Goal: Communication & Community: Answer question/provide support

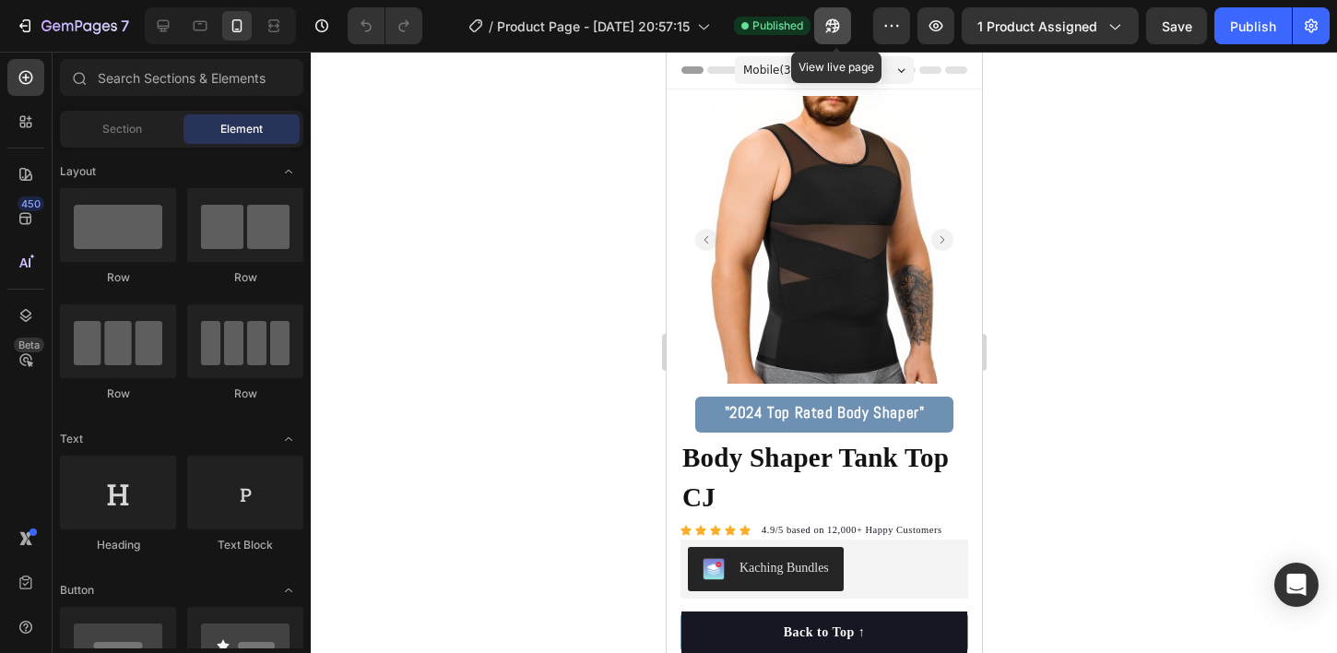
click at [831, 25] on icon "button" at bounding box center [832, 26] width 18 height 18
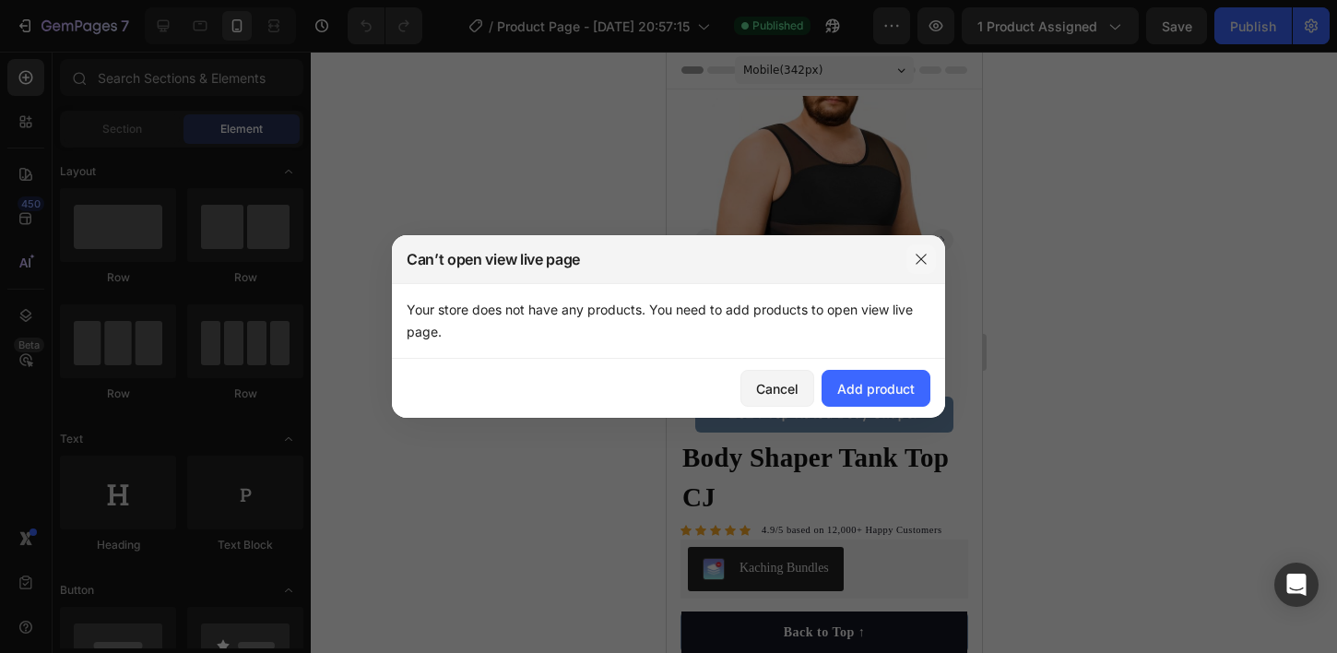
click at [921, 266] on button "button" at bounding box center [920, 258] width 29 height 29
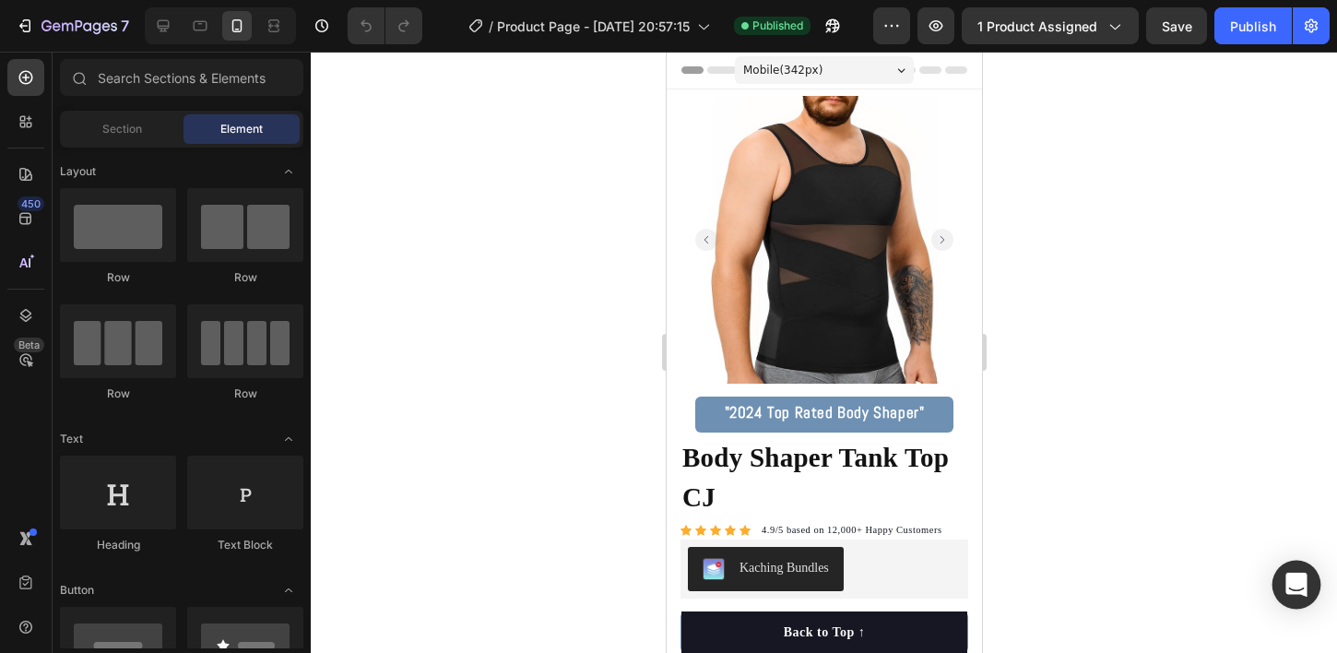
click at [1296, 579] on icon "Open Intercom Messenger" at bounding box center [1295, 584] width 21 height 24
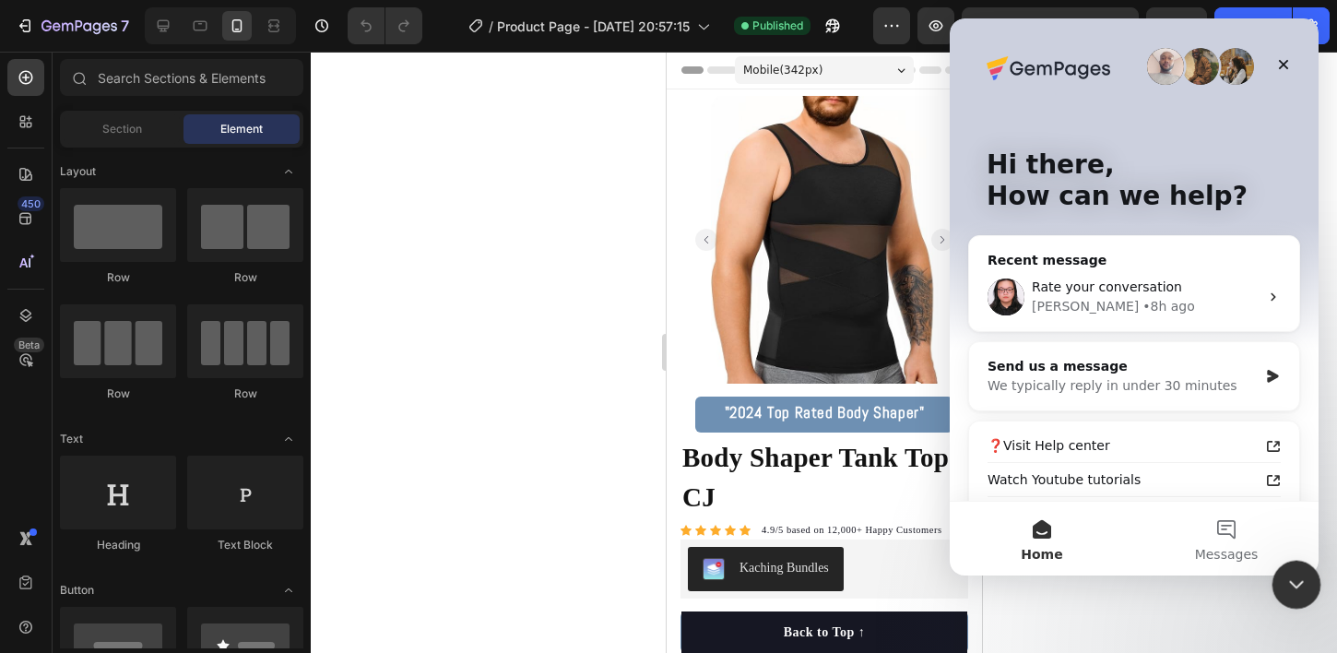
click at [1285, 577] on icon "Close Intercom Messenger" at bounding box center [1293, 582] width 22 height 22
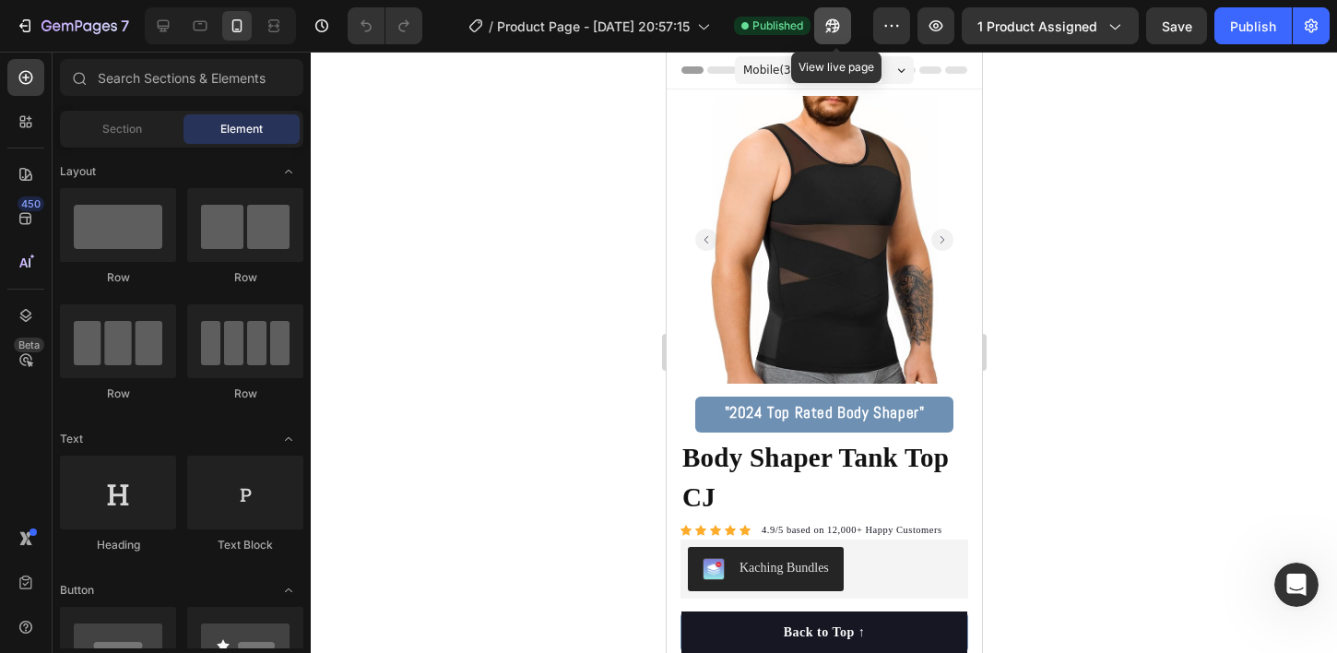
click at [828, 36] on button "button" at bounding box center [832, 25] width 37 height 37
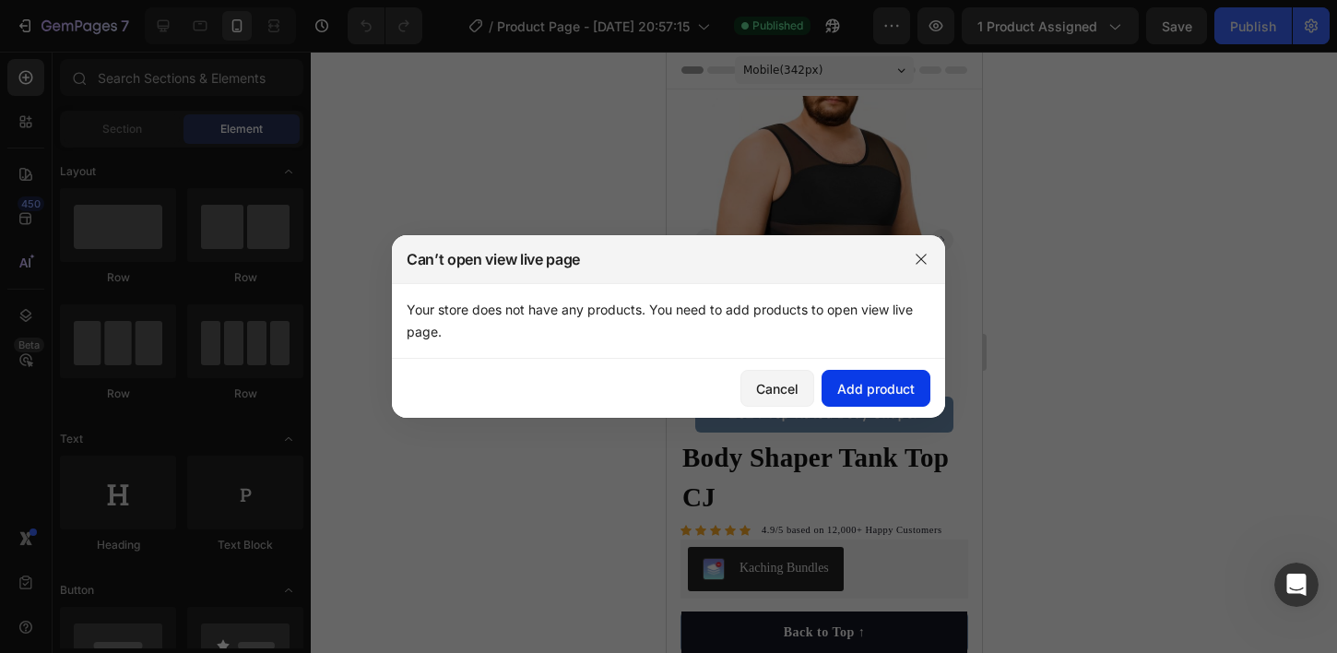
click at [840, 391] on div "Add product" at bounding box center [875, 388] width 77 height 19
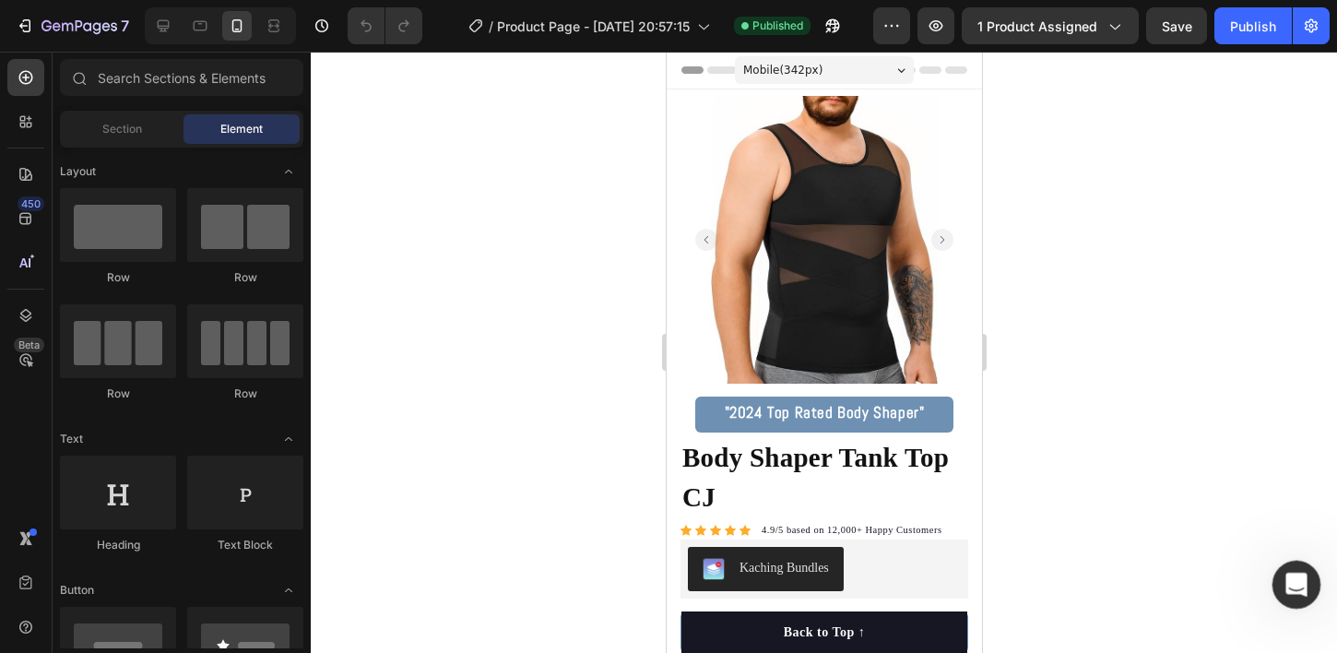
click at [1303, 575] on icon "Open Intercom Messenger" at bounding box center [1294, 582] width 30 height 30
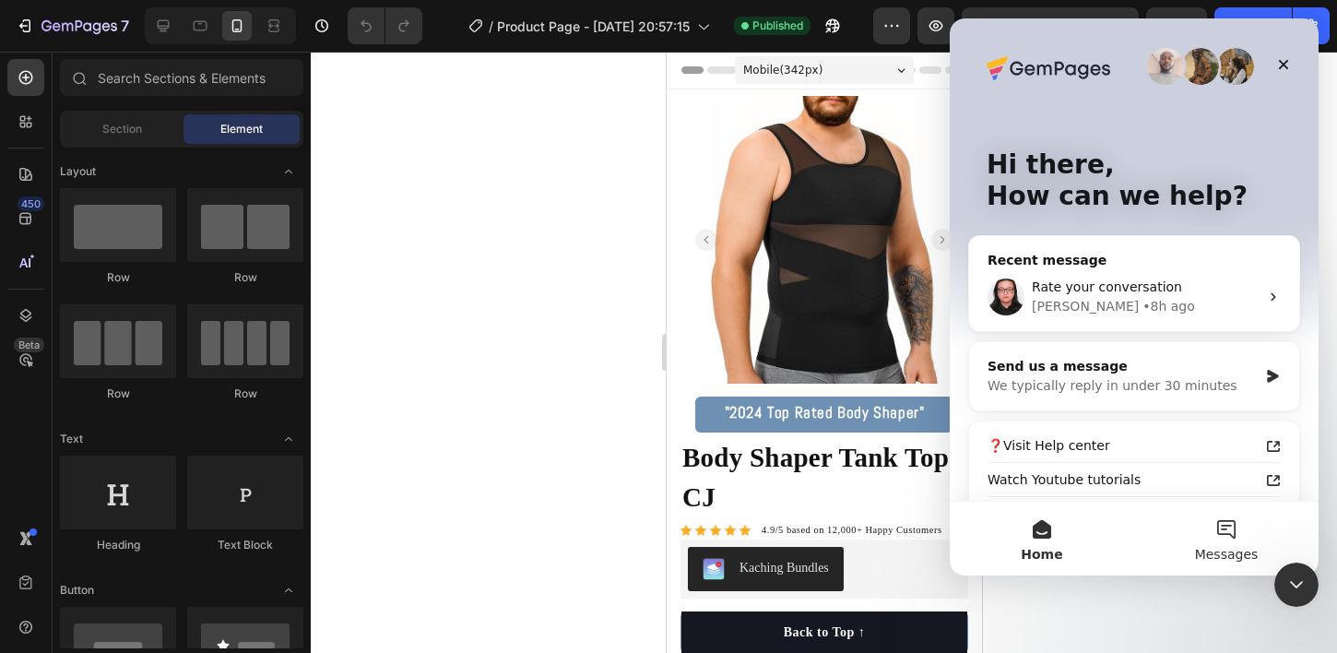
click at [1234, 532] on button "Messages" at bounding box center [1226, 538] width 184 height 74
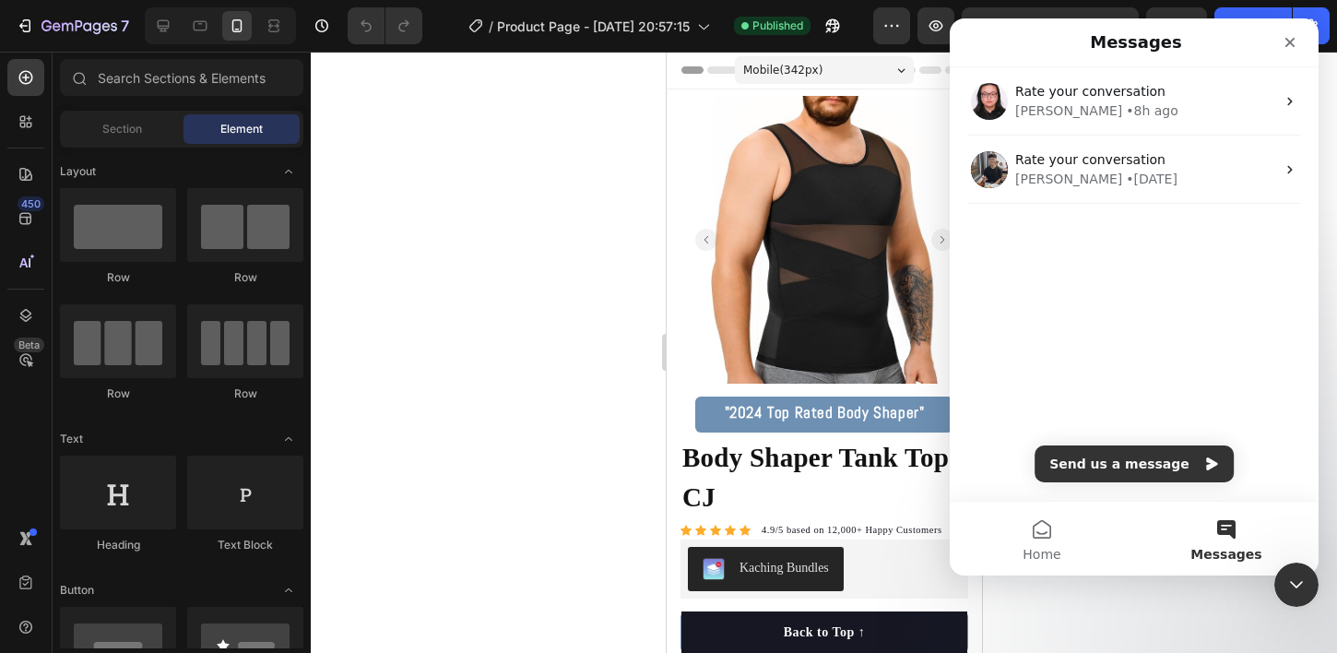
click at [1122, 444] on div "Rate your conversation Nathan • 8h ago Rate your conversation Tony • 1d ago" at bounding box center [1133, 283] width 369 height 433
click at [1121, 455] on button "Send us a message" at bounding box center [1133, 463] width 199 height 37
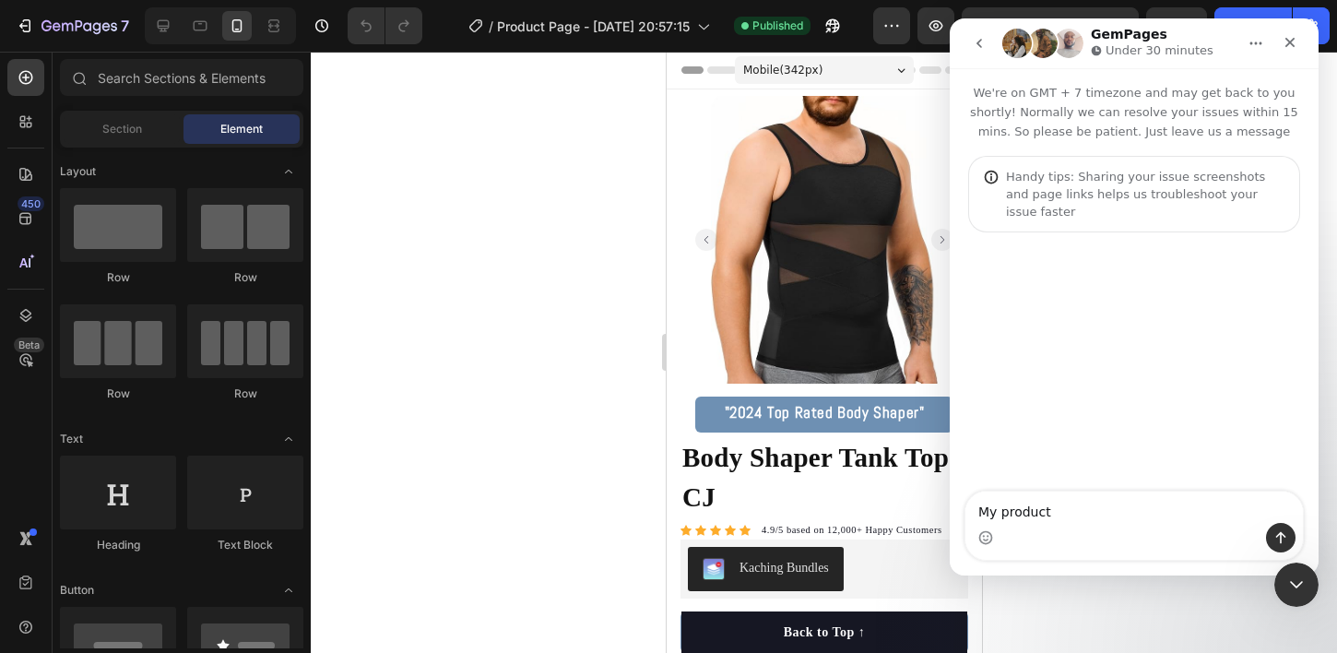
type textarea "My product"
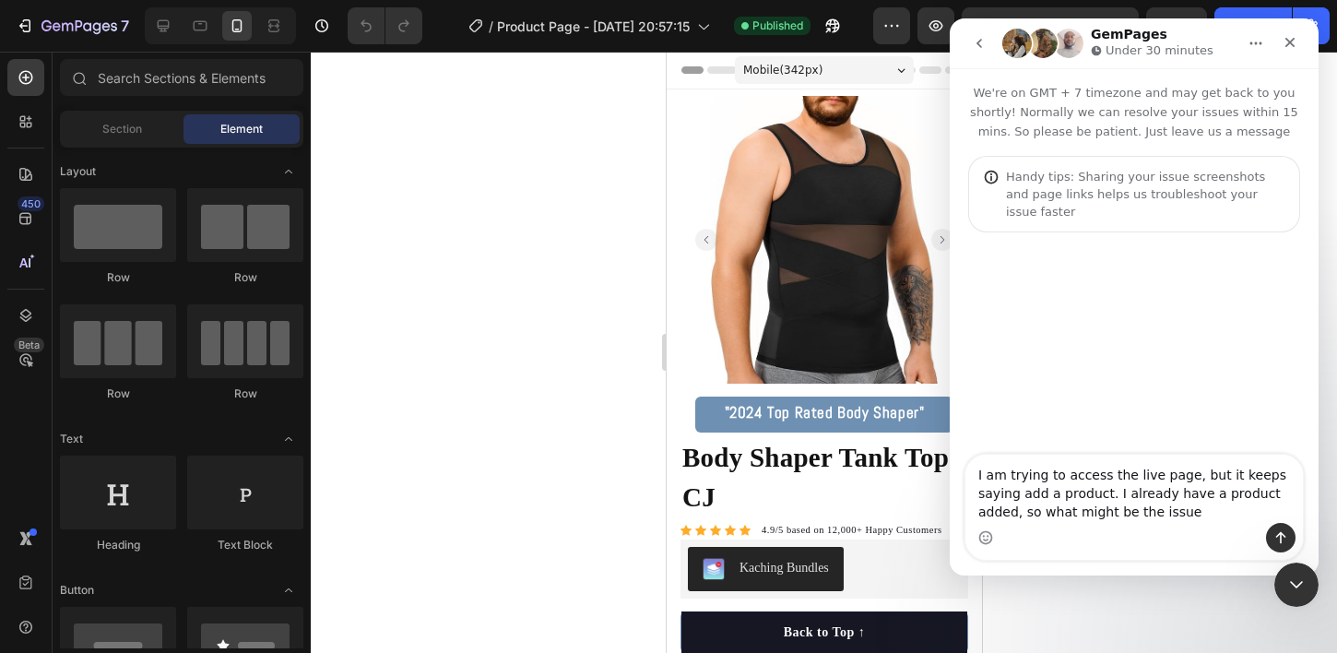
type textarea "I am trying to access the live page, but it keeps saying add a product. I alrea…"
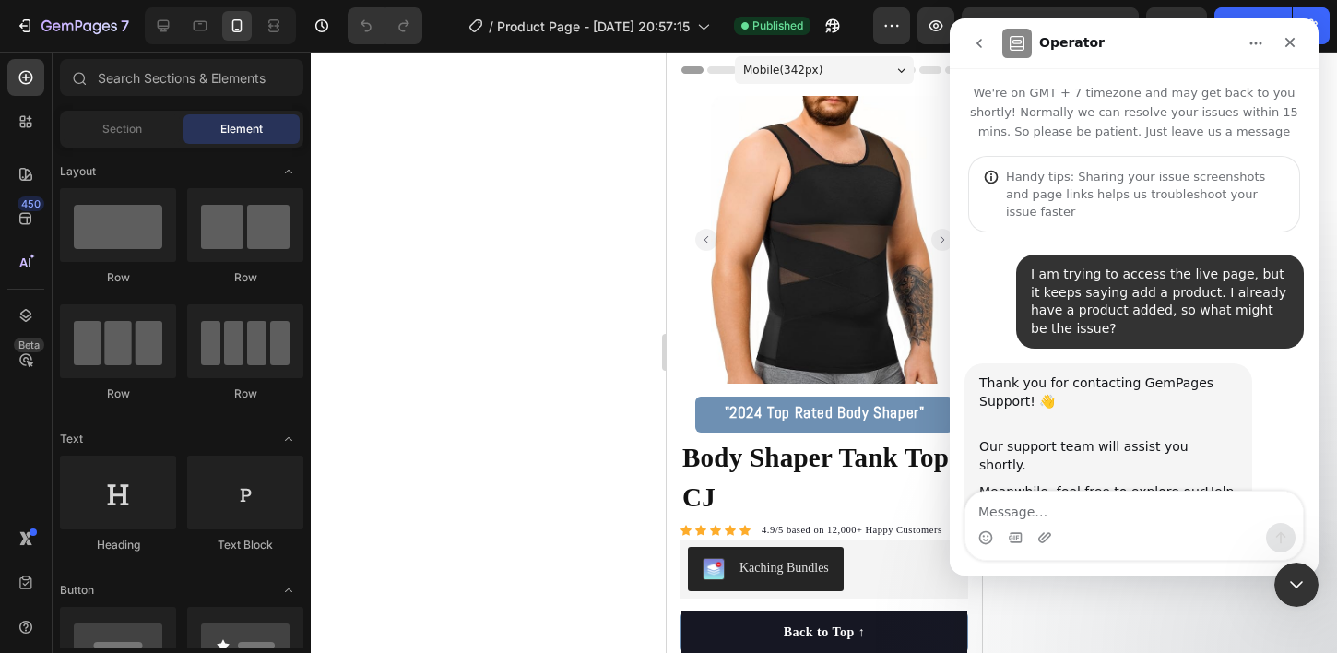
scroll to position [69, 0]
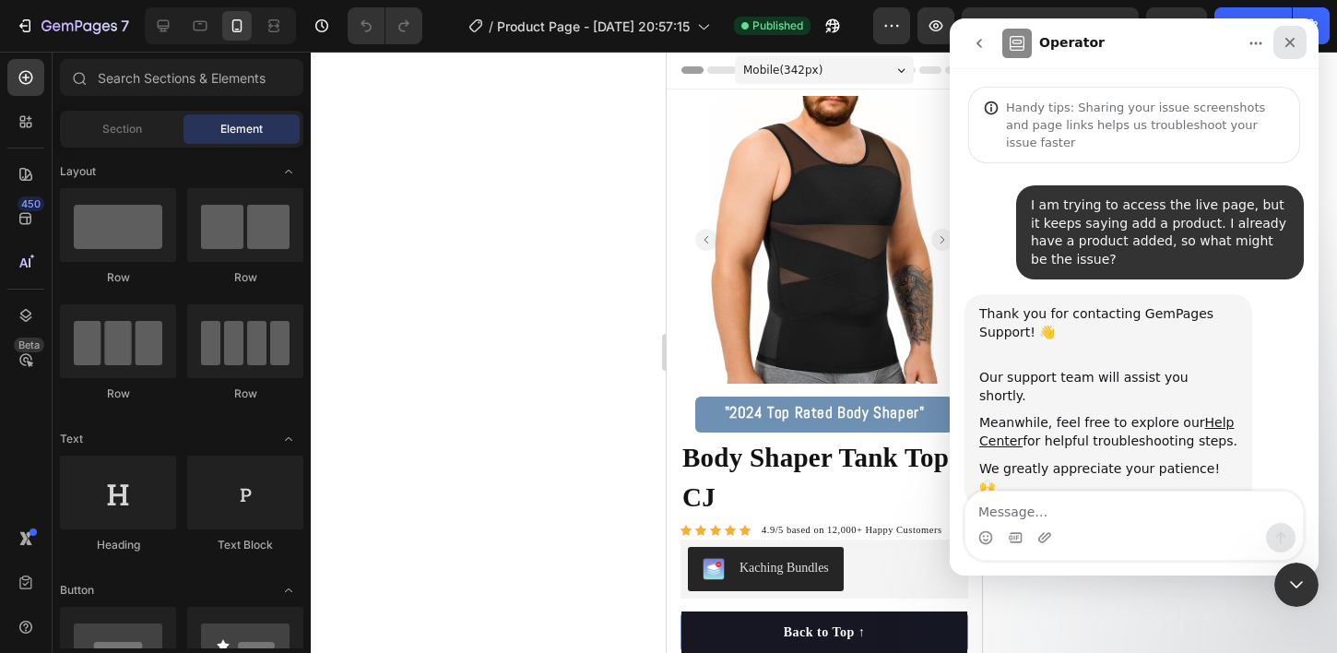
click at [1303, 53] on div "Close" at bounding box center [1289, 42] width 33 height 33
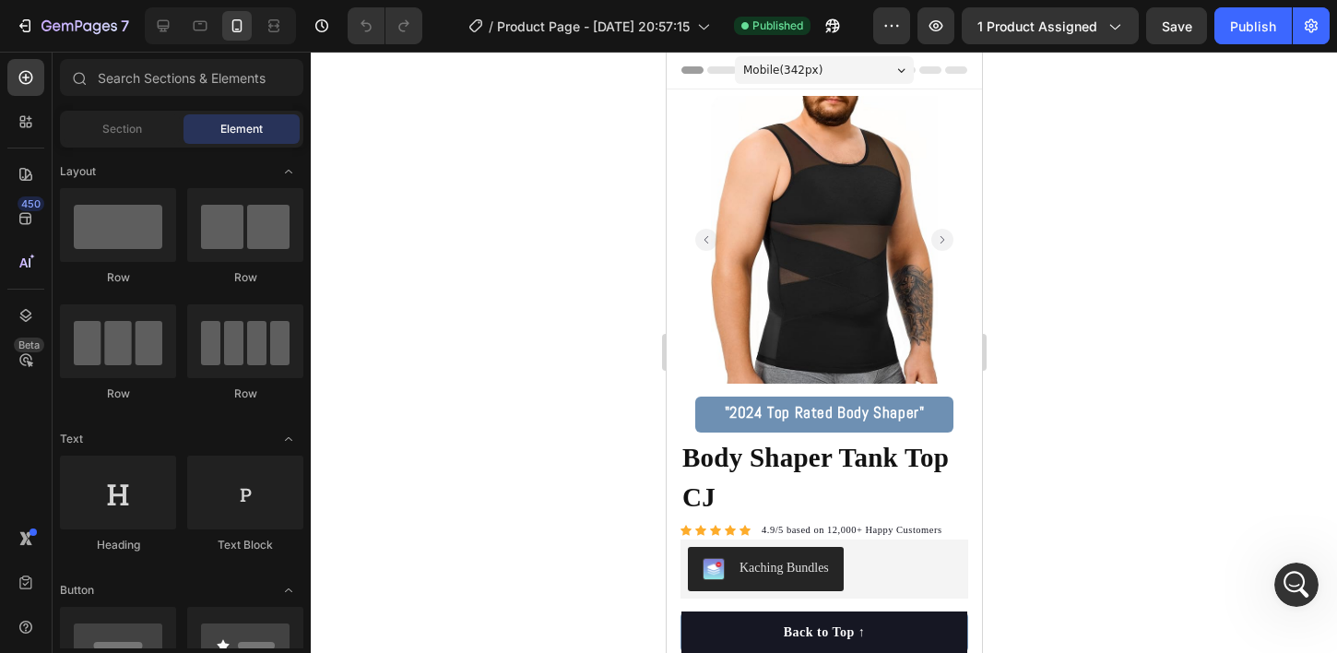
click at [1320, 609] on div at bounding box center [824, 352] width 1026 height 601
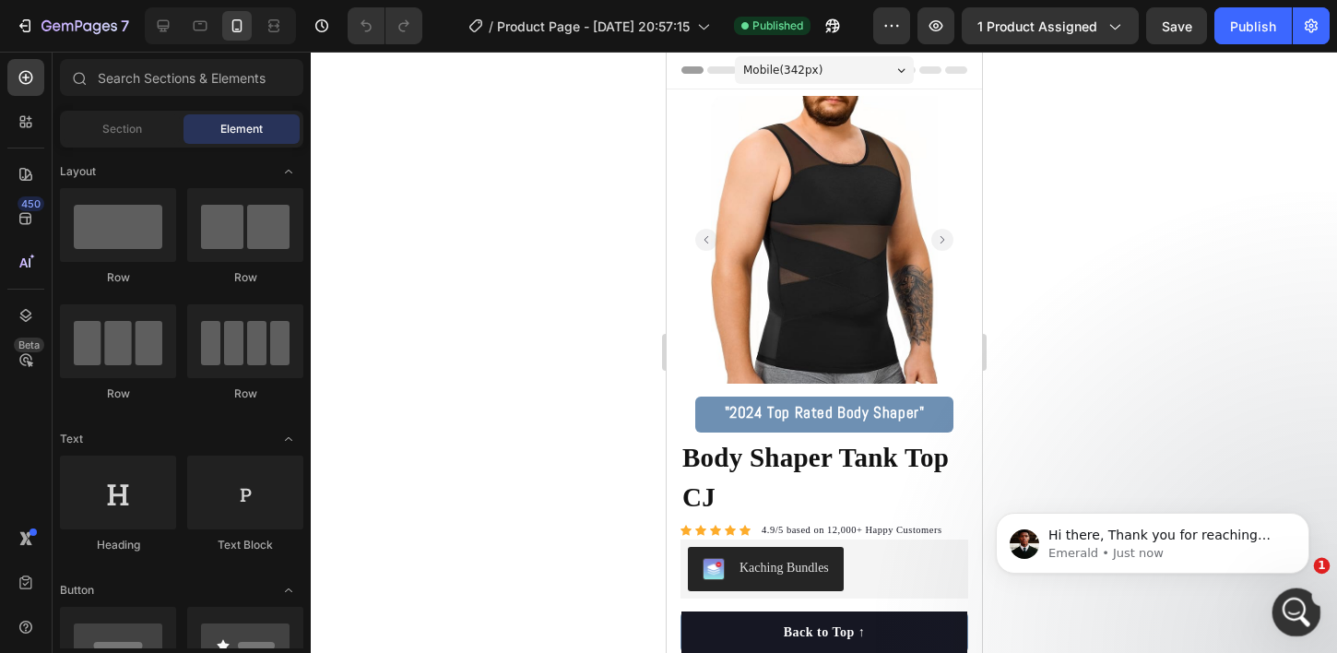
scroll to position [210, 0]
click at [1299, 613] on icon "Open Intercom Messenger" at bounding box center [1294, 610] width 30 height 30
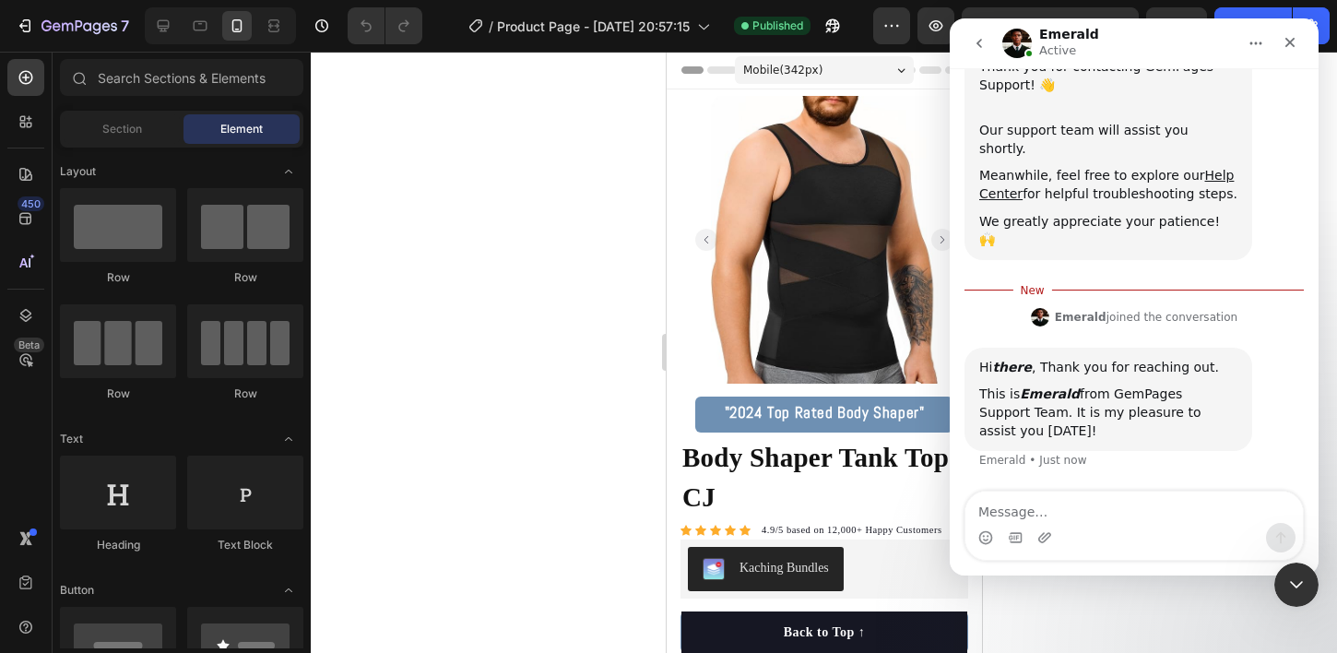
scroll to position [313, 0]
click at [1286, 40] on icon "Close" at bounding box center [1290, 43] width 10 height 10
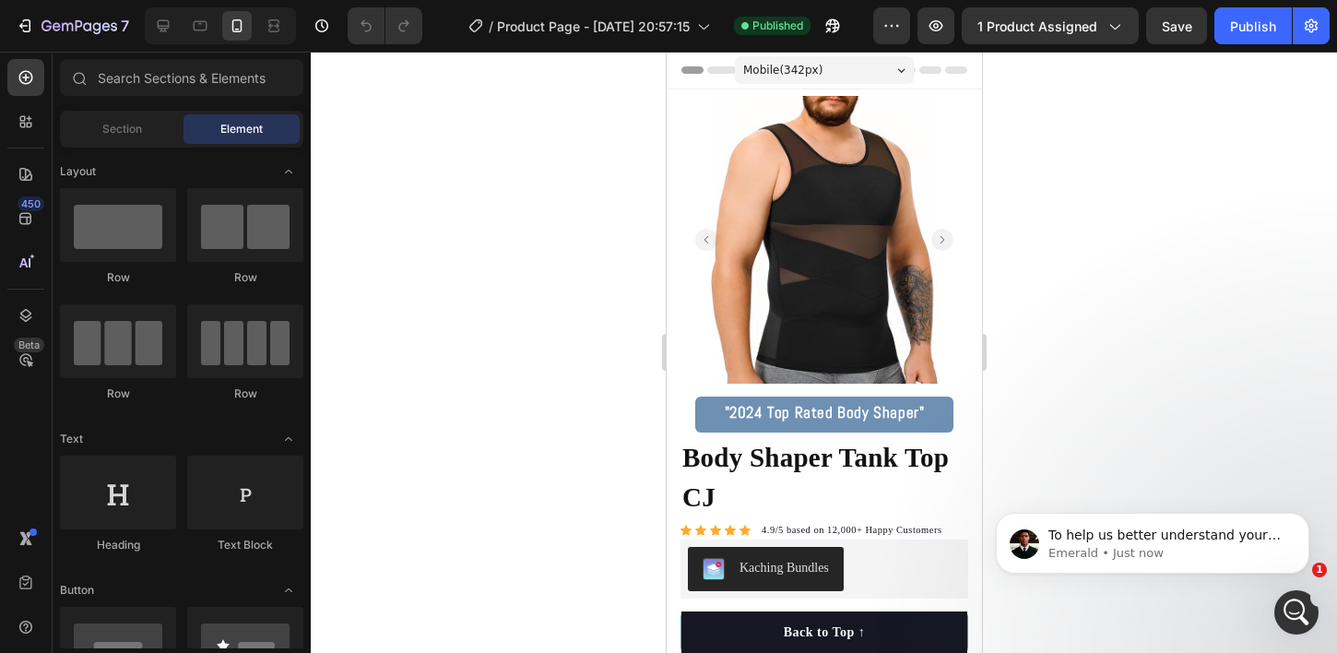
scroll to position [417, 0]
click at [1291, 601] on icon "Open Intercom Messenger" at bounding box center [1294, 610] width 30 height 30
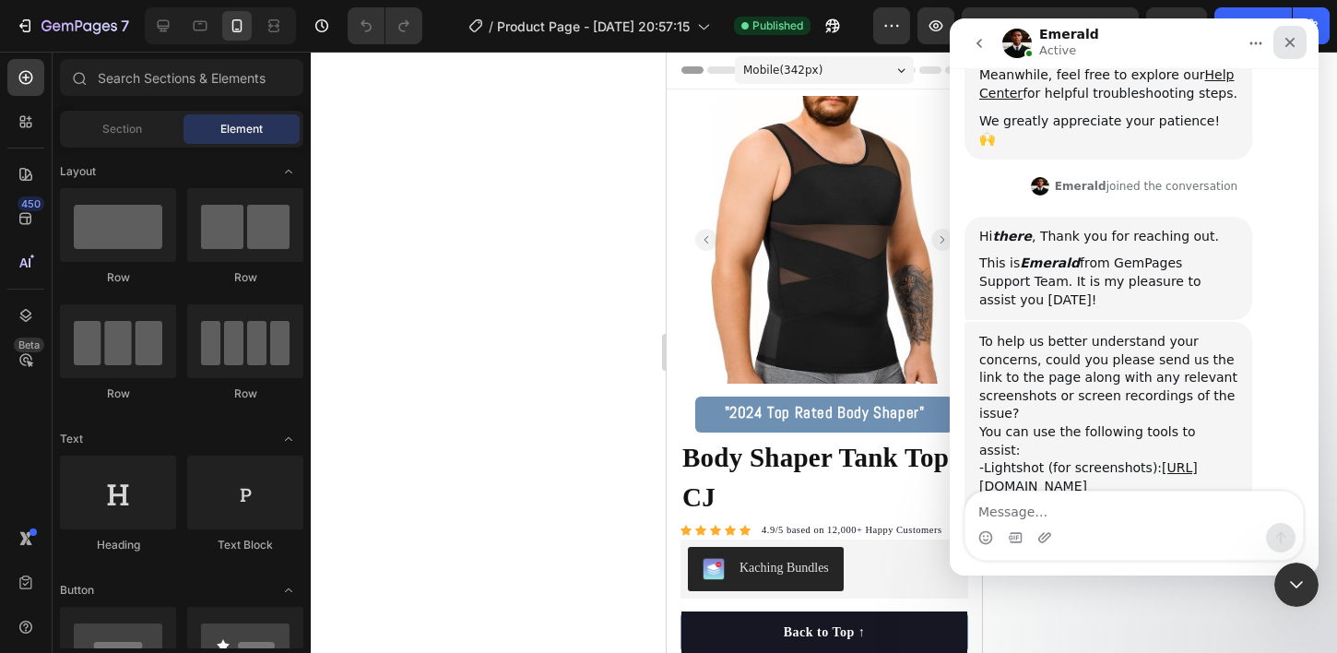
drag, startPoint x: 1288, startPoint y: 46, endPoint x: 2235, endPoint y: 71, distance: 947.0
click at [1288, 46] on icon "Close" at bounding box center [1289, 42] width 15 height 15
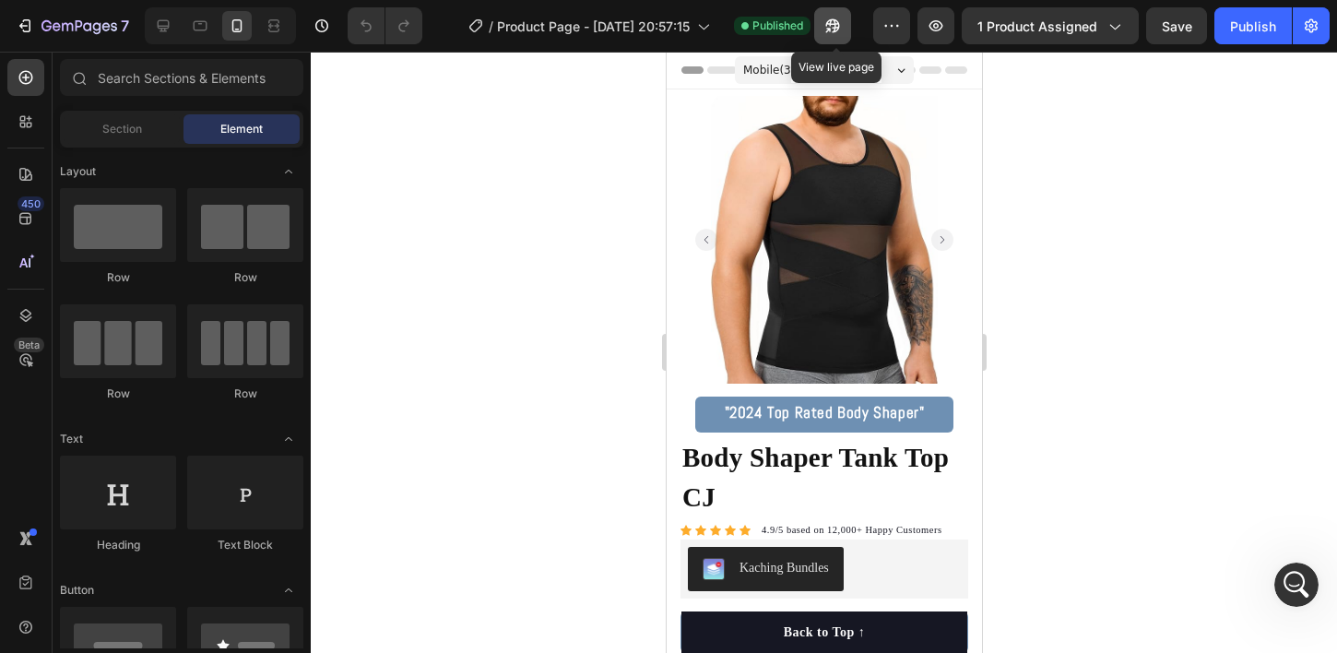
click at [842, 19] on icon "button" at bounding box center [832, 26] width 18 height 18
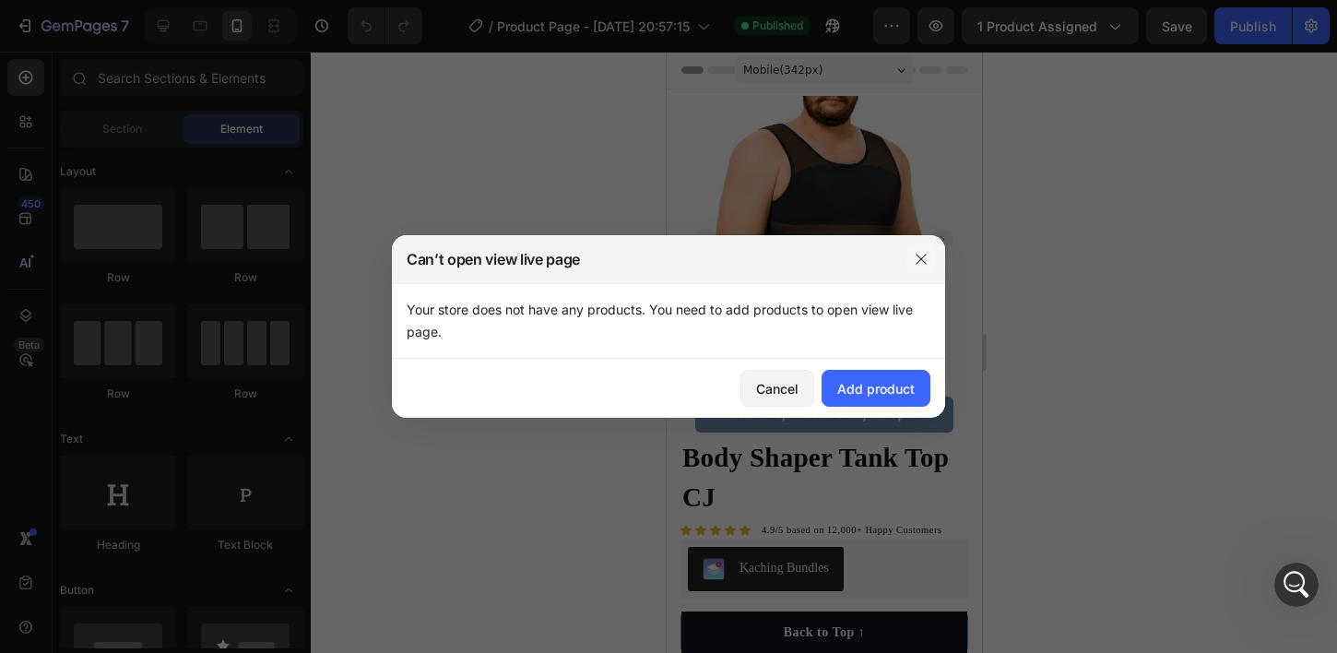
click at [915, 254] on icon "button" at bounding box center [921, 259] width 15 height 15
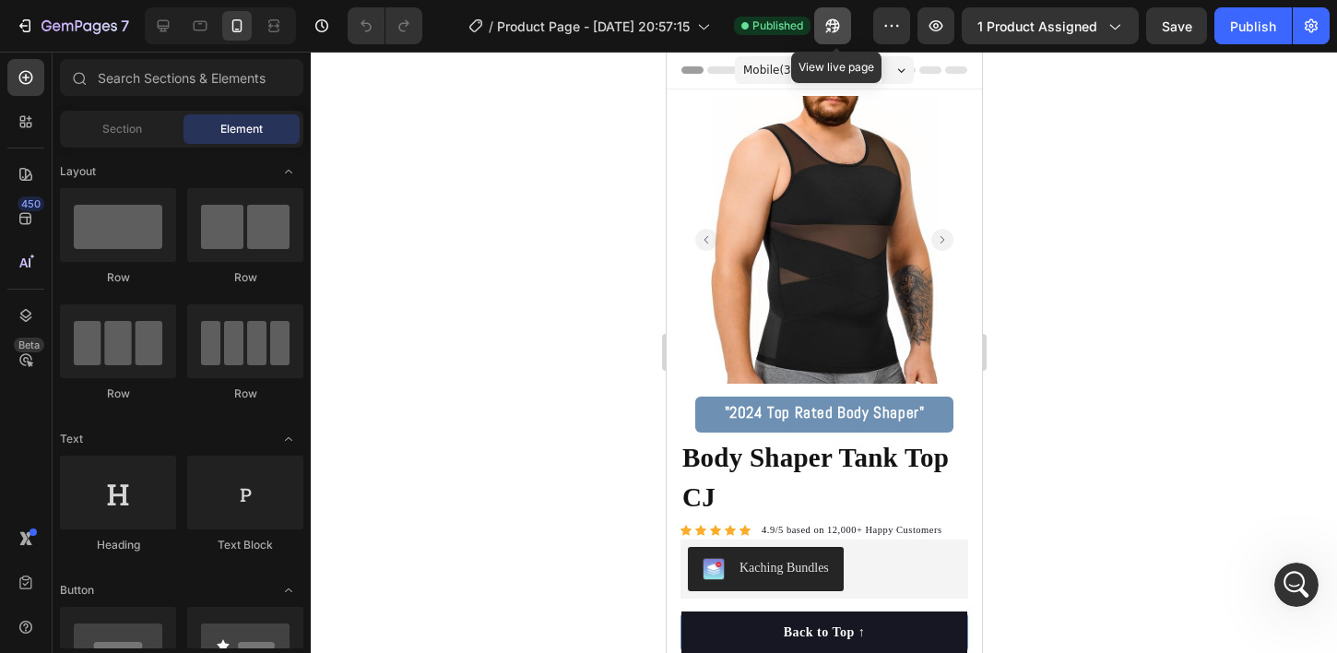
click at [826, 24] on button "button" at bounding box center [832, 25] width 37 height 37
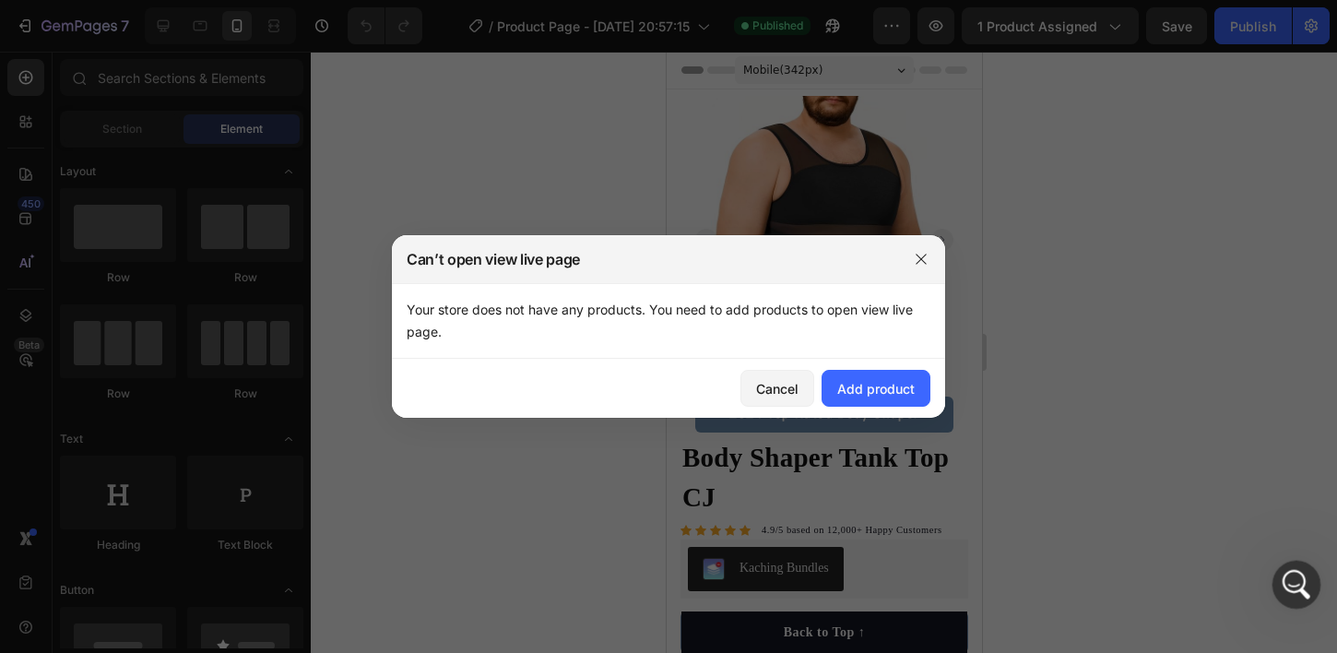
click at [1283, 571] on div "Open Intercom Messenger" at bounding box center [1293, 581] width 61 height 61
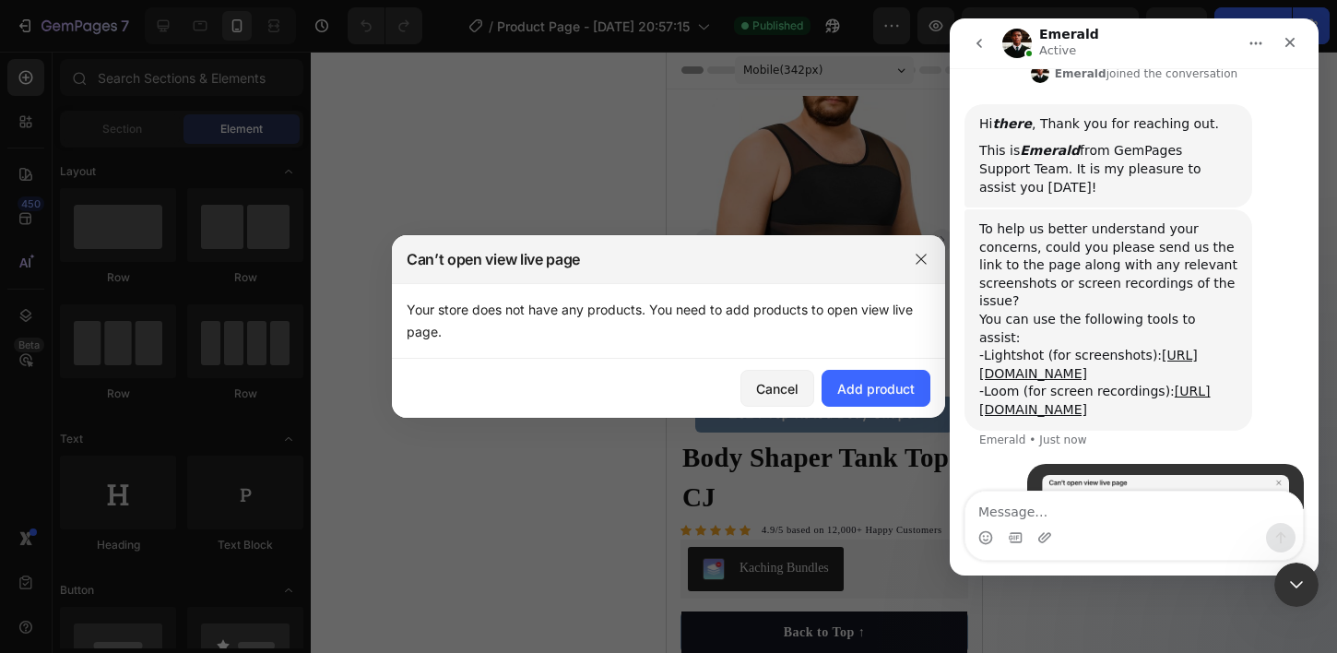
scroll to position [530, 0]
click at [917, 259] on icon "button" at bounding box center [921, 259] width 15 height 15
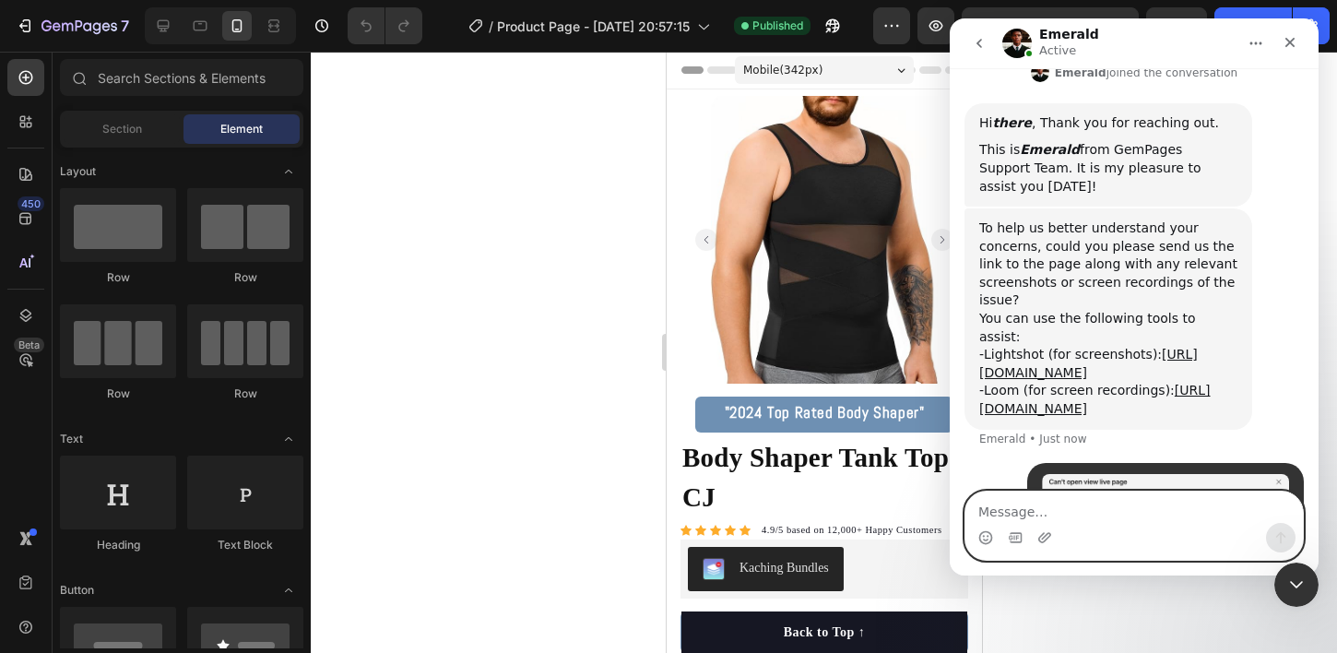
click at [1102, 508] on textarea "Message…" at bounding box center [1133, 506] width 337 height 31
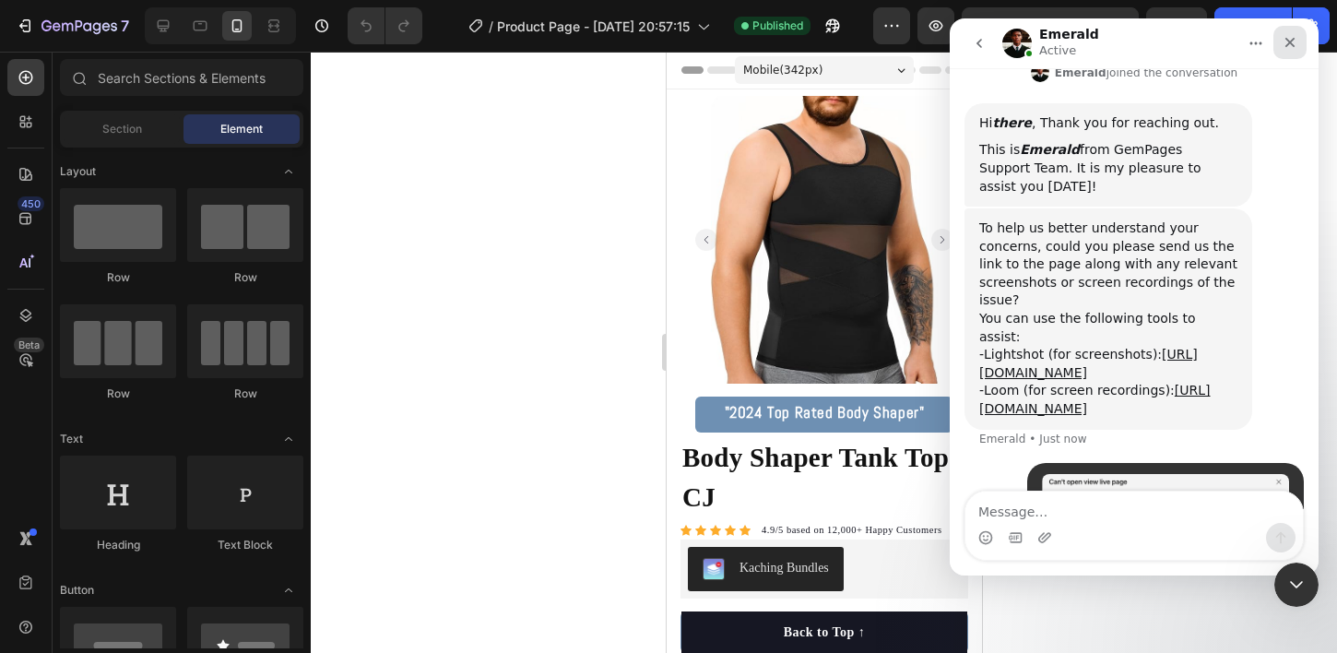
click at [1301, 52] on div "Close" at bounding box center [1289, 42] width 33 height 33
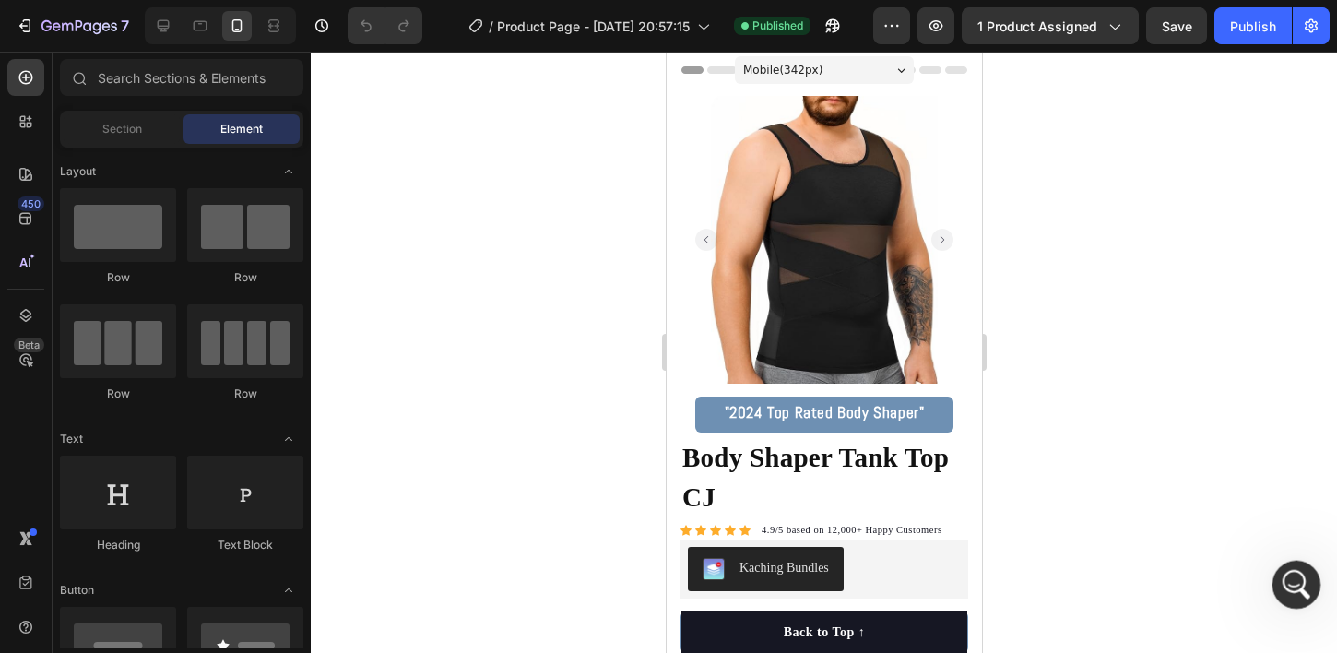
click at [1280, 570] on div "Open Intercom Messenger" at bounding box center [1293, 581] width 61 height 61
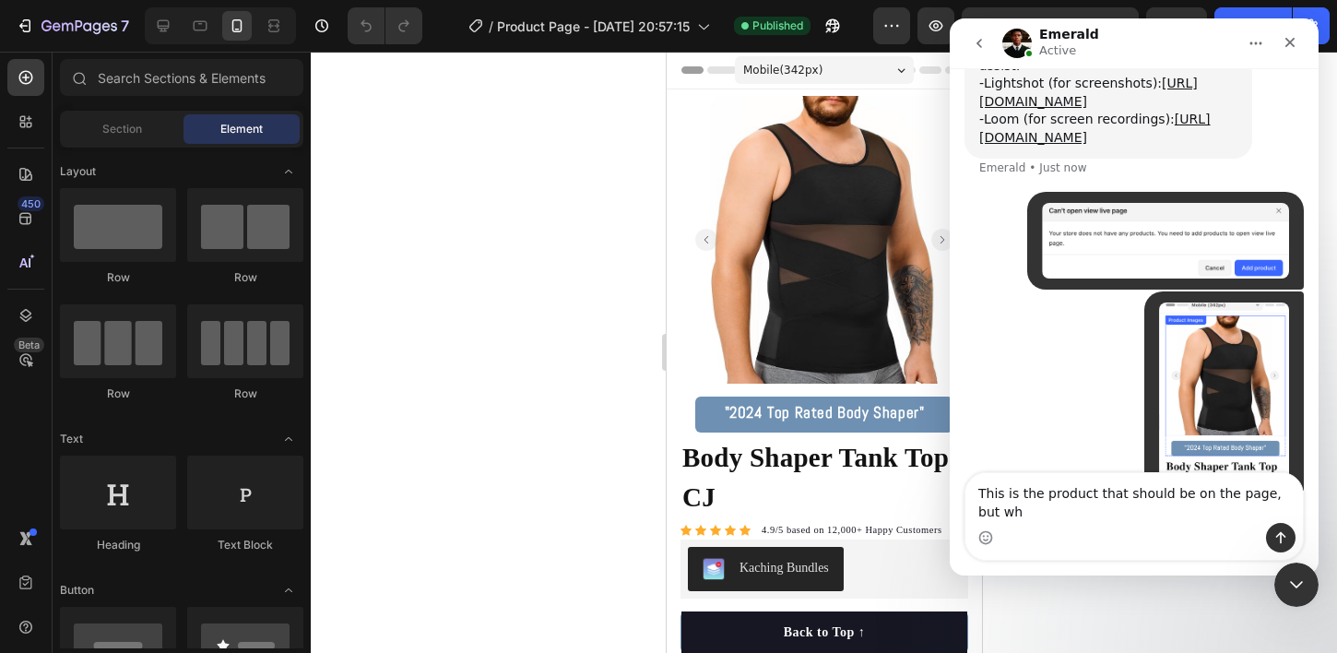
scroll to position [820, 0]
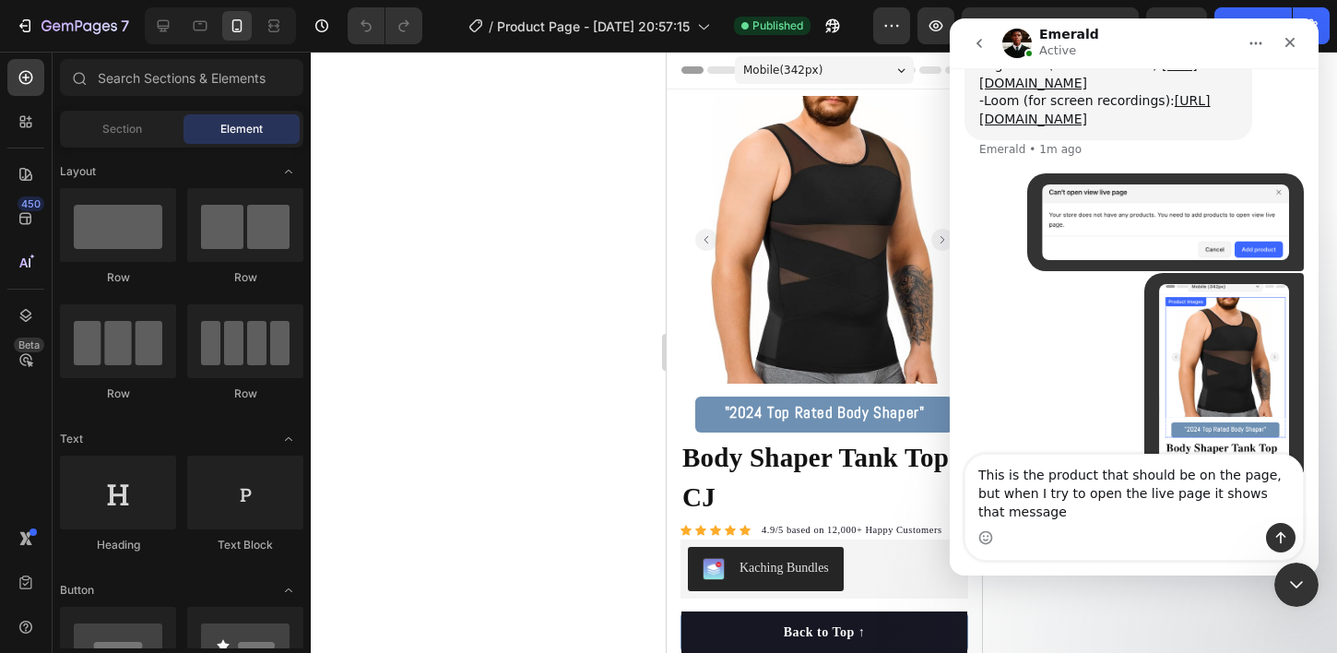
type textarea "This is the product that should be on the page, but when I try to open the live…"
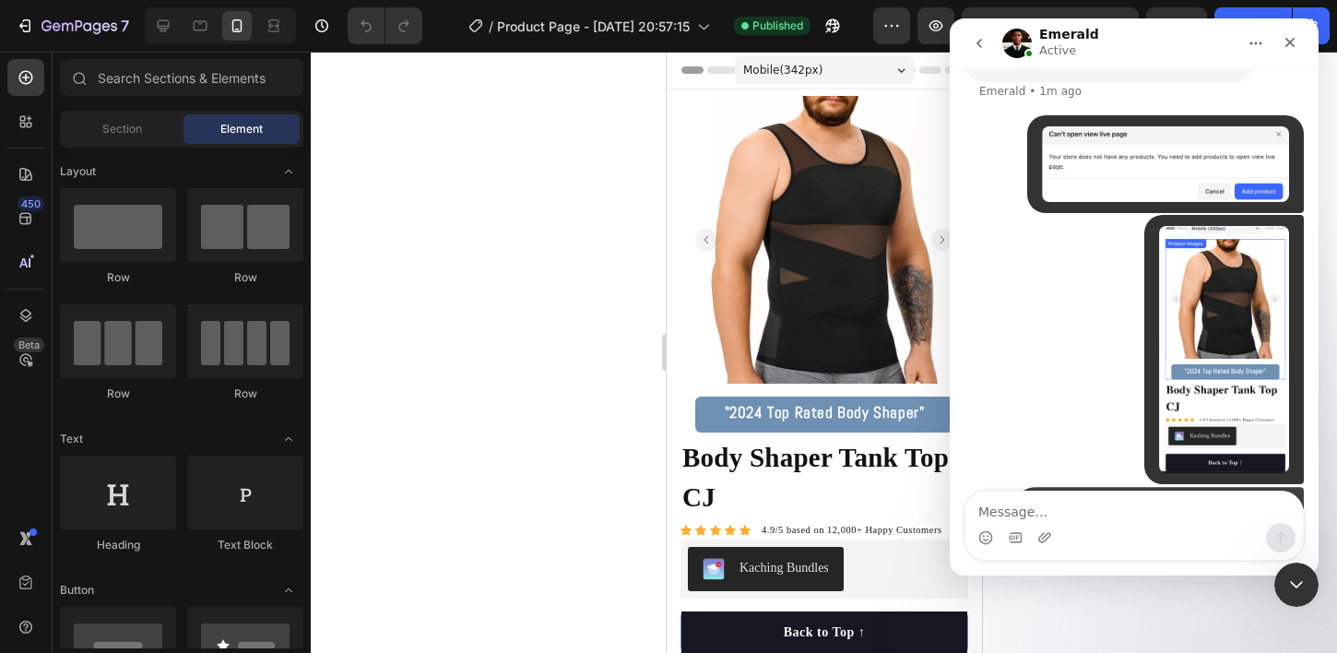
scroll to position [879, 0]
click at [1304, 561] on div "Close Intercom Messenger" at bounding box center [1293, 582] width 44 height 44
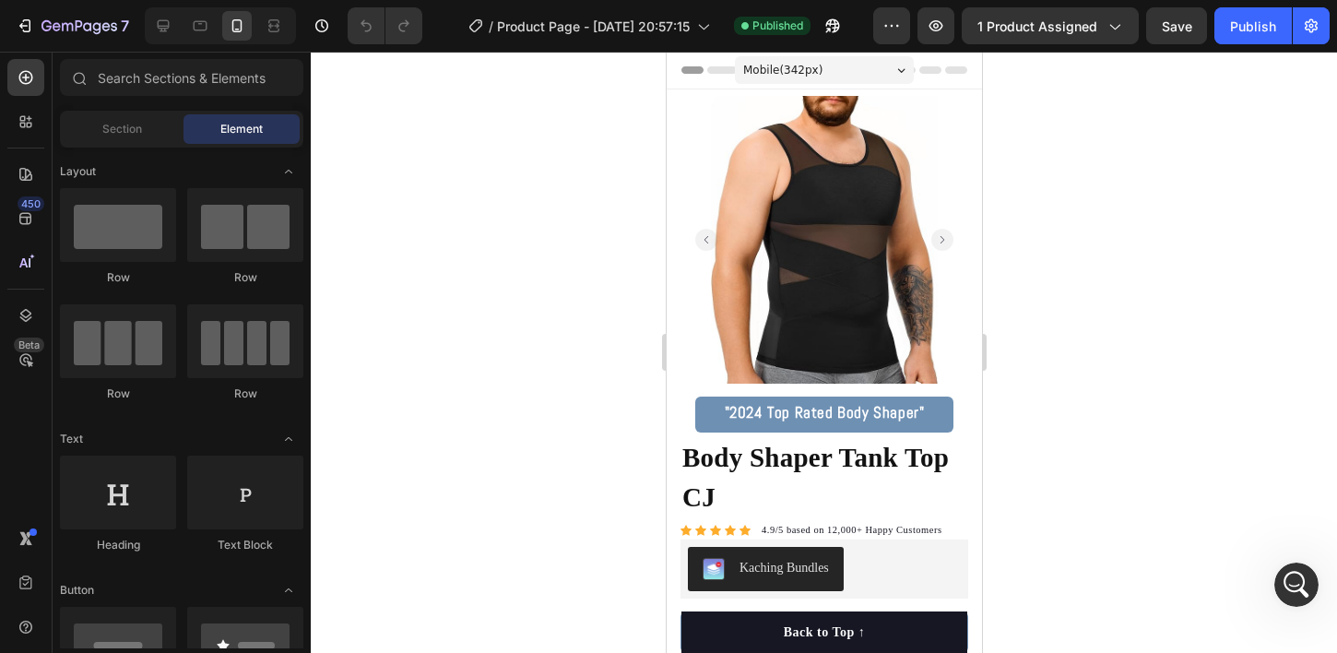
click at [1151, 295] on div at bounding box center [824, 352] width 1026 height 601
click at [1127, 415] on div at bounding box center [824, 352] width 1026 height 601
click at [1294, 572] on icon "Open Intercom Messenger" at bounding box center [1294, 582] width 30 height 30
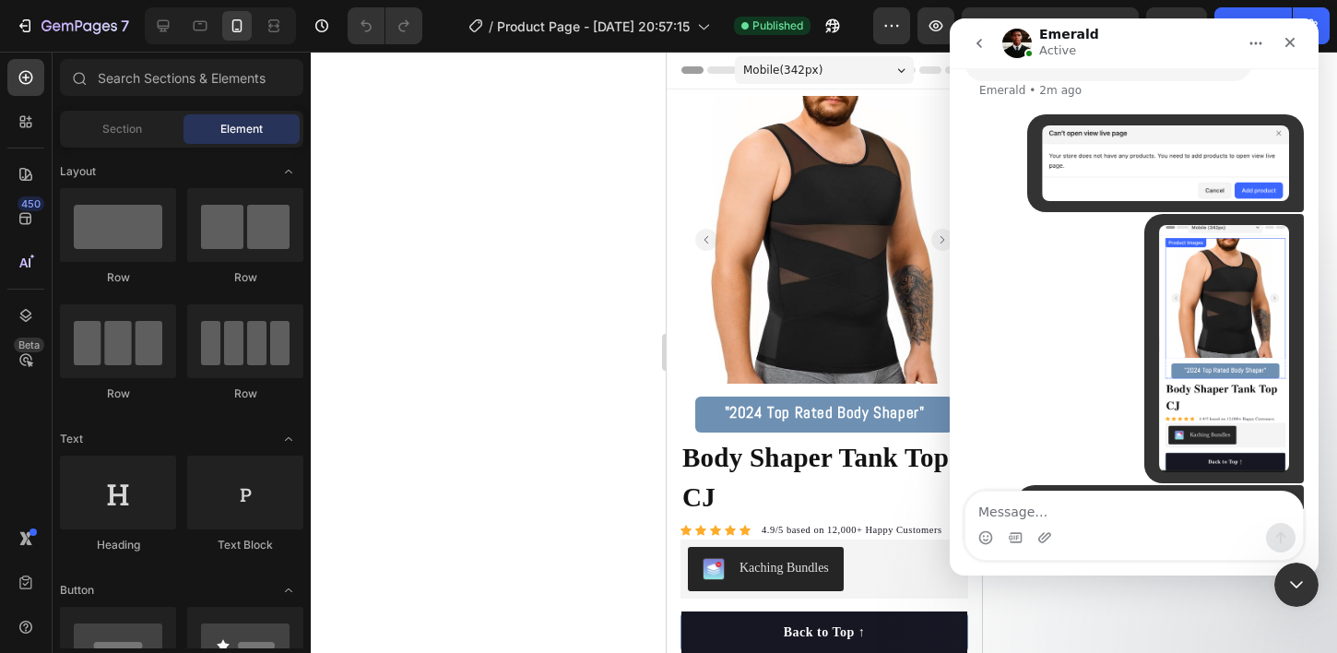
click at [1291, 59] on div "Intercom messenger" at bounding box center [1289, 43] width 33 height 35
click at [1291, 45] on icon "Close" at bounding box center [1289, 42] width 15 height 15
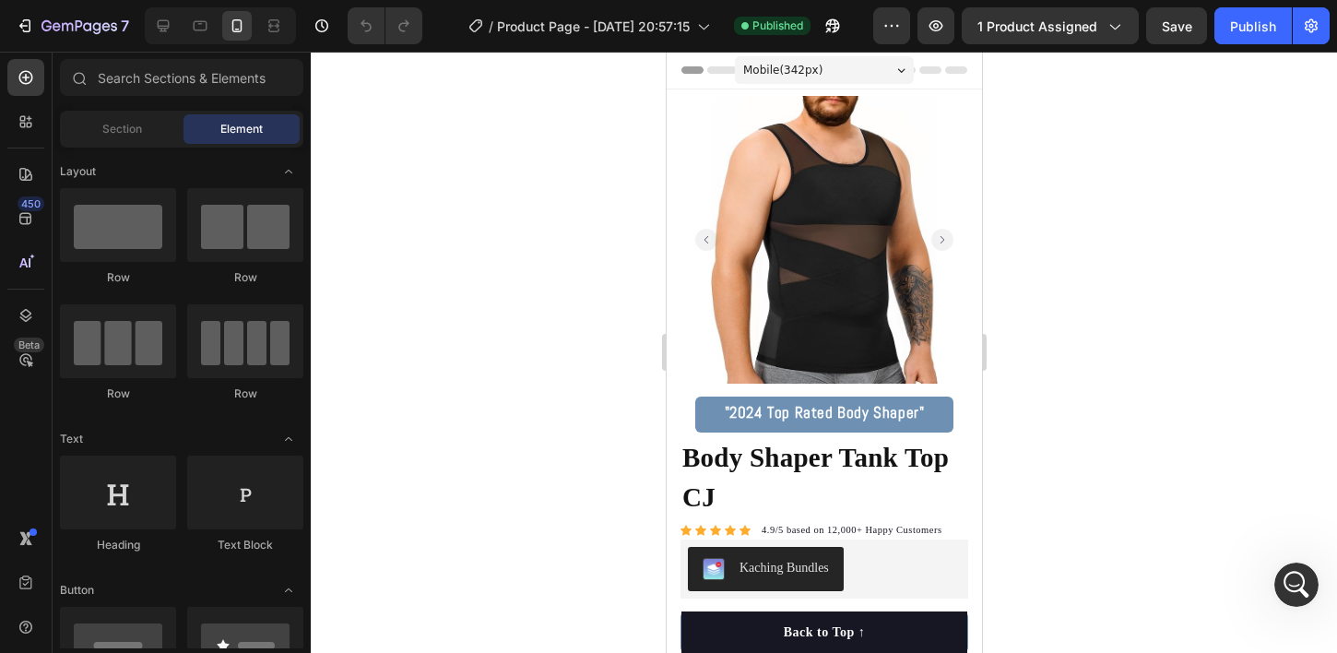
click at [1175, 265] on div at bounding box center [824, 352] width 1026 height 601
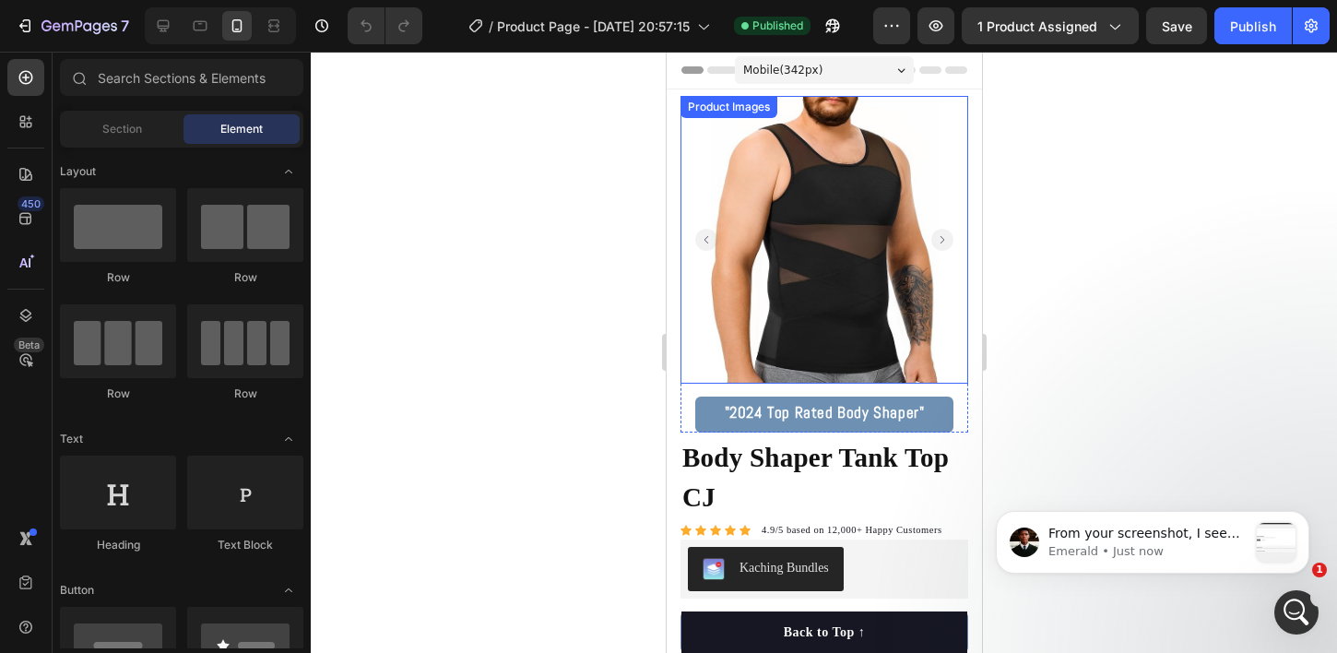
scroll to position [1078, 0]
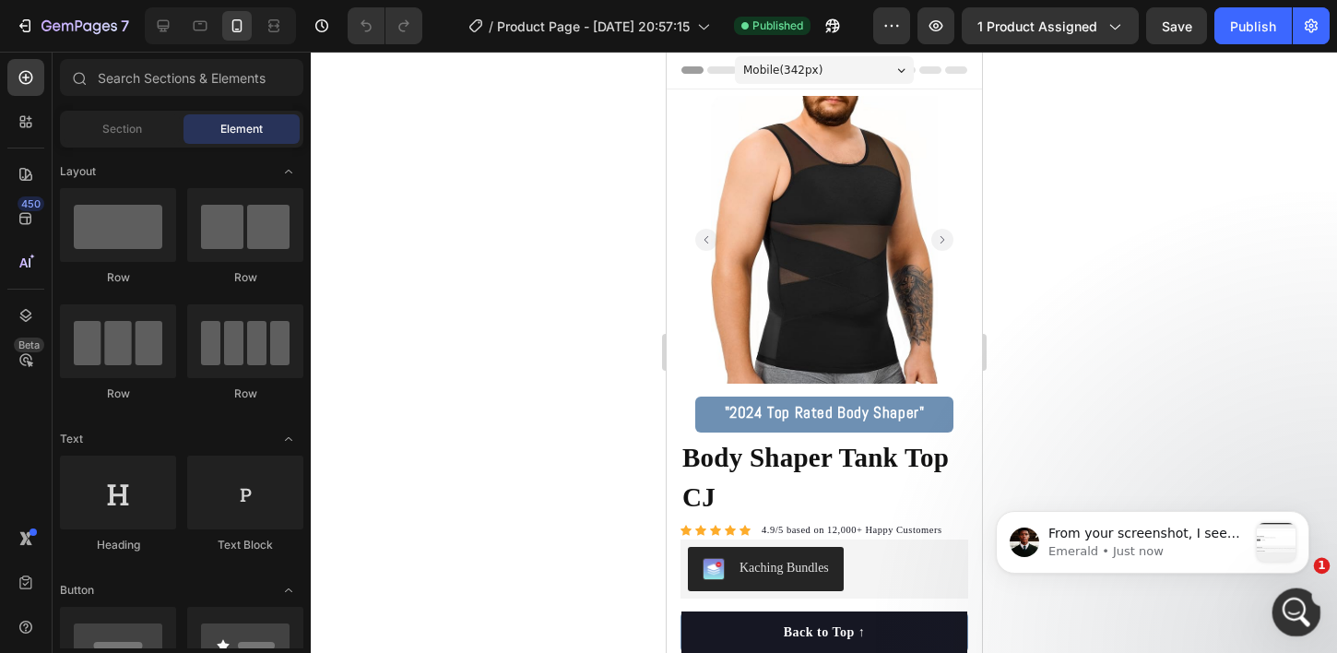
click at [1294, 608] on icon "Open Intercom Messenger" at bounding box center [1293, 609] width 13 height 15
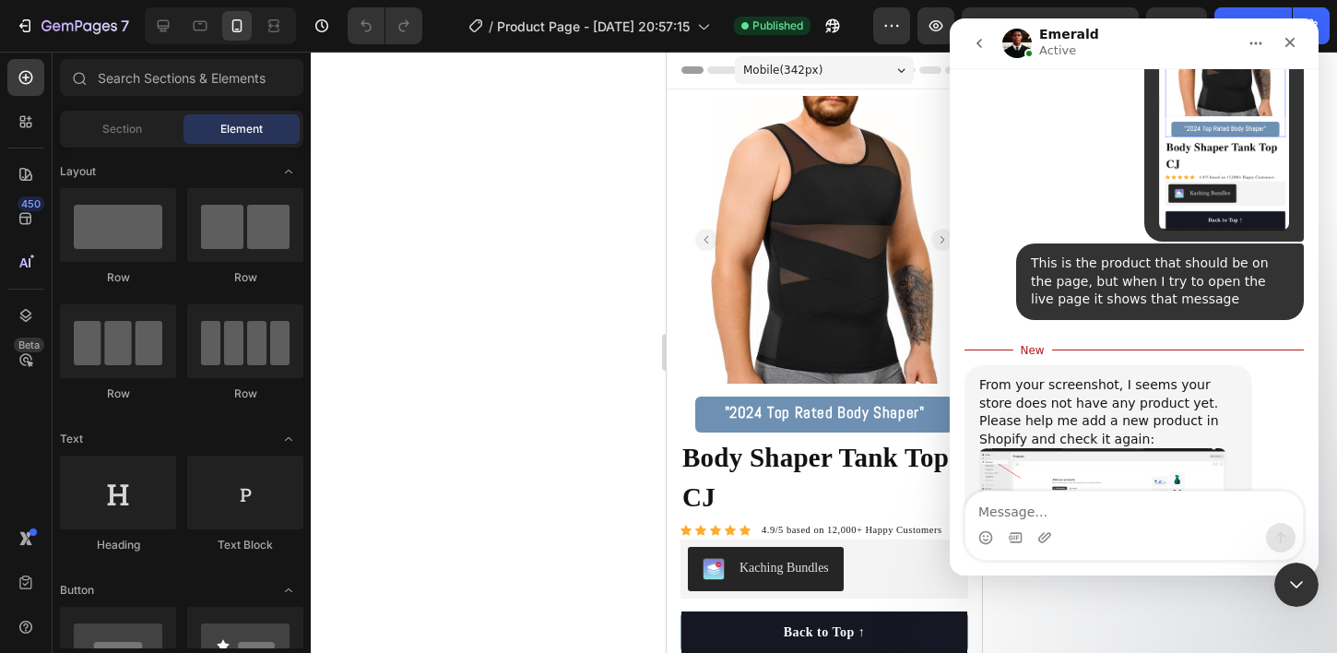
scroll to position [1108, 0]
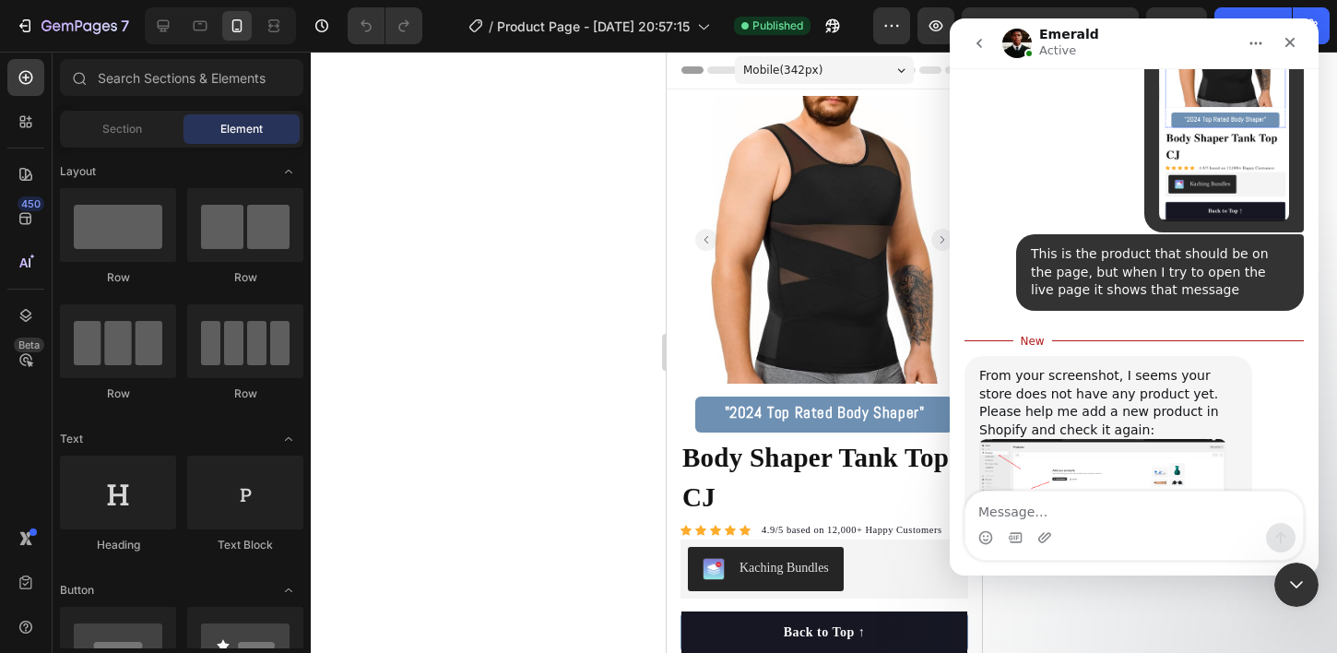
click at [1121, 439] on img "Emerald says…" at bounding box center [1102, 483] width 247 height 89
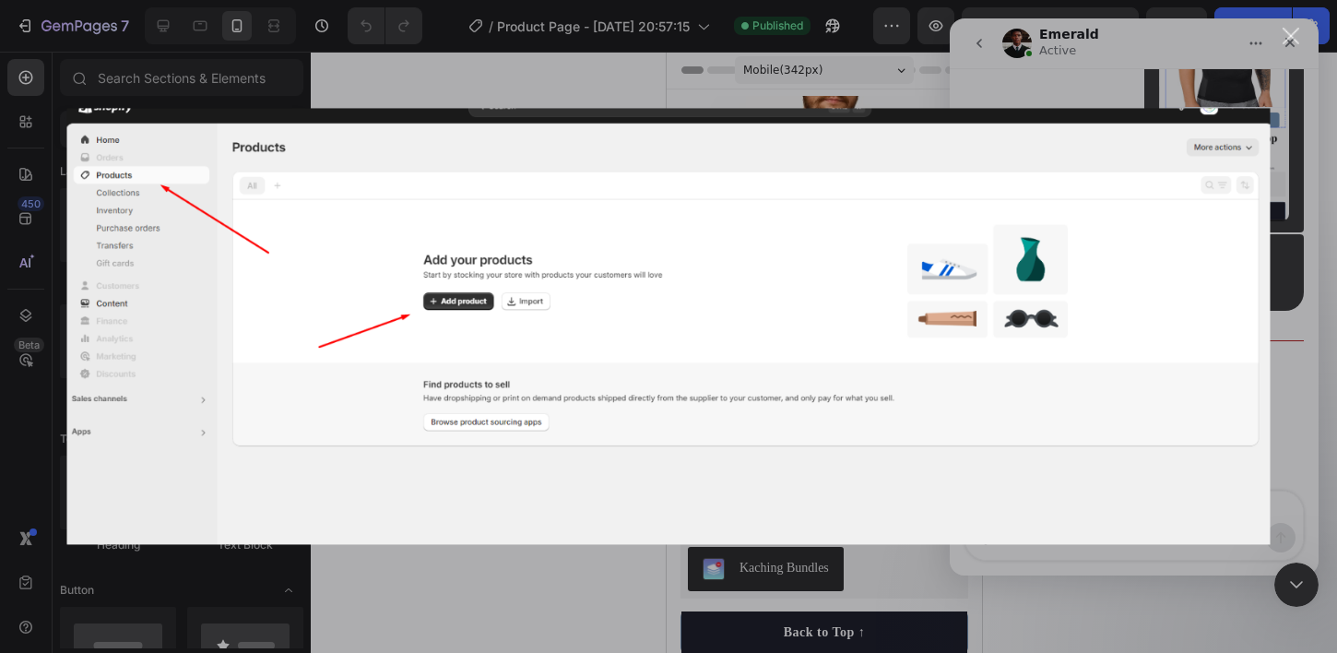
scroll to position [0, 0]
click at [676, 47] on div "Intercom messenger" at bounding box center [668, 326] width 1337 height 653
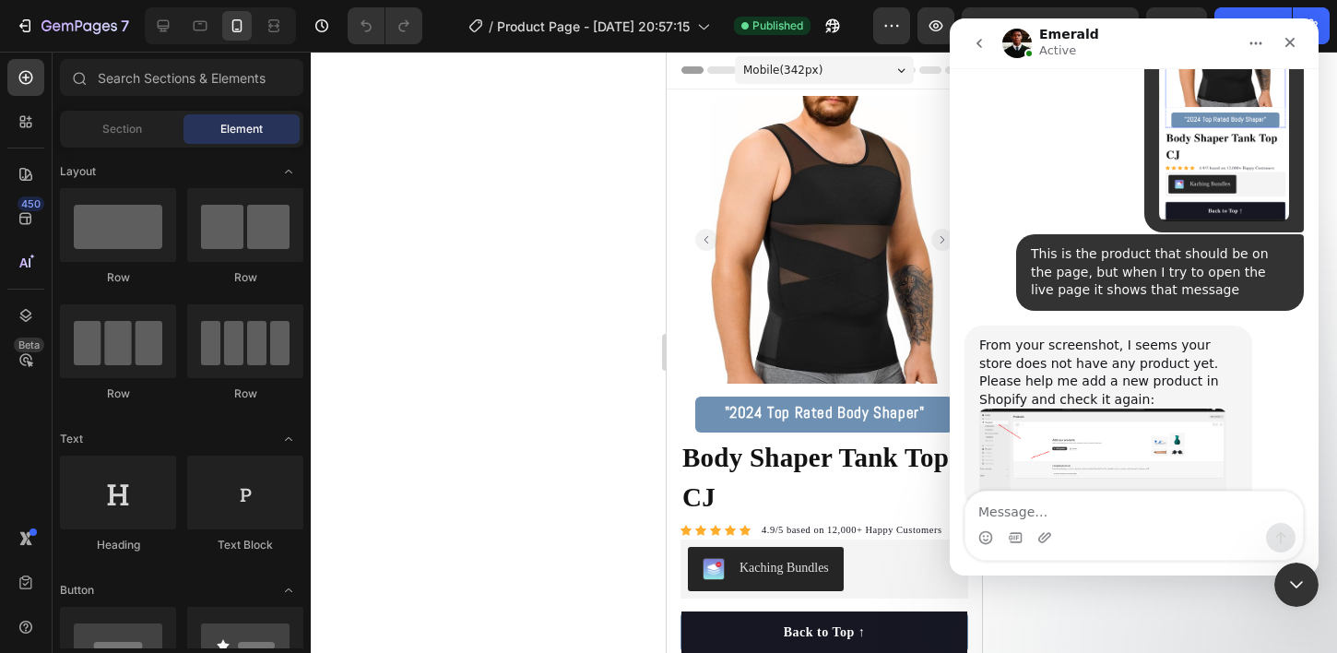
scroll to position [1152, 0]
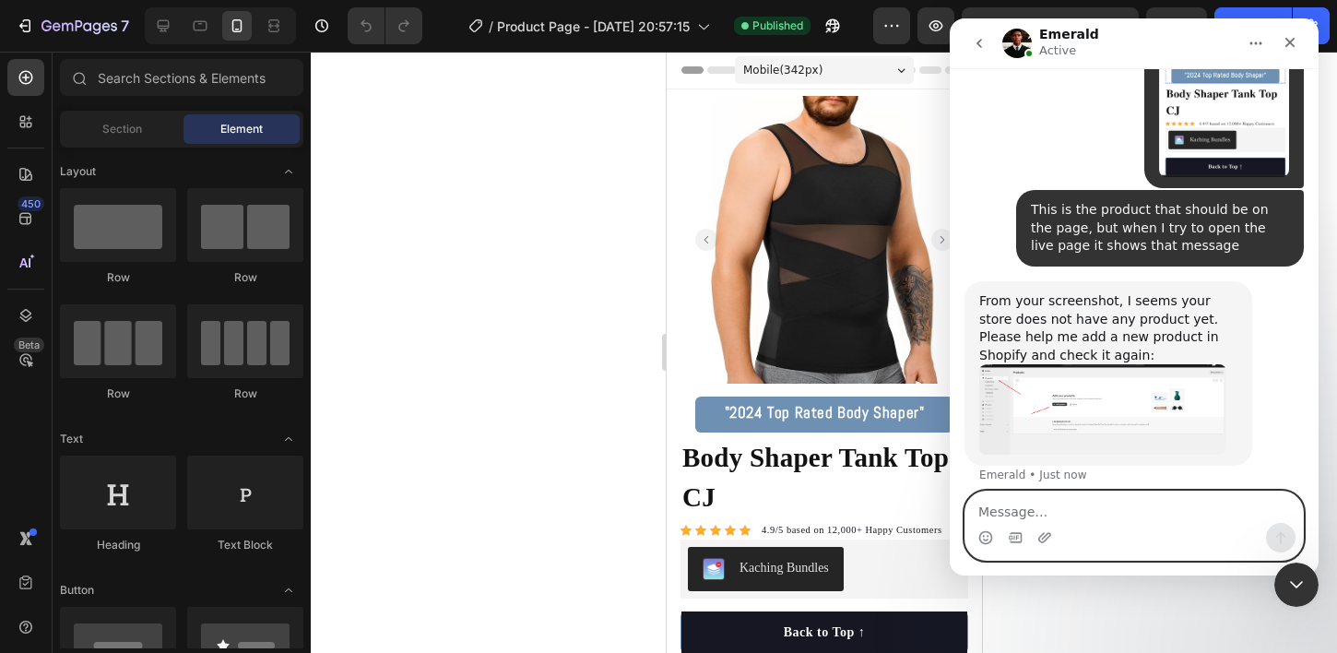
click at [1084, 519] on textarea "Message…" at bounding box center [1133, 506] width 337 height 31
type textarea "I have the product added"
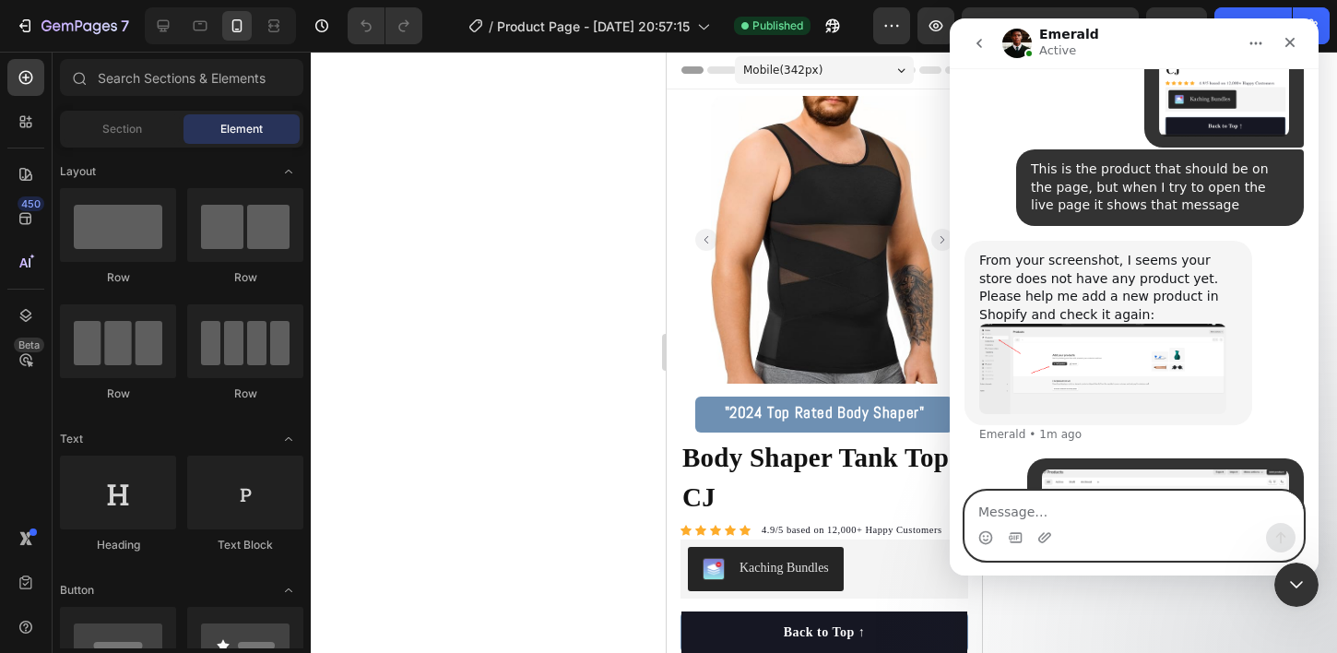
scroll to position [1195, 0]
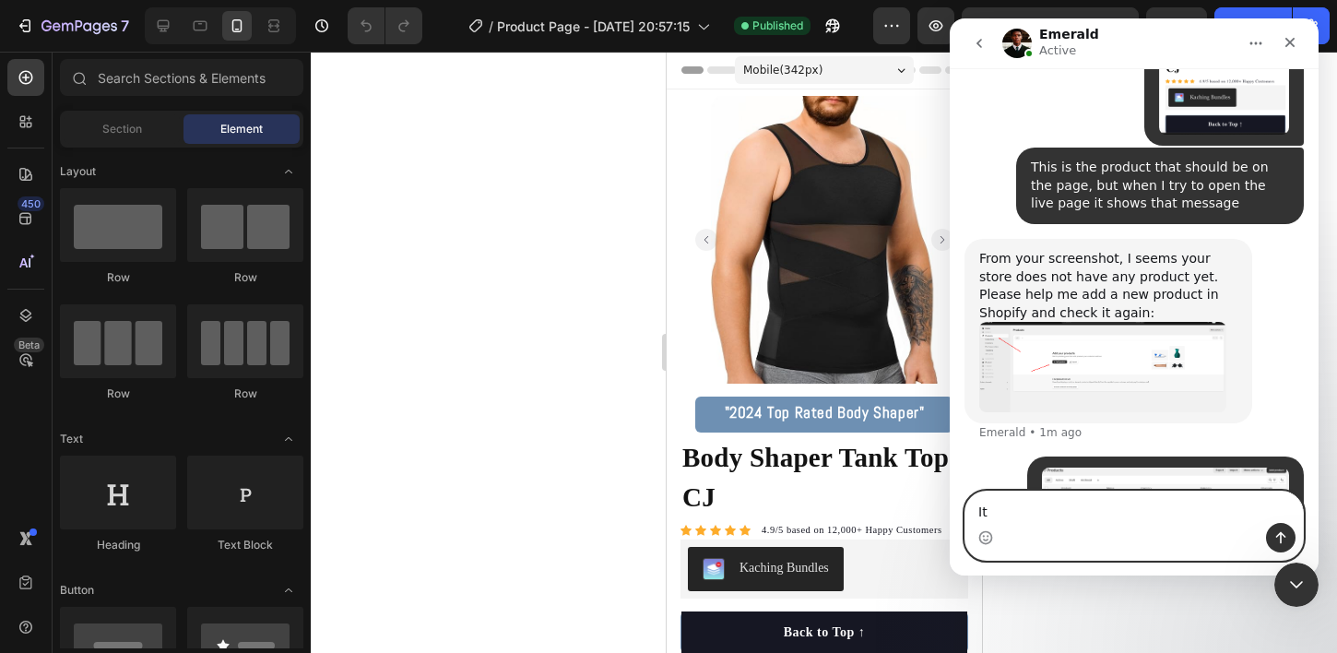
type textarea "I"
type textarea "Im not sure why that message is popping up"
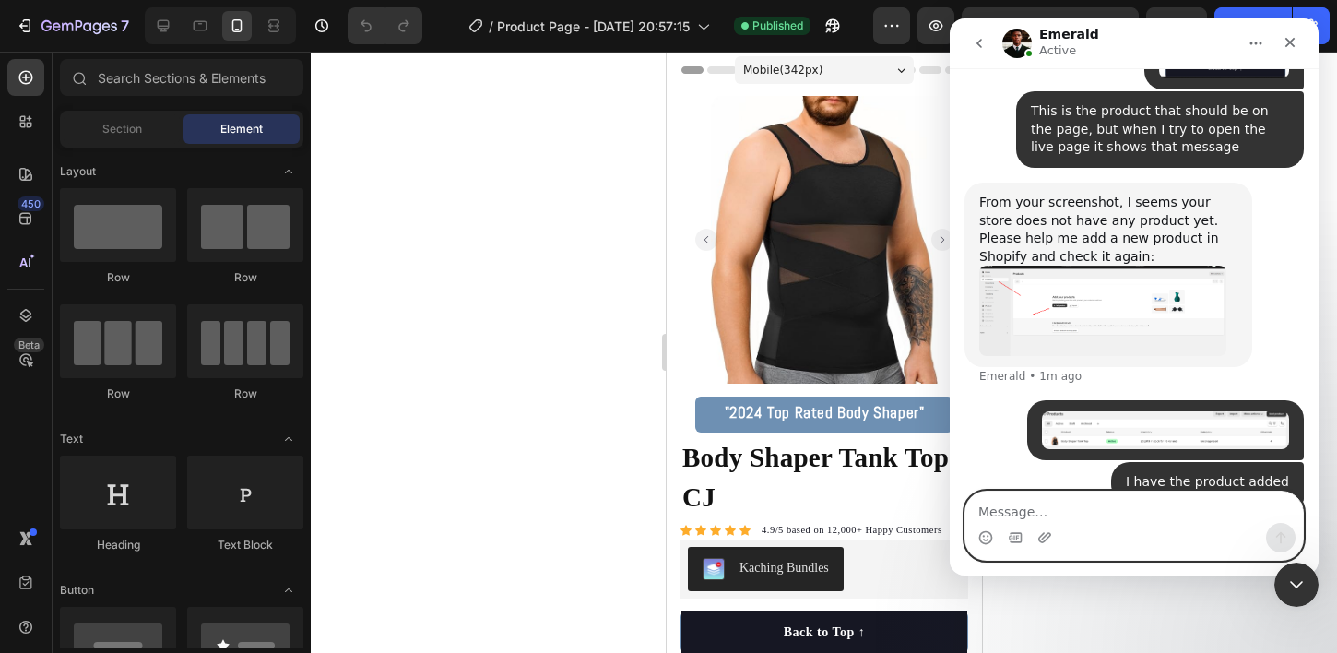
scroll to position [1255, 0]
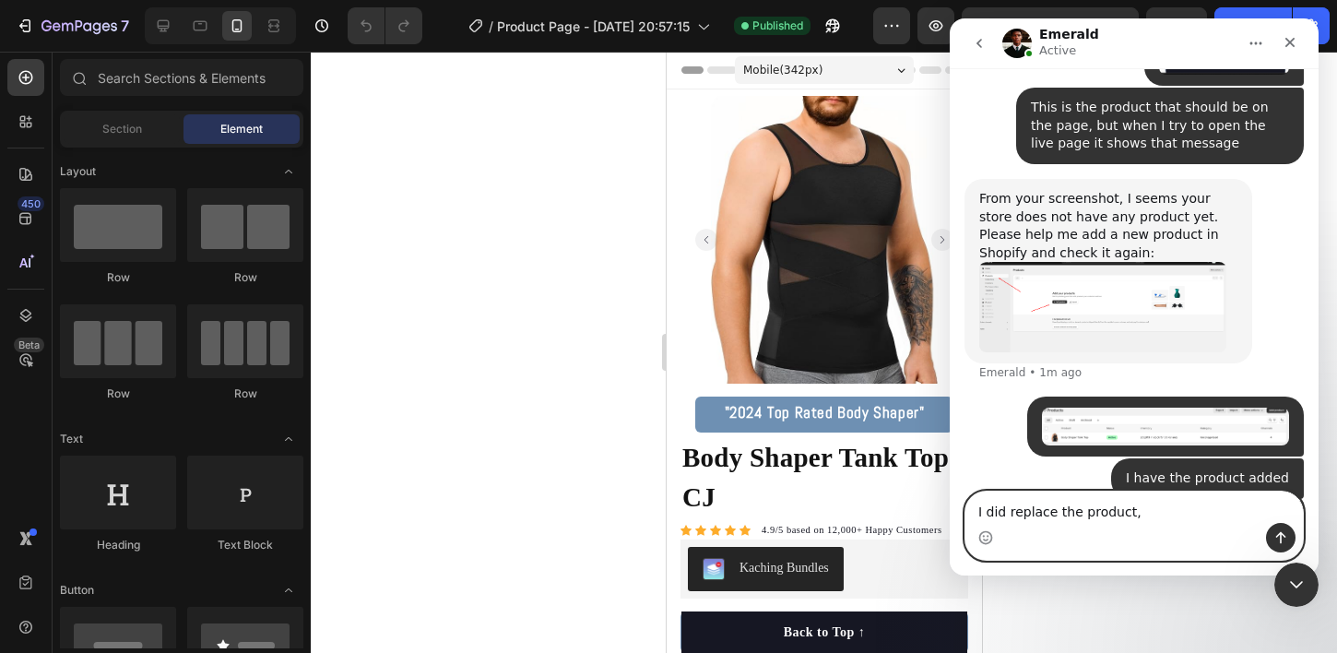
type textarea "I did replace the product"
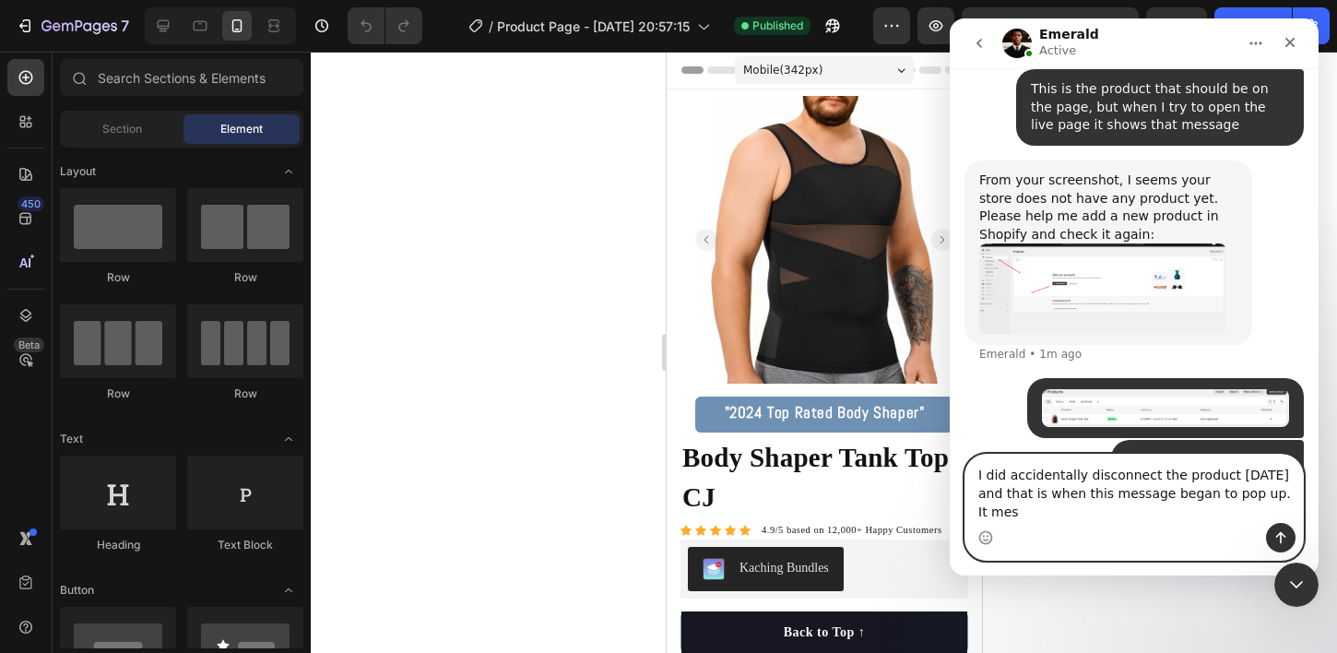
scroll to position [1291, 0]
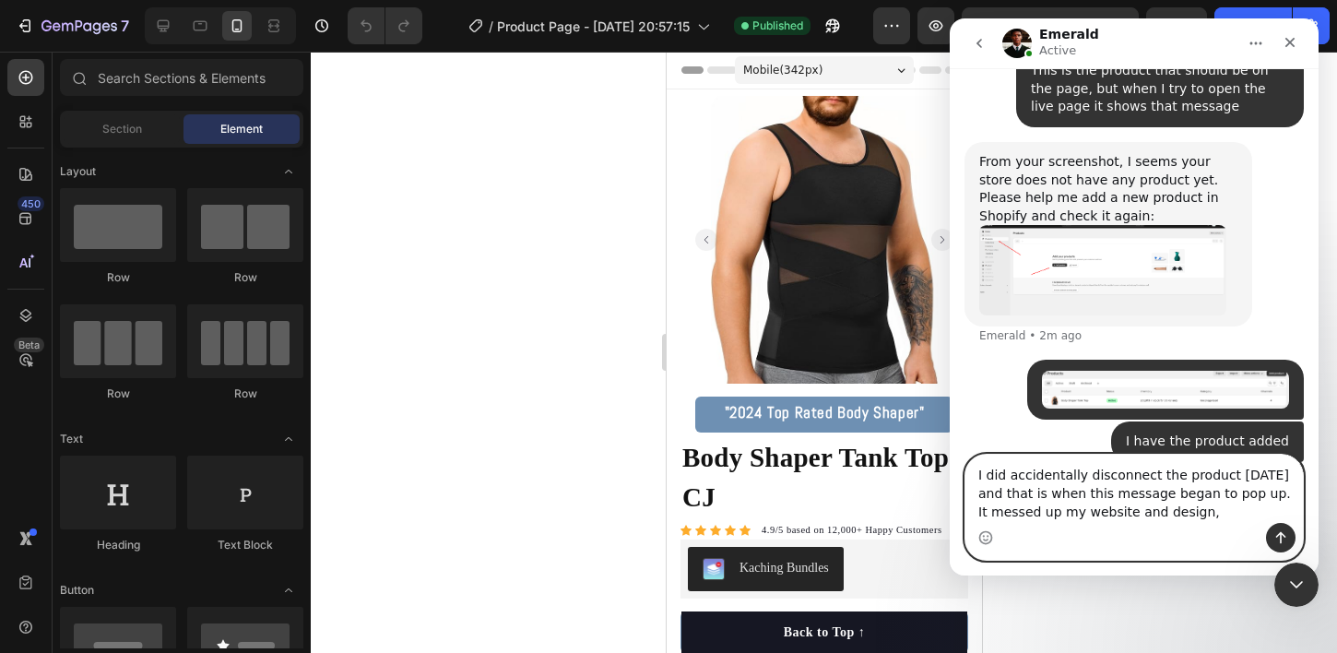
type textarea "I did accidentally disconnect the product yesterday and that is when this messa…"
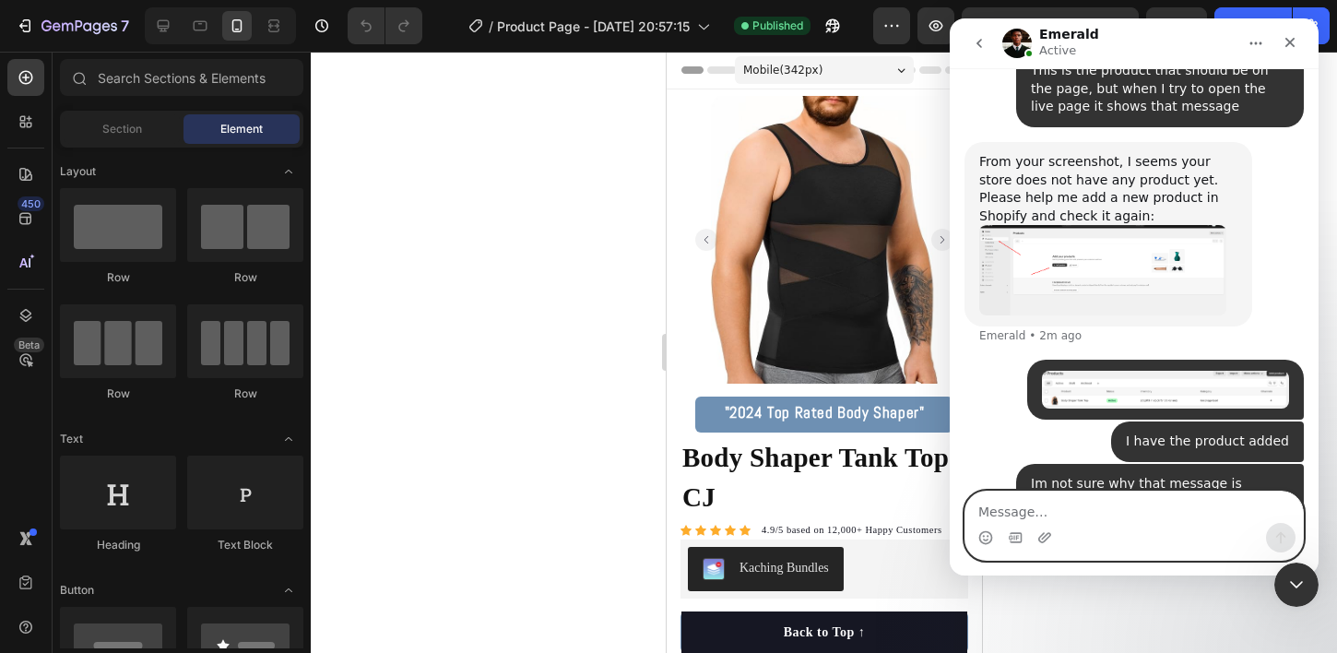
scroll to position [1351, 0]
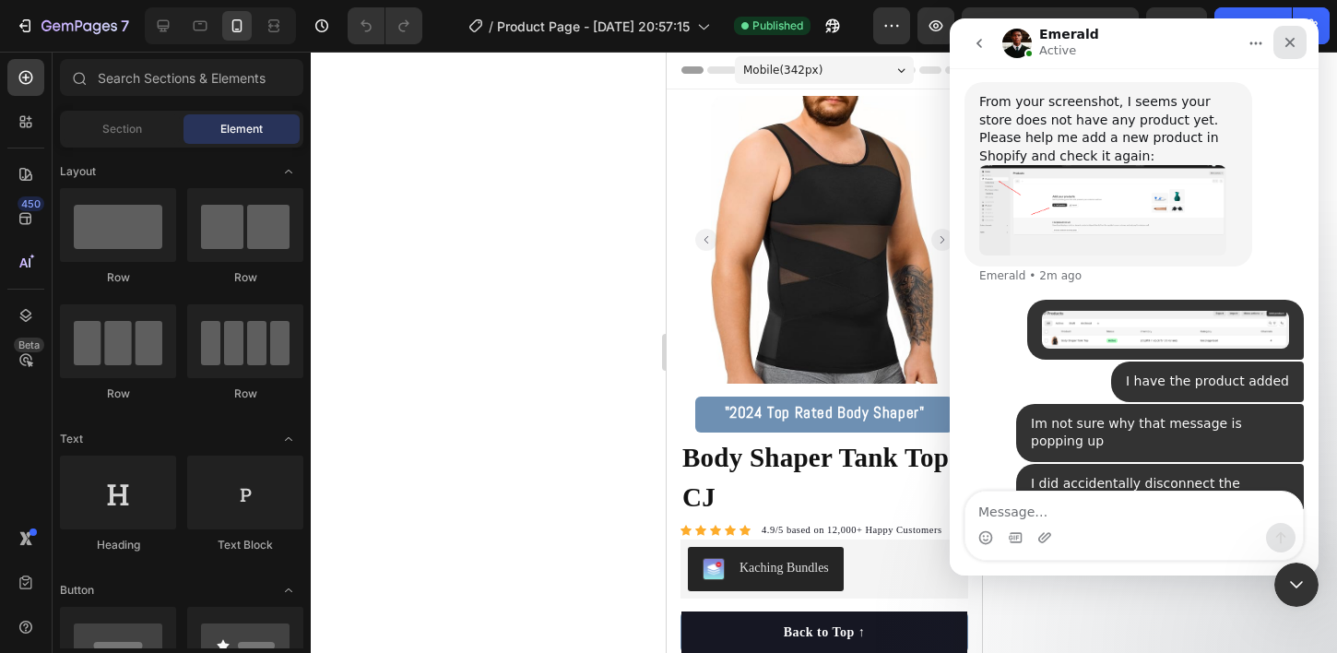
click at [1299, 44] on div "Close" at bounding box center [1289, 42] width 33 height 33
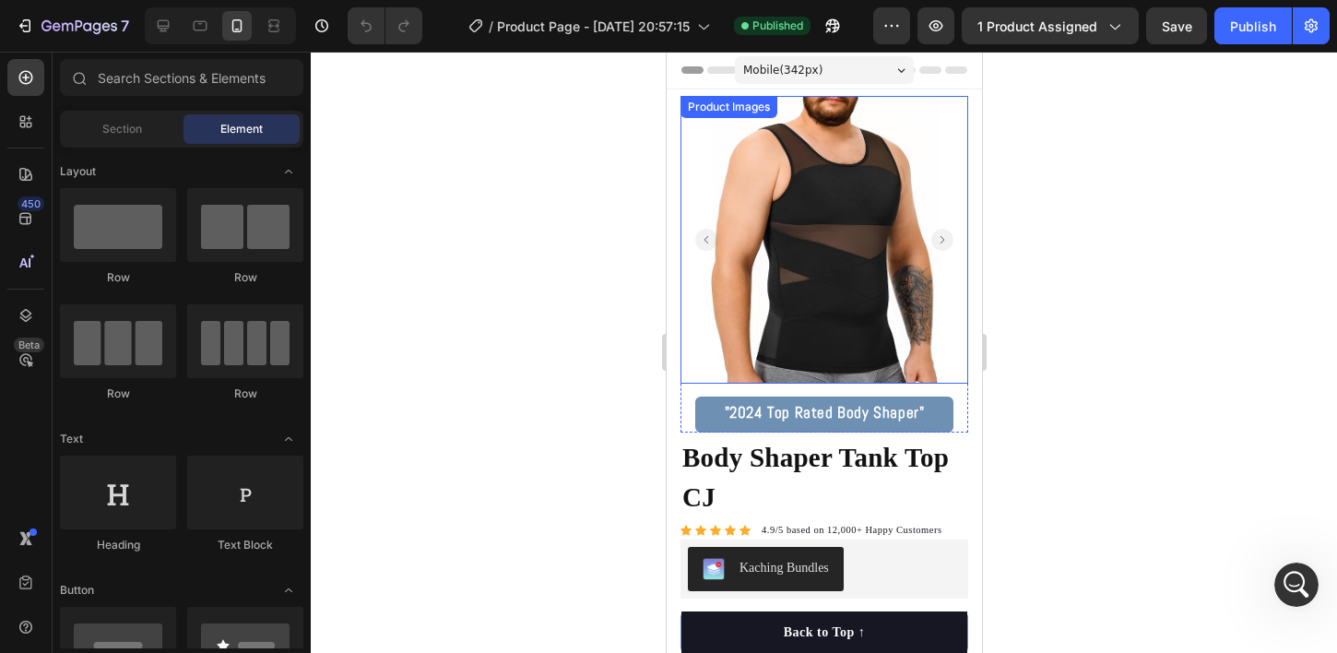
click at [736, 144] on img at bounding box center [823, 240] width 288 height 288
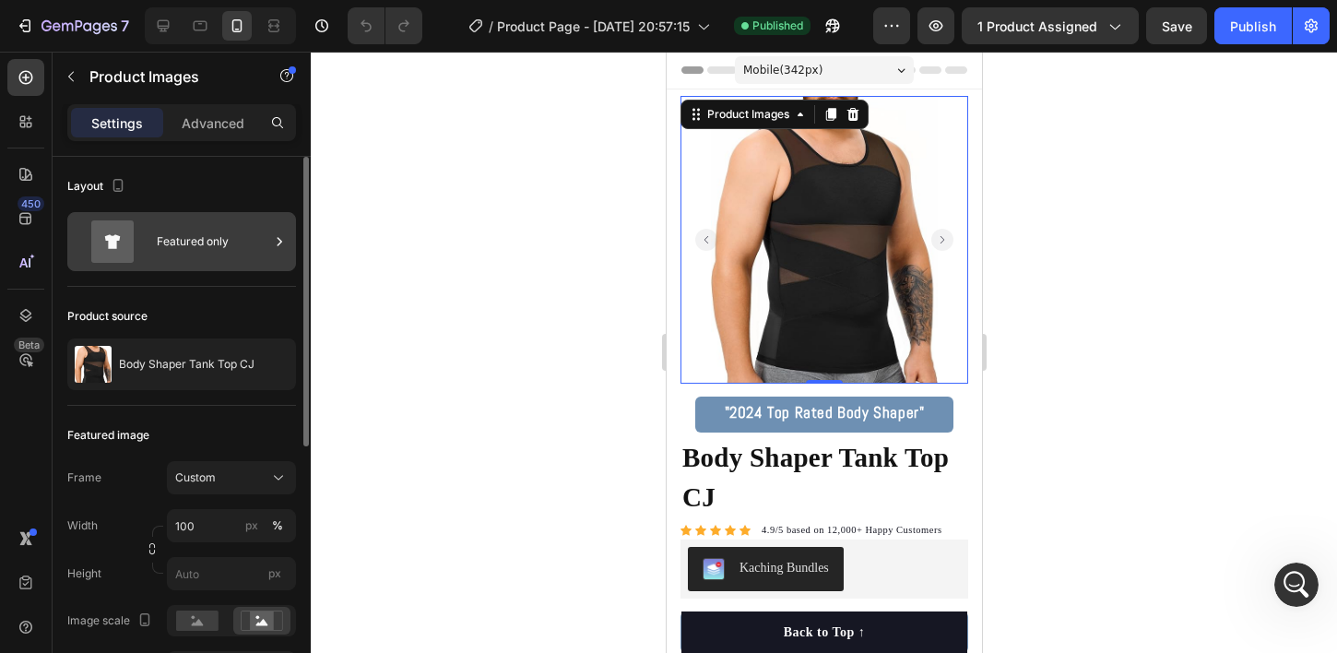
click at [196, 245] on div "Featured only" at bounding box center [213, 241] width 112 height 42
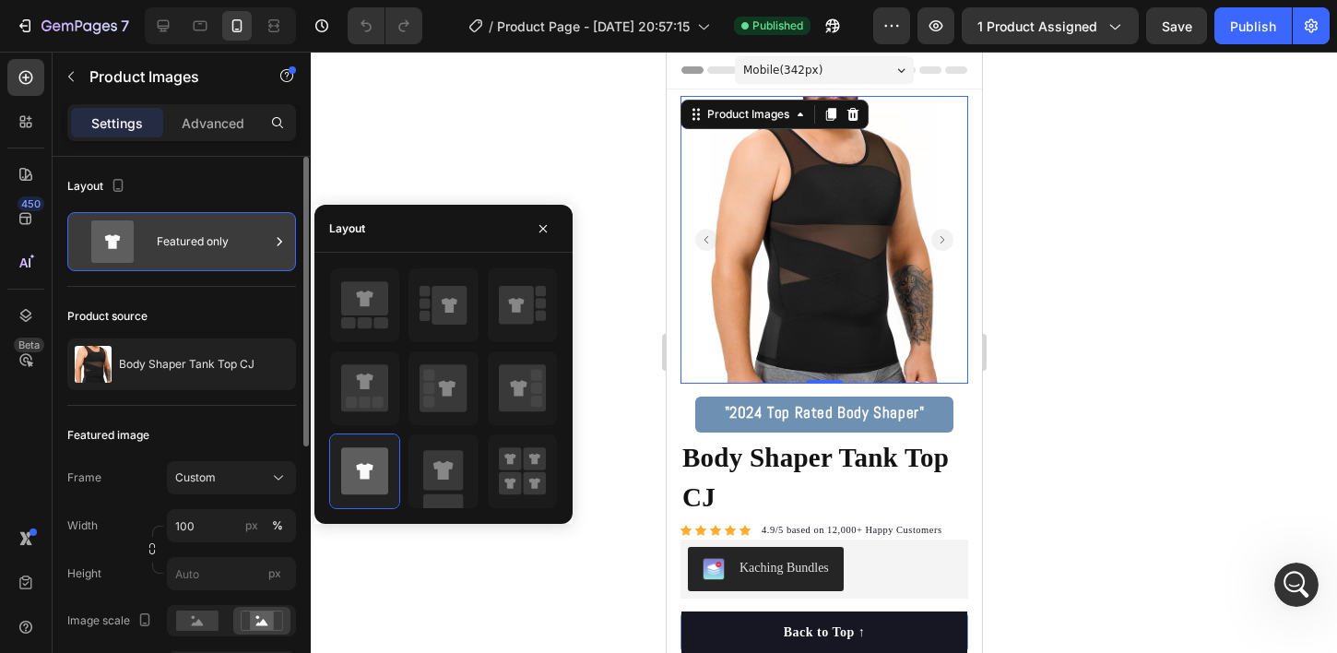
click at [187, 251] on div "Featured only" at bounding box center [213, 241] width 112 height 42
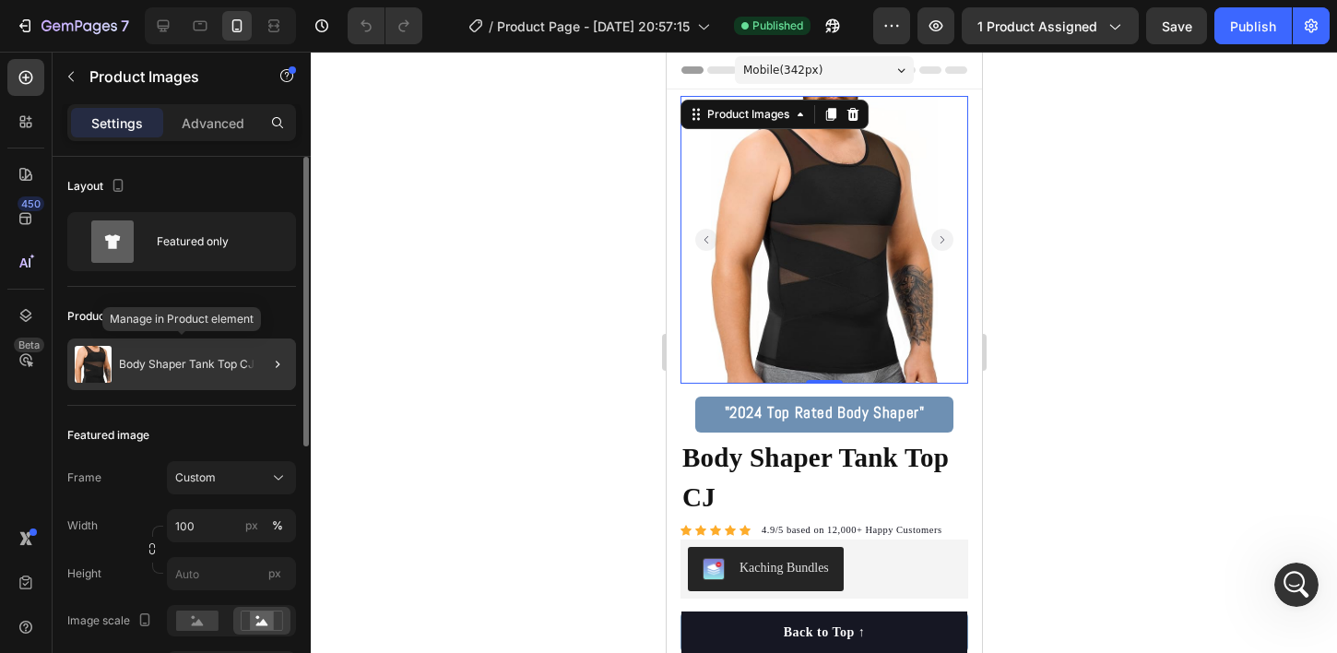
click at [204, 363] on p "Body Shaper Tank Top CJ" at bounding box center [187, 364] width 136 height 13
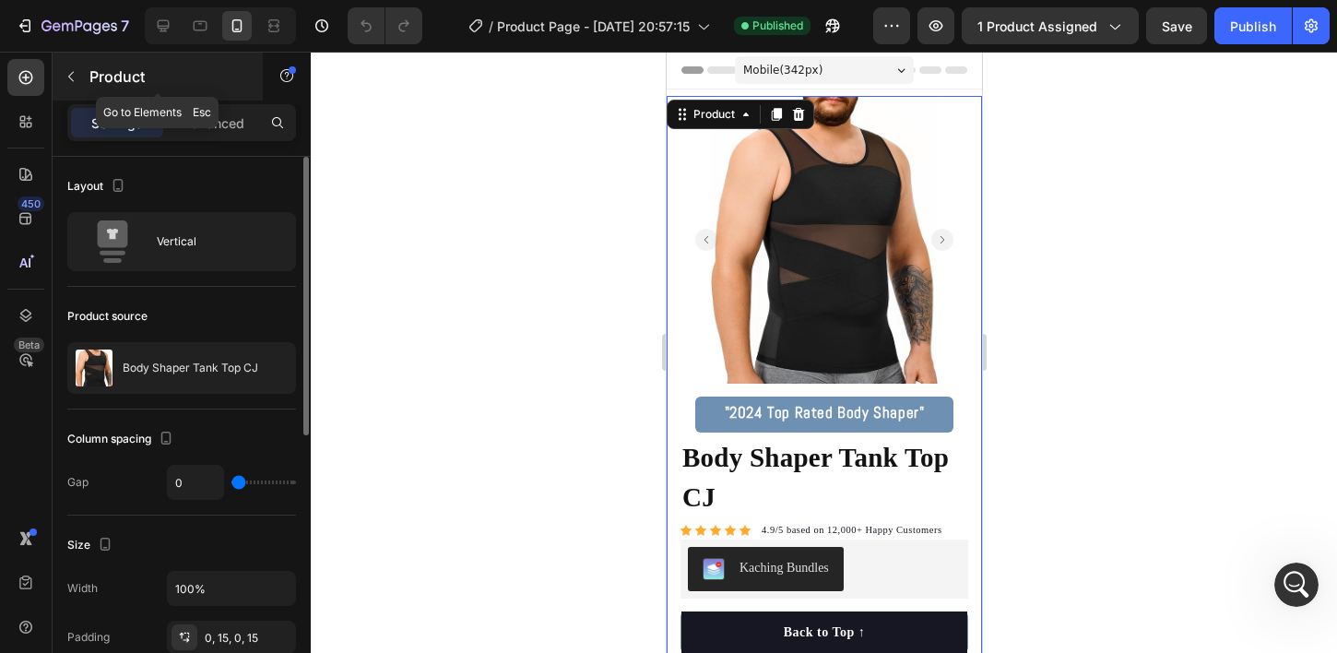
click at [70, 81] on icon "button" at bounding box center [71, 76] width 15 height 15
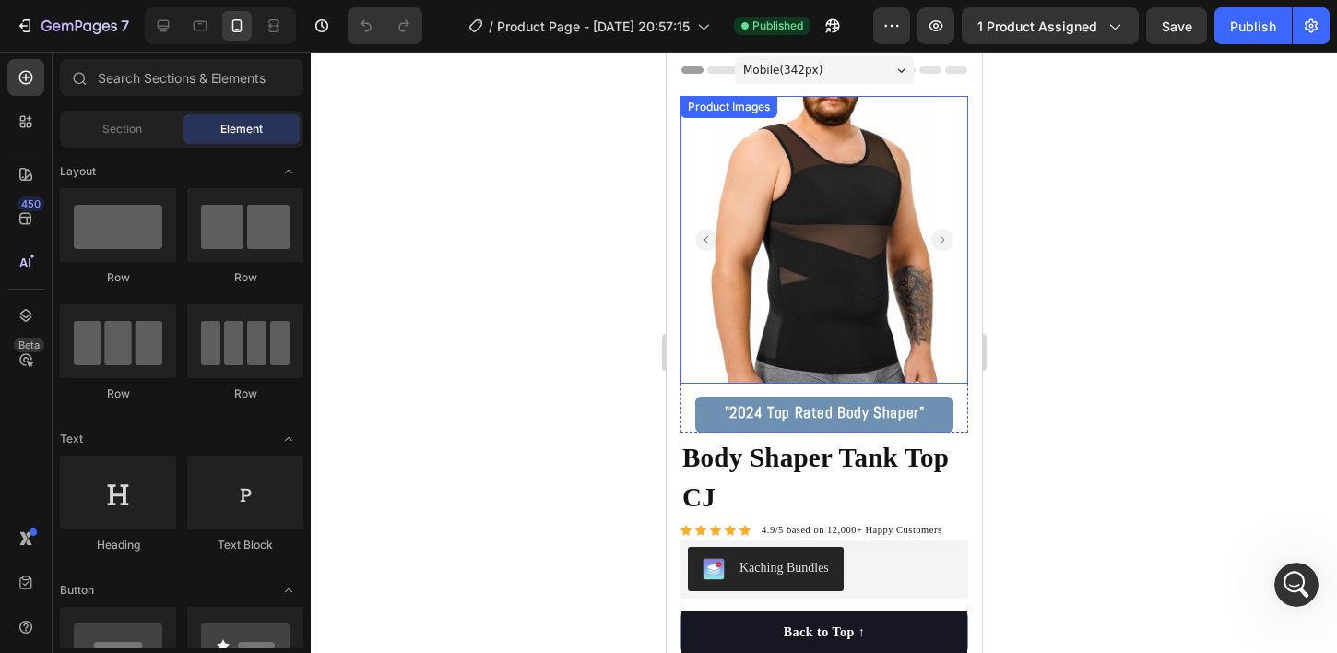
click at [707, 158] on img at bounding box center [823, 240] width 288 height 288
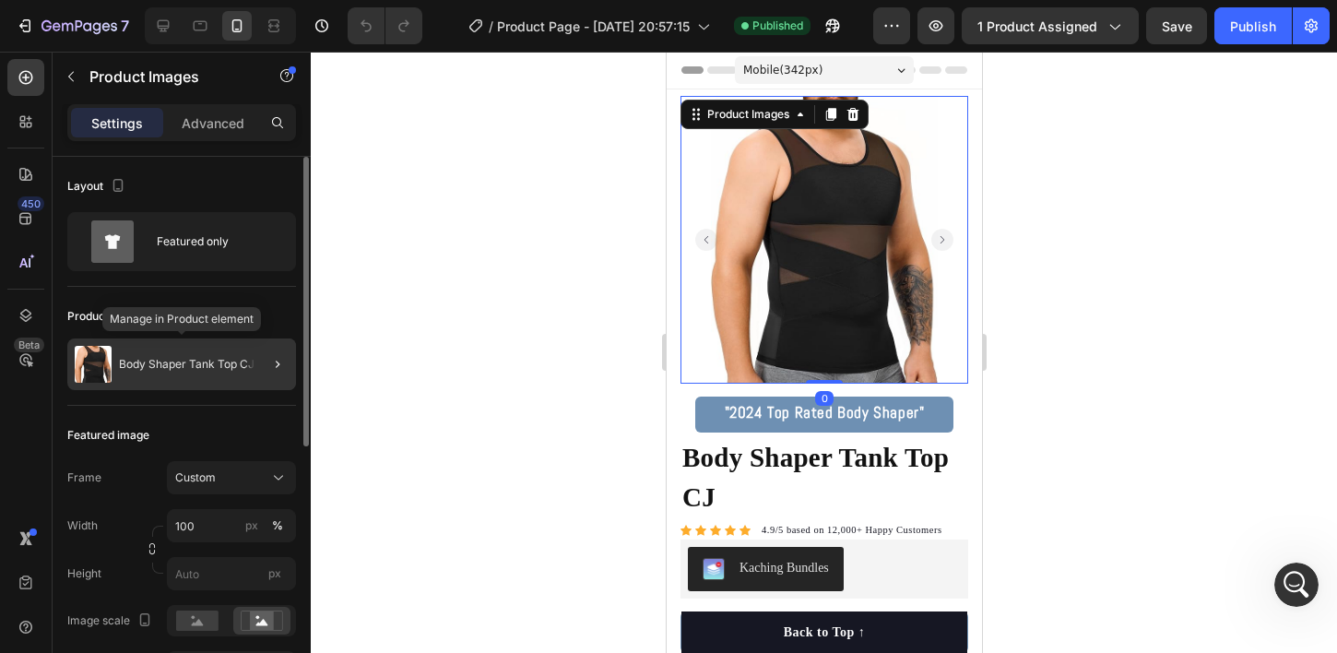
click at [238, 365] on p "Body Shaper Tank Top CJ" at bounding box center [187, 364] width 136 height 13
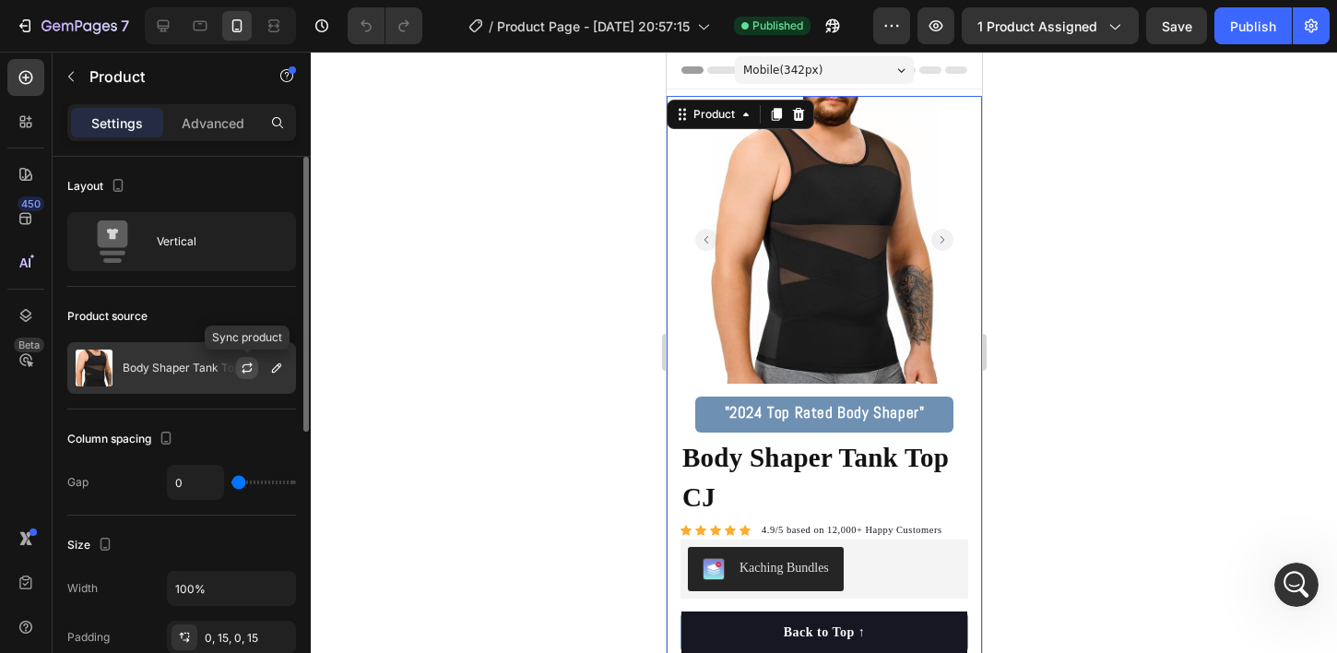
click at [256, 367] on button "button" at bounding box center [247, 368] width 22 height 22
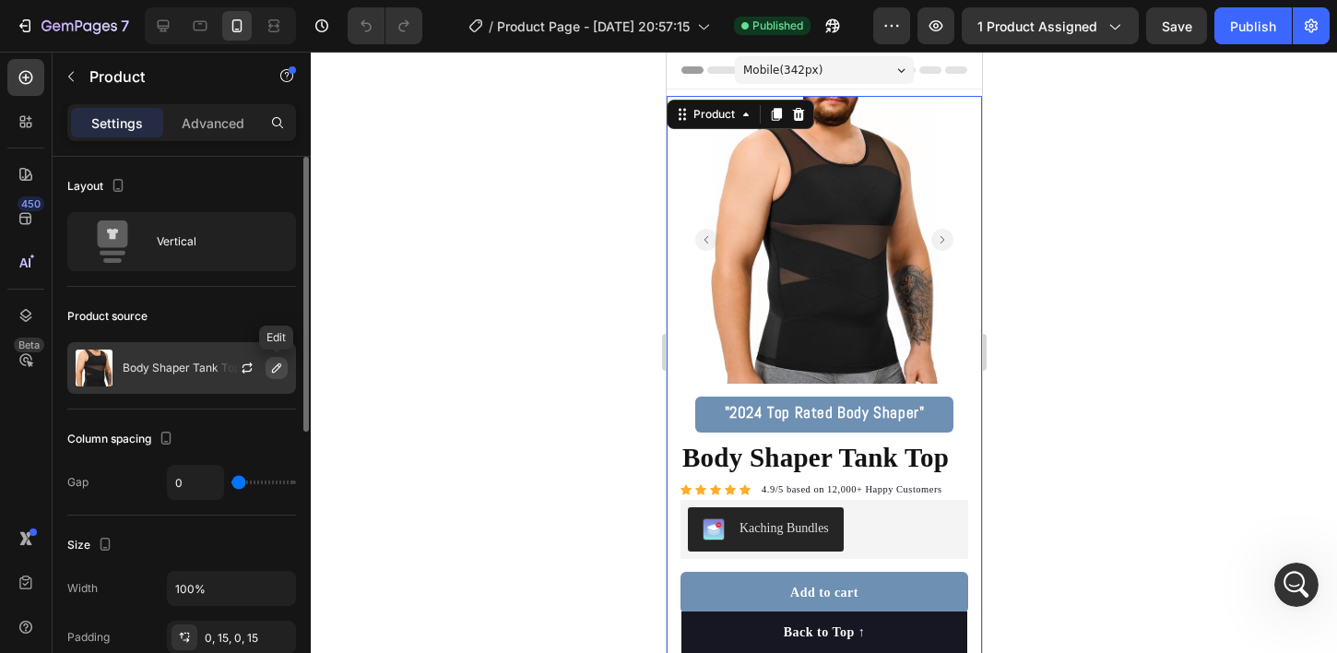
click at [272, 364] on icon "button" at bounding box center [276, 367] width 15 height 15
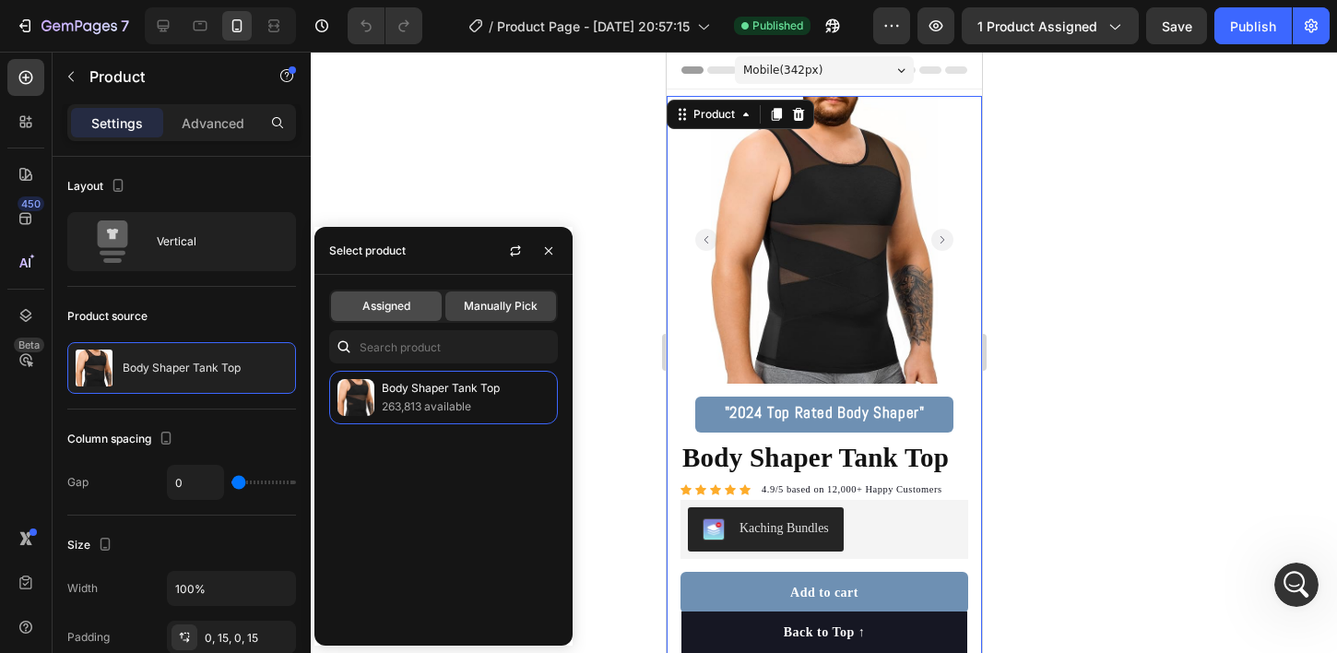
click at [399, 302] on span "Assigned" at bounding box center [386, 306] width 48 height 17
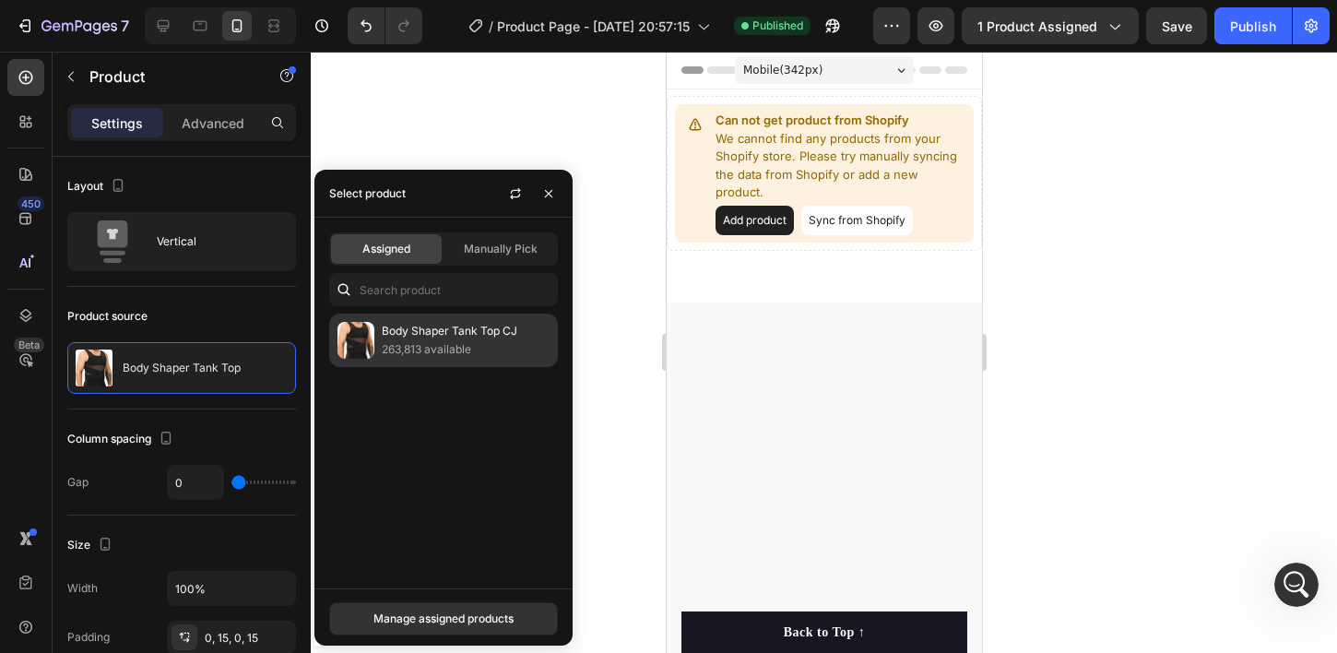
click at [483, 339] on p "Body Shaper Tank Top CJ" at bounding box center [466, 331] width 168 height 18
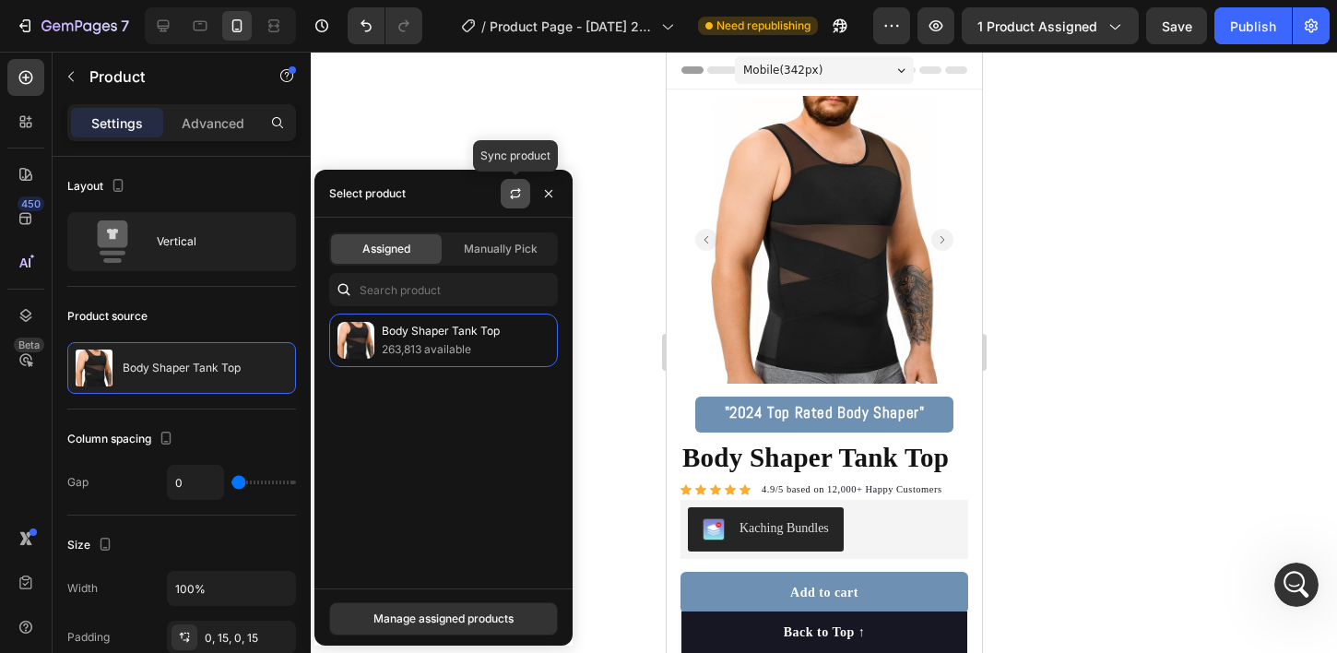
click at [513, 190] on icon "button" at bounding box center [516, 190] width 10 height 6
click at [548, 192] on icon "button" at bounding box center [548, 192] width 7 height 7
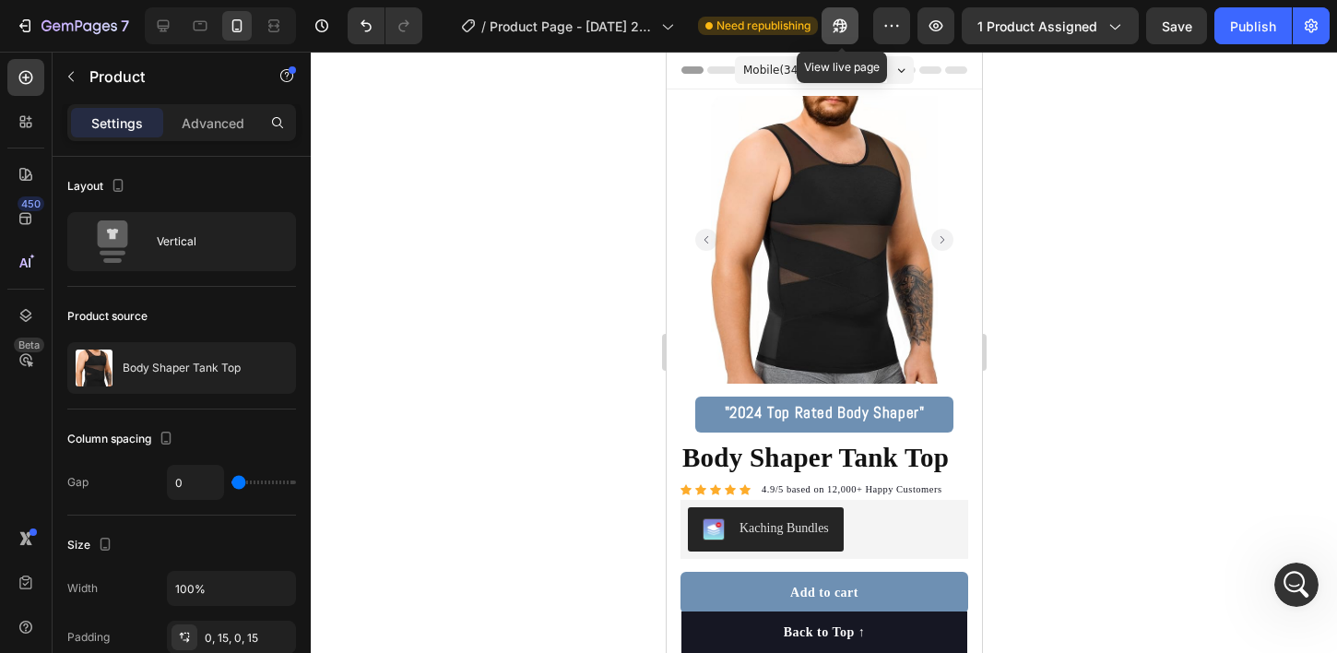
click at [828, 33] on button "button" at bounding box center [839, 25] width 37 height 37
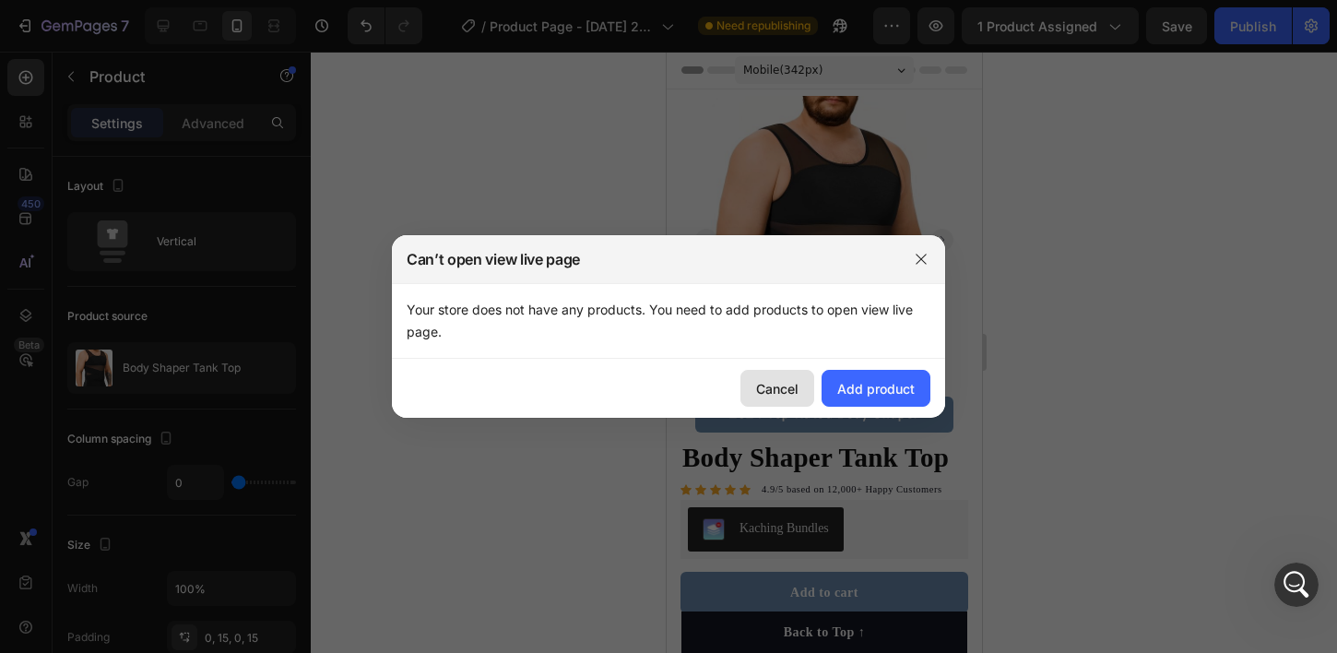
click at [784, 395] on div "Cancel" at bounding box center [777, 388] width 42 height 19
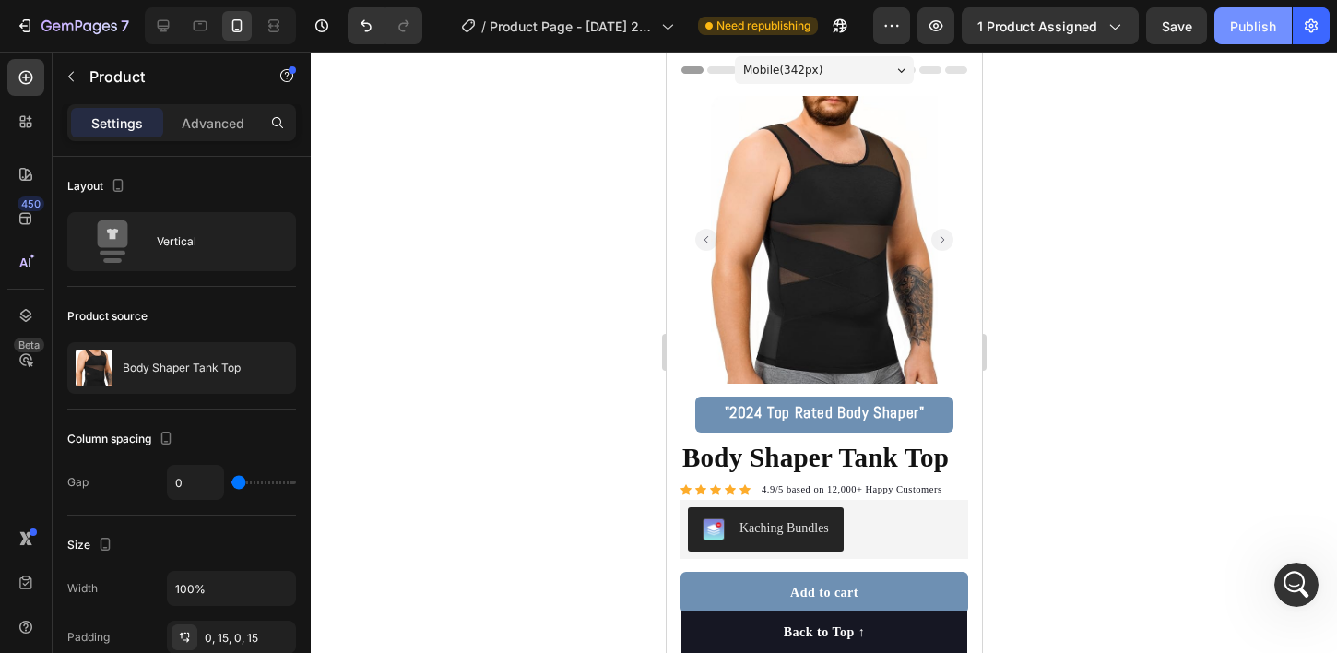
click at [1230, 22] on div "Publish" at bounding box center [1253, 26] width 46 height 19
click at [833, 64] on div "Mobile ( 342 px)" at bounding box center [823, 70] width 179 height 28
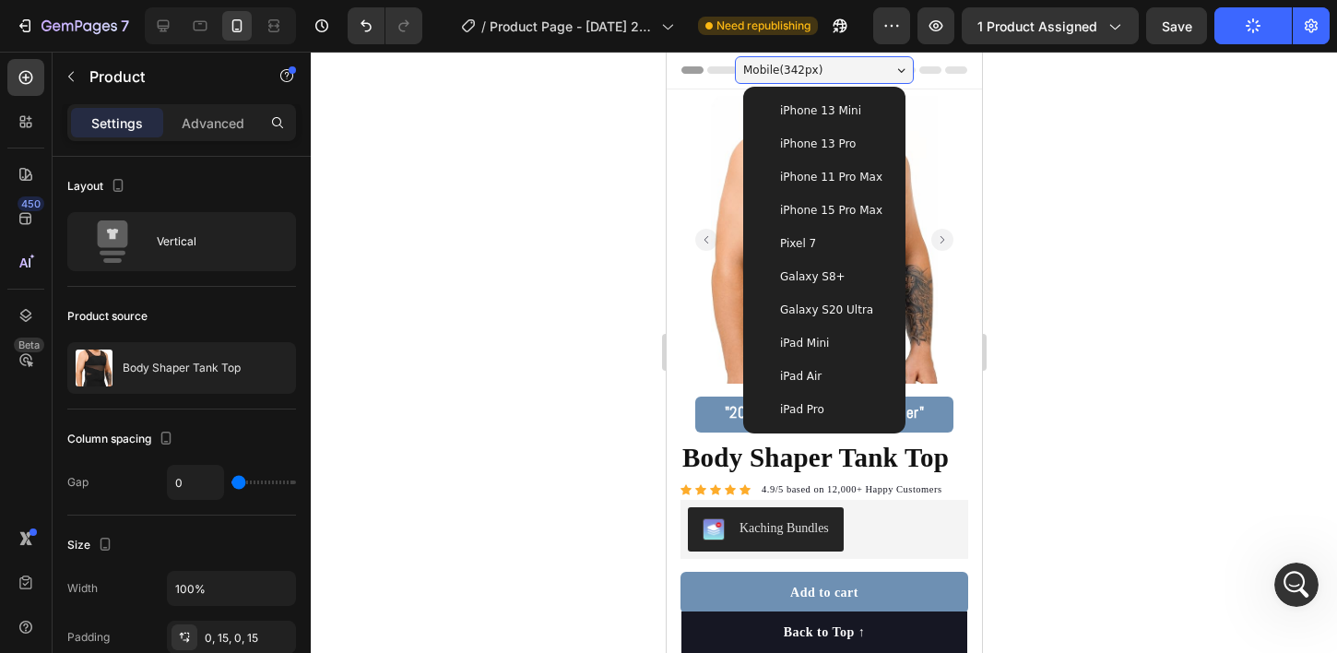
click at [836, 70] on div "Mobile ( 342 px)" at bounding box center [823, 70] width 179 height 28
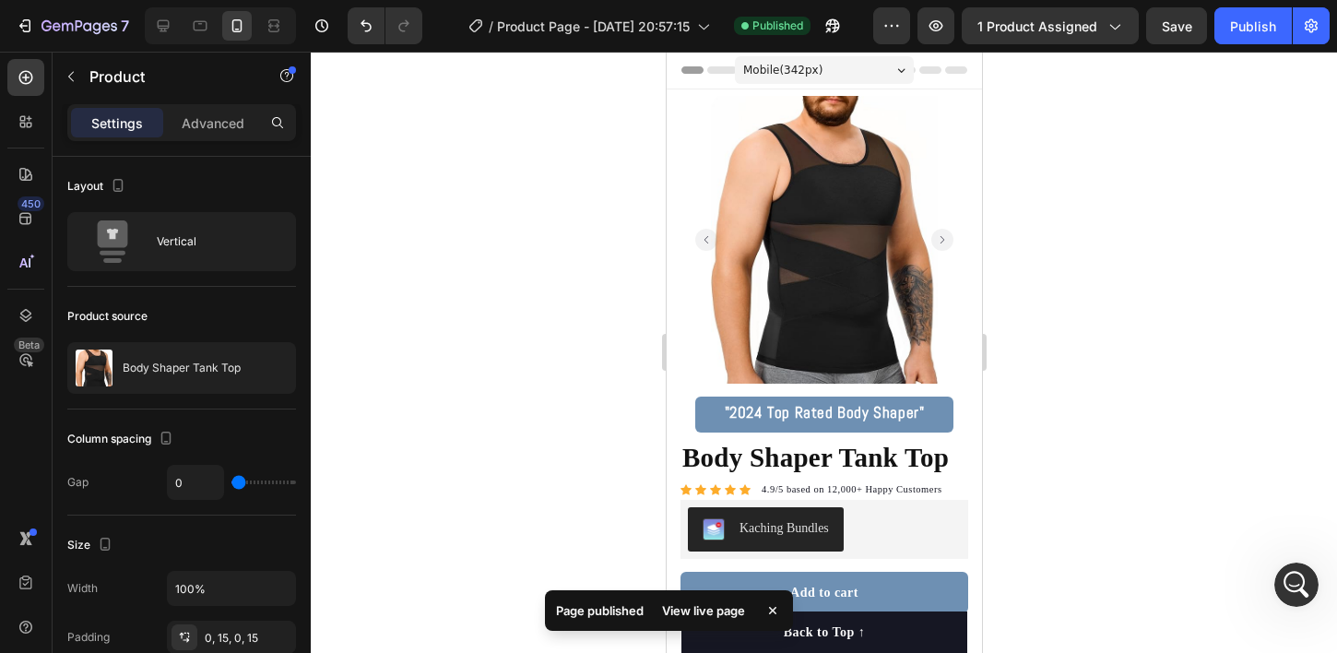
scroll to position [1422, 0]
click at [831, 28] on icon "button" at bounding box center [828, 30] width 5 height 5
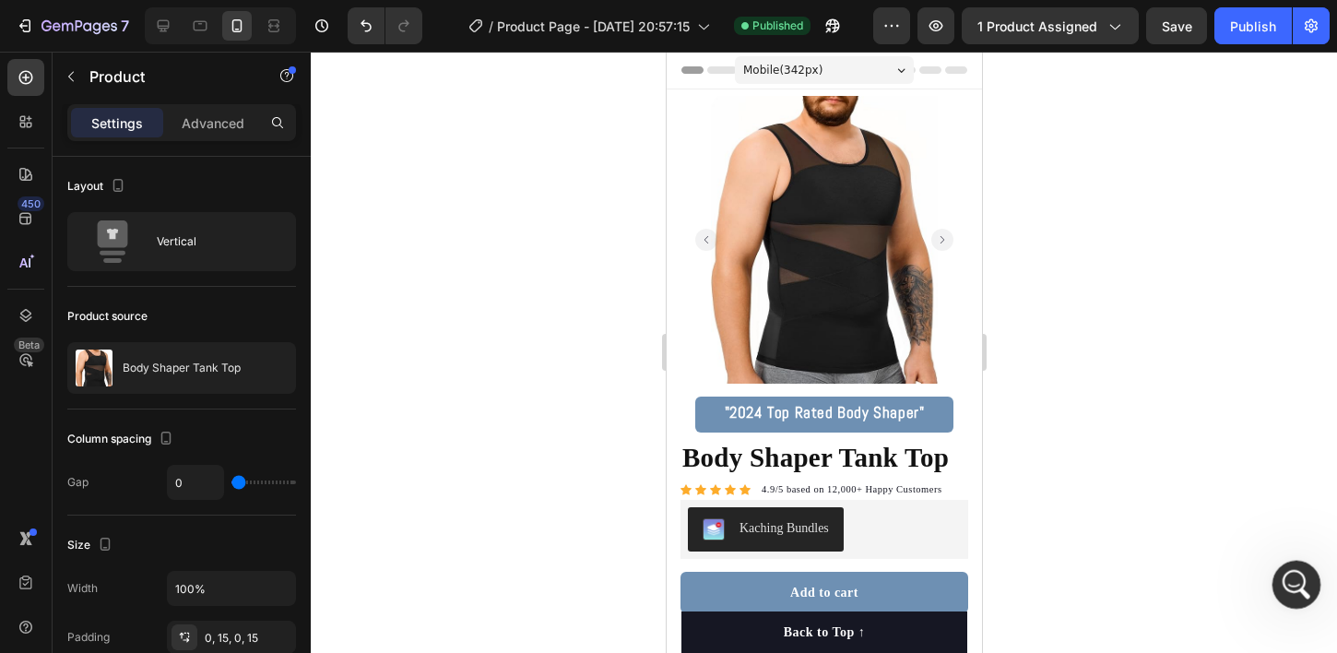
click at [1315, 588] on div "Open Intercom Messenger" at bounding box center [1293, 582] width 44 height 44
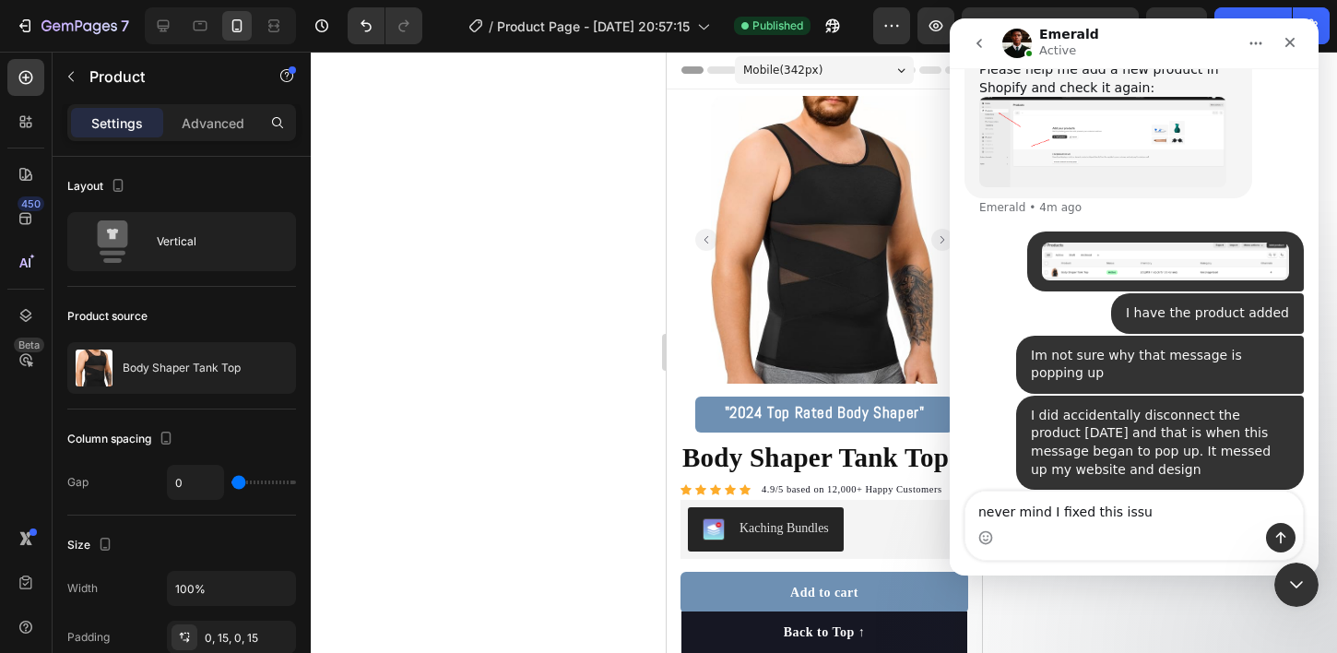
type textarea "never mind I fixed this issue"
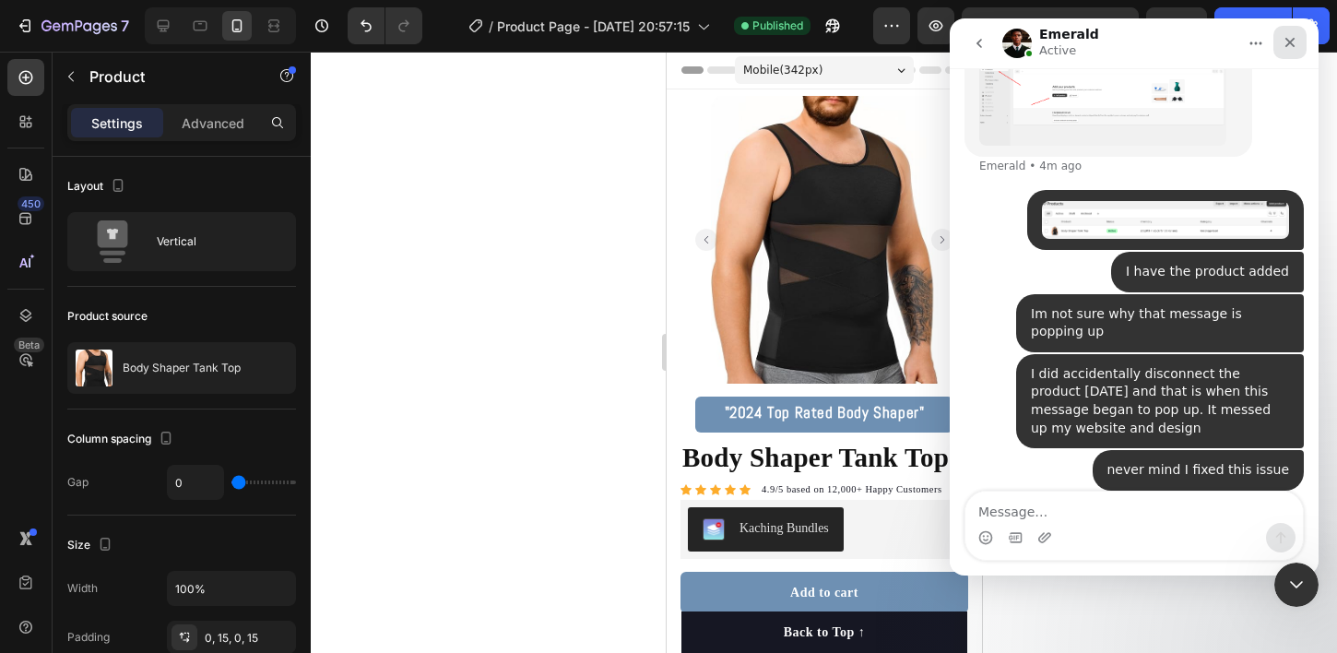
click at [1285, 44] on icon "Close" at bounding box center [1289, 42] width 15 height 15
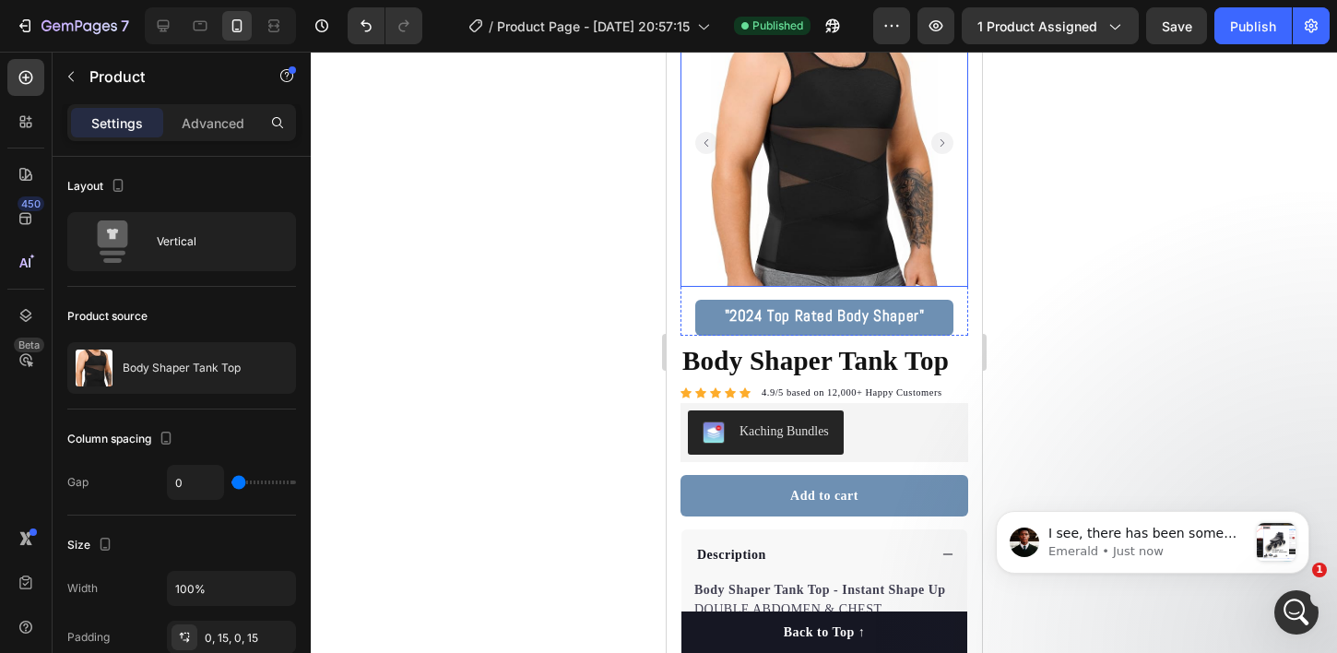
scroll to position [203, 0]
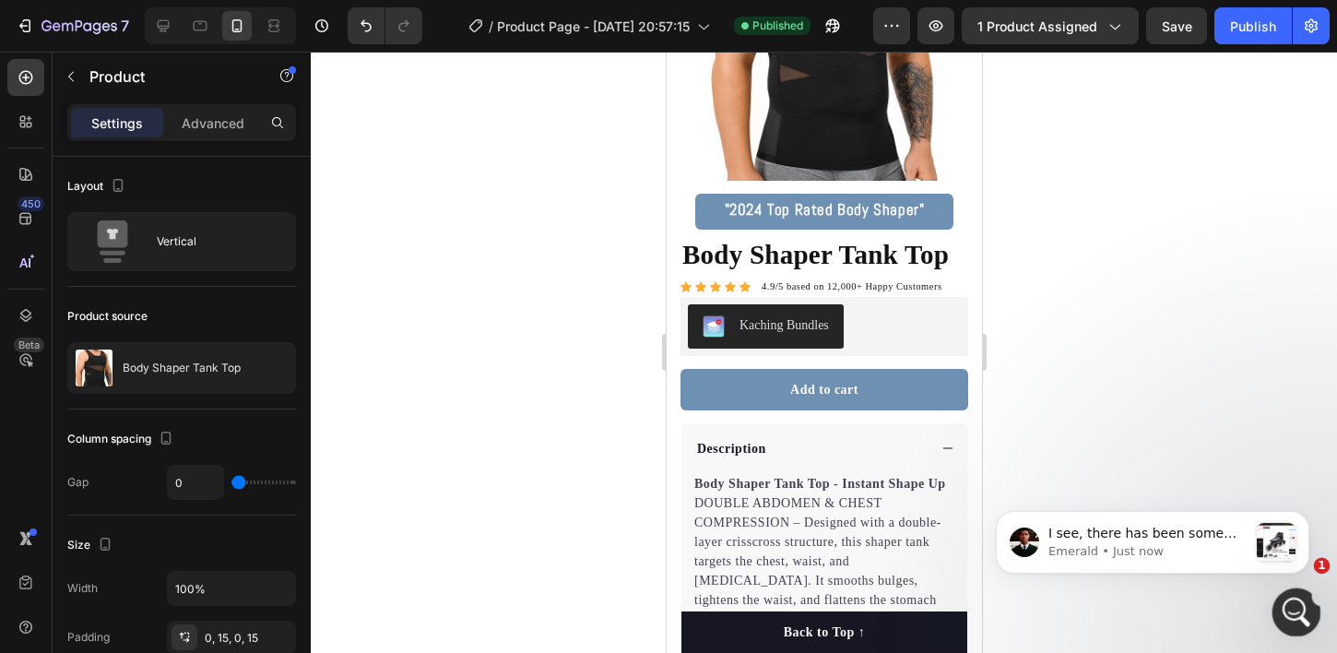
click at [1296, 602] on icon "Open Intercom Messenger" at bounding box center [1294, 610] width 30 height 30
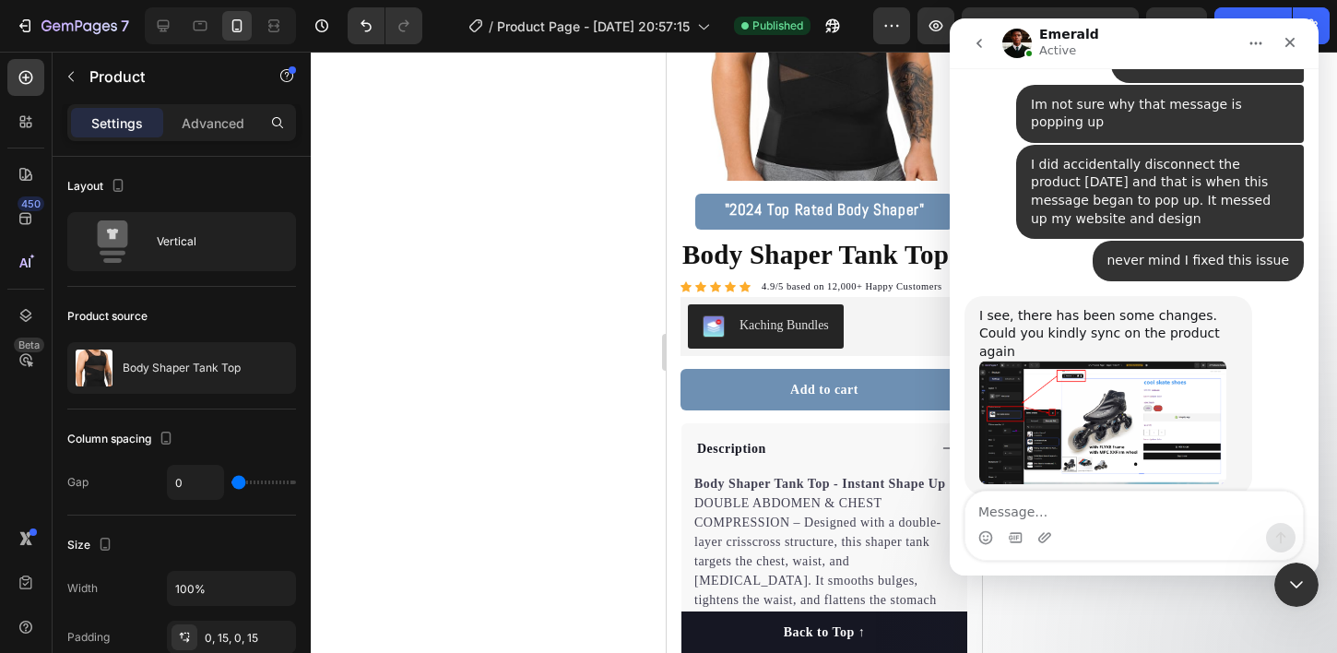
scroll to position [1660, 0]
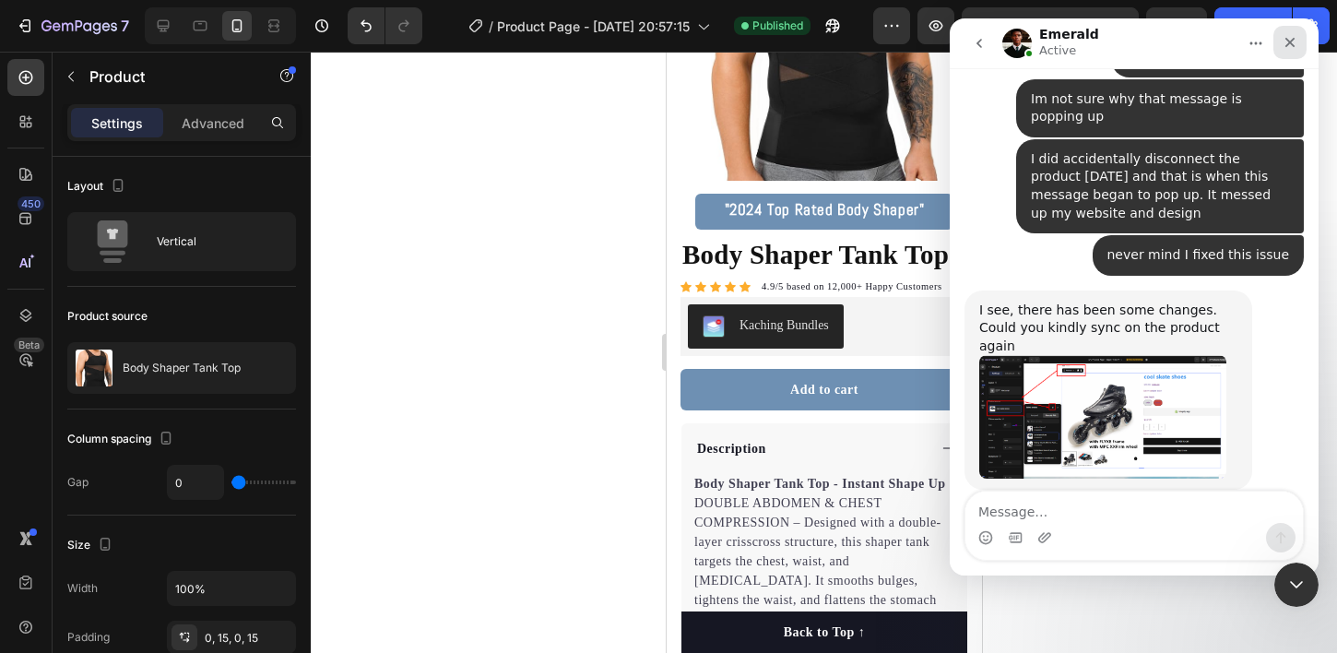
click at [1290, 41] on icon "Close" at bounding box center [1290, 43] width 10 height 10
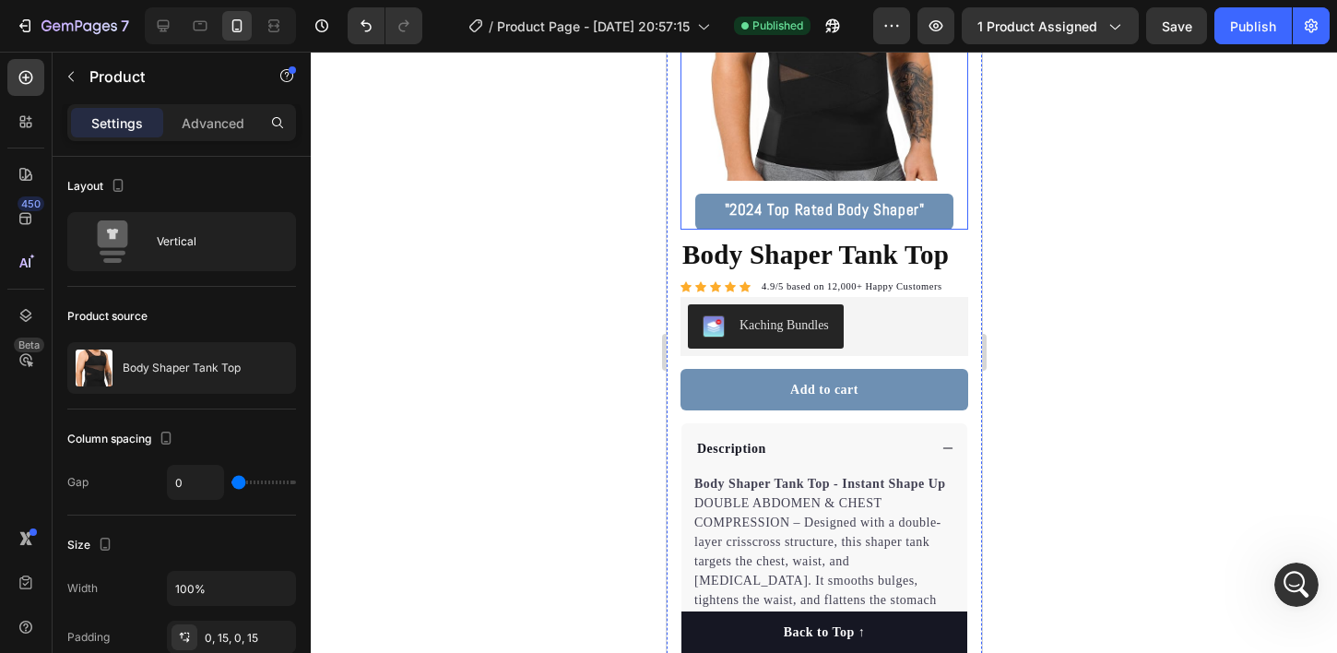
scroll to position [0, 0]
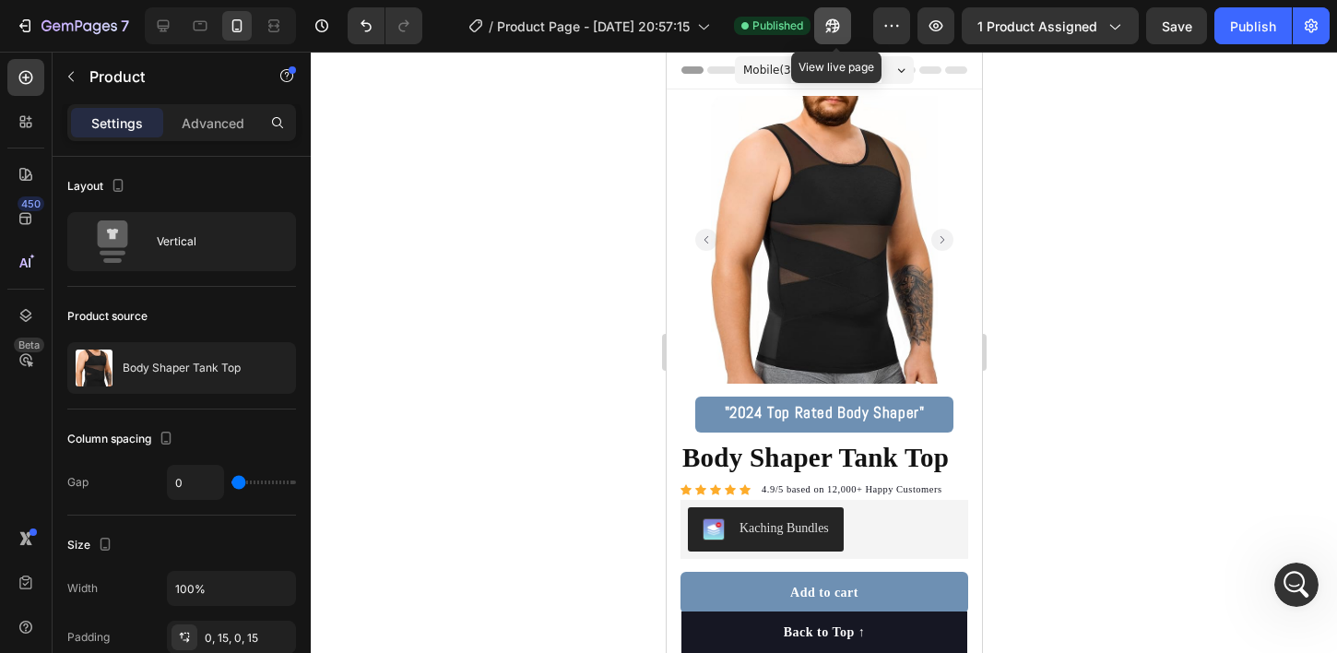
click at [831, 28] on icon "button" at bounding box center [828, 30] width 5 height 5
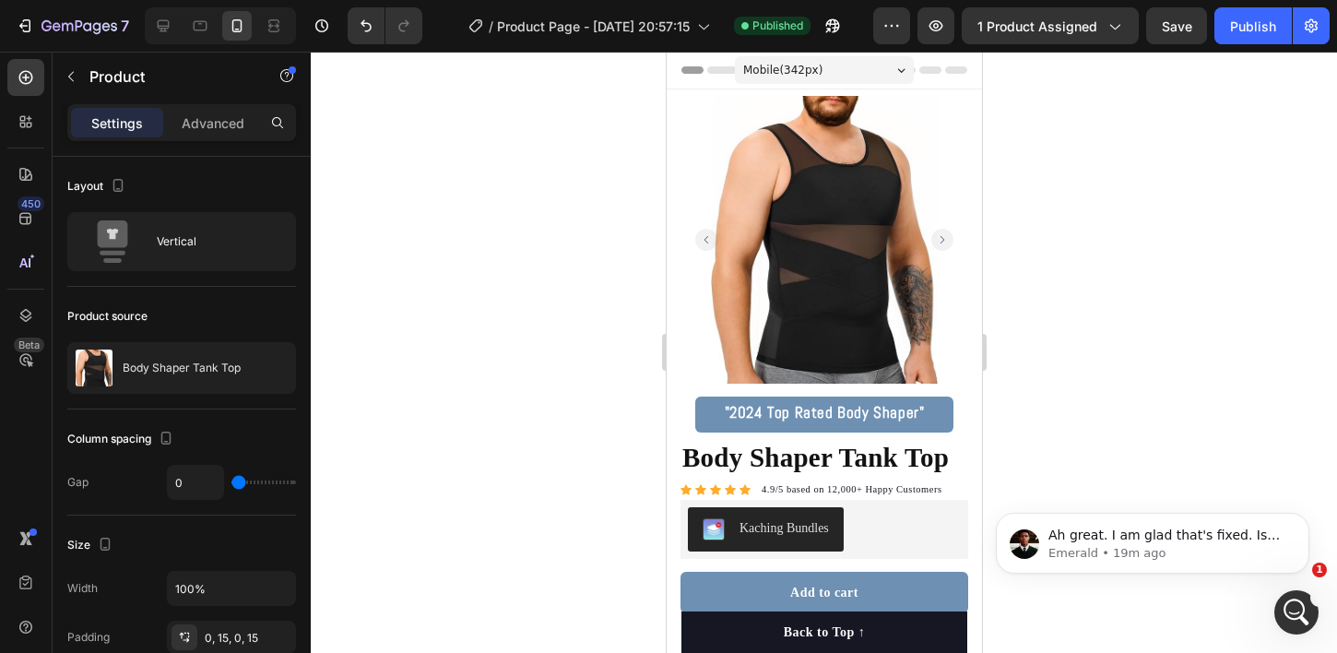
scroll to position [1668, 0]
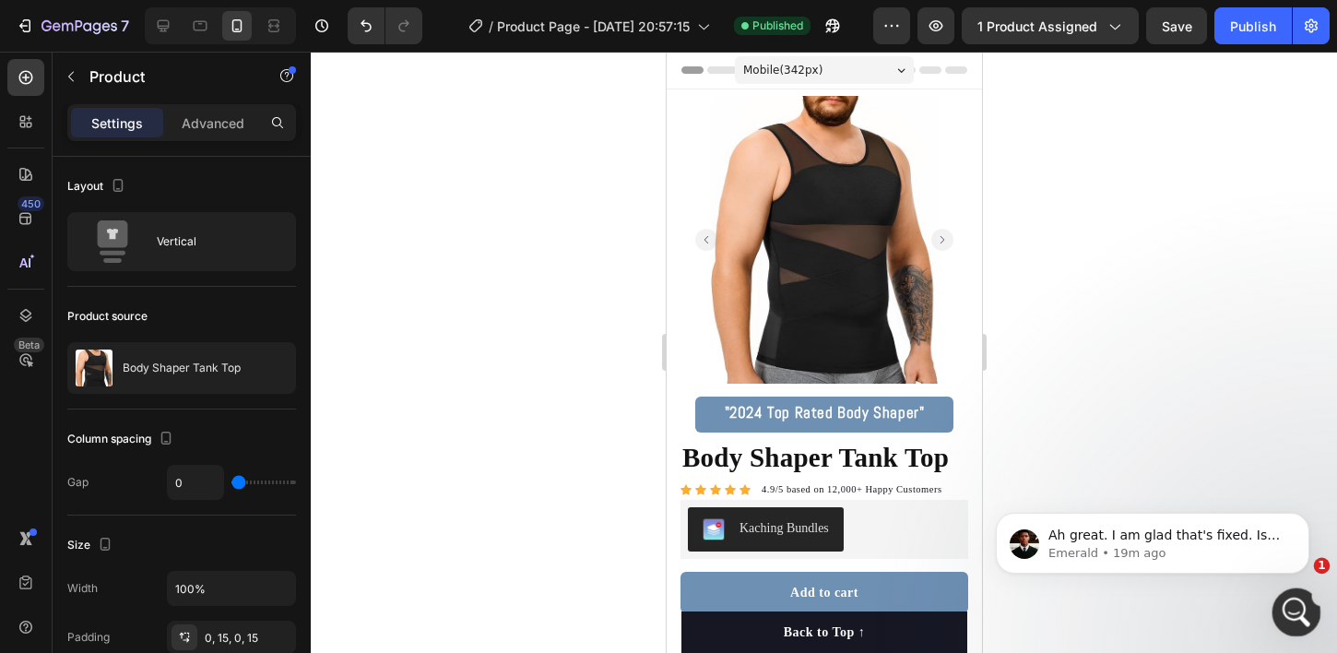
click at [1279, 618] on div "Open Intercom Messenger" at bounding box center [1293, 609] width 61 height 61
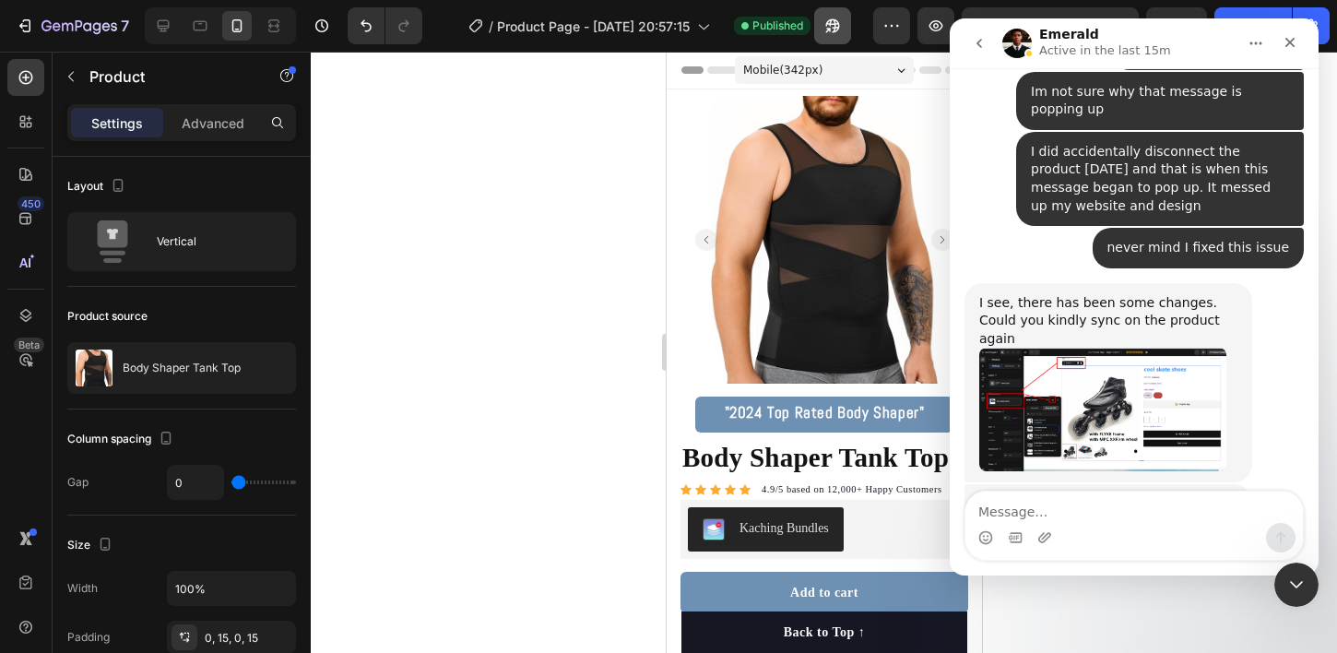
click at [846, 30] on button "button" at bounding box center [832, 25] width 37 height 37
click at [1056, 530] on div "Intercom messenger" at bounding box center [1133, 537] width 337 height 29
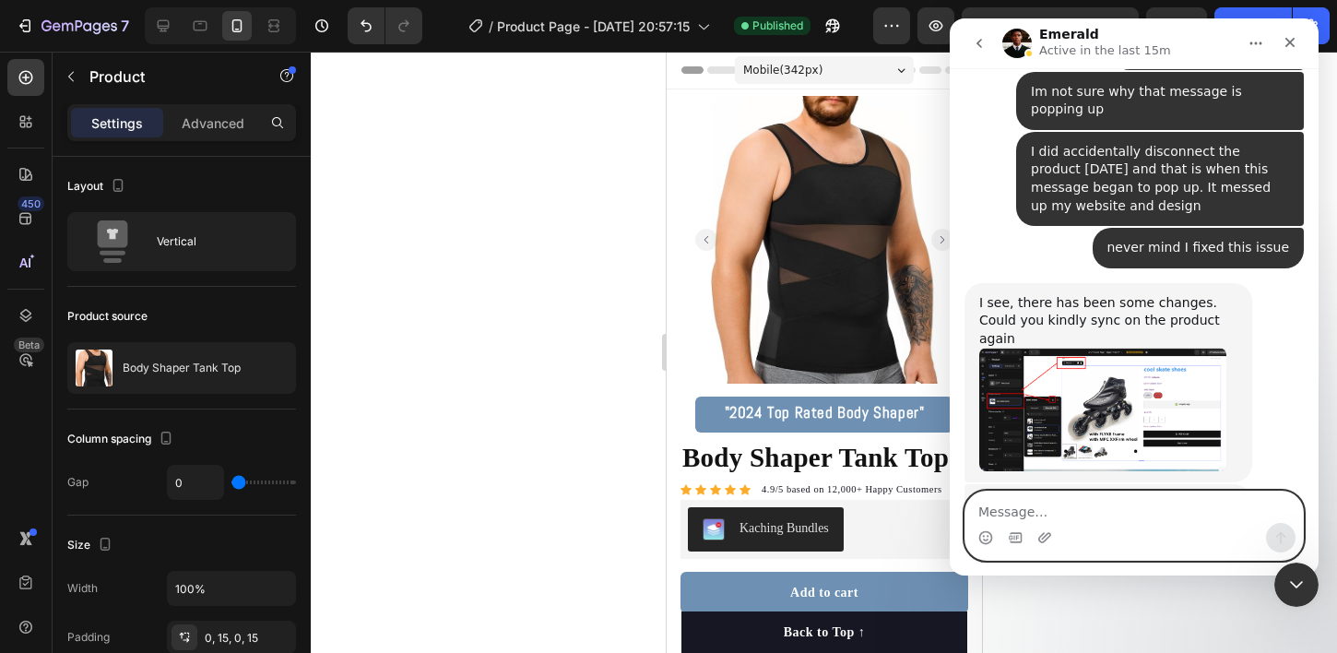
click at [1060, 513] on textarea "Message…" at bounding box center [1133, 506] width 337 height 31
type textarea "Yes my invent"
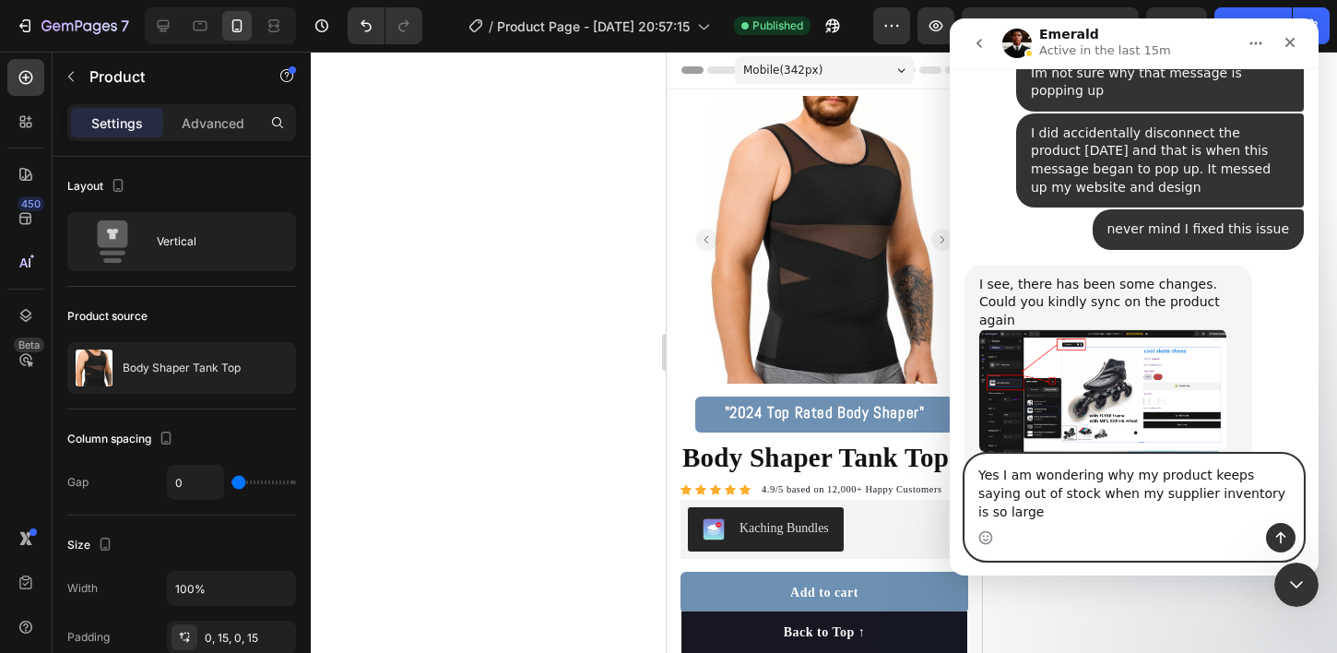
type textarea "Yes I am wondering why my product keeps saying out of stock when my supplier in…"
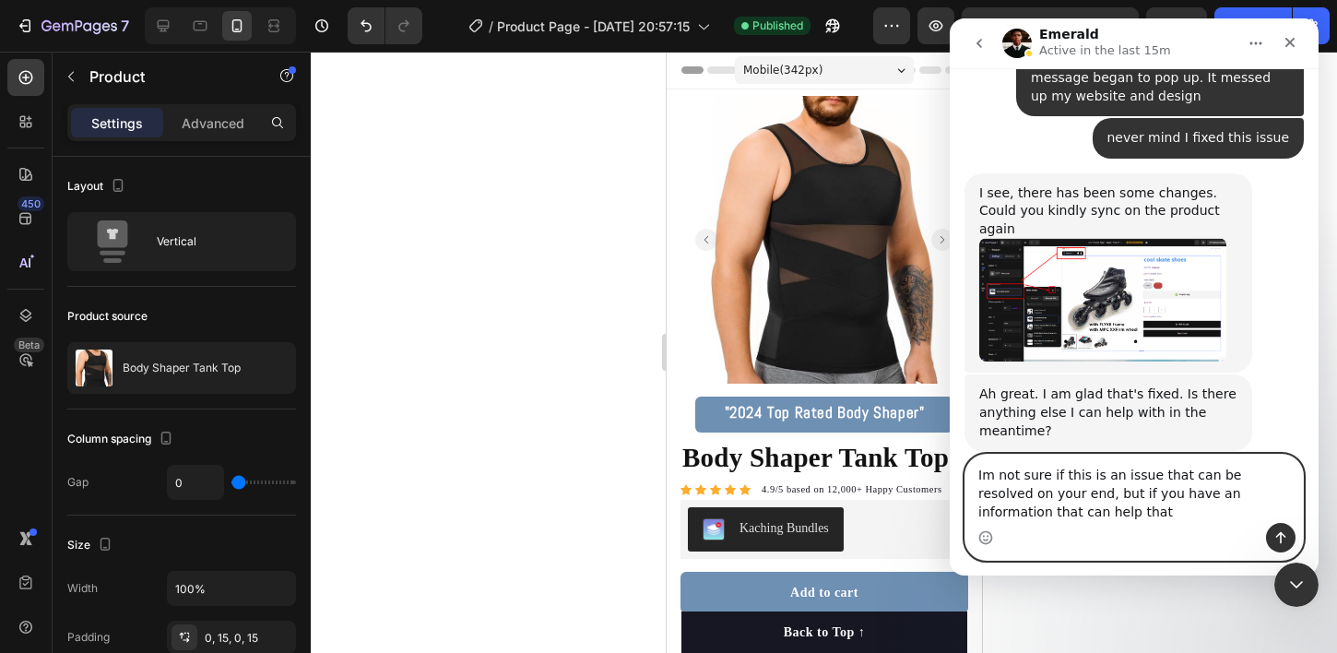
scroll to position [1796, 0]
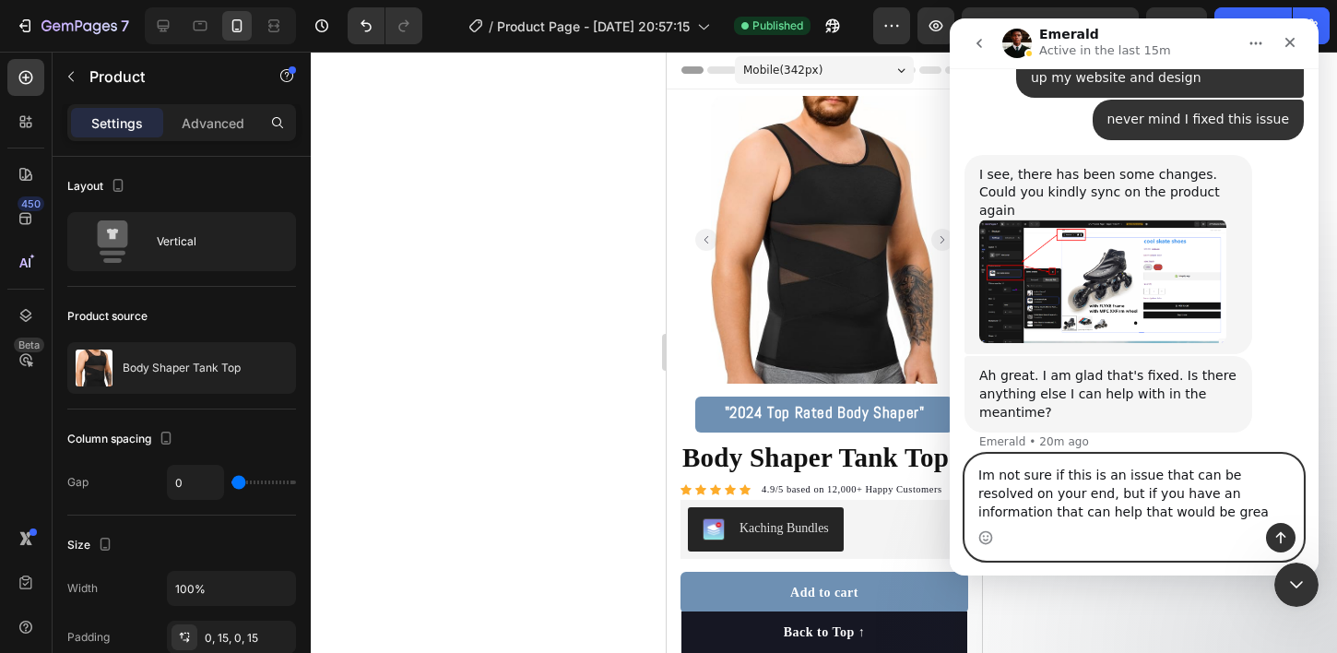
type textarea "Im not sure if this is an issue that can be resolved on your end, but if you ha…"
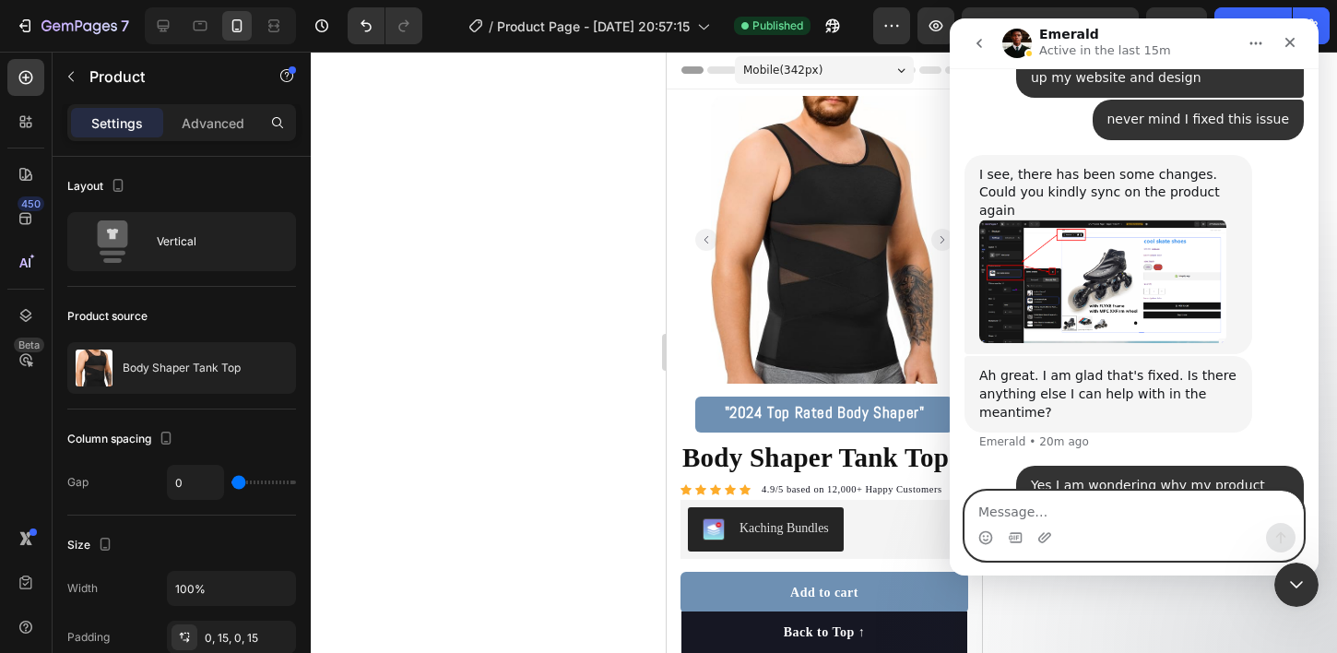
scroll to position [1855, 0]
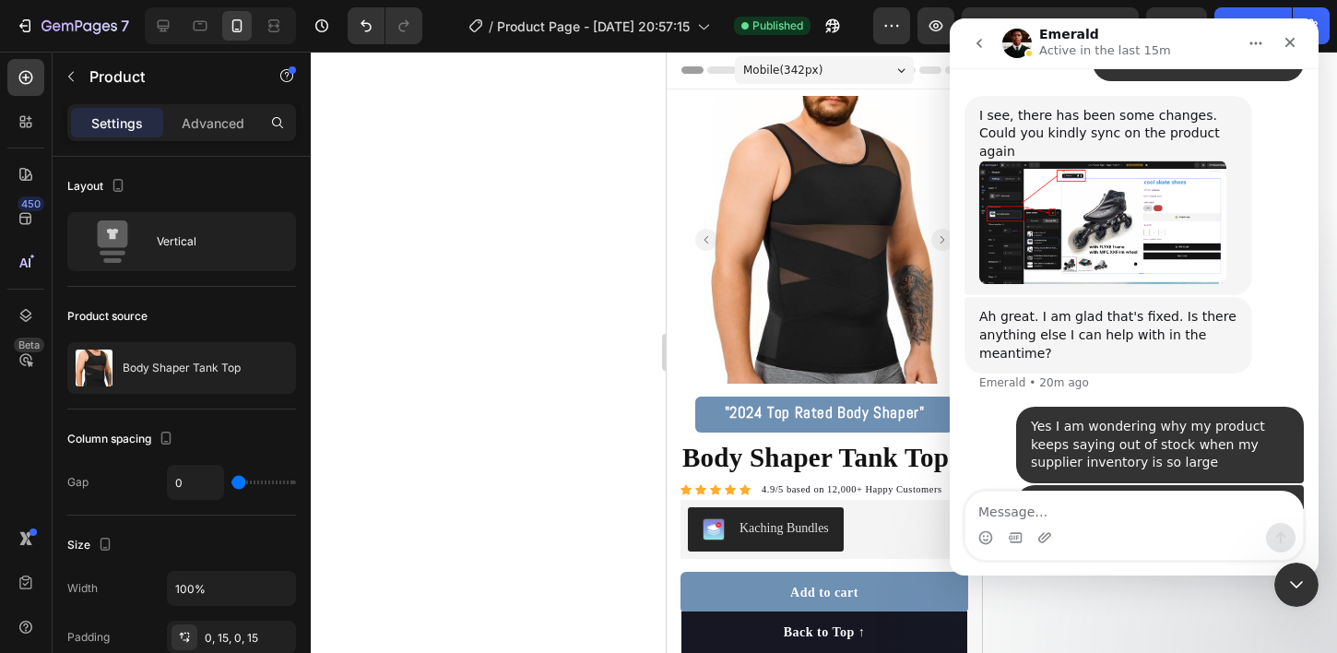
click at [982, 38] on icon "go back" at bounding box center [979, 43] width 15 height 15
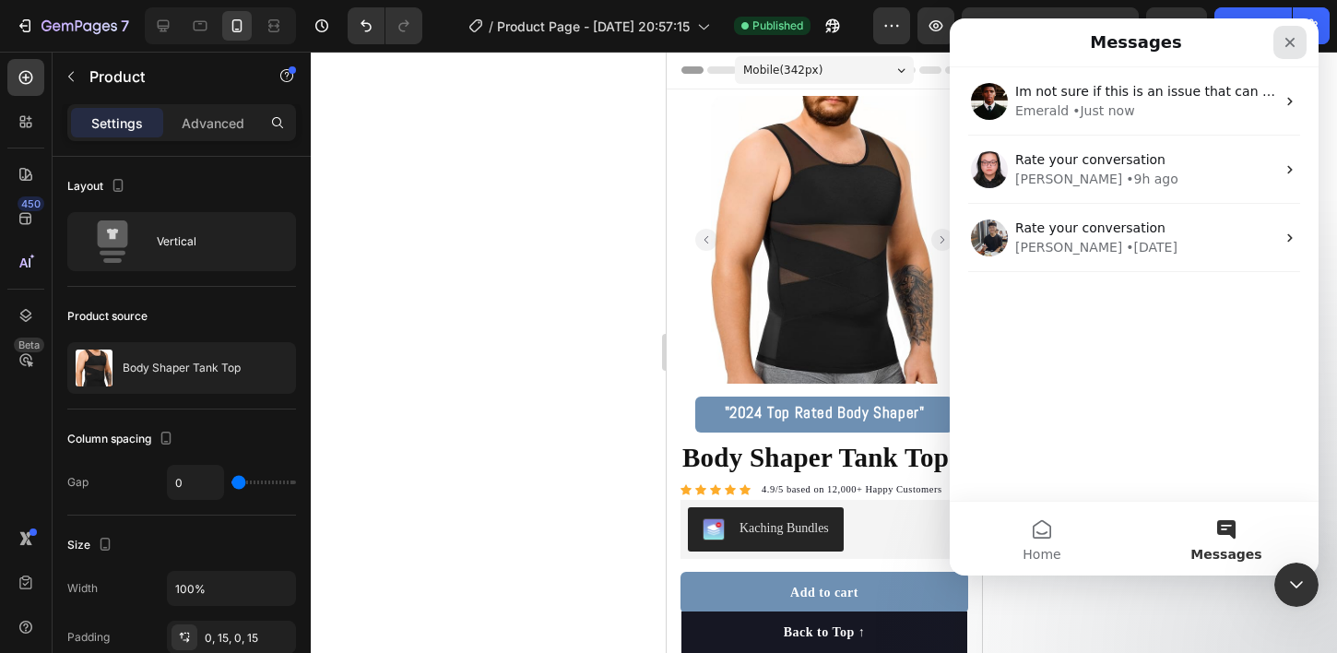
click at [1286, 50] on div "Close" at bounding box center [1289, 42] width 33 height 33
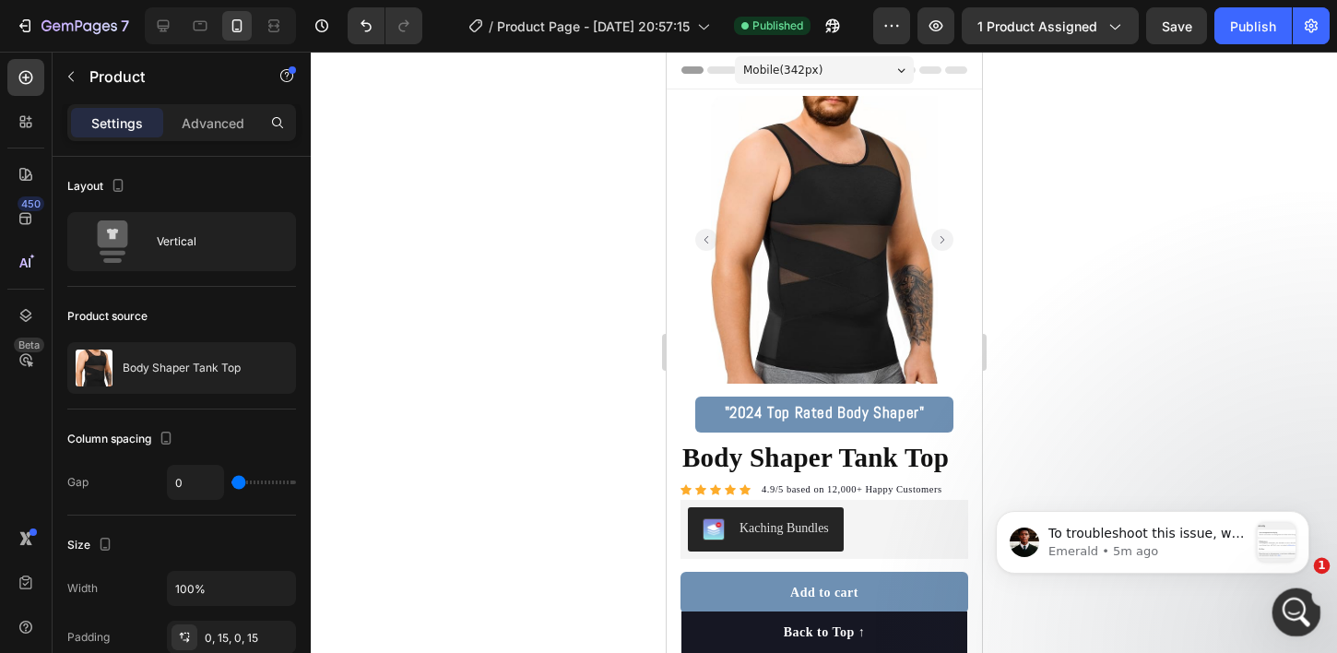
click at [1293, 612] on icon "Open Intercom Messenger" at bounding box center [1294, 610] width 30 height 30
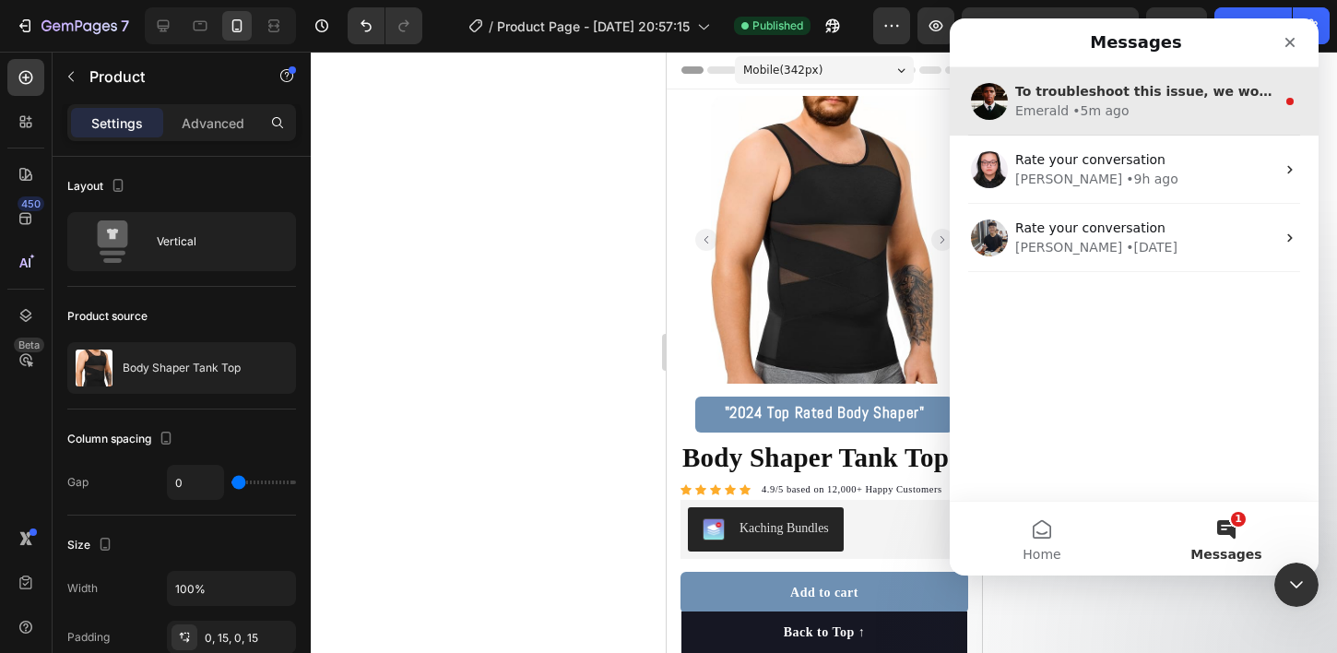
click at [1133, 107] on div "Emerald • 5m ago" at bounding box center [1145, 110] width 260 height 19
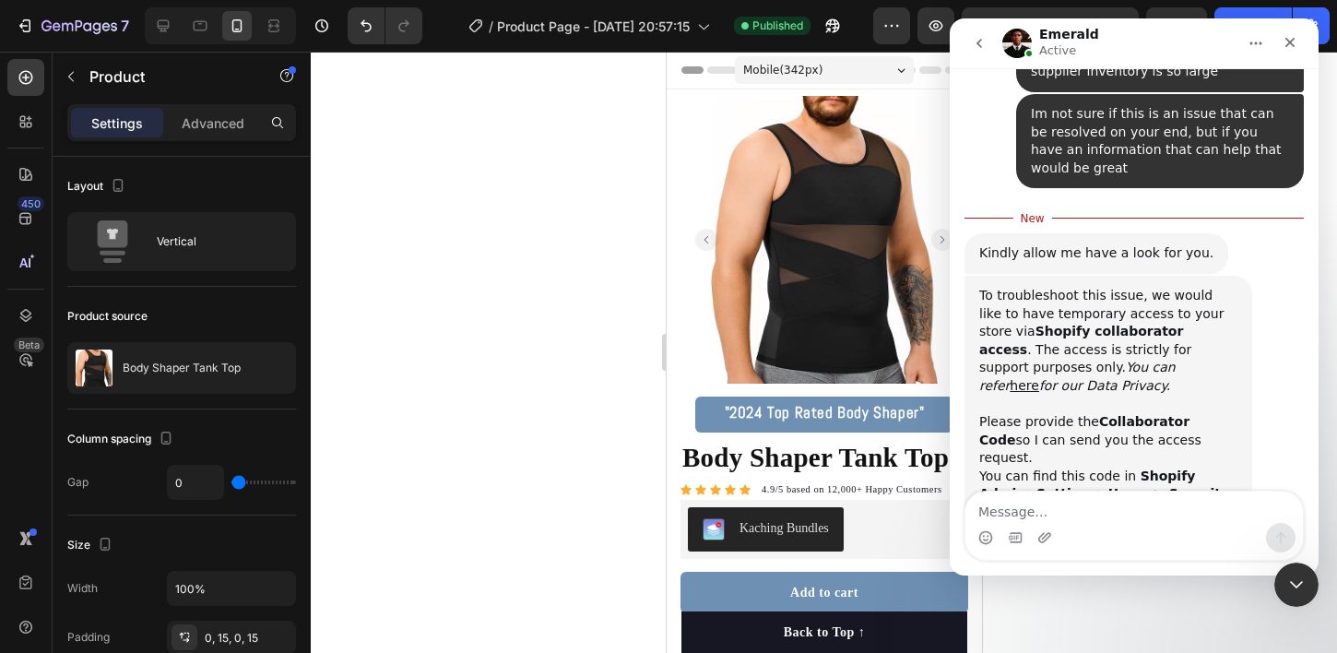
scroll to position [2262, 0]
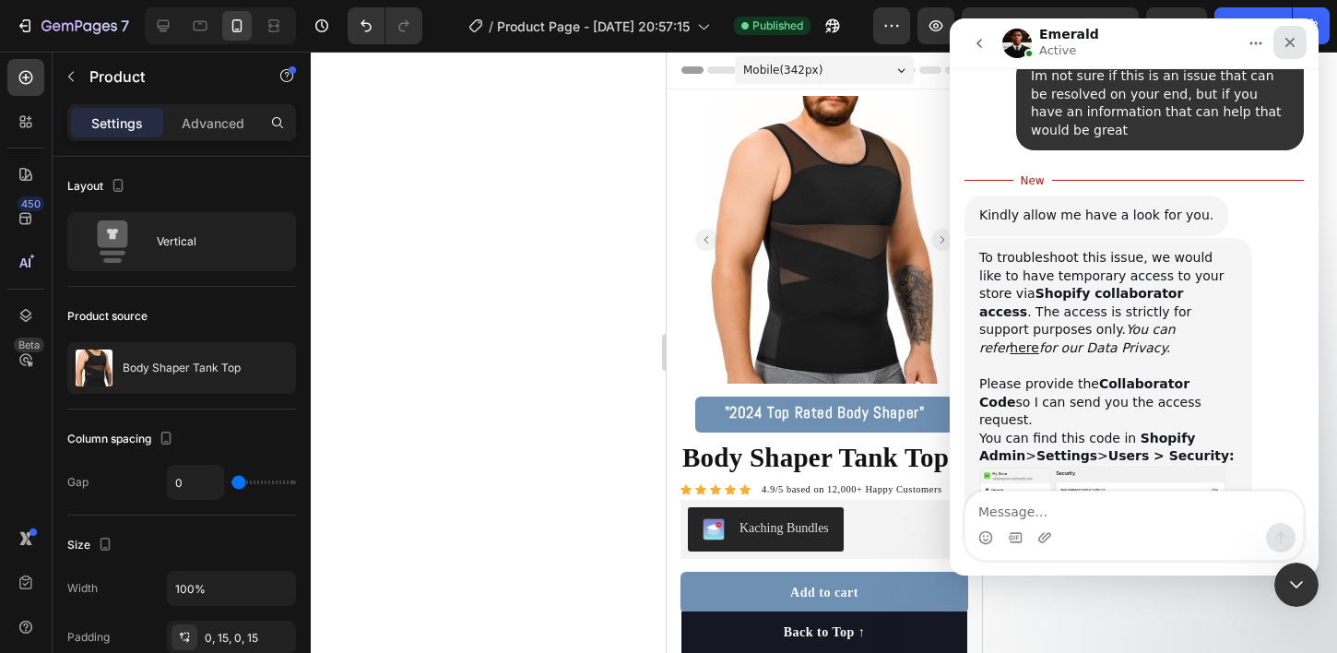
click at [1292, 53] on div "Close" at bounding box center [1289, 42] width 33 height 33
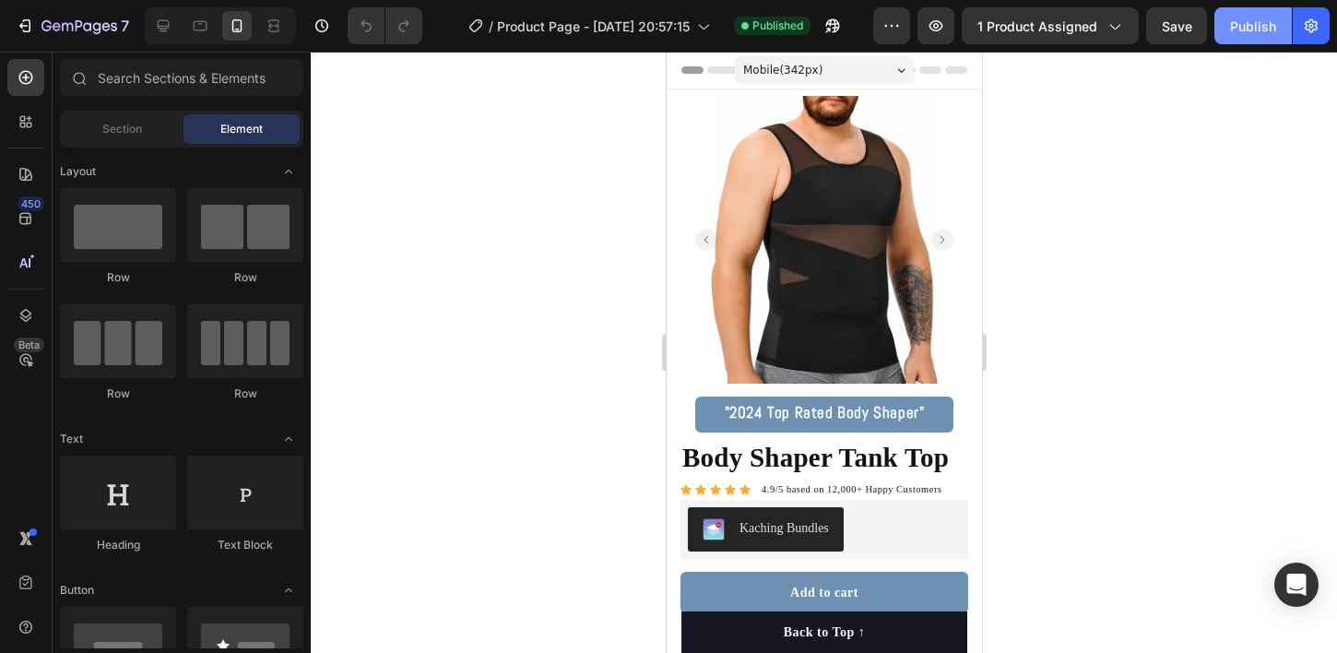
click at [1251, 35] on button "Publish" at bounding box center [1252, 25] width 77 height 37
click at [823, 19] on button "button" at bounding box center [832, 25] width 37 height 37
click at [1304, 584] on icon "Open Intercom Messenger" at bounding box center [1295, 584] width 21 height 24
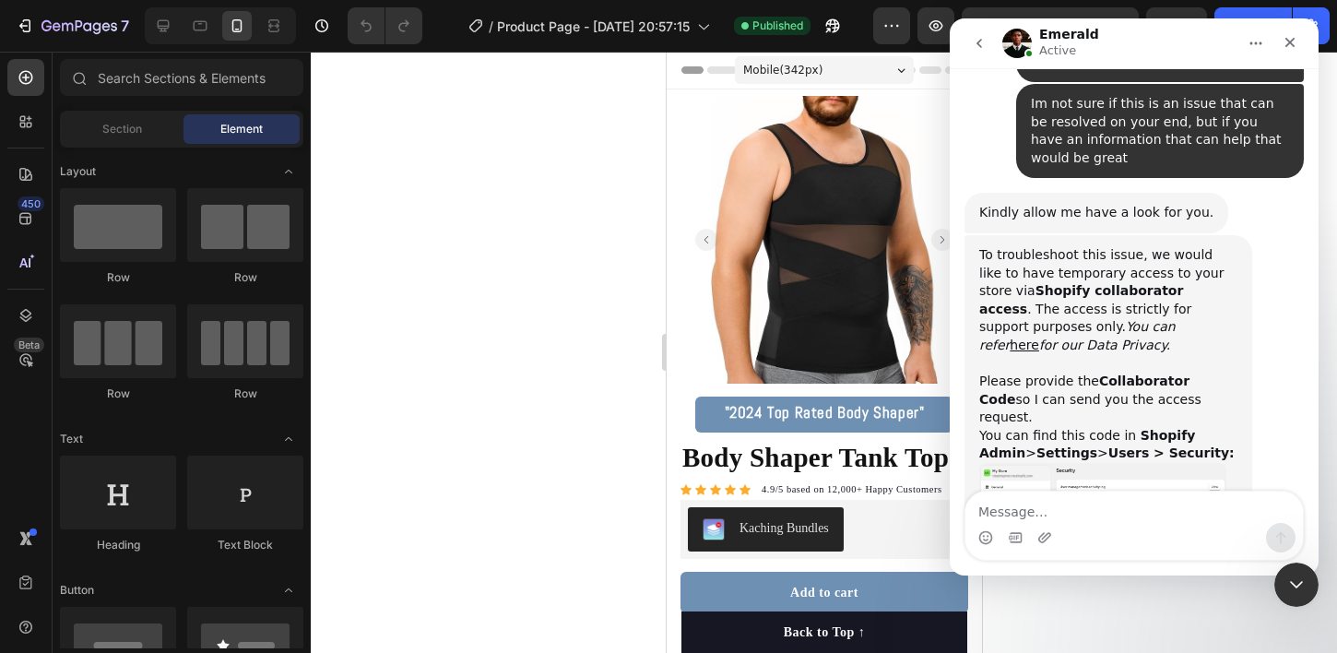
scroll to position [2239, 0]
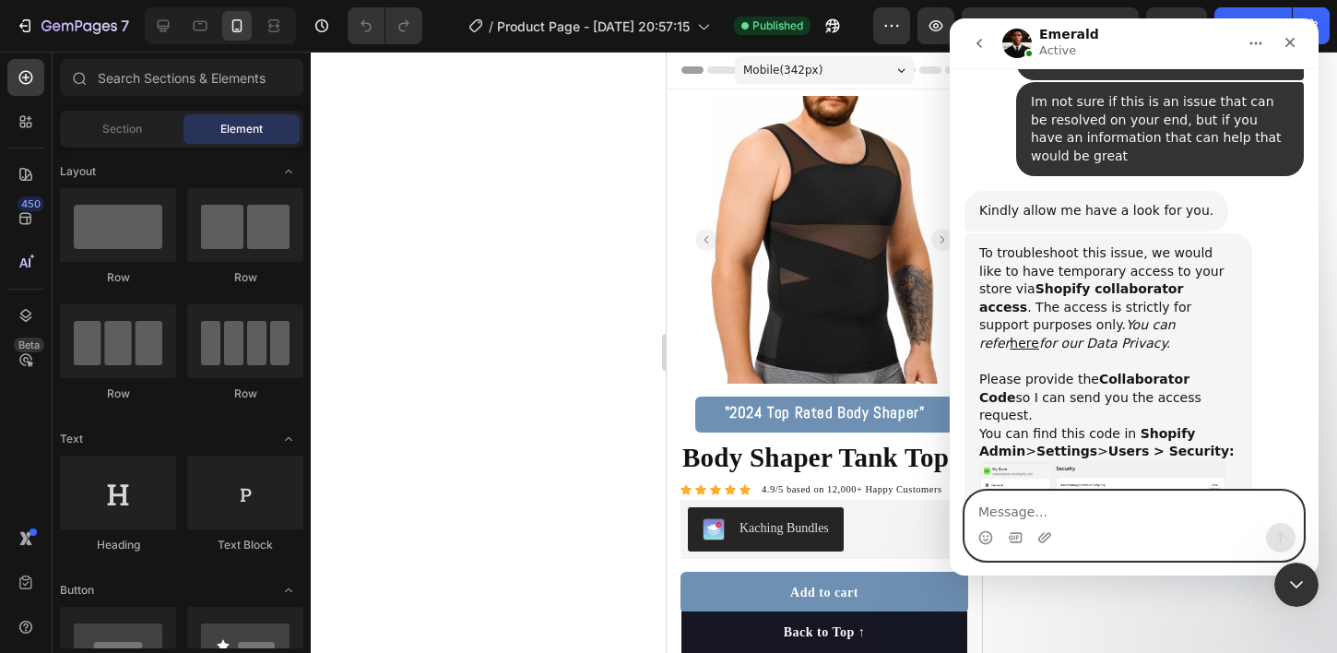
paste textarea "3780"
type textarea "3780"
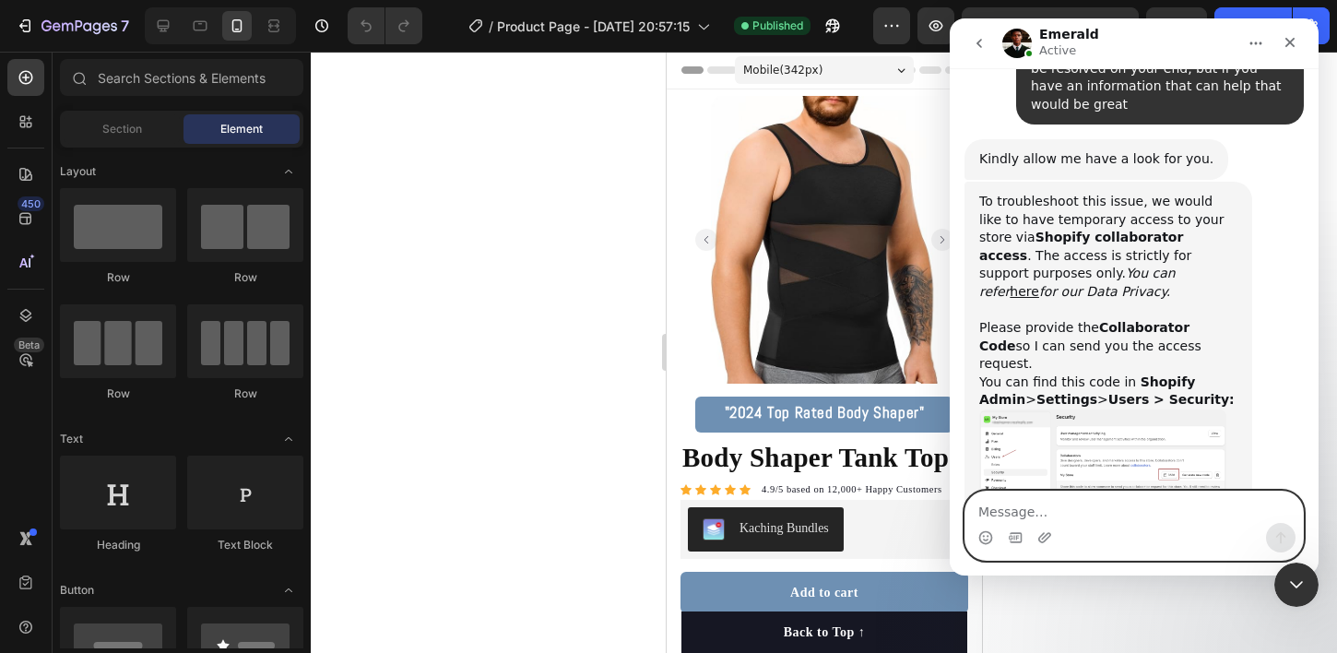
scroll to position [2294, 0]
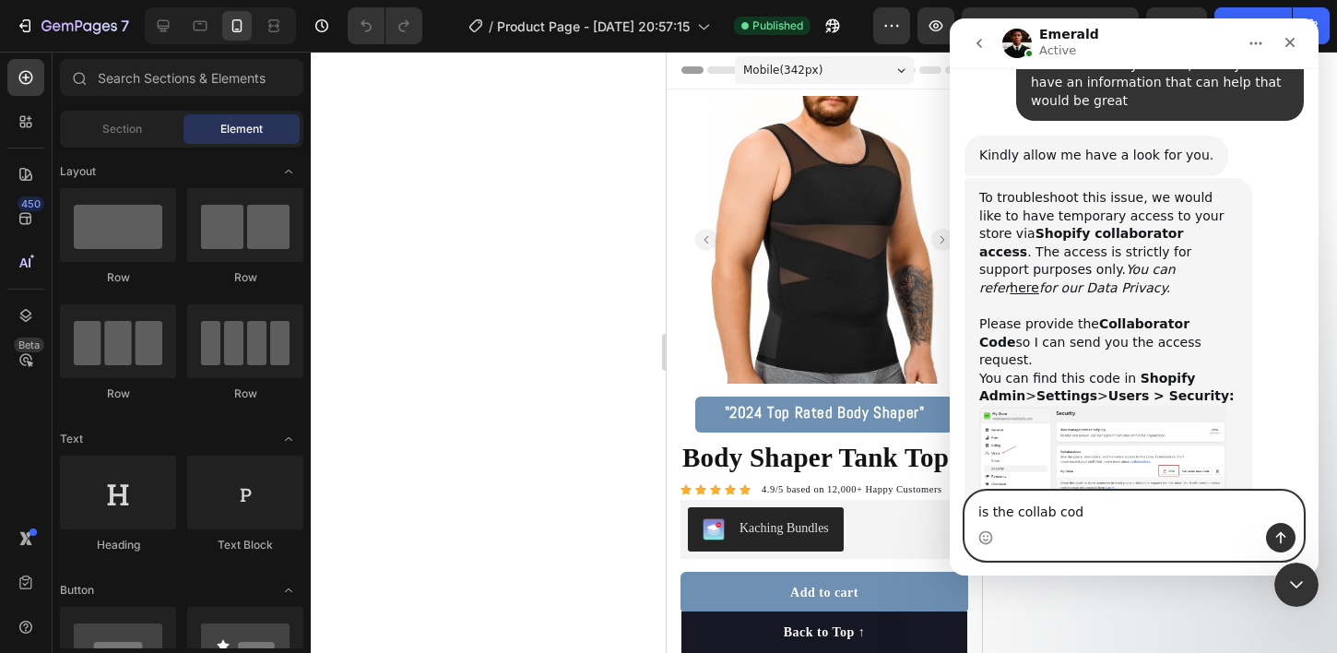
type textarea "is the collab code"
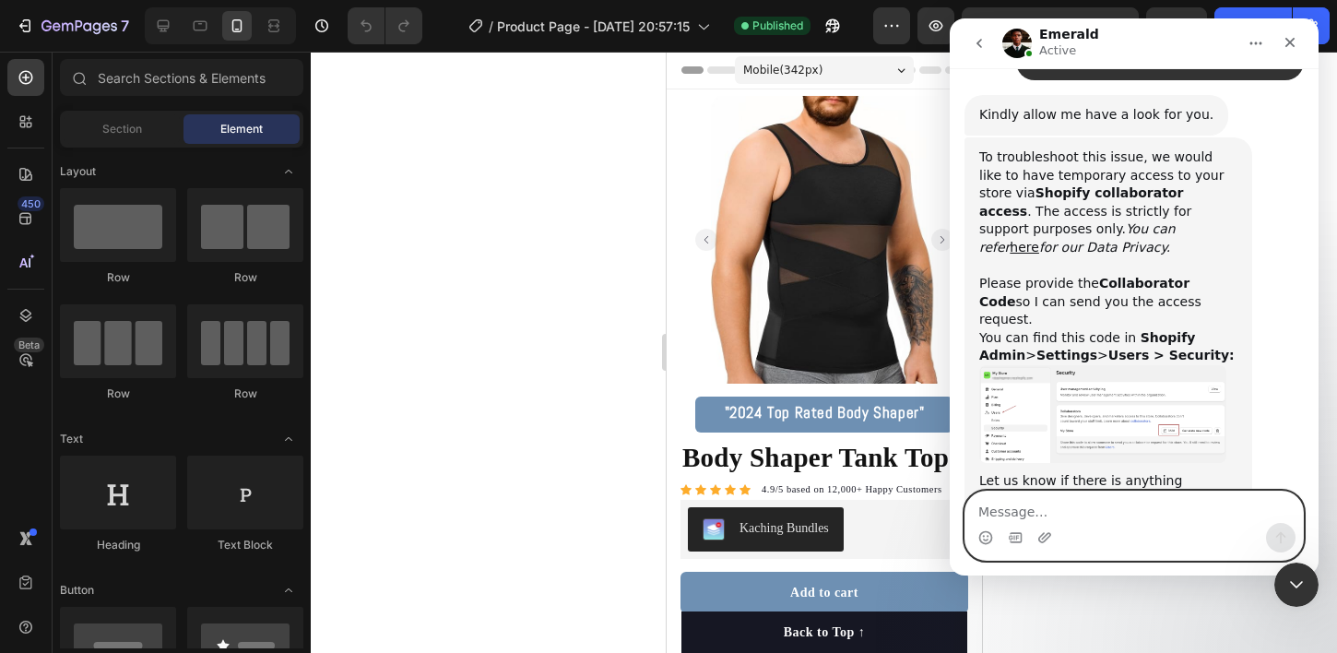
scroll to position [2336, 0]
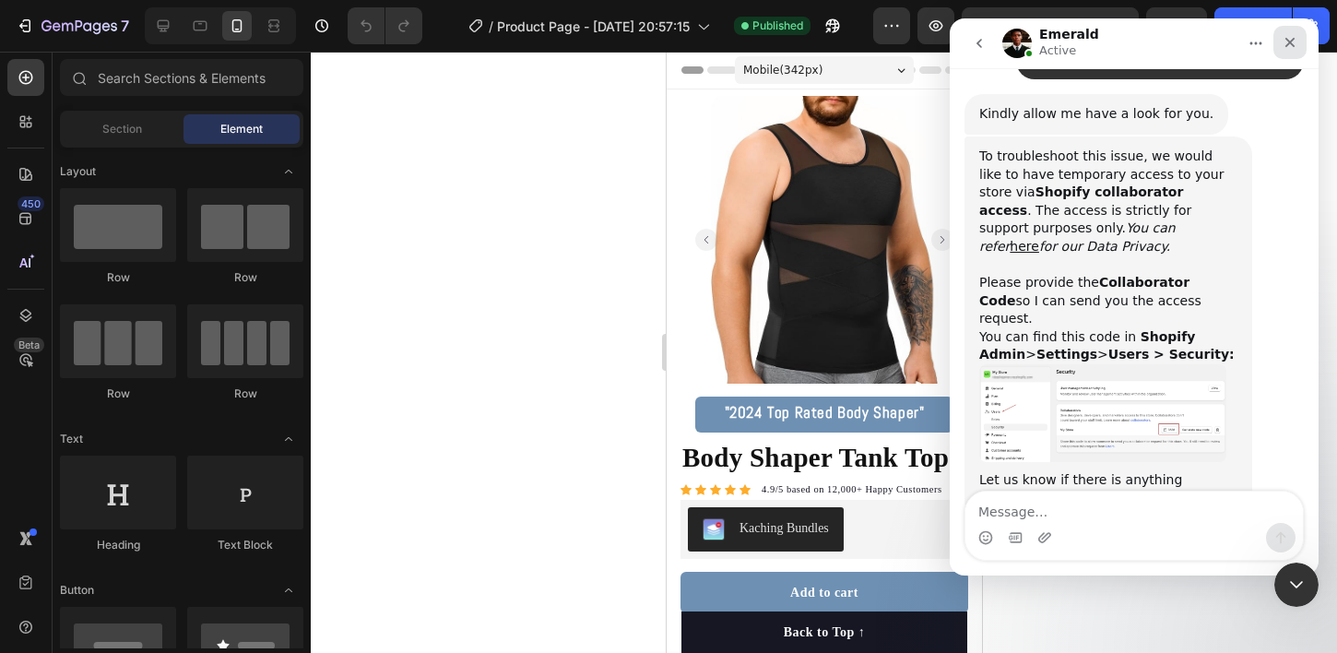
click at [1293, 41] on icon "Close" at bounding box center [1289, 42] width 15 height 15
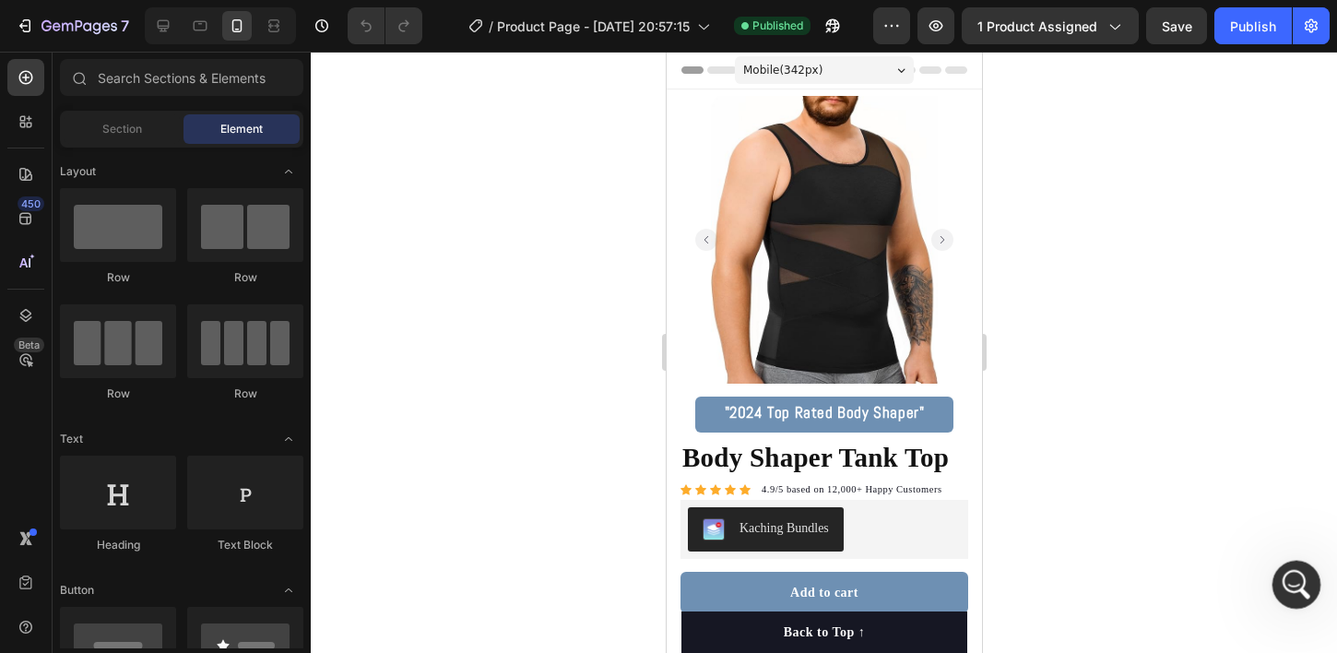
click at [1302, 574] on icon "Open Intercom Messenger" at bounding box center [1294, 582] width 30 height 30
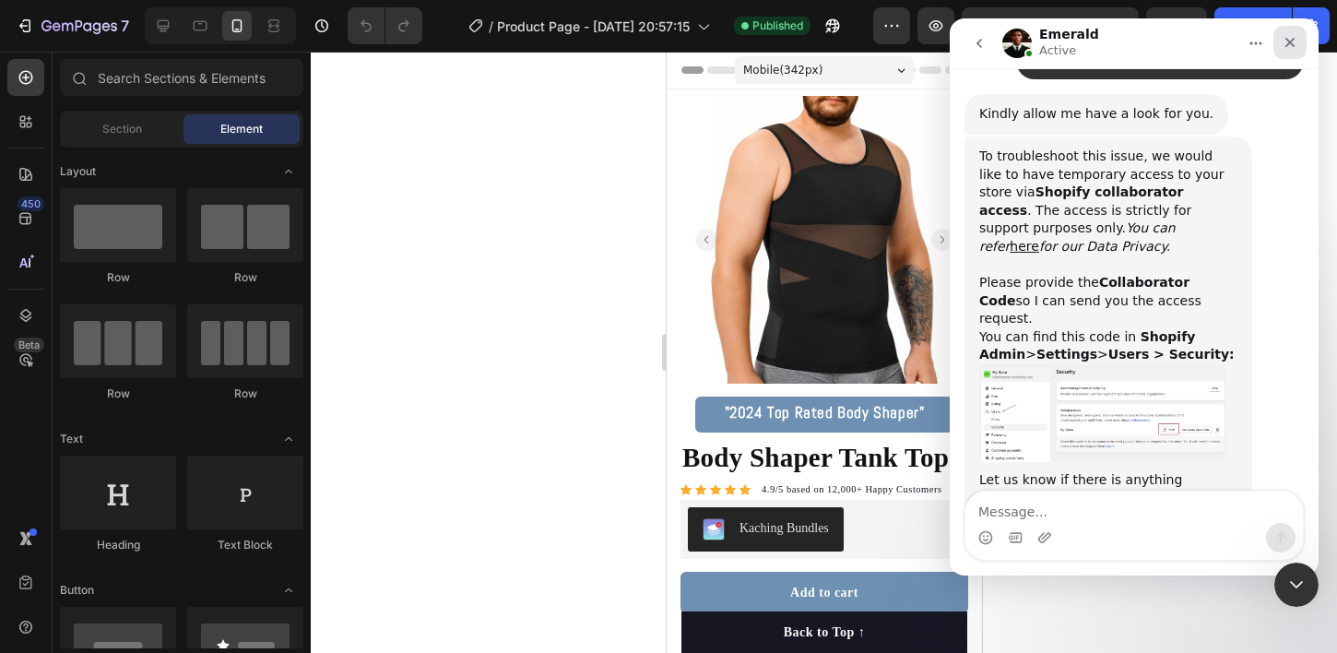
click at [1291, 48] on icon "Close" at bounding box center [1289, 42] width 15 height 15
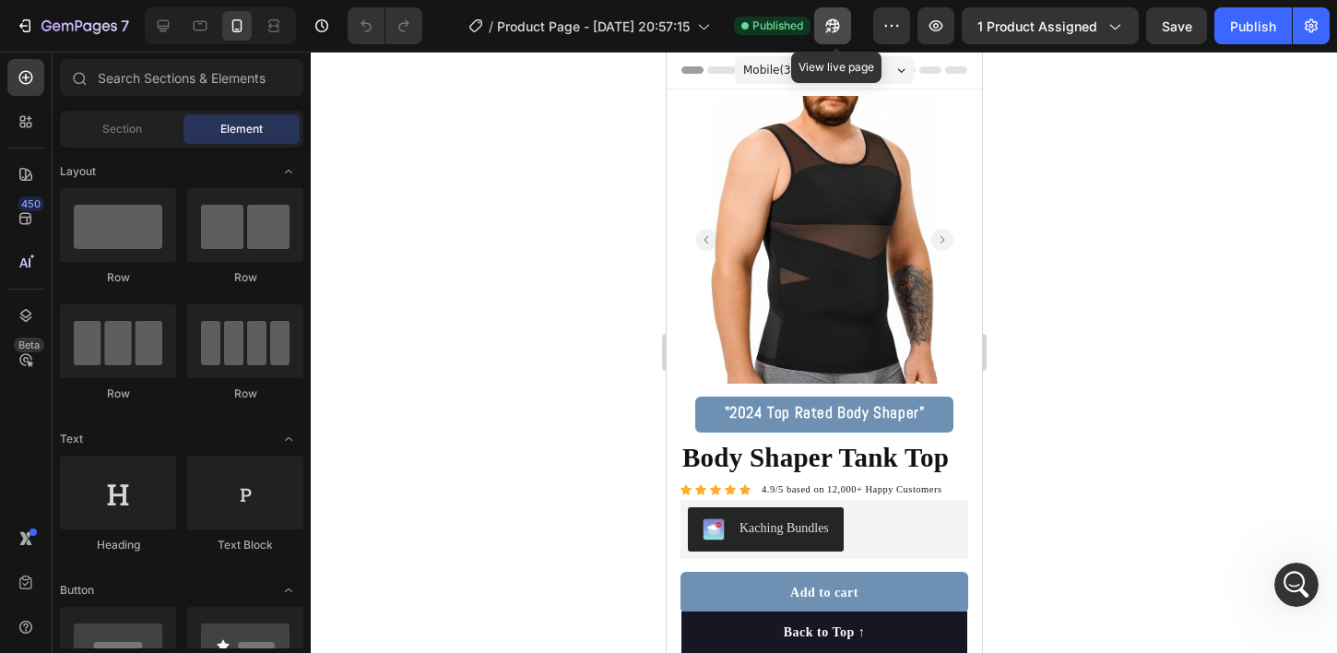
click at [837, 13] on button "button" at bounding box center [832, 25] width 37 height 37
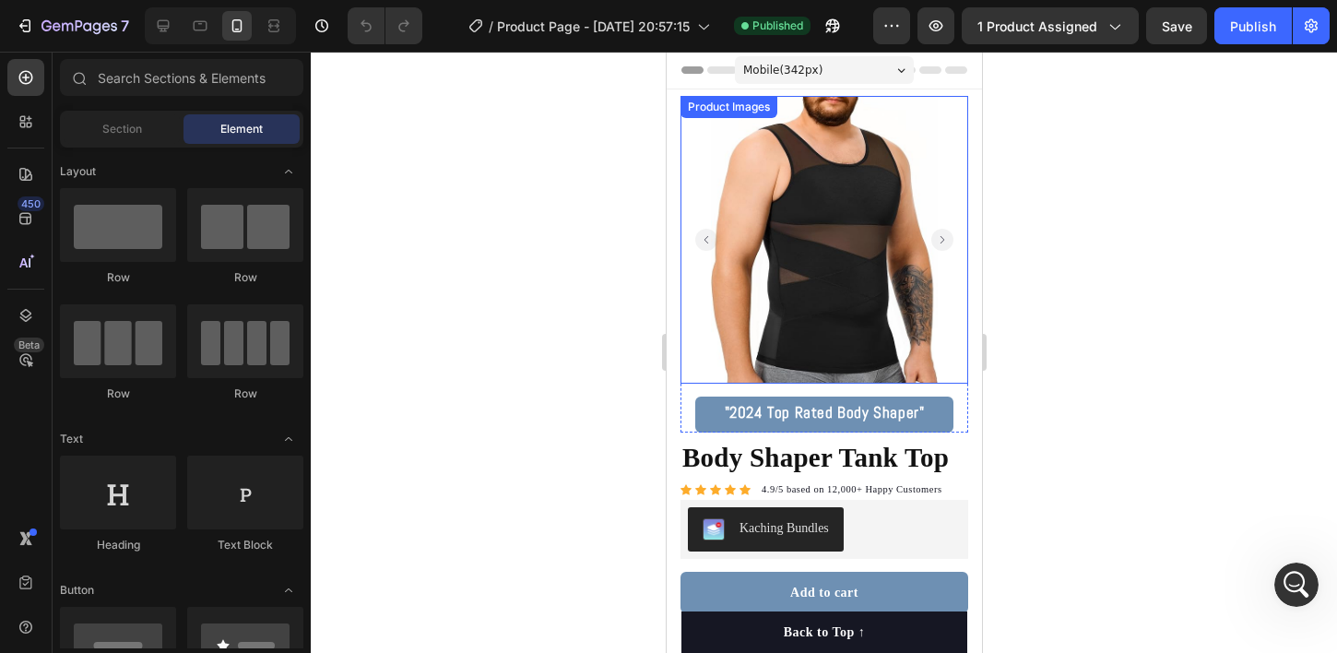
scroll to position [89, 0]
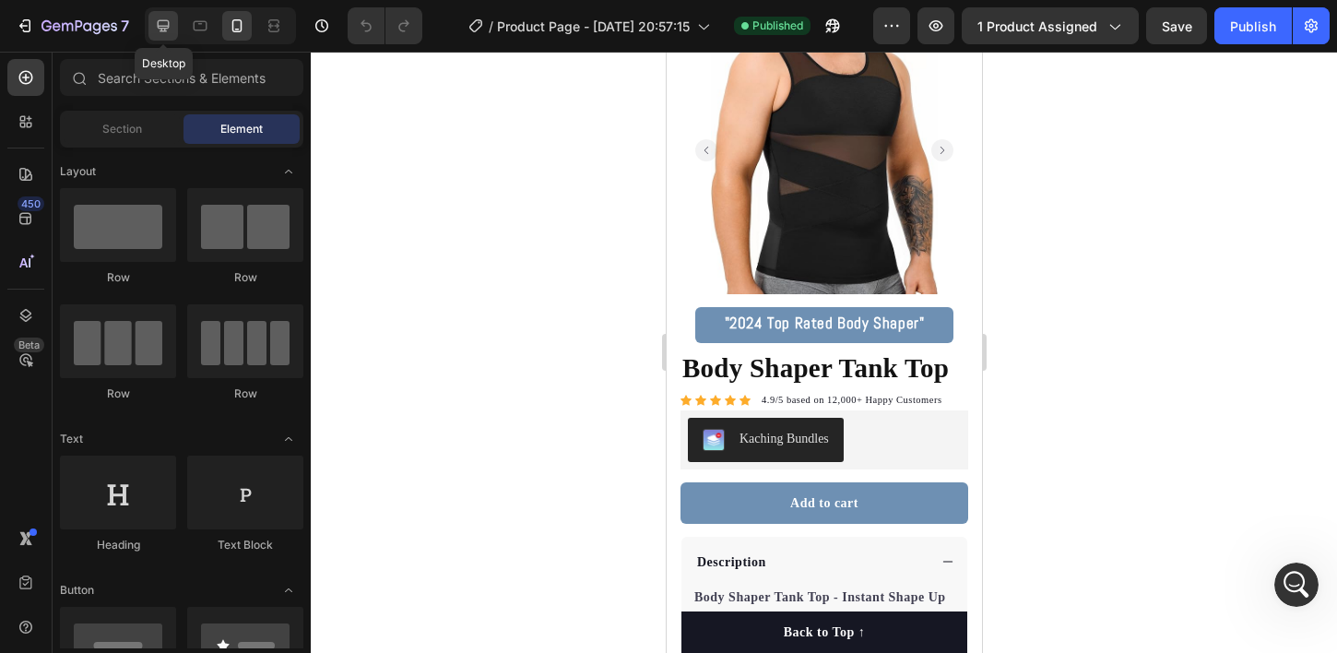
click at [170, 26] on icon at bounding box center [163, 26] width 18 height 18
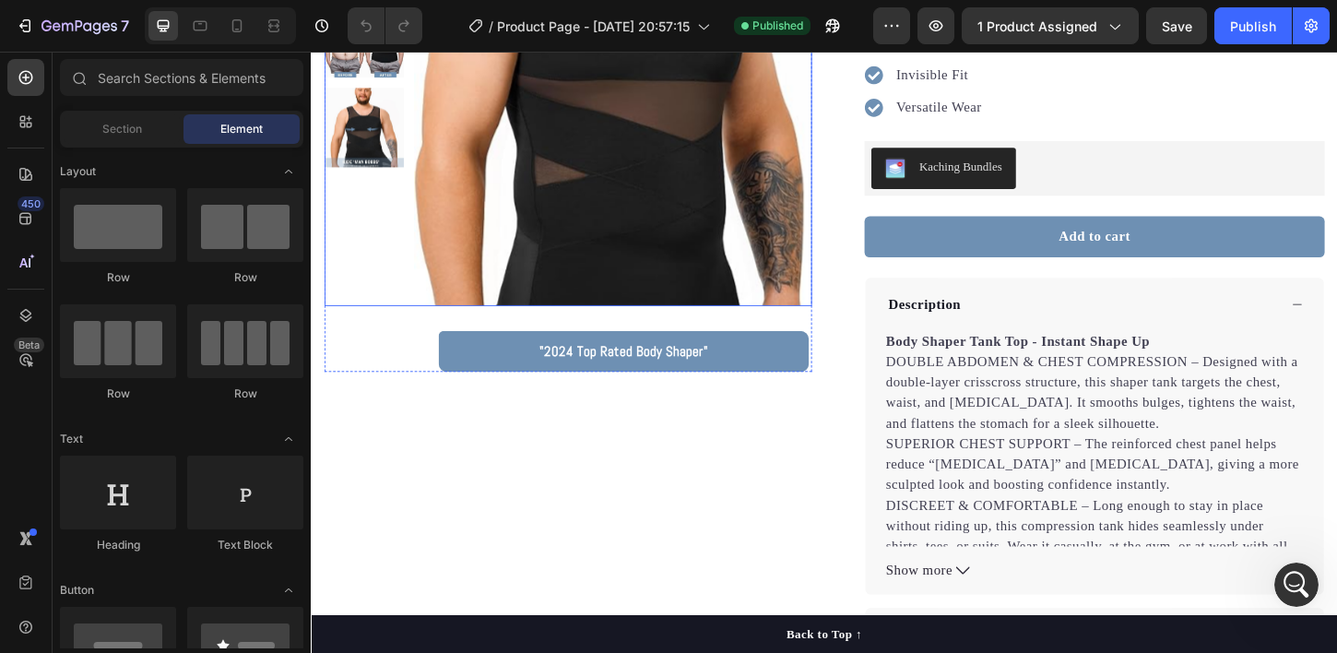
scroll to position [198, 0]
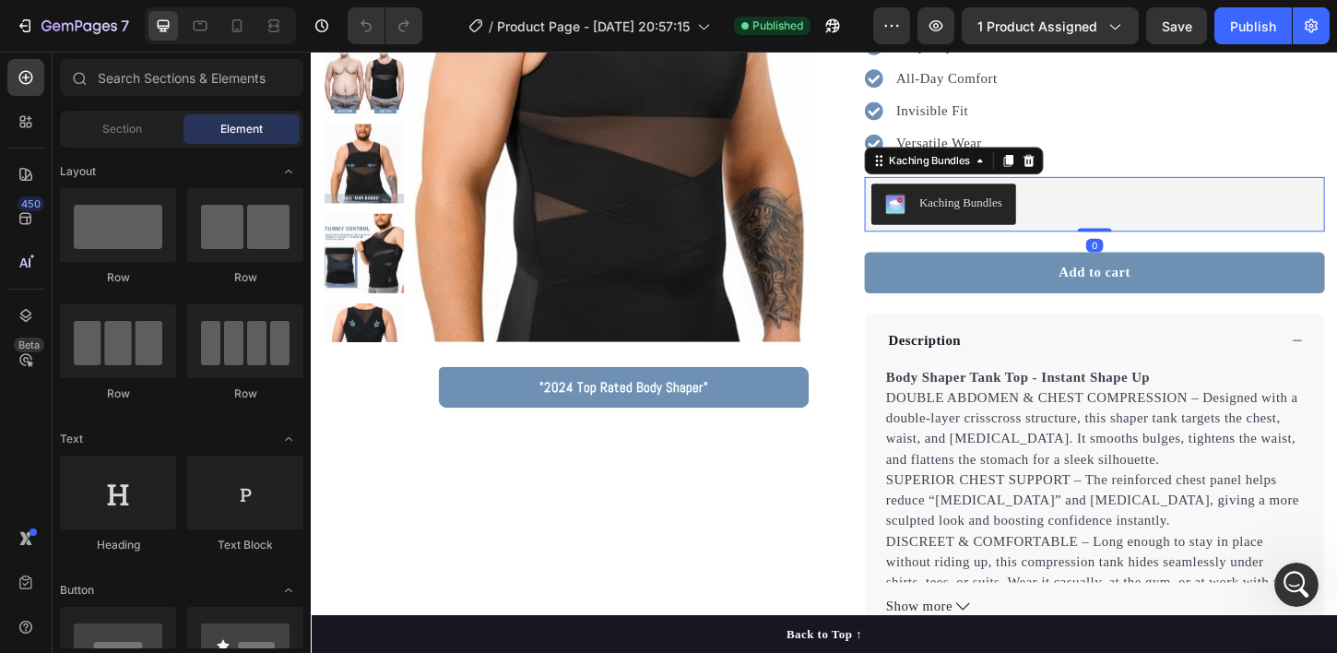
click at [1099, 217] on div "Kaching Bundles" at bounding box center [1154, 216] width 481 height 44
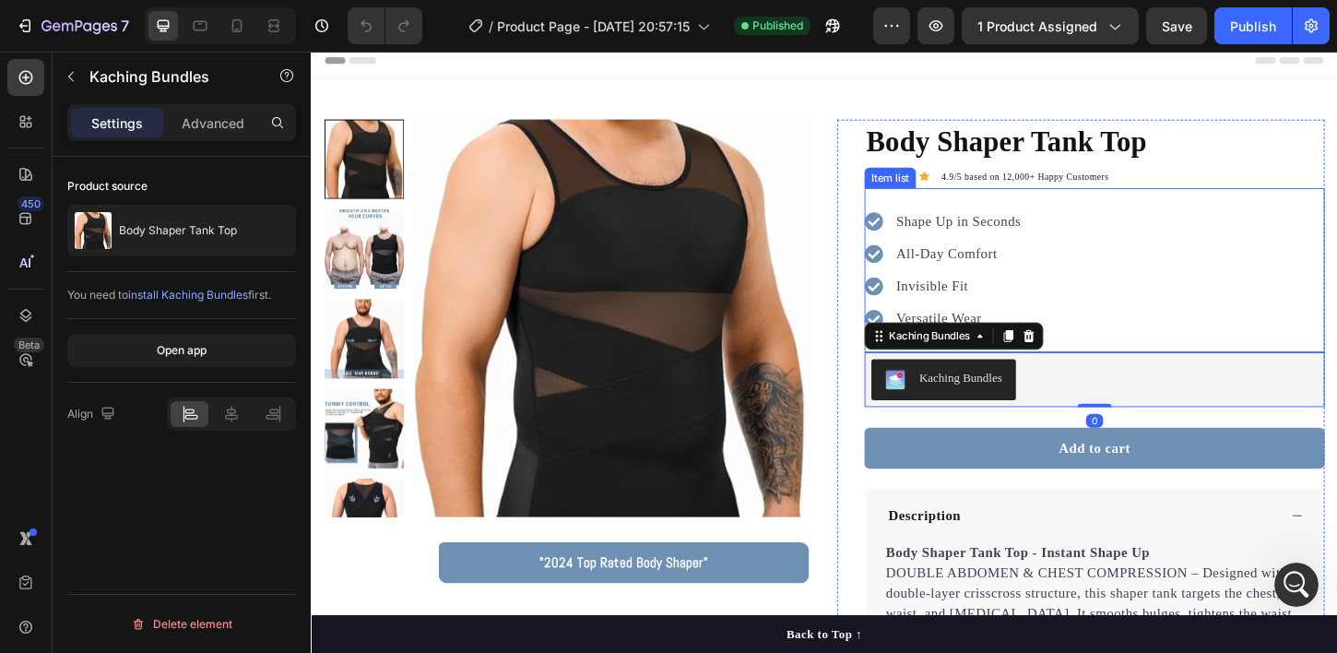
scroll to position [0, 0]
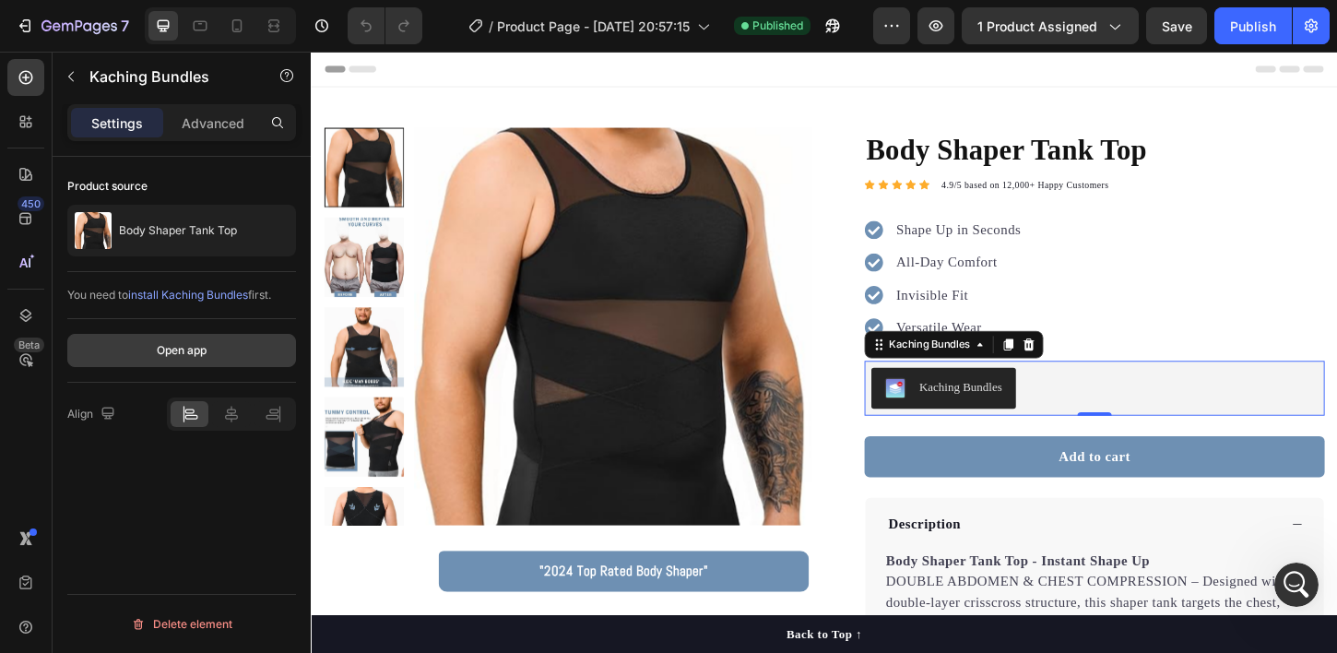
click at [238, 352] on button "Open app" at bounding box center [181, 350] width 229 height 33
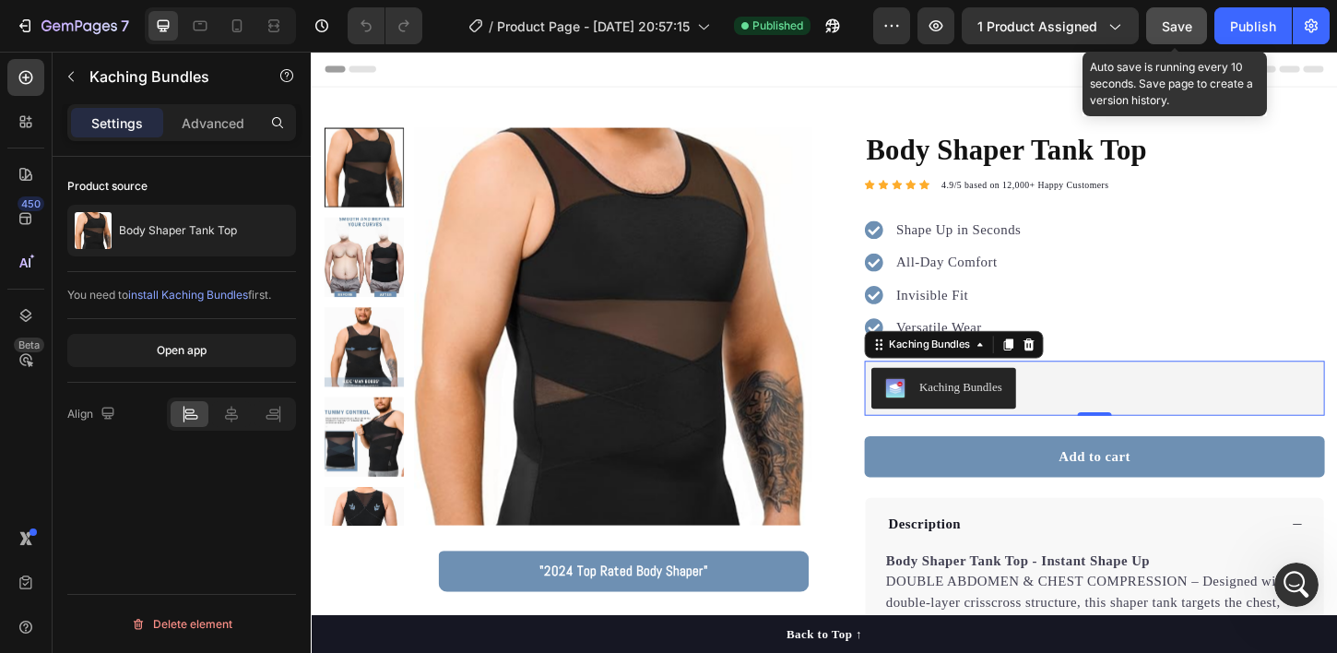
click at [1192, 19] on button "Save" at bounding box center [1176, 25] width 61 height 37
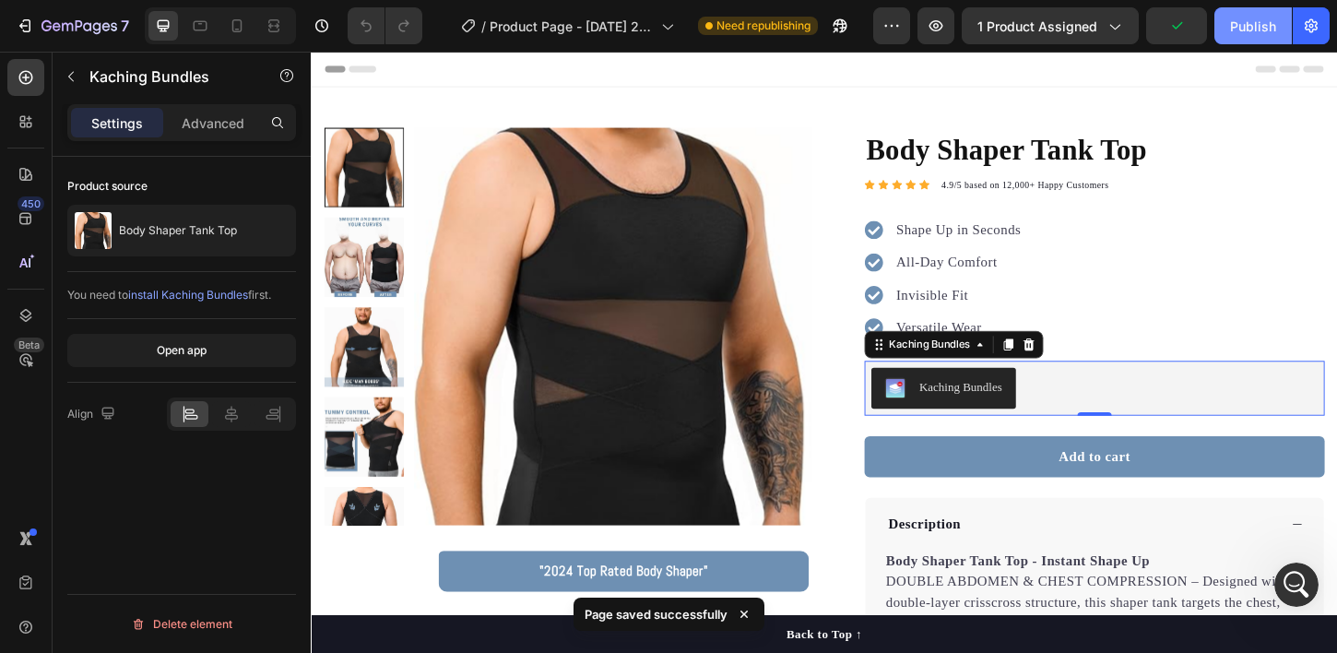
click at [1242, 22] on div "Publish" at bounding box center [1253, 26] width 46 height 19
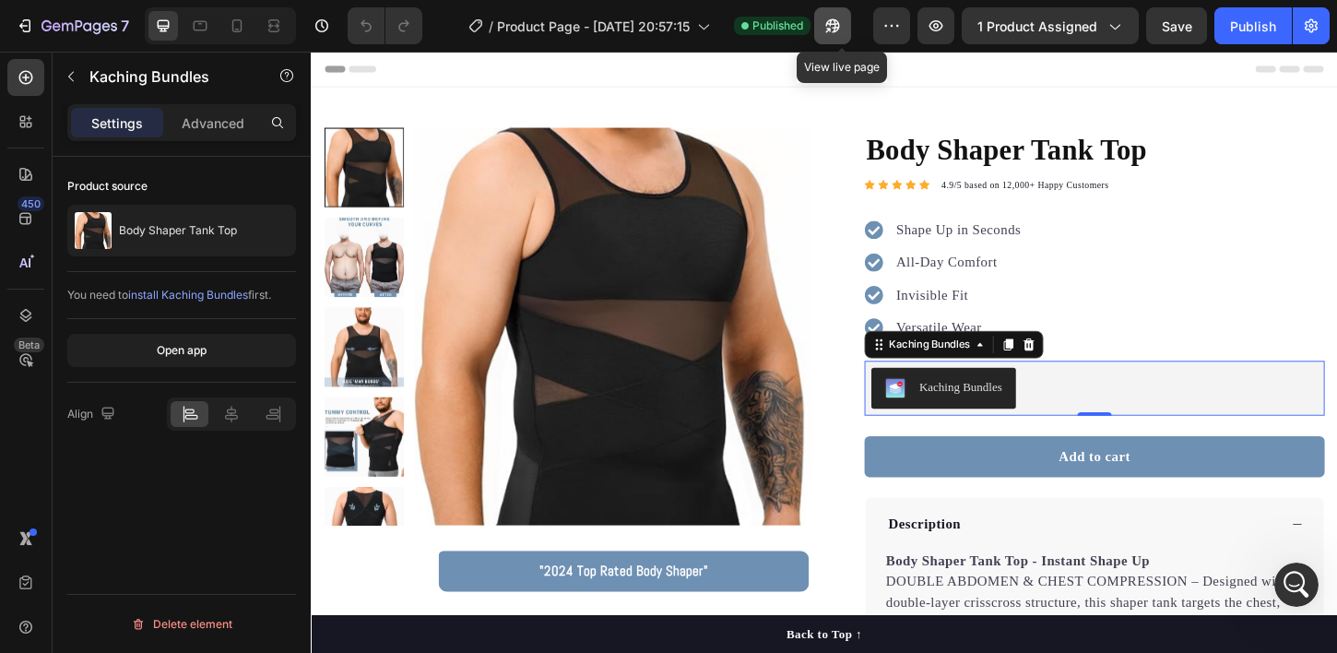
click at [842, 30] on icon "button" at bounding box center [832, 26] width 18 height 18
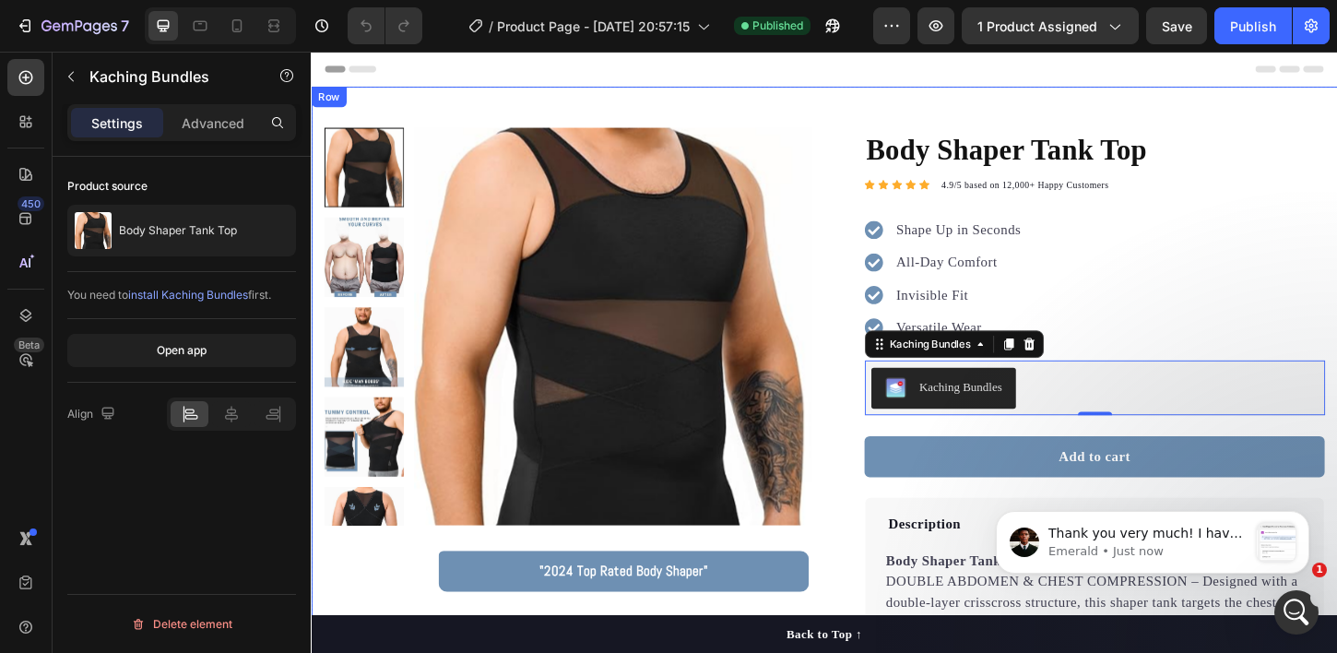
scroll to position [2706, 0]
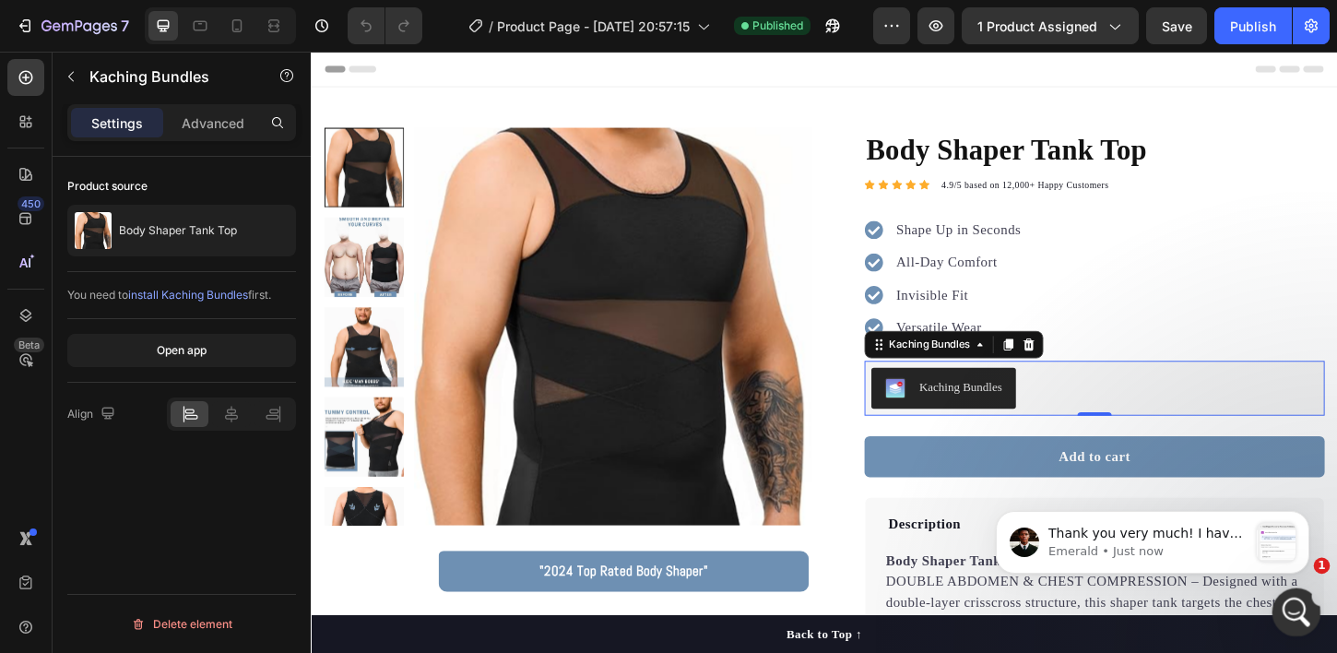
click at [1296, 622] on icon "Open Intercom Messenger" at bounding box center [1294, 610] width 30 height 30
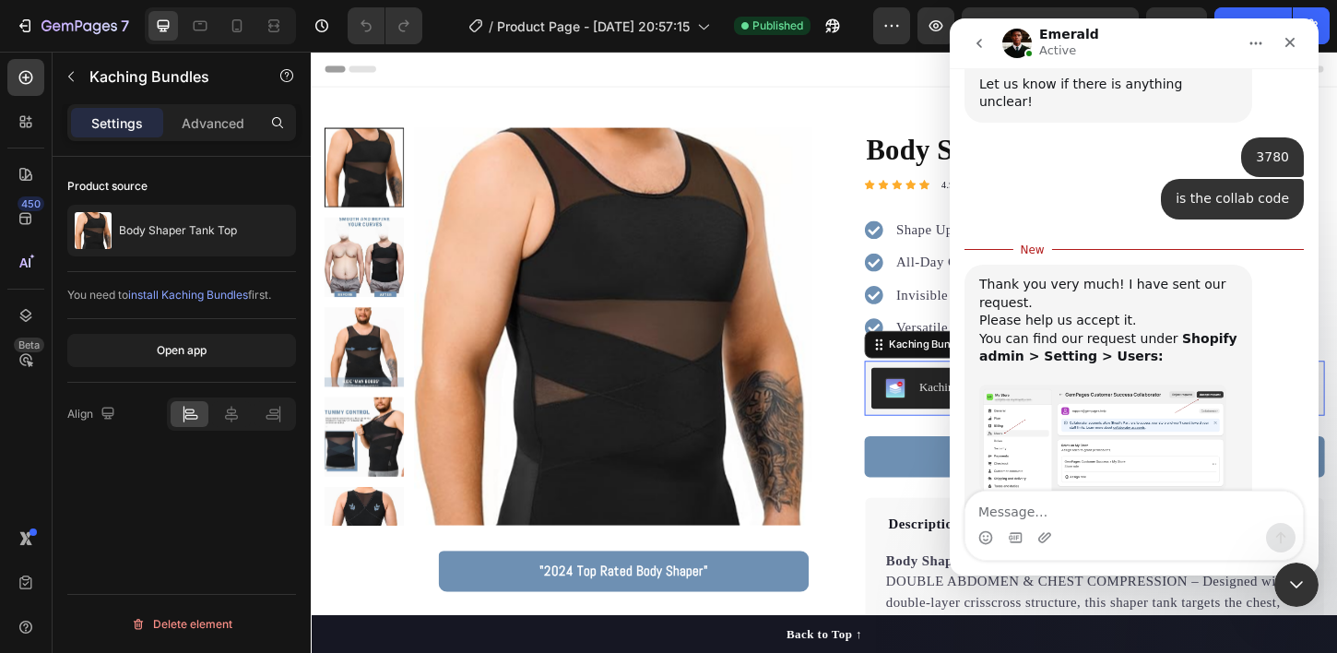
scroll to position [2736, 0]
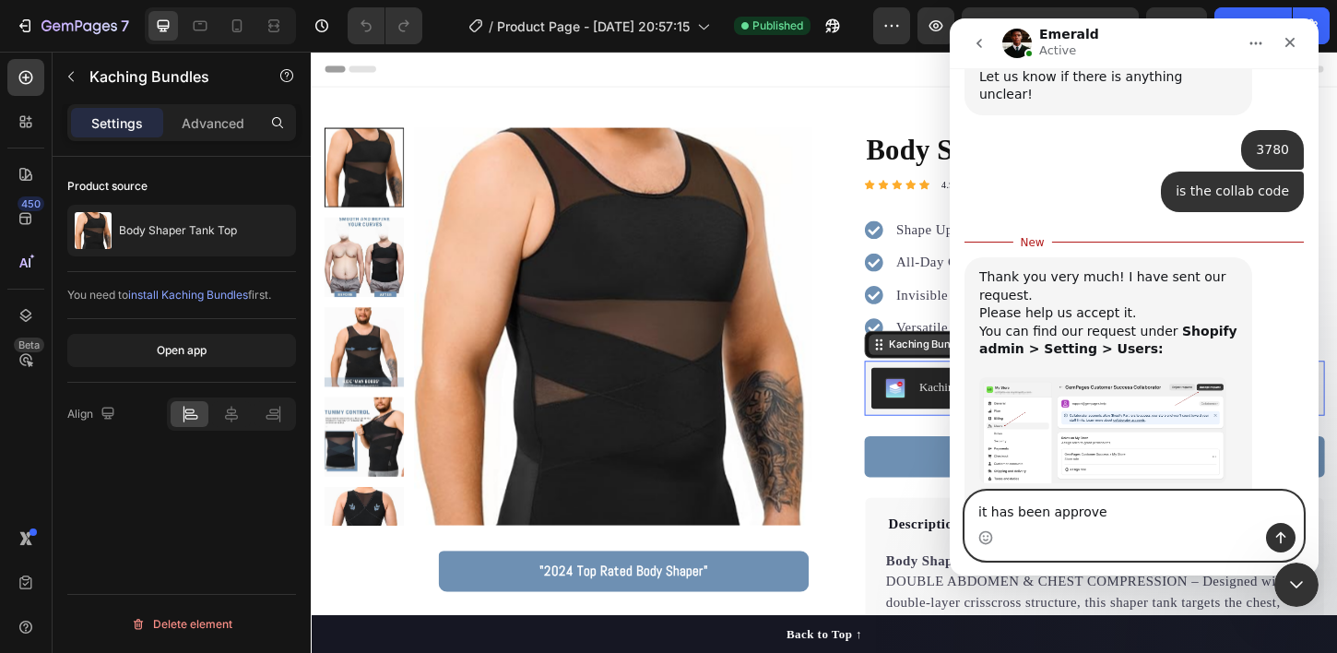
type textarea "it has been approved"
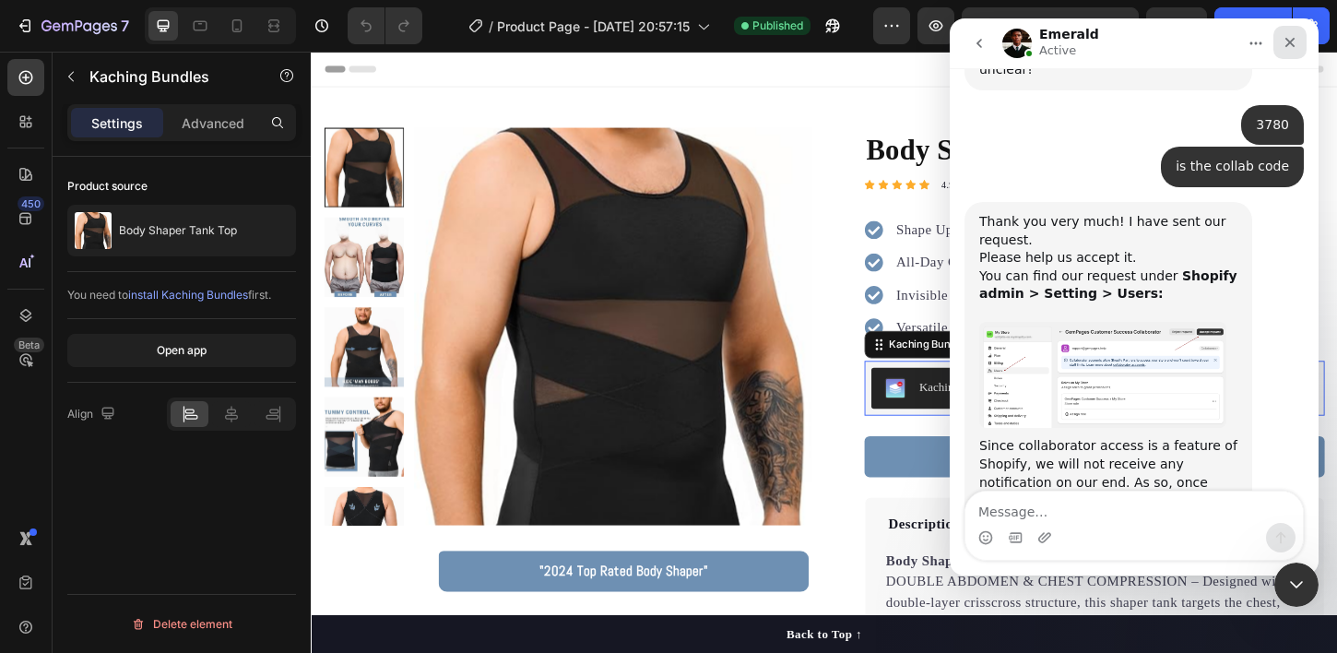
click at [1293, 38] on icon "Close" at bounding box center [1289, 42] width 15 height 15
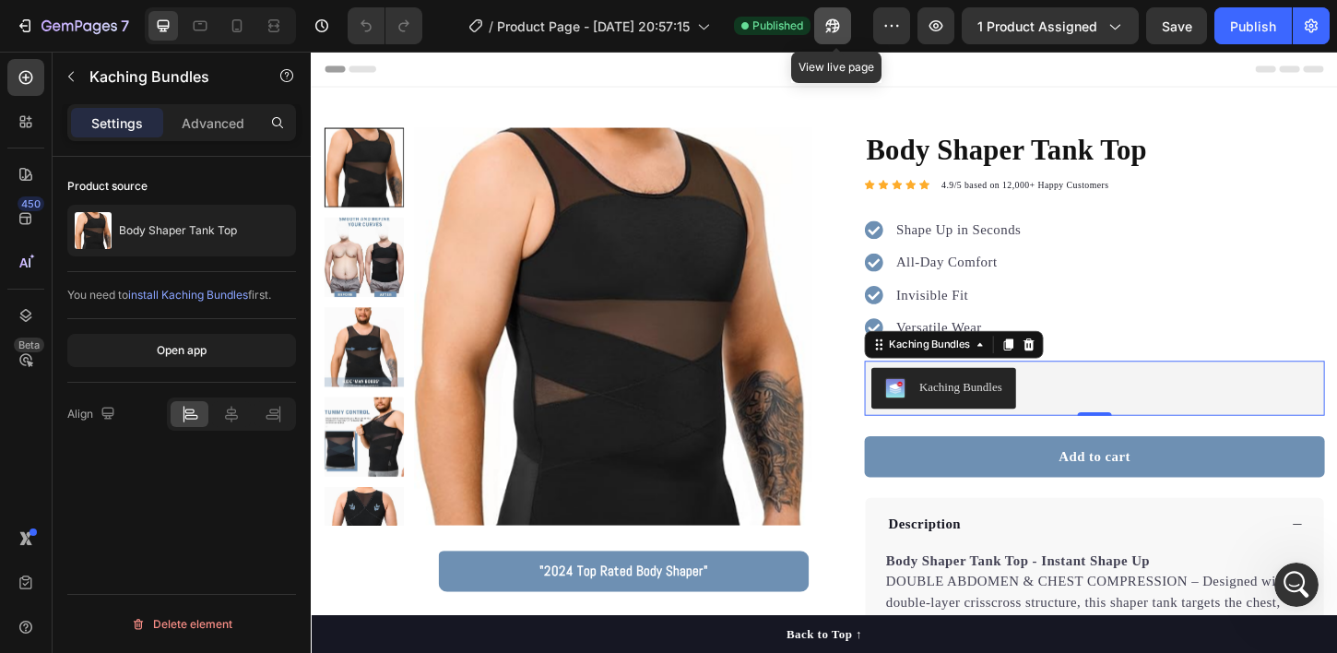
click at [842, 30] on icon "button" at bounding box center [832, 26] width 18 height 18
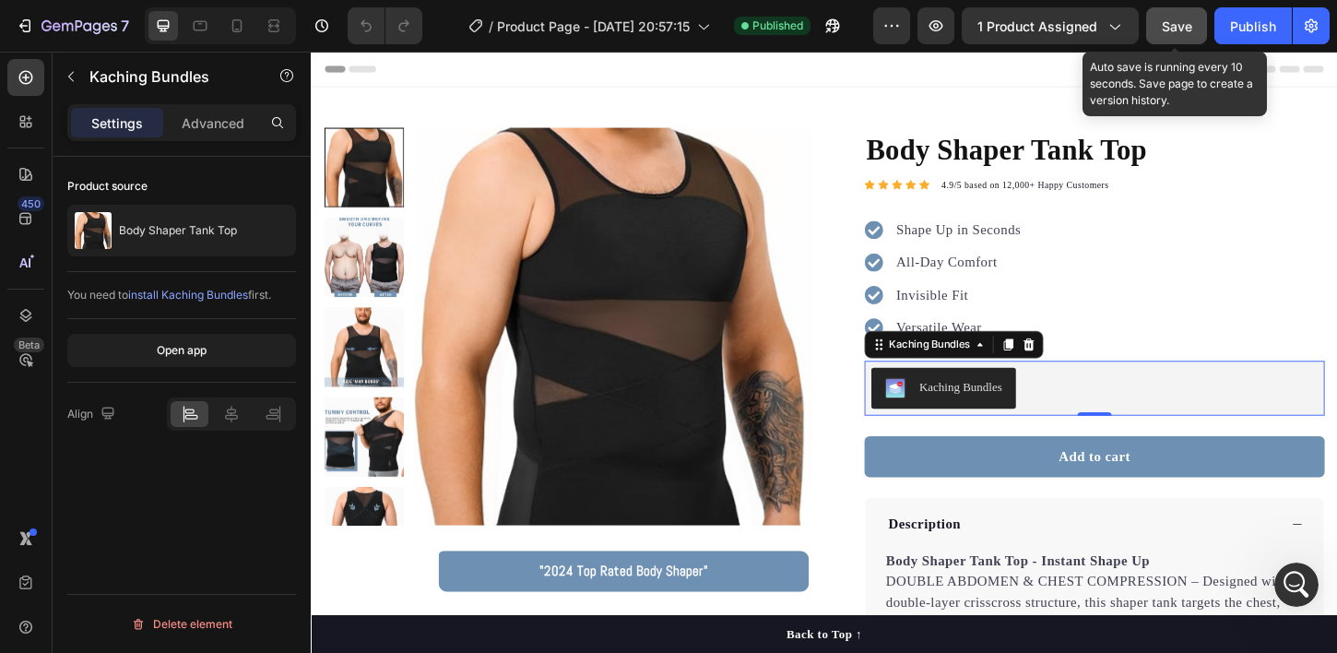
click at [1150, 38] on button "Save" at bounding box center [1176, 25] width 61 height 37
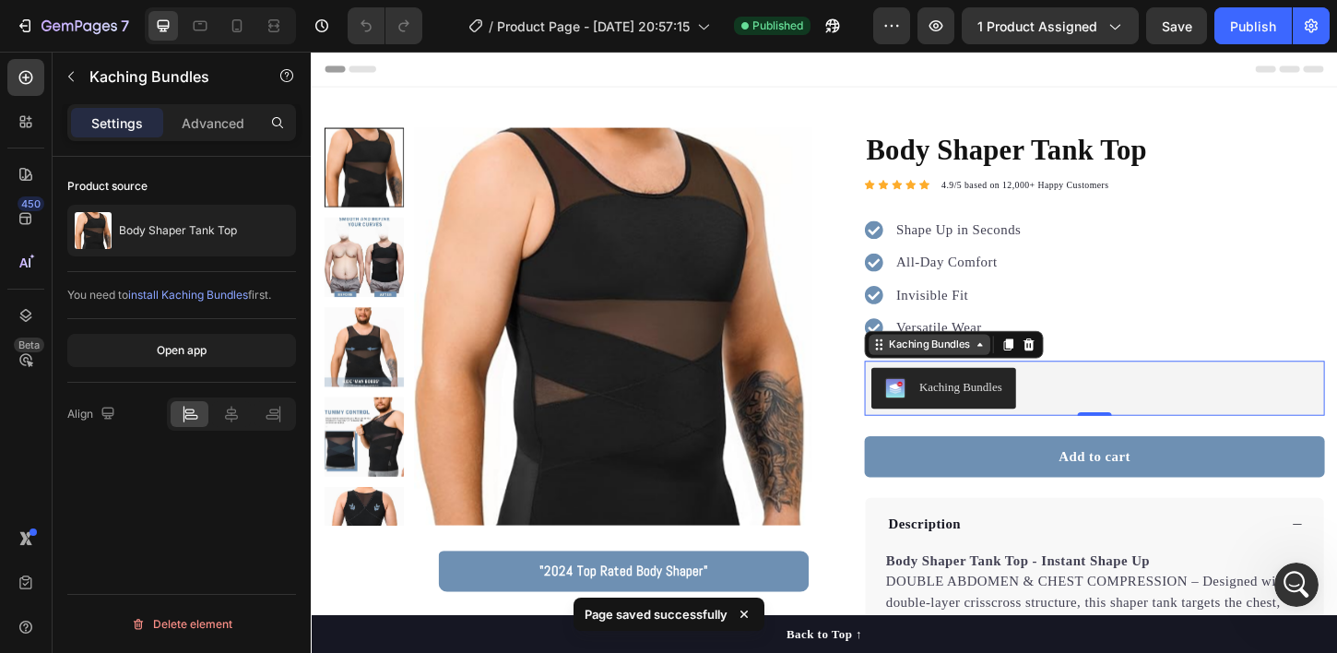
click at [984, 367] on div "Kaching Bundles" at bounding box center [977, 367] width 94 height 17
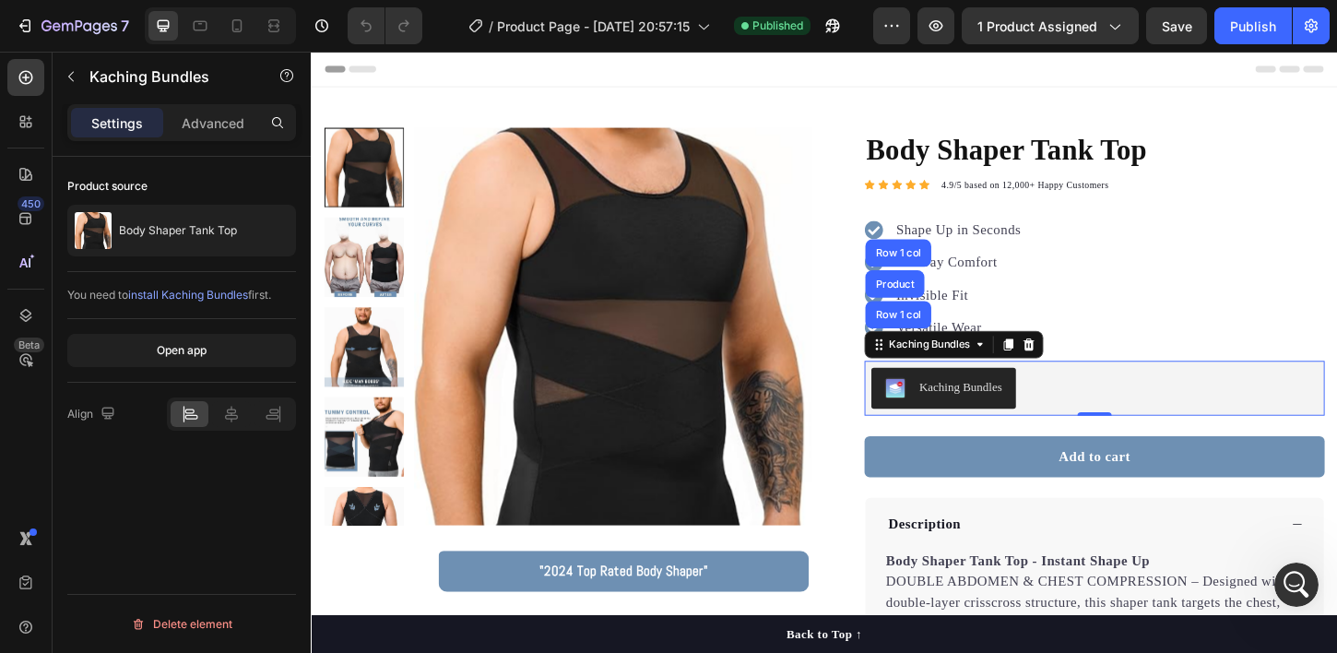
click at [230, 503] on div "Product source Body Shaper Tank Top You need to install Kaching Bundles first. …" at bounding box center [182, 431] width 258 height 548
click at [275, 228] on icon "button" at bounding box center [277, 230] width 15 height 15
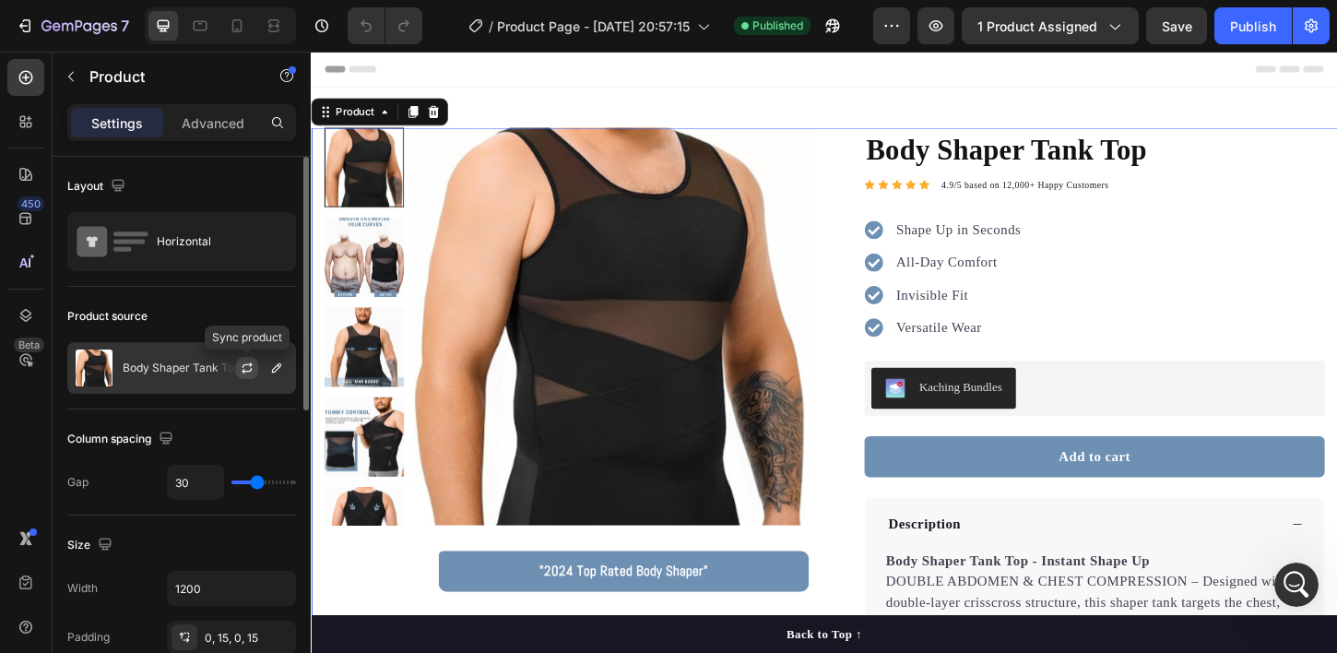
click at [249, 368] on icon "button" at bounding box center [247, 367] width 15 height 15
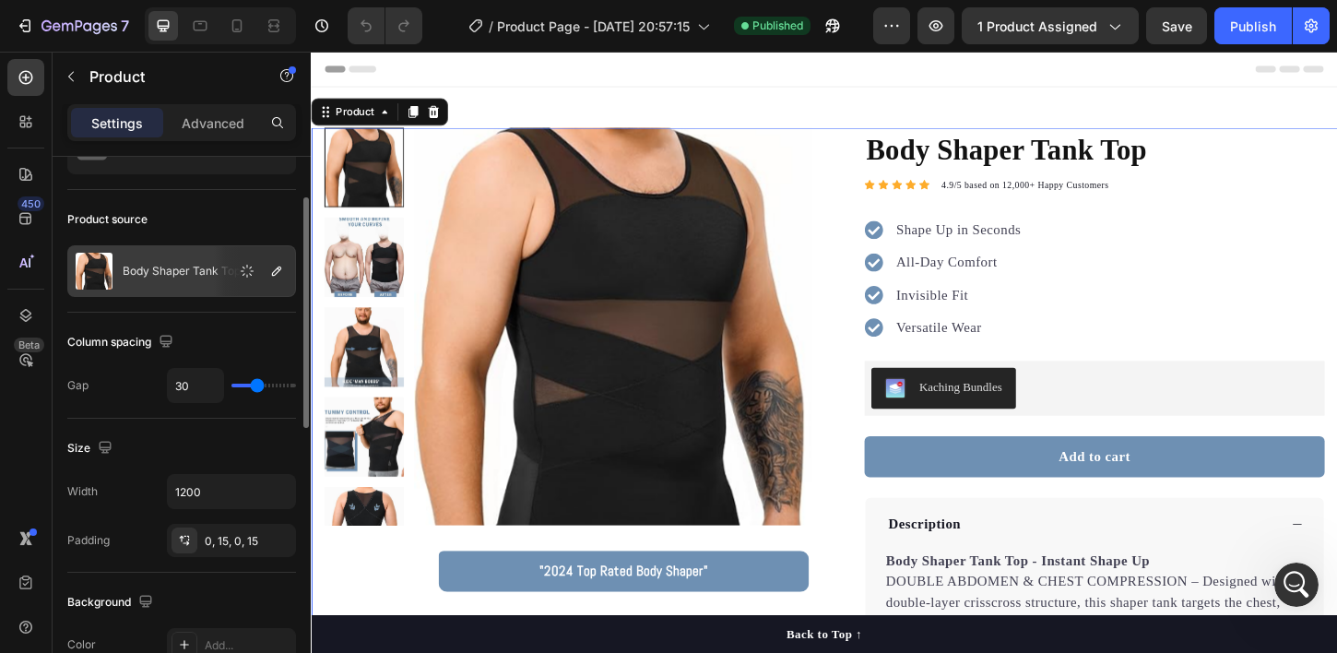
scroll to position [0, 0]
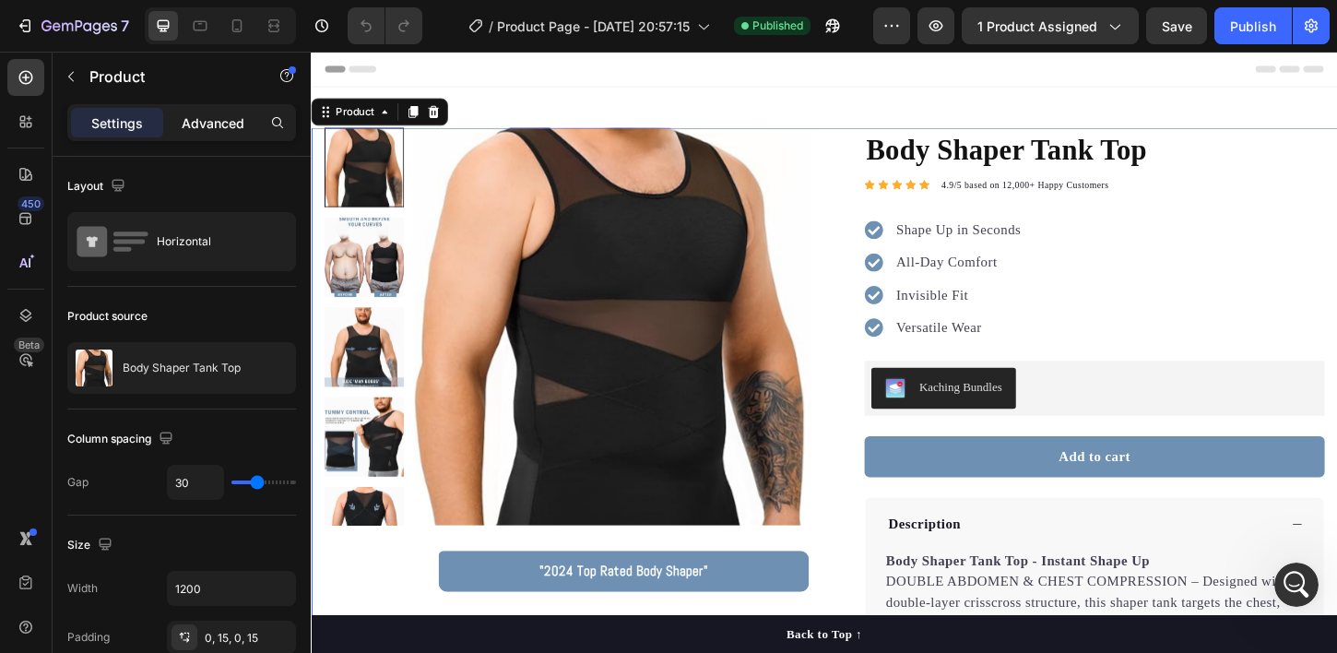
click at [215, 130] on p "Advanced" at bounding box center [213, 122] width 63 height 19
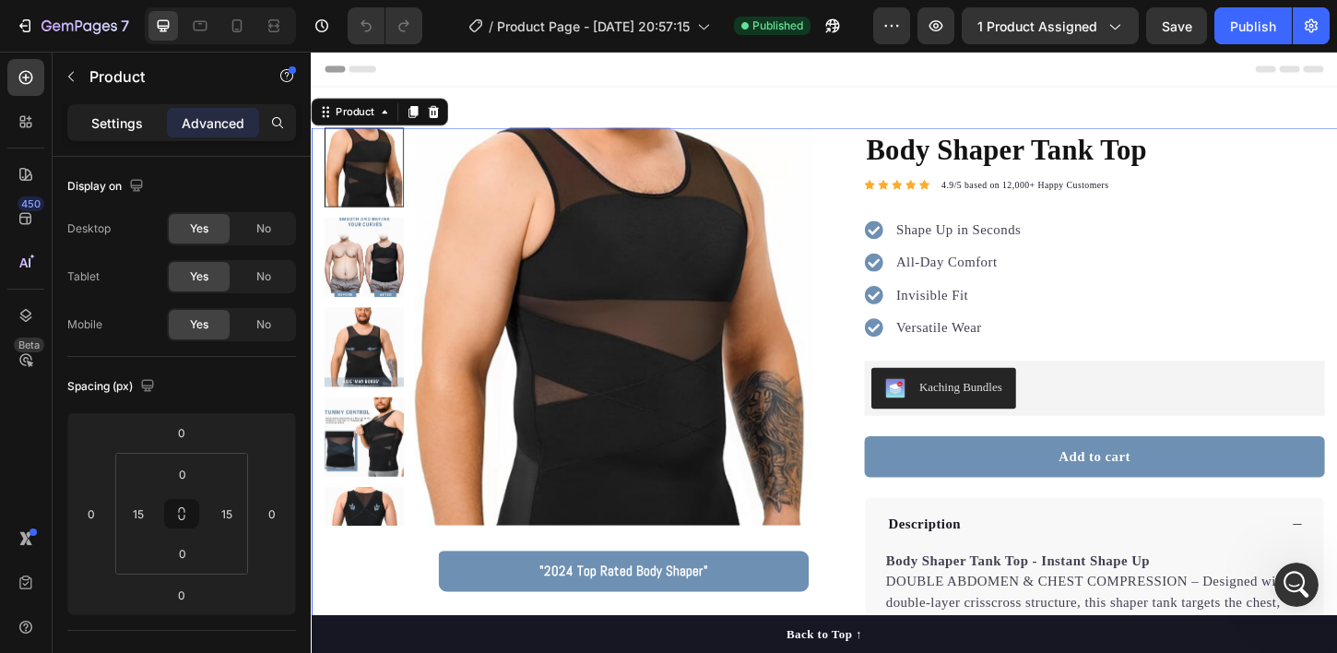
click at [134, 128] on p "Settings" at bounding box center [117, 122] width 52 height 19
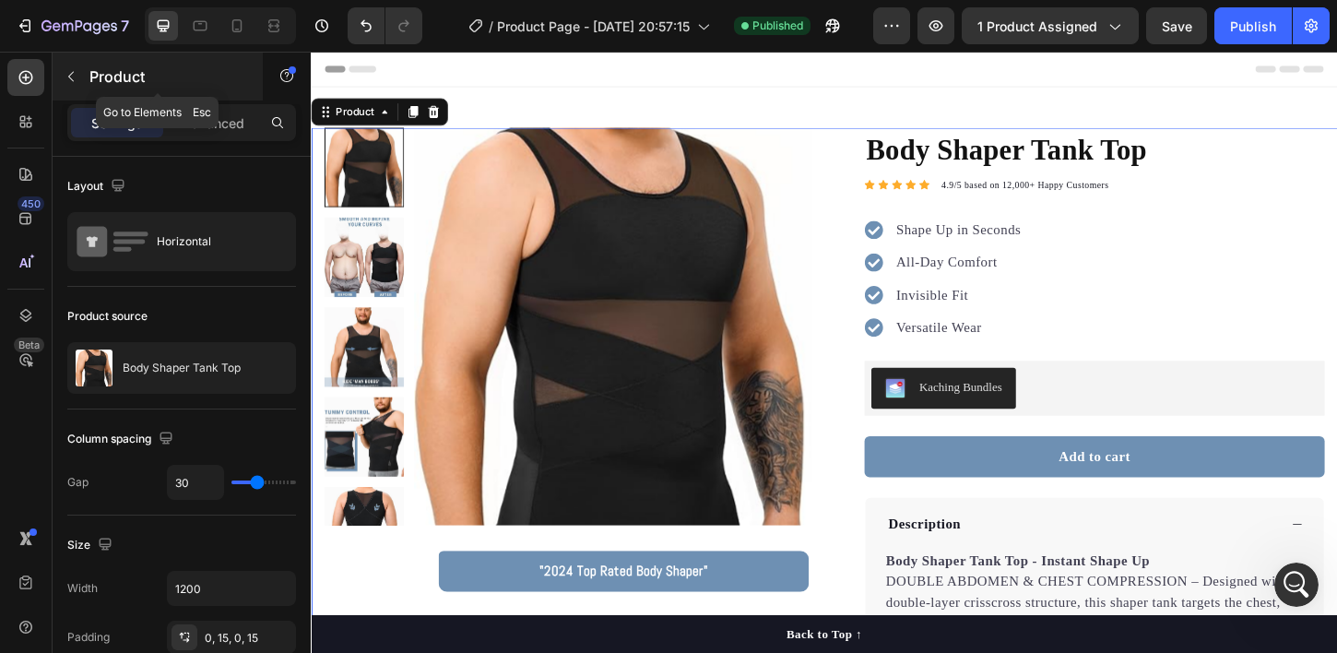
click at [83, 81] on button "button" at bounding box center [70, 76] width 29 height 29
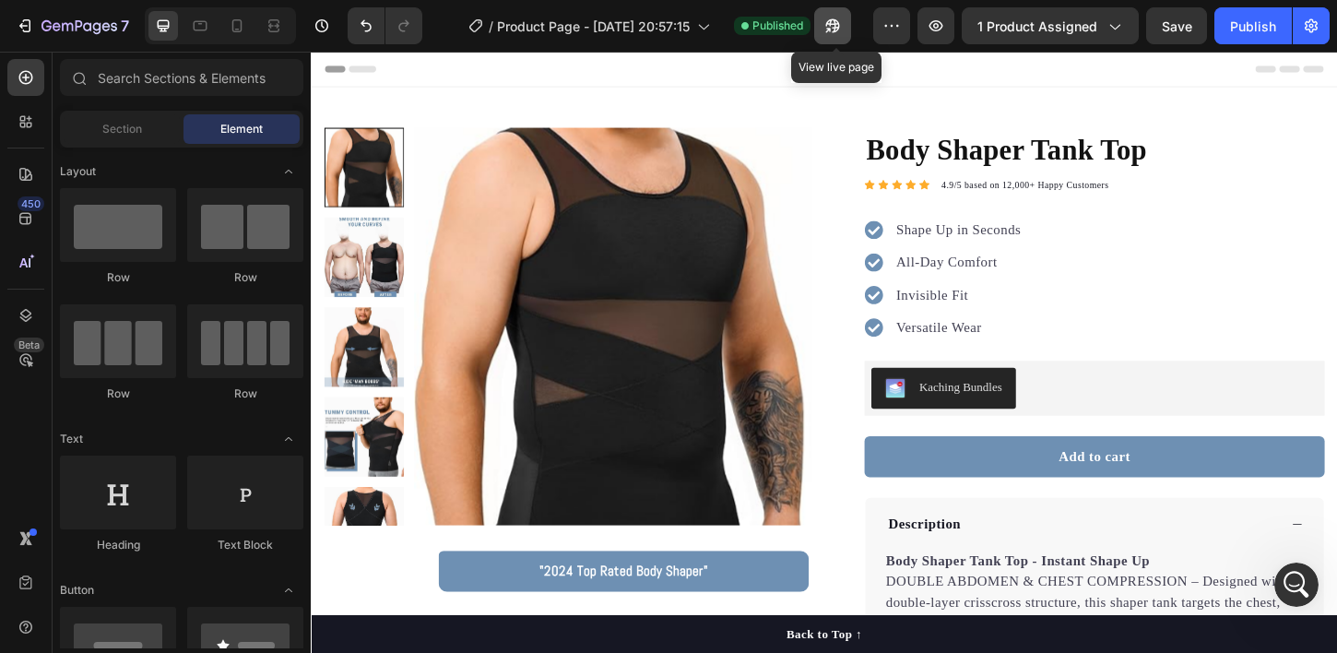
click at [831, 13] on button "button" at bounding box center [832, 25] width 37 height 37
click at [1281, 575] on div "Open Intercom Messenger" at bounding box center [1293, 581] width 61 height 61
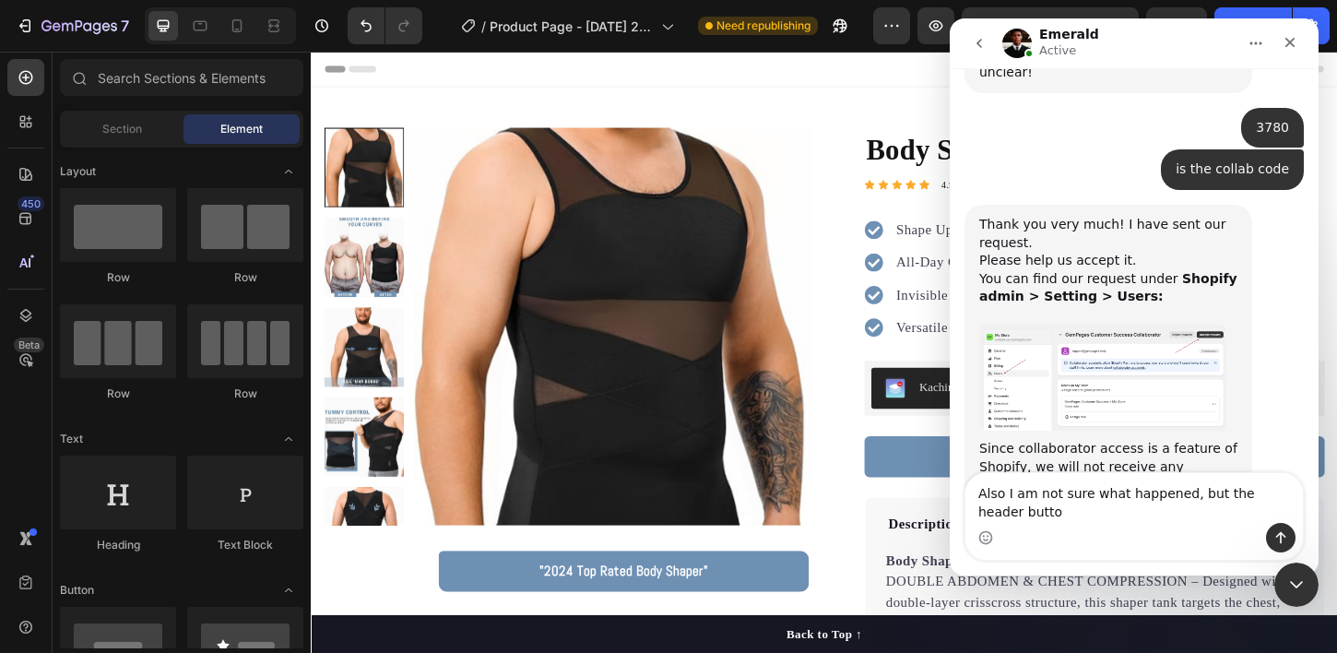
scroll to position [2779, 0]
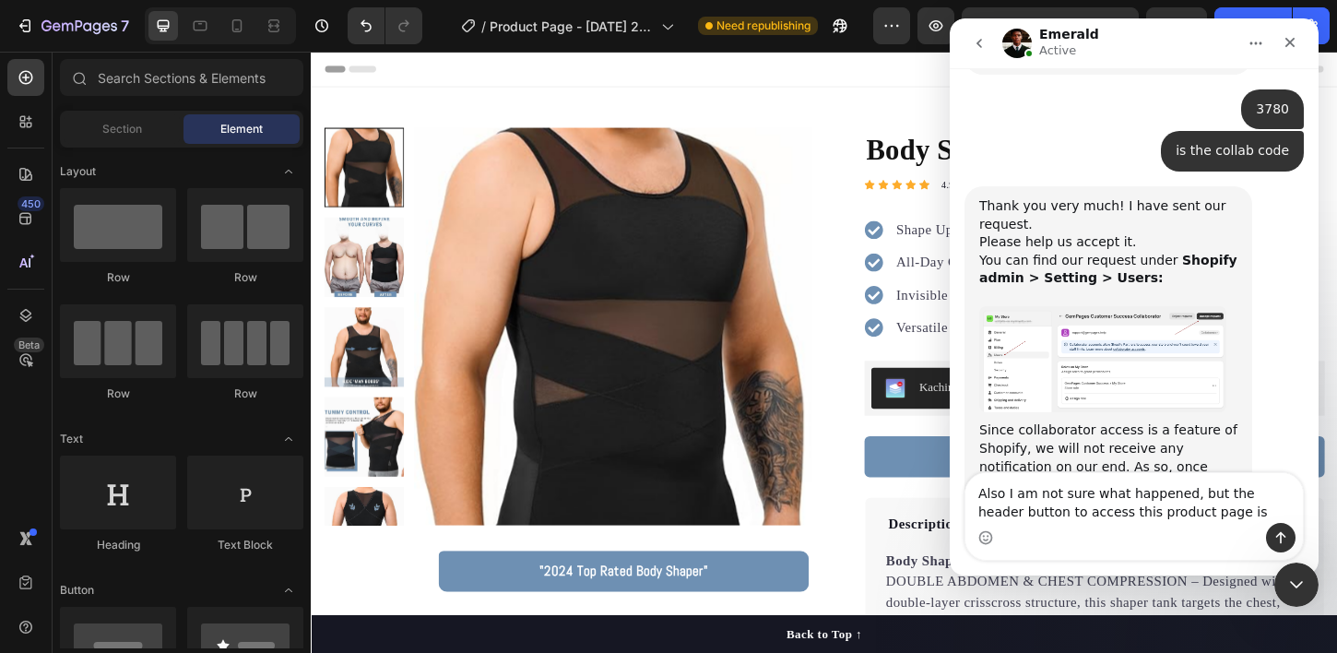
type textarea "Also I am not sure what happened, but the header button to access this product …"
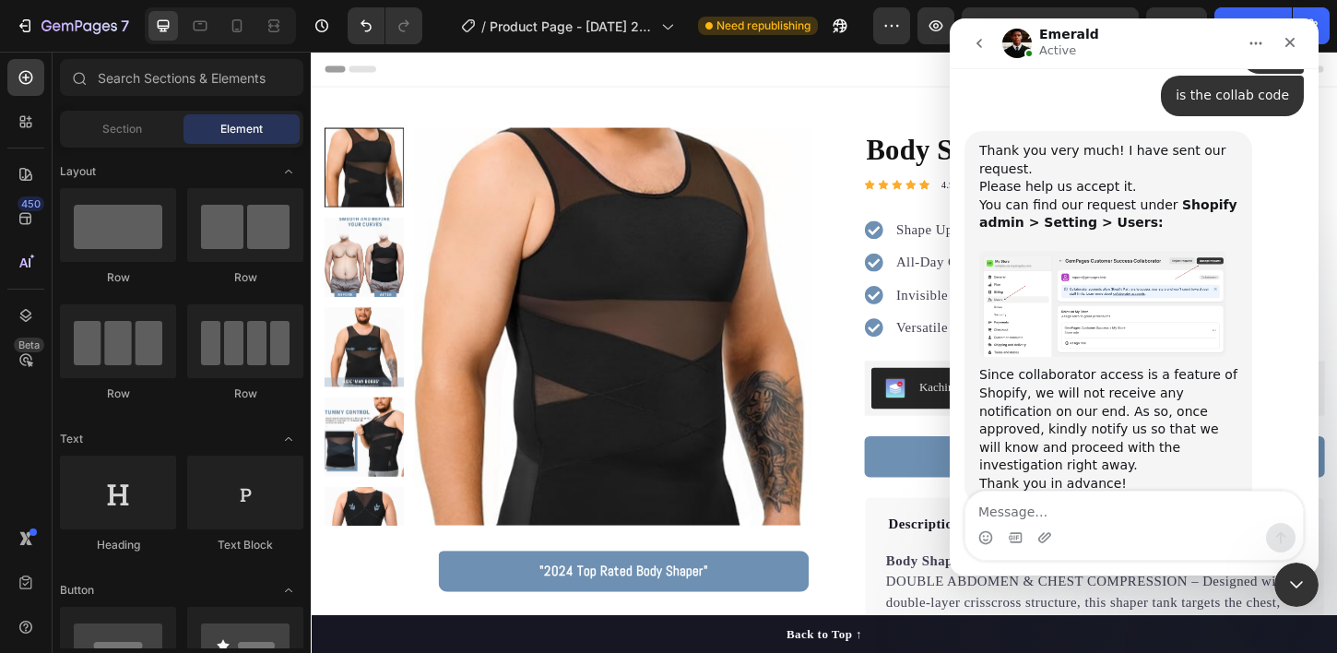
scroll to position [2838, 0]
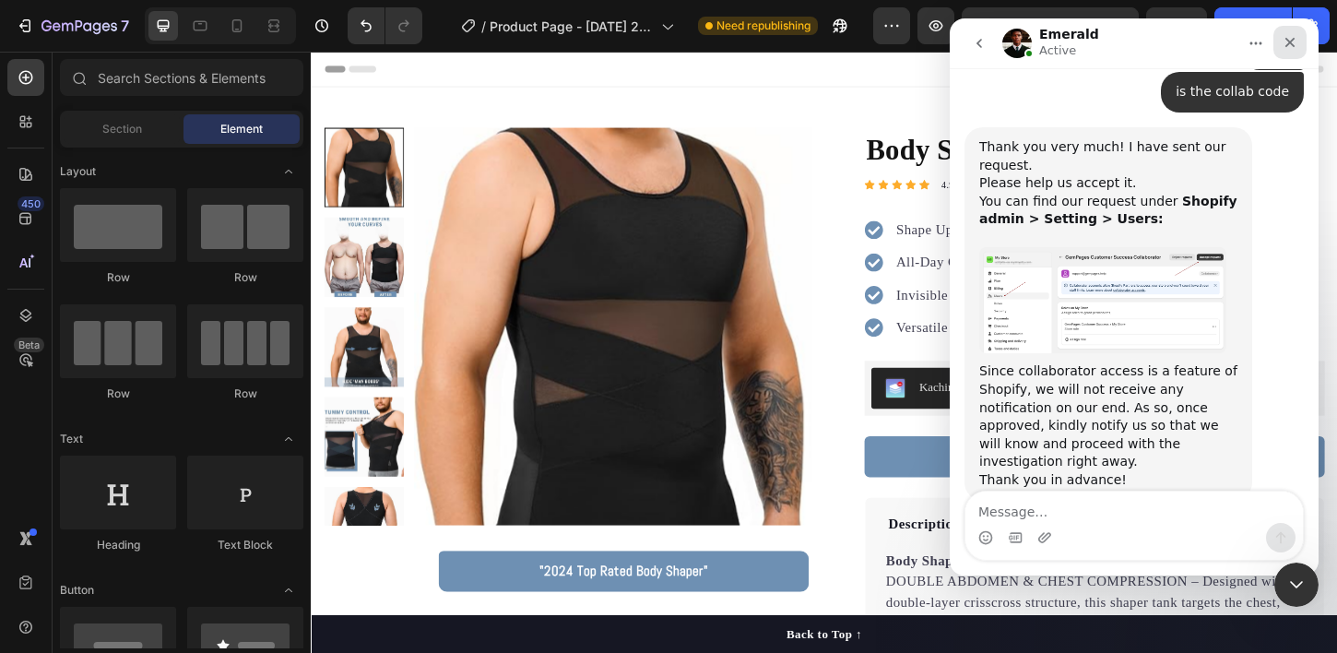
click at [1291, 49] on icon "Close" at bounding box center [1289, 42] width 15 height 15
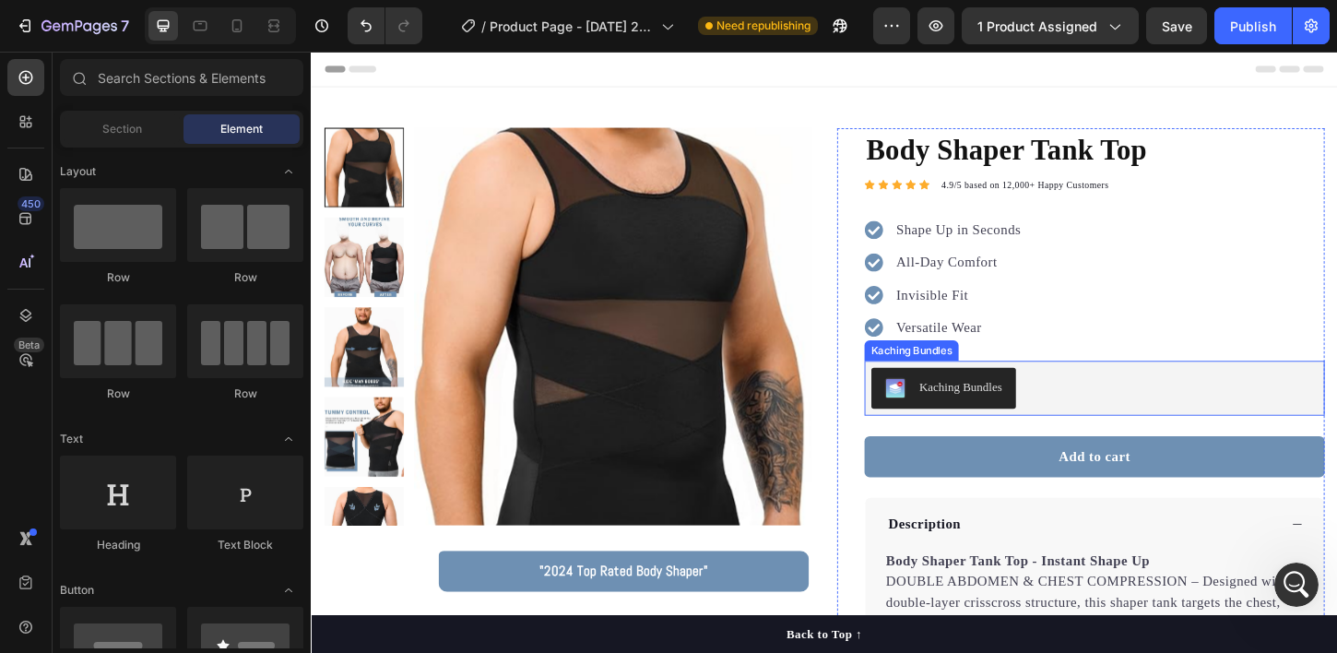
click at [1136, 406] on div "Kaching Bundles" at bounding box center [1154, 414] width 481 height 44
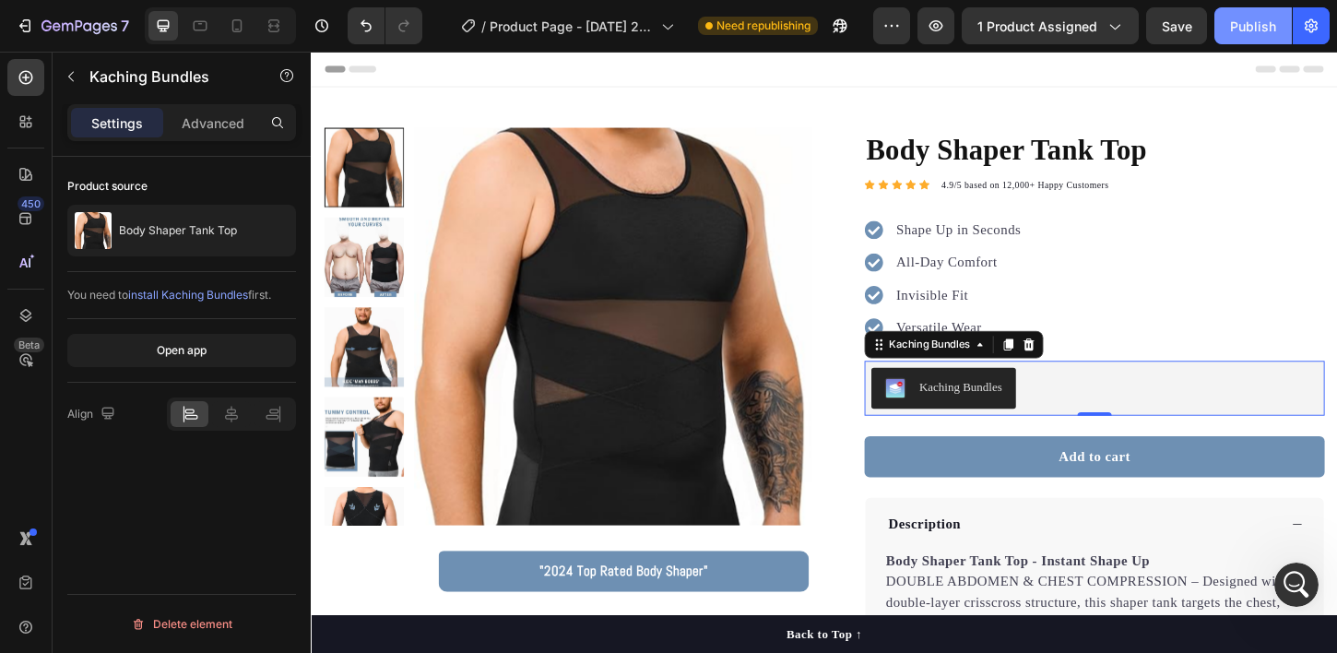
click at [1248, 29] on div "Publish" at bounding box center [1253, 26] width 46 height 19
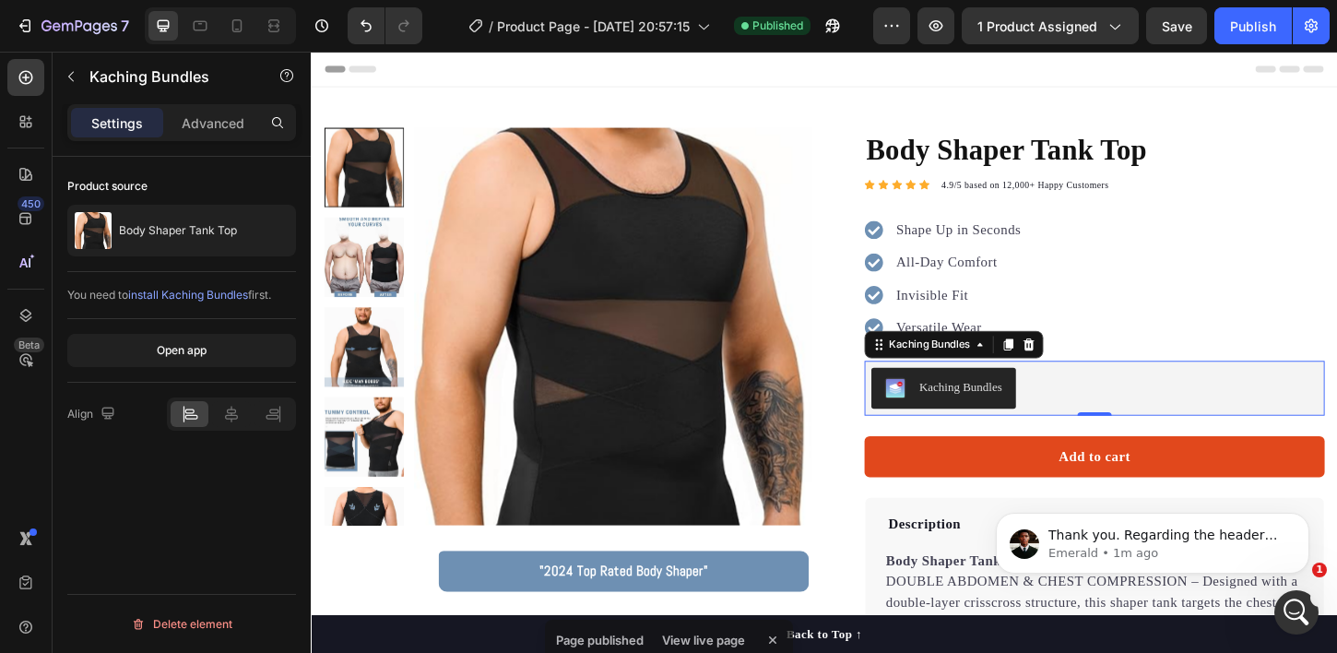
scroll to position [2930, 0]
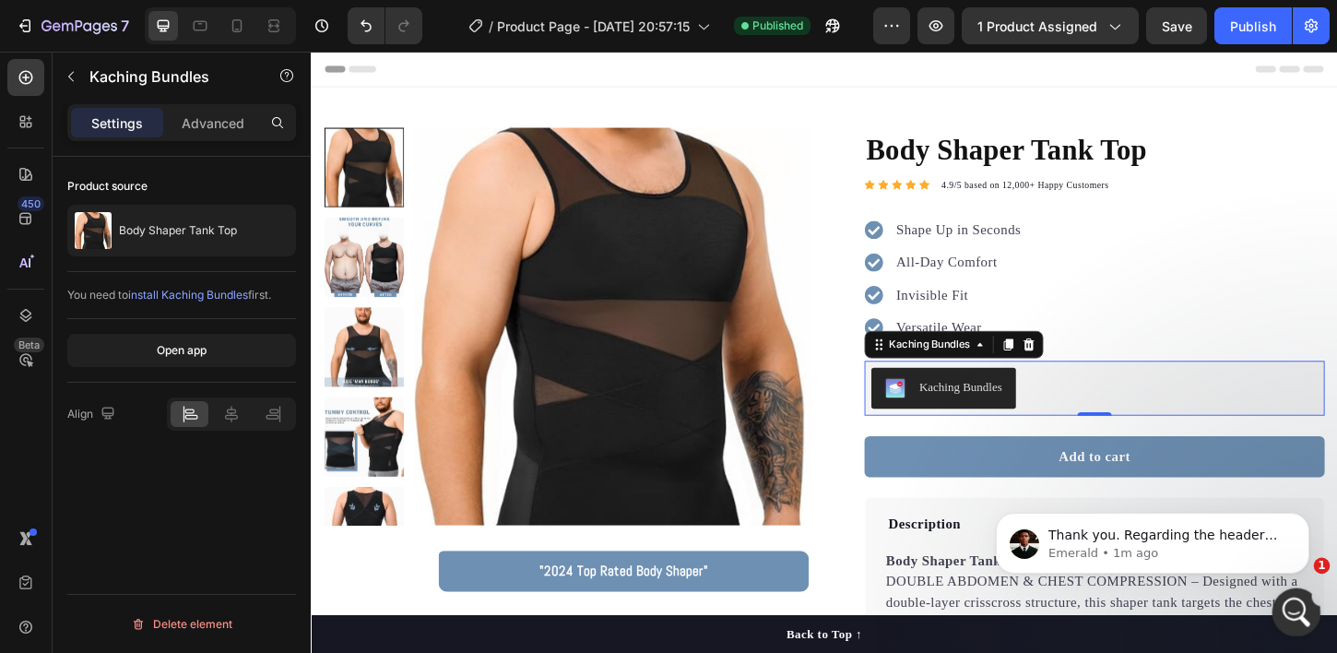
click at [1299, 617] on icon "Open Intercom Messenger" at bounding box center [1294, 610] width 30 height 30
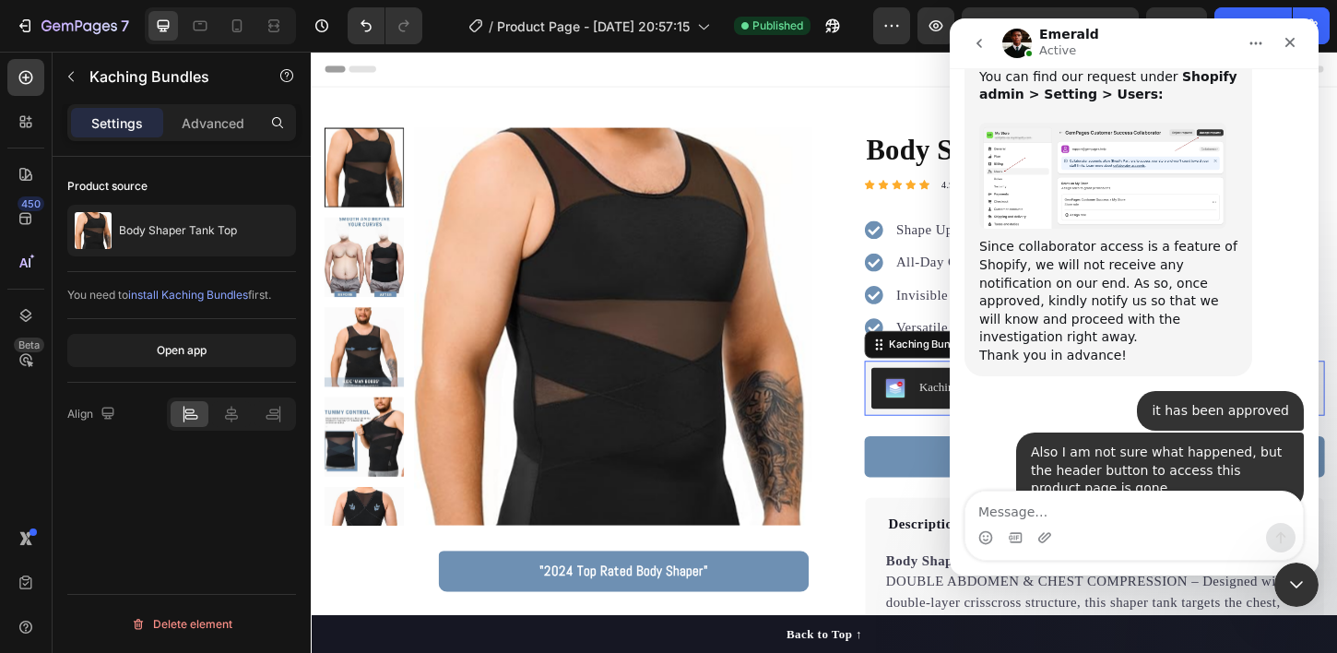
scroll to position [2960, 0]
click at [834, 29] on icon "button" at bounding box center [832, 26] width 18 height 18
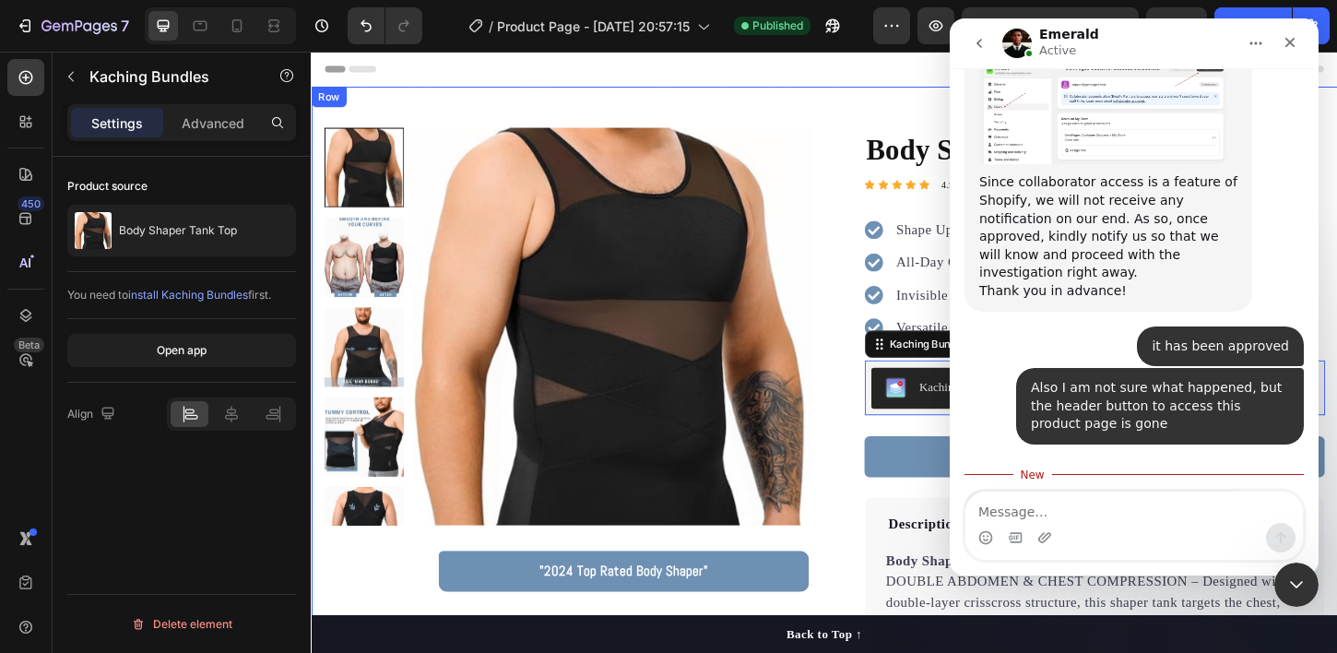
scroll to position [3031, 0]
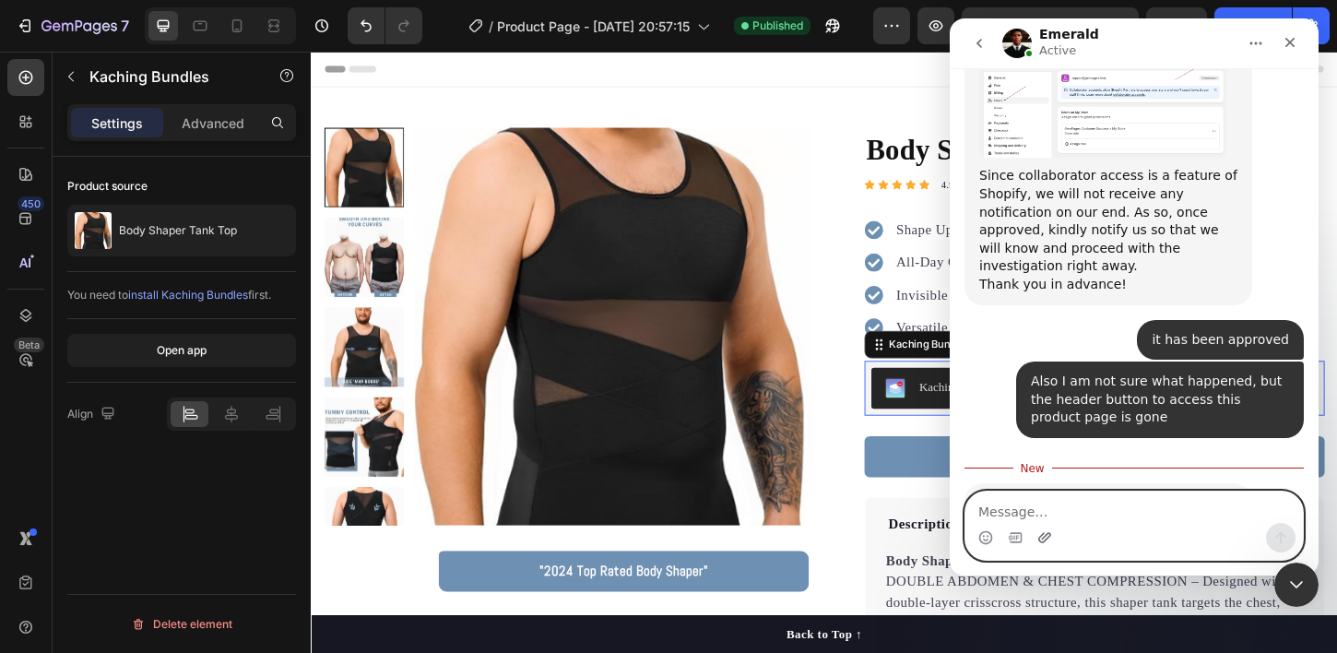
click at [1048, 532] on icon "Upload attachment" at bounding box center [1044, 537] width 15 height 15
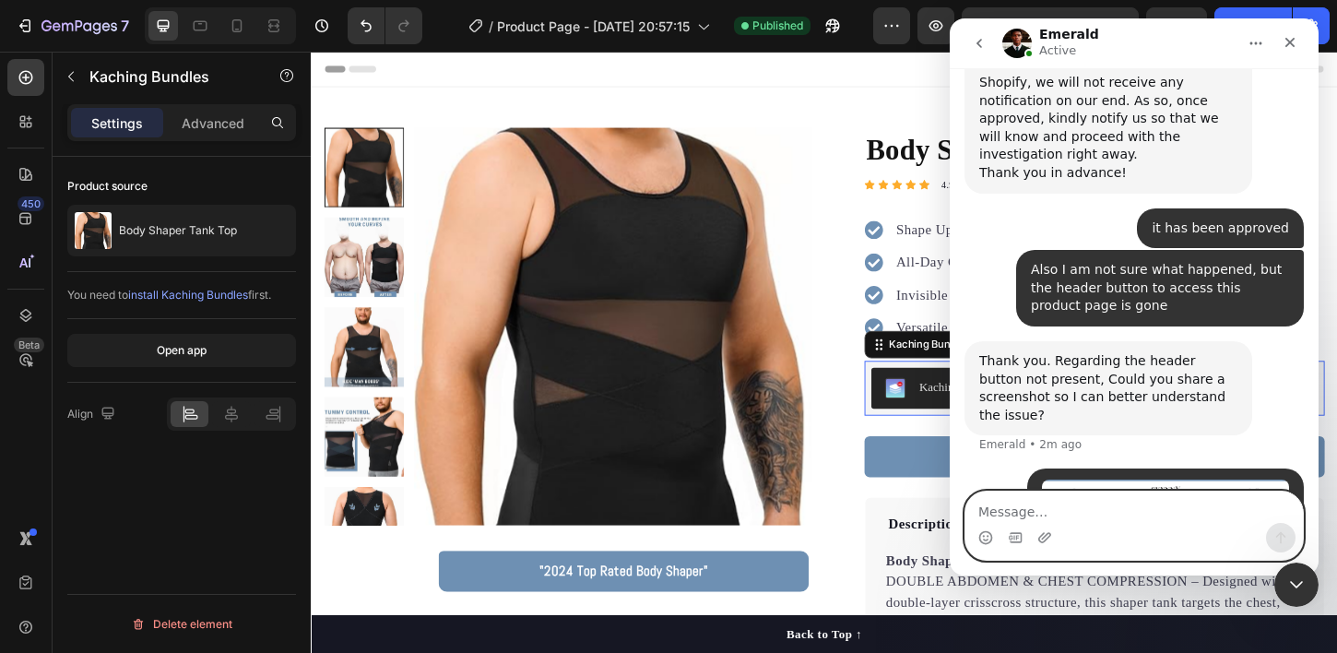
scroll to position [3143, 0]
type textarea "it says only home and connect under my logo"
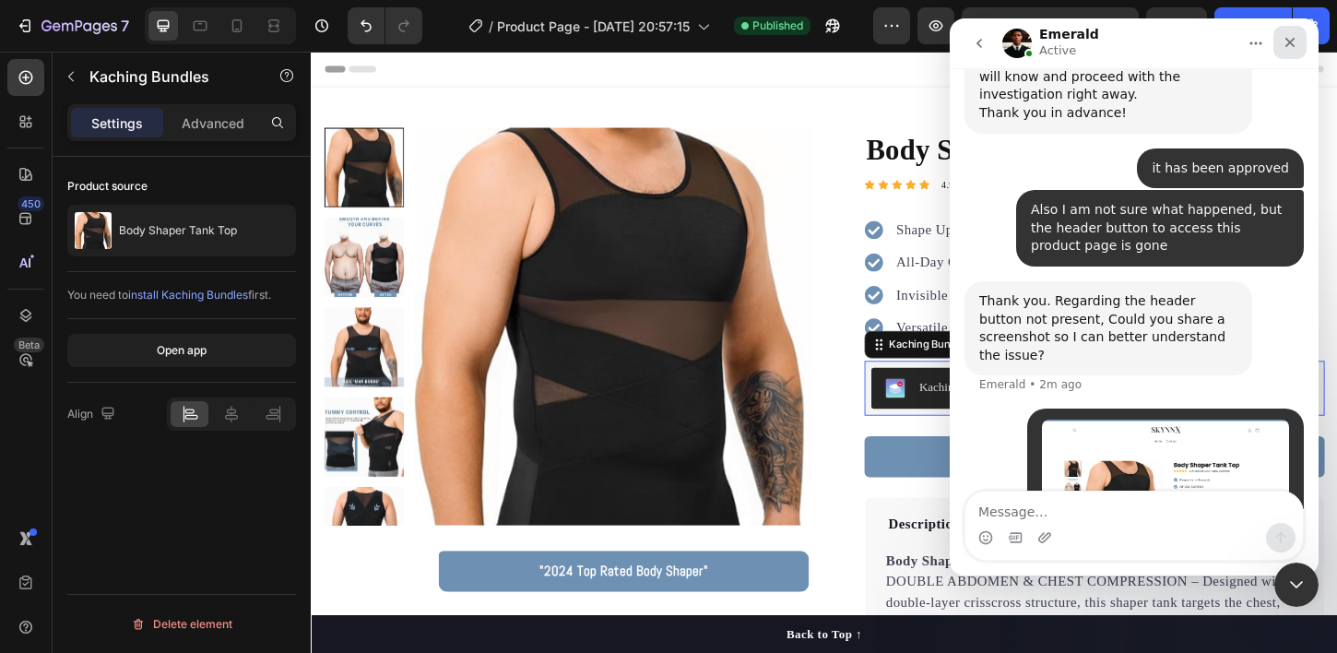
click at [1293, 42] on icon "Close" at bounding box center [1289, 42] width 15 height 15
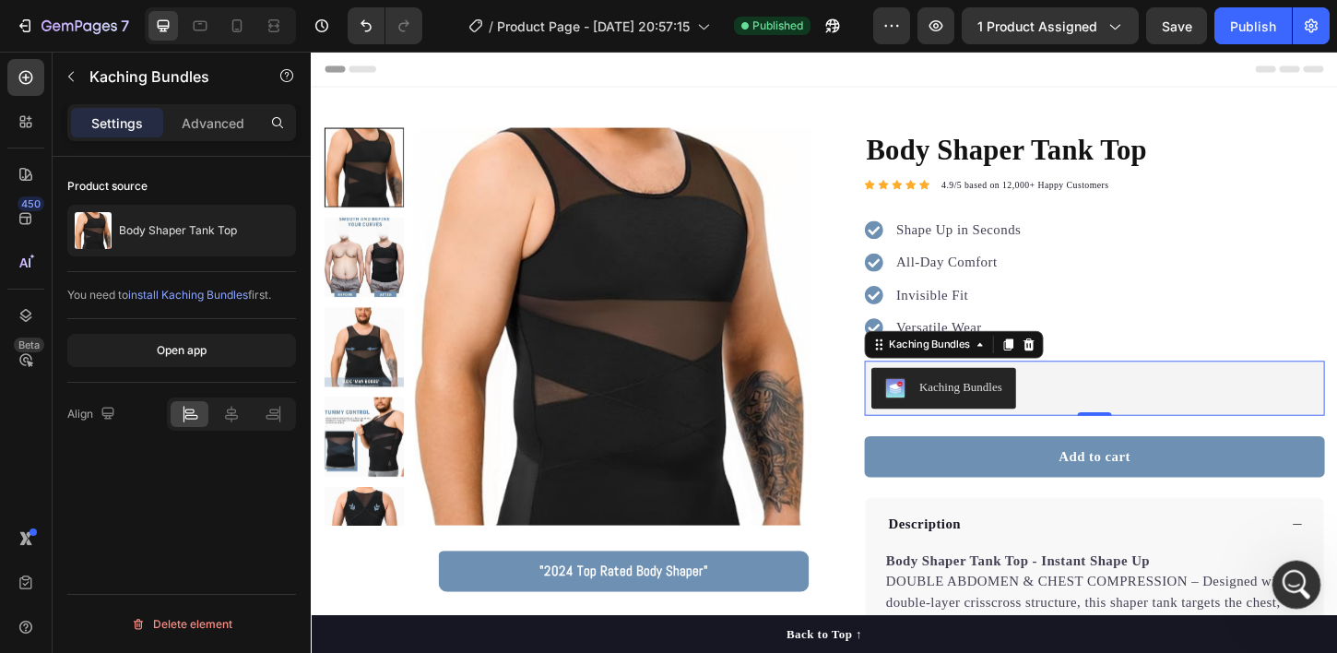
click at [1282, 578] on icon "Open Intercom Messenger" at bounding box center [1294, 582] width 30 height 30
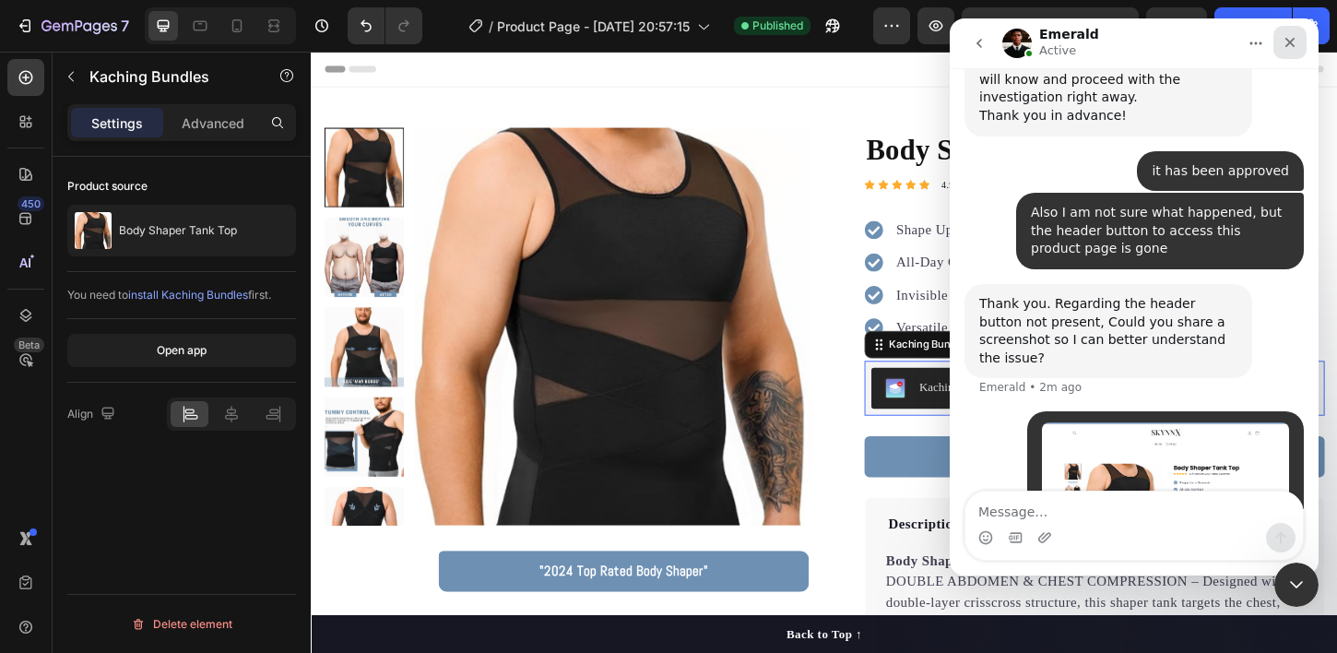
click at [1293, 44] on icon "Close" at bounding box center [1289, 42] width 15 height 15
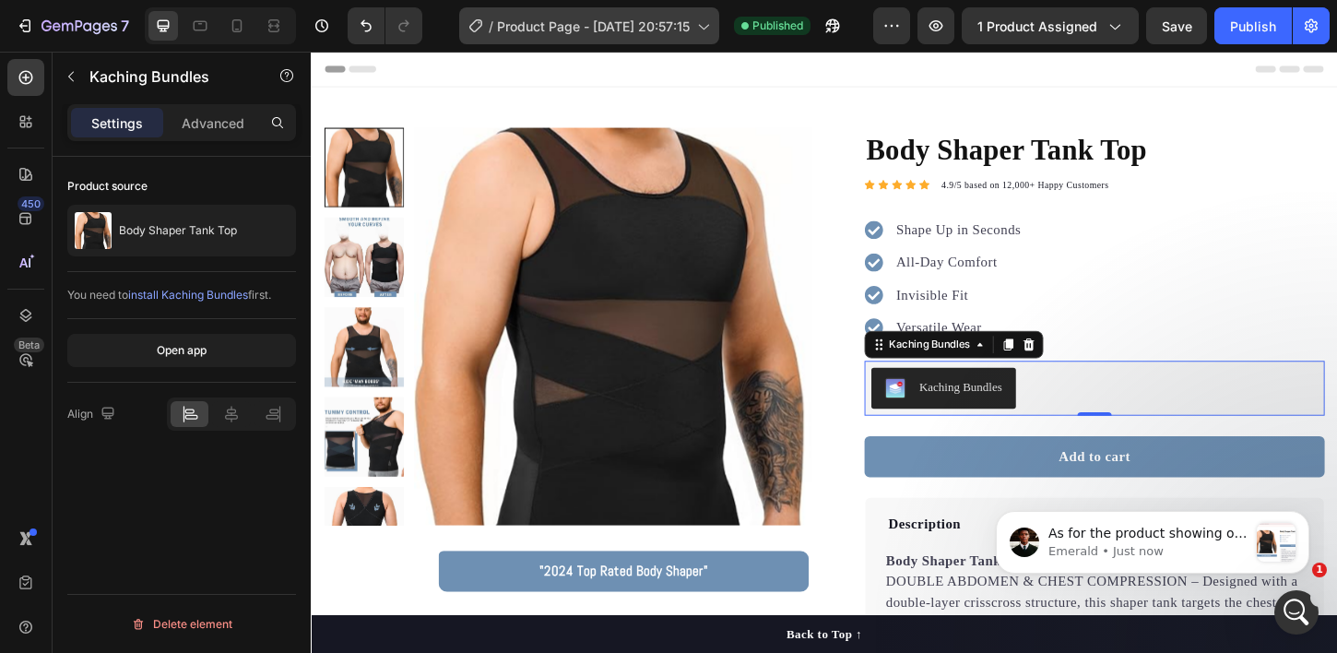
scroll to position [3351, 0]
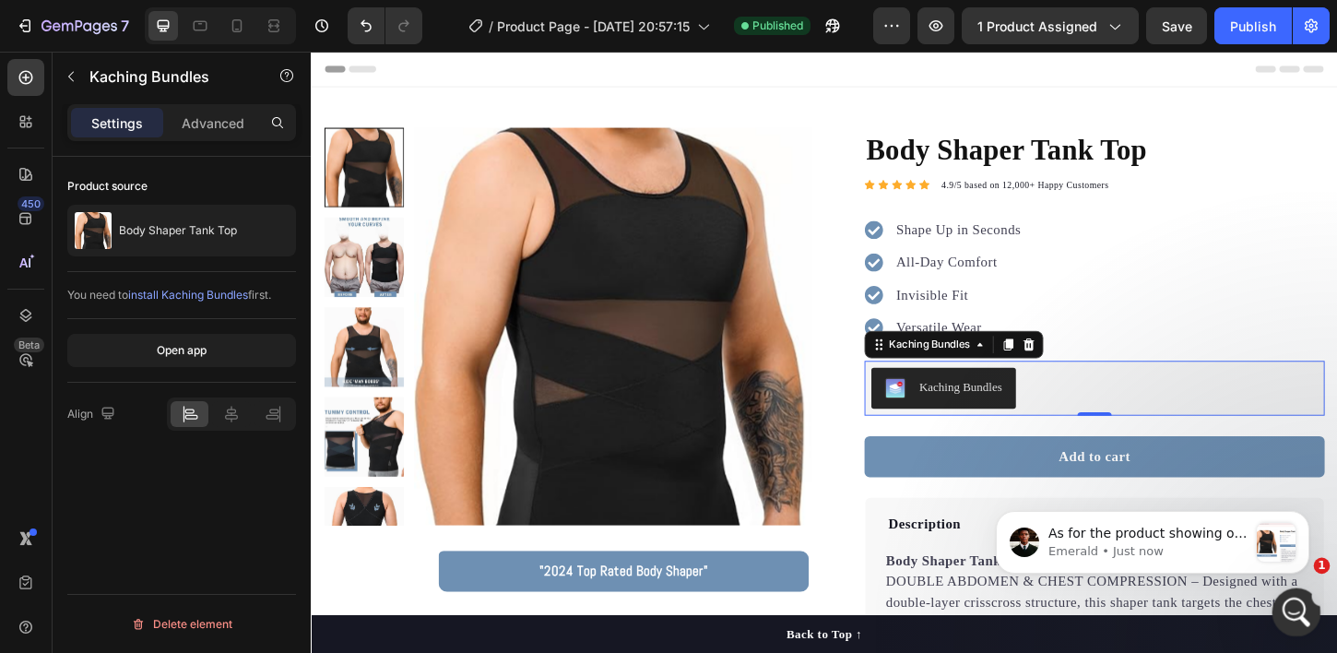
click at [1282, 610] on icon "Open Intercom Messenger" at bounding box center [1294, 610] width 30 height 30
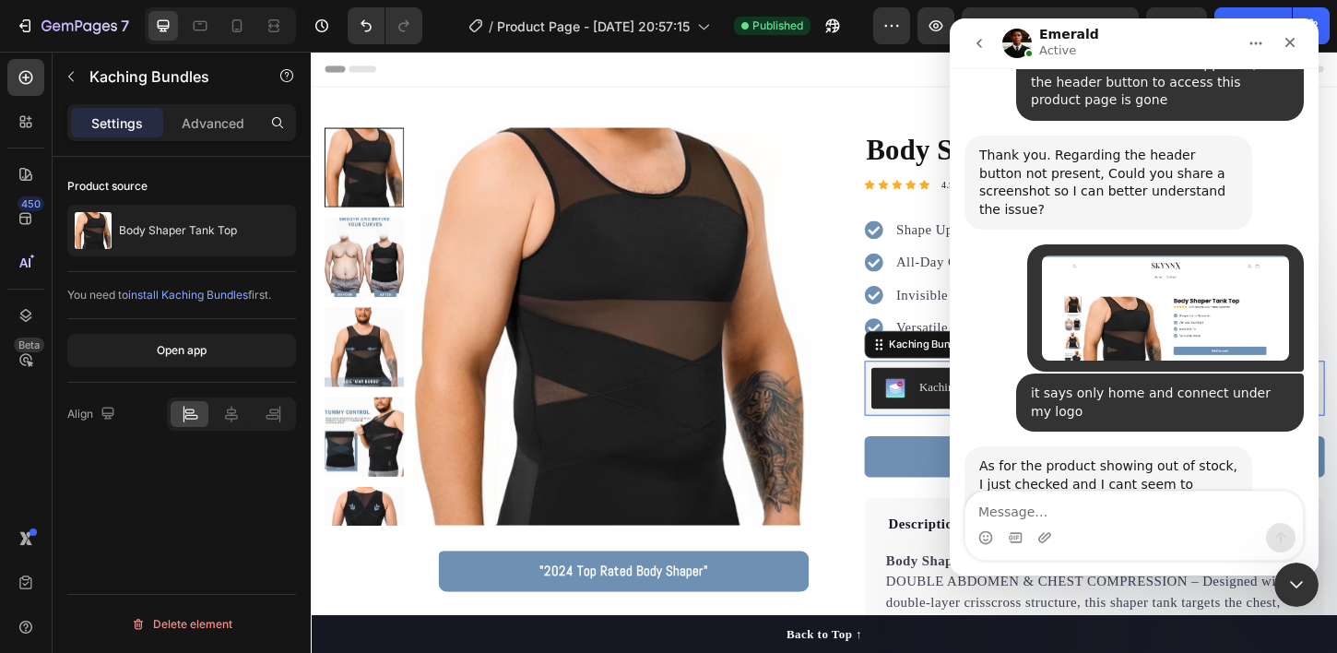
click at [1088, 512] on img "Emerald says…" at bounding box center [1102, 576] width 247 height 128
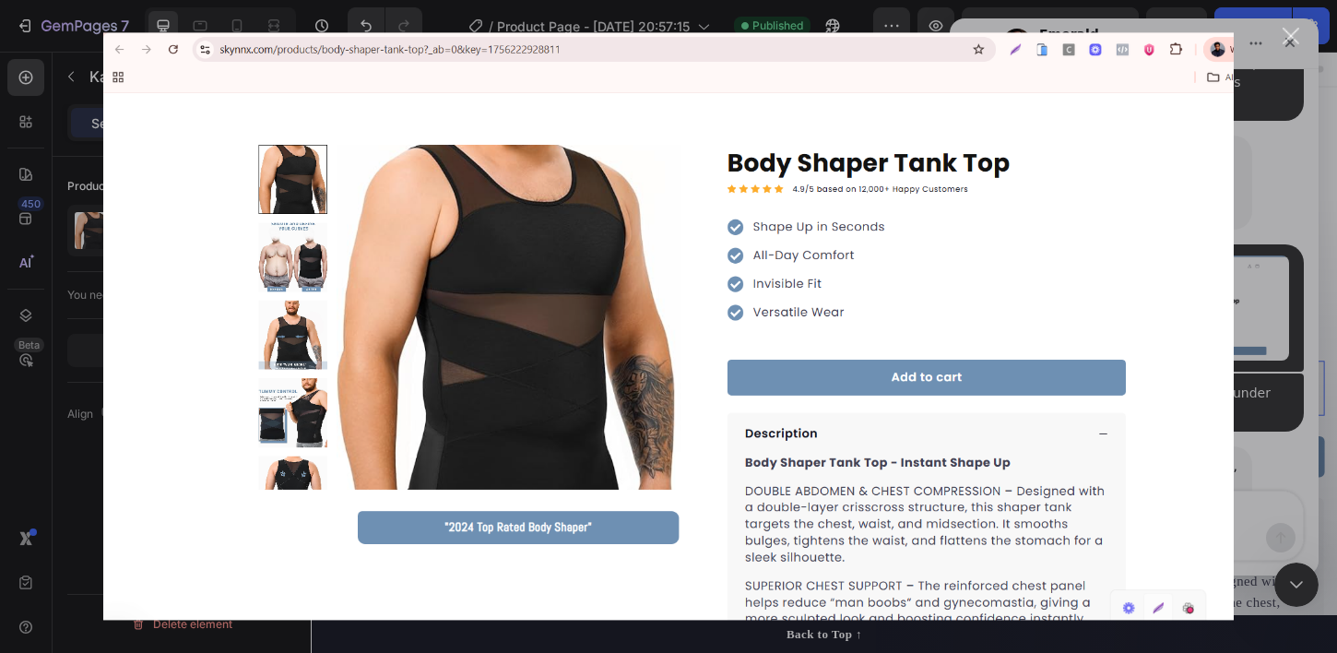
click at [1267, 356] on div "Intercom messenger" at bounding box center [668, 326] width 1337 height 653
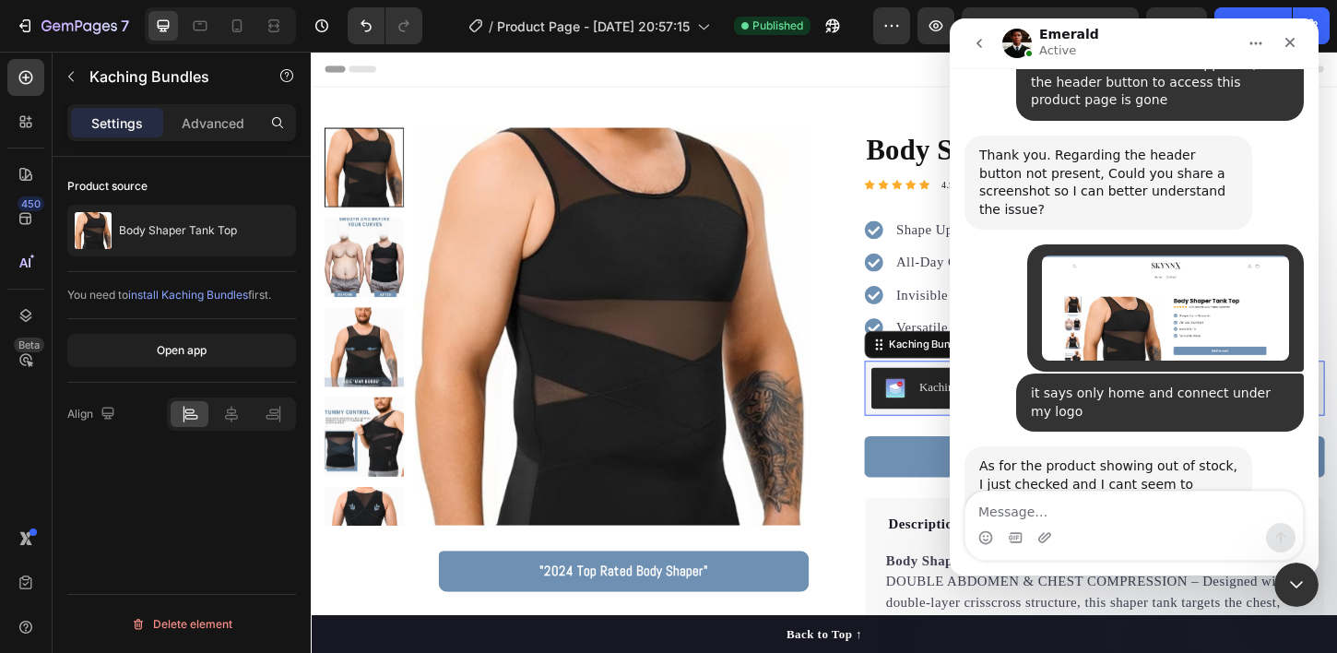
click at [1026, 535] on div "Intercom messenger" at bounding box center [1133, 537] width 337 height 29
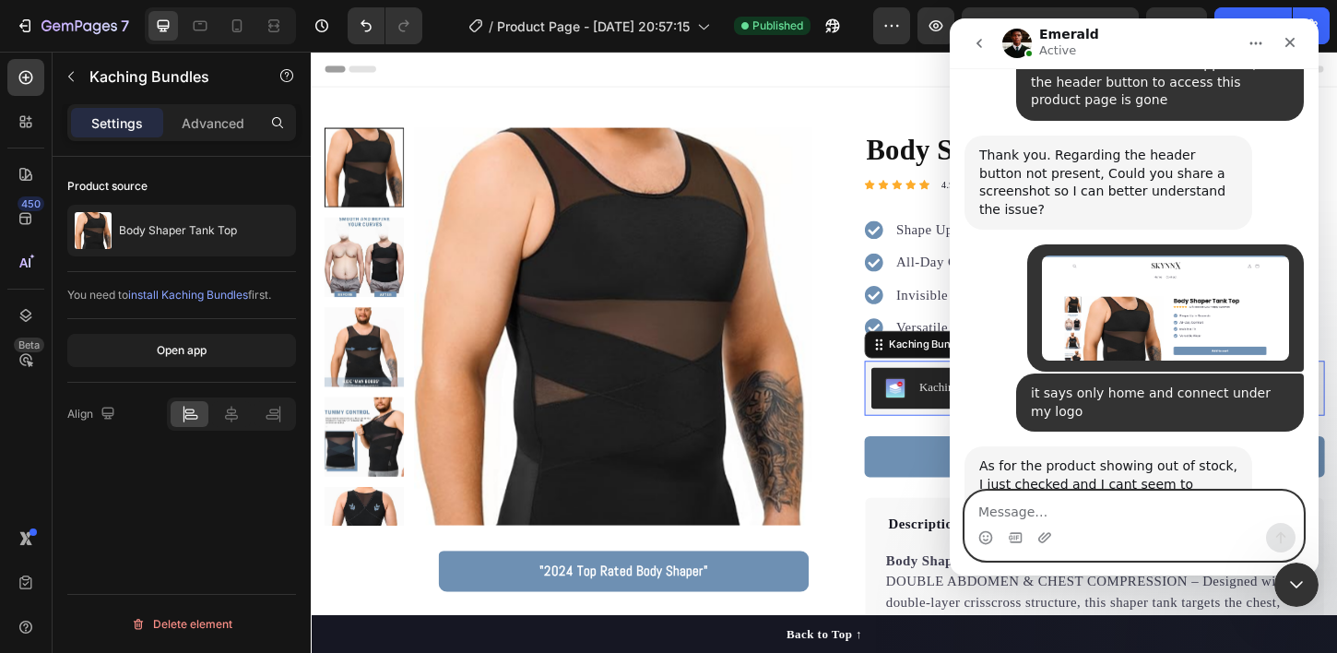
click at [1026, 517] on textarea "Message…" at bounding box center [1133, 506] width 337 height 31
type textarea "I just added"
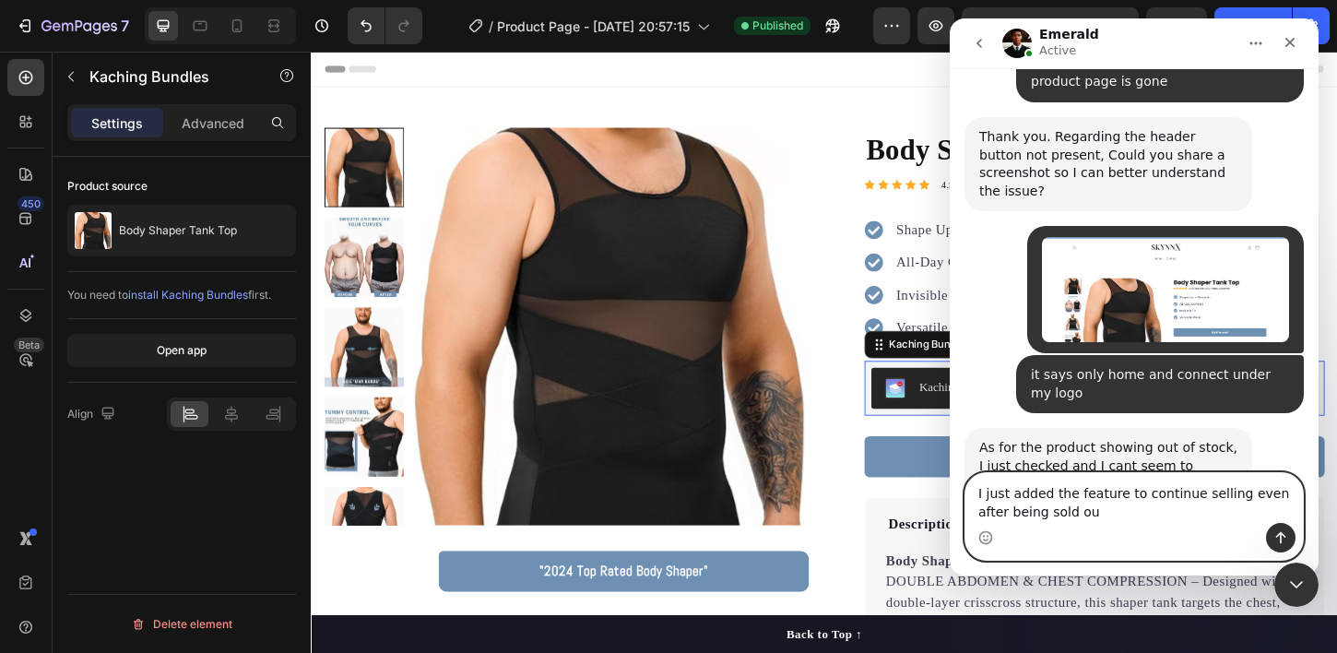
type textarea "I just added the feature to continue selling even after being sold out"
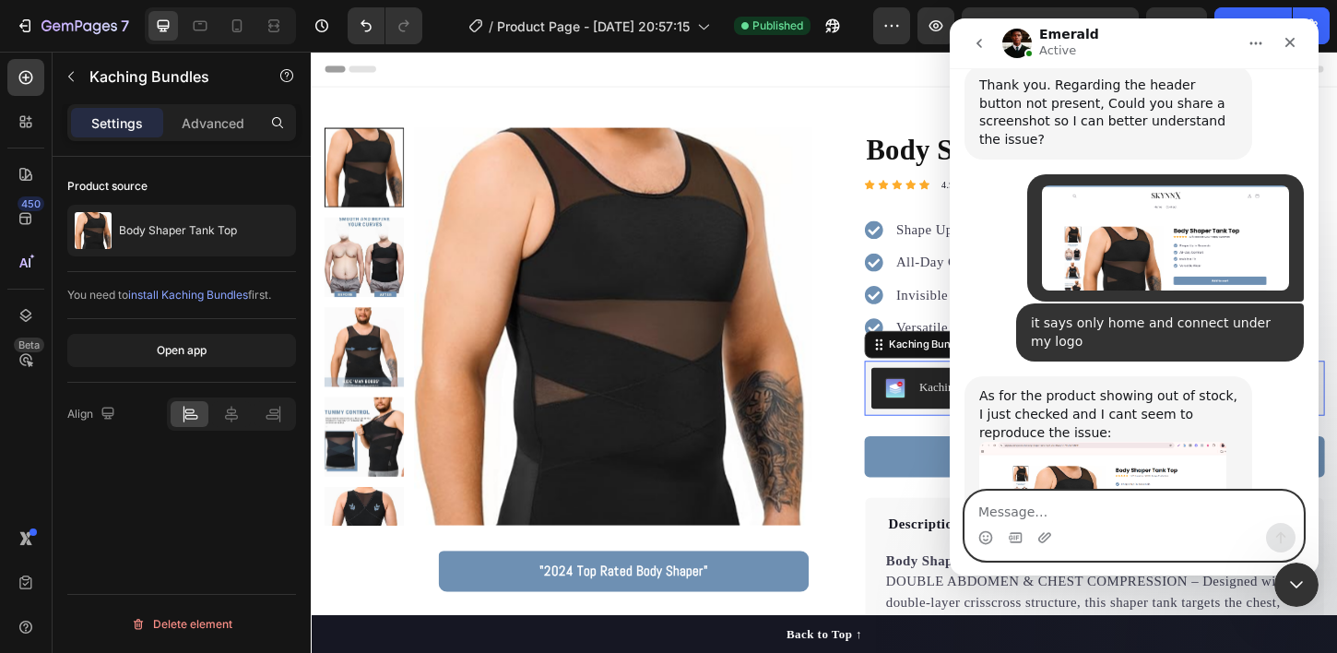
scroll to position [3425, 0]
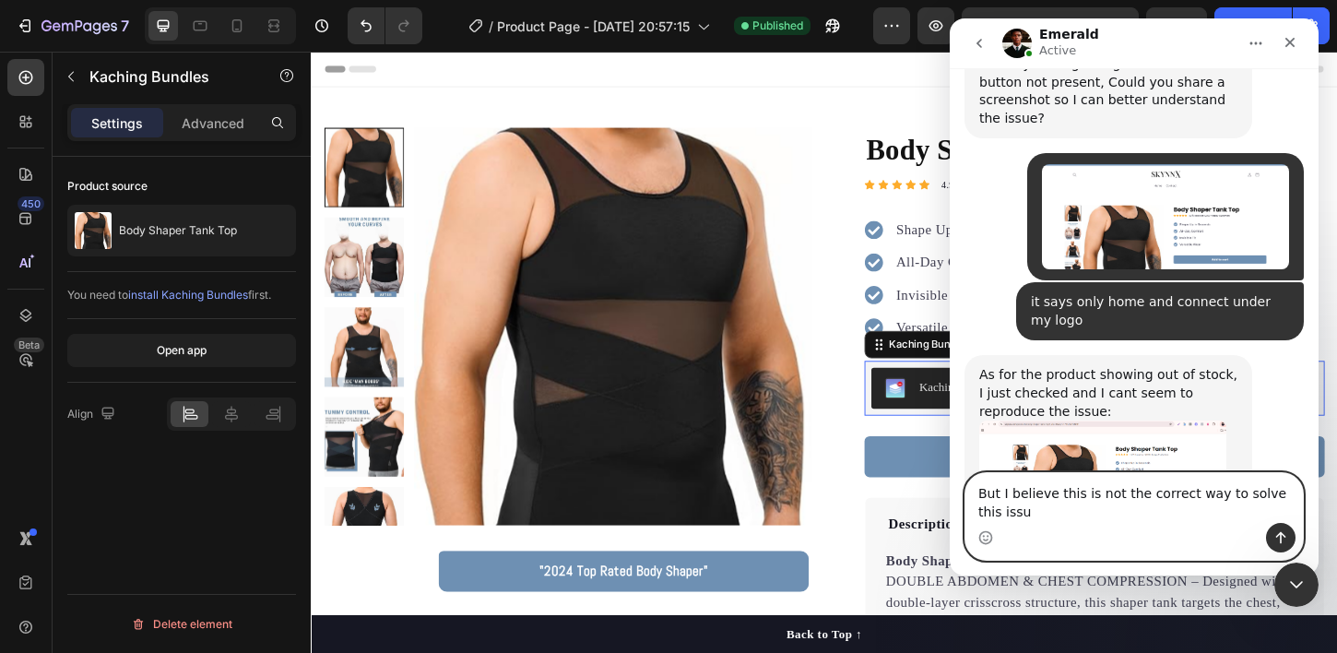
type textarea "But I believe this is not the correct way to solve this issue"
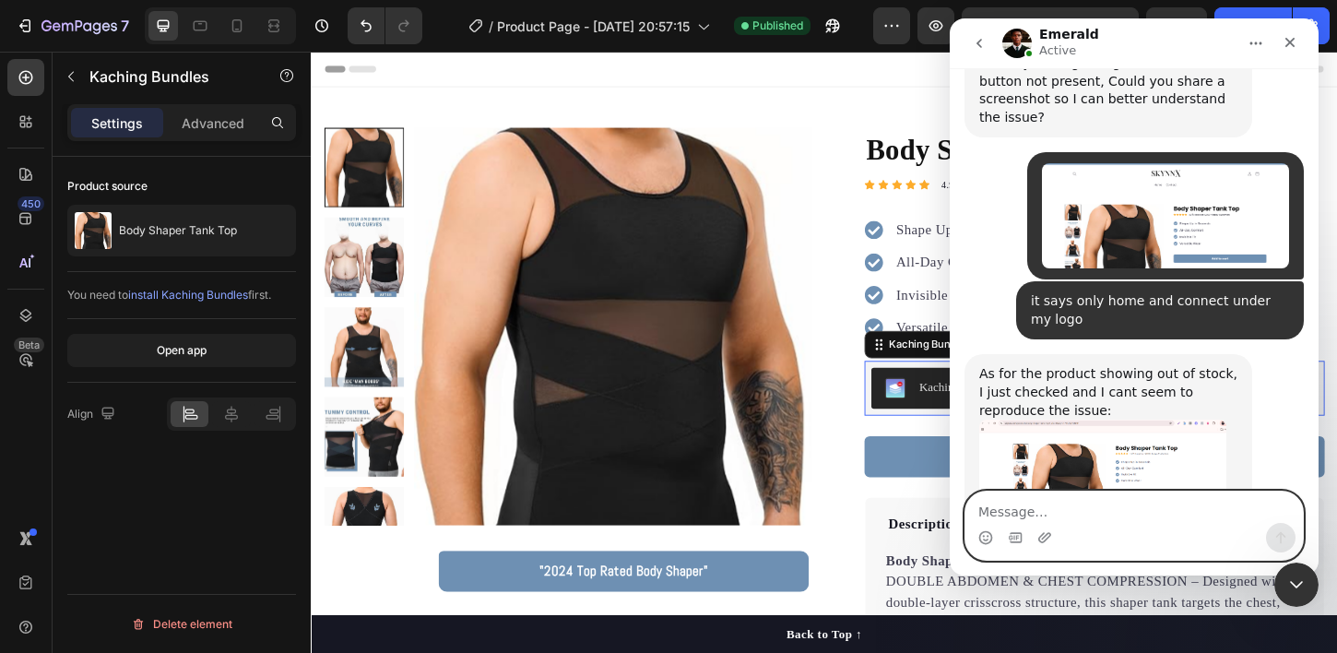
scroll to position [3485, 0]
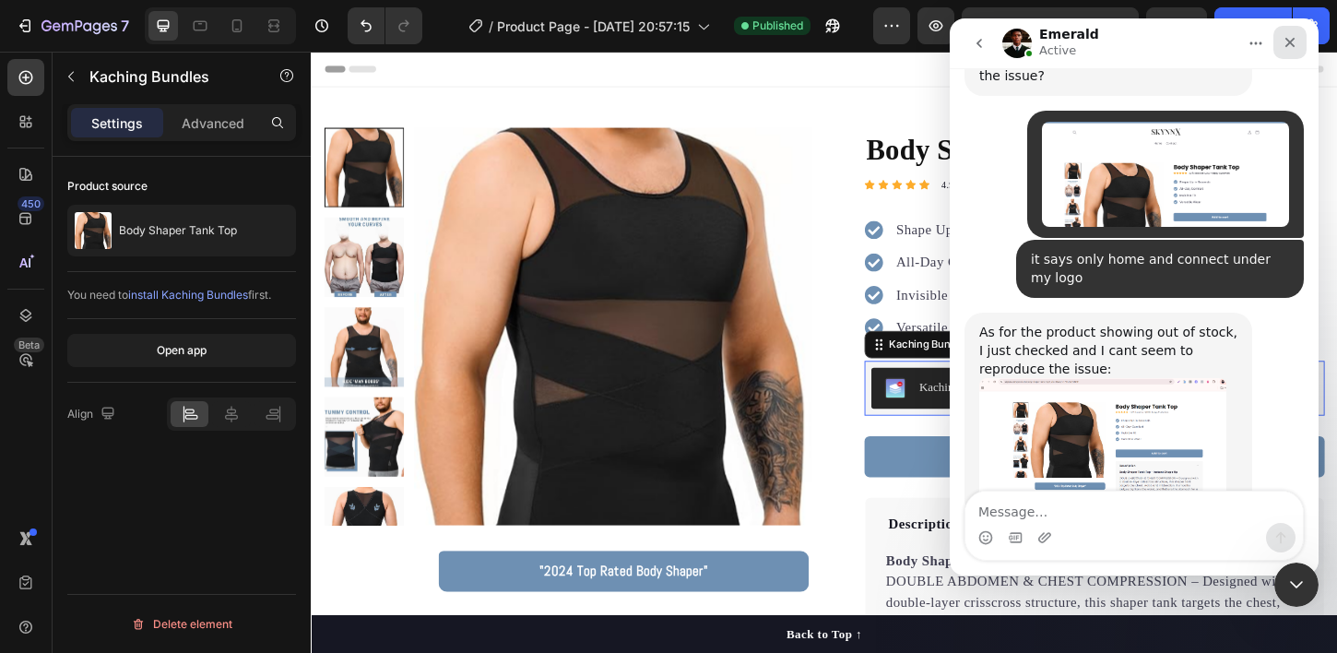
click at [1295, 44] on icon "Close" at bounding box center [1289, 42] width 15 height 15
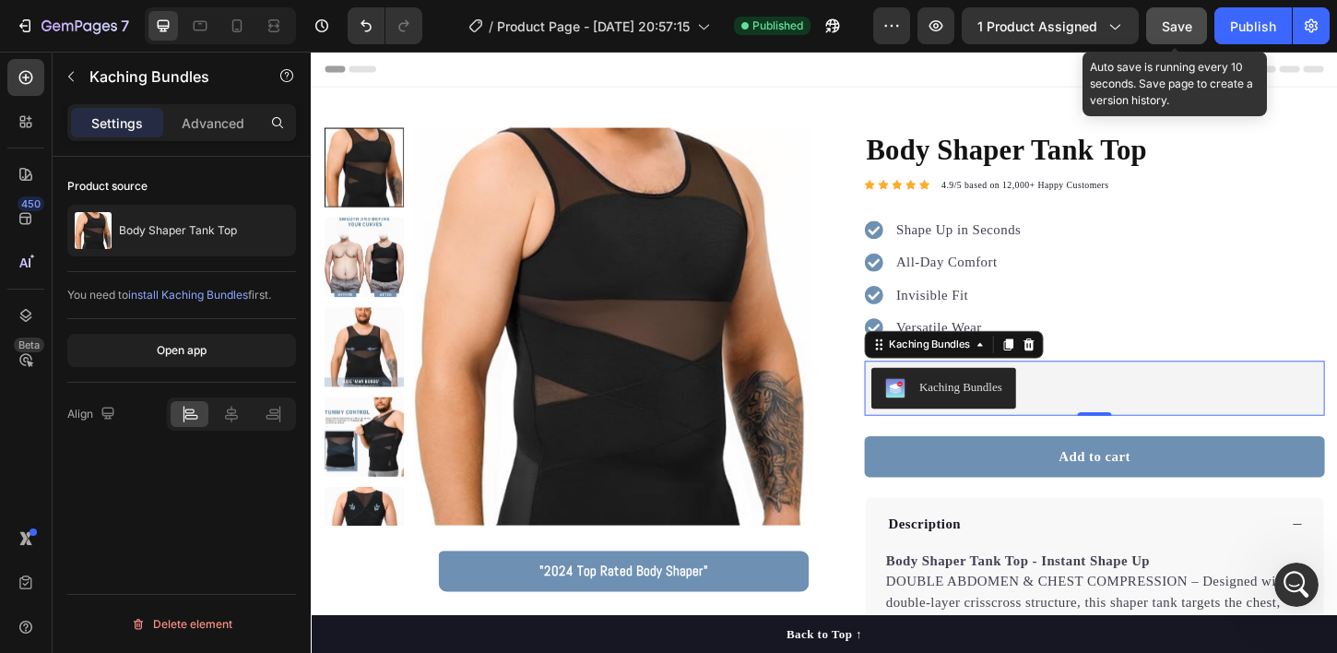
click at [1166, 32] on span "Save" at bounding box center [1177, 26] width 30 height 16
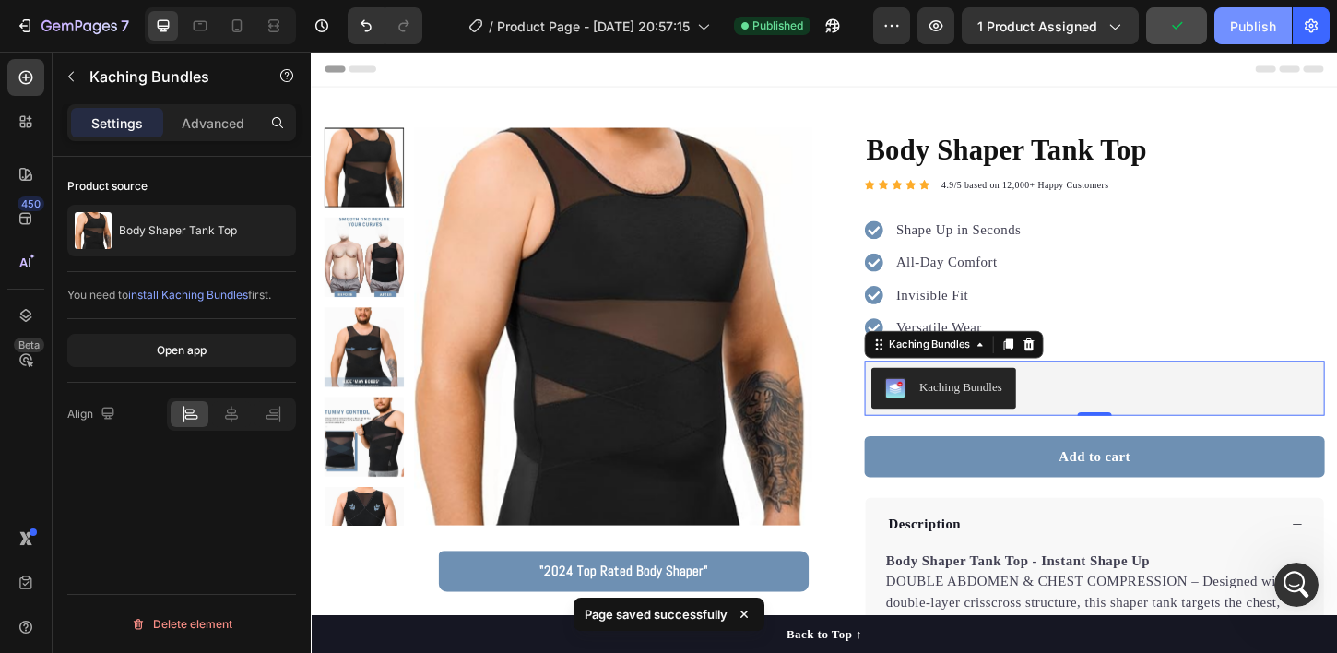
click at [1244, 32] on div "Publish" at bounding box center [1253, 26] width 46 height 19
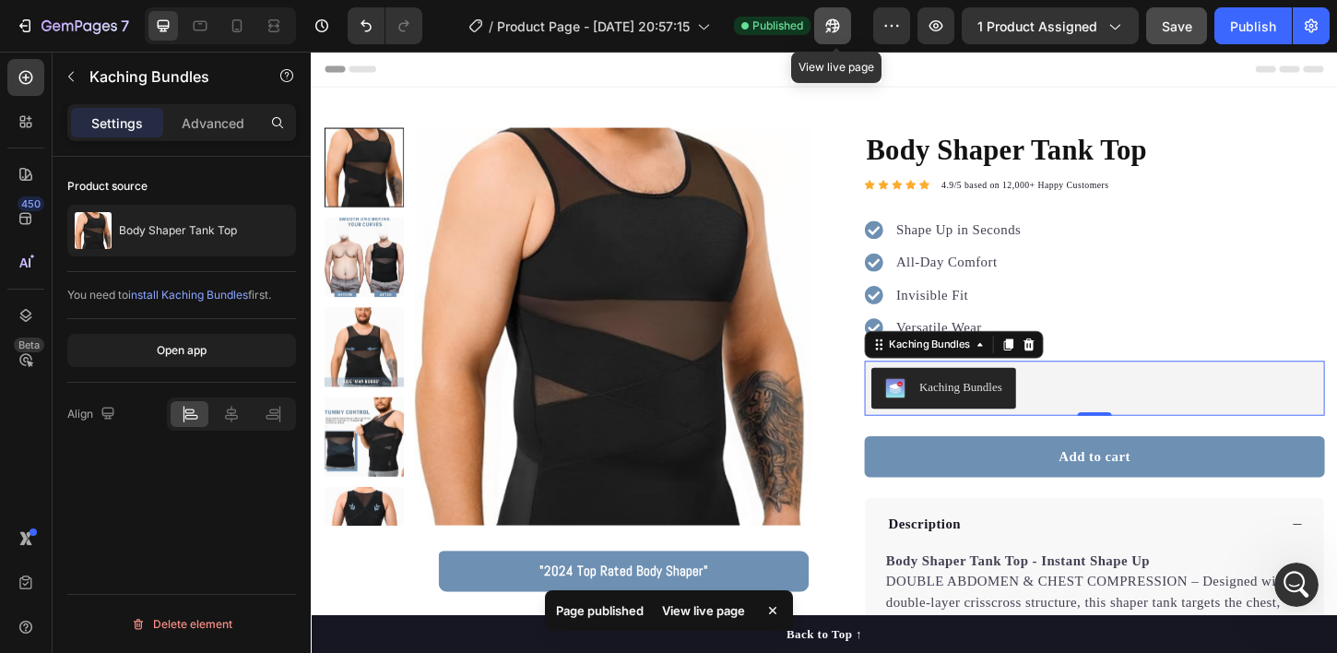
click at [831, 28] on icon "button" at bounding box center [828, 30] width 5 height 5
click at [1284, 586] on icon "Open Intercom Messenger" at bounding box center [1294, 582] width 30 height 30
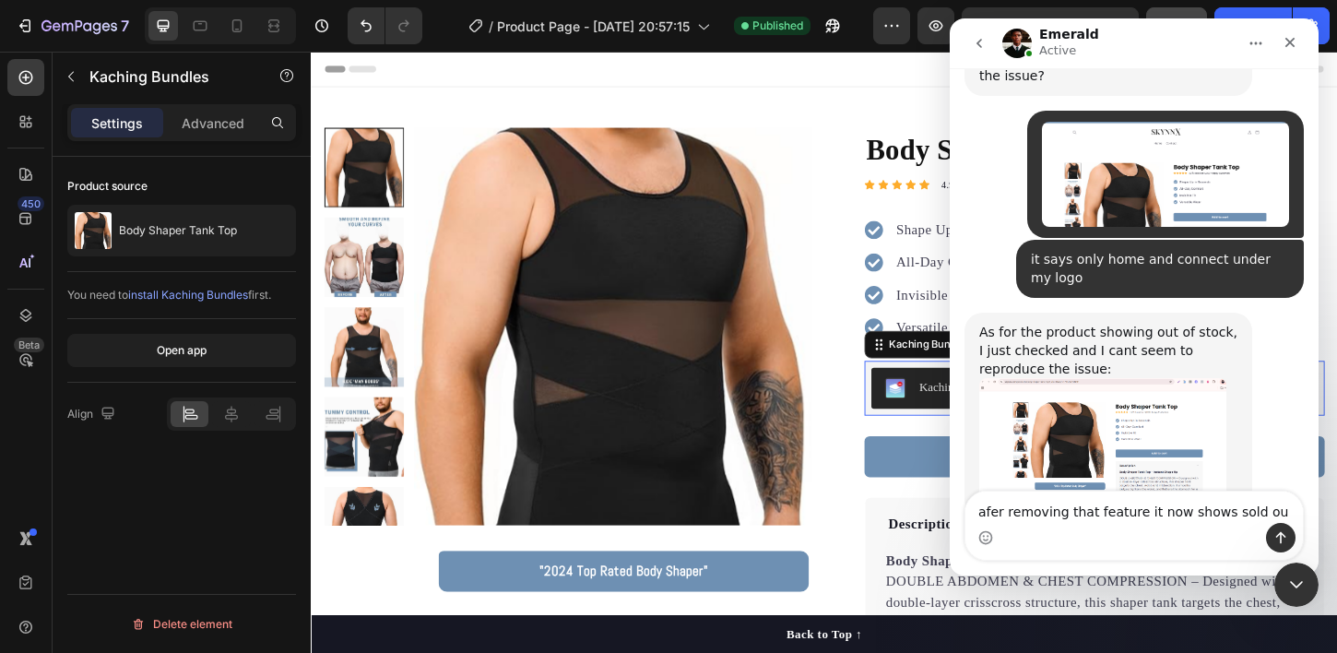
type textarea "afer removing that feature it now shows sold out"
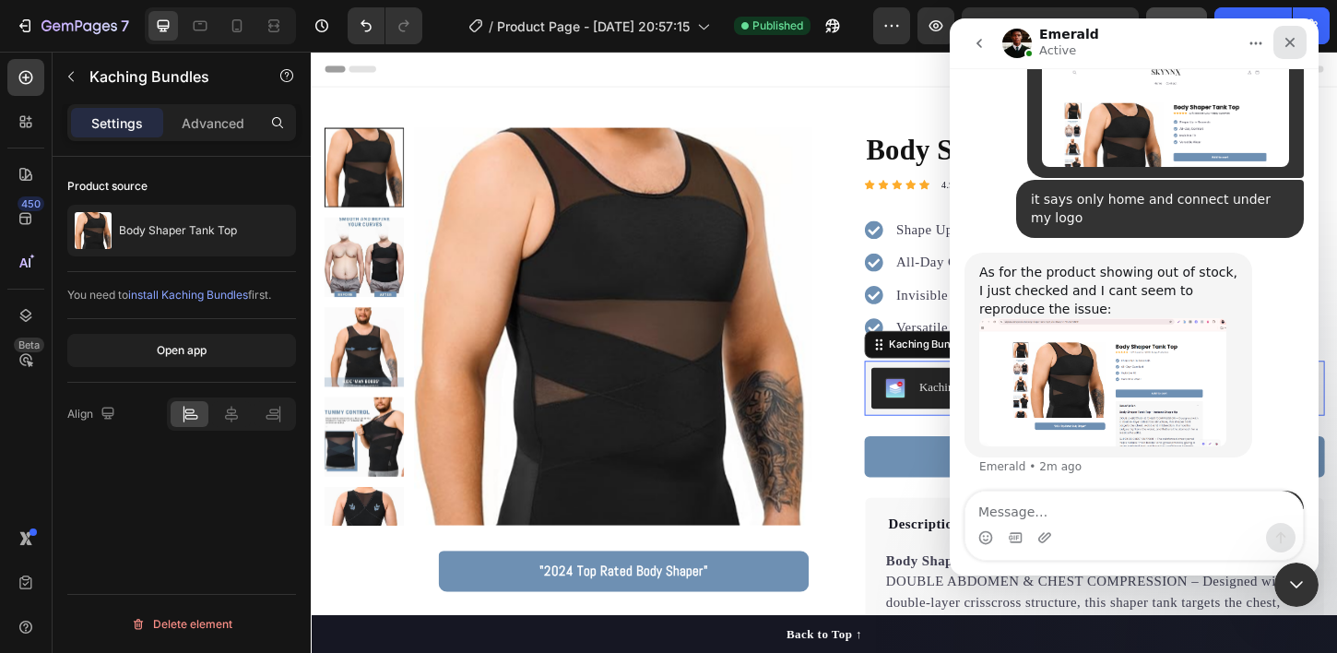
click at [1298, 40] on div "Close" at bounding box center [1289, 42] width 33 height 33
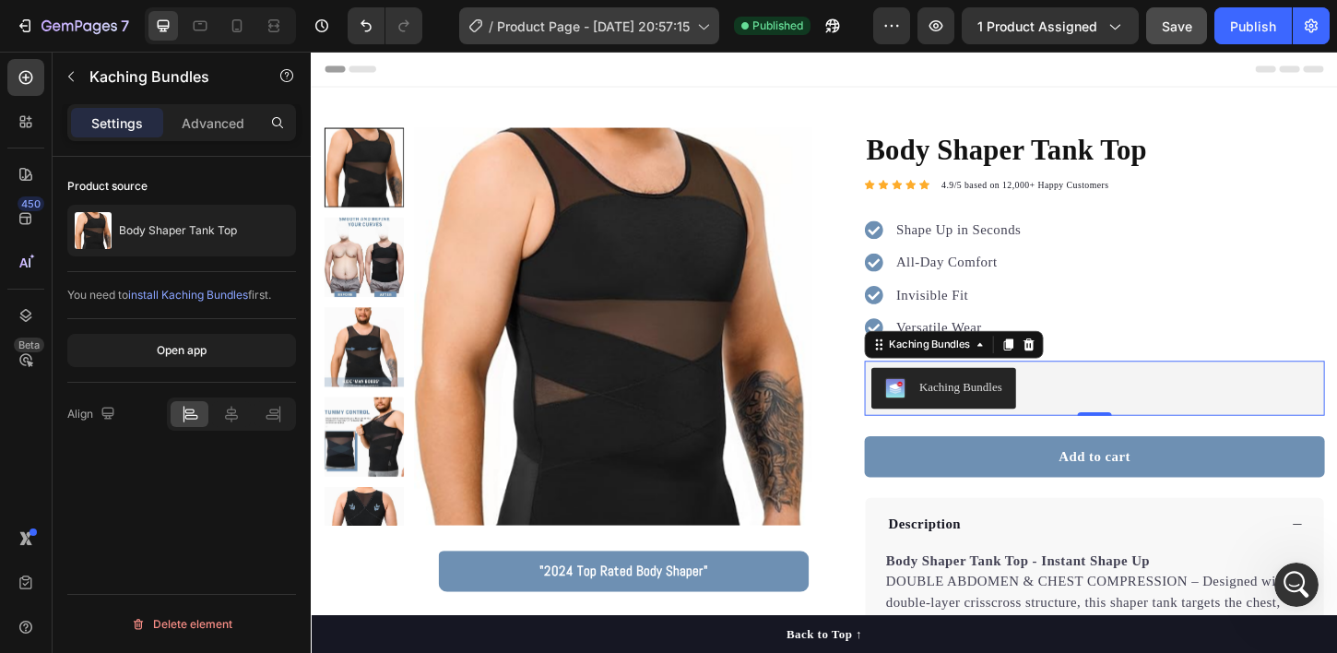
scroll to position [3611, 0]
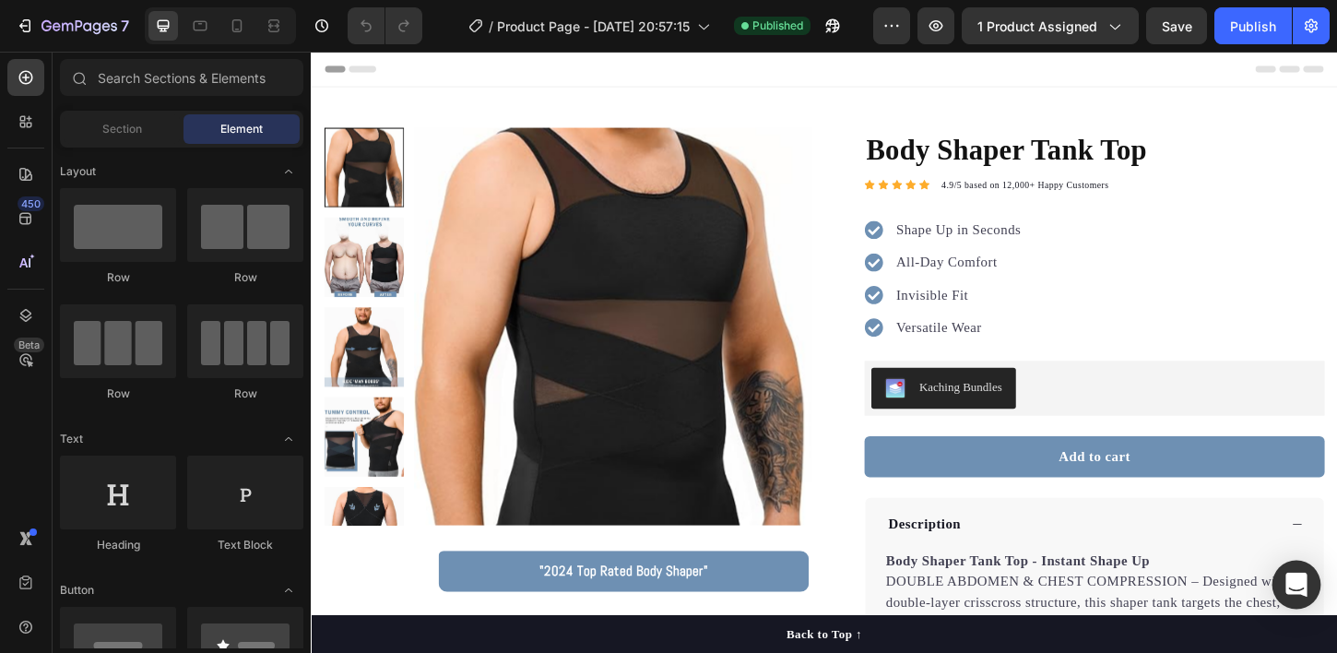
click at [1291, 579] on icon "Open Intercom Messenger" at bounding box center [1295, 584] width 21 height 24
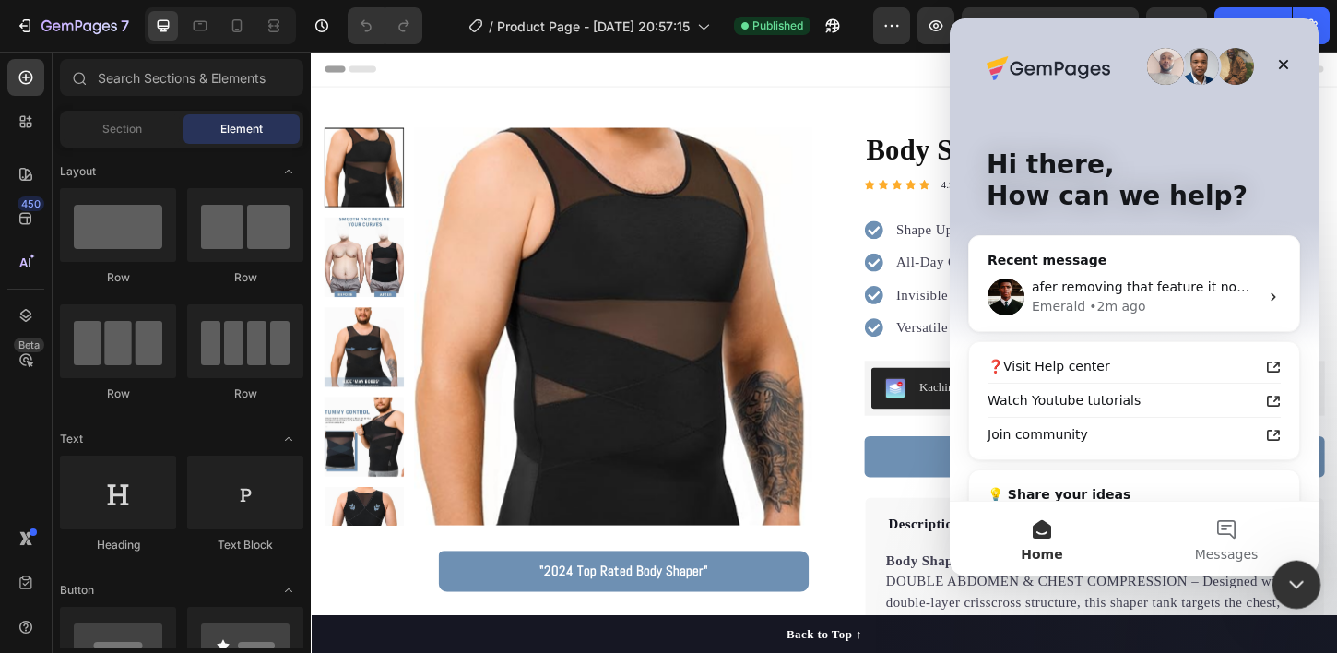
click at [1287, 575] on icon "Close Intercom Messenger" at bounding box center [1293, 582] width 22 height 22
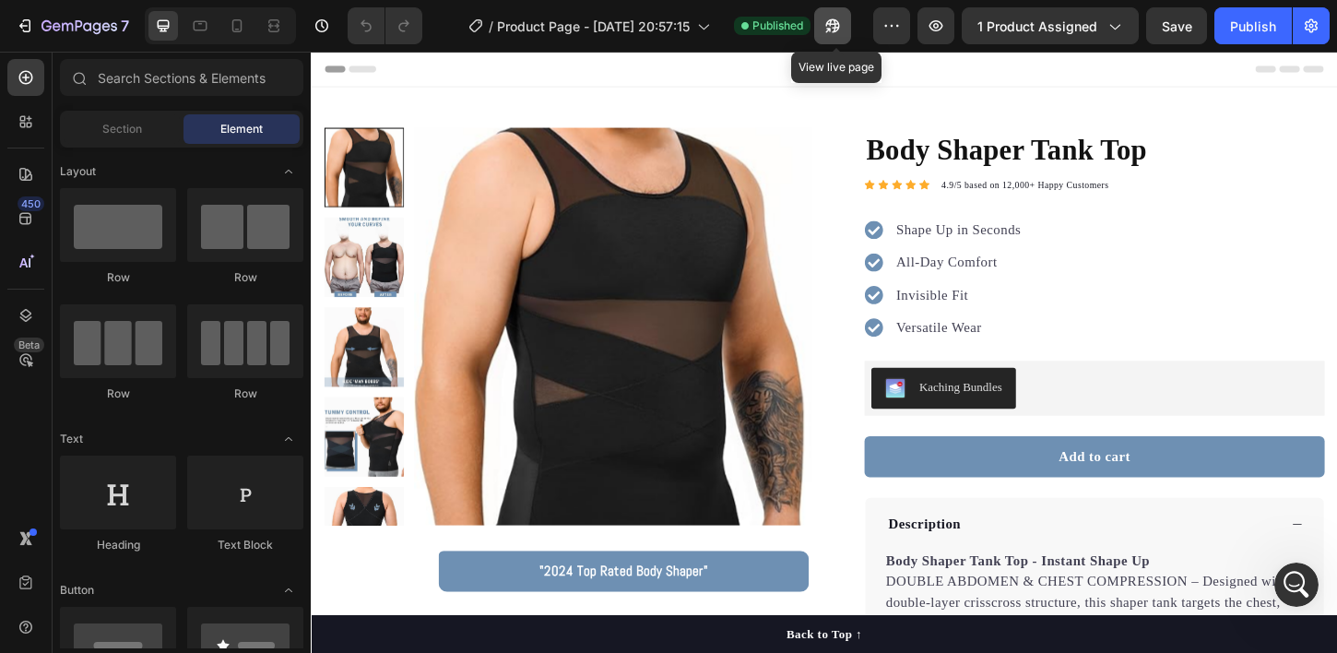
click at [831, 28] on icon "button" at bounding box center [828, 30] width 5 height 5
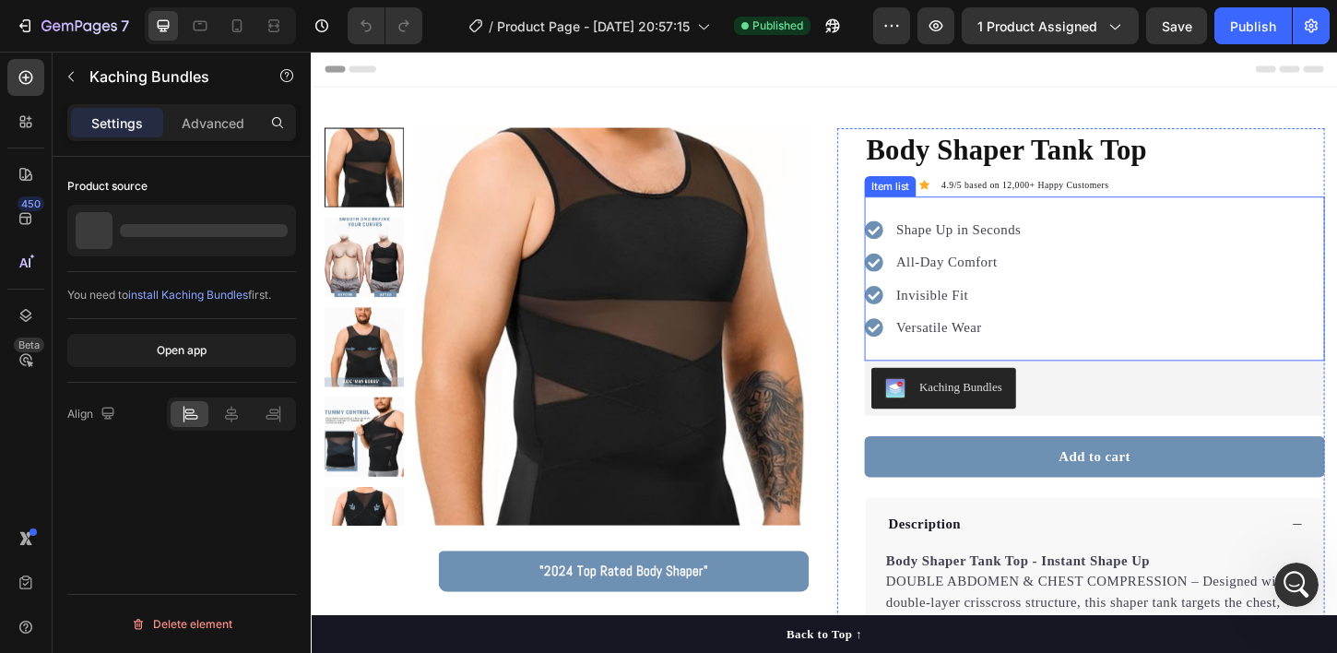
click at [982, 395] on button "Kaching Bundles" at bounding box center [992, 414] width 156 height 44
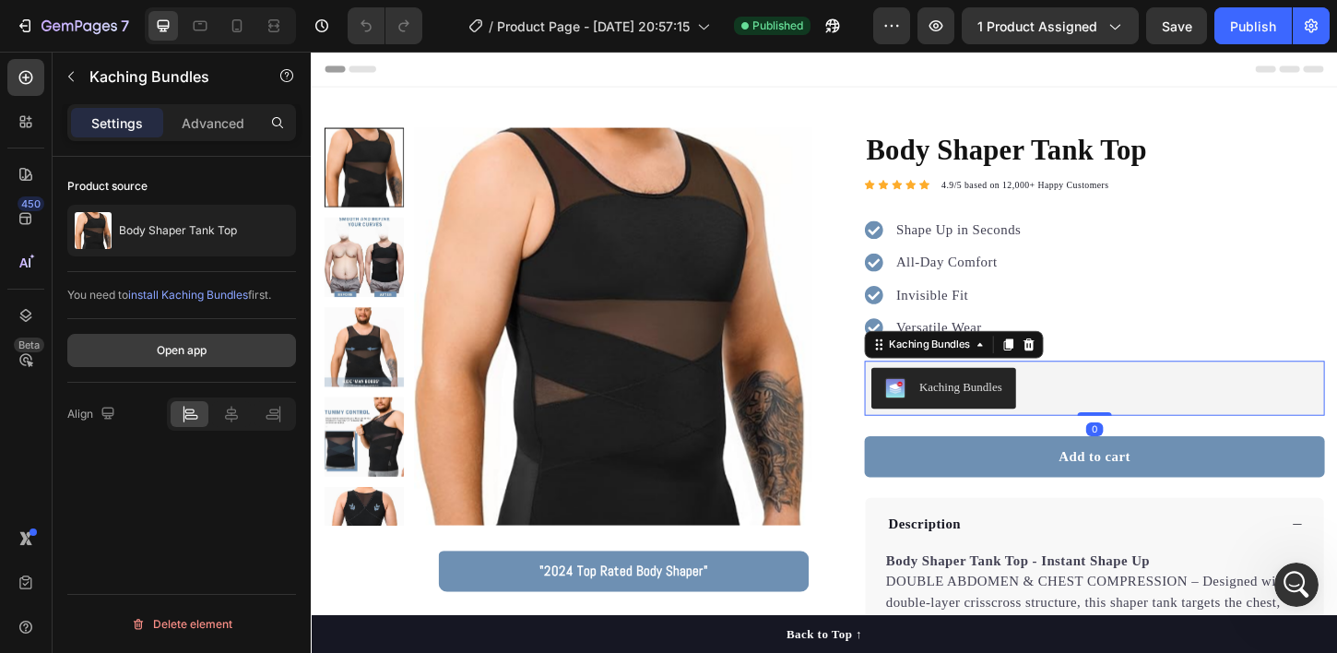
click at [187, 363] on button "Open app" at bounding box center [181, 350] width 229 height 33
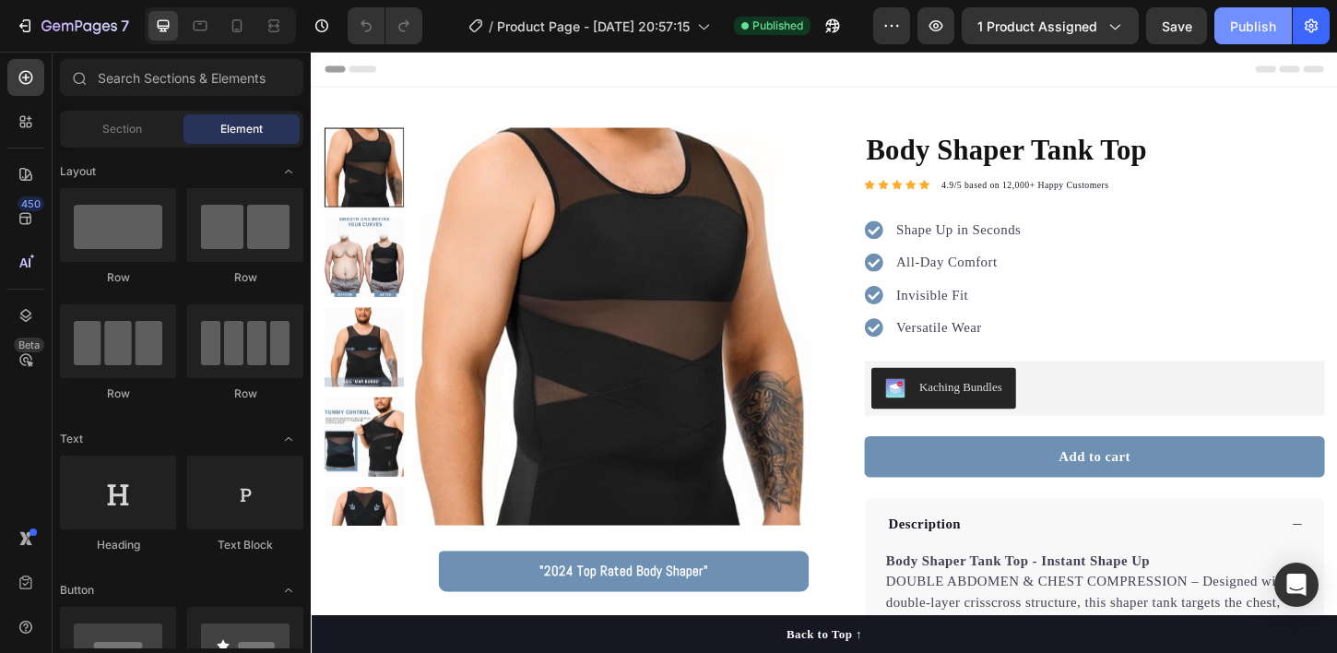
click at [1225, 25] on button "Publish" at bounding box center [1252, 25] width 77 height 37
click at [825, 20] on button "button" at bounding box center [832, 25] width 37 height 37
click at [1293, 593] on icon "Open Intercom Messenger" at bounding box center [1296, 584] width 24 height 24
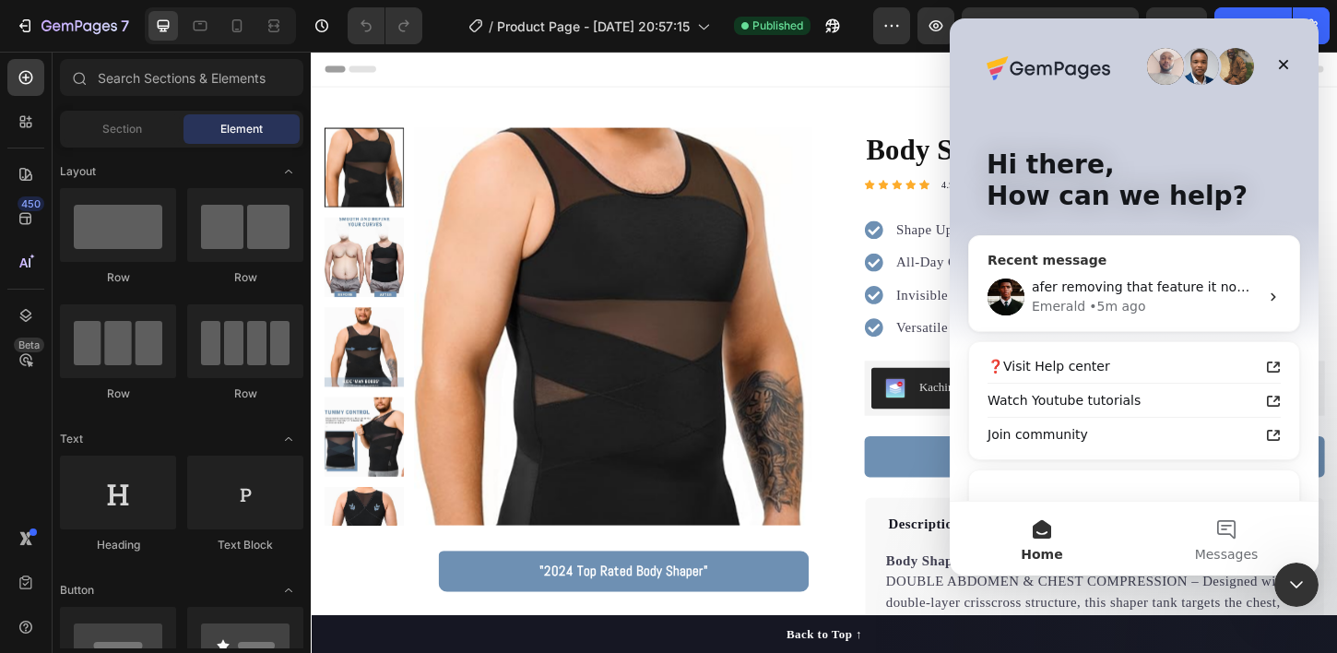
click at [1143, 300] on div "Emerald • 5m ago" at bounding box center [1145, 306] width 227 height 19
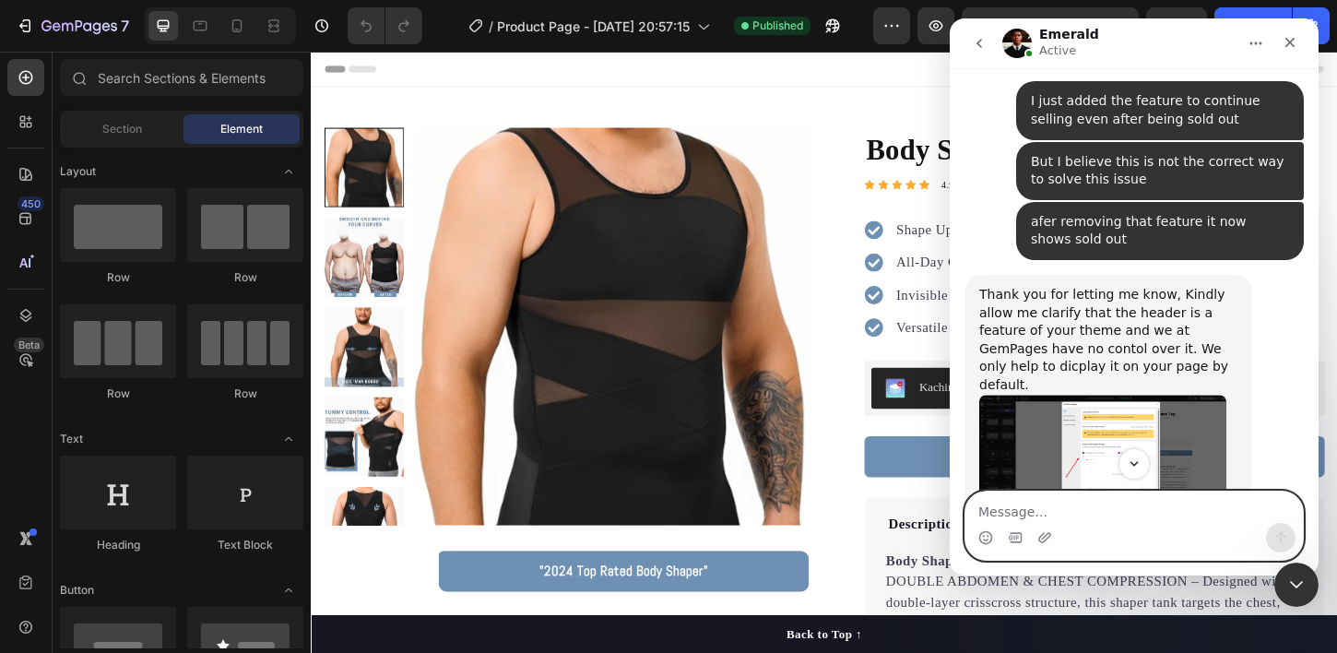
scroll to position [3914, 0]
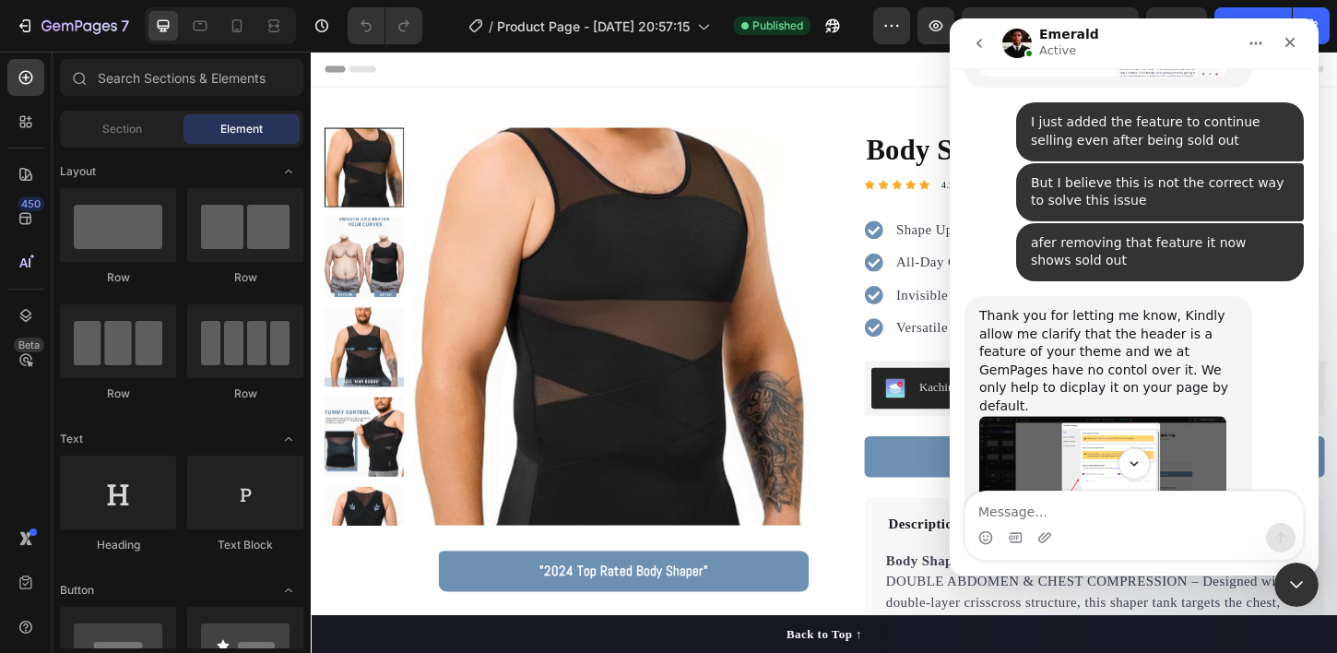
click at [1108, 416] on img "Emerald says…" at bounding box center [1102, 468] width 247 height 105
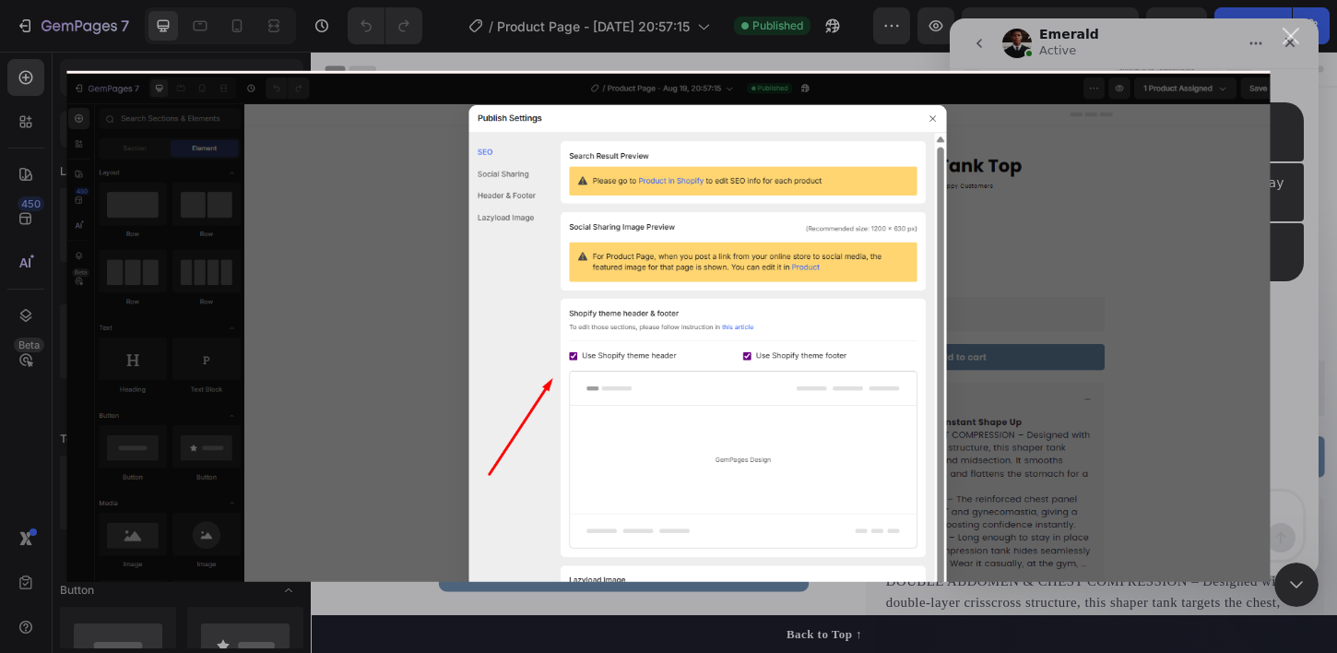
click at [1117, 271] on img "Close" at bounding box center [668, 326] width 1203 height 511
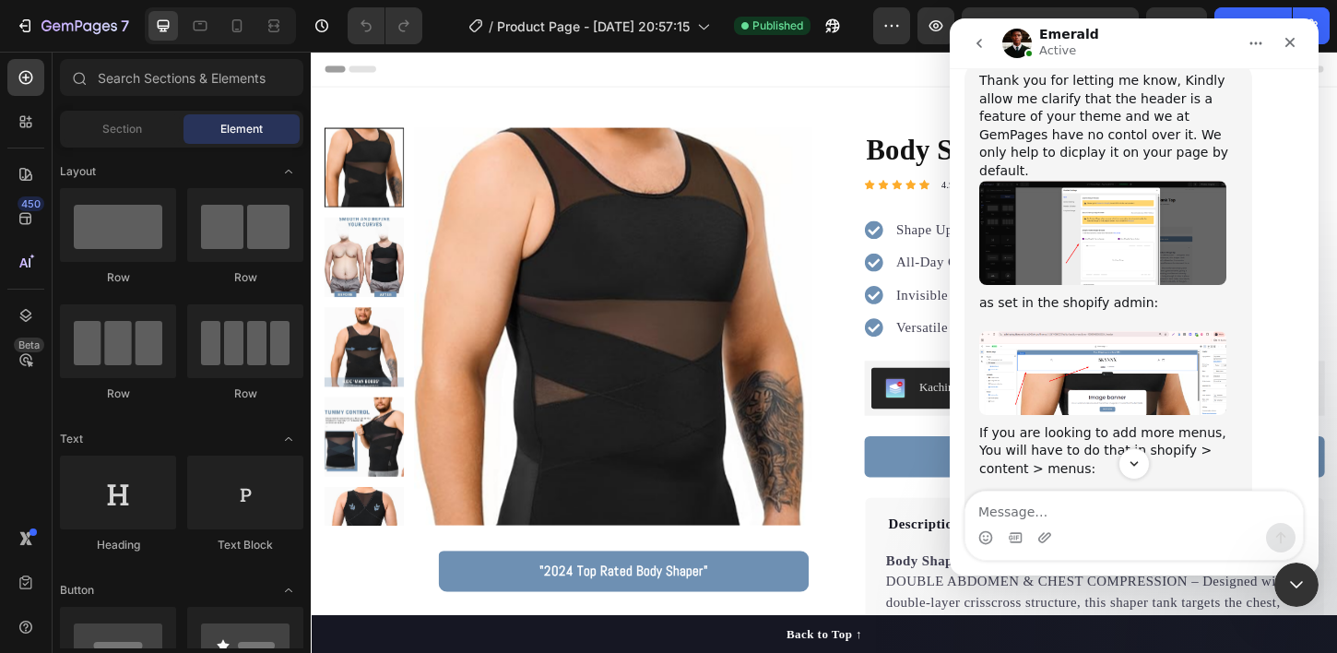
scroll to position [4153, 0]
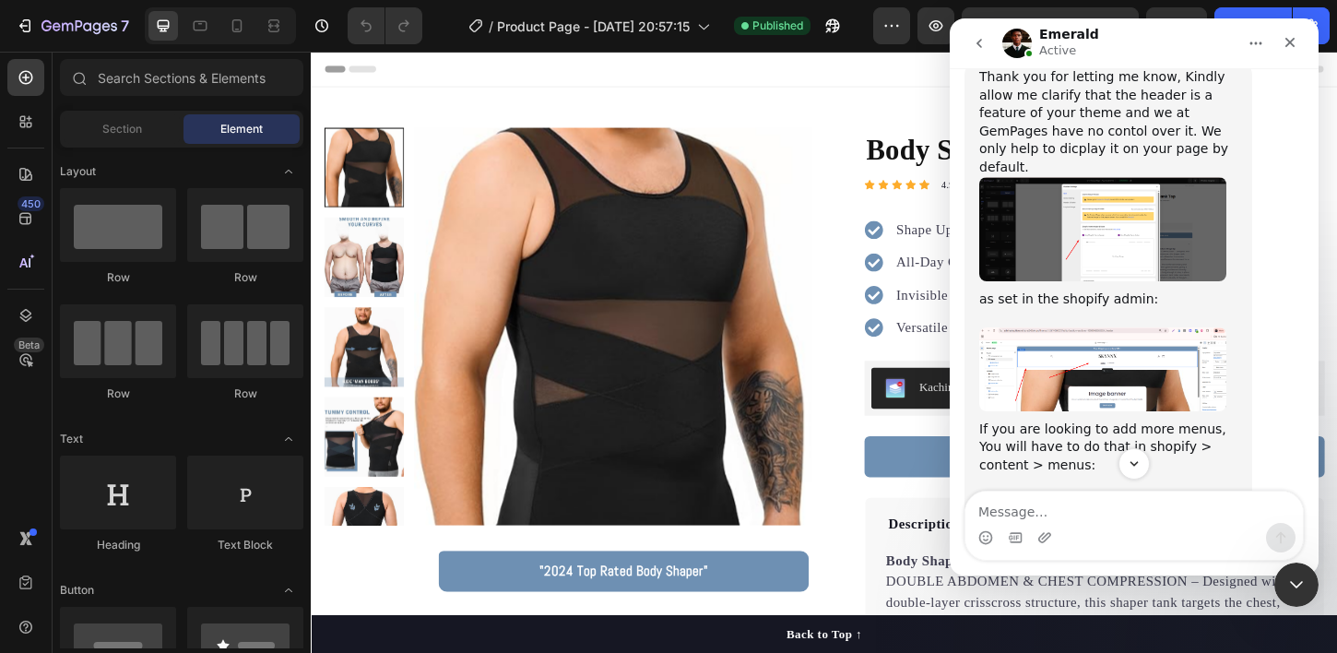
click at [1064, 492] on img "Emerald says…" at bounding box center [1102, 560] width 247 height 136
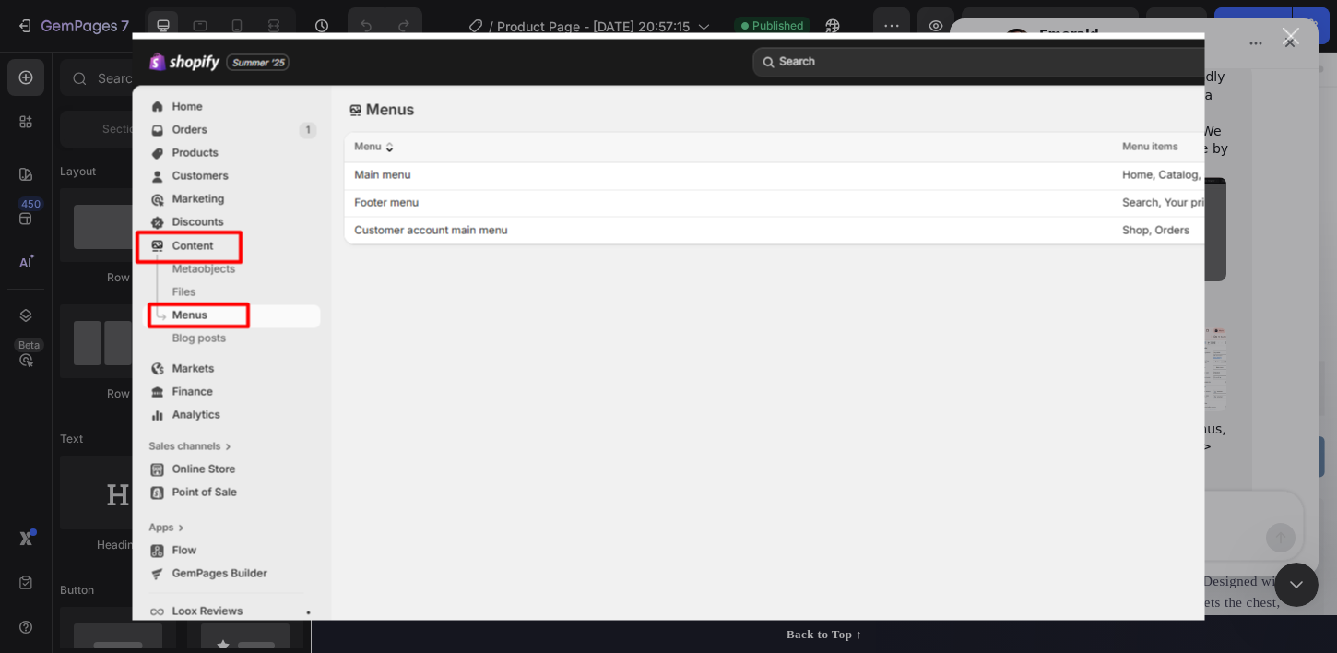
click at [1232, 277] on div "Intercom messenger" at bounding box center [668, 326] width 1337 height 653
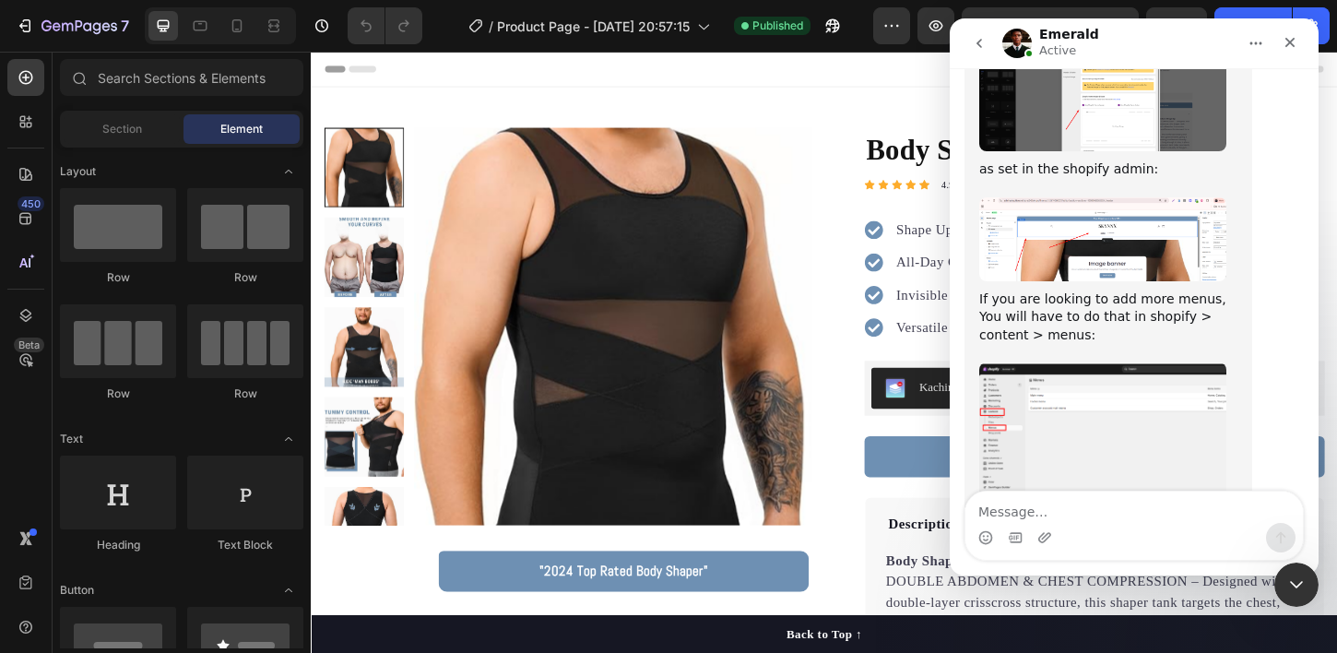
scroll to position [4286, 0]
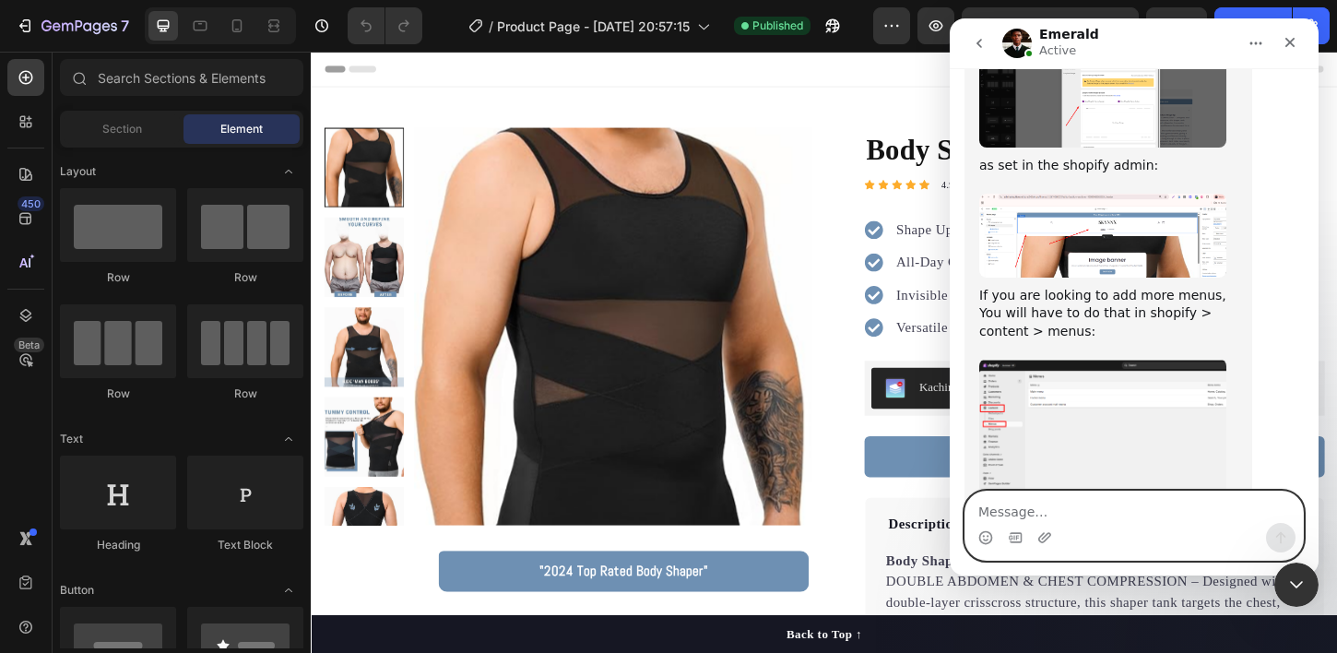
click at [1050, 491] on textarea "Message…" at bounding box center [1133, 506] width 337 height 31
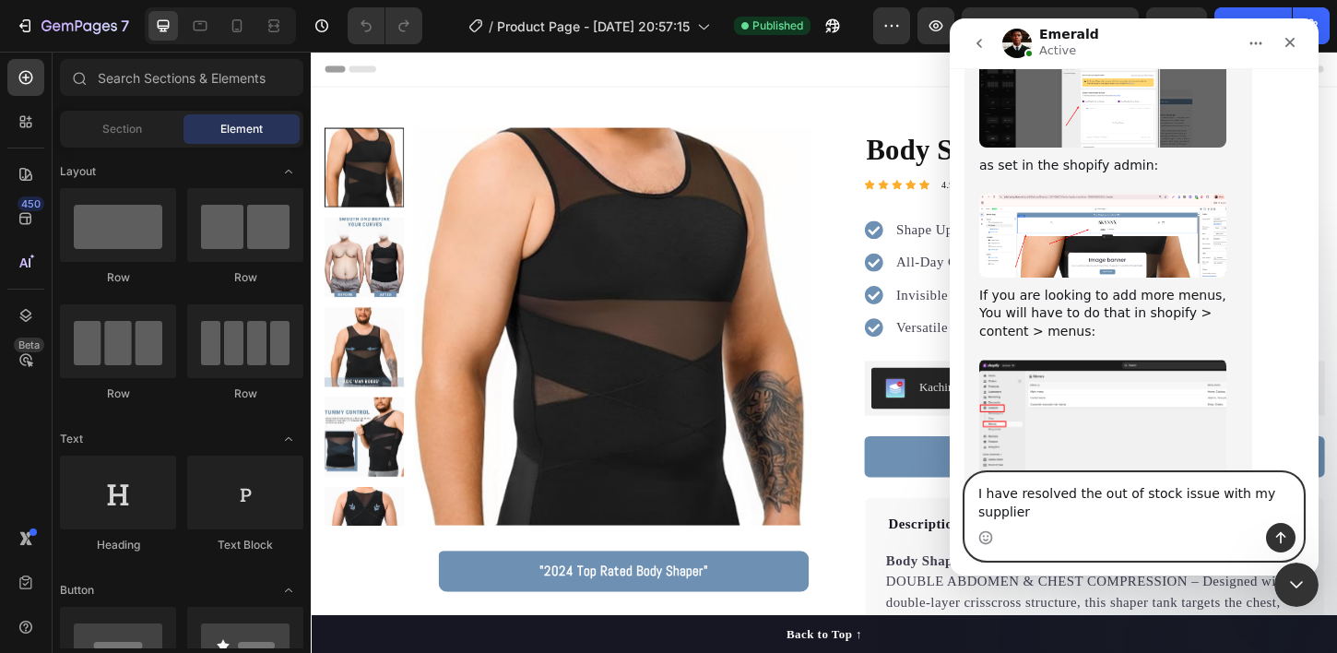
scroll to position [4310, 0]
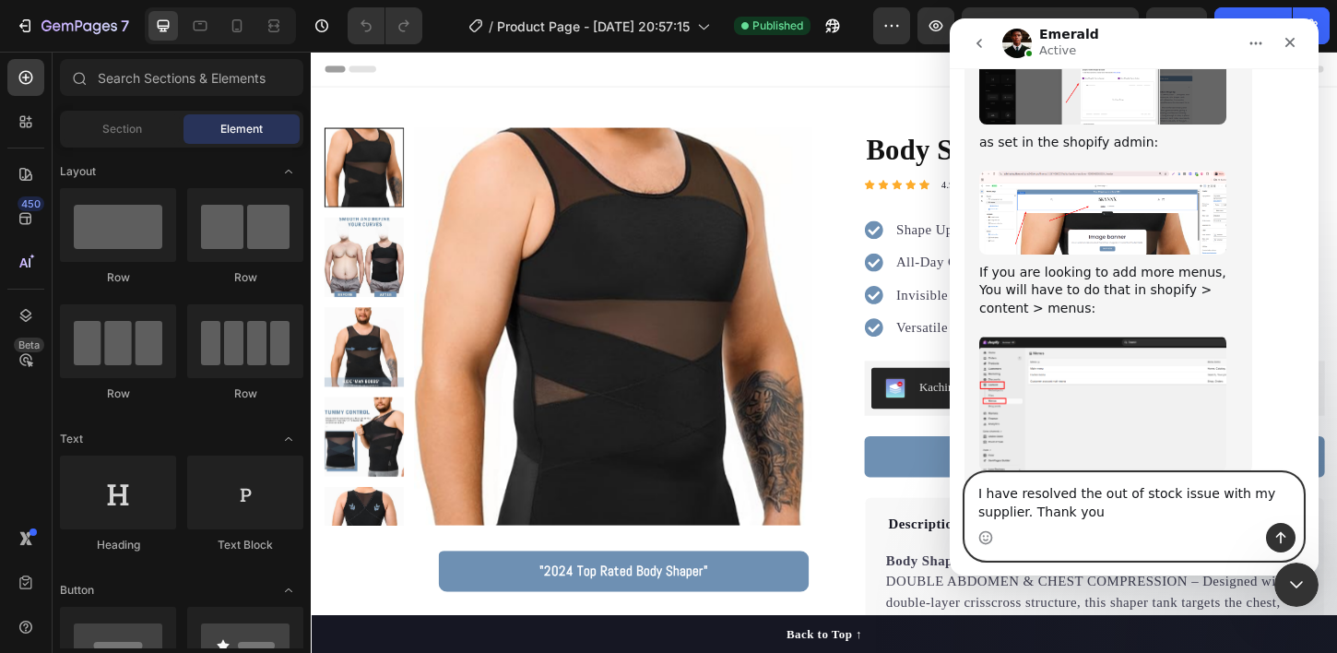
type textarea "I have resolved the out of stock issue with my supplier. Thank you"
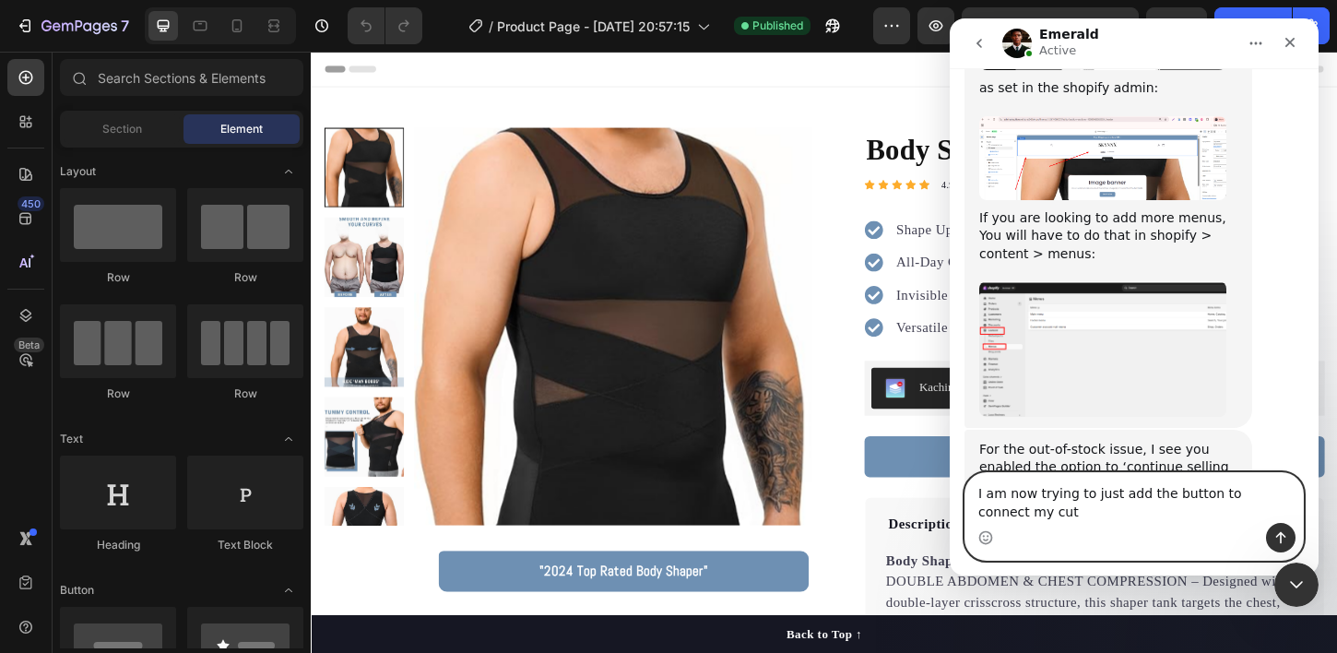
scroll to position [4382, 0]
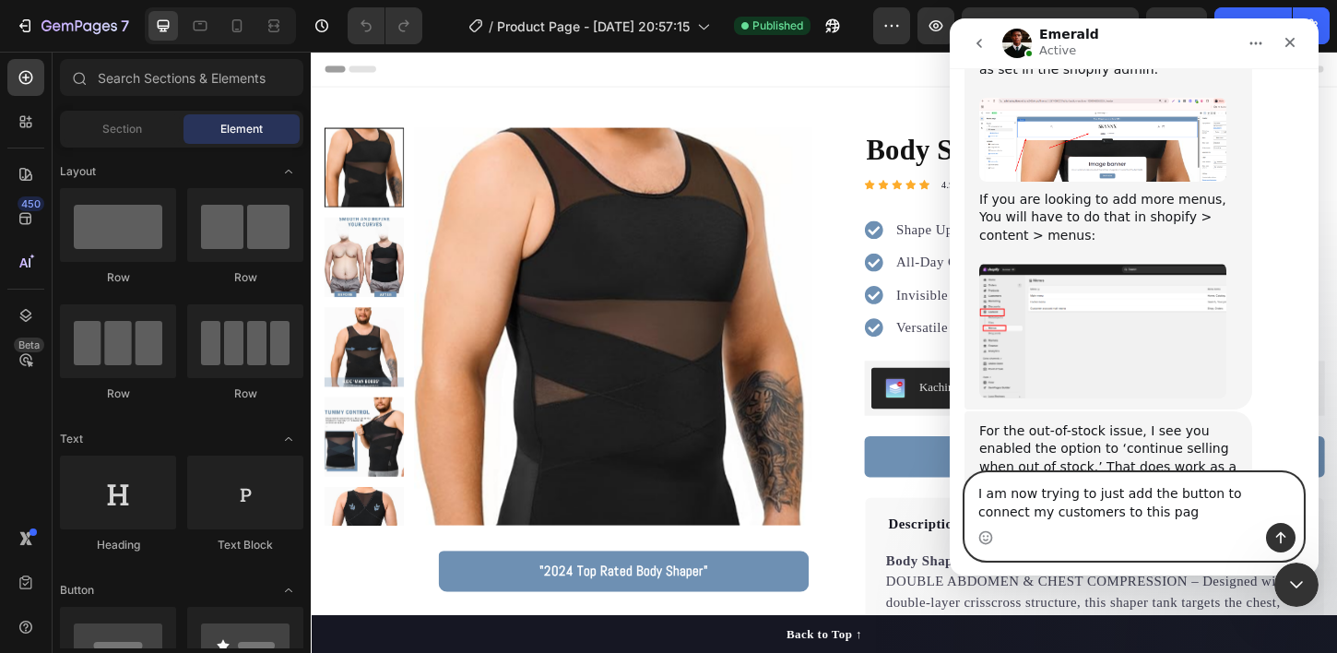
type textarea "I am now trying to just add the button to connect my customers to this page"
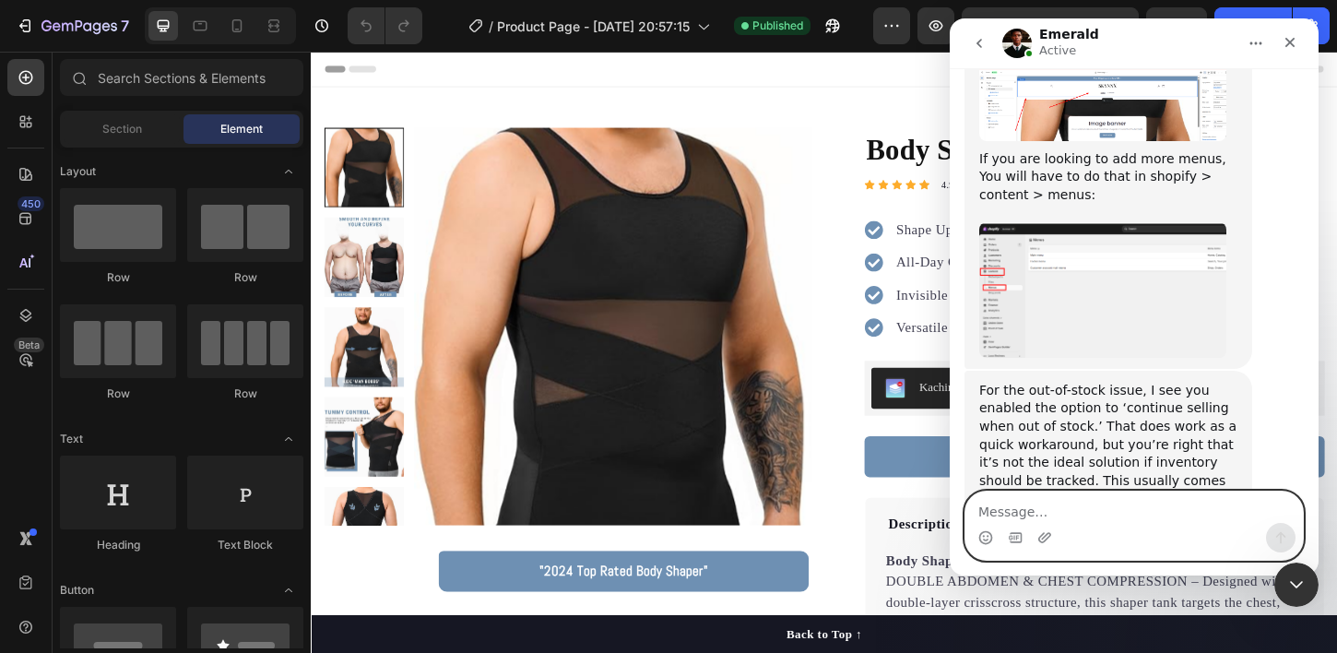
scroll to position [4424, 0]
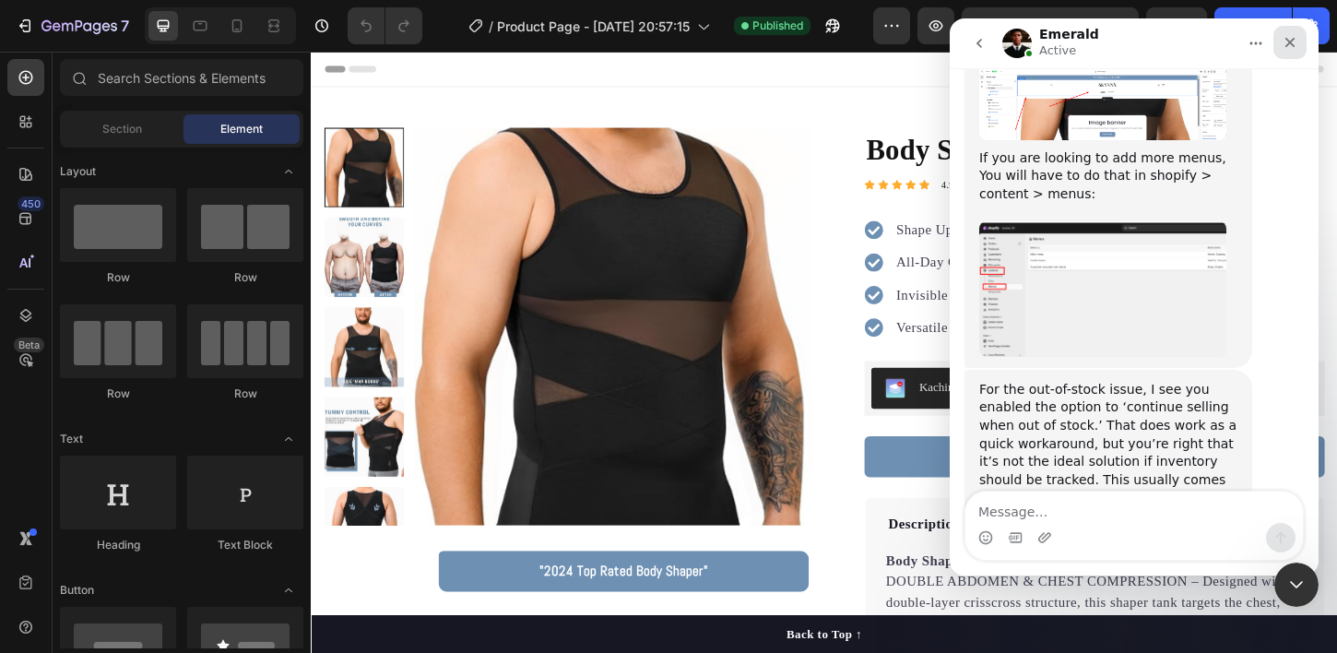
click at [1288, 35] on icon "Close" at bounding box center [1289, 42] width 15 height 15
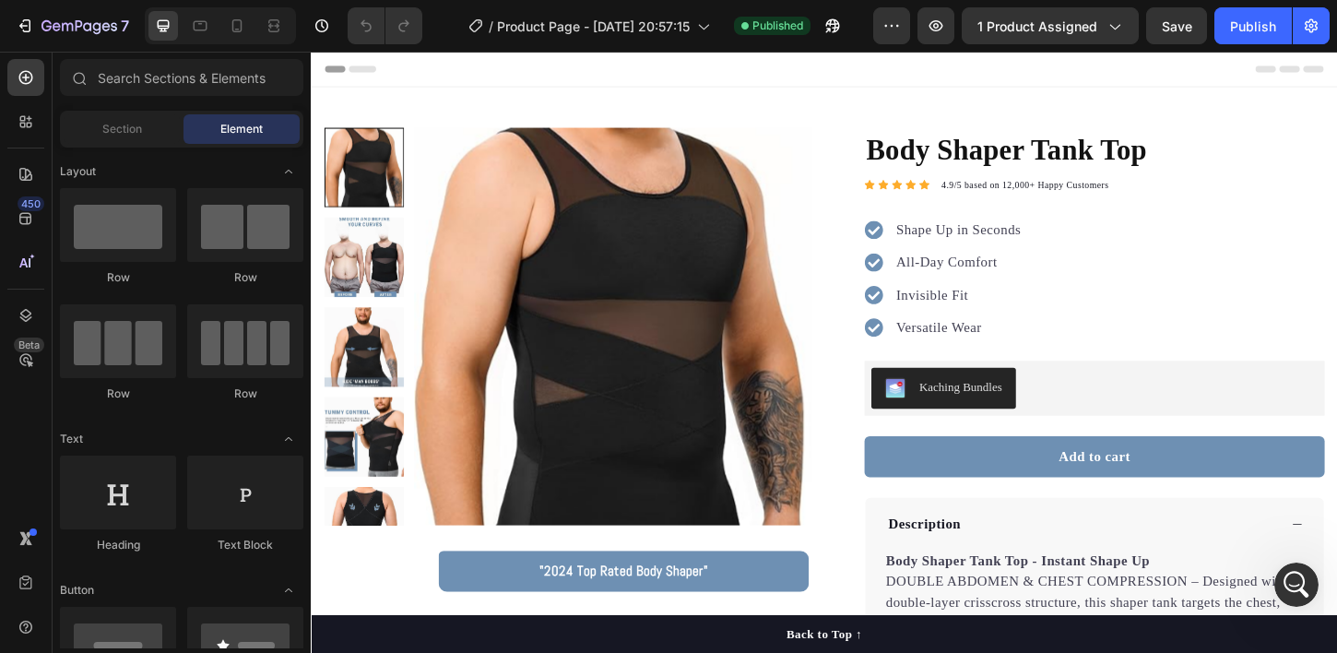
scroll to position [4495, 0]
click at [1184, 29] on span "Save" at bounding box center [1177, 26] width 30 height 16
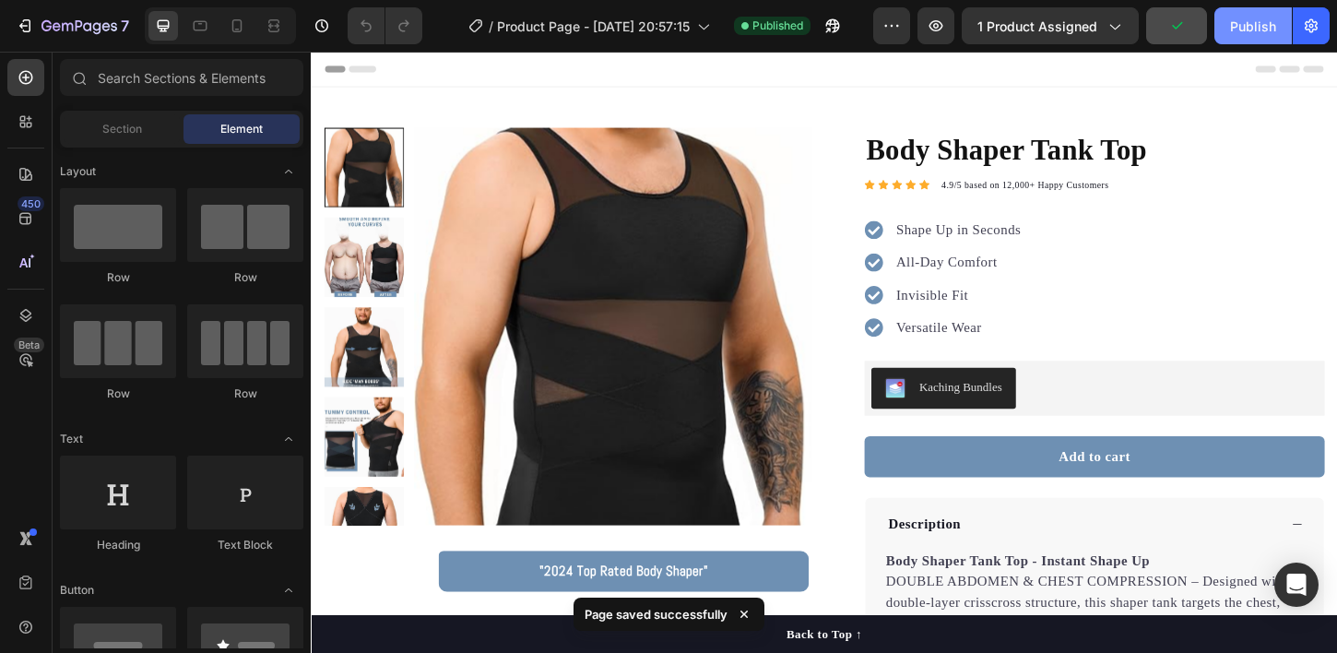
click at [1251, 25] on div "Publish" at bounding box center [1253, 26] width 46 height 19
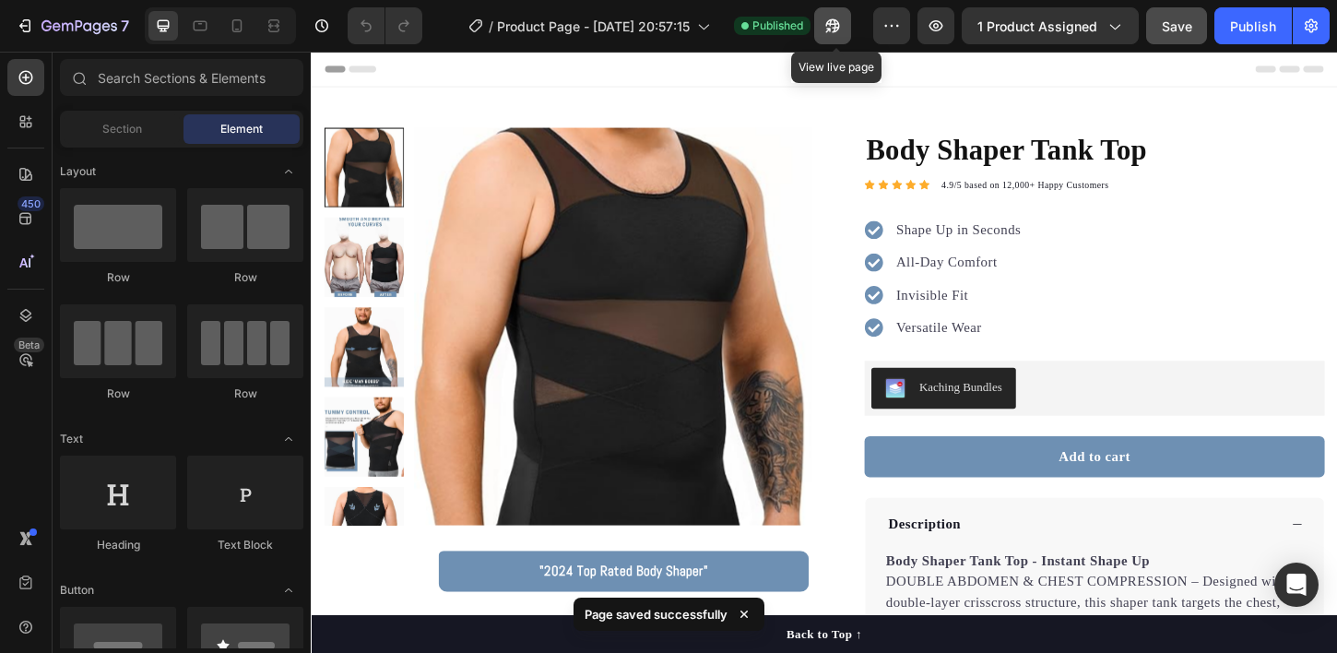
click at [837, 26] on icon "button" at bounding box center [832, 26] width 18 height 18
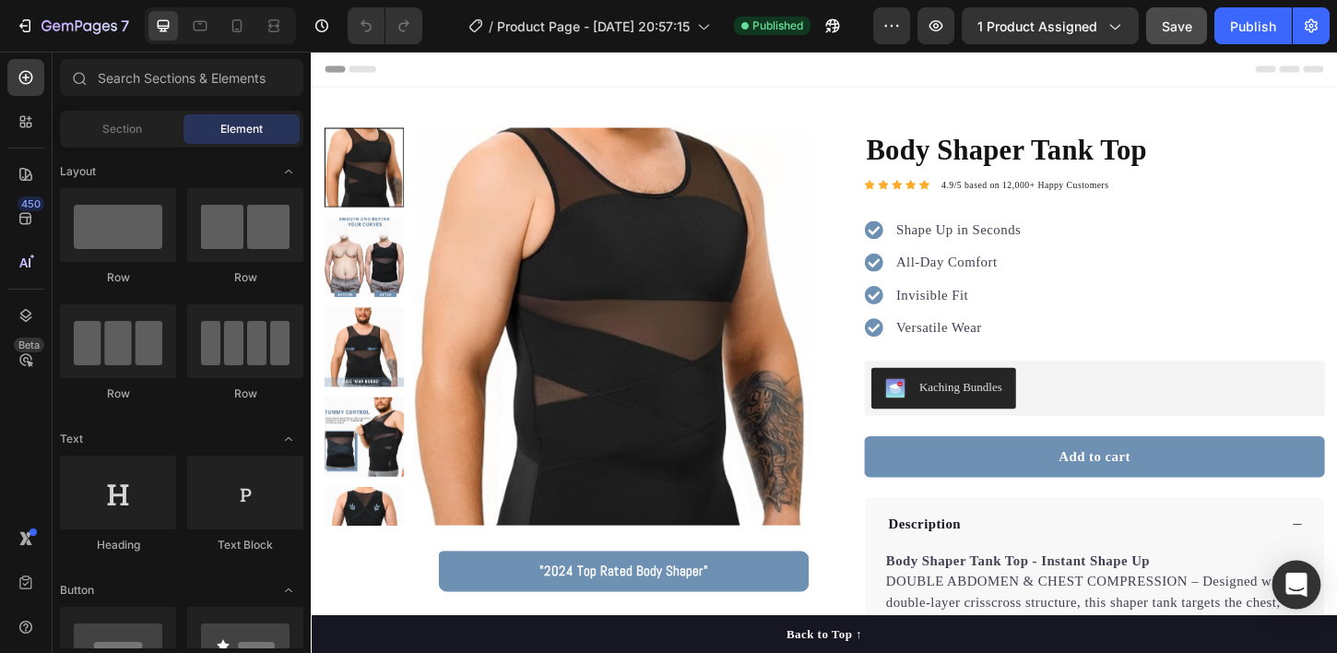
click at [1303, 591] on icon "Open Intercom Messenger" at bounding box center [1295, 584] width 21 height 24
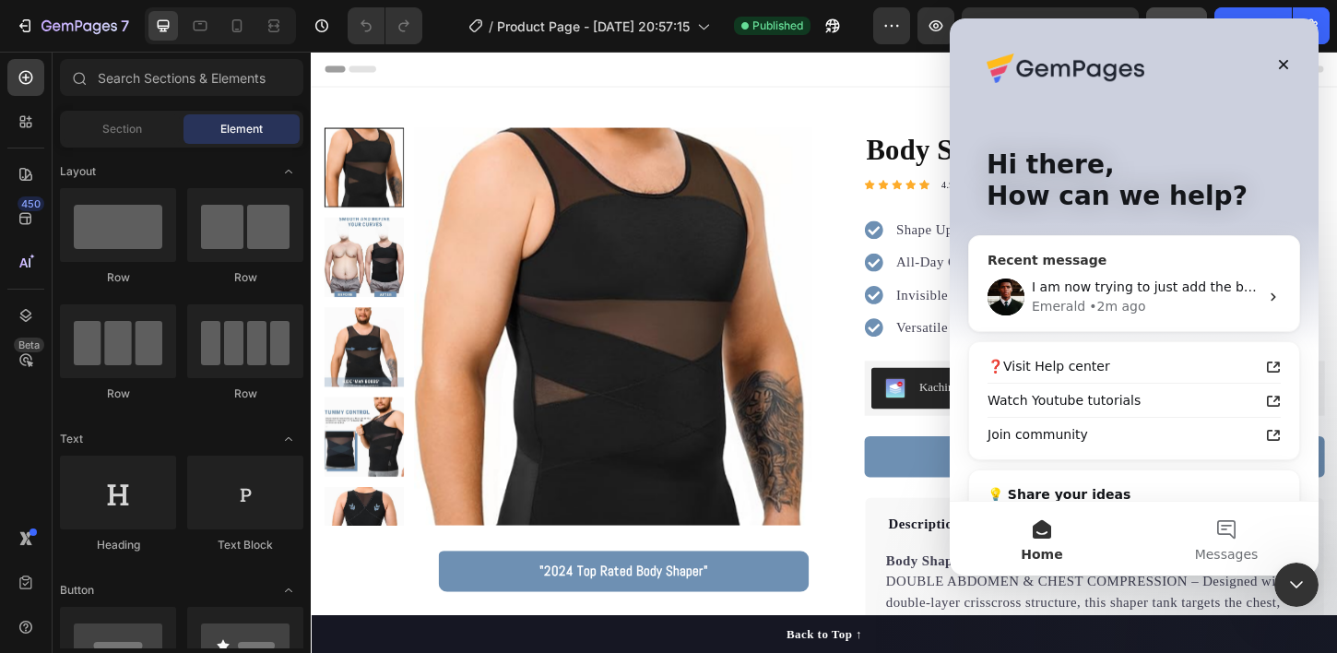
click at [1121, 293] on span "I am now trying to just add the button to connect my customers to this page" at bounding box center [1280, 286] width 496 height 15
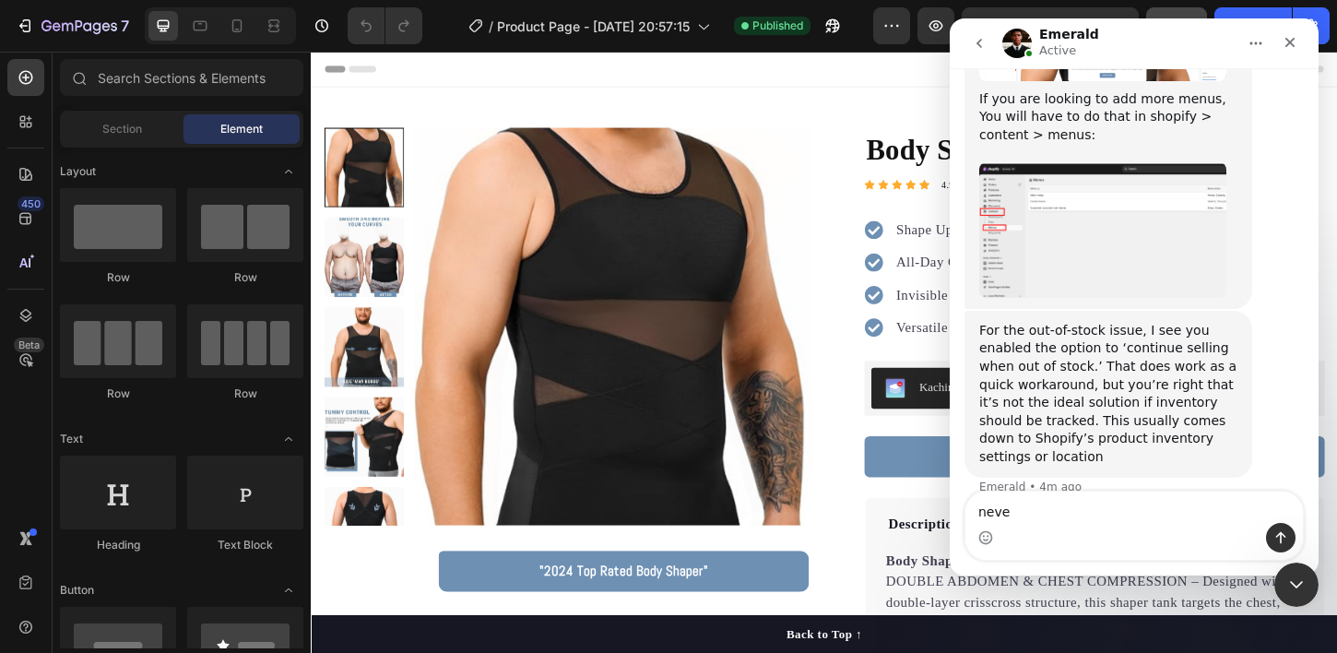
scroll to position [4495, 0]
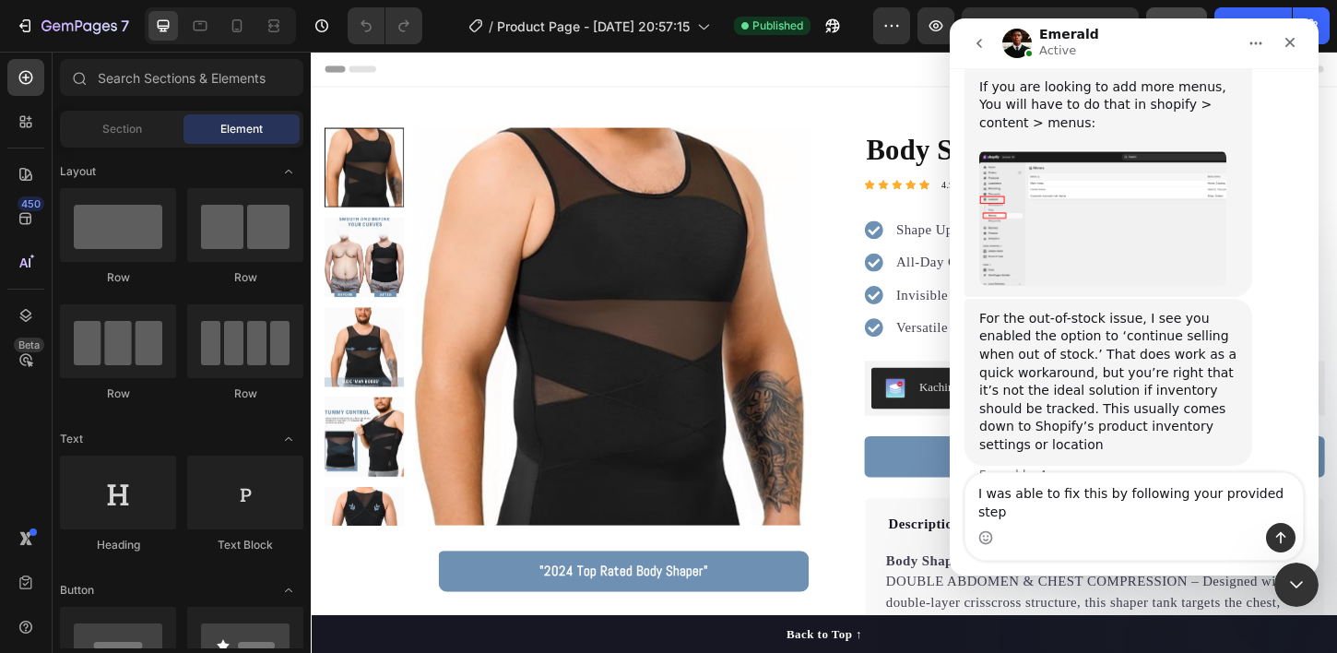
type textarea "I was able to fix this by following your provided steps"
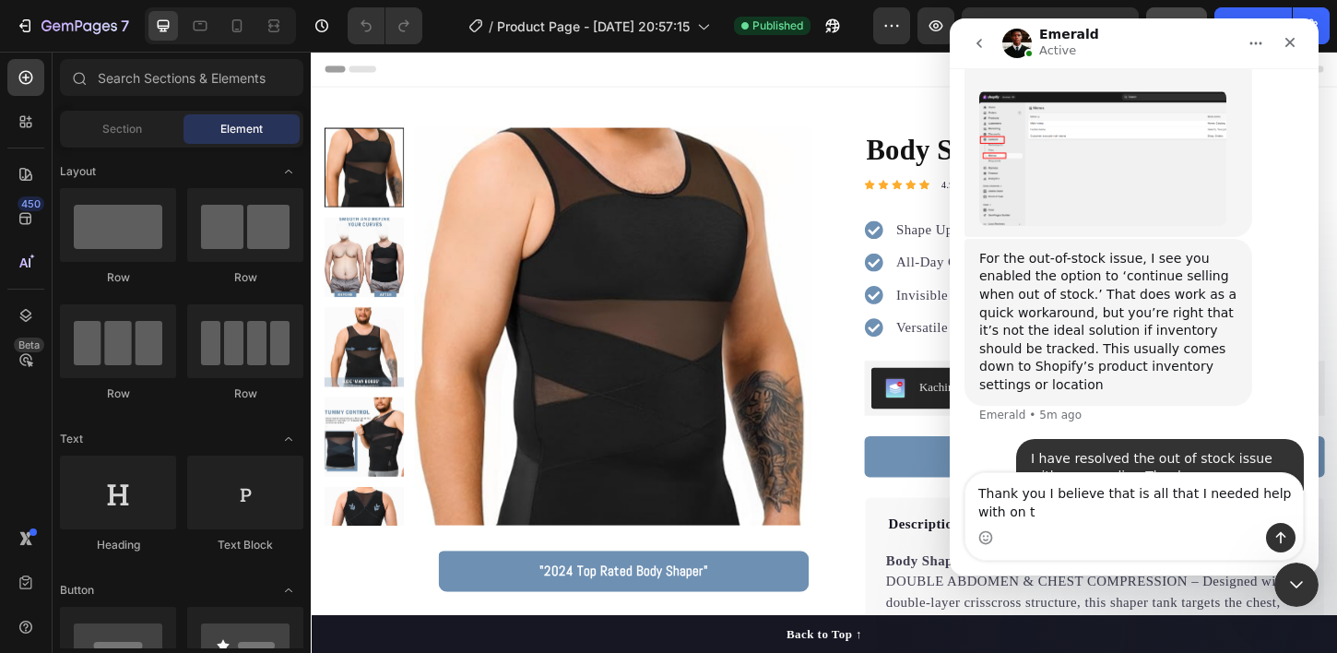
scroll to position [4573, 0]
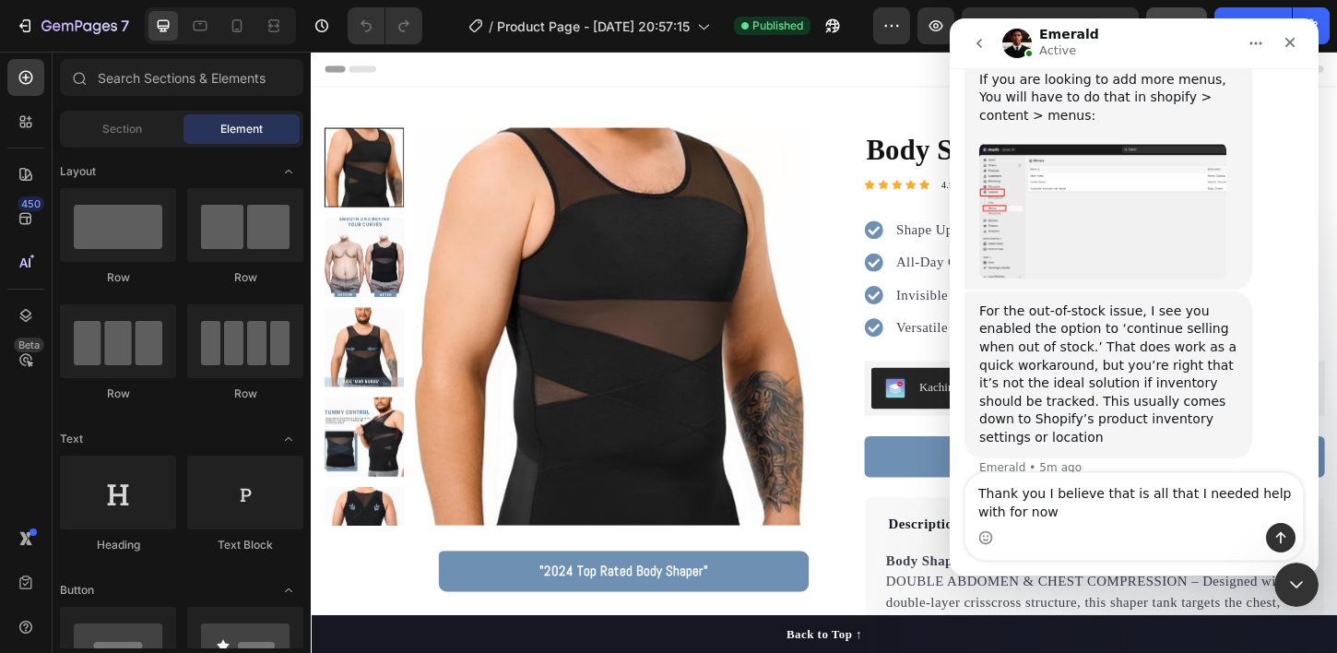
type textarea "Thank you I believe that is all that I needed help with for now"
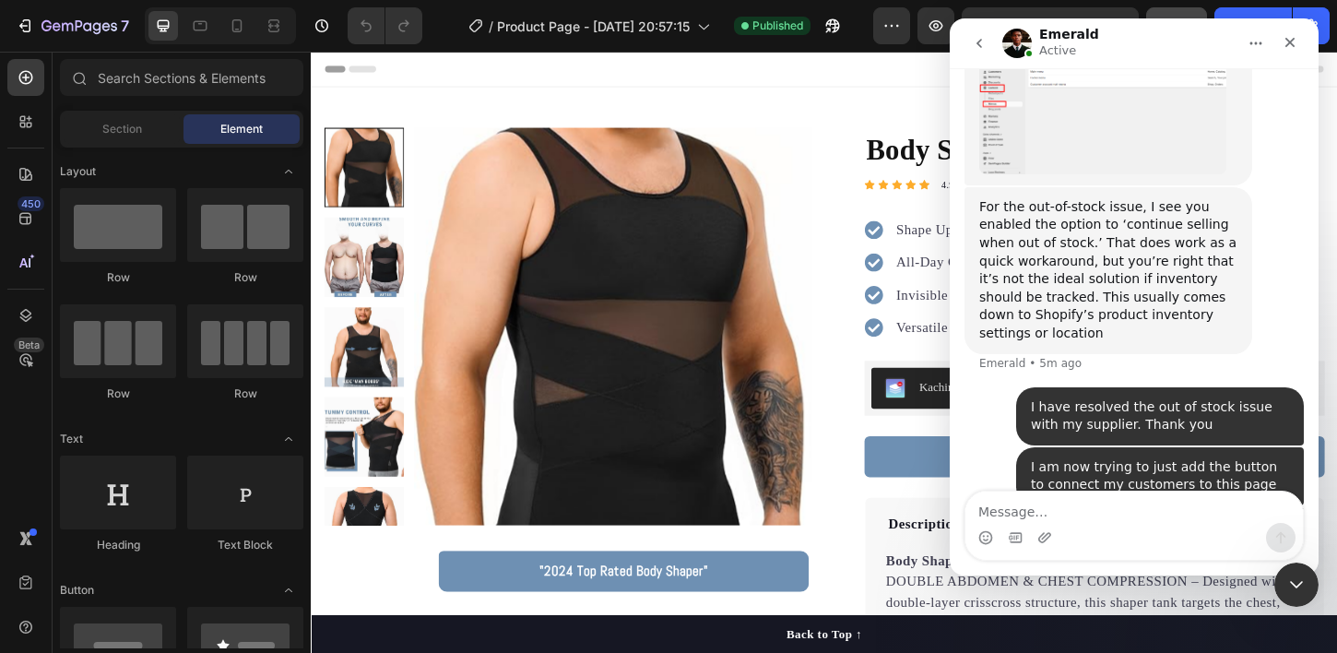
scroll to position [4616, 0]
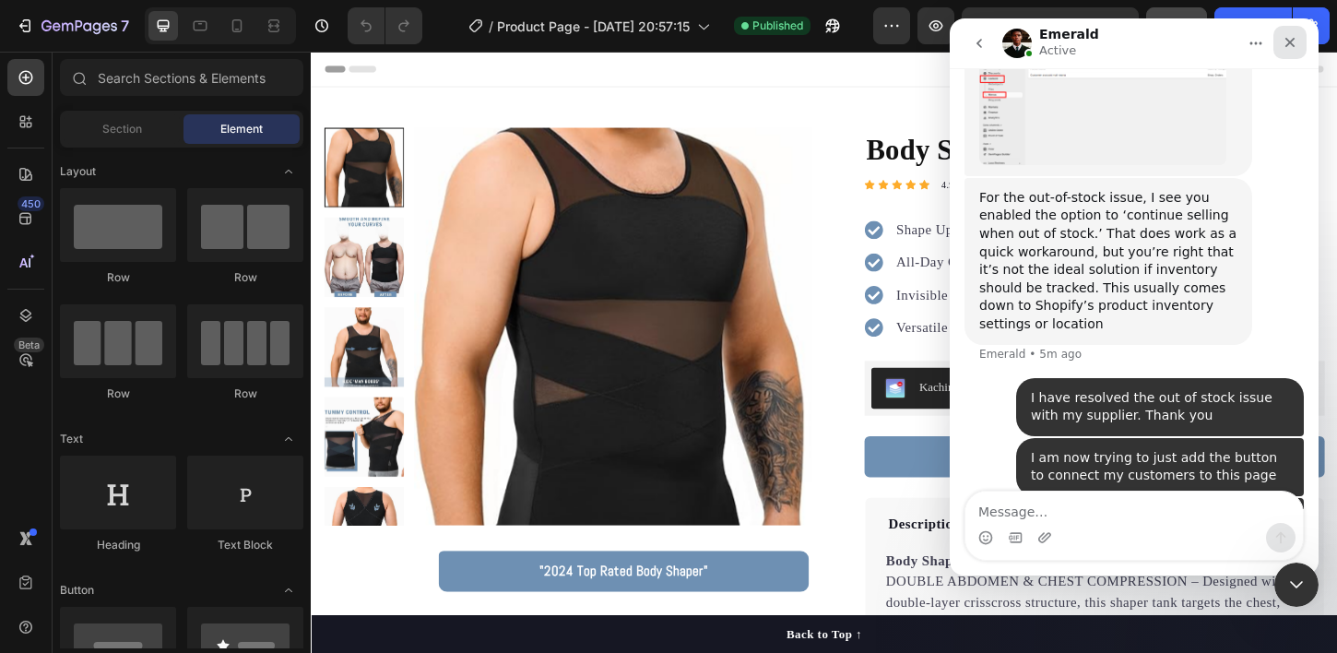
click at [1282, 42] on icon "Close" at bounding box center [1289, 42] width 15 height 15
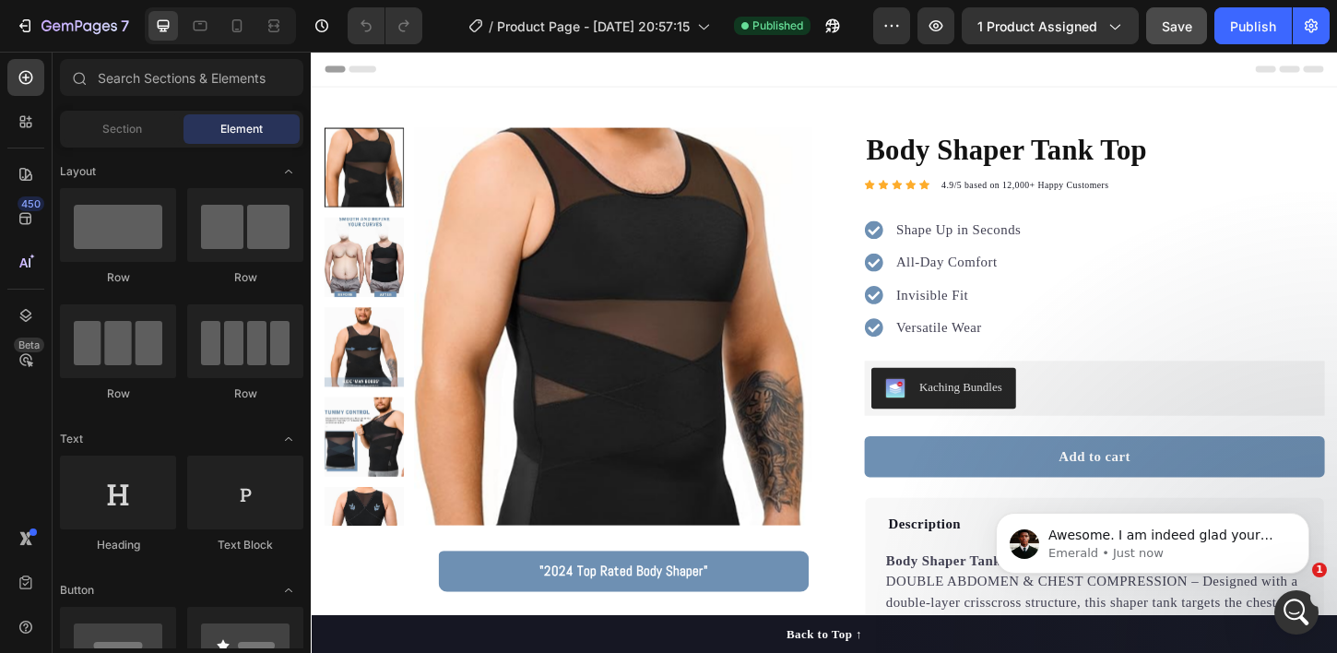
scroll to position [4688, 0]
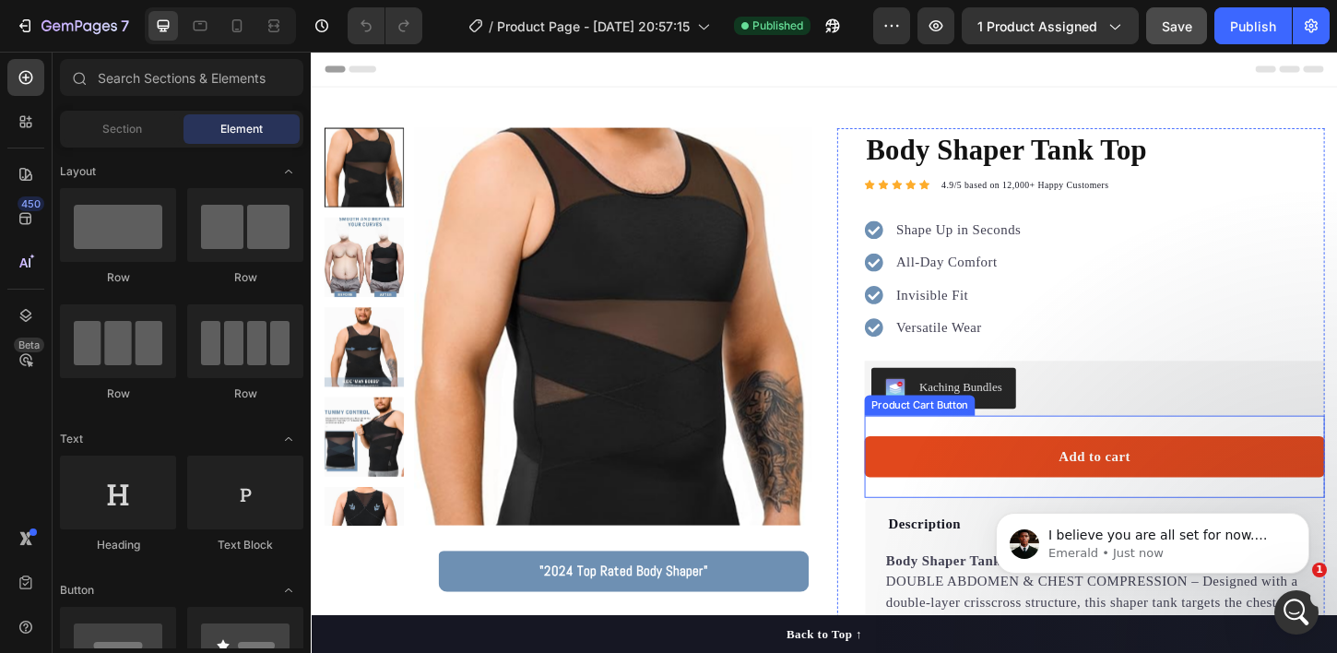
click at [1014, 479] on button "Add to cart" at bounding box center [1155, 488] width 496 height 44
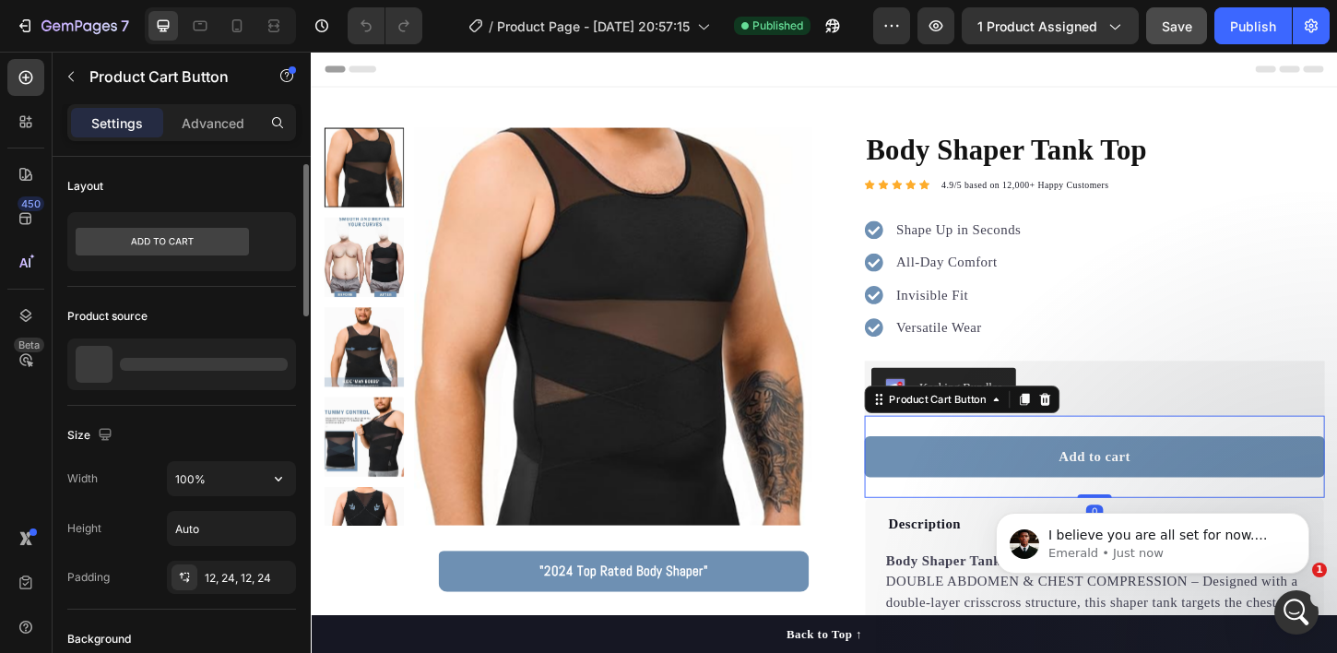
scroll to position [377, 0]
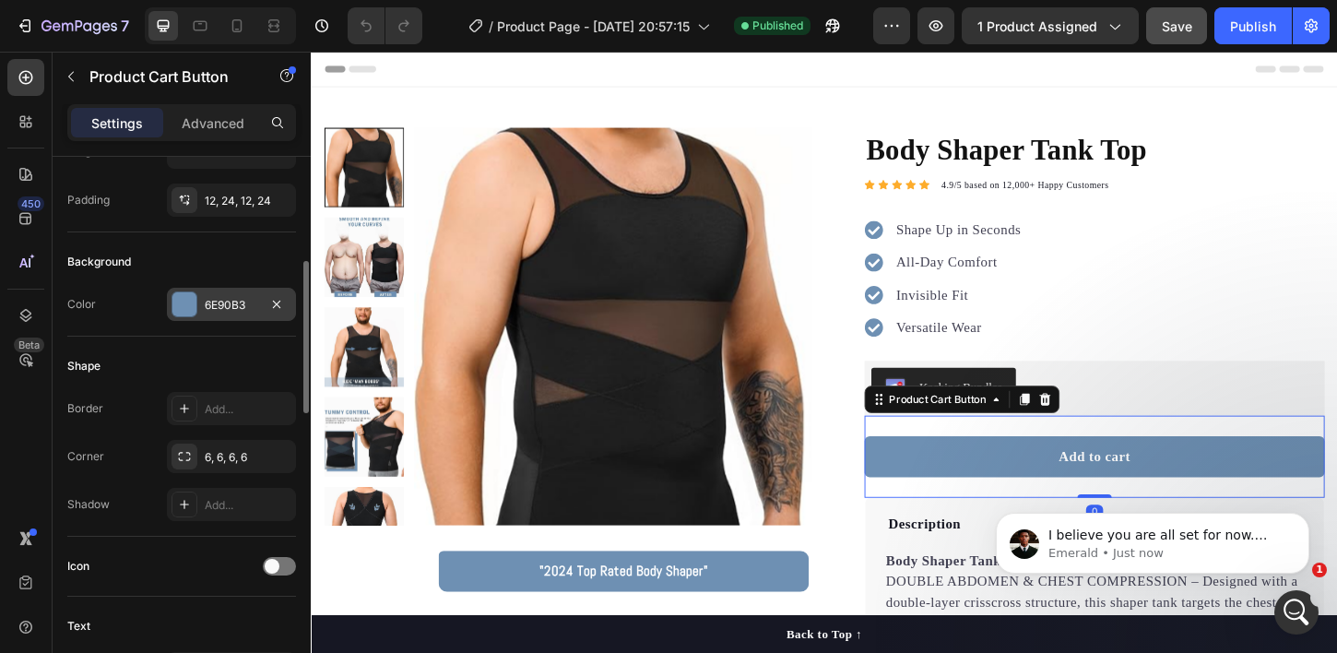
click at [228, 301] on div "6E90B3" at bounding box center [231, 305] width 53 height 17
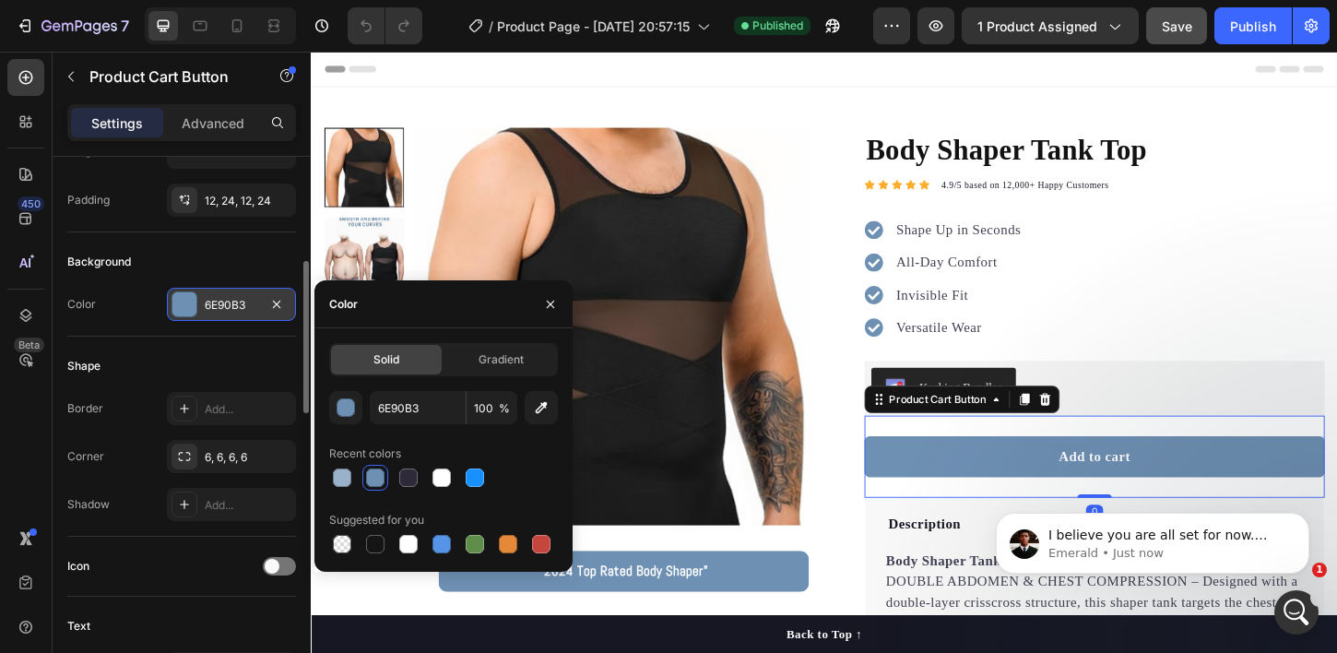
click at [228, 301] on div "6E90B3" at bounding box center [231, 305] width 53 height 17
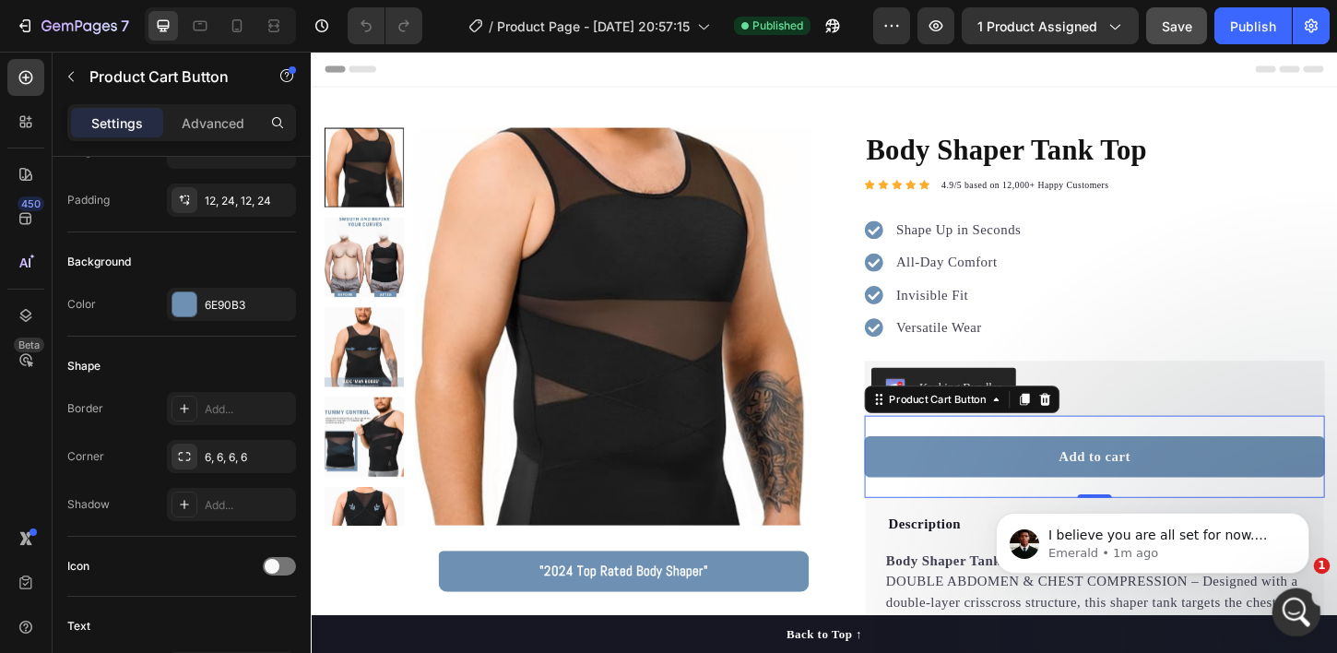
click at [1286, 599] on icon "Open Intercom Messenger" at bounding box center [1294, 610] width 30 height 30
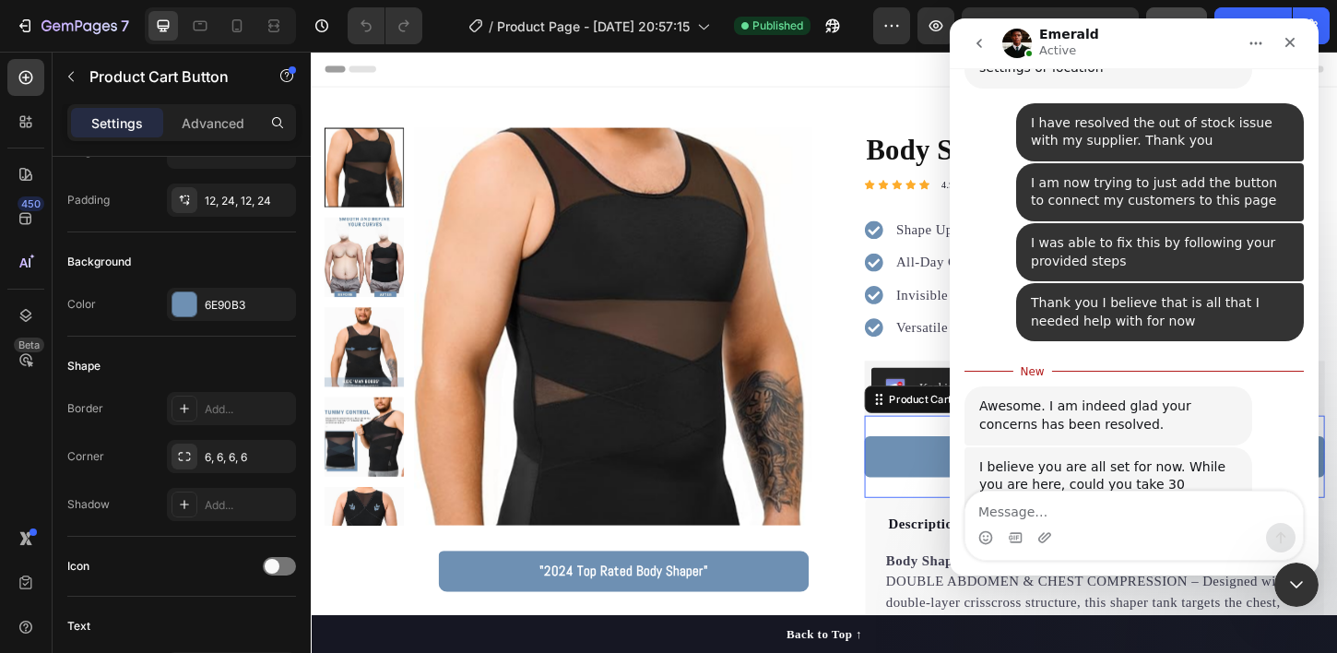
scroll to position [4871, 0]
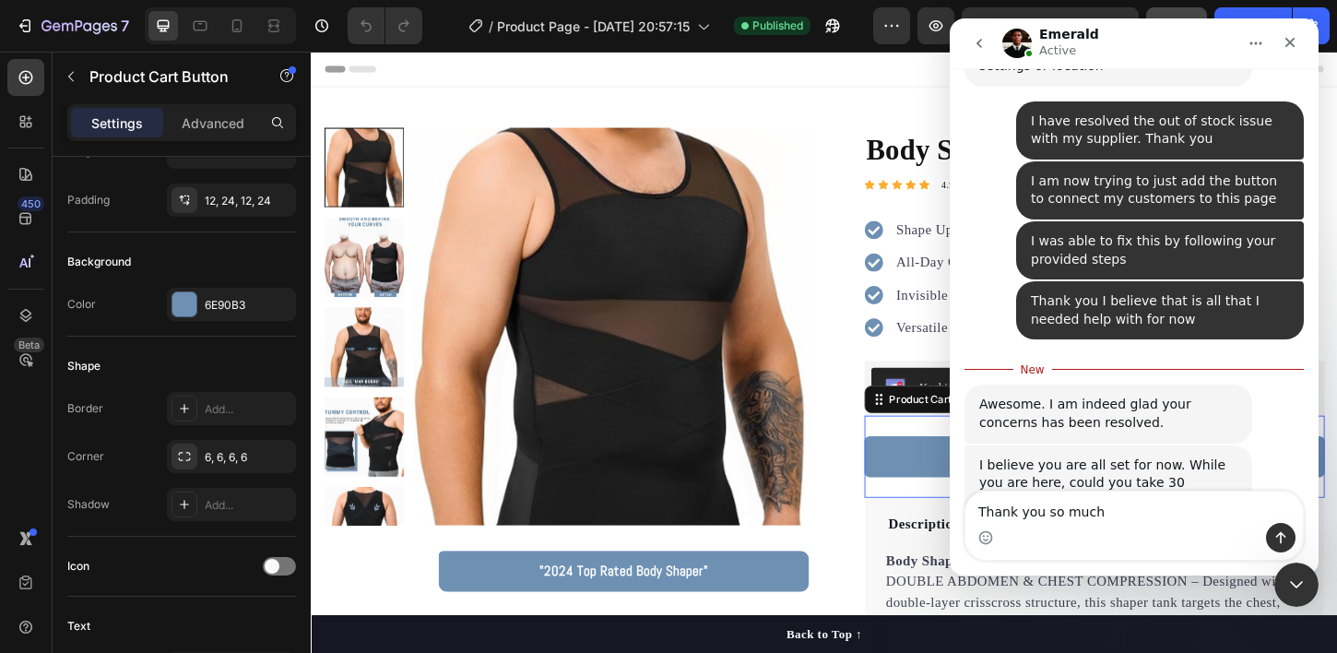
type textarea "Thank you so much"
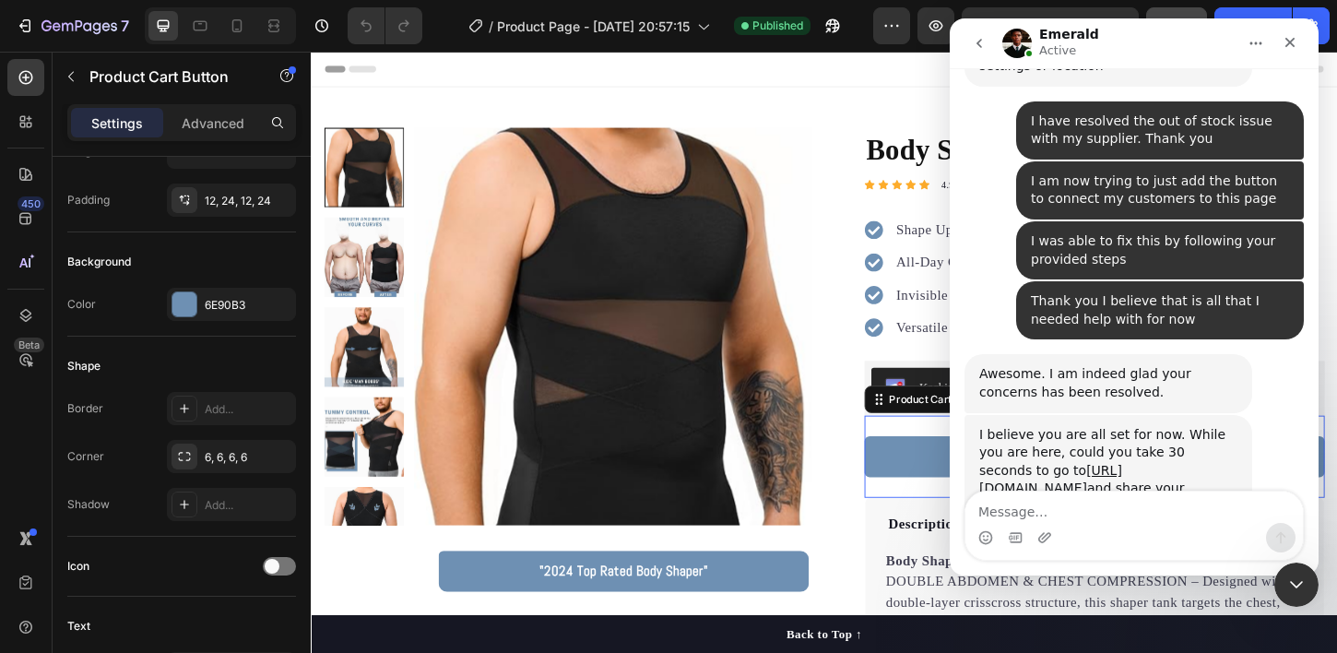
scroll to position [4895, 0]
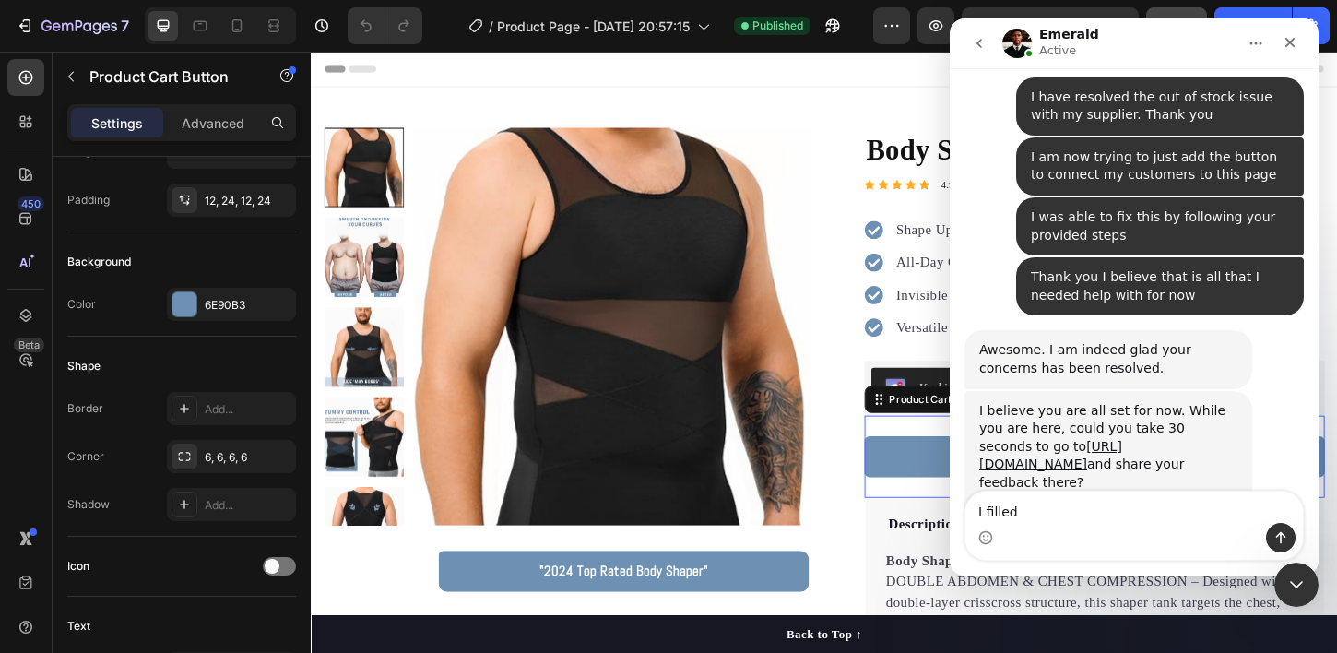
type textarea "I filled"
click at [1122, 439] on link "[URL][DOMAIN_NAME]" at bounding box center [1050, 455] width 143 height 33
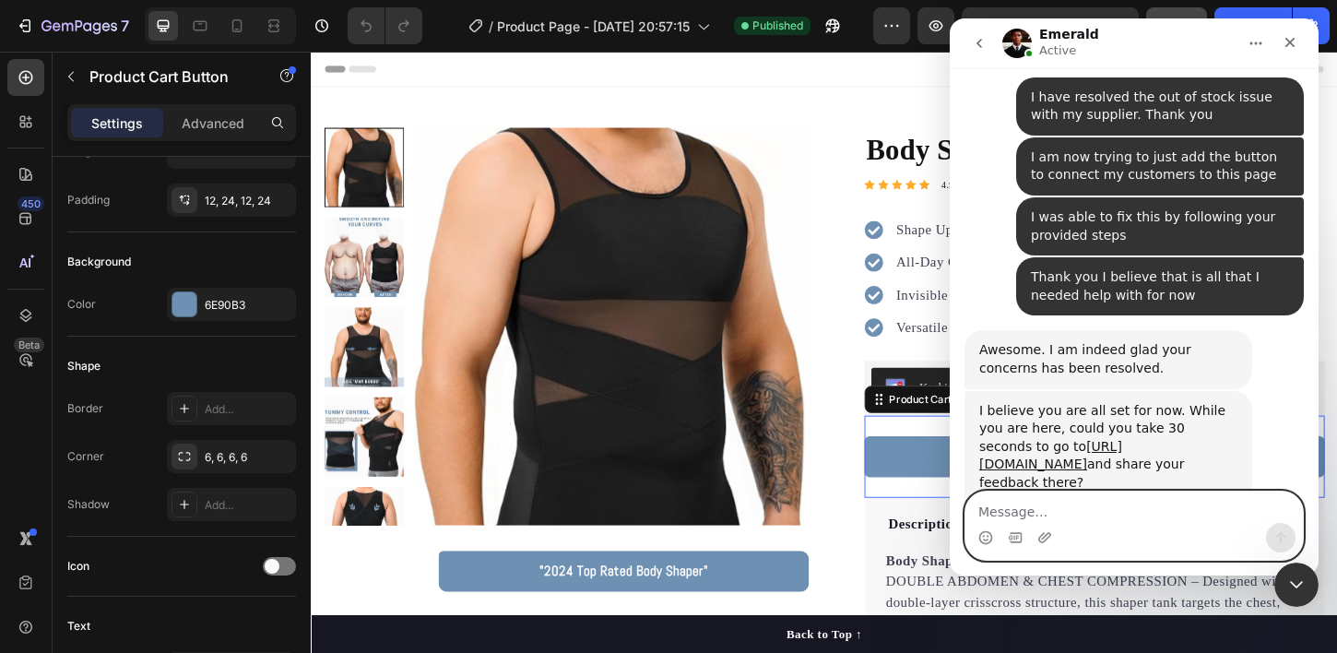
click at [1029, 503] on textarea "Message…" at bounding box center [1133, 506] width 337 height 31
type textarea "I have already added a review :)"
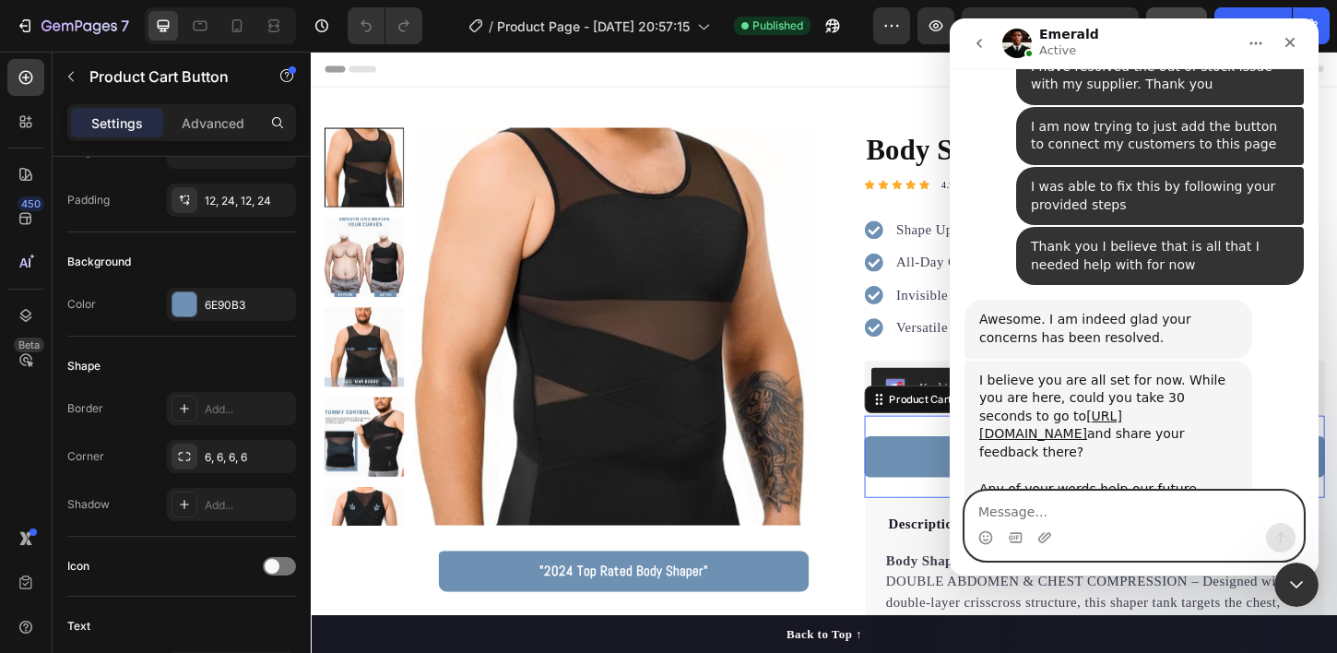
scroll to position [4937, 0]
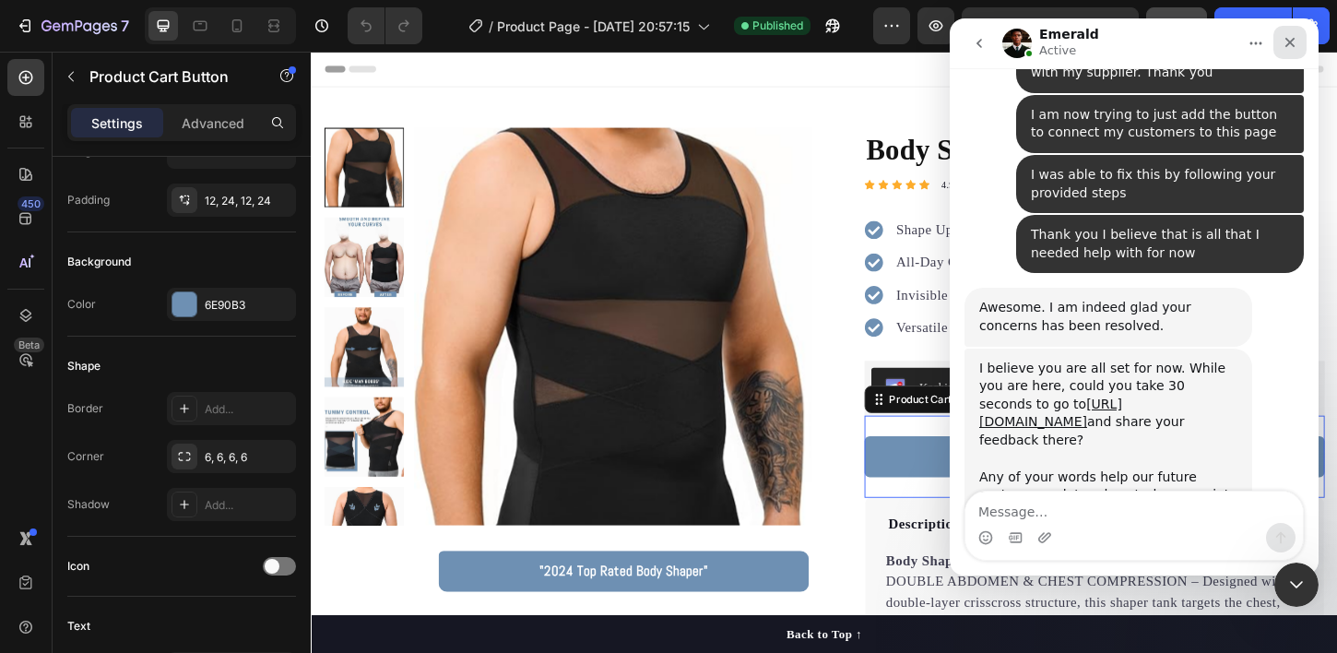
click at [1294, 48] on icon "Close" at bounding box center [1289, 42] width 15 height 15
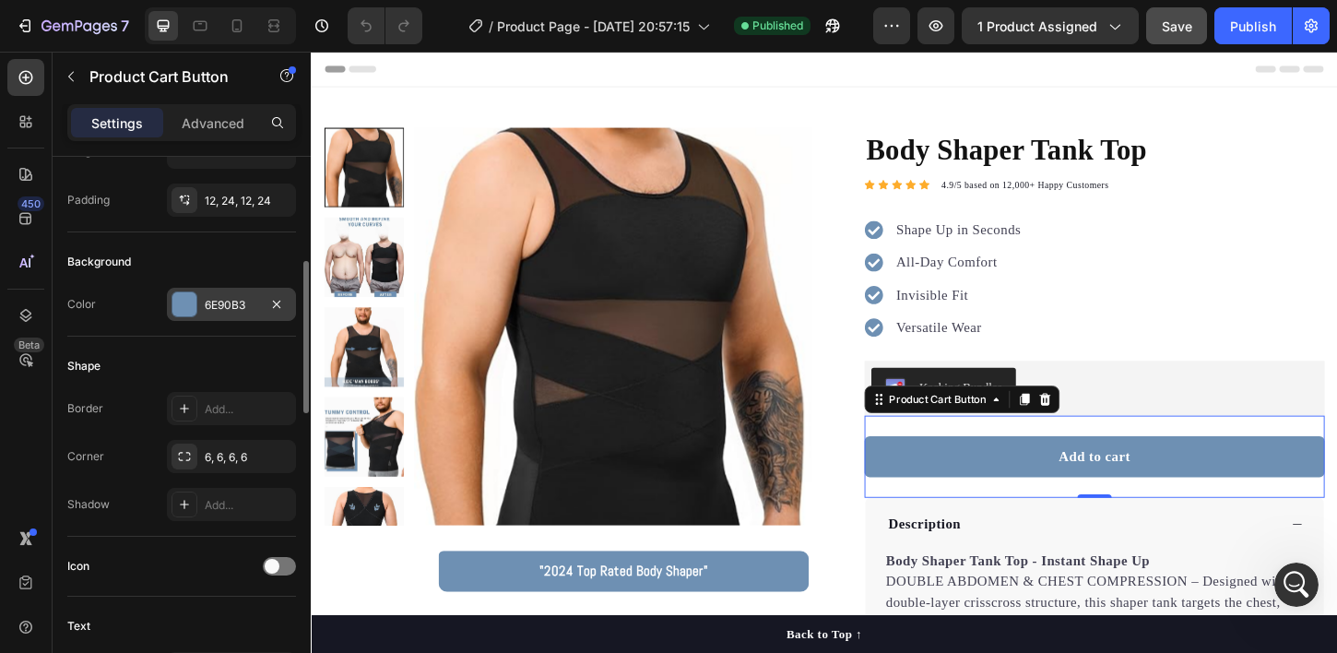
click at [211, 308] on div "6E90B3" at bounding box center [231, 305] width 53 height 17
click at [215, 308] on div "6E90B3" at bounding box center [231, 305] width 53 height 17
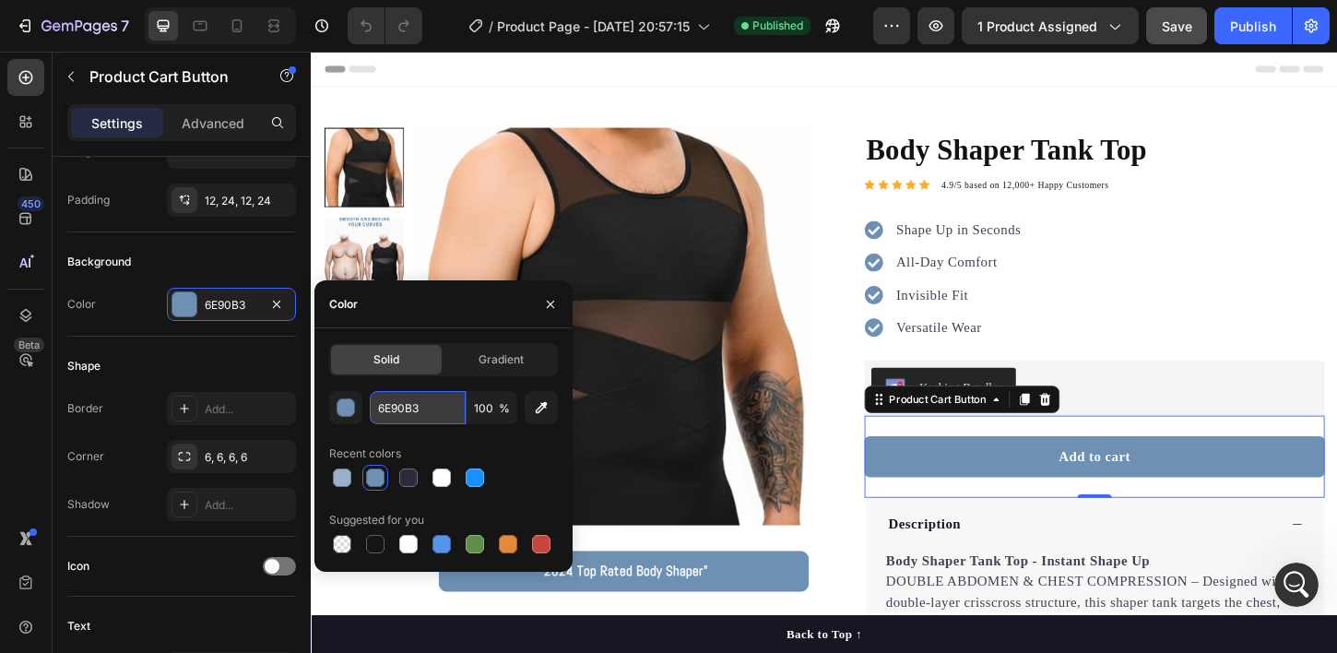
click at [409, 402] on input "6E90B3" at bounding box center [418, 407] width 96 height 33
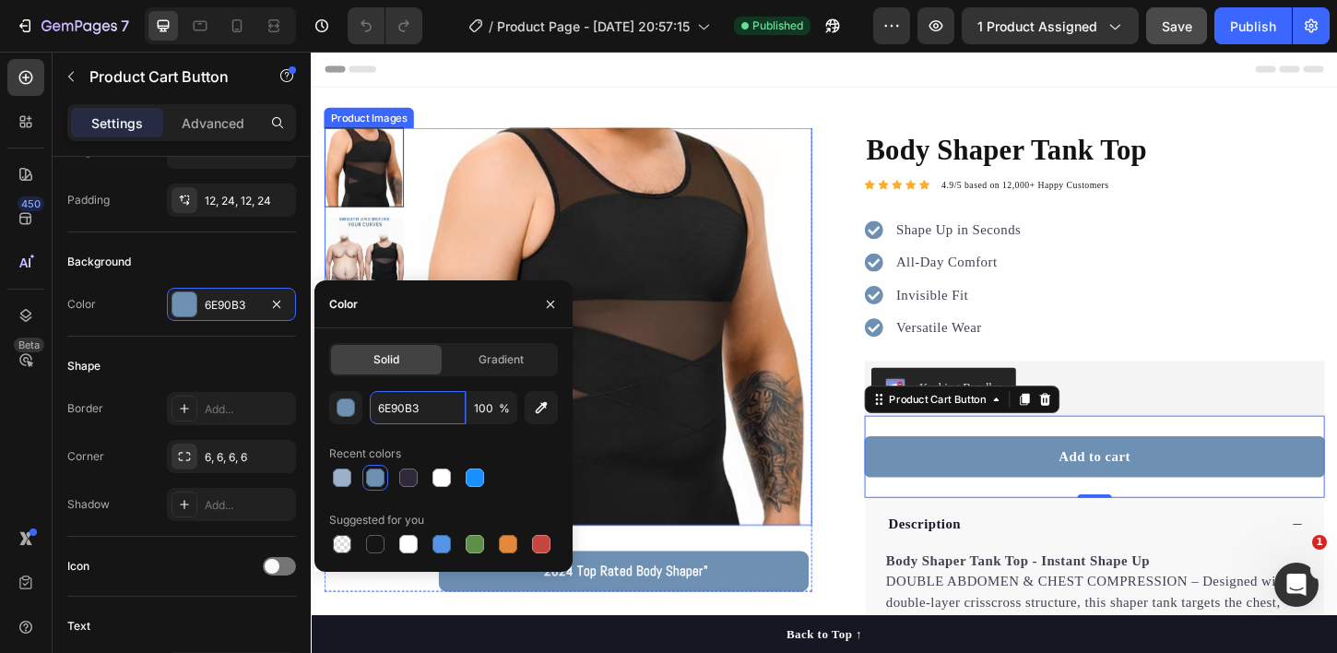
scroll to position [5857, 0]
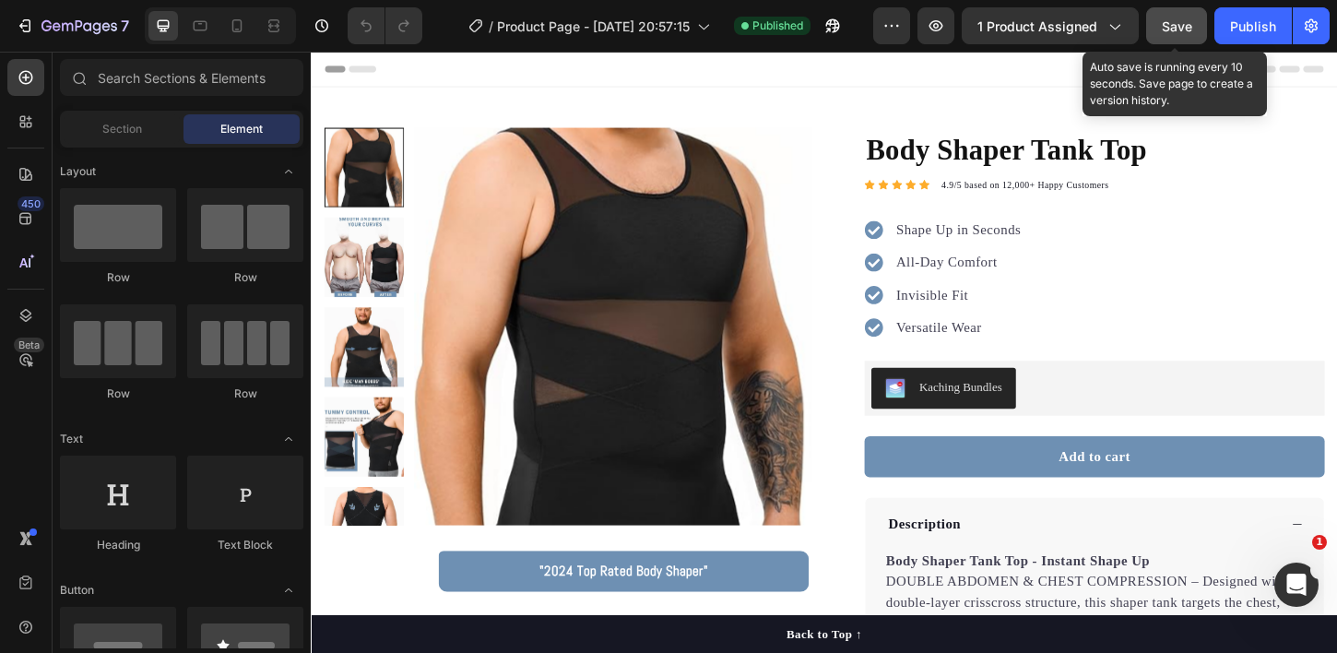
click at [1173, 35] on div "Save" at bounding box center [1177, 26] width 30 height 19
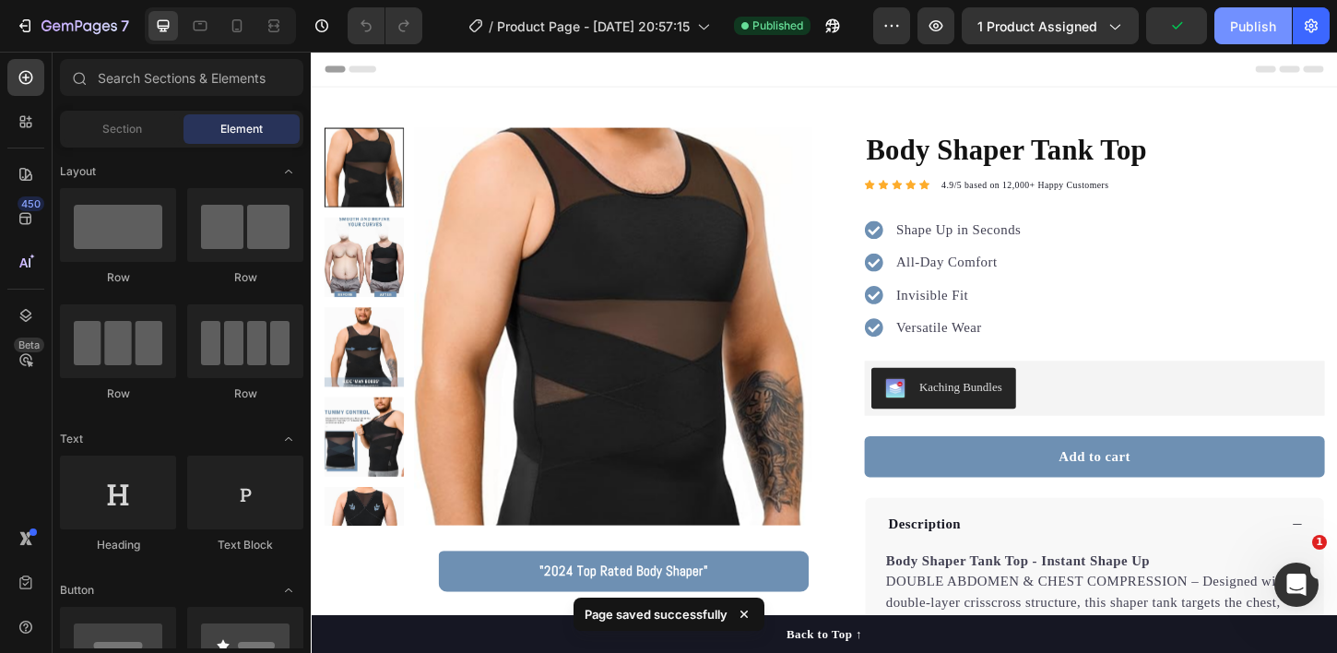
click at [1262, 29] on div "Publish" at bounding box center [1253, 26] width 46 height 19
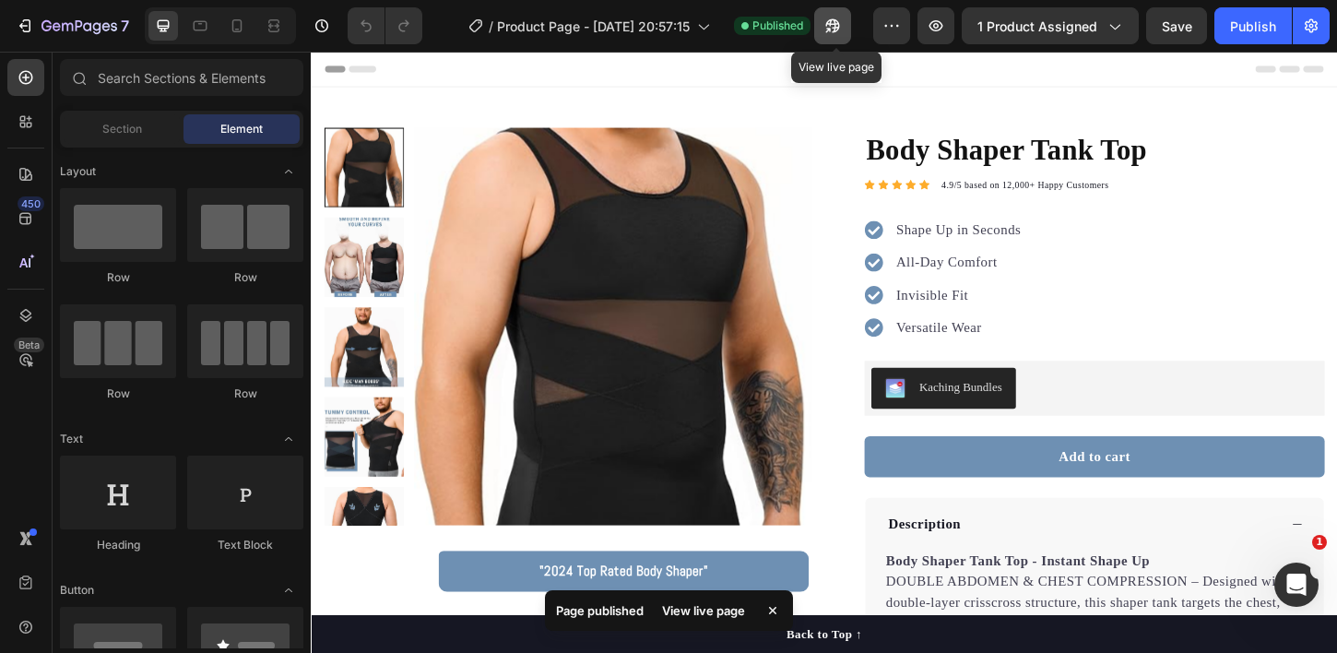
click at [834, 30] on icon "button" at bounding box center [832, 26] width 18 height 18
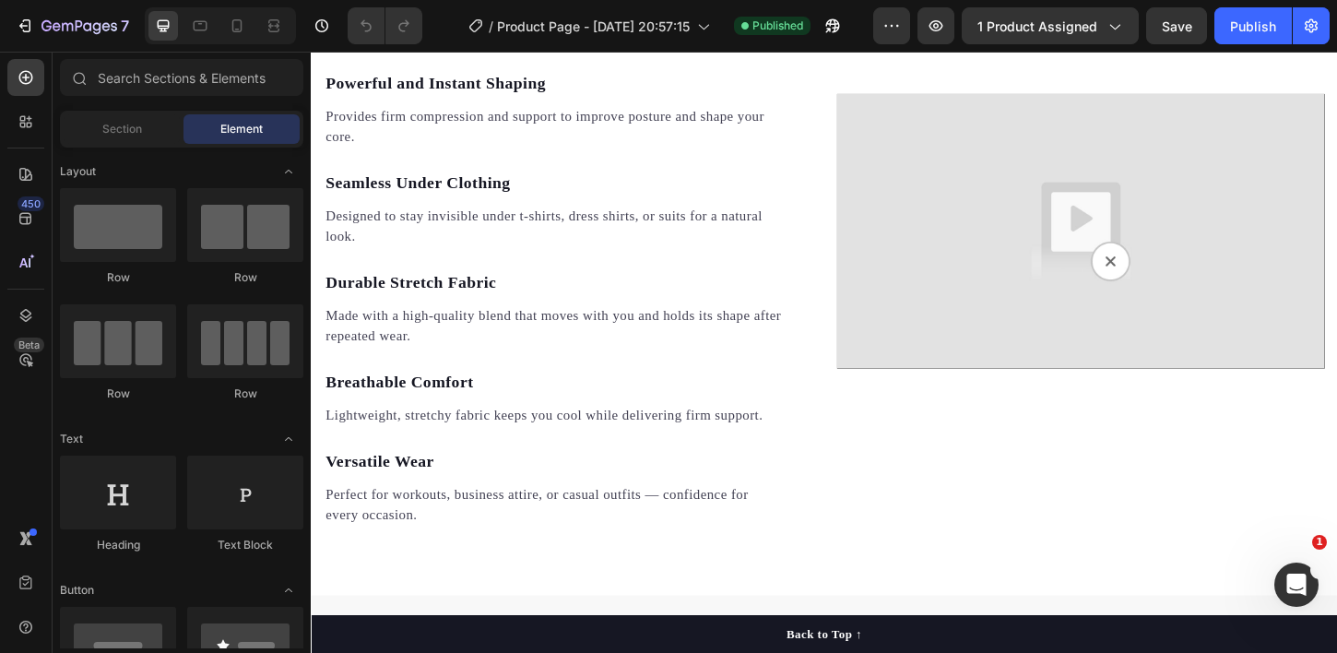
scroll to position [1940, 0]
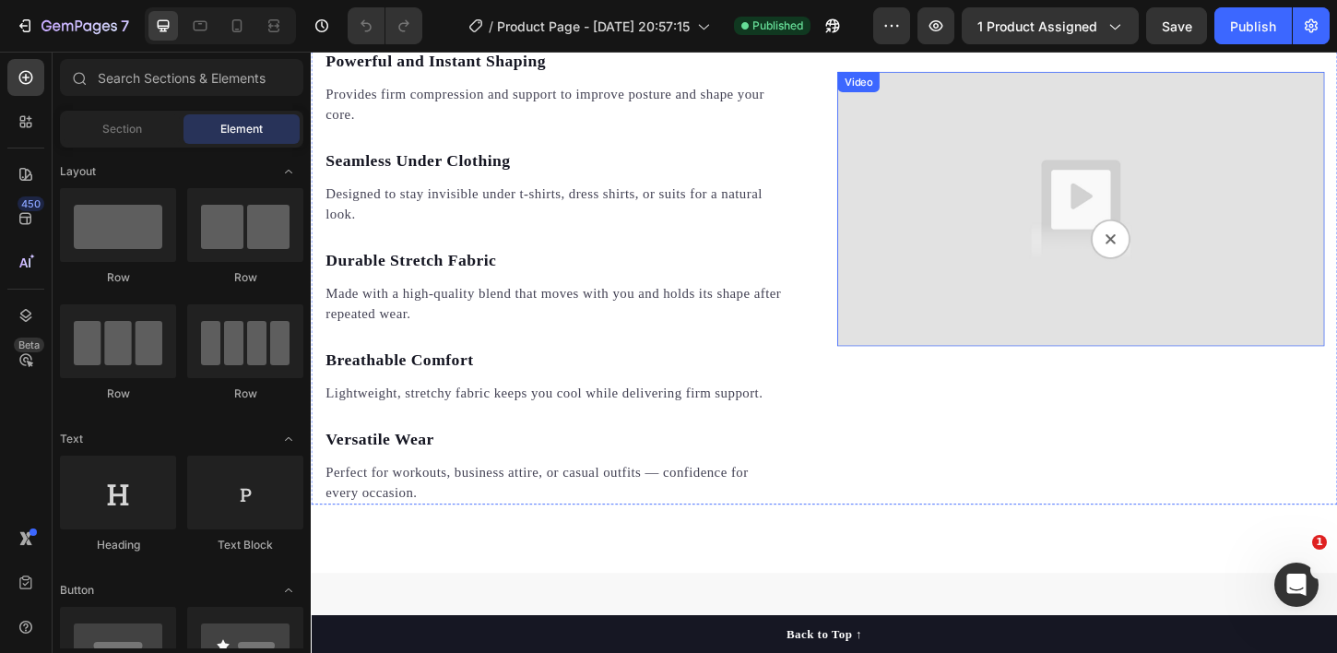
click at [1025, 264] on img at bounding box center [1140, 221] width 525 height 296
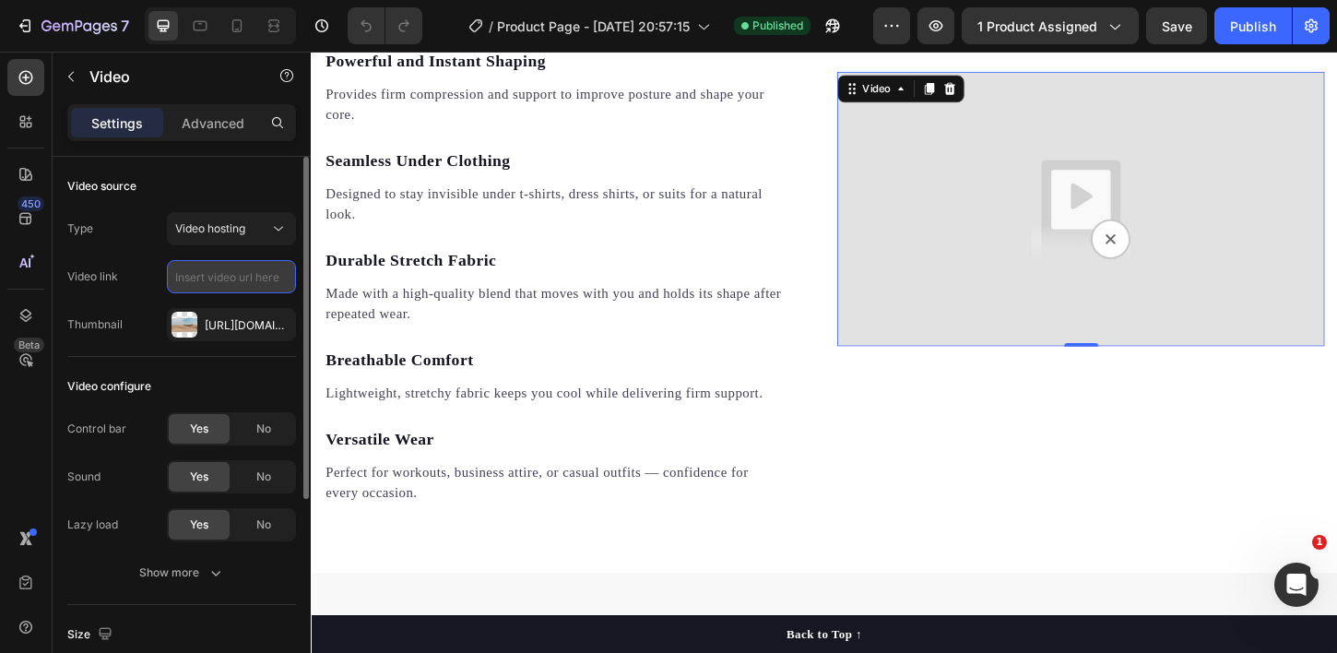
click at [224, 279] on input "text" at bounding box center [231, 276] width 129 height 33
paste input "[URL][DOMAIN_NAME]"
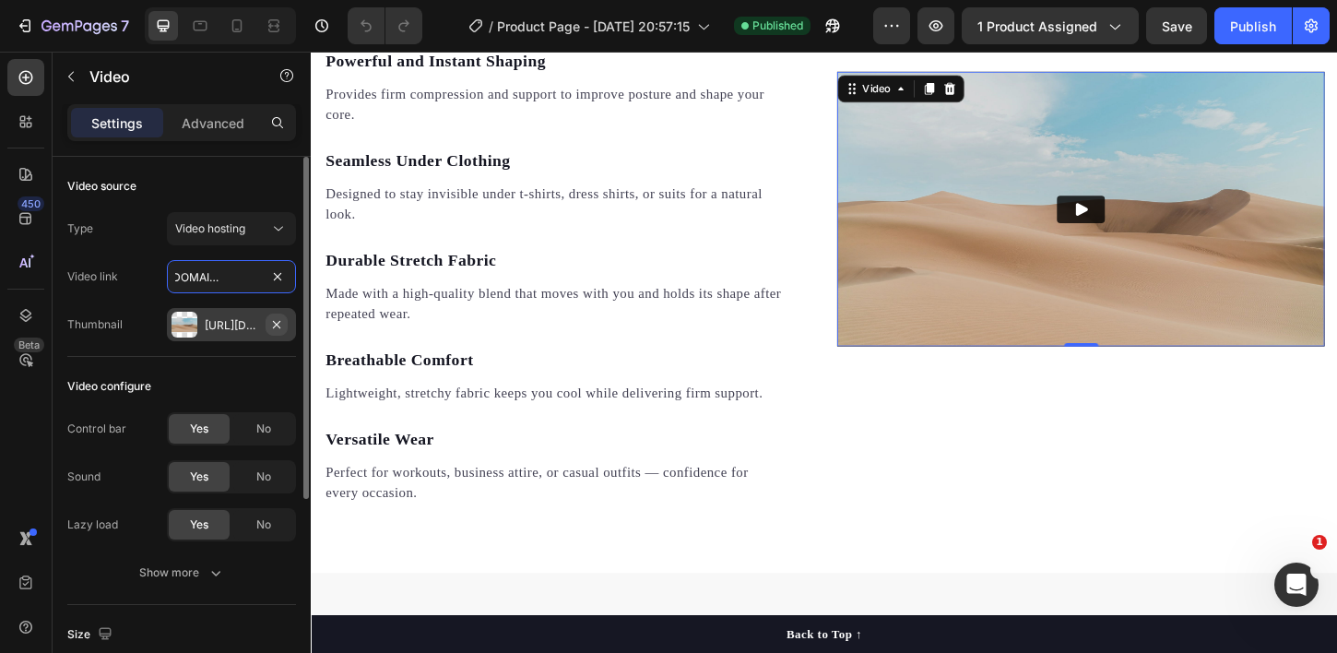
type input "[URL][DOMAIN_NAME]"
click at [279, 326] on icon "button" at bounding box center [276, 323] width 7 height 7
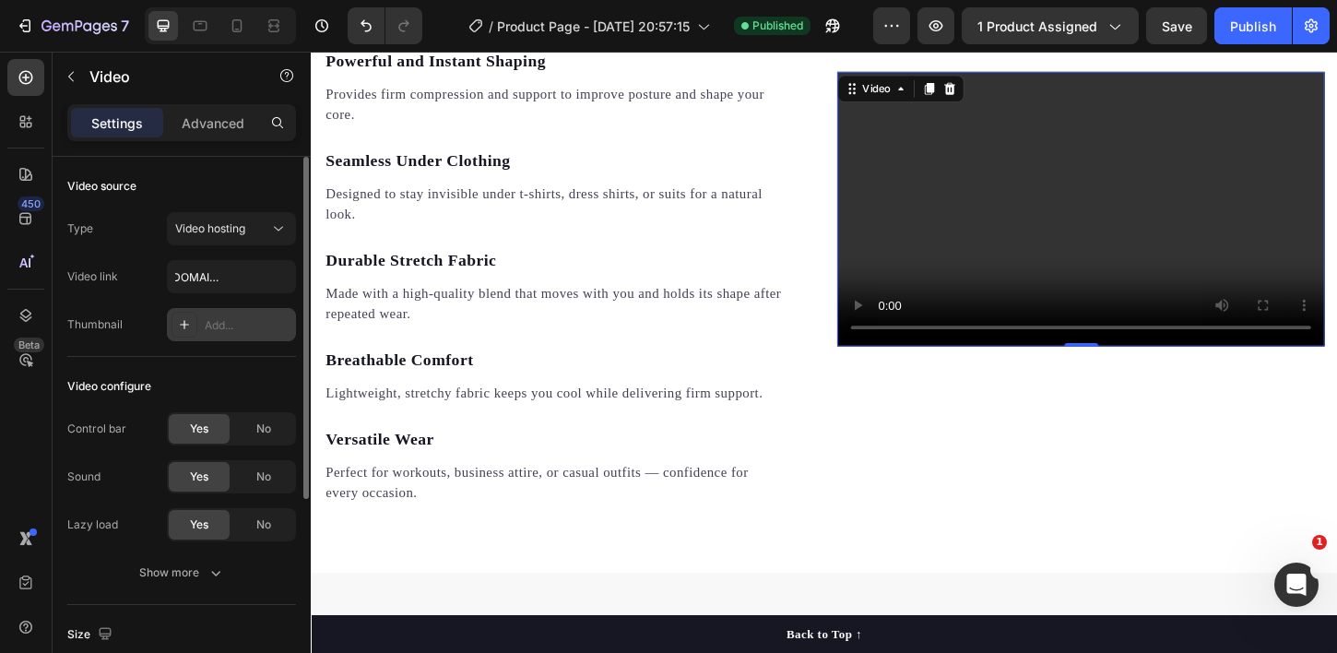
scroll to position [0, 0]
click at [246, 329] on div "Add..." at bounding box center [248, 325] width 87 height 17
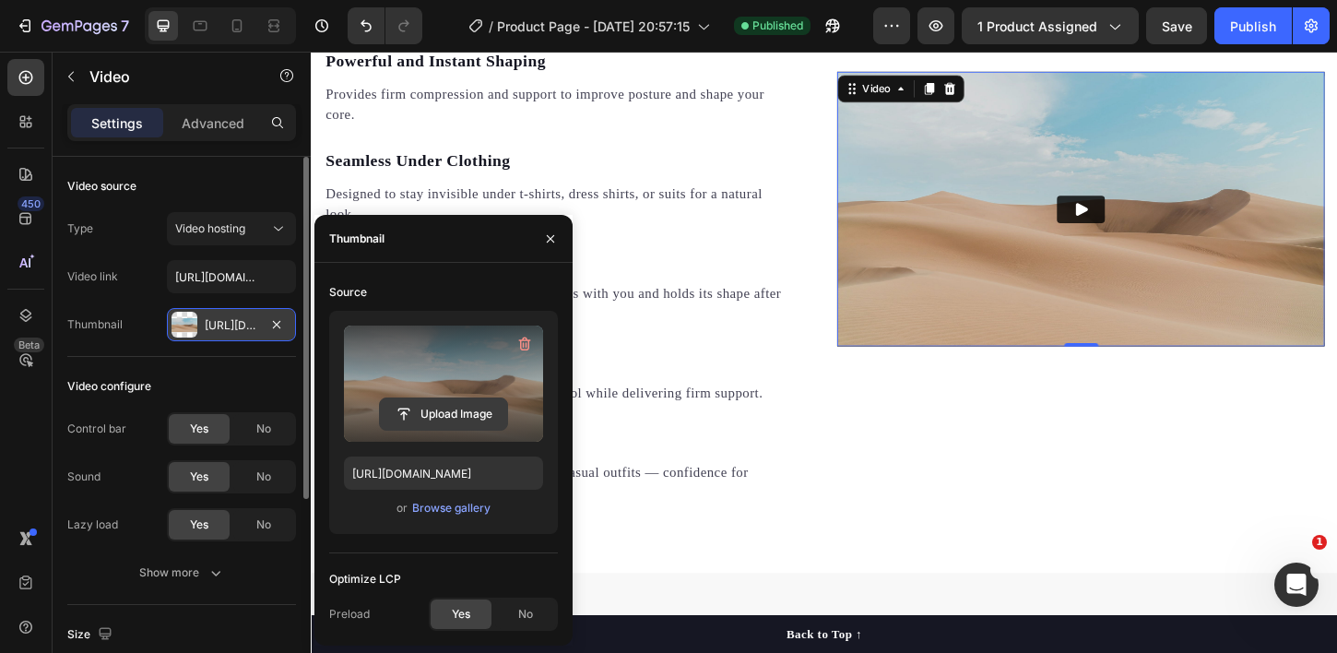
click at [434, 403] on input "file" at bounding box center [443, 413] width 127 height 31
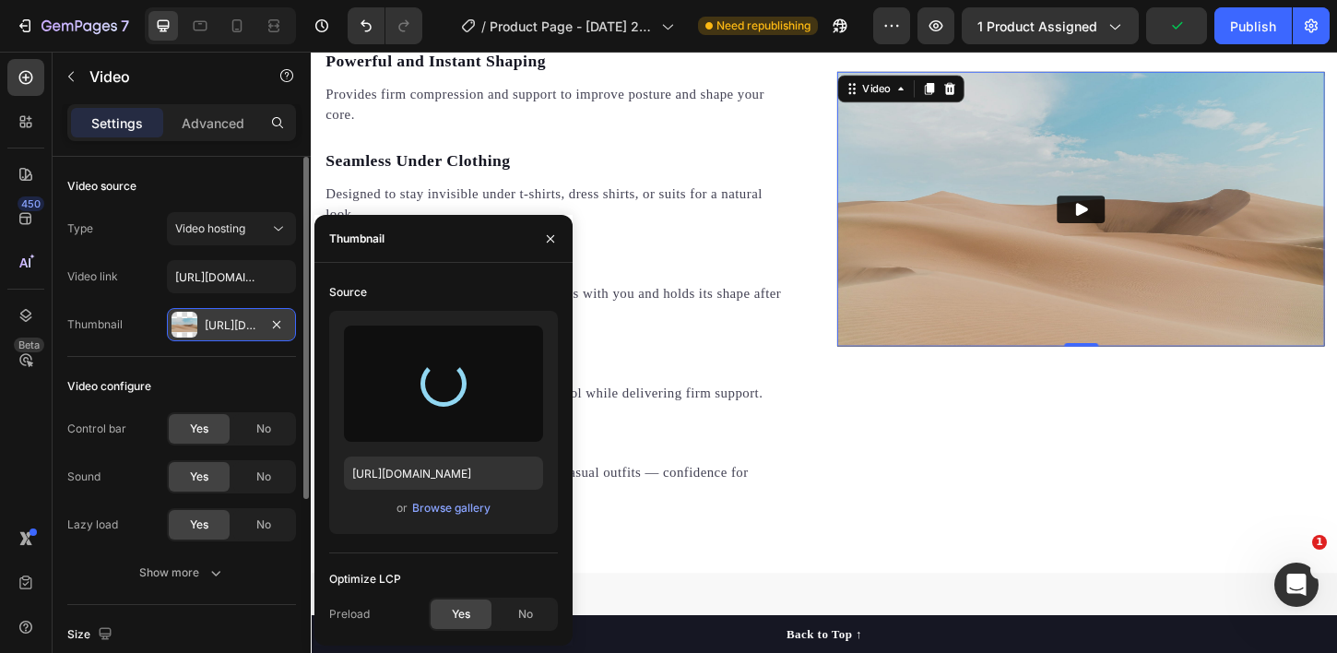
type input "[URL][DOMAIN_NAME]"
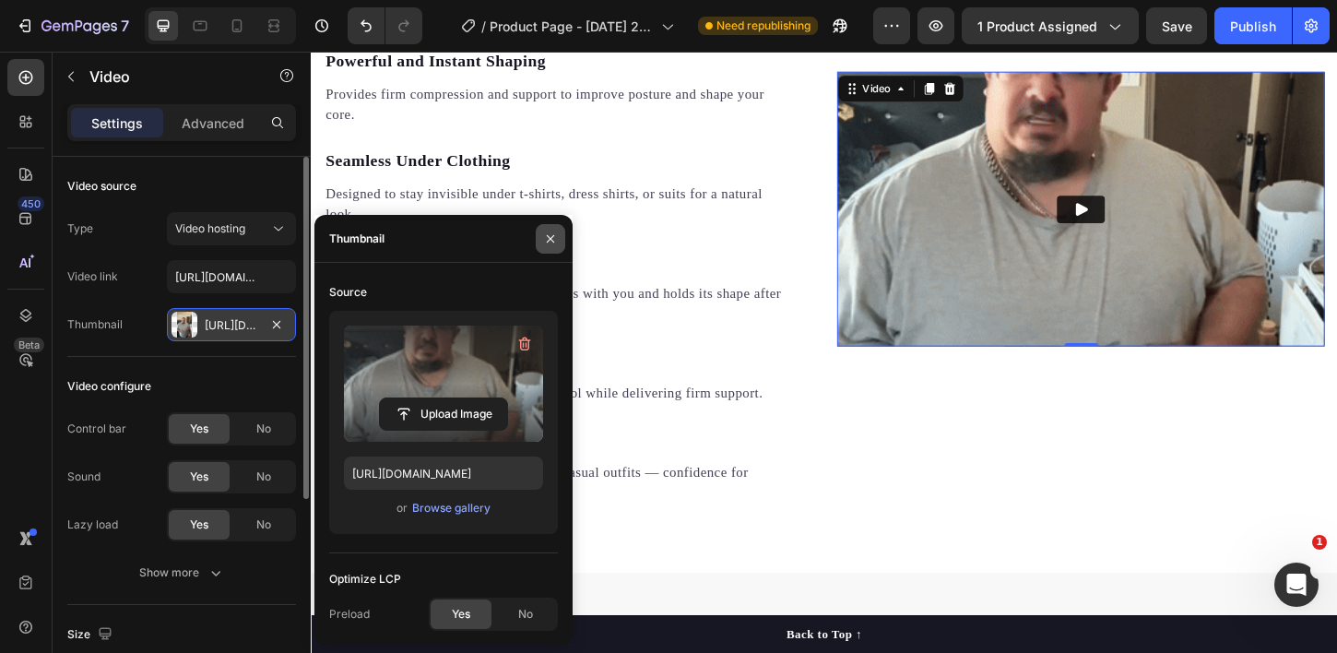
drag, startPoint x: 556, startPoint y: 234, endPoint x: 349, endPoint y: 212, distance: 207.7
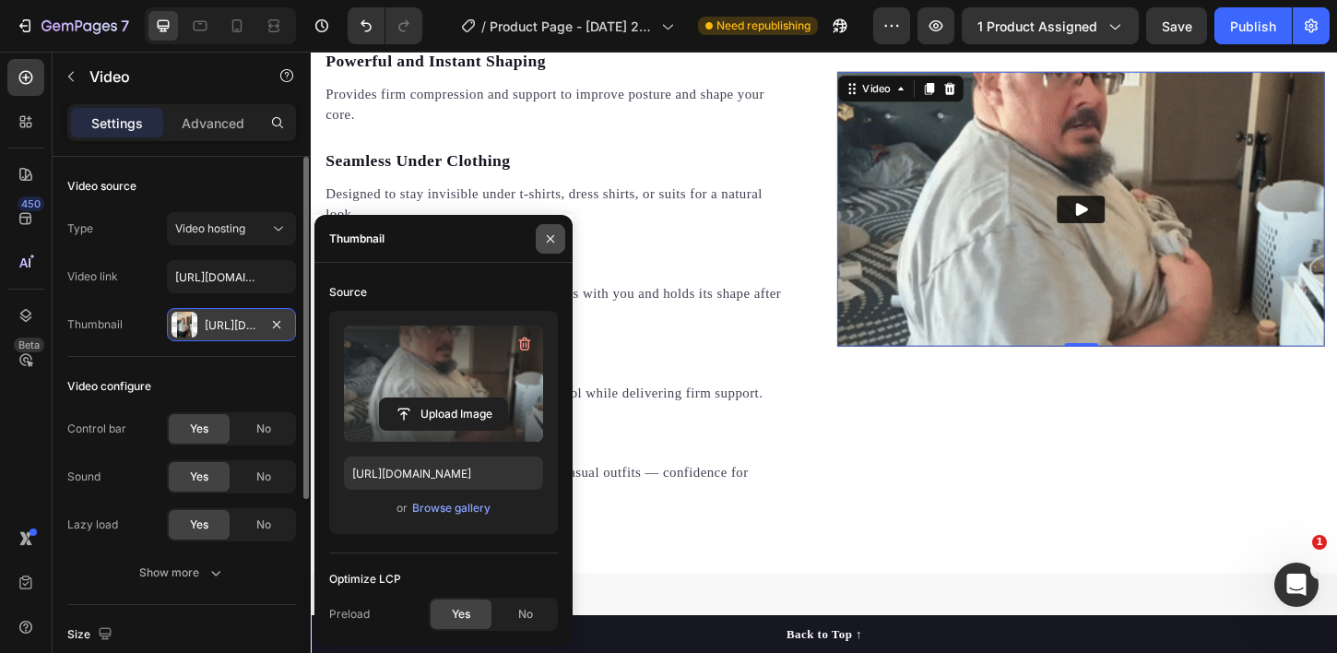
click at [556, 234] on icon "button" at bounding box center [550, 238] width 15 height 15
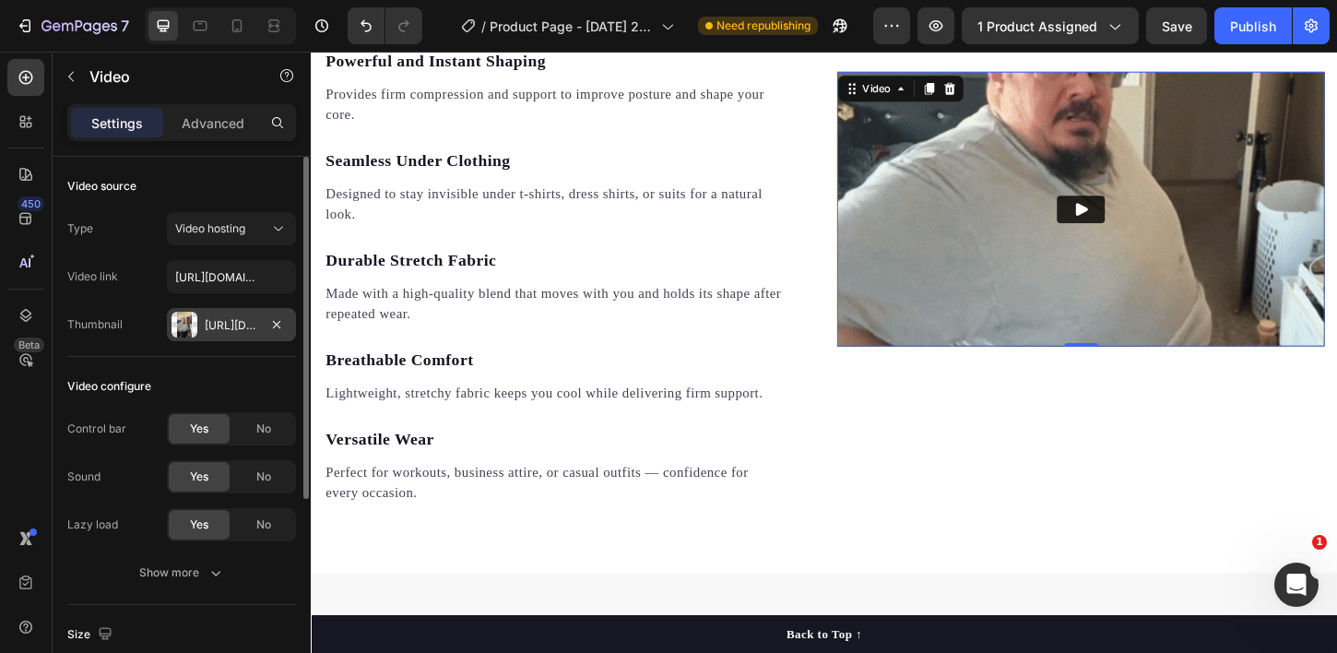
click at [1157, 240] on img at bounding box center [1140, 221] width 525 height 296
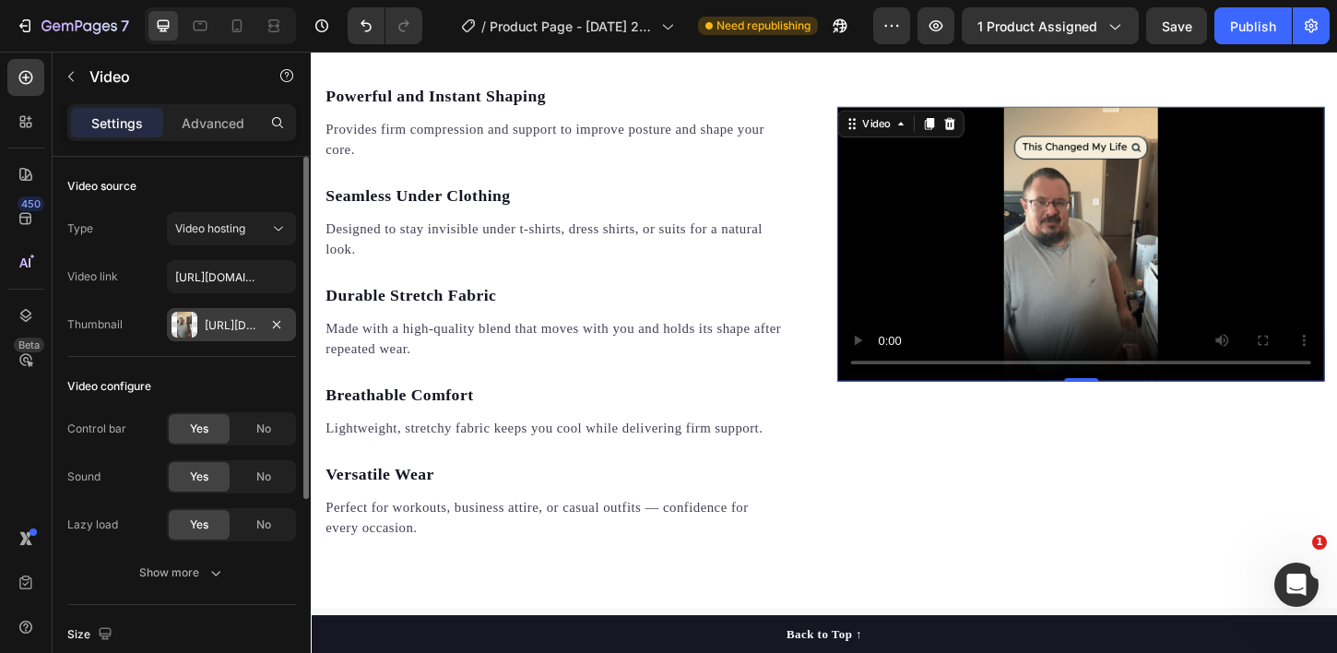
scroll to position [1902, 0]
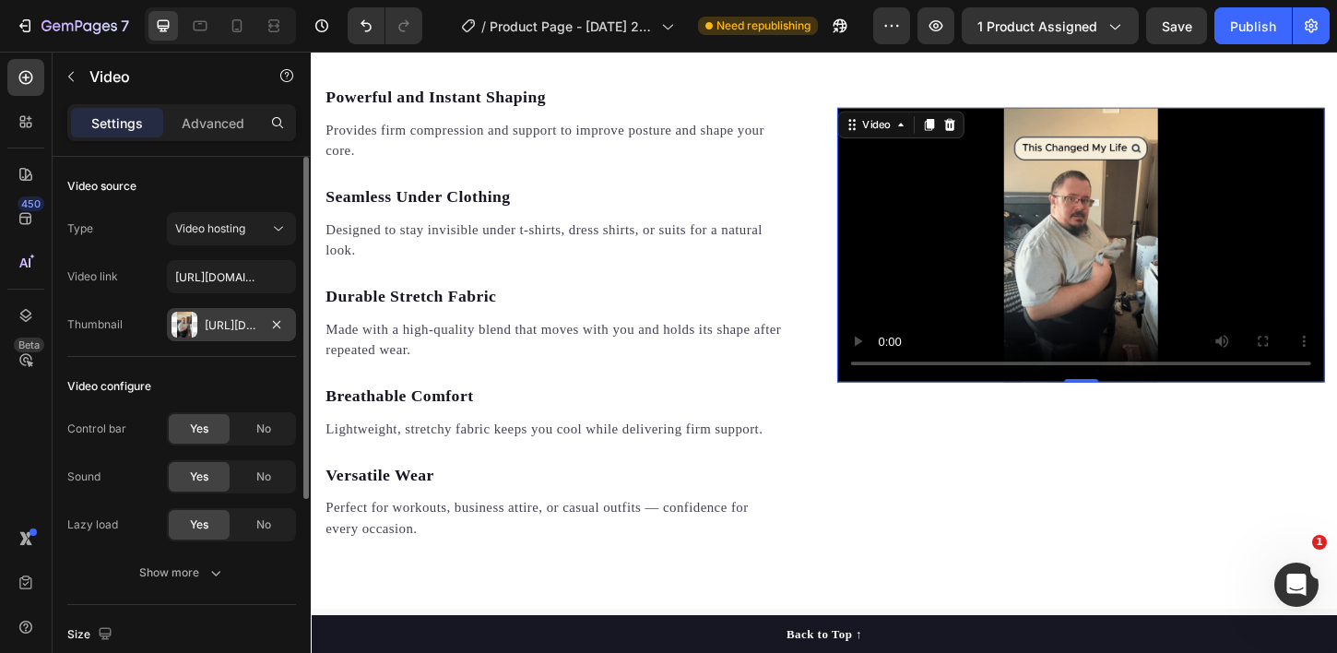
click at [1026, 236] on video at bounding box center [1140, 260] width 525 height 296
click at [930, 141] on div "Video" at bounding box center [919, 130] width 75 height 22
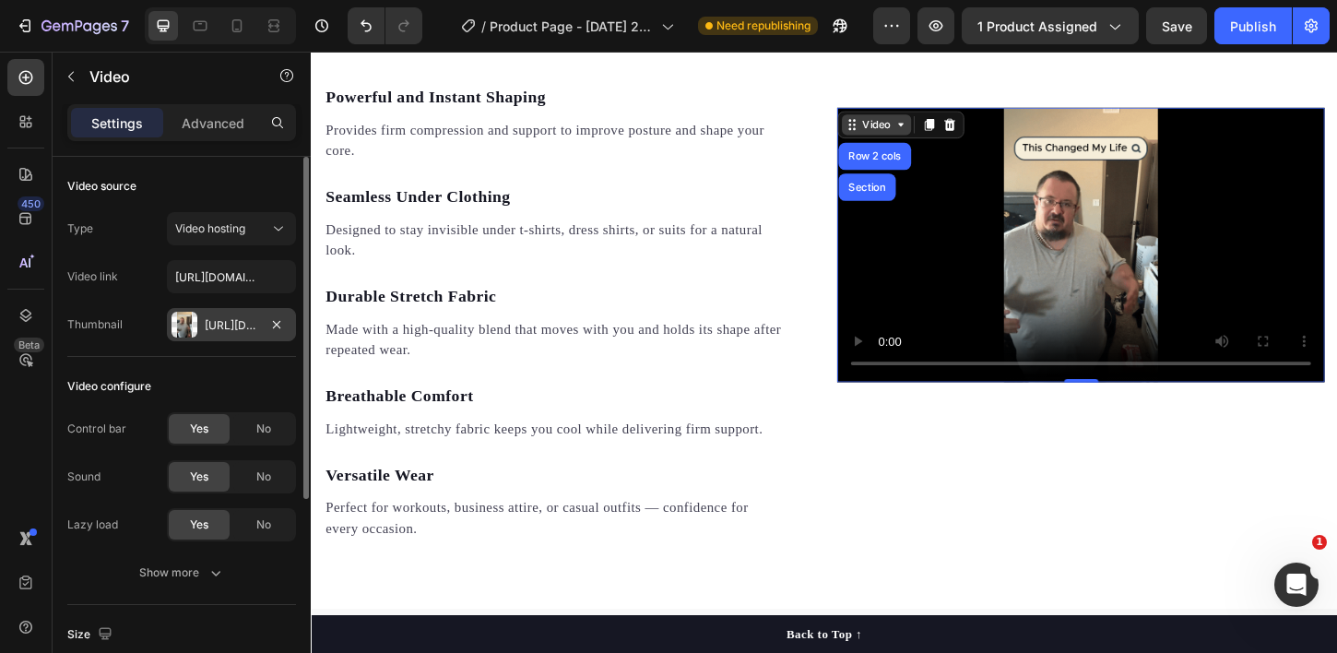
click at [925, 134] on div "Video" at bounding box center [920, 130] width 38 height 17
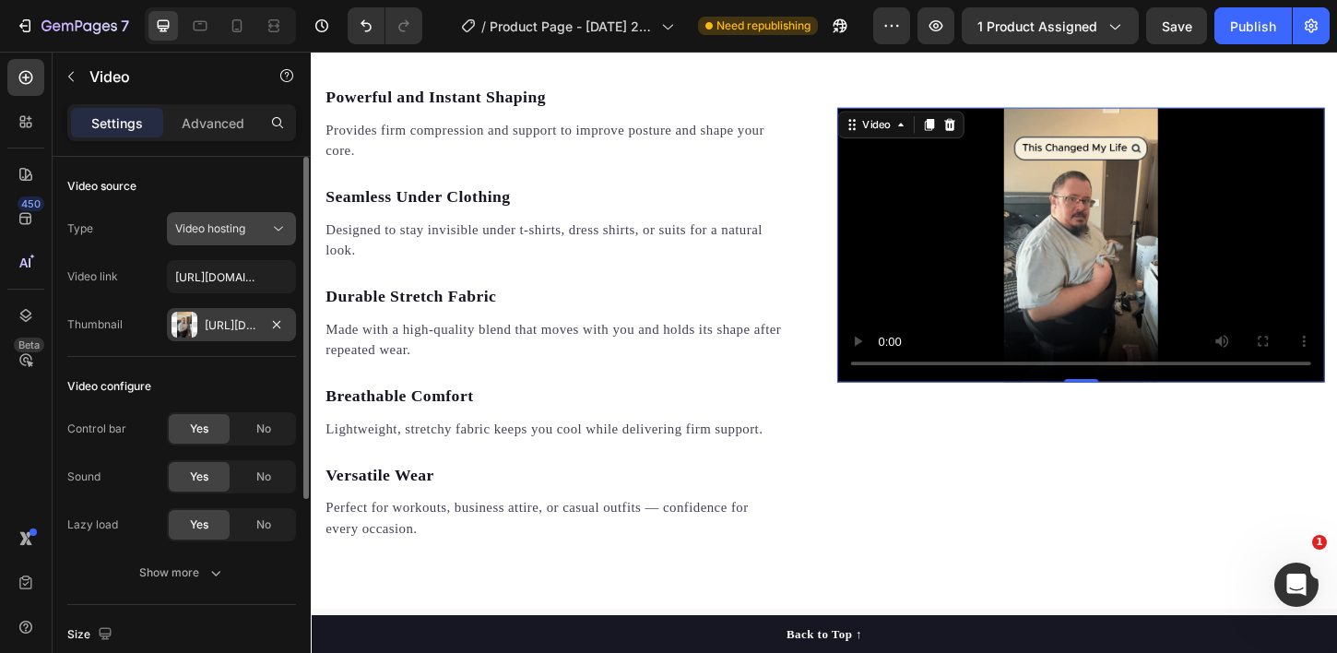
click at [263, 229] on div "Video hosting" at bounding box center [222, 228] width 94 height 17
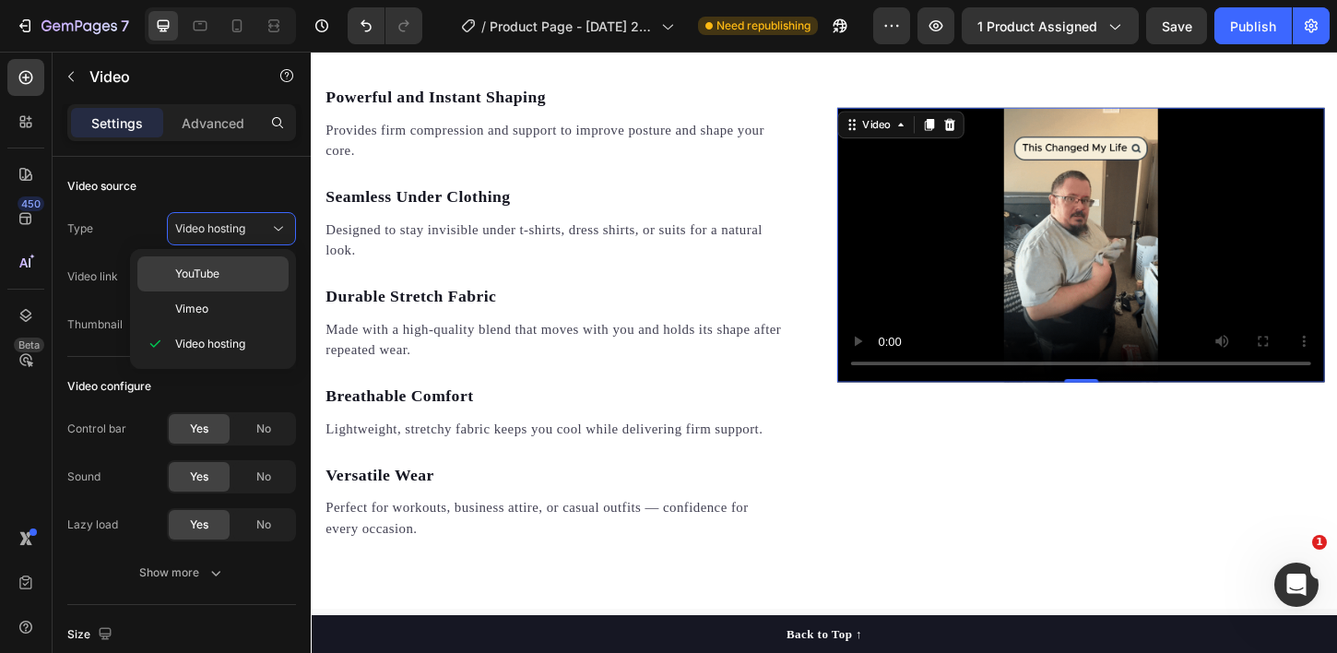
click at [221, 277] on p "YouTube" at bounding box center [227, 273] width 105 height 17
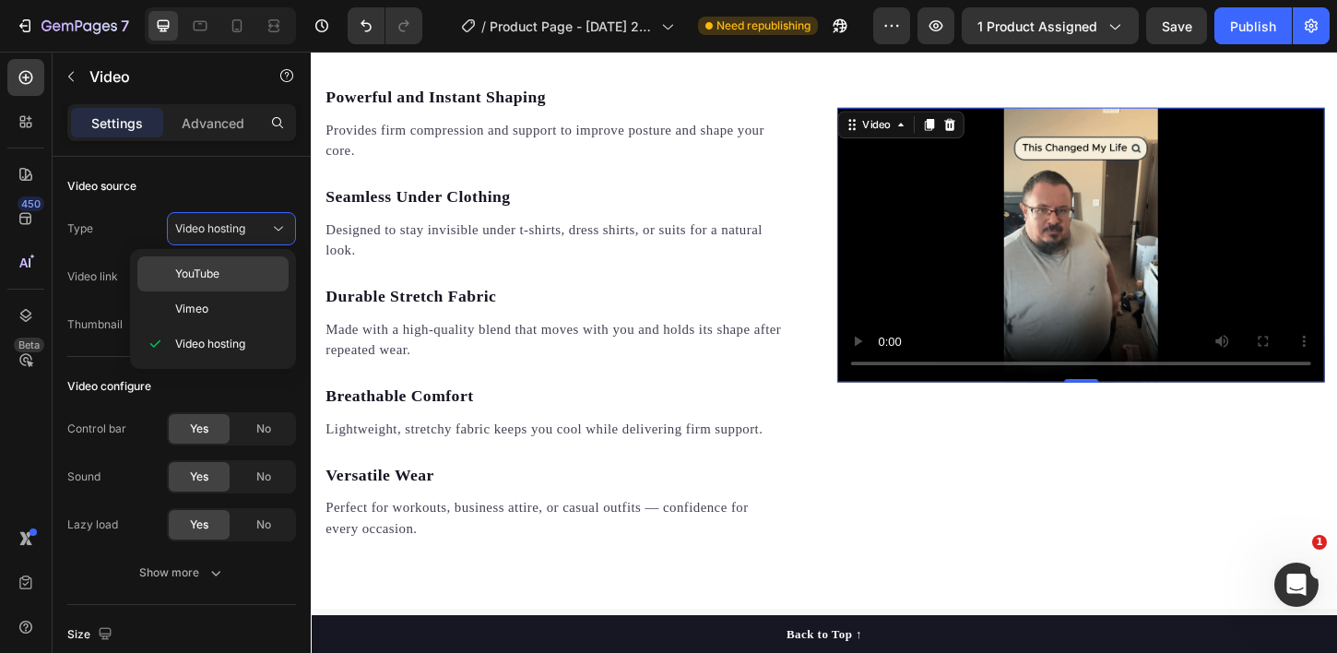
type input "https://www.youtube.com/watch?v=drIt4RH_kyQ"
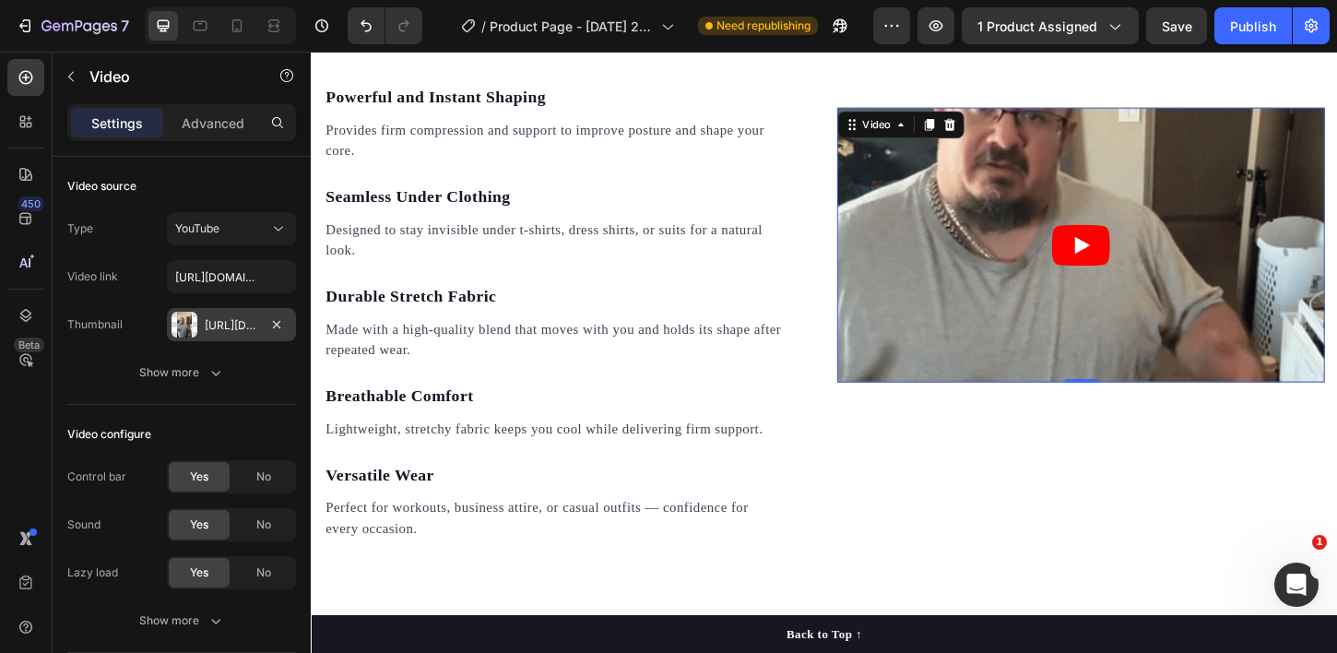
click at [1131, 257] on icon "Play" at bounding box center [1140, 260] width 63 height 44
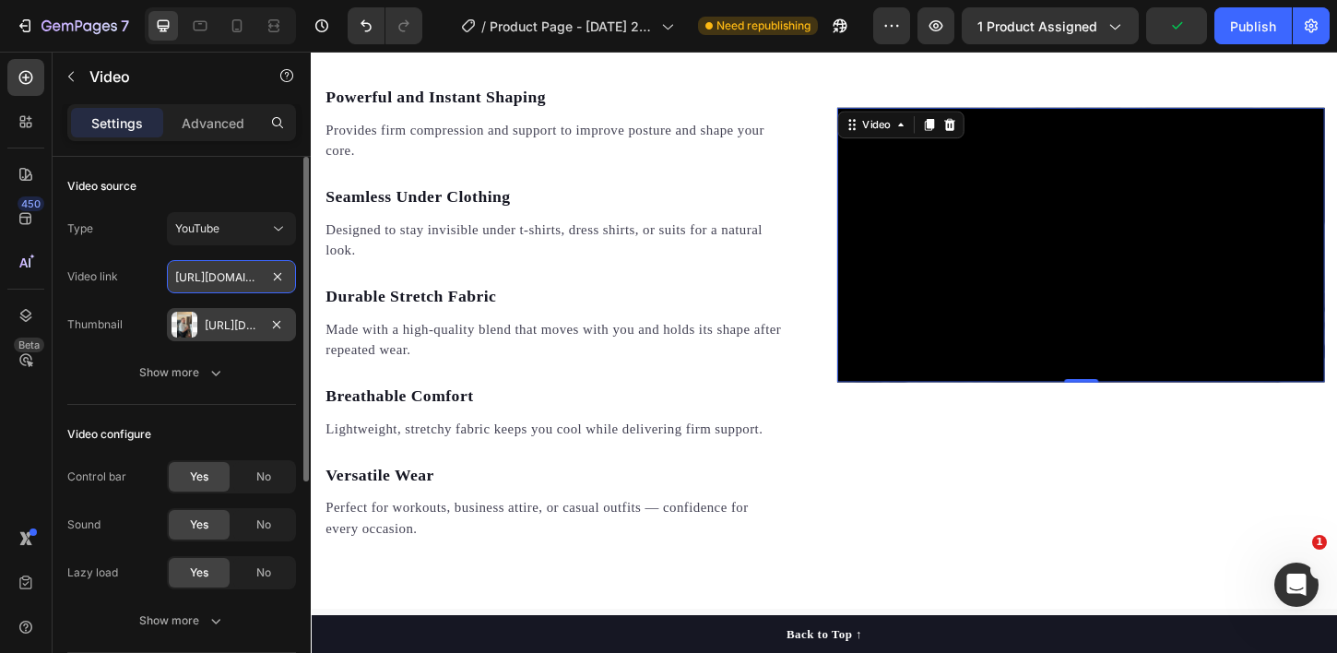
click at [208, 281] on input "https://www.youtube.com/watch?v=drIt4RH_kyQ" at bounding box center [231, 276] width 129 height 33
click at [224, 284] on input "https://www.youtube.com/watch?v=drIt4RH_kyQ" at bounding box center [231, 276] width 129 height 33
click at [144, 261] on div "Video link https://www.youtube.com/watch?v=drIt4RH_kyQ" at bounding box center [181, 276] width 229 height 33
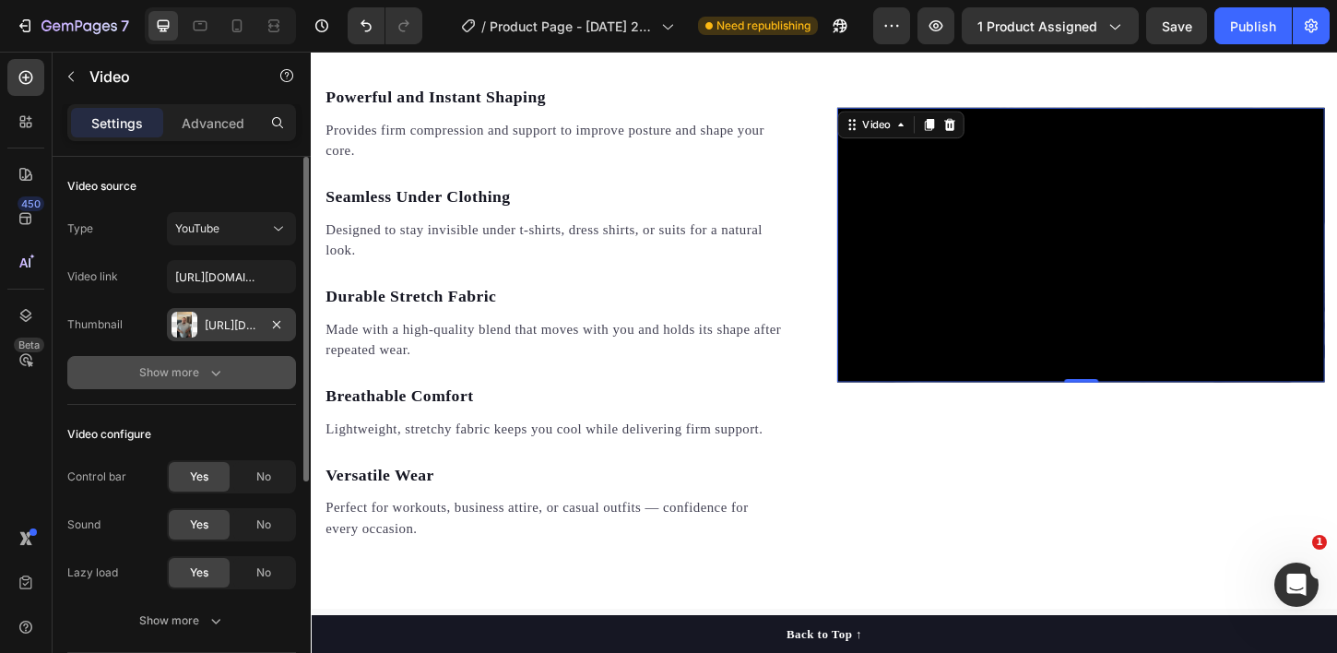
click at [183, 380] on div "Show more" at bounding box center [182, 372] width 86 height 18
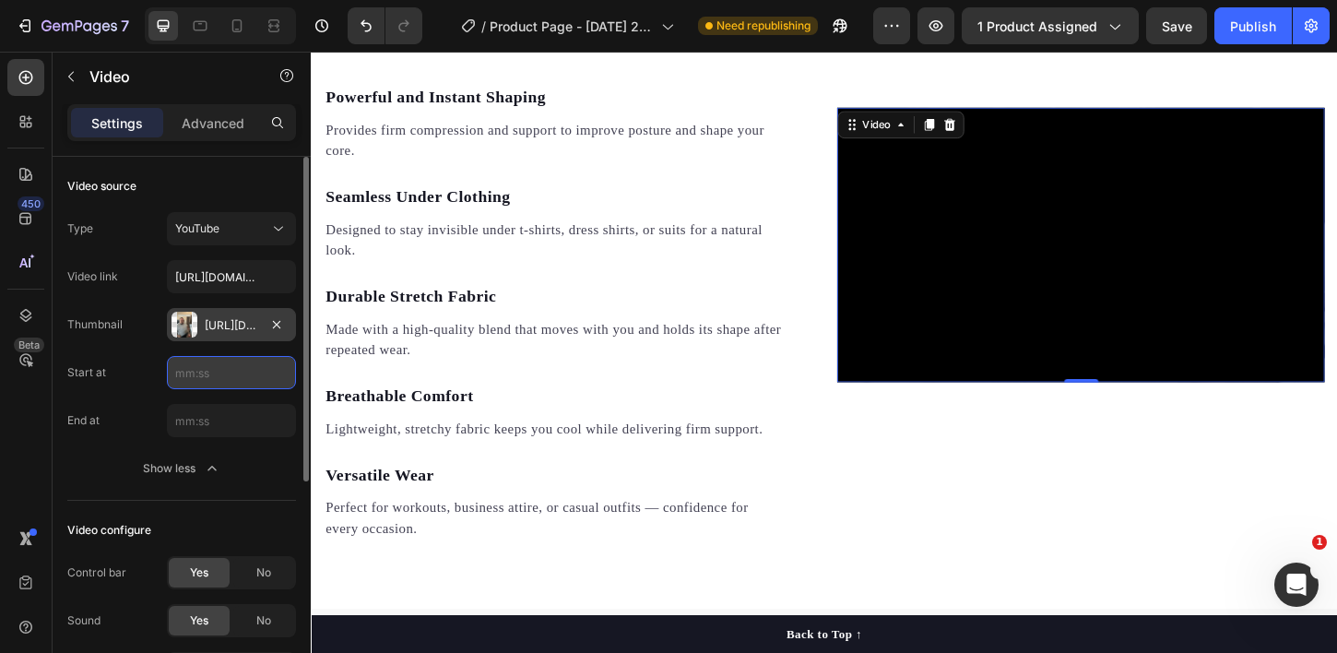
click at [254, 374] on input "text" at bounding box center [231, 372] width 129 height 33
type input "10"
click at [259, 413] on input "text" at bounding box center [231, 420] width 129 height 33
type input "17"
click at [118, 444] on div "Start at 10 End at 17 Show less" at bounding box center [181, 420] width 229 height 129
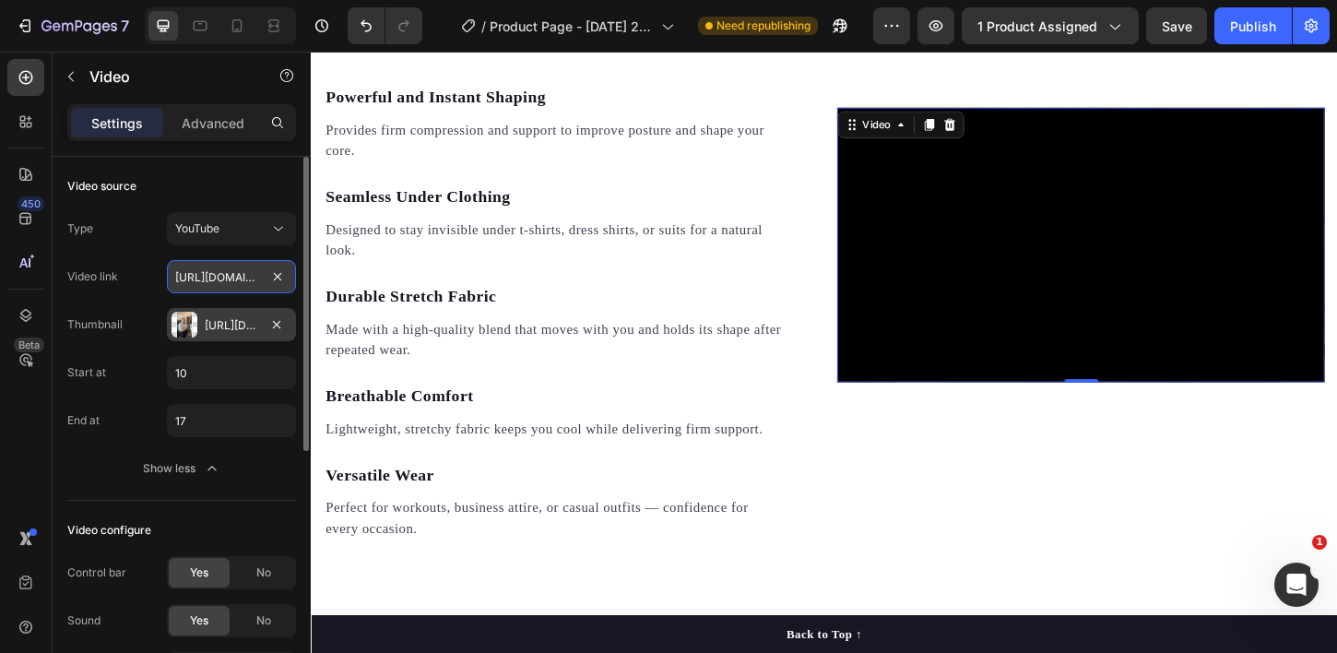
click at [219, 273] on input "https://www.youtube.com/watch?v=drIt4RH_kyQ" at bounding box center [231, 276] width 129 height 33
paste input "https://youtube.com/shorts/dgE7elhCKwA?feature=share"
type input "https://youtube.com/shorts/dgE7elhCKwA?feature=share"
click at [136, 304] on div "Type YouTube Video link https://youtube.com/shorts/dgE7elhCKwA?feature=share Th…" at bounding box center [181, 276] width 229 height 129
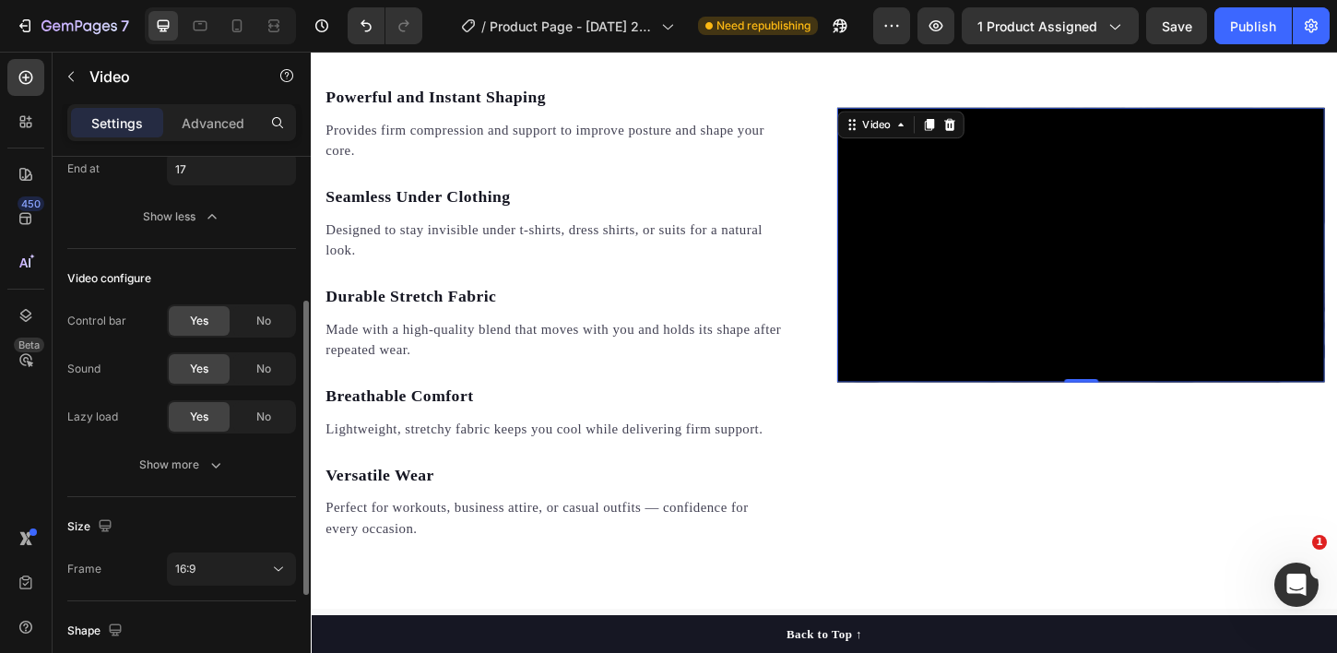
scroll to position [473, 0]
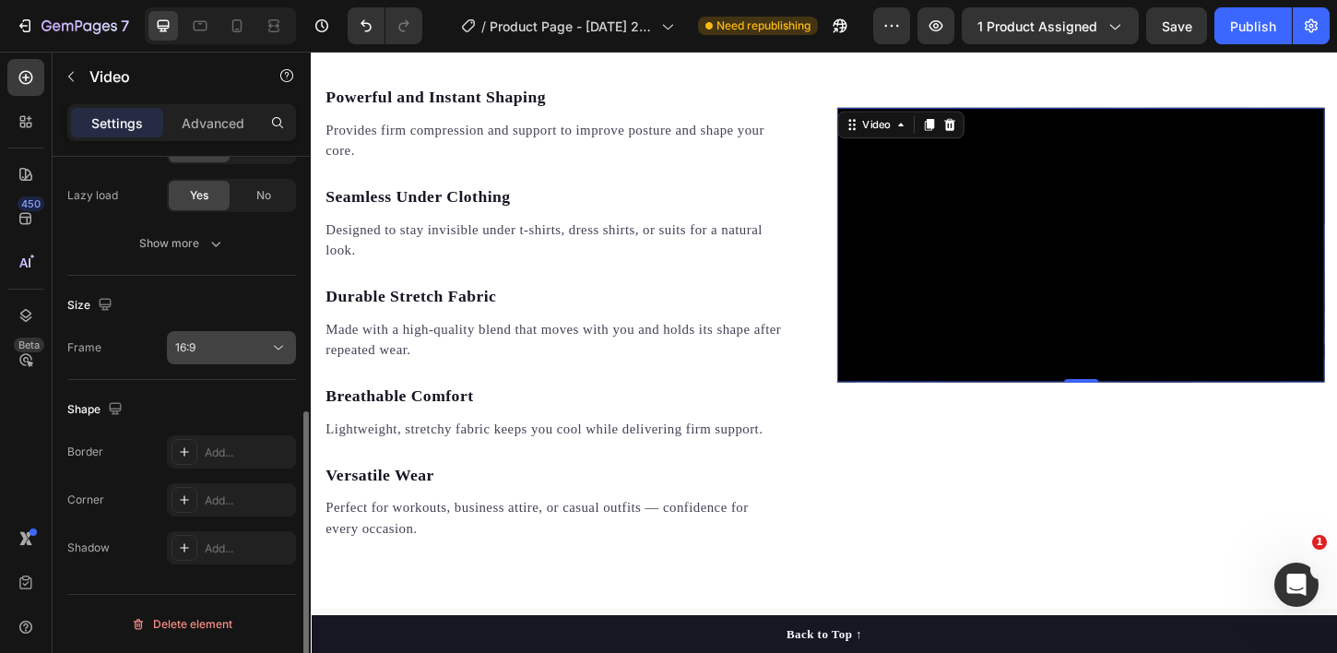
click at [214, 354] on div "16:9" at bounding box center [222, 347] width 94 height 17
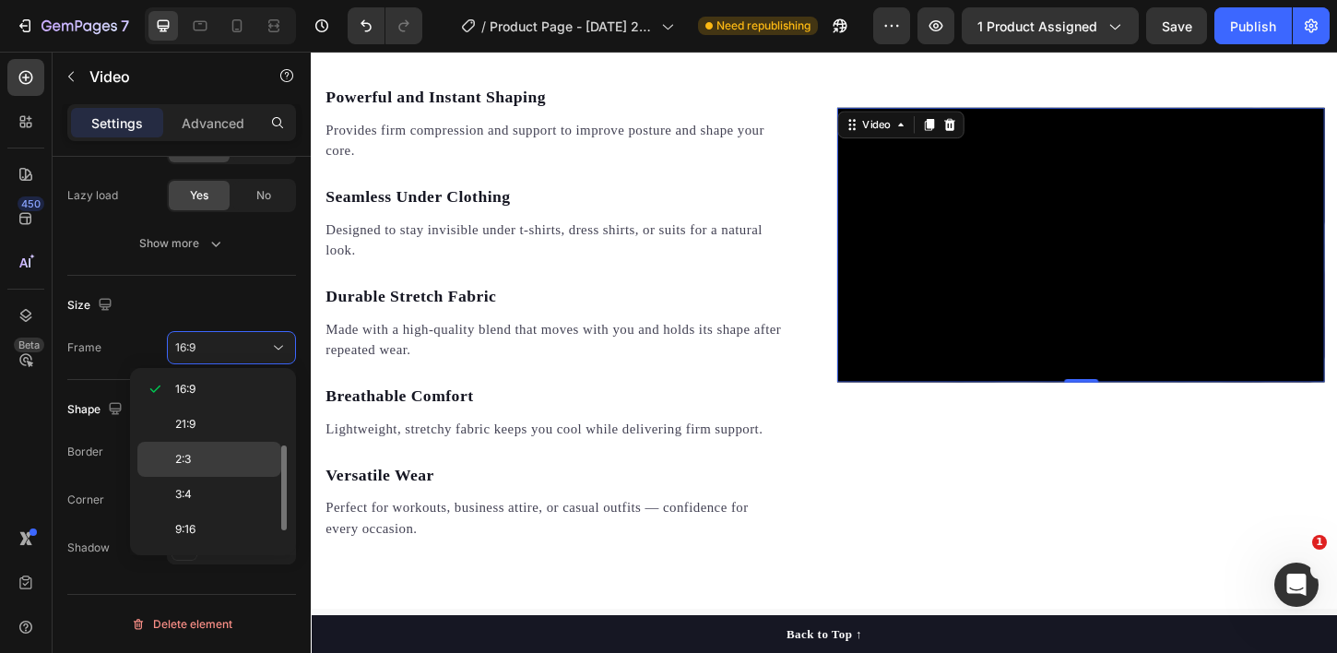
scroll to position [178, 0]
click at [221, 513] on div "9:16" at bounding box center [209, 530] width 144 height 35
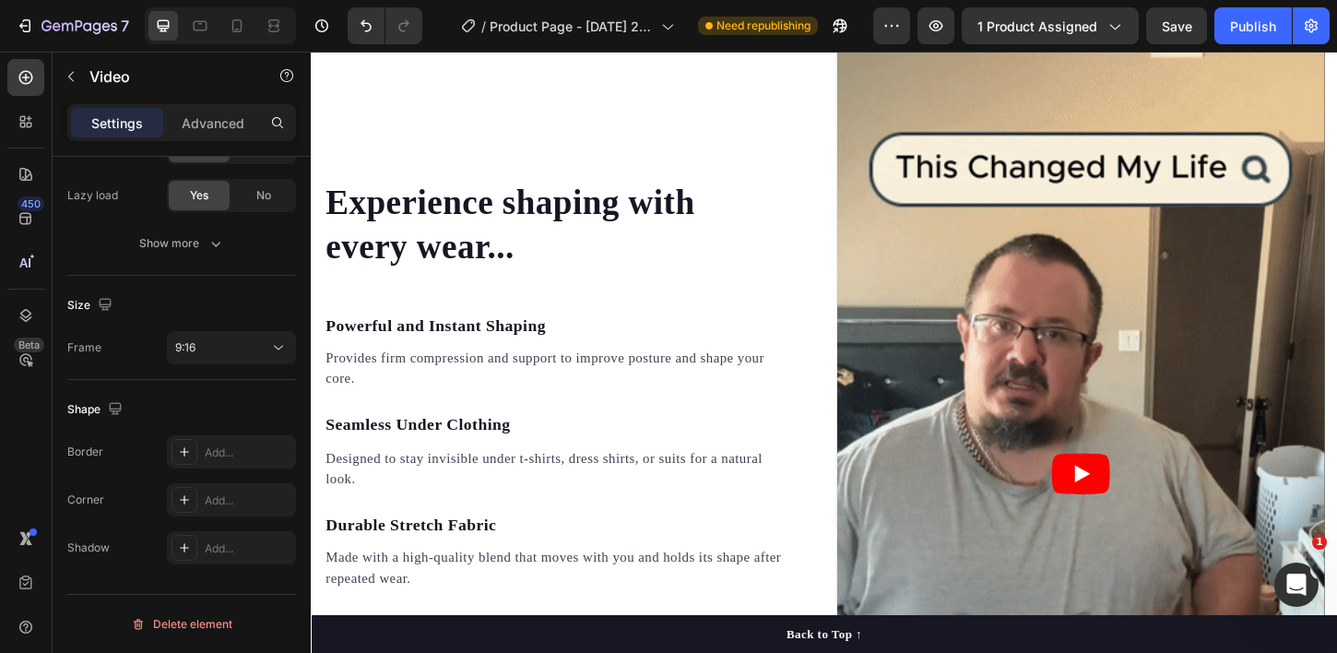
scroll to position [1879, 0]
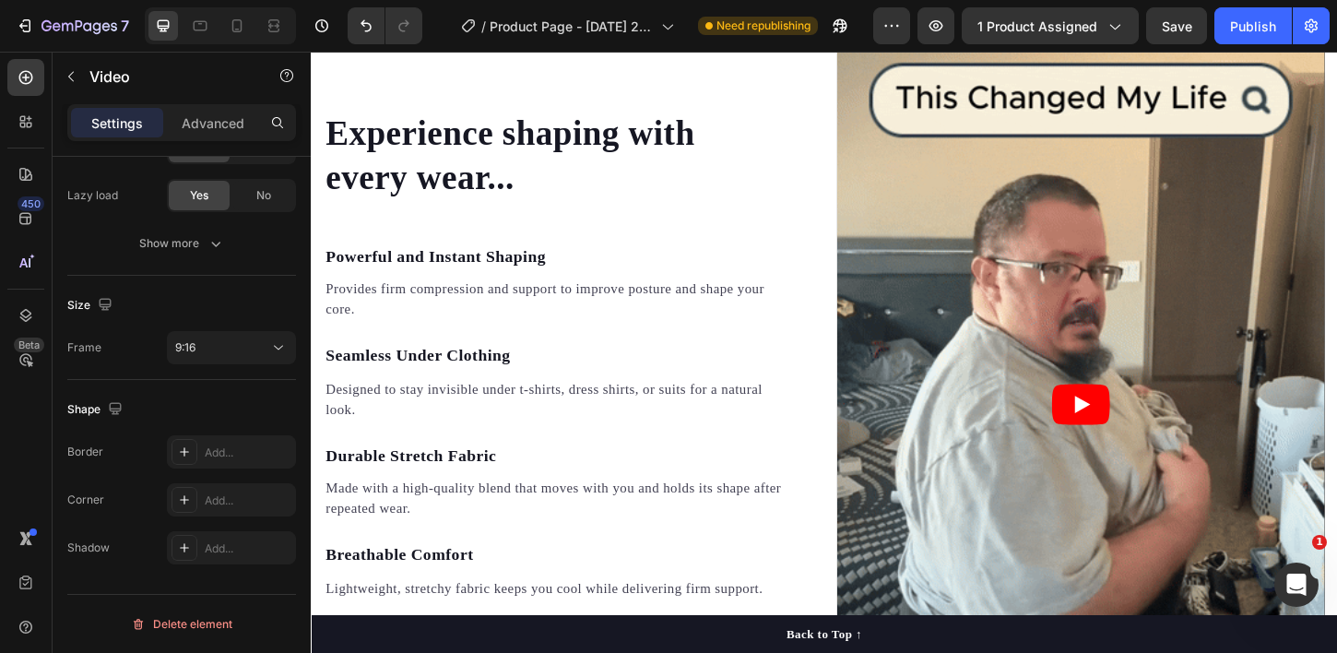
click at [1156, 446] on icon "Play" at bounding box center [1140, 431] width 63 height 44
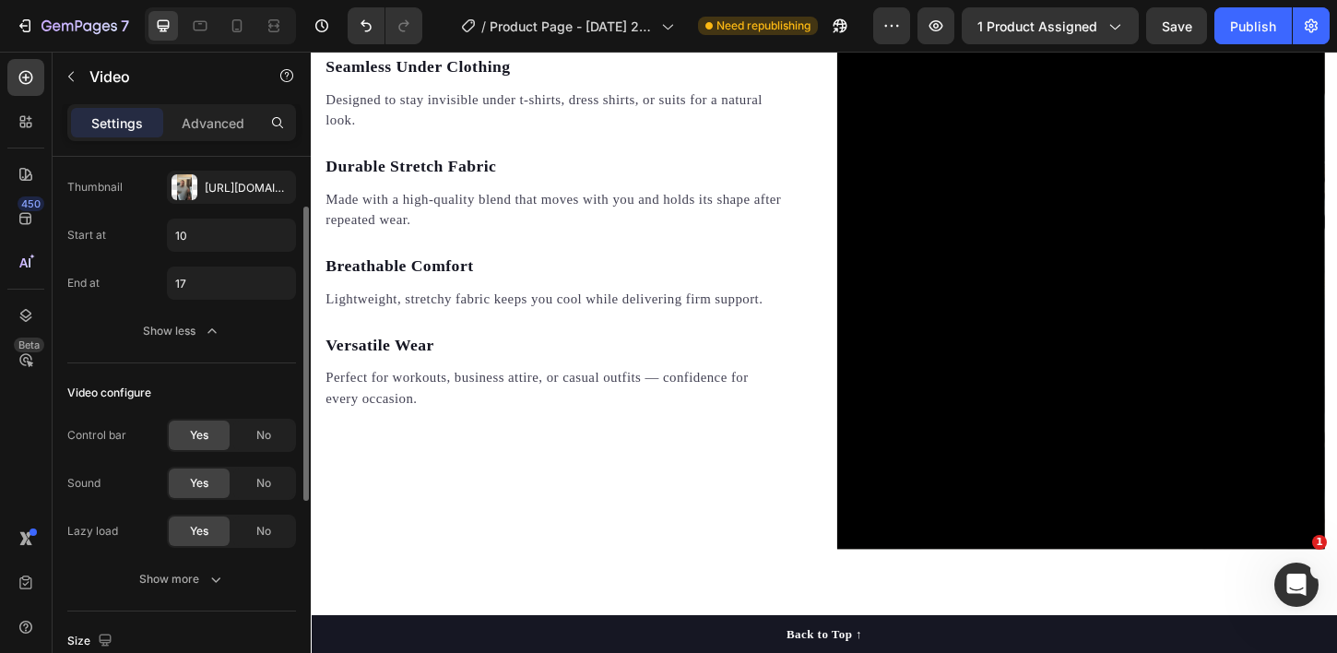
scroll to position [99, 0]
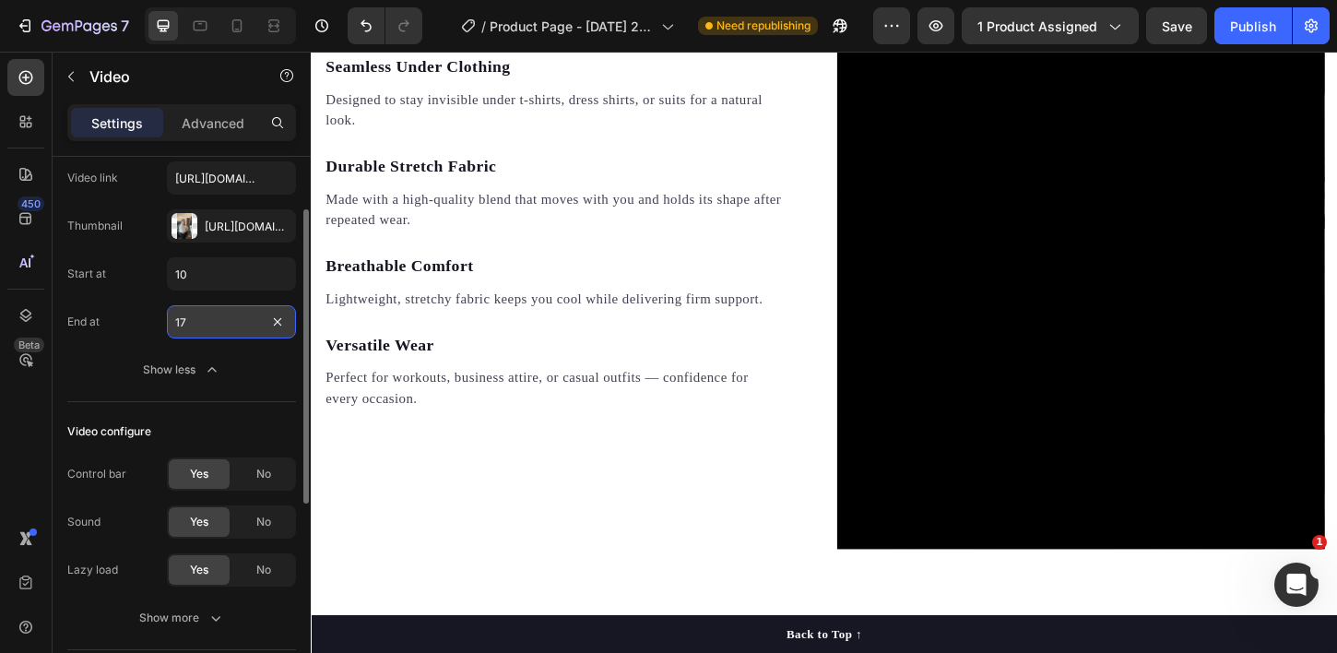
click at [220, 334] on input "17" at bounding box center [231, 321] width 129 height 33
type input "18"
click at [121, 339] on div "Start at 10 End at 18 Show less" at bounding box center [181, 321] width 229 height 129
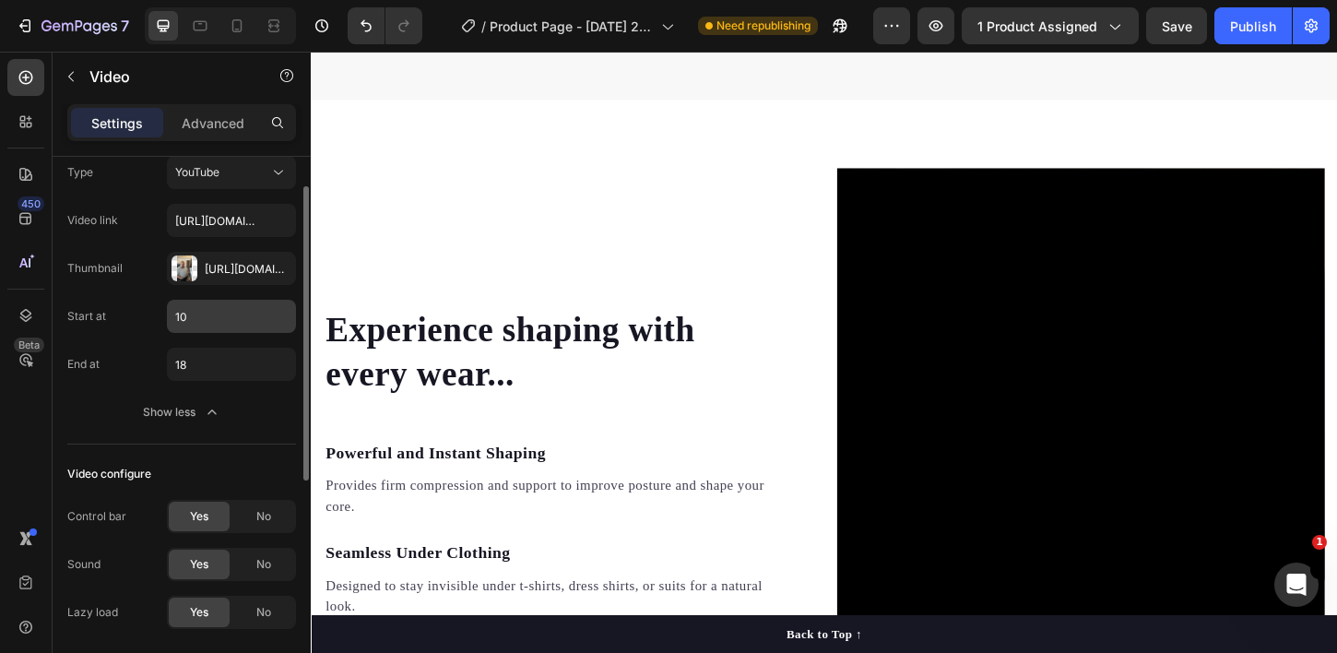
scroll to position [0, 0]
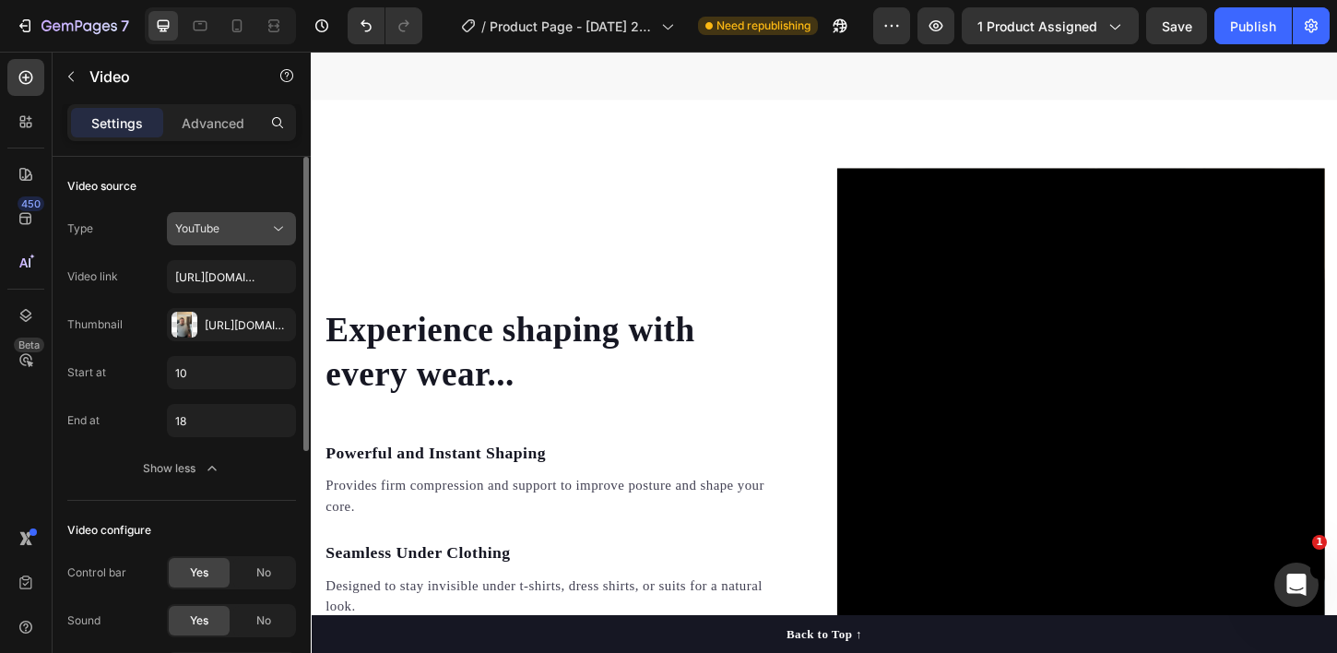
click at [237, 230] on div "YouTube" at bounding box center [222, 228] width 94 height 17
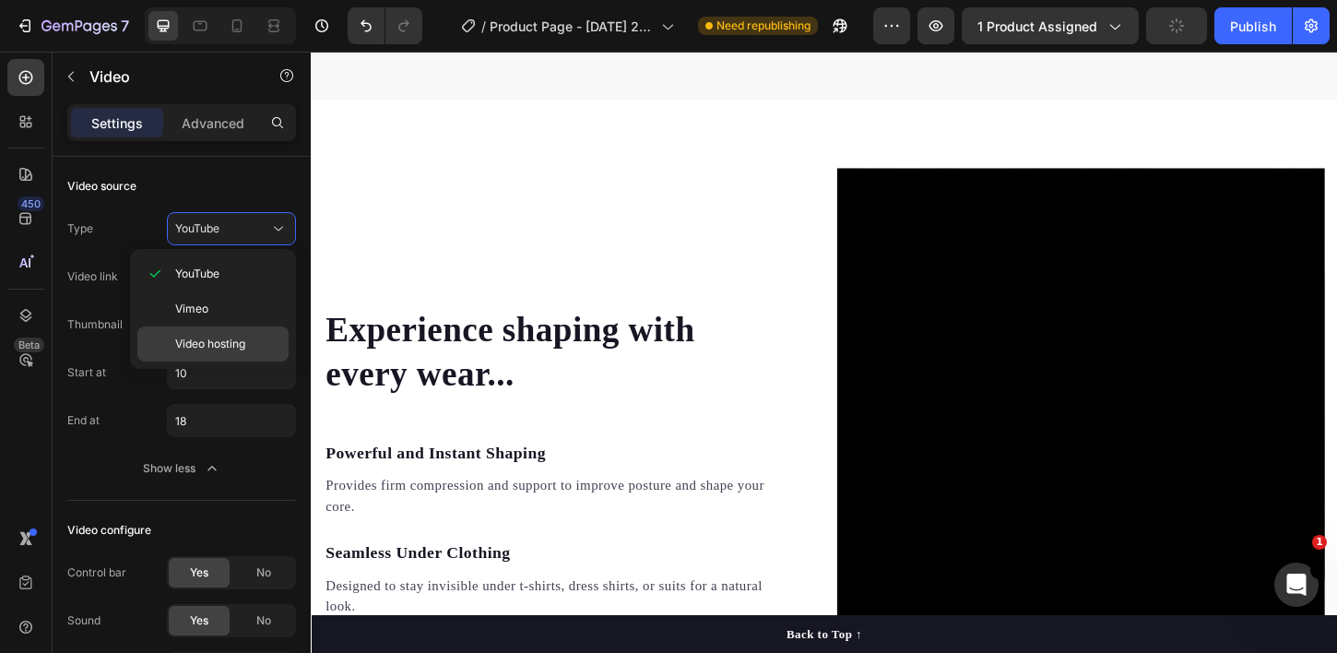
click at [224, 338] on span "Video hosting" at bounding box center [210, 344] width 70 height 17
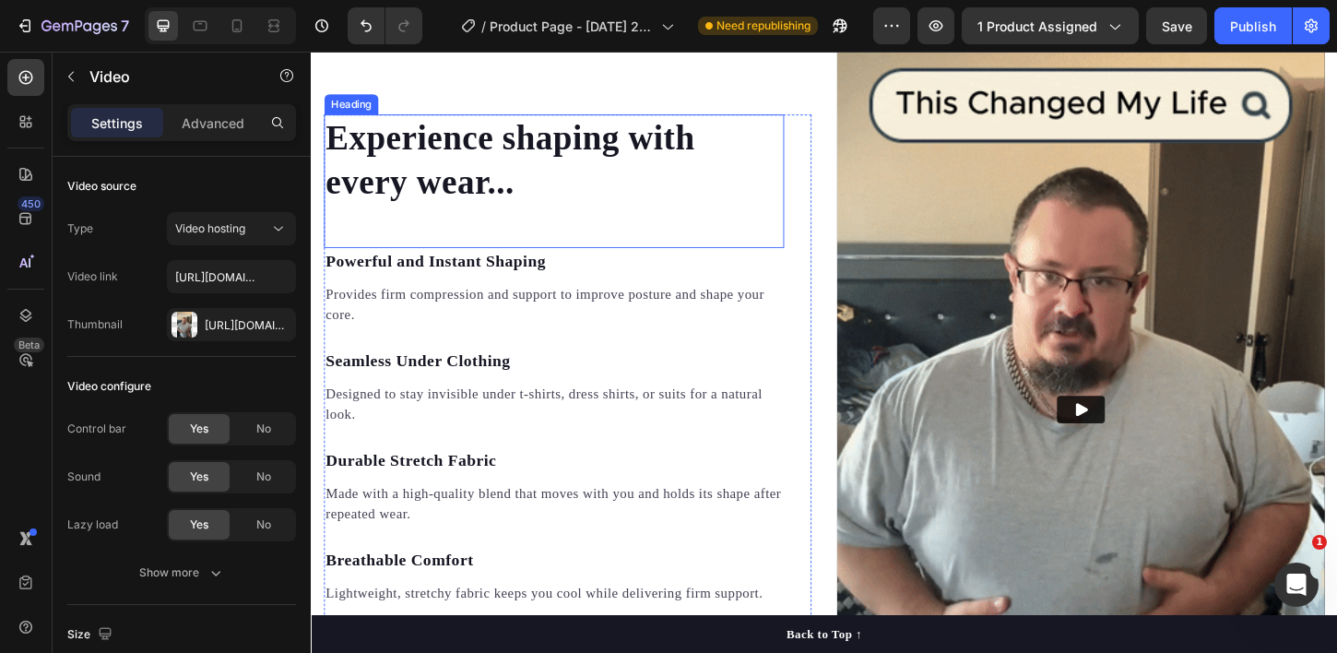
scroll to position [1877, 0]
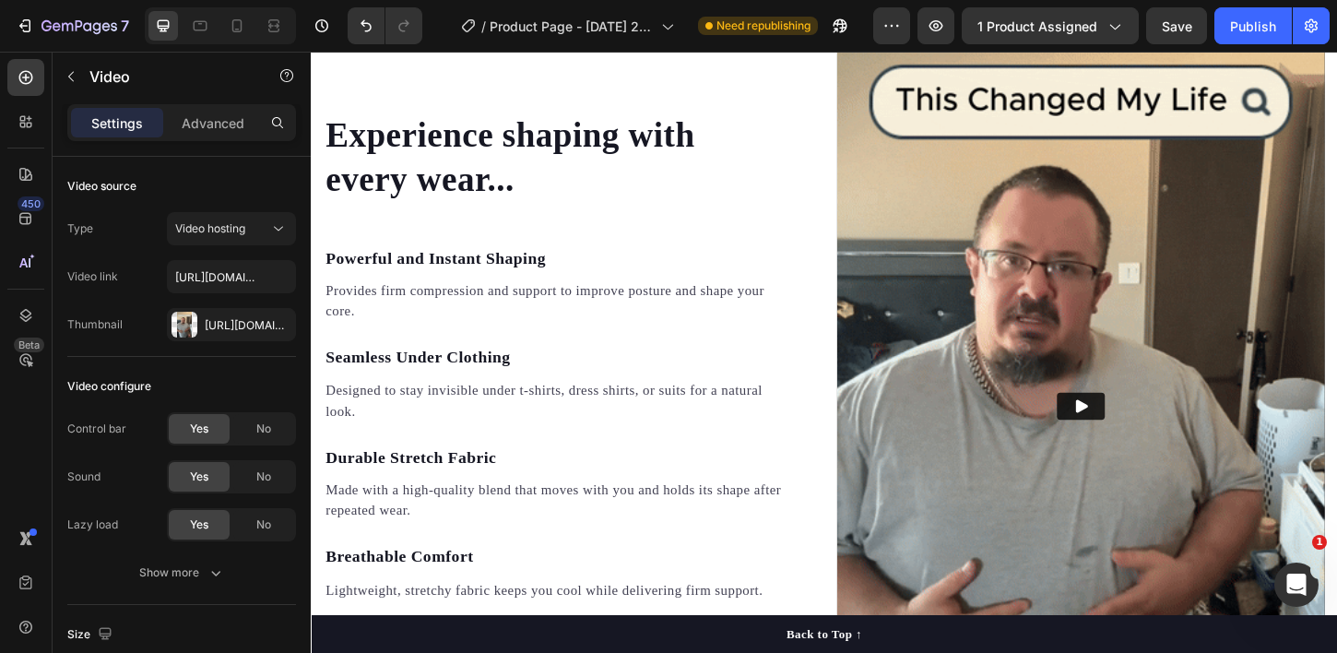
click at [1144, 428] on icon "Play" at bounding box center [1140, 433] width 18 height 18
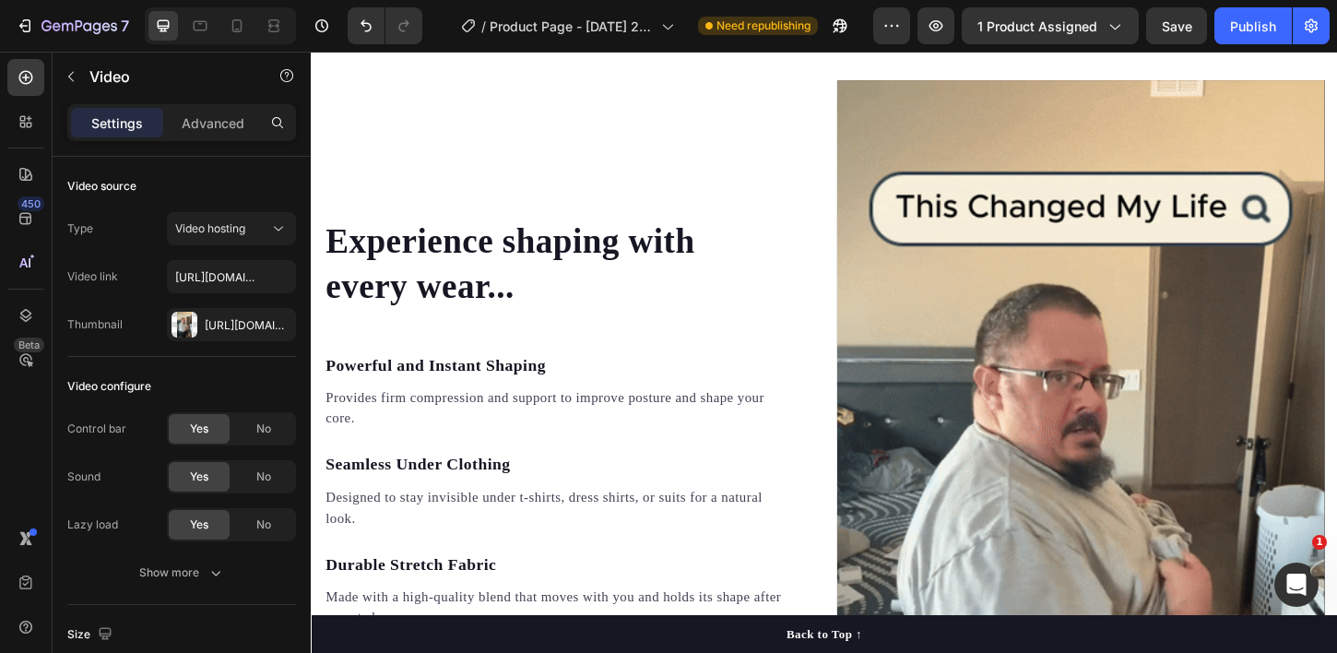
scroll to position [1752, 0]
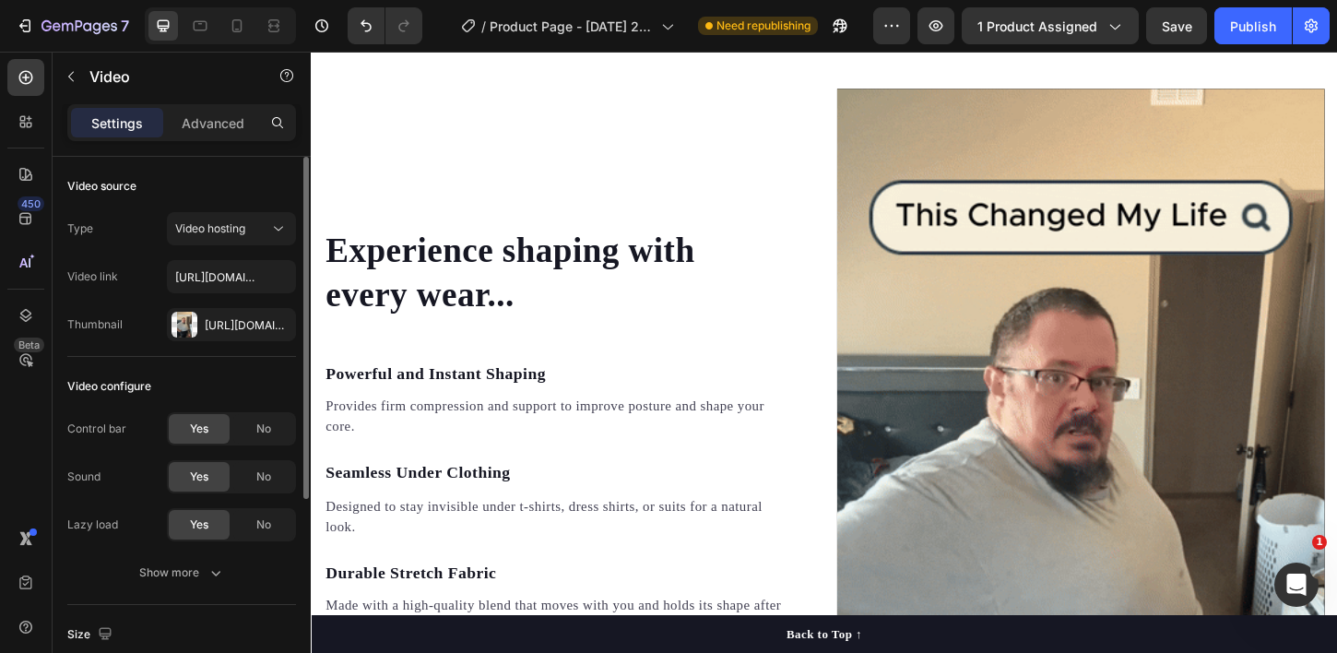
click at [243, 605] on div "Video source Type Video hosting Video link https://youtube.com/shorts/dgE7elhCK…" at bounding box center [181, 657] width 229 height 104
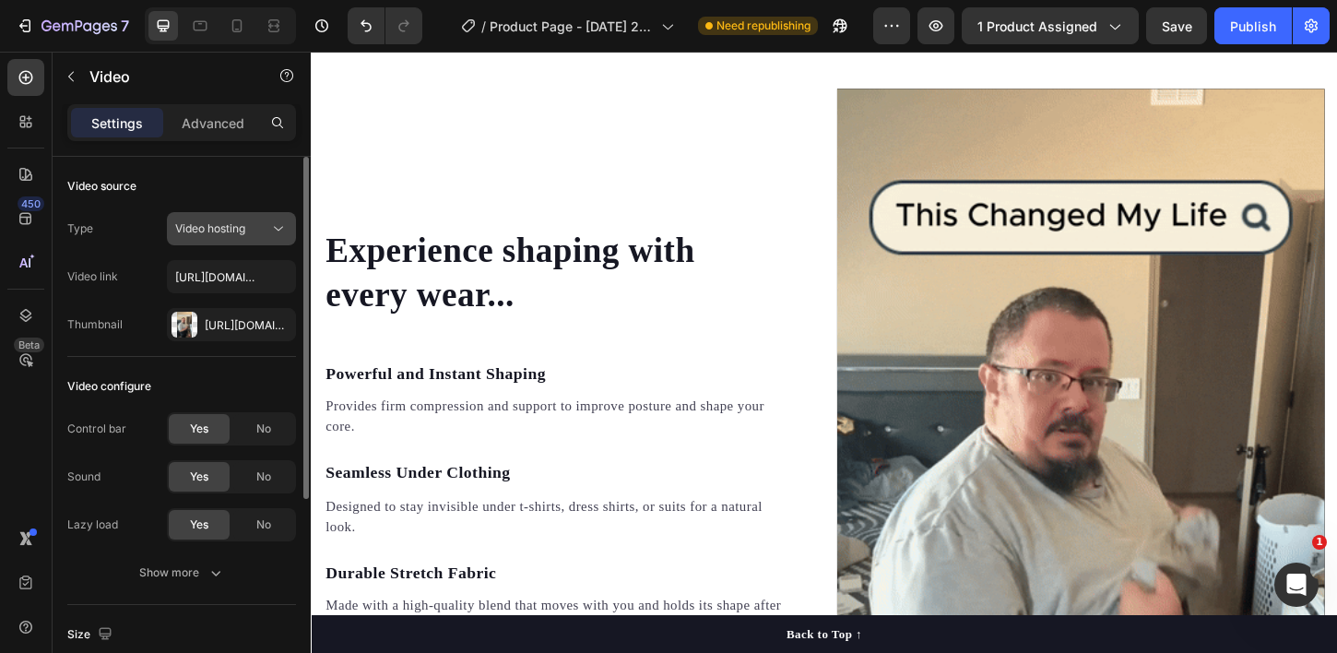
click at [243, 214] on button "Video hosting" at bounding box center [231, 228] width 129 height 33
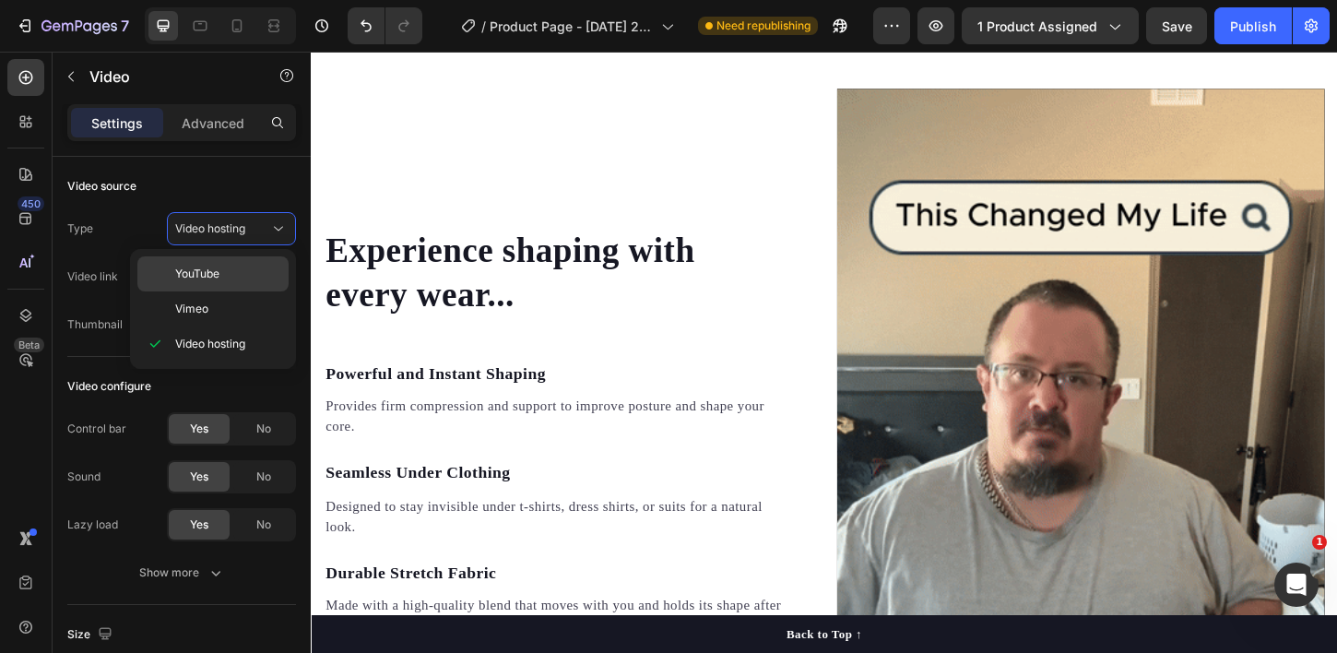
click at [226, 277] on p "YouTube" at bounding box center [227, 273] width 105 height 17
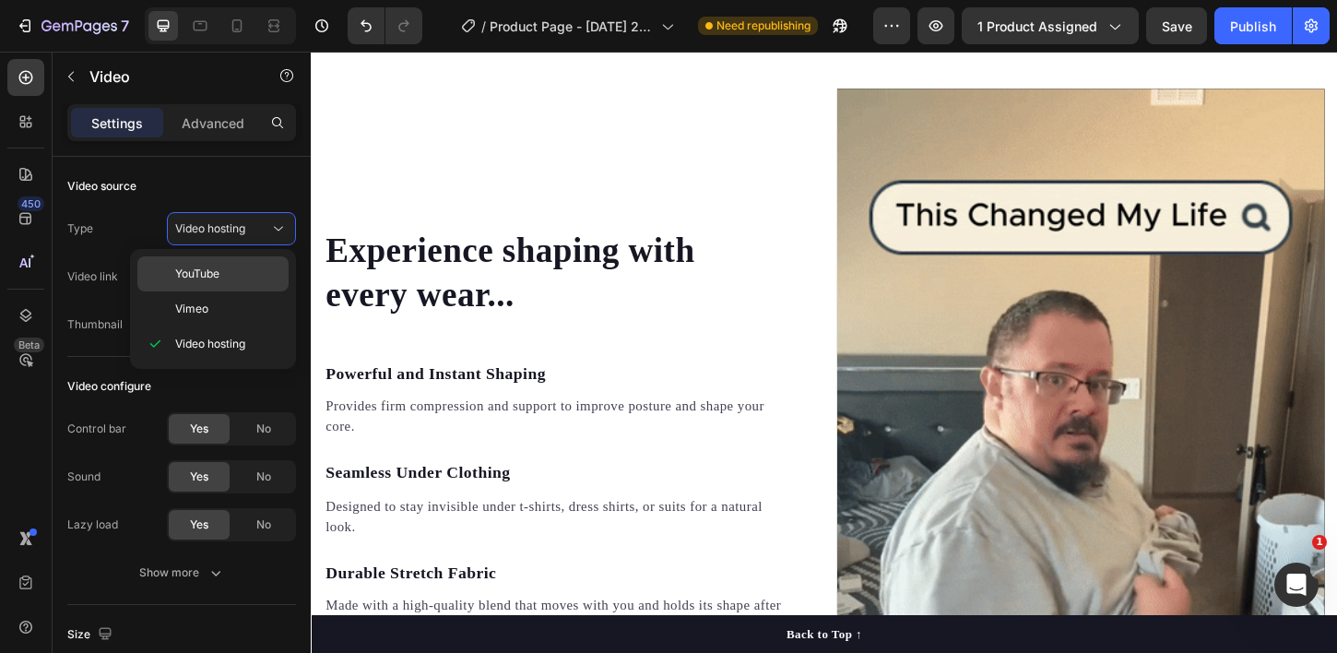
type input "https://youtube.com/shorts/dgE7elhCKwA?feature=share"
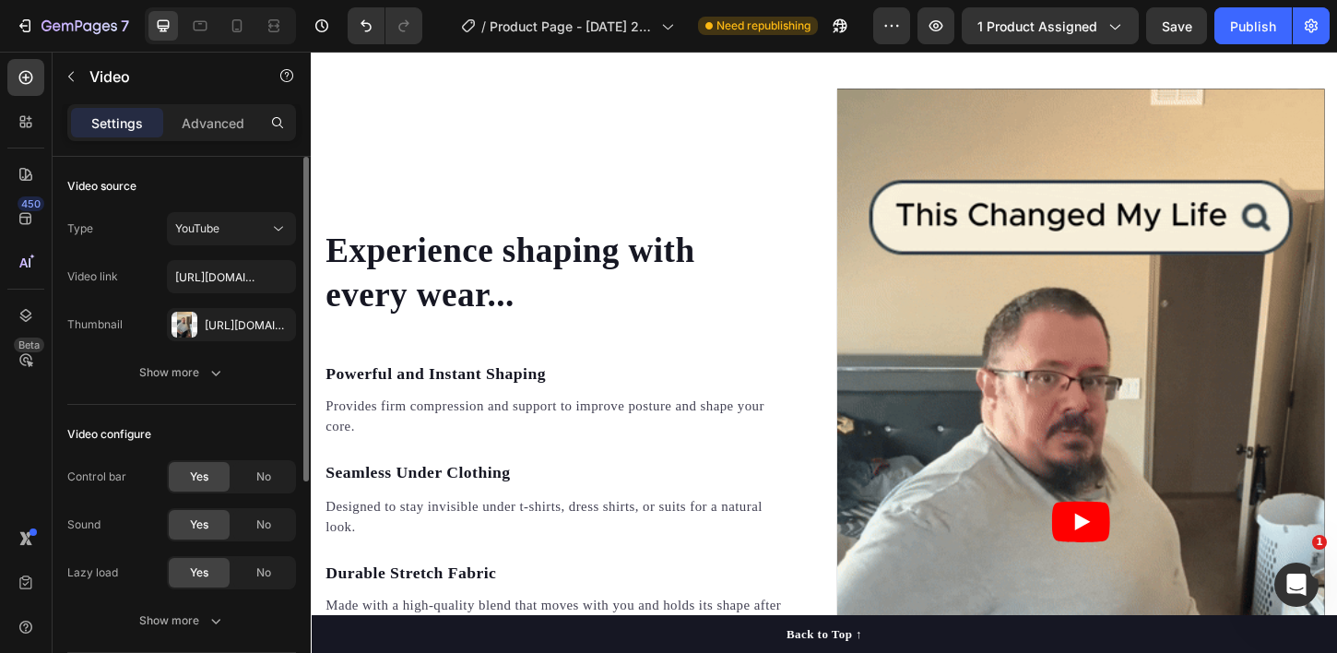
click at [234, 196] on div "Video source" at bounding box center [181, 185] width 229 height 29
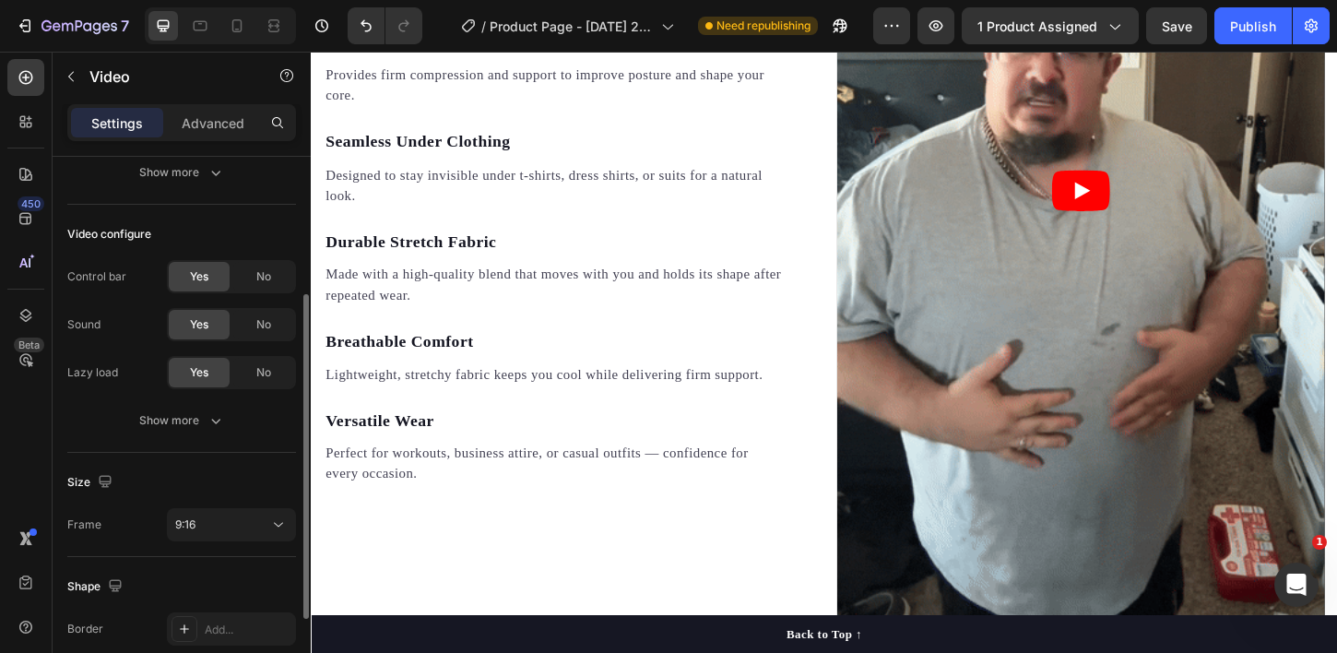
scroll to position [377, 0]
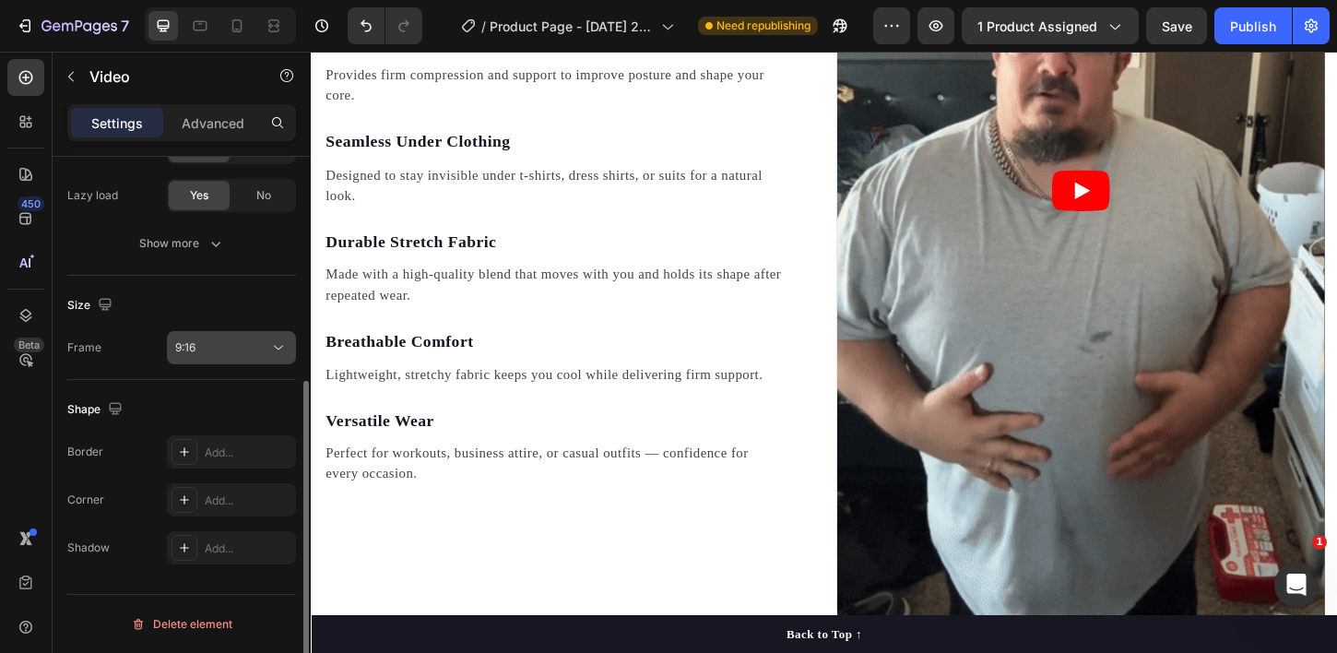
click at [242, 348] on div "9:16" at bounding box center [222, 347] width 94 height 17
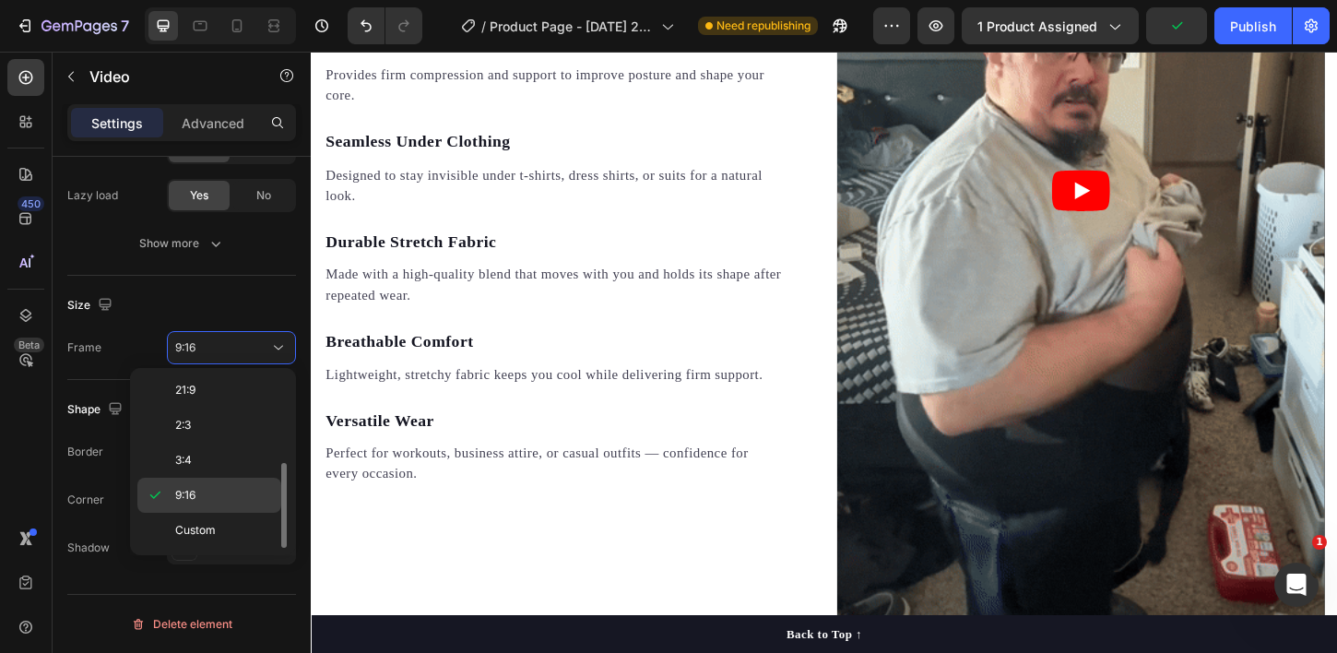
scroll to position [166, 0]
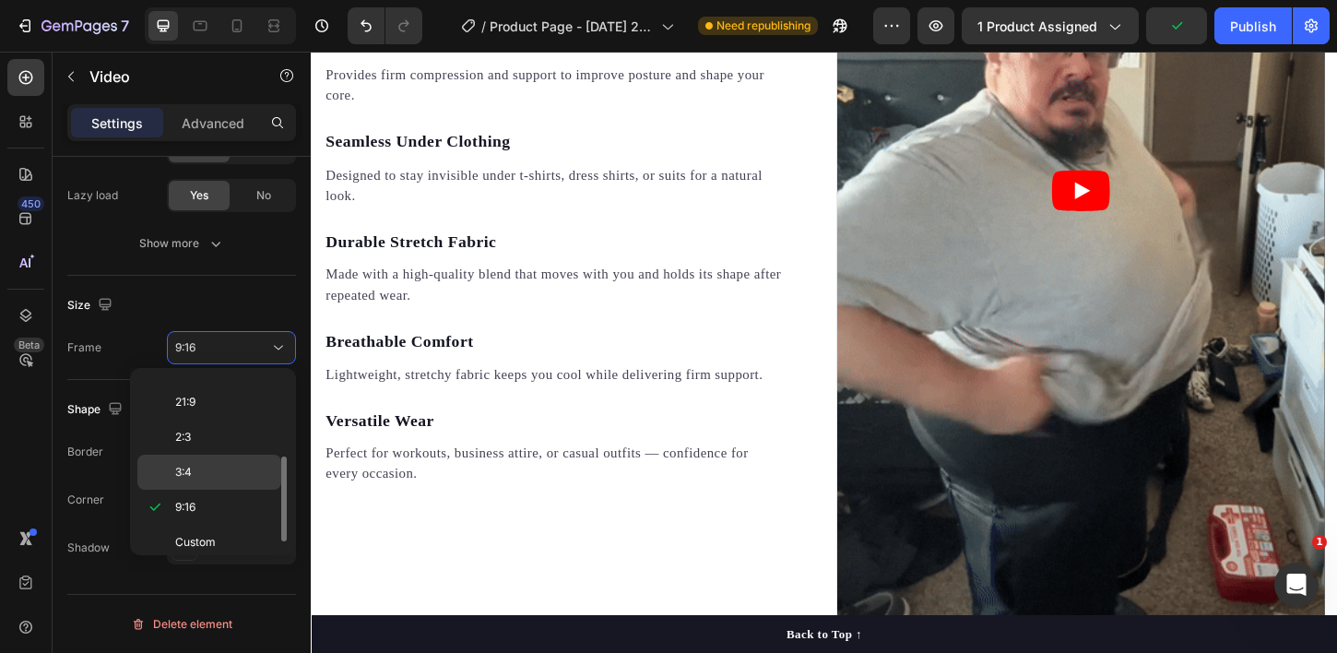
click at [213, 478] on p "3:4" at bounding box center [224, 472] width 98 height 17
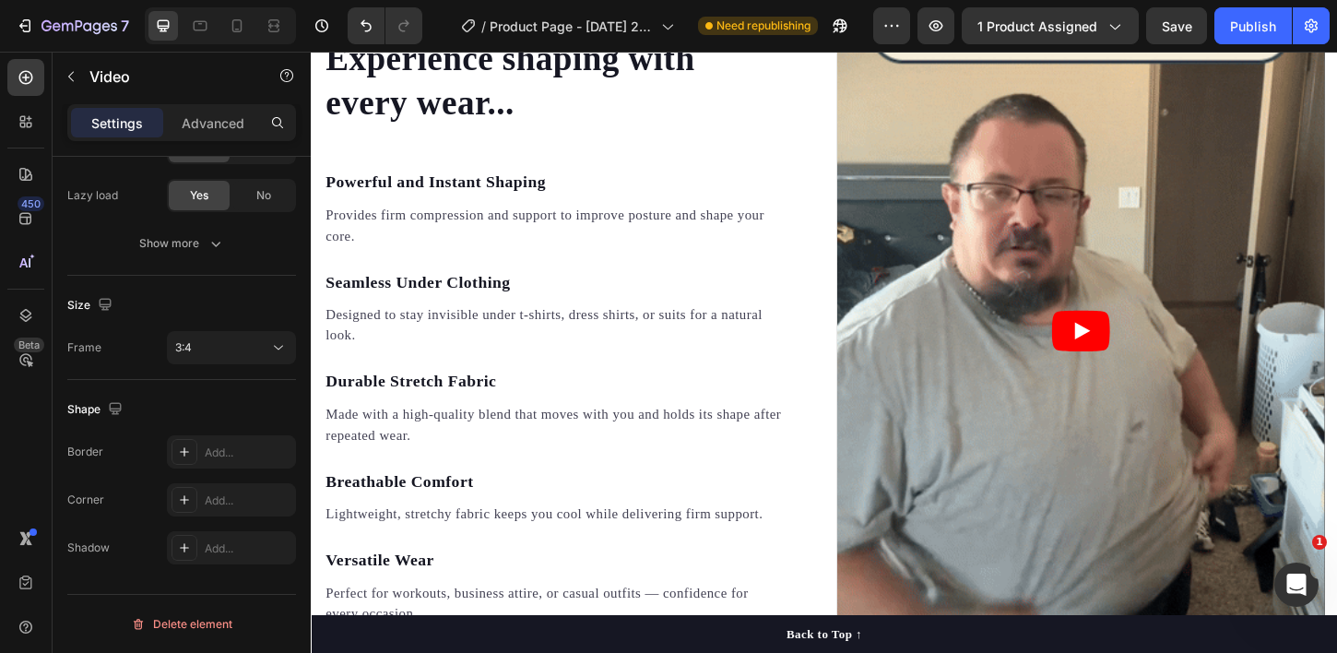
scroll to position [1919, 0]
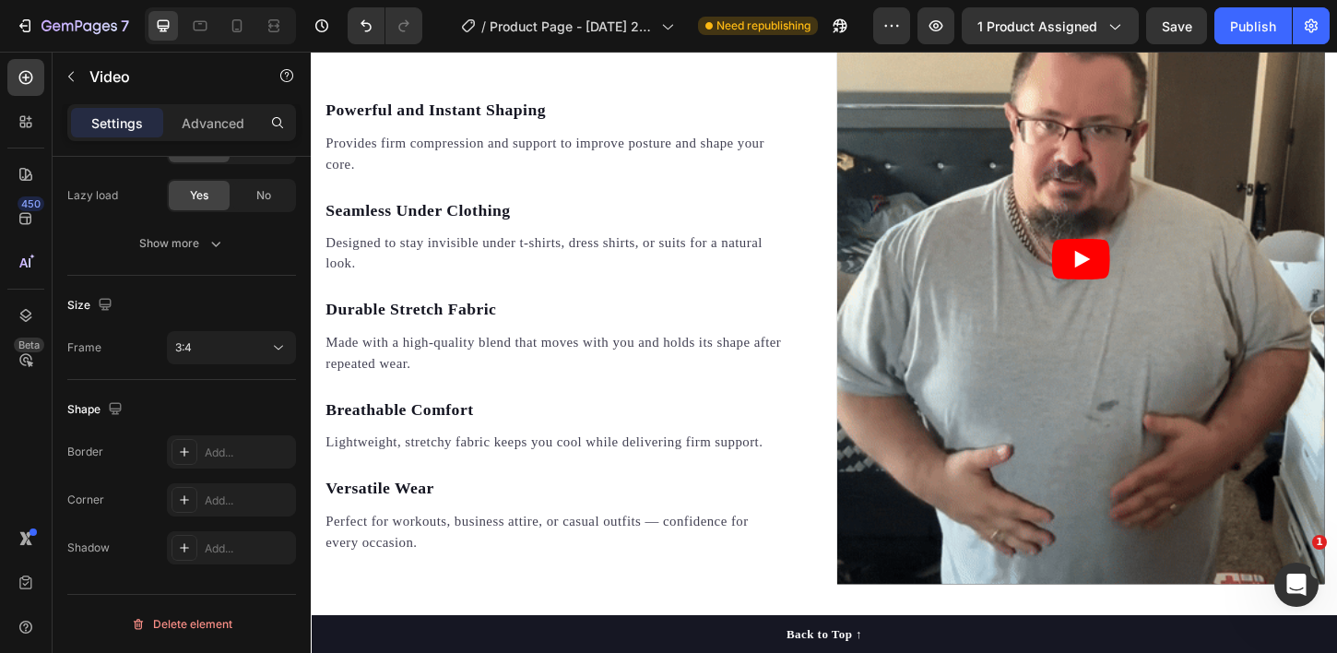
click at [1147, 272] on icon "Play" at bounding box center [1142, 274] width 17 height 18
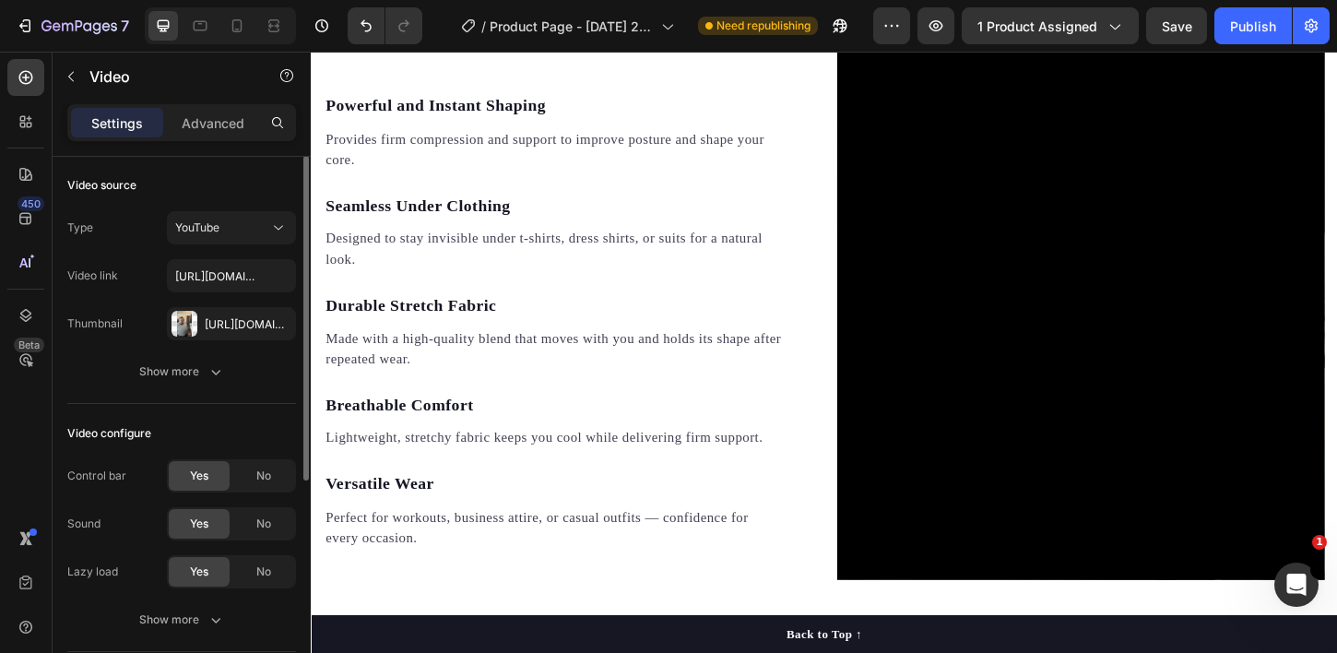
scroll to position [0, 0]
click at [215, 371] on icon "button" at bounding box center [215, 372] width 18 height 18
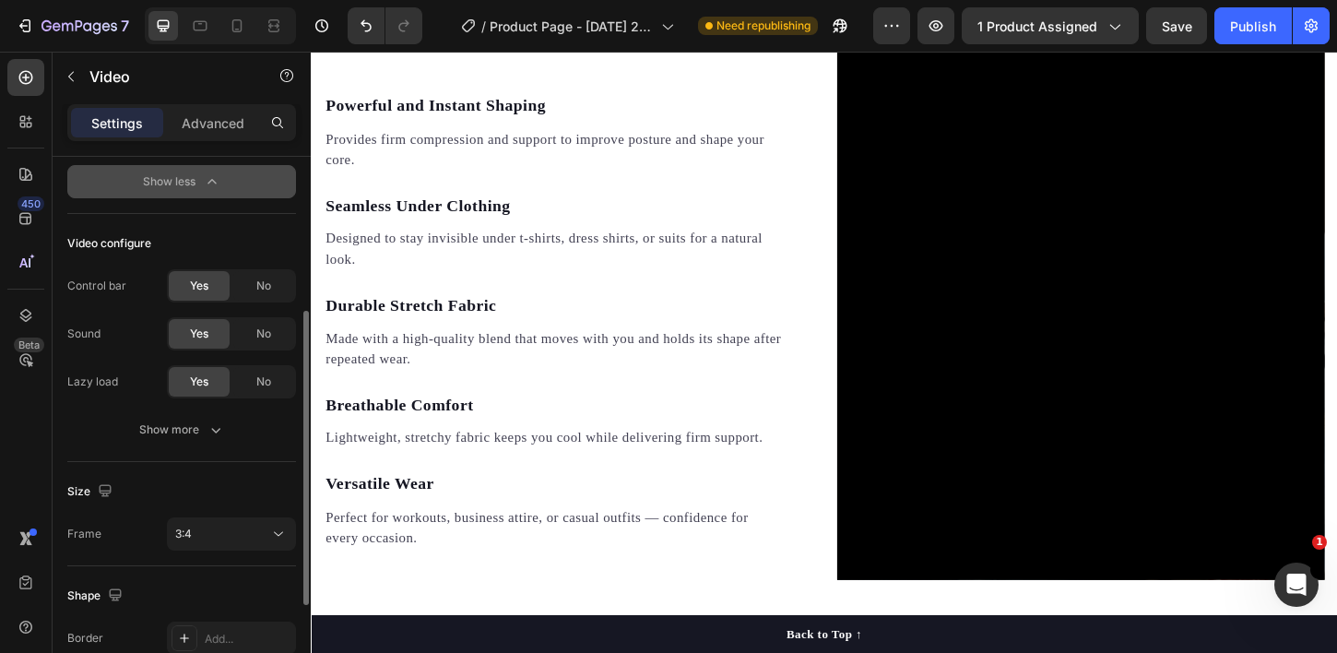
scroll to position [293, 0]
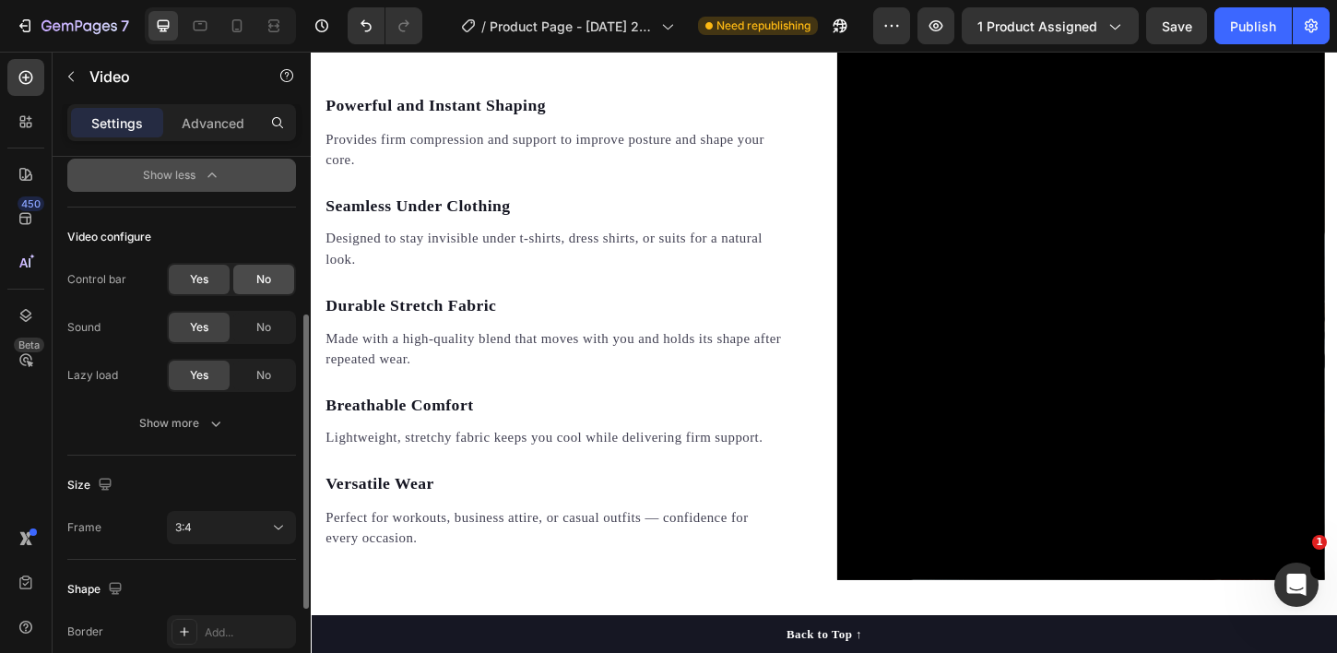
click at [264, 283] on span "No" at bounding box center [263, 279] width 15 height 17
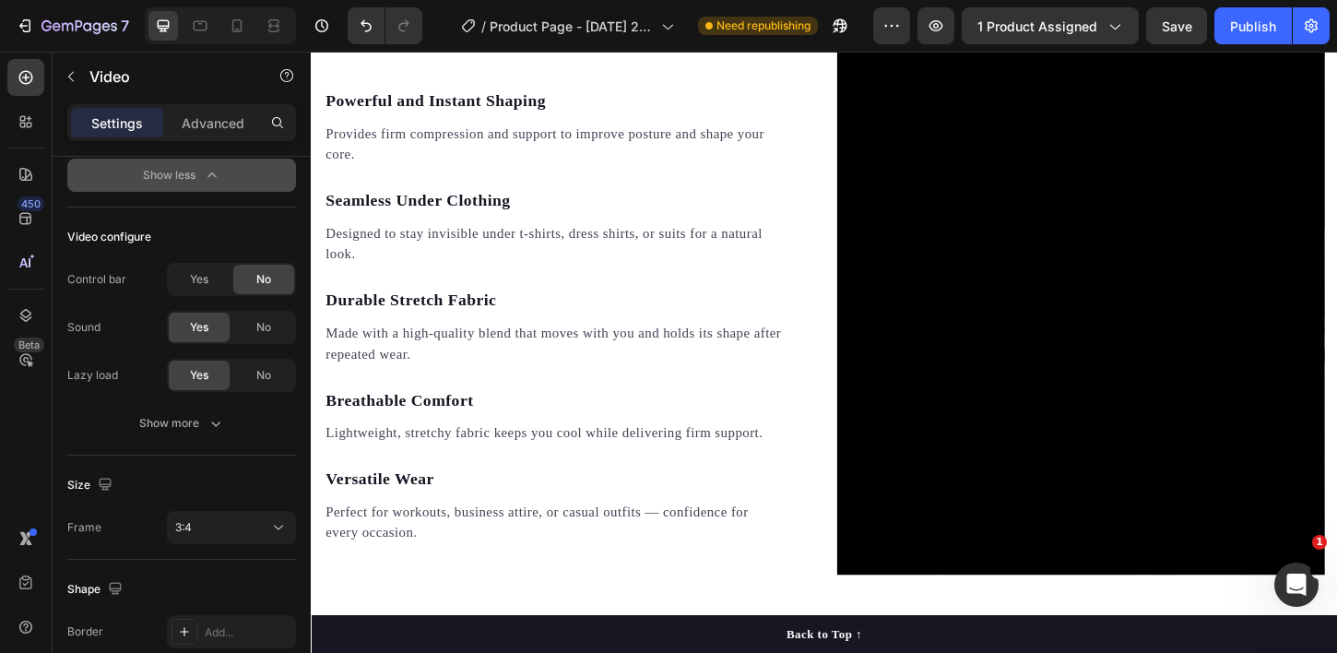
scroll to position [1834, 0]
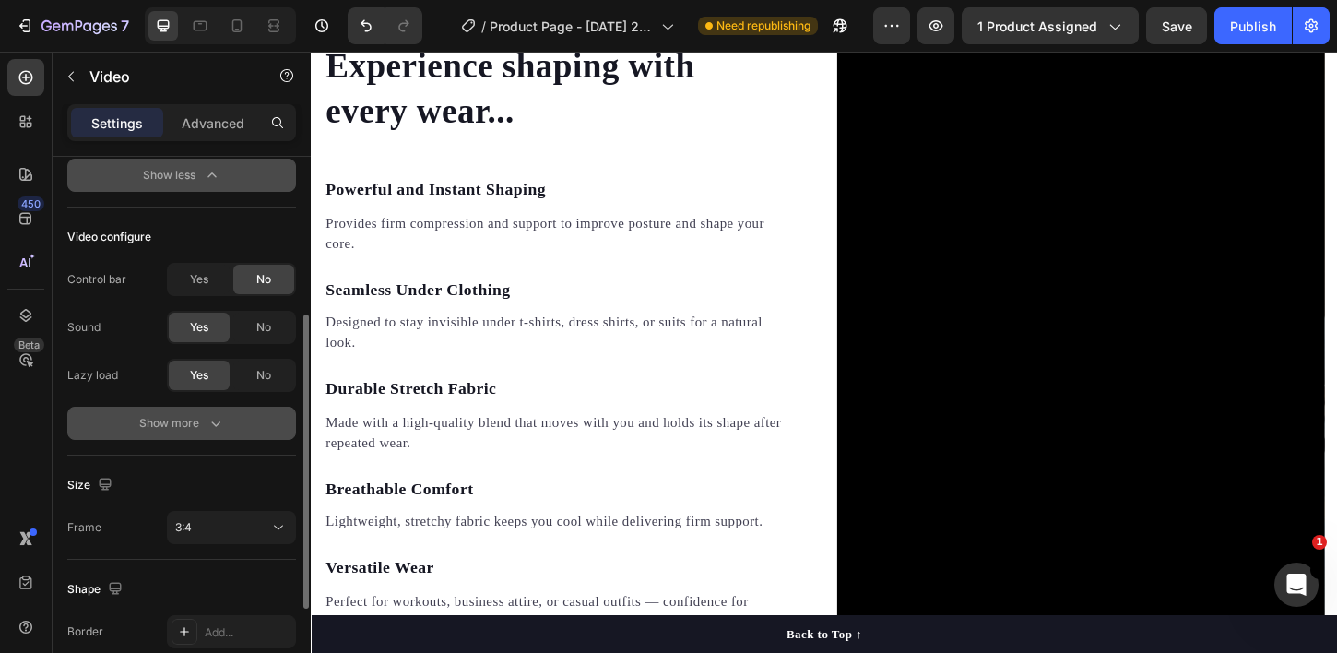
click at [219, 418] on icon "button" at bounding box center [215, 423] width 18 height 18
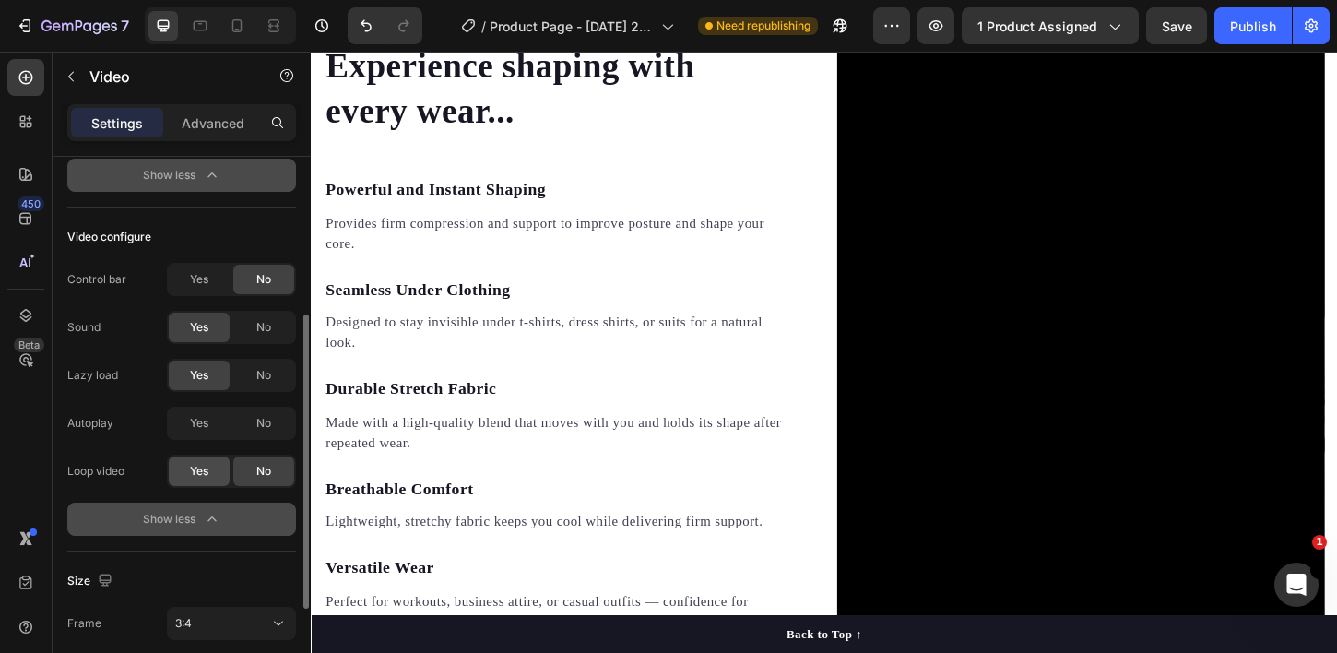
click at [203, 467] on span "Yes" at bounding box center [199, 471] width 18 height 17
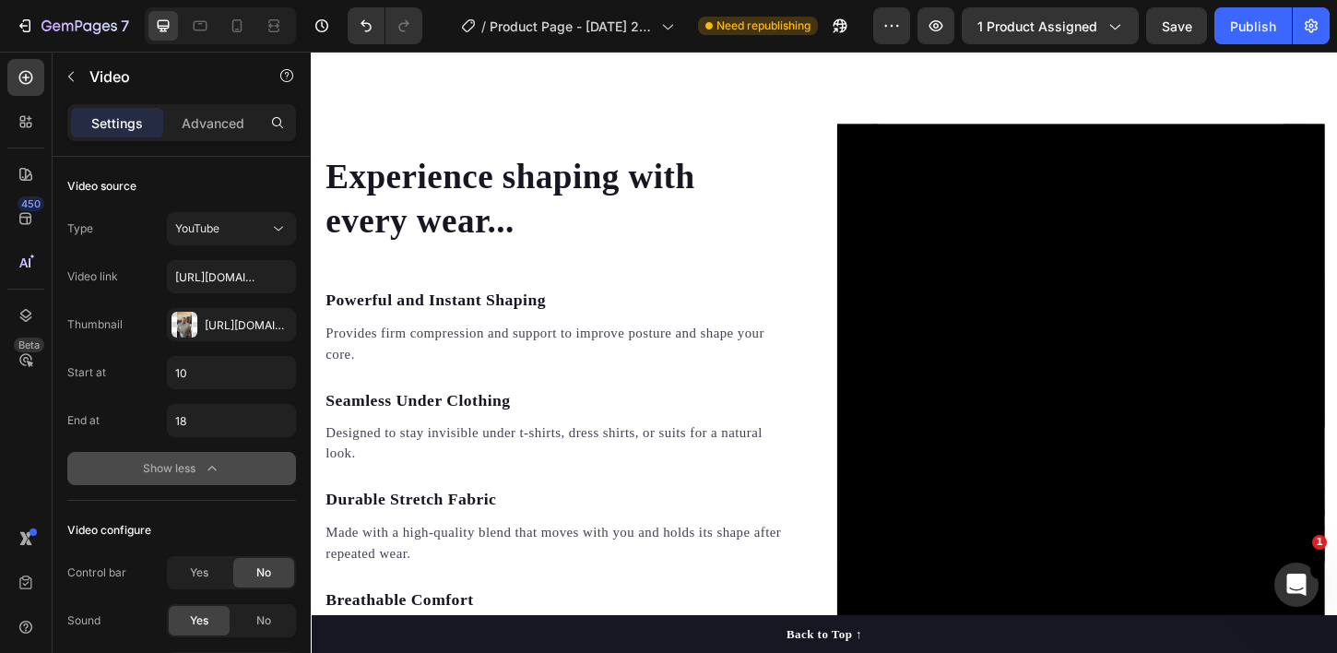
scroll to position [1683, 0]
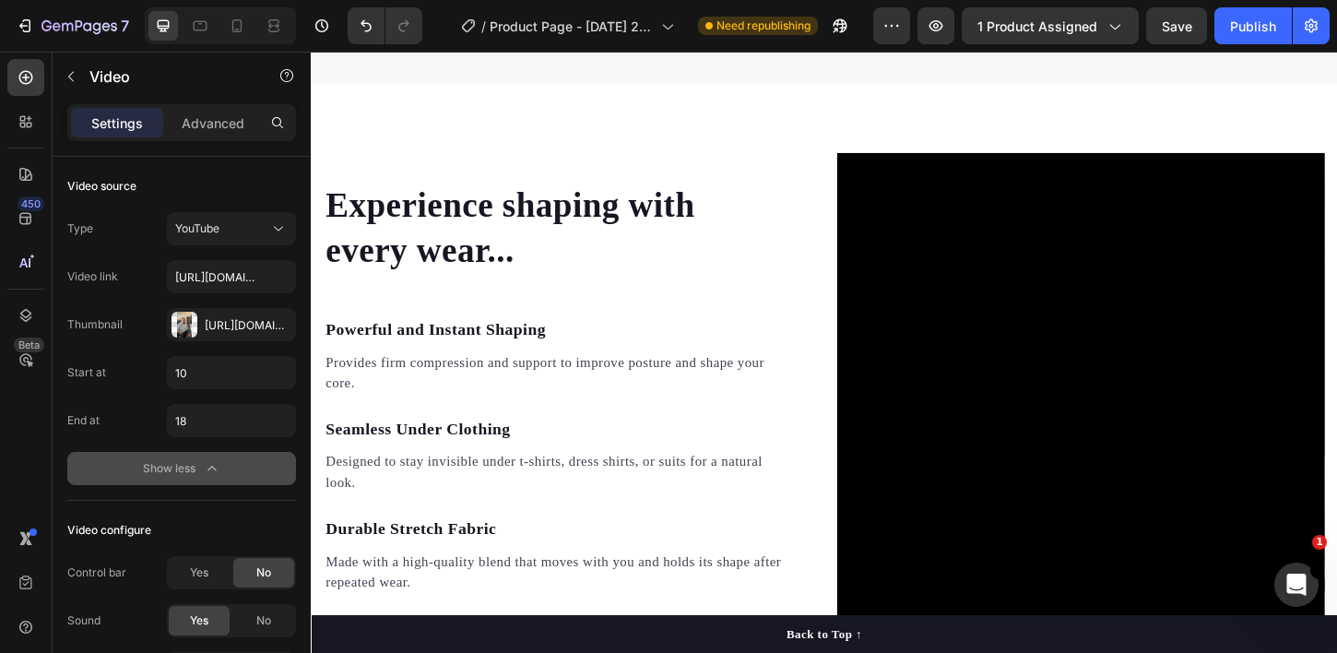
click at [205, 466] on icon "button" at bounding box center [212, 468] width 18 height 18
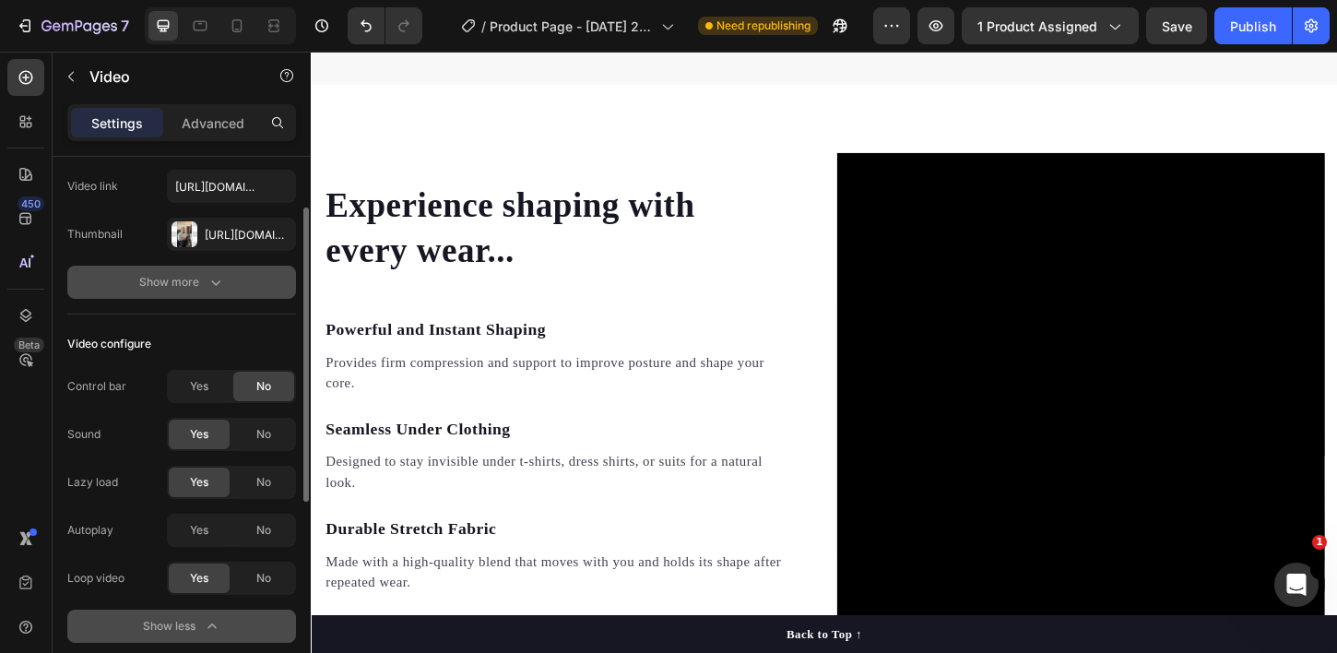
scroll to position [94, 0]
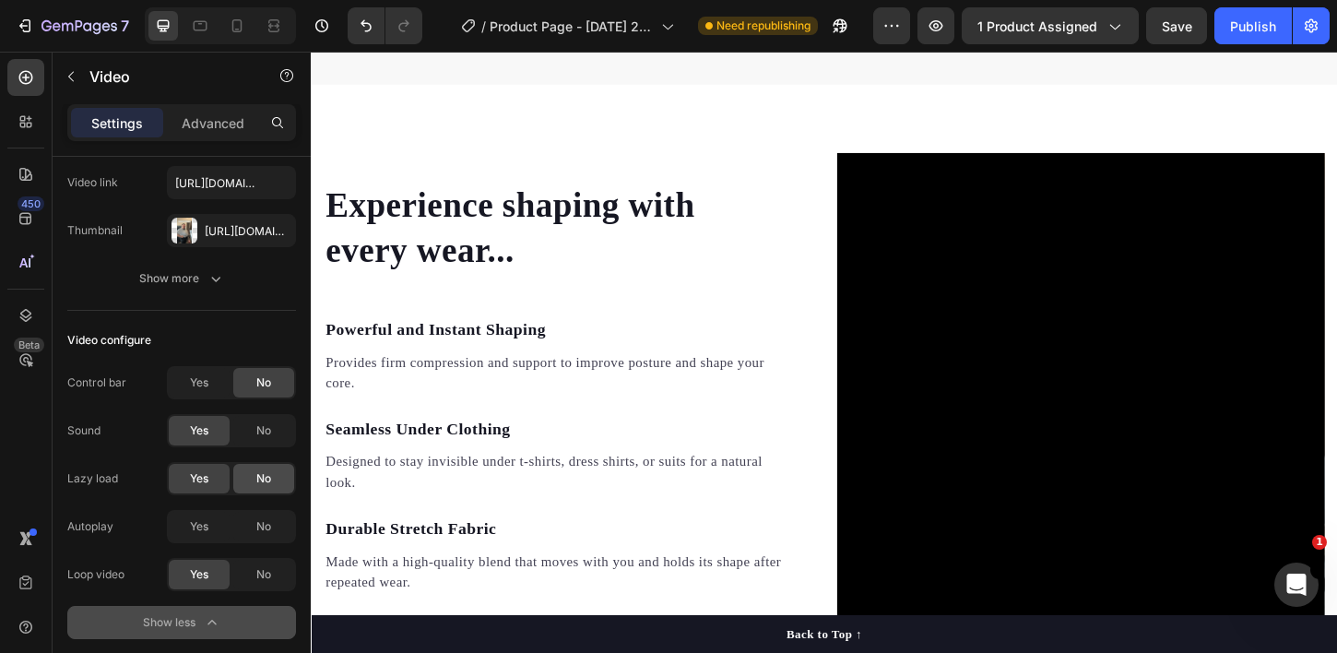
click at [265, 473] on span "No" at bounding box center [263, 478] width 15 height 17
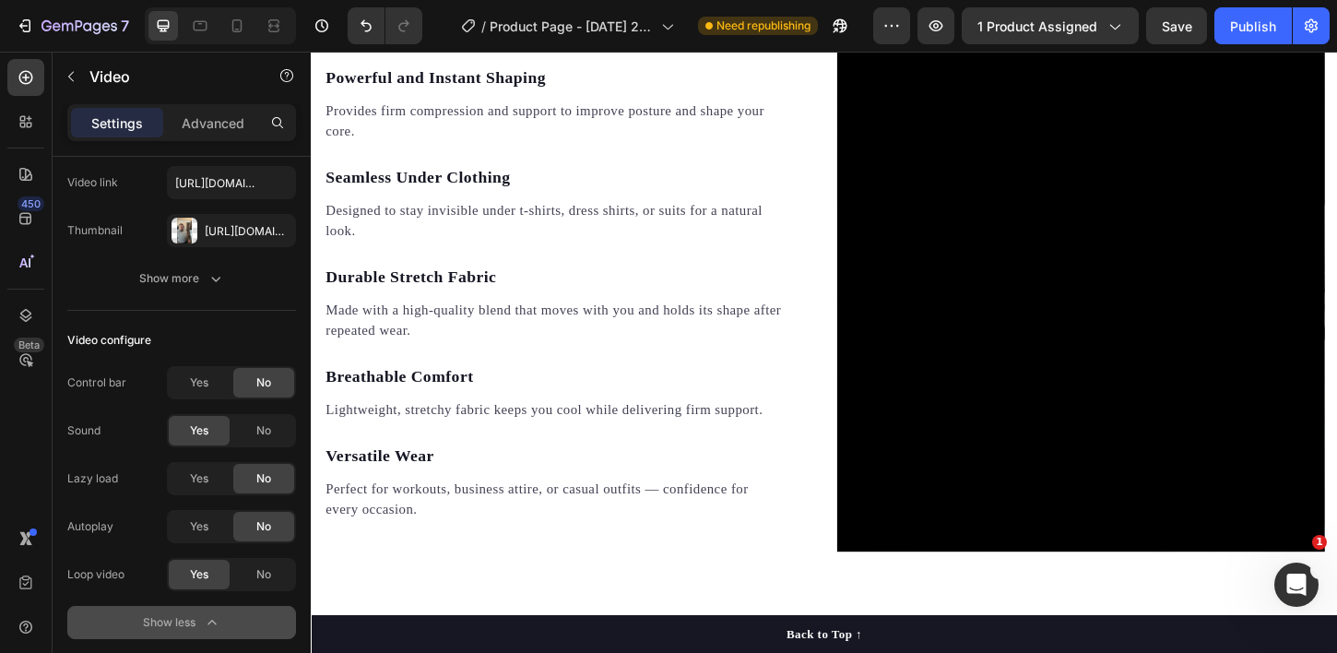
scroll to position [1964, 0]
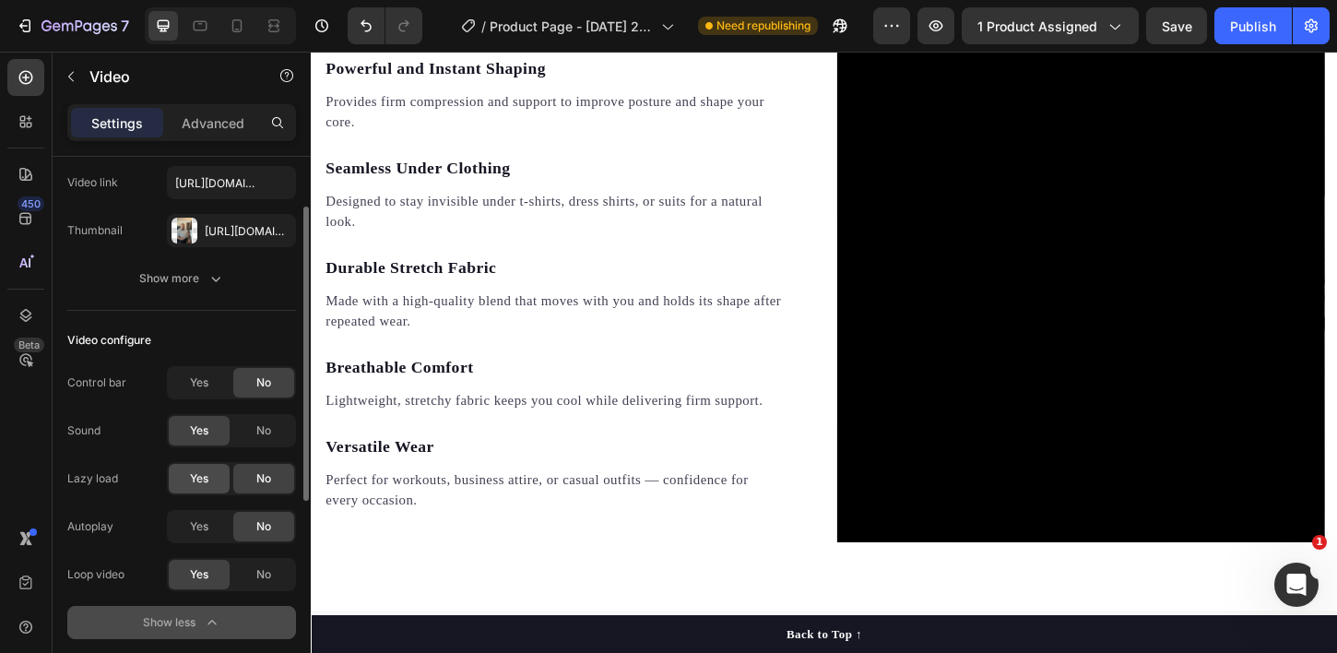
click at [218, 475] on div "Yes" at bounding box center [199, 478] width 61 height 29
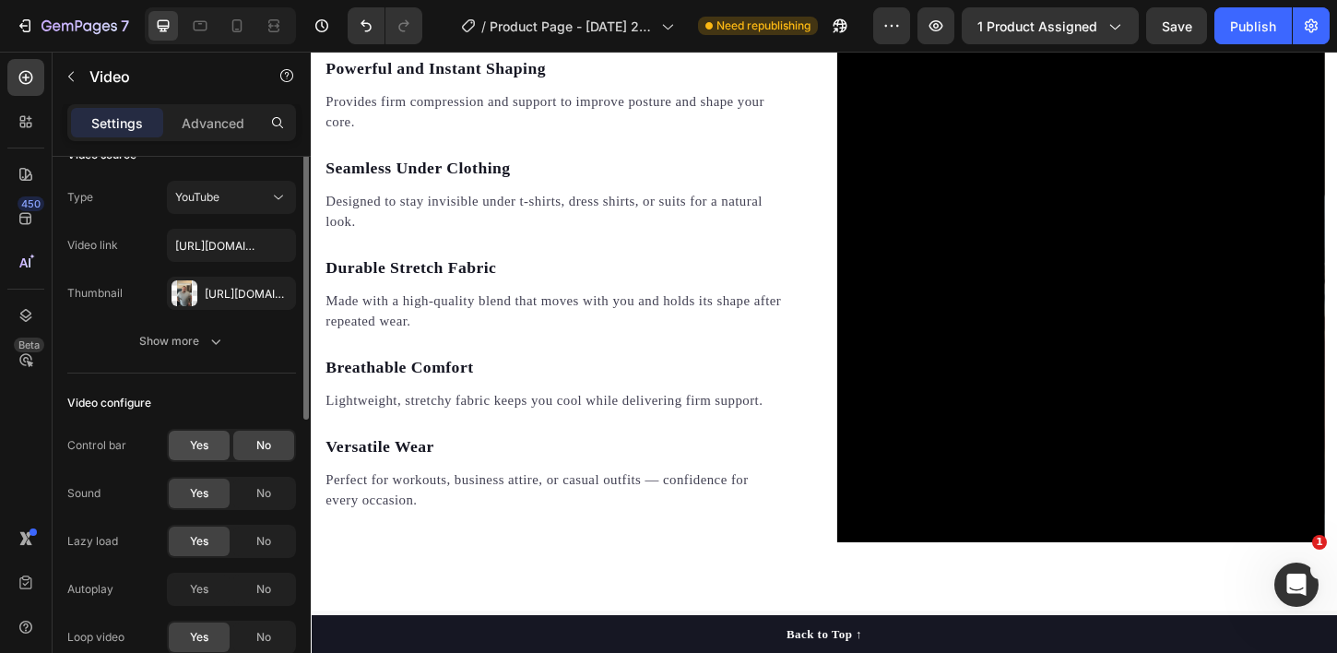
scroll to position [0, 0]
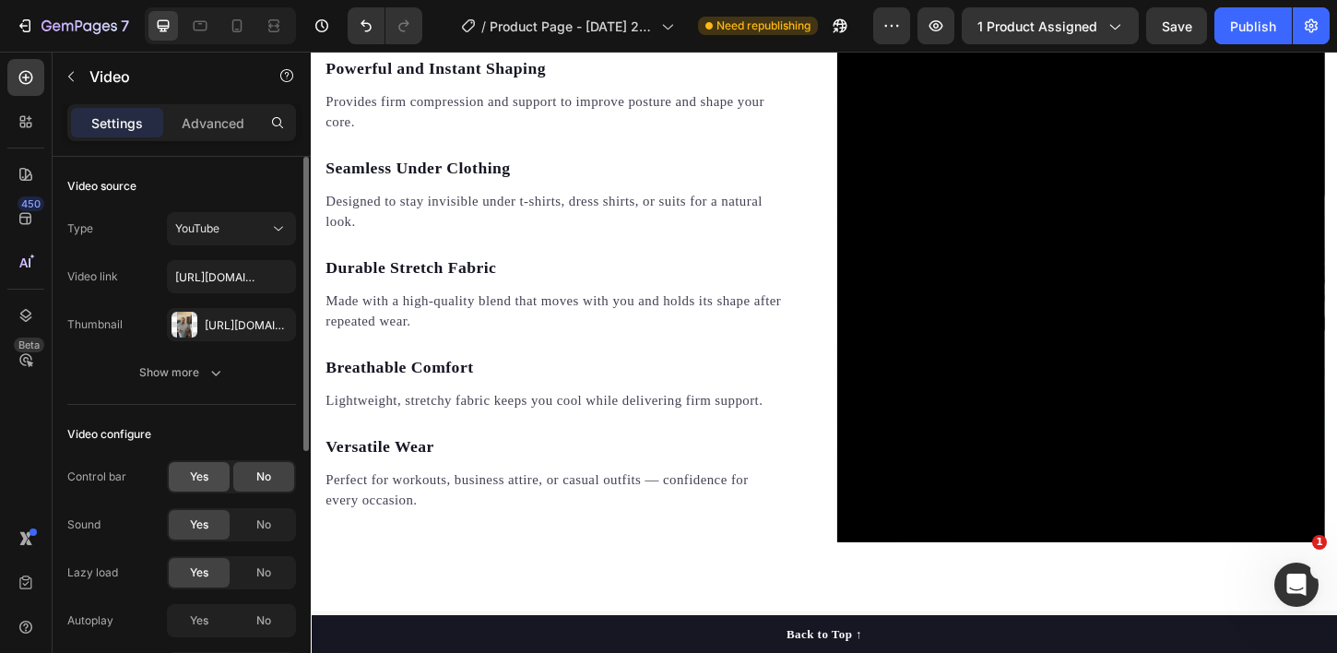
click at [202, 381] on div "Show more" at bounding box center [182, 372] width 86 height 18
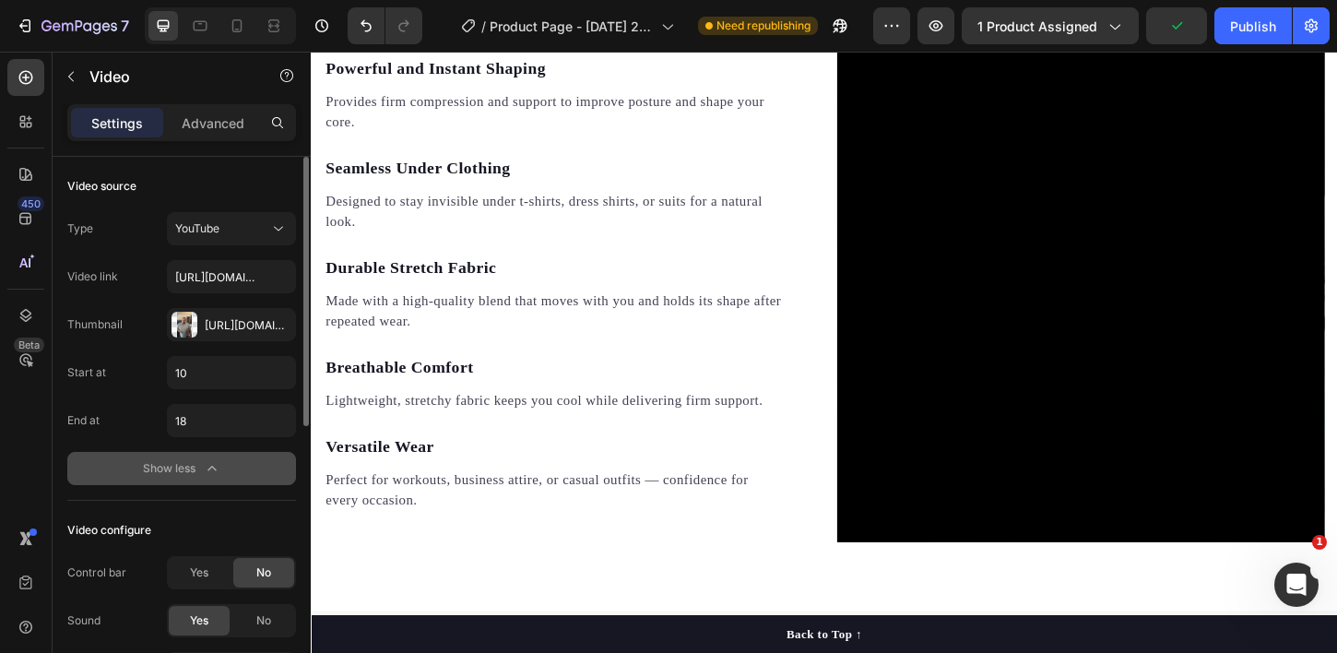
click at [194, 466] on div "Show less" at bounding box center [182, 468] width 78 height 18
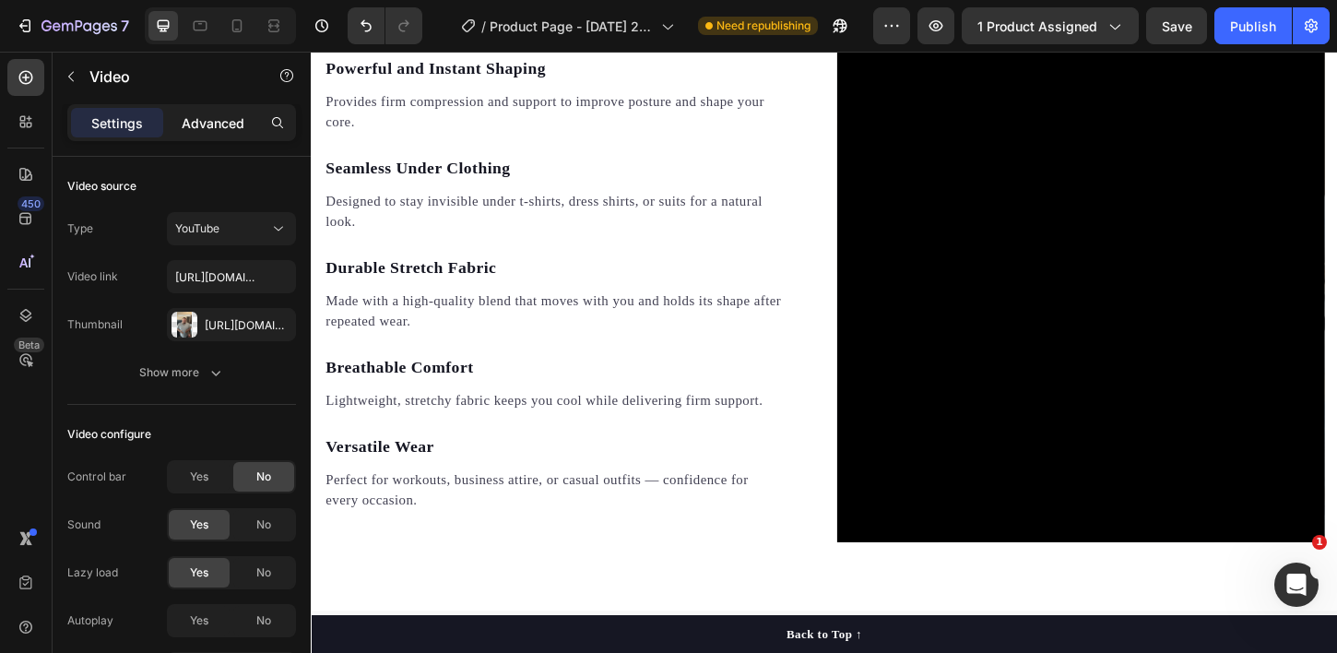
click at [217, 132] on p "Advanced" at bounding box center [213, 122] width 63 height 19
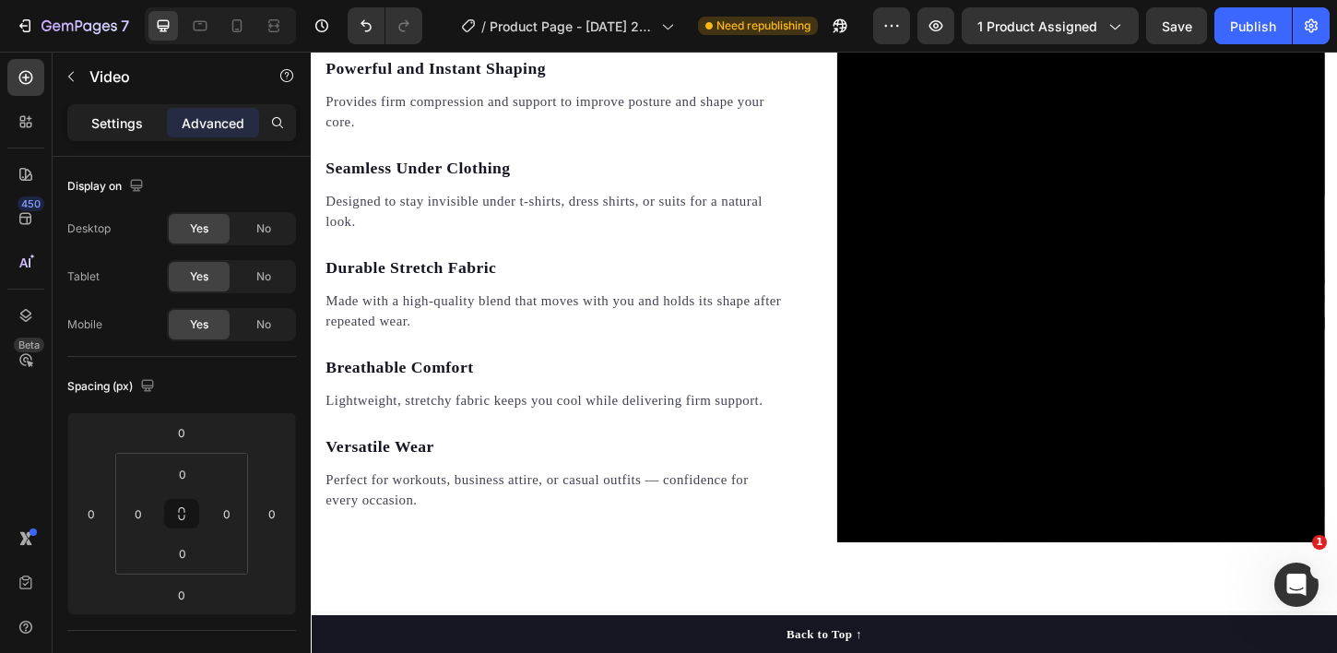
click at [124, 119] on p "Settings" at bounding box center [117, 122] width 52 height 19
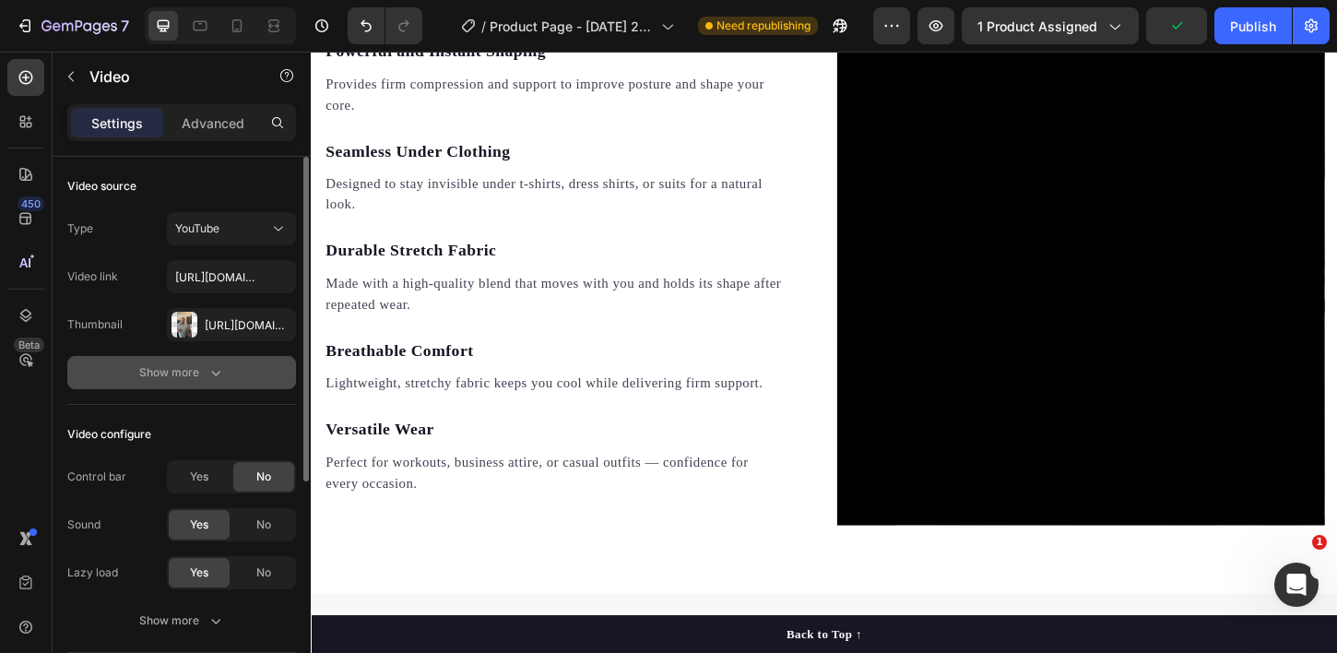
click at [183, 387] on button "Show more" at bounding box center [181, 372] width 229 height 33
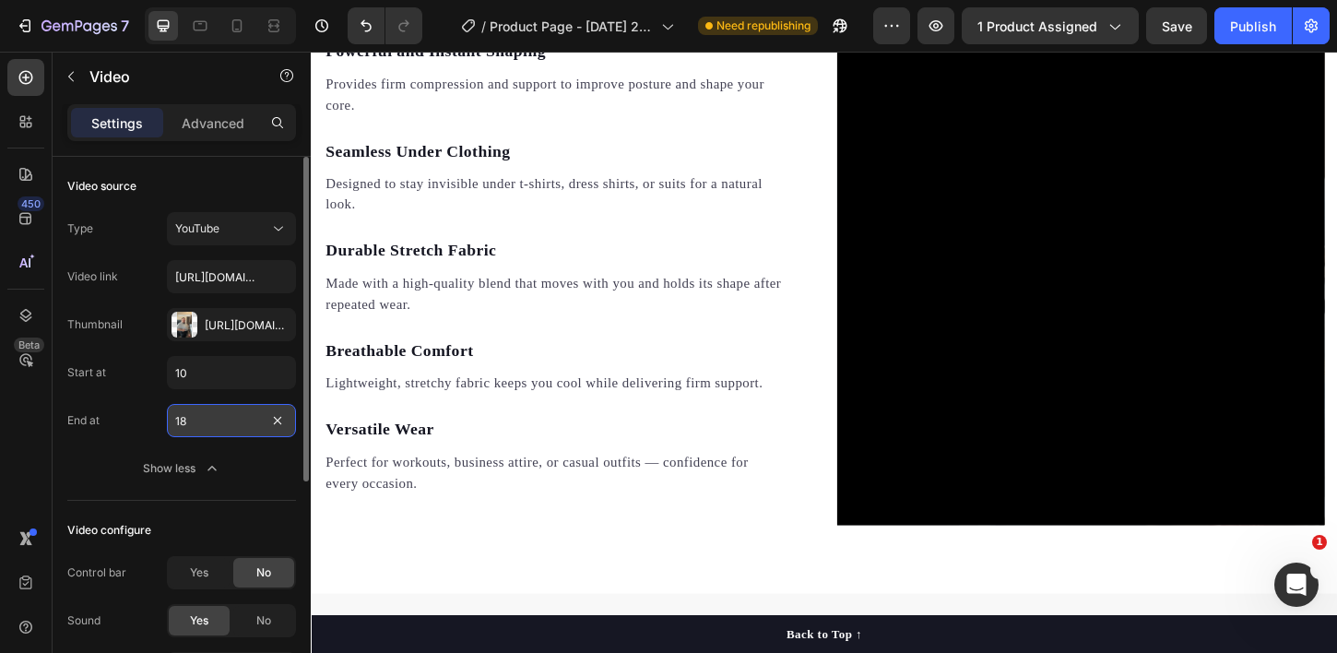
click at [210, 430] on input "18" at bounding box center [231, 420] width 129 height 33
drag, startPoint x: 141, startPoint y: 443, endPoint x: 60, endPoint y: 312, distance: 154.8
click at [141, 443] on div "Start at 10 End at 18 Show less" at bounding box center [181, 420] width 229 height 129
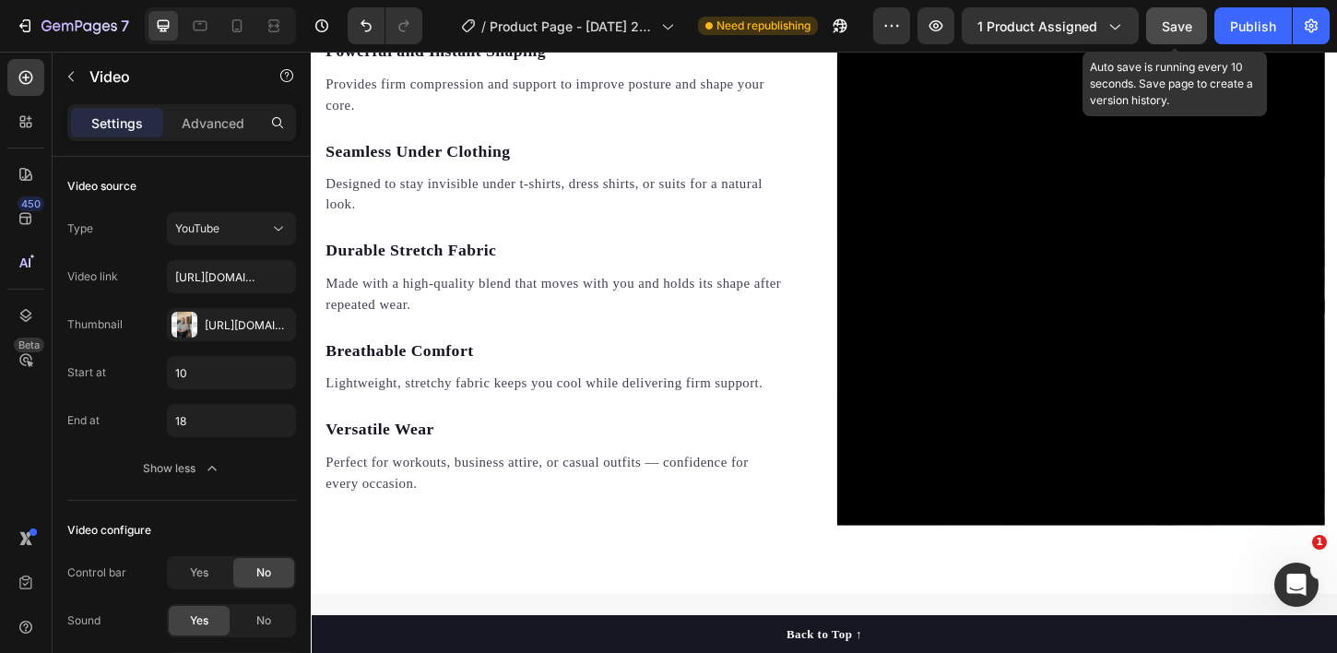
click at [1167, 29] on span "Save" at bounding box center [1177, 26] width 30 height 16
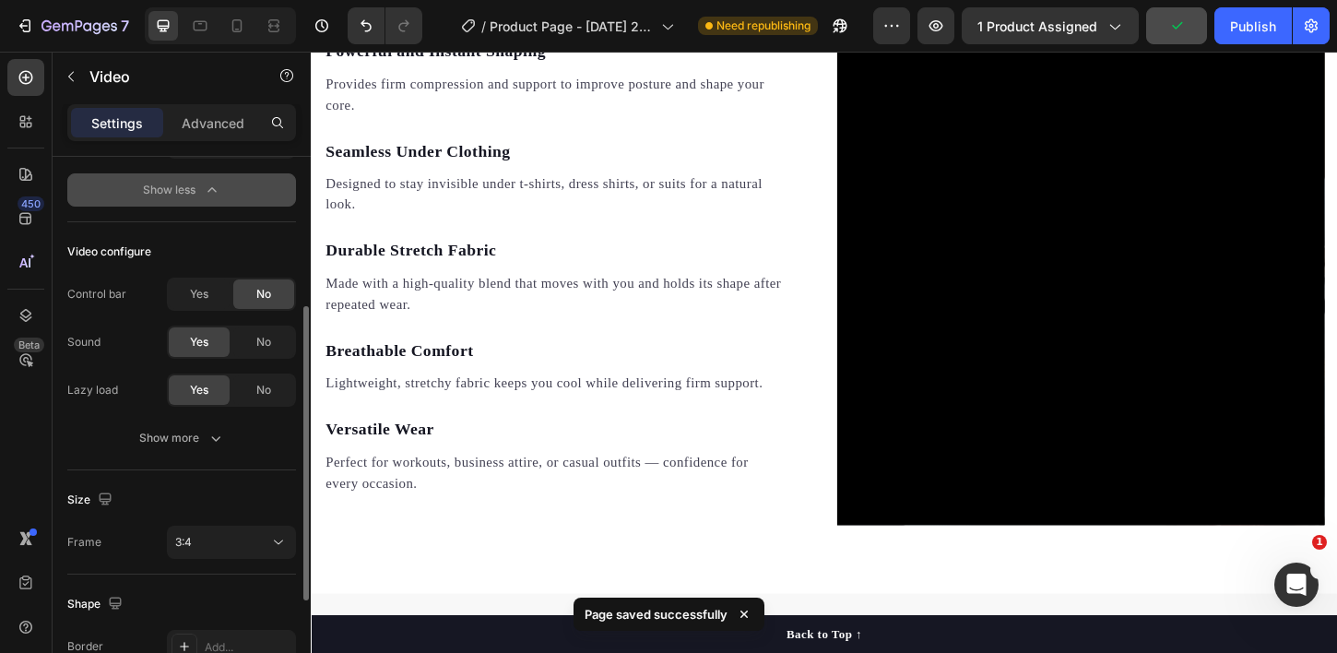
scroll to position [293, 0]
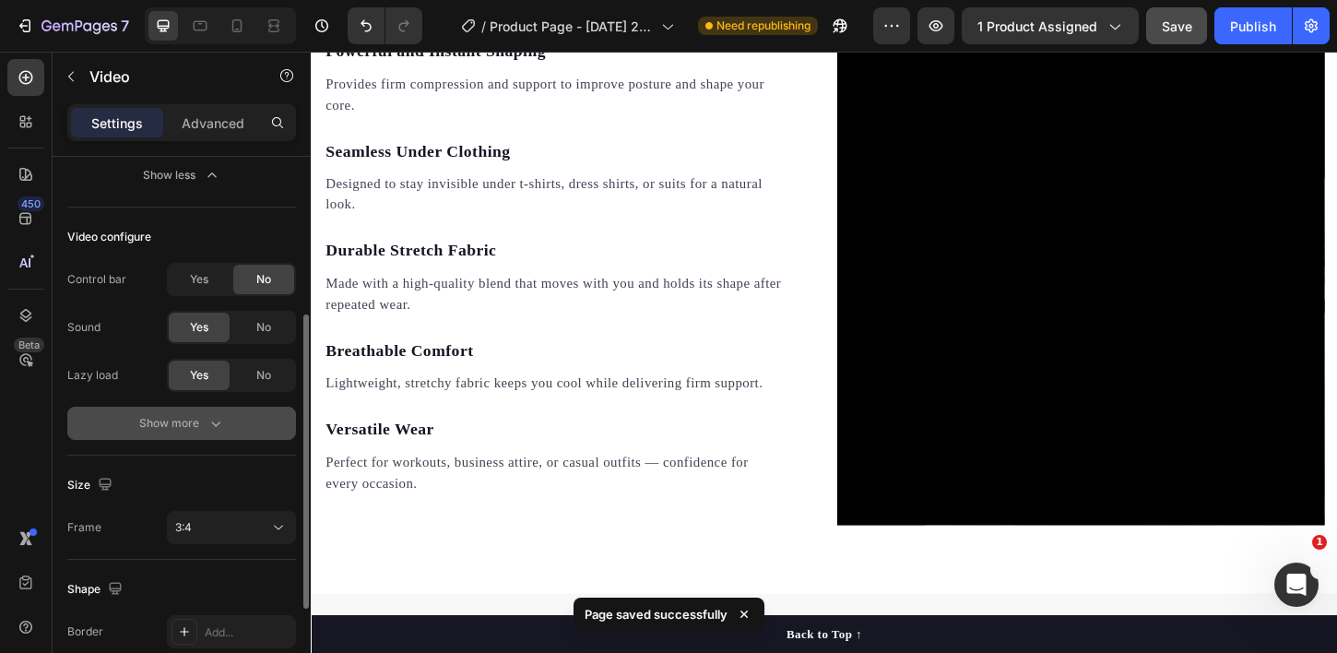
click at [225, 433] on button "Show more" at bounding box center [181, 423] width 229 height 33
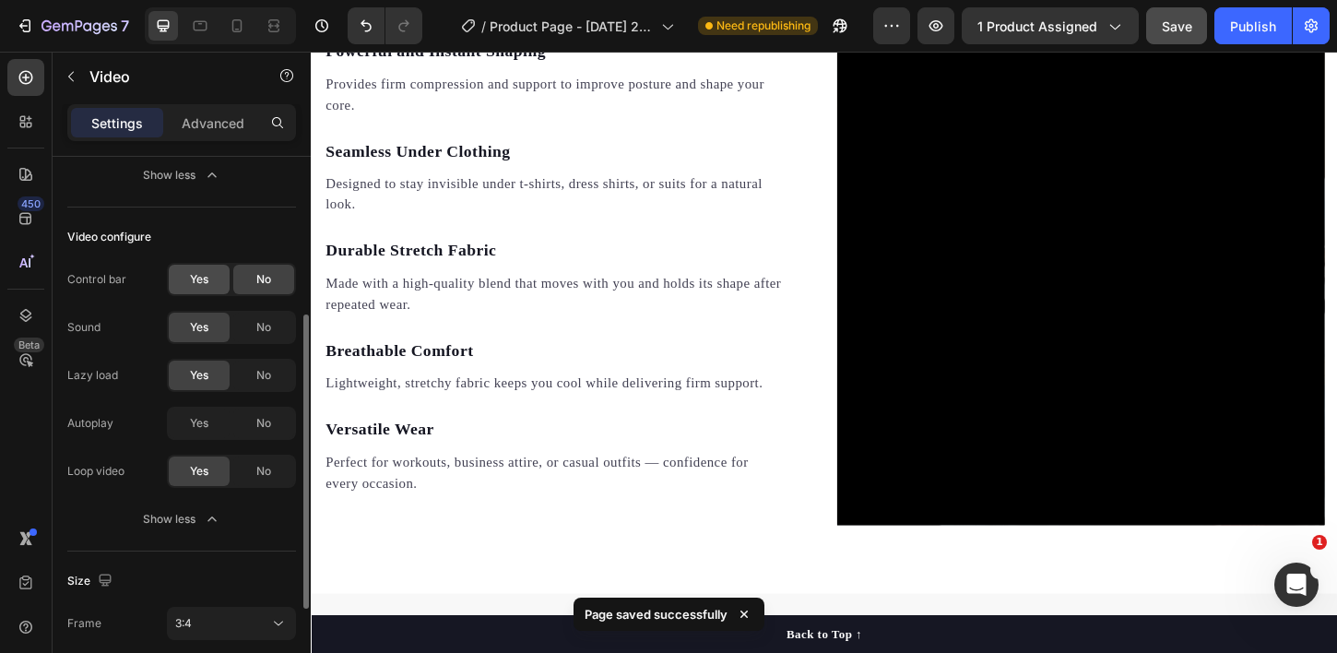
click at [188, 284] on div "Yes" at bounding box center [199, 279] width 61 height 29
click at [267, 277] on span "No" at bounding box center [263, 279] width 15 height 17
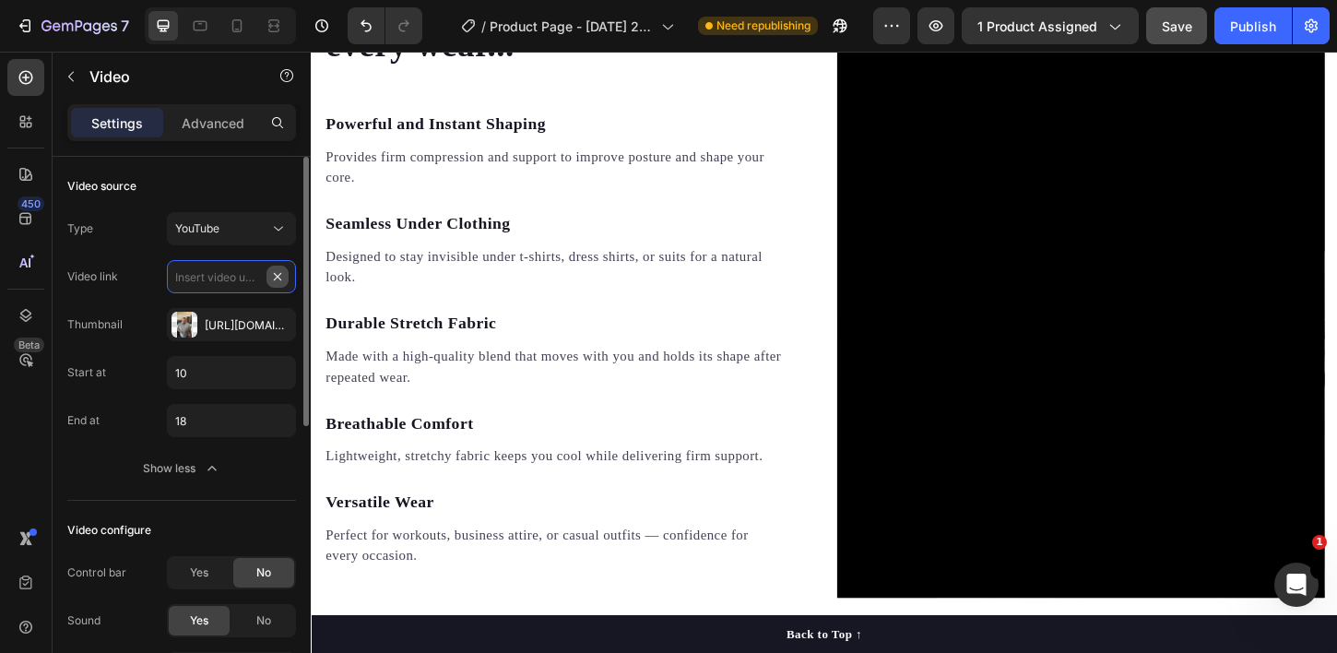
scroll to position [0, 0]
click at [288, 324] on div "Https://cdn.Shopify.Com/s/files/1/0767/0110/6405/files/gempages_580709915786478…" at bounding box center [231, 324] width 129 height 33
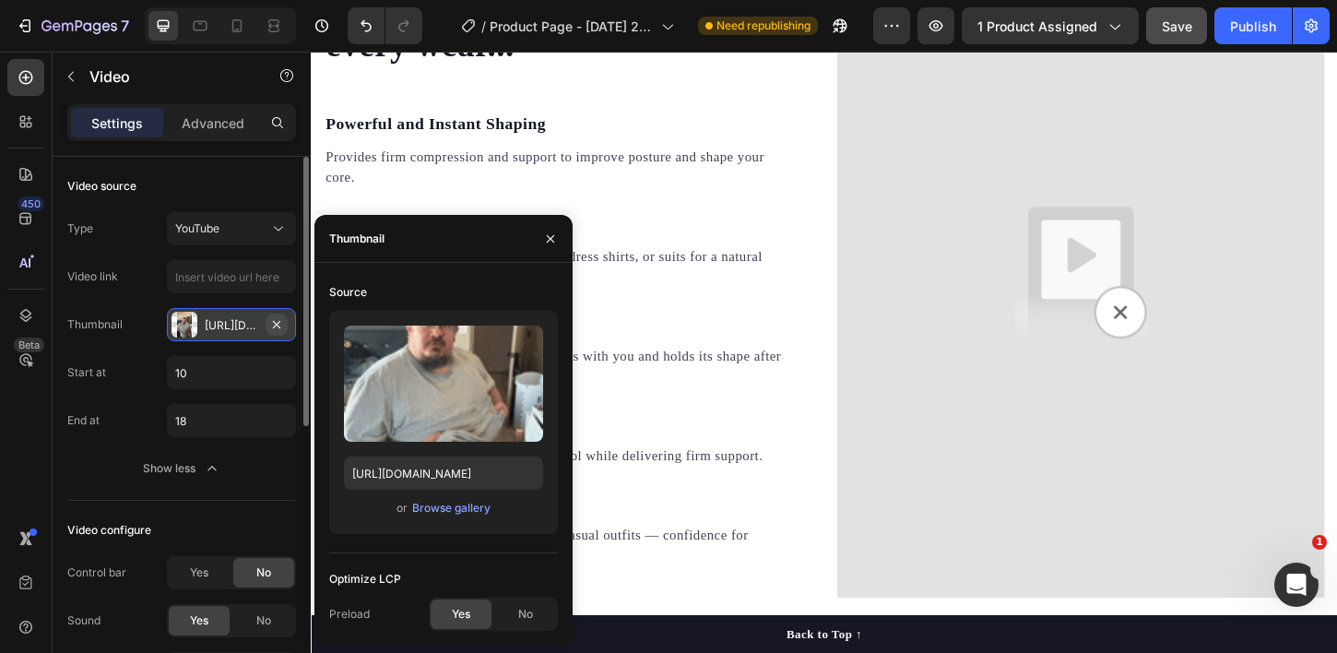
click at [280, 324] on icon "button" at bounding box center [276, 324] width 15 height 15
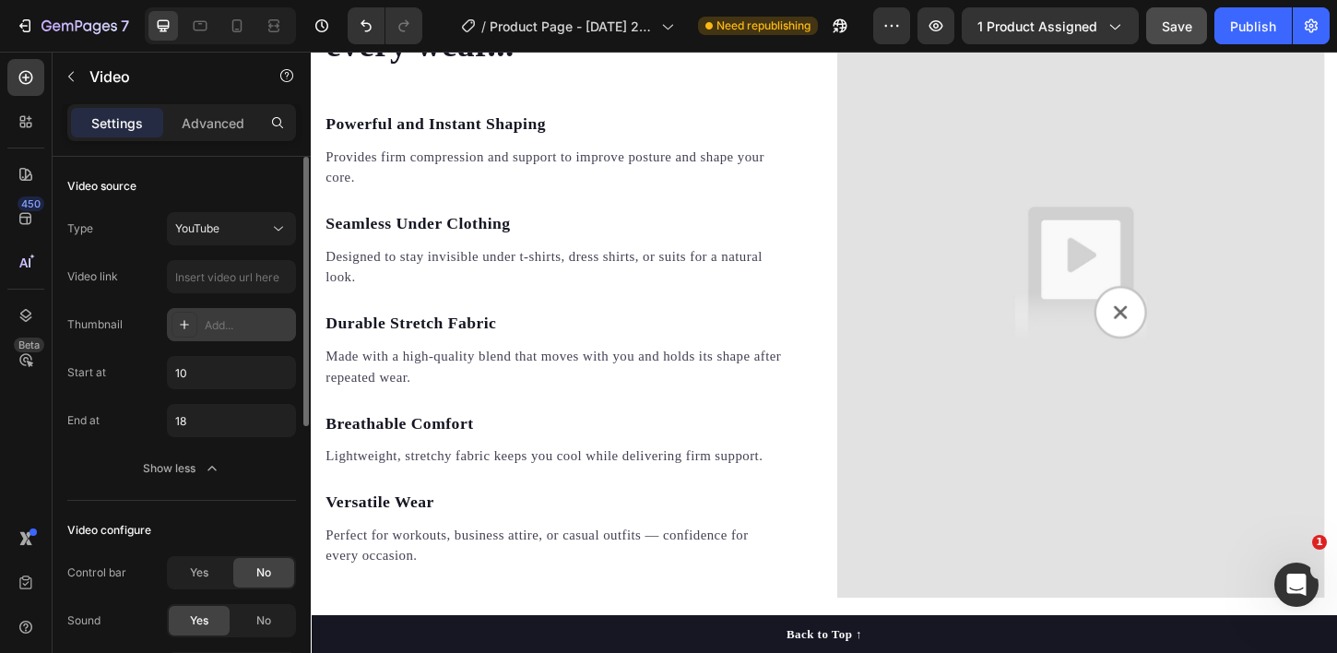
click at [232, 315] on div "Add..." at bounding box center [231, 324] width 129 height 33
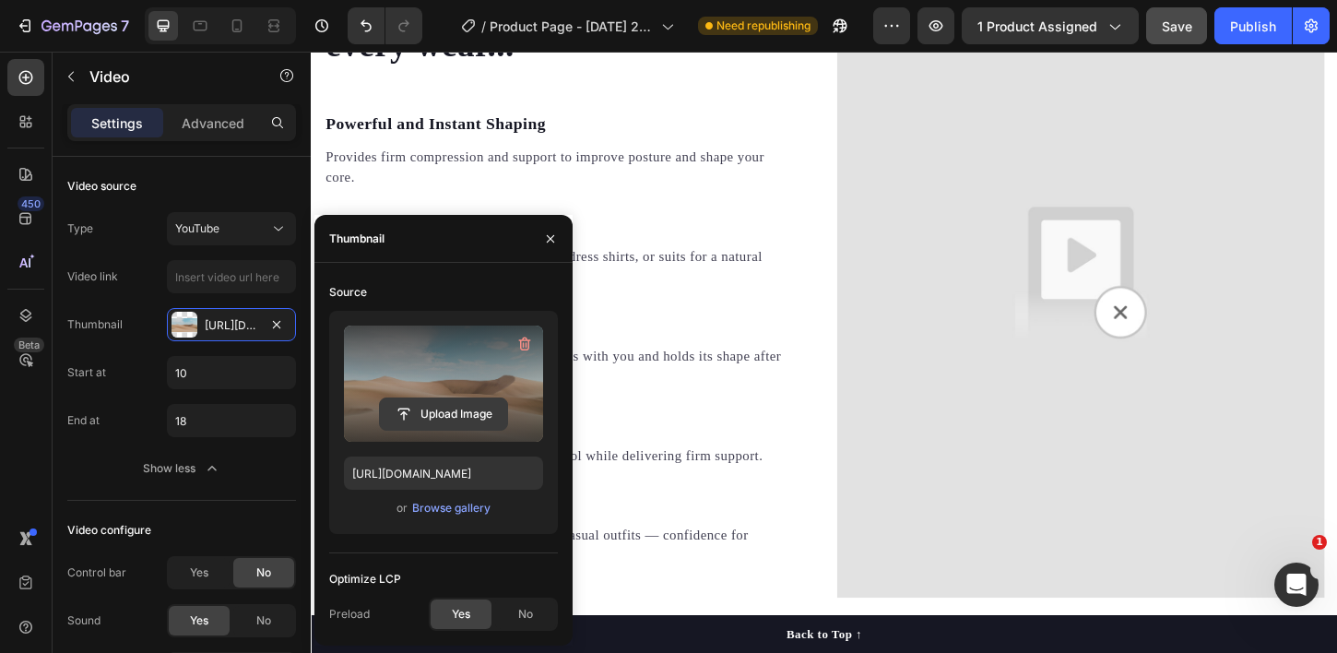
click at [431, 409] on input "file" at bounding box center [443, 413] width 127 height 31
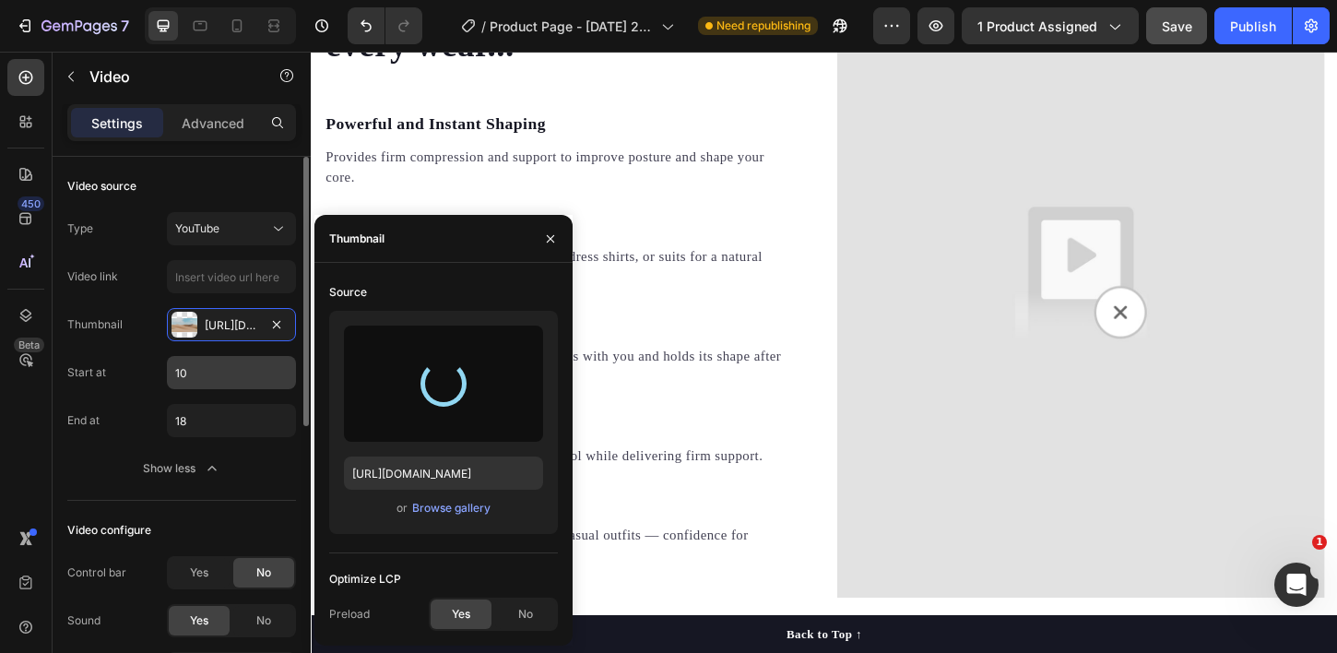
type input "https://cdn.shopify.com/s/files/1/0767/0110/6405/files/gempages_580709915786478…"
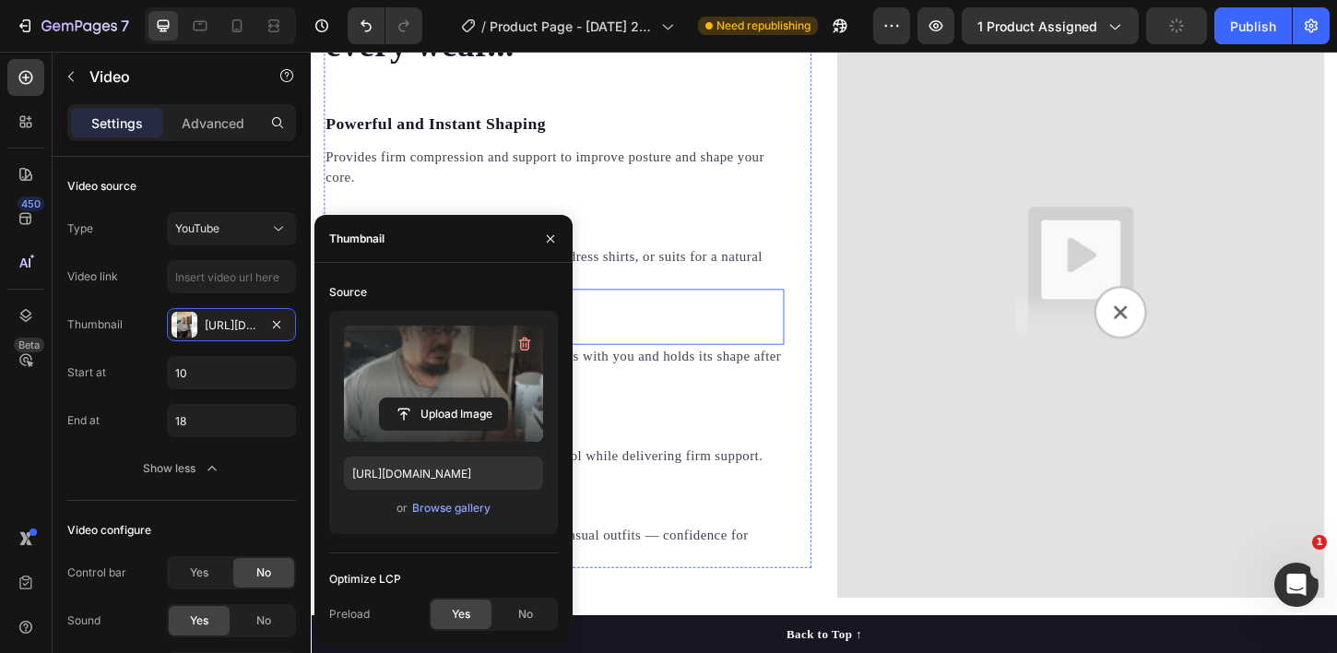
click at [732, 333] on p "Durable Stretch Fabric" at bounding box center [572, 344] width 492 height 27
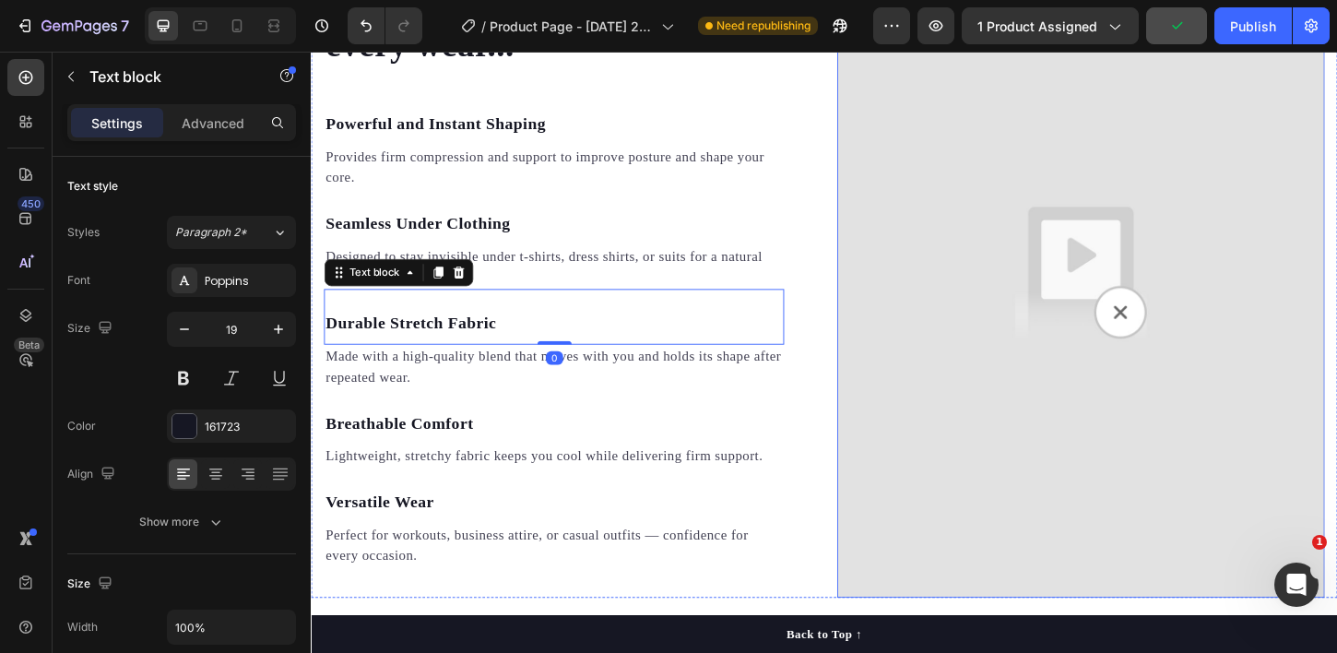
click at [1037, 378] on img at bounding box center [1140, 289] width 525 height 701
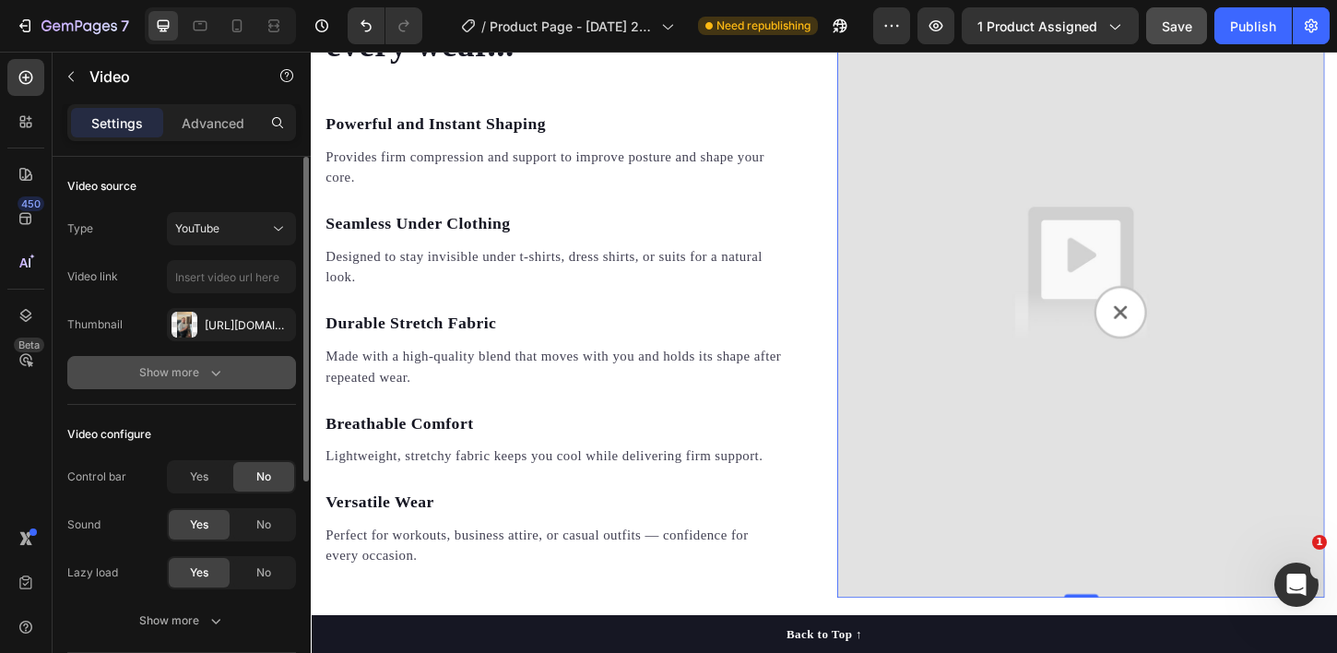
click at [208, 374] on icon "button" at bounding box center [215, 372] width 18 height 18
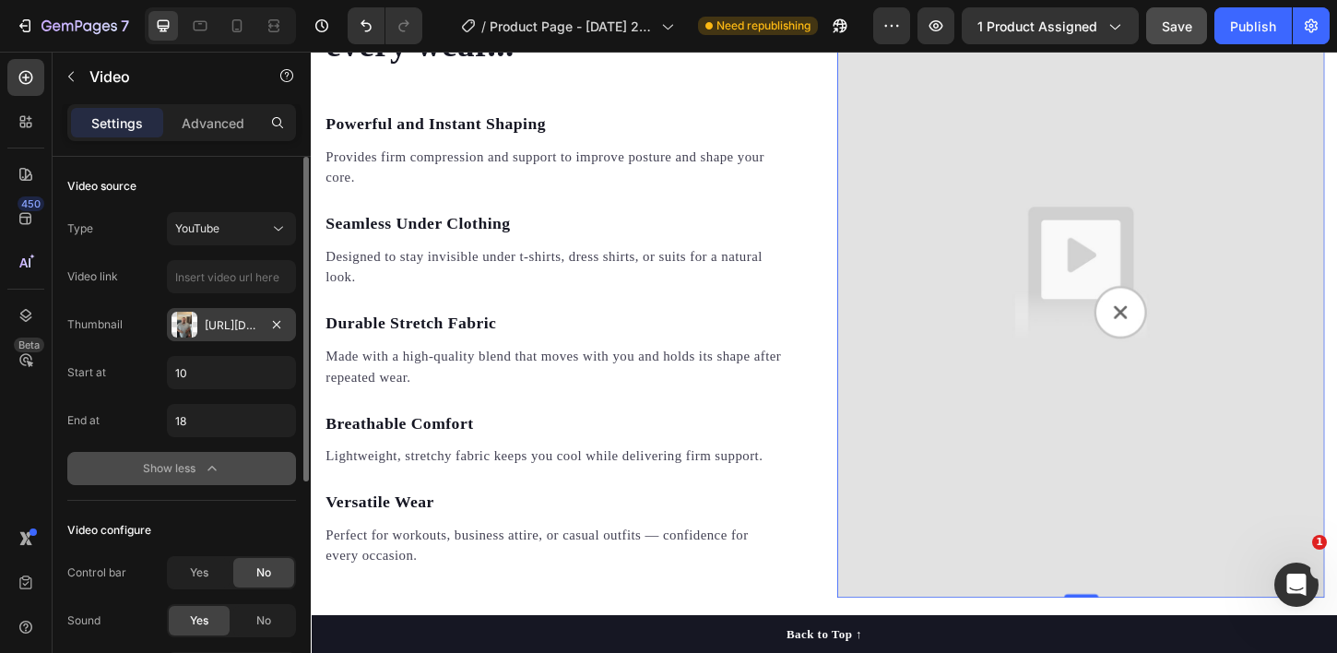
click at [214, 314] on div "Https://cdn.Shopify.Com/s/files/1/0767/0110/6405/files/gempages_580709915786478…" at bounding box center [231, 324] width 129 height 33
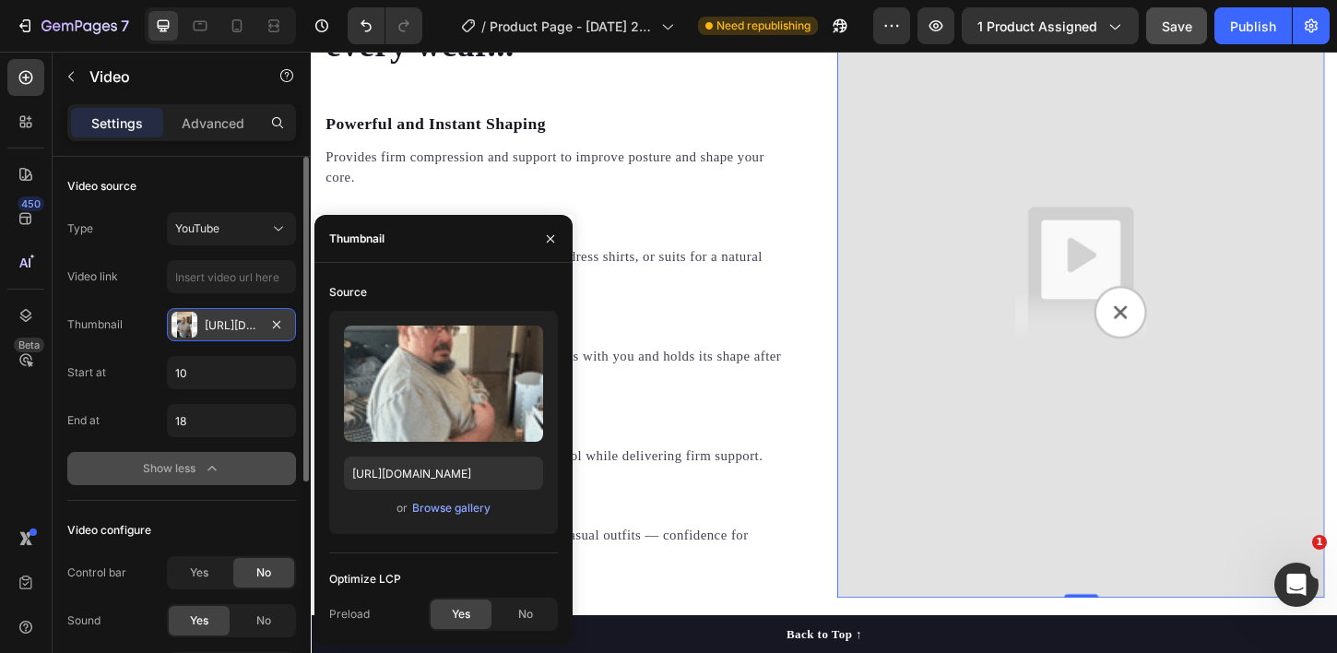
click at [235, 327] on div "Https://cdn.Shopify.Com/s/files/1/0767/0110/6405/files/gempages_580709915786478…" at bounding box center [231, 325] width 53 height 17
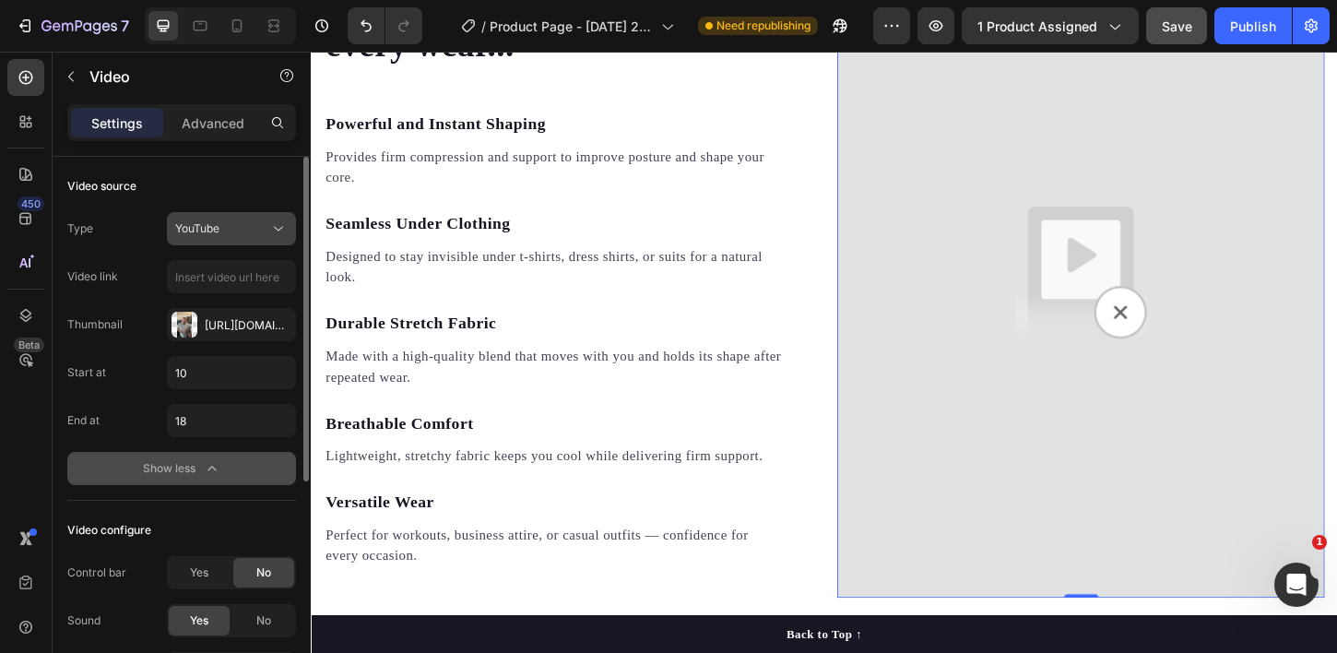
click at [230, 233] on div "YouTube" at bounding box center [222, 228] width 94 height 17
click at [237, 226] on div "YouTube" at bounding box center [222, 228] width 94 height 17
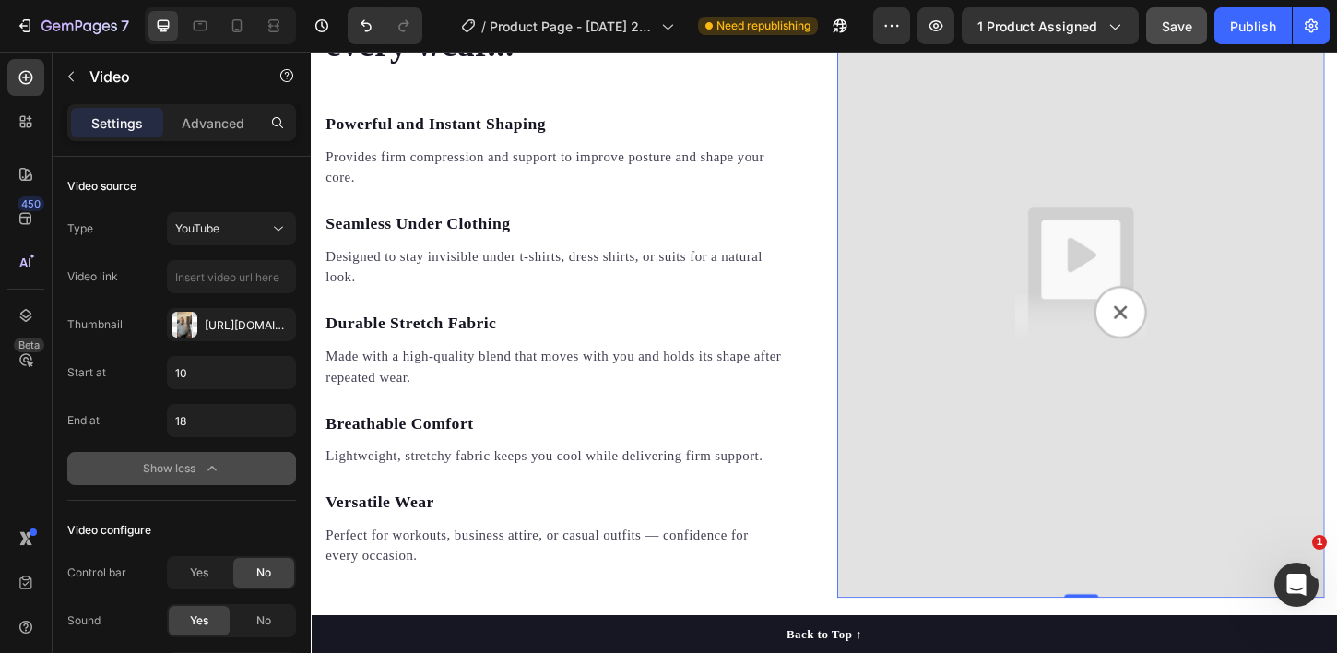
click at [963, 230] on img at bounding box center [1140, 289] width 525 height 701
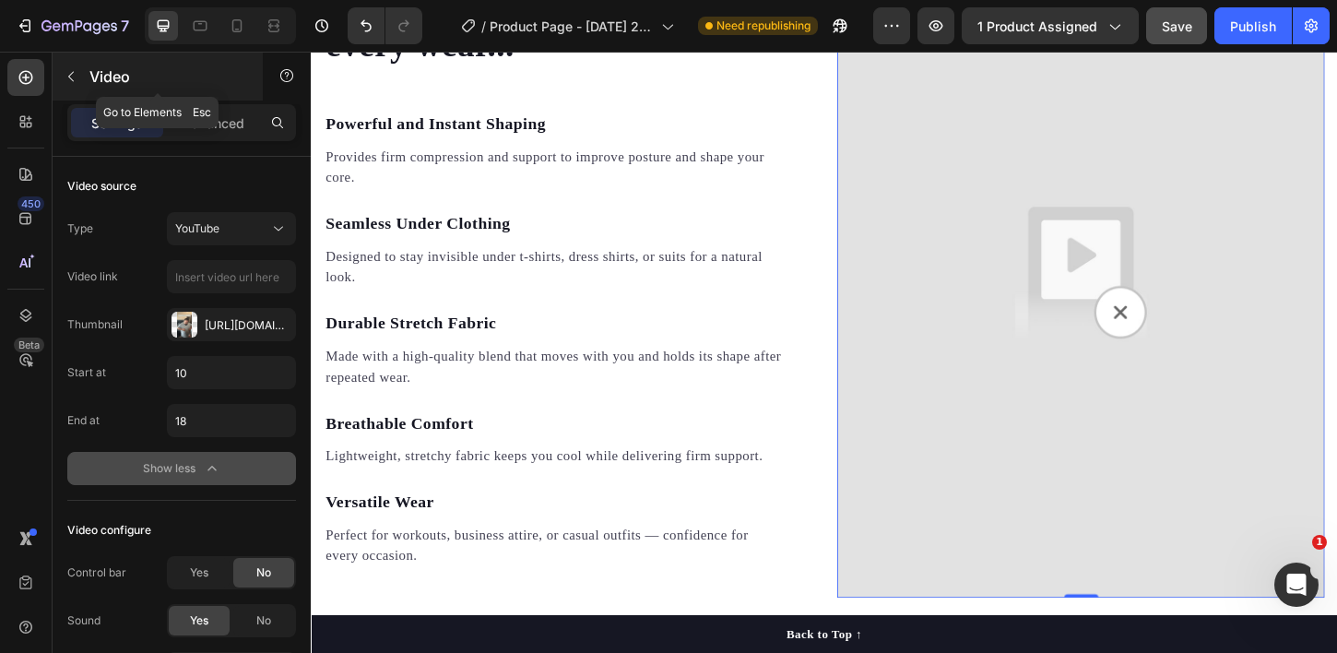
click at [82, 83] on button "button" at bounding box center [70, 76] width 29 height 29
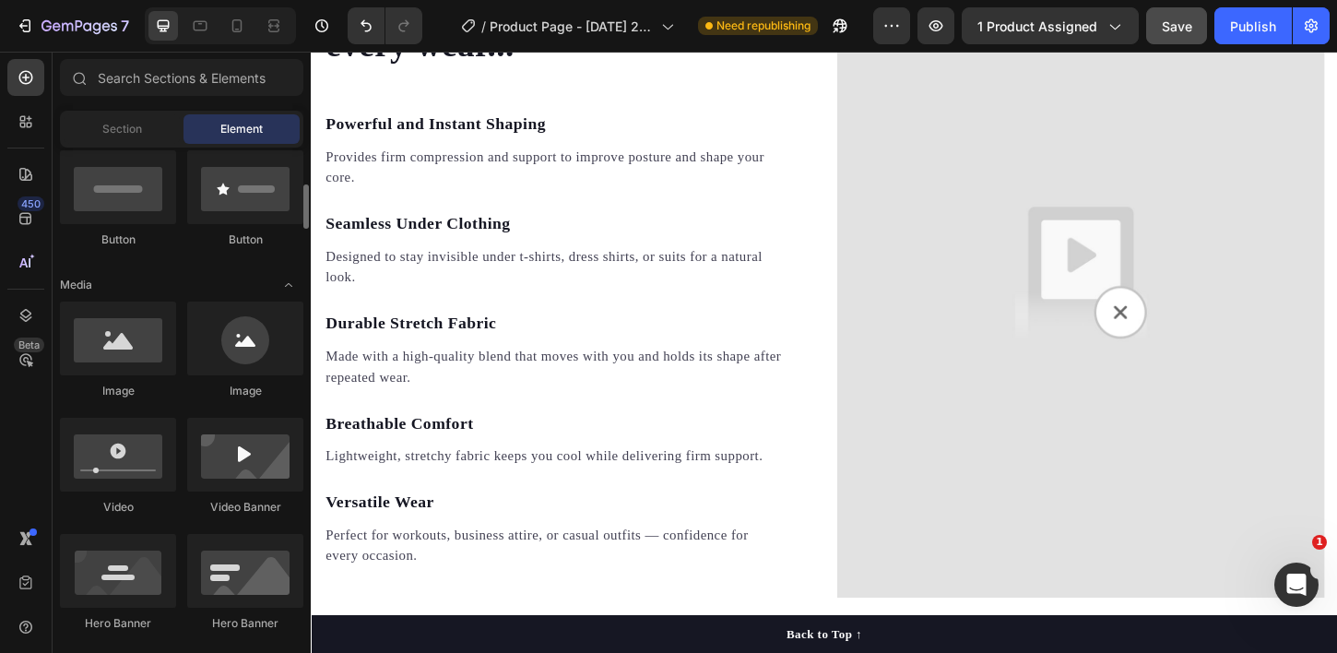
scroll to position [442, 0]
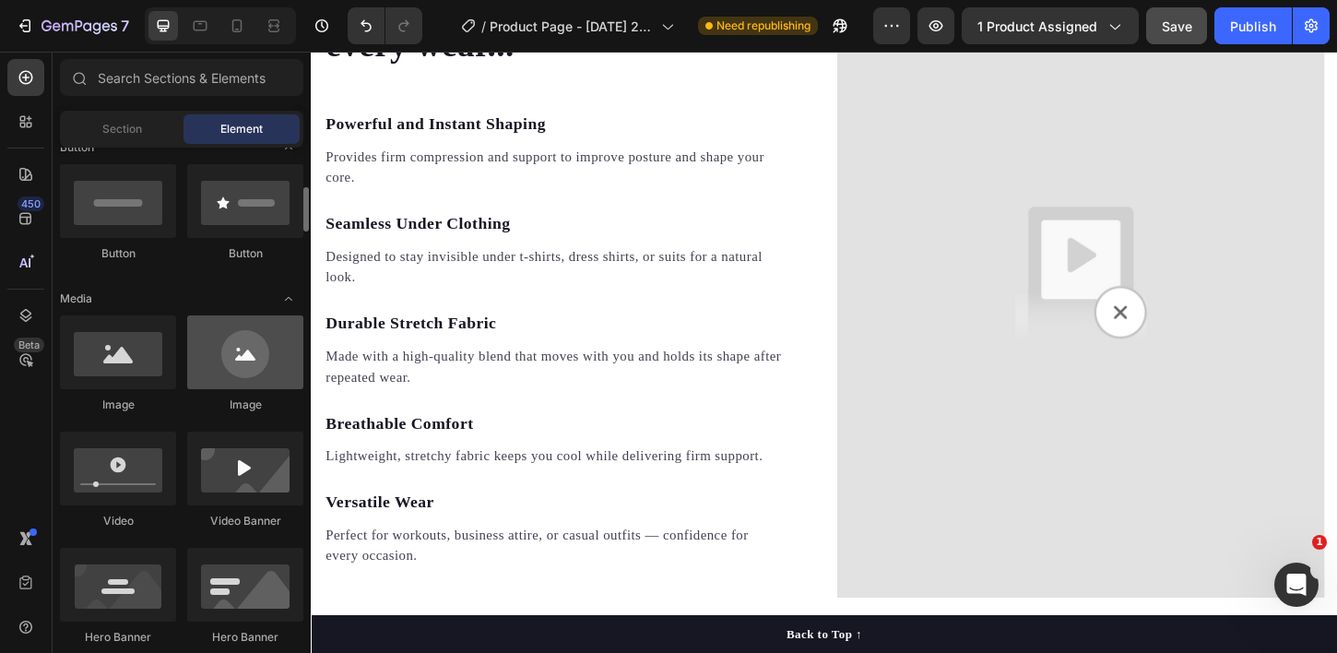
click at [242, 364] on div at bounding box center [245, 352] width 116 height 74
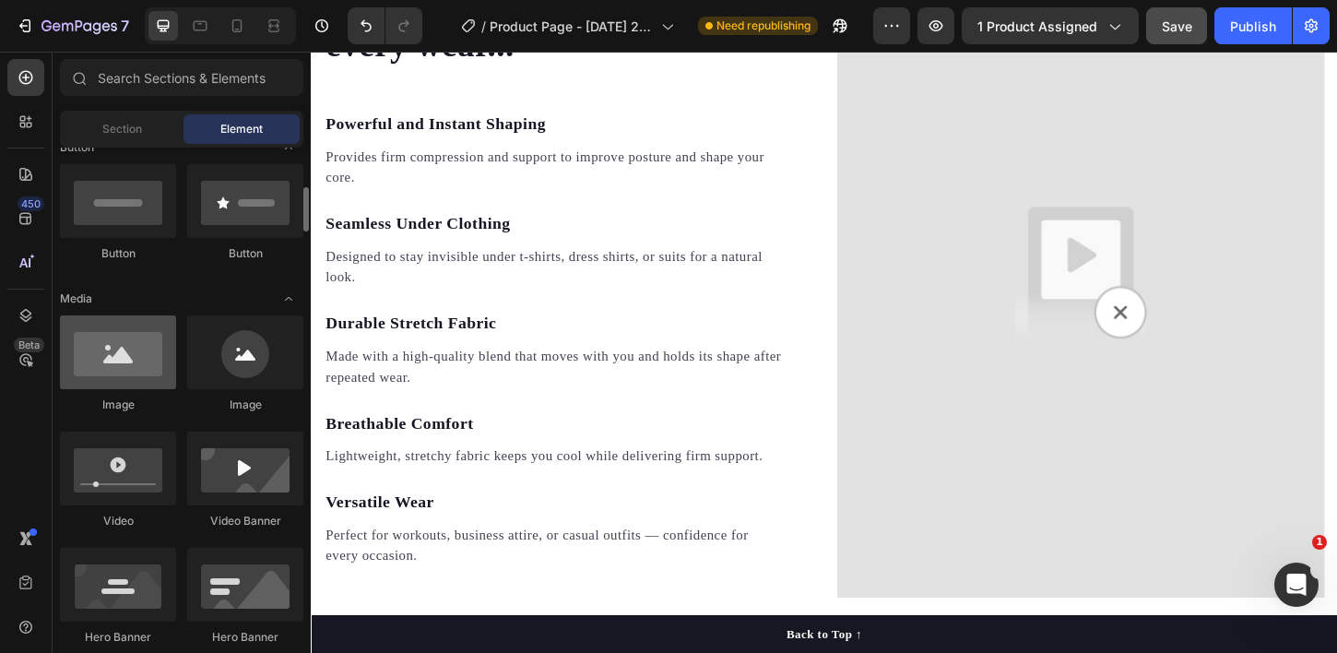
click at [149, 365] on div at bounding box center [118, 352] width 116 height 74
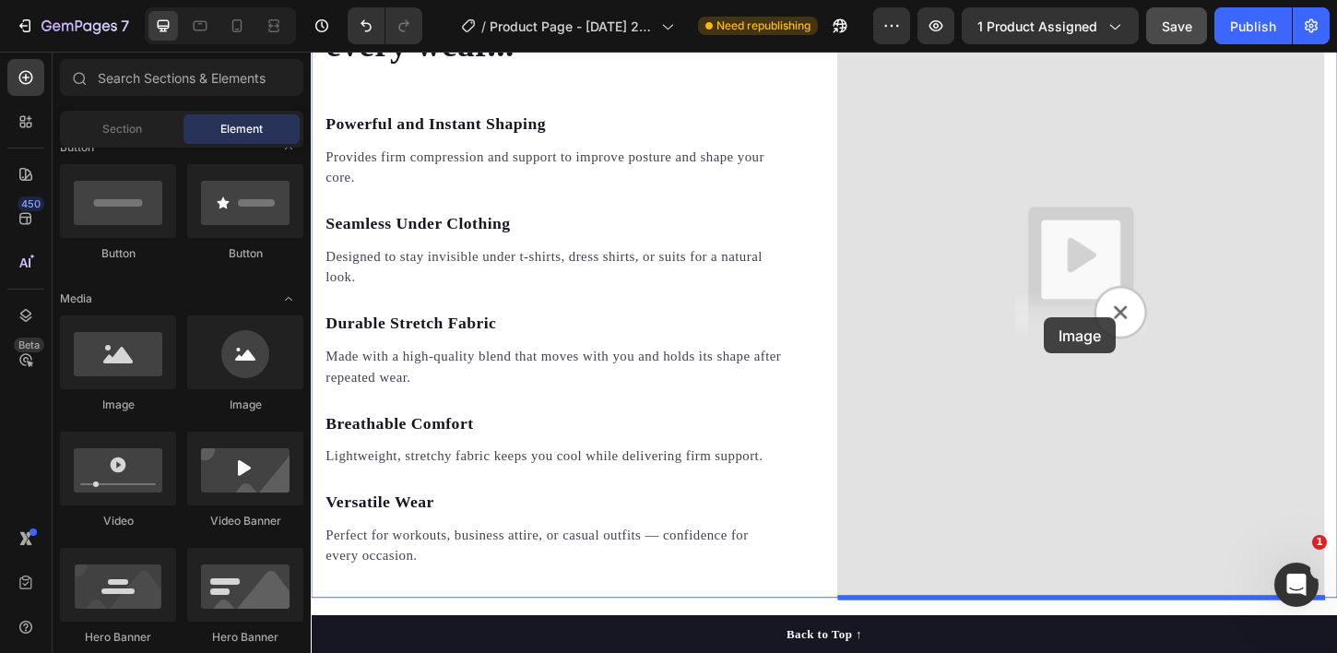
drag, startPoint x: 472, startPoint y: 411, endPoint x: 1099, endPoint y: 337, distance: 631.2
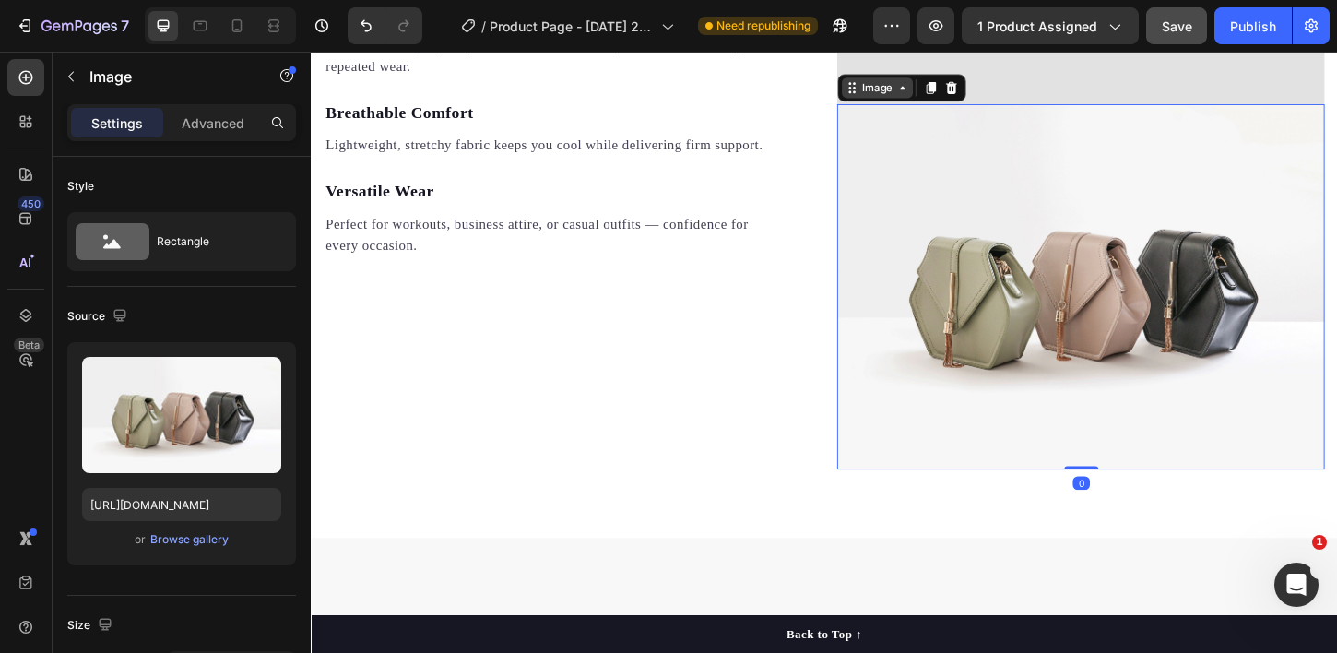
scroll to position [2454, 0]
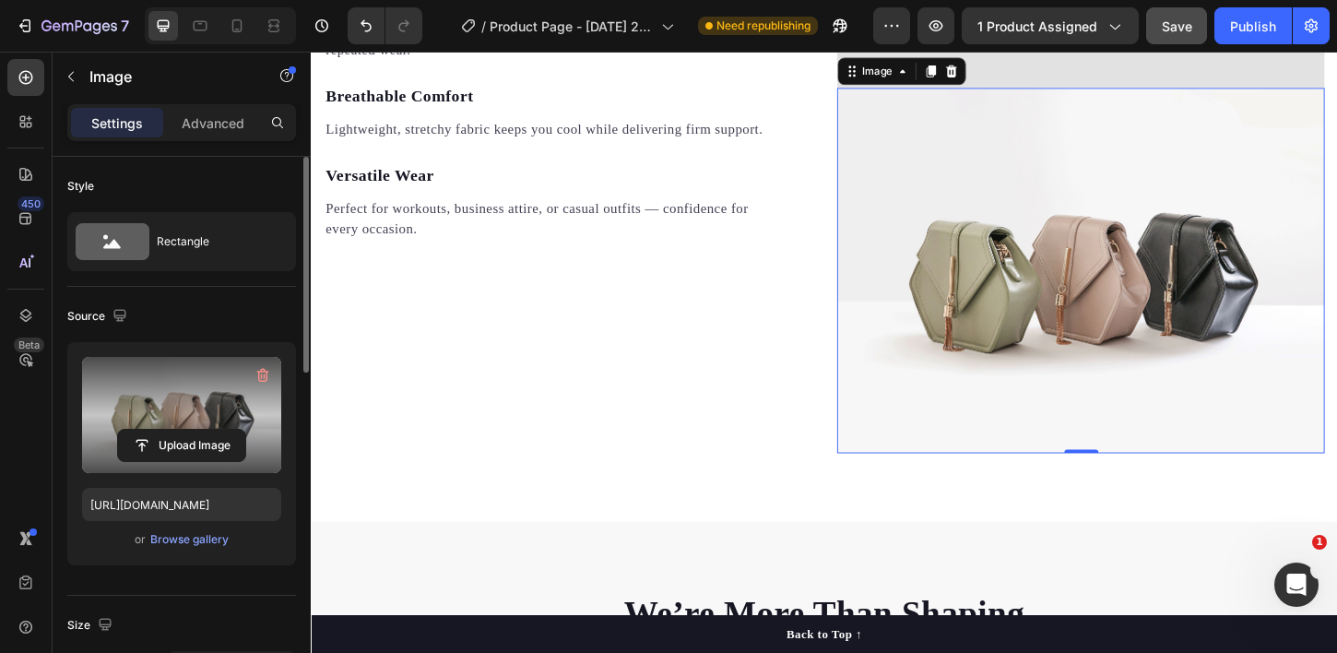
click at [186, 393] on label at bounding box center [181, 415] width 199 height 116
click at [186, 430] on input "file" at bounding box center [181, 445] width 127 height 31
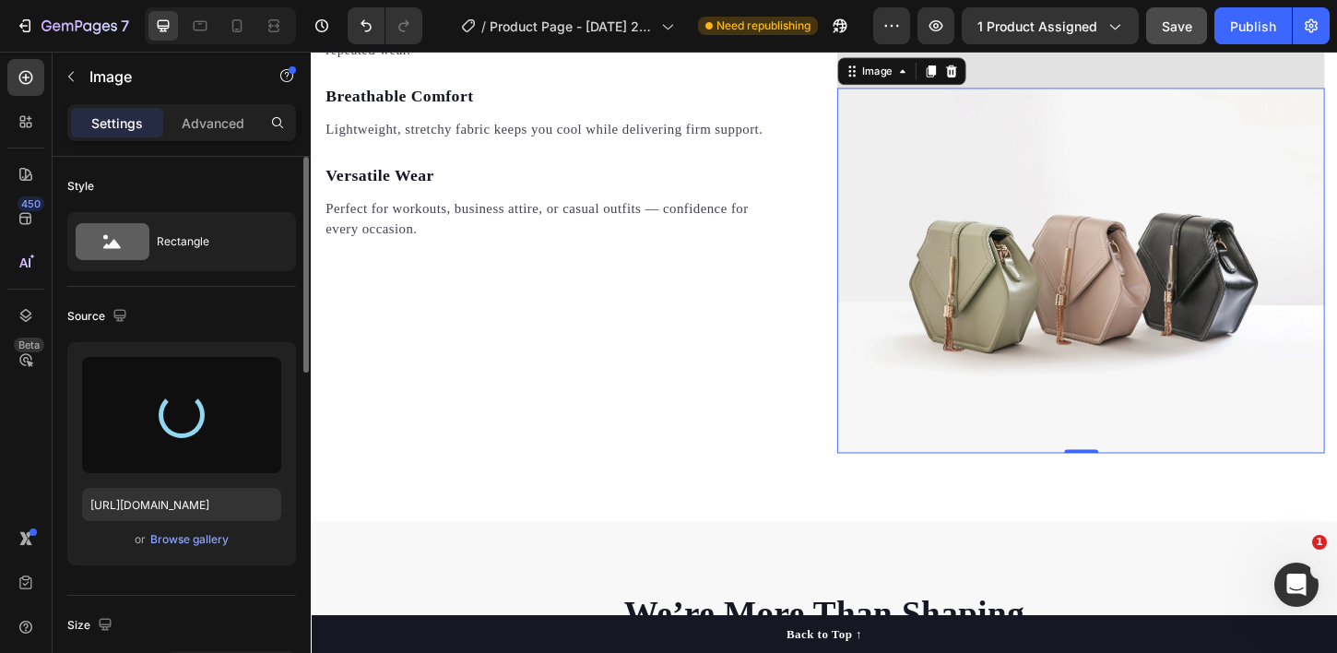
type input "https://cdn.shopify.com/s/files/1/0767/0110/6405/files/gempages_580709915786478…"
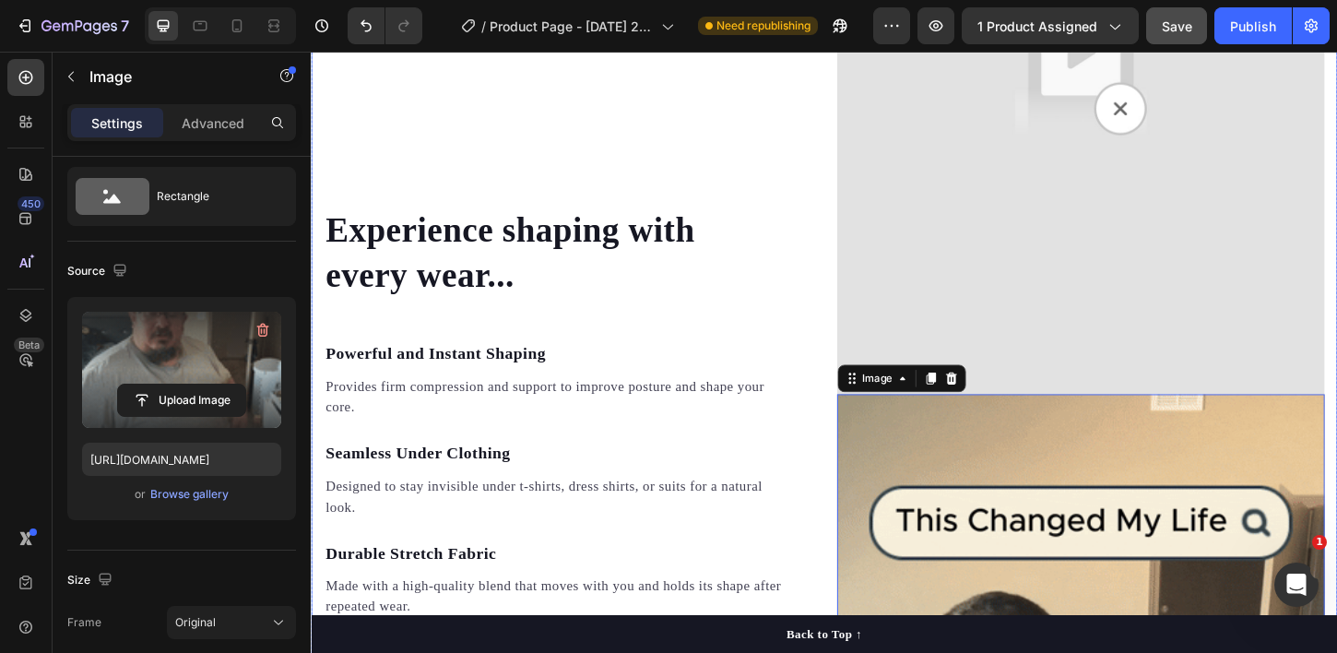
scroll to position [2063, 0]
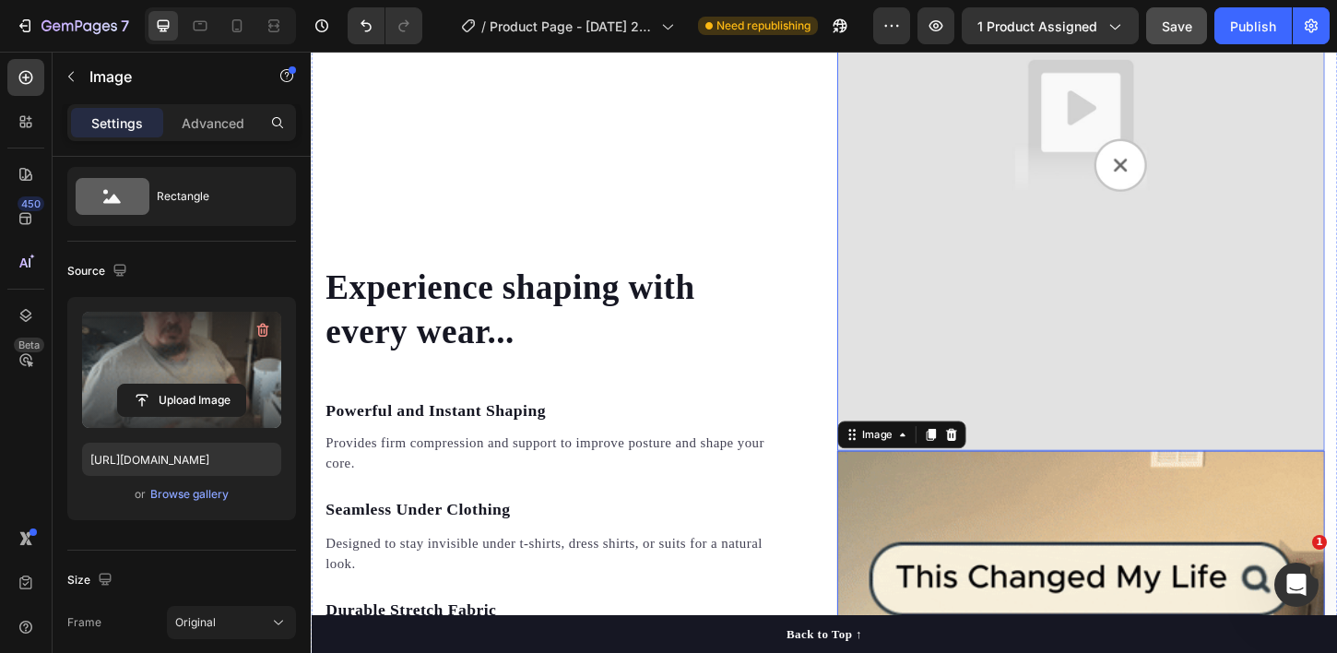
click at [1045, 332] on img at bounding box center [1140, 131] width 525 height 701
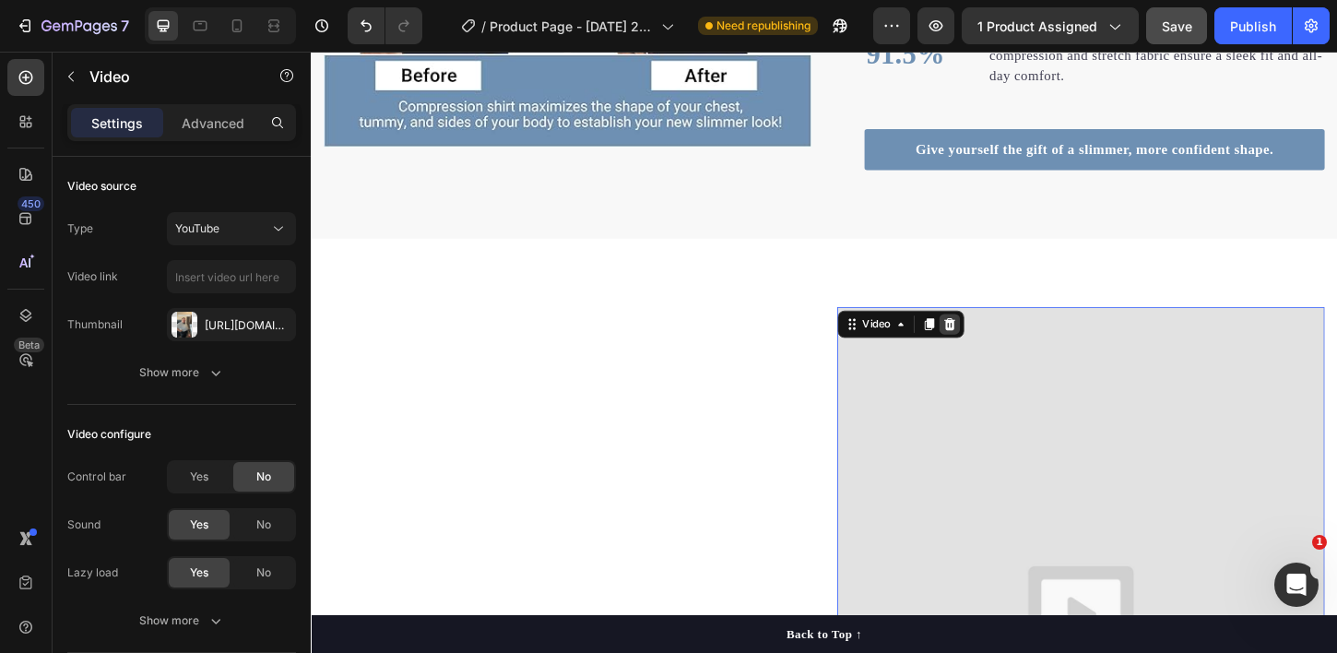
click at [1006, 347] on icon at bounding box center [998, 344] width 15 height 15
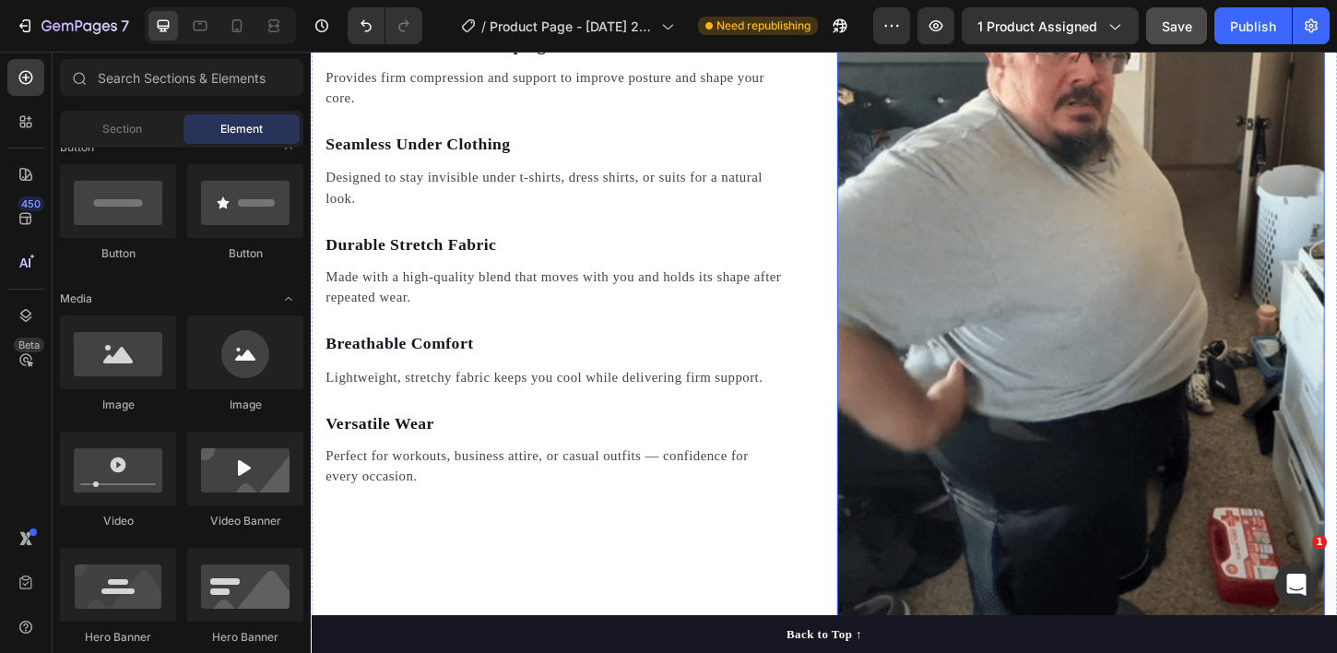
scroll to position [2297, 0]
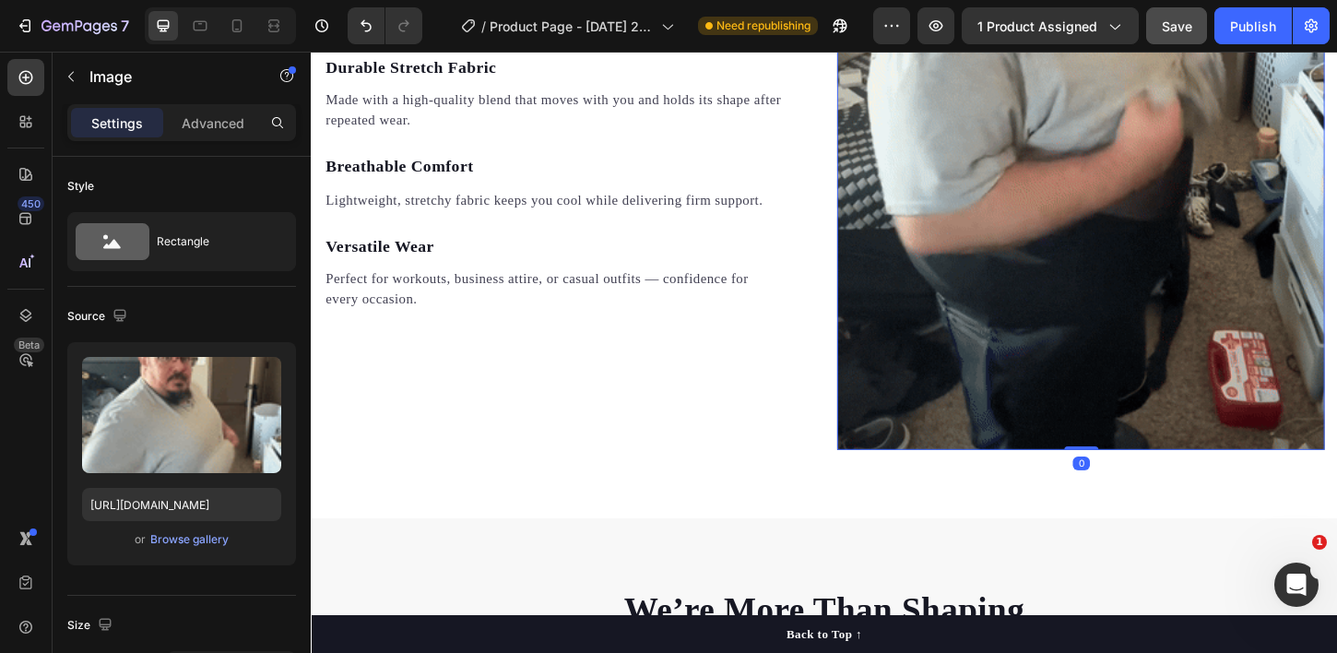
click at [1009, 452] on img at bounding box center [1140, 13] width 525 height 934
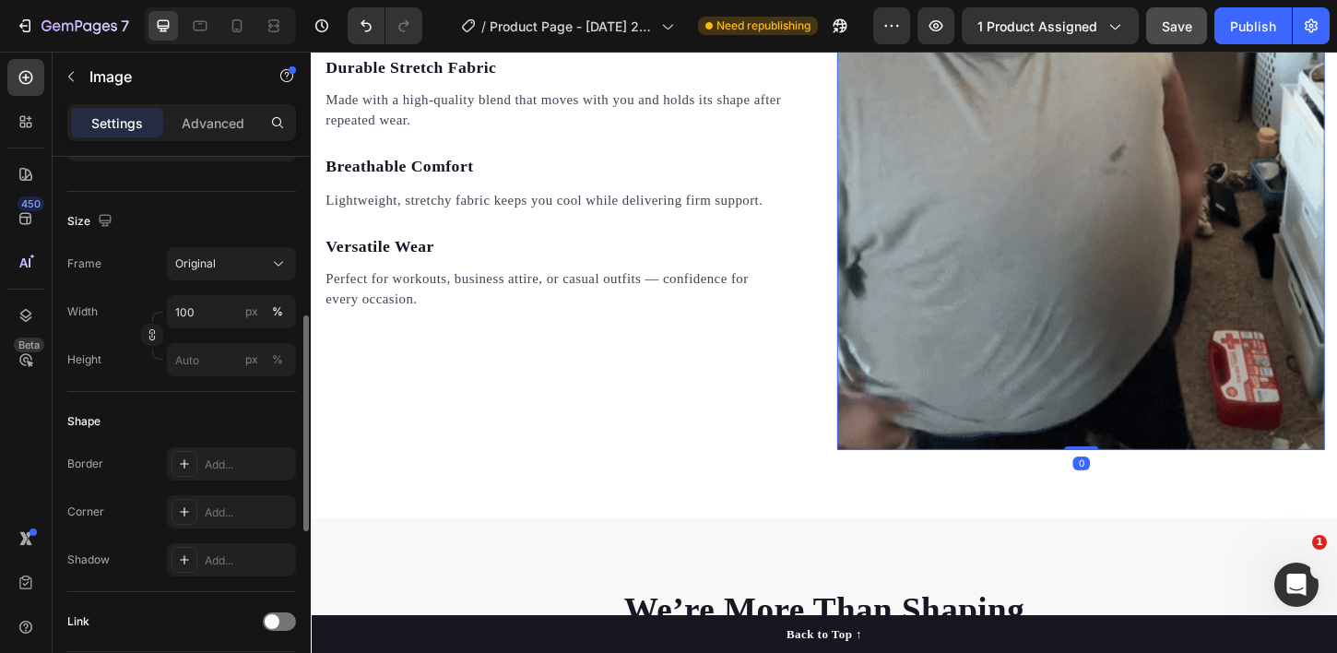
scroll to position [405, 0]
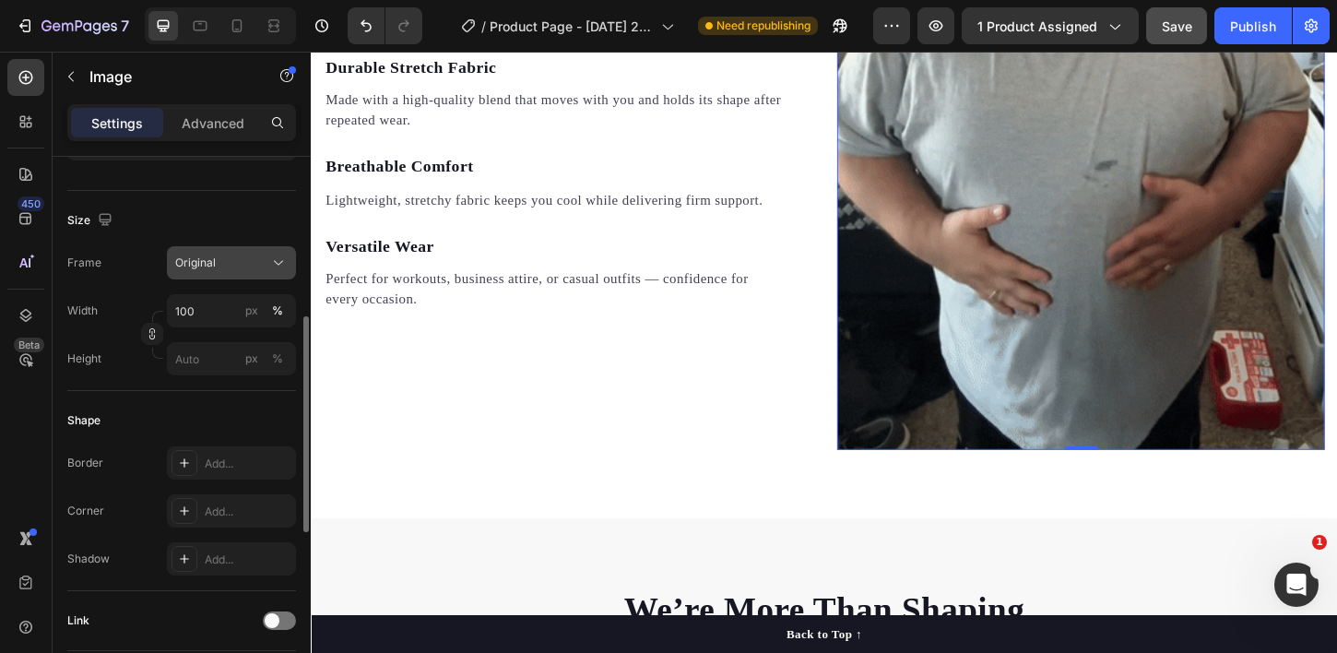
click at [221, 265] on div "Original" at bounding box center [220, 262] width 90 height 17
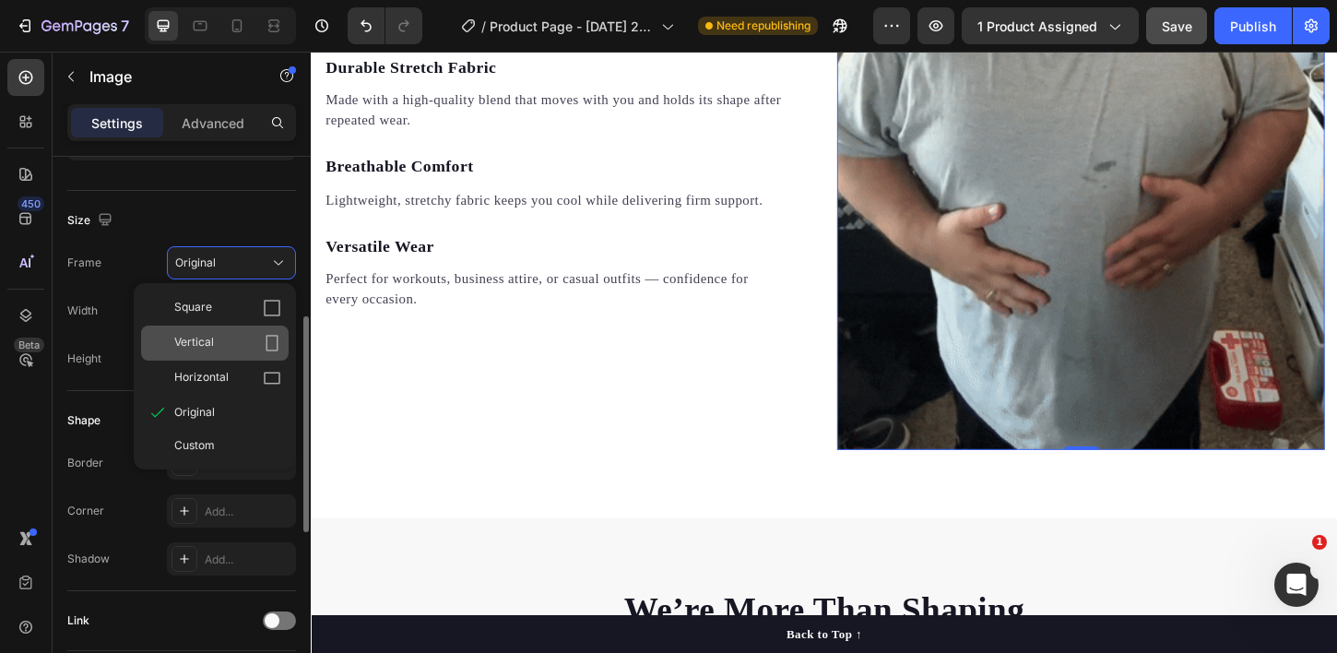
click at [236, 348] on div "Vertical" at bounding box center [227, 343] width 107 height 18
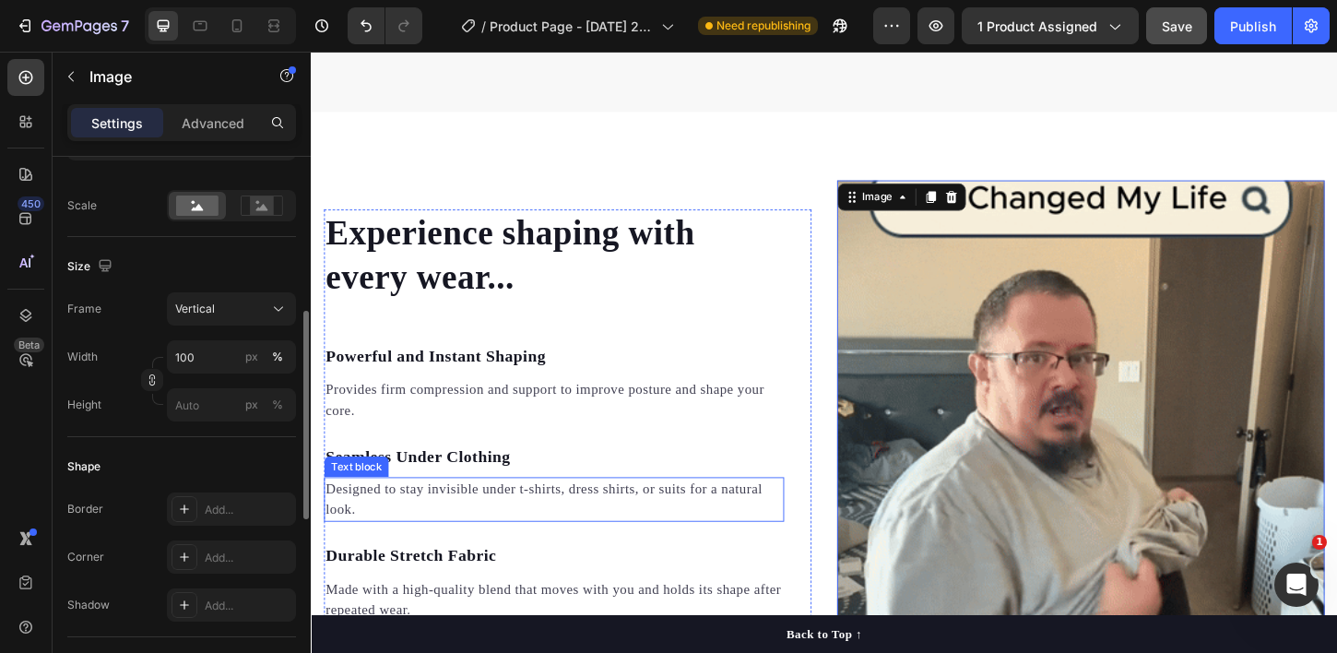
scroll to position [1716, 0]
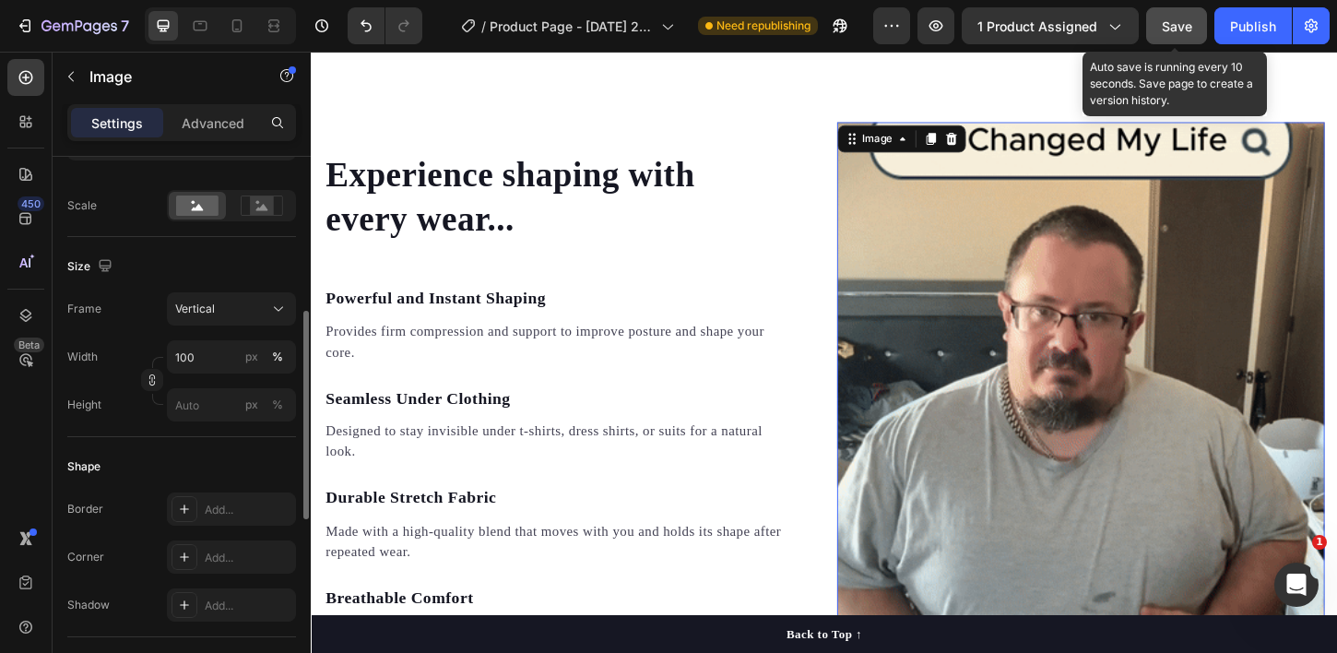
click at [1179, 30] on span "Save" at bounding box center [1177, 26] width 30 height 16
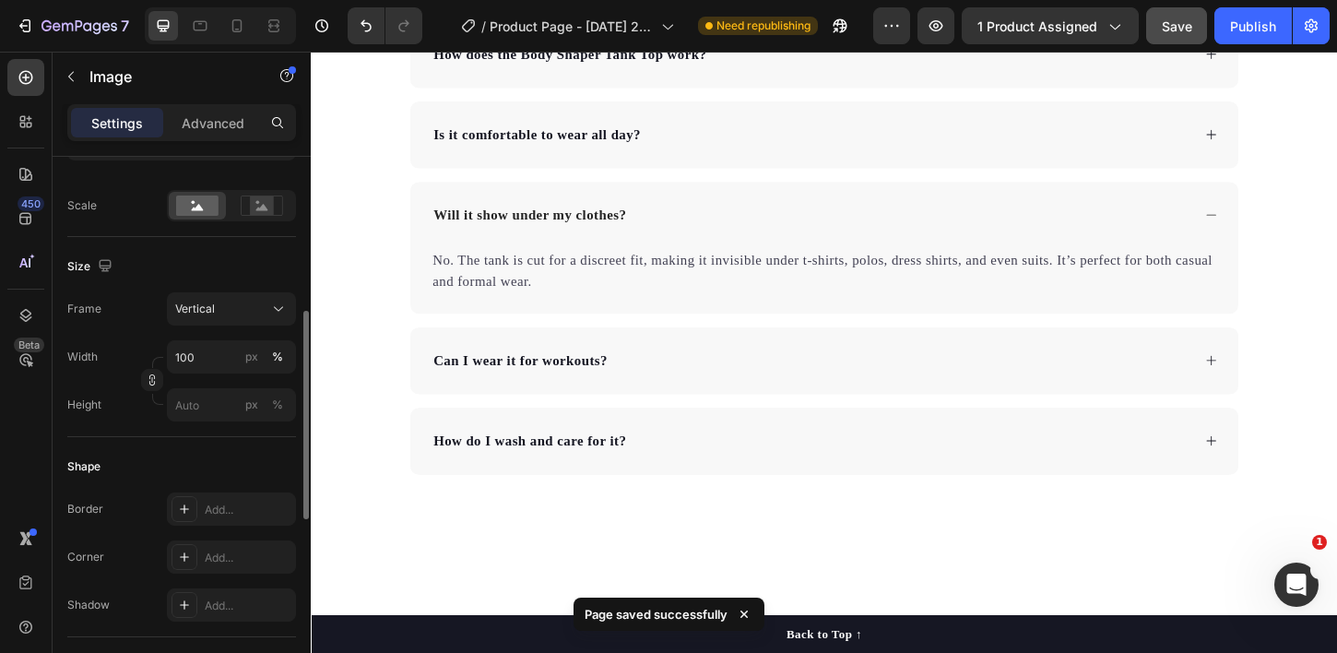
scroll to position [3741, 0]
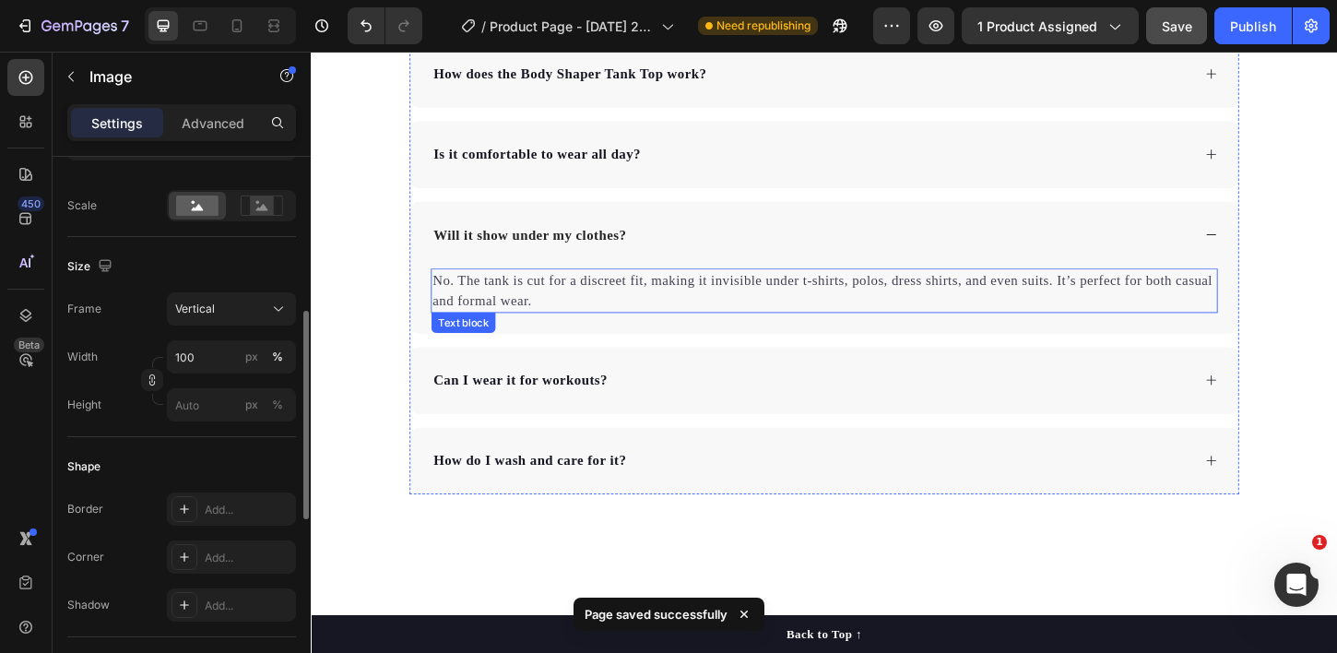
click at [799, 270] on div "Will it show under my clothes?" at bounding box center [864, 249] width 892 height 72
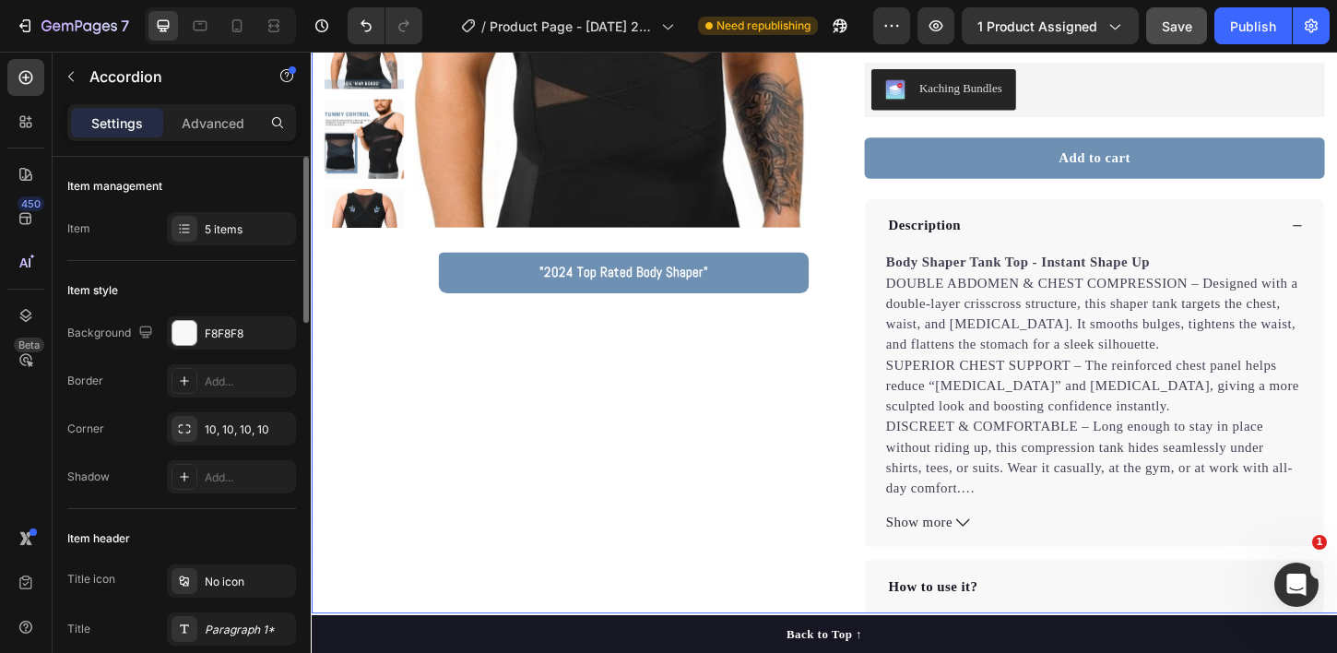
scroll to position [335, 0]
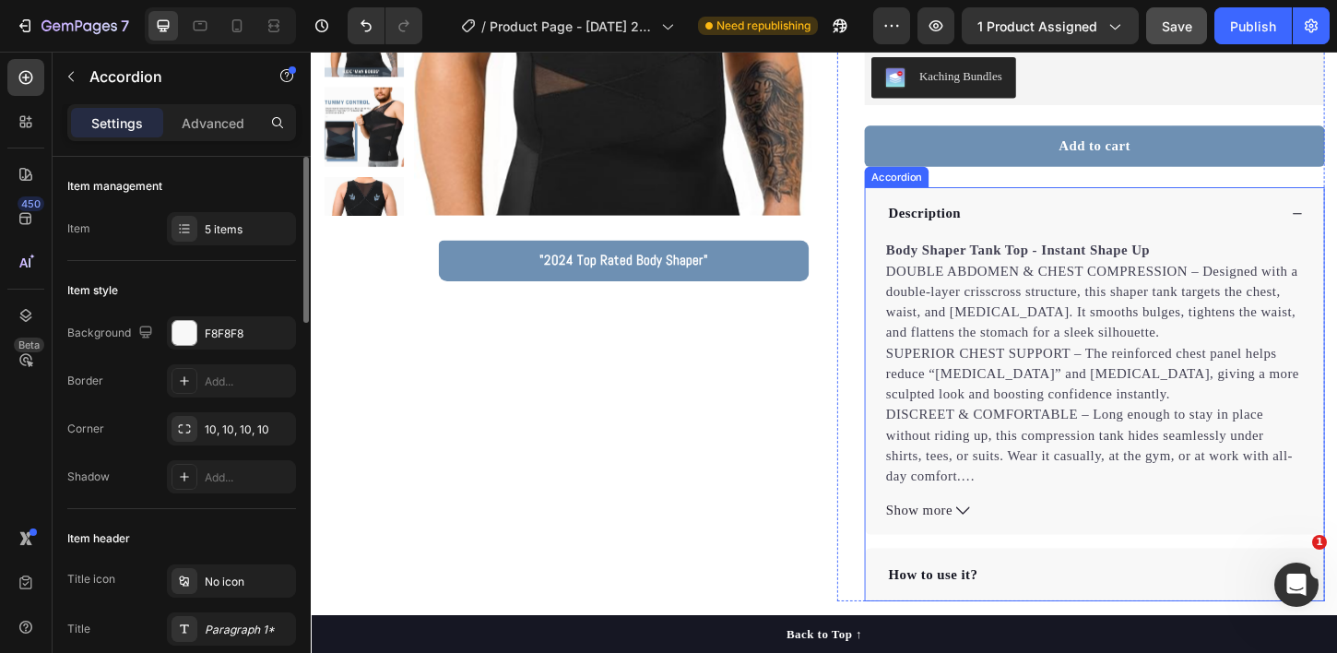
click at [1087, 208] on div "Description" at bounding box center [1155, 225] width 494 height 57
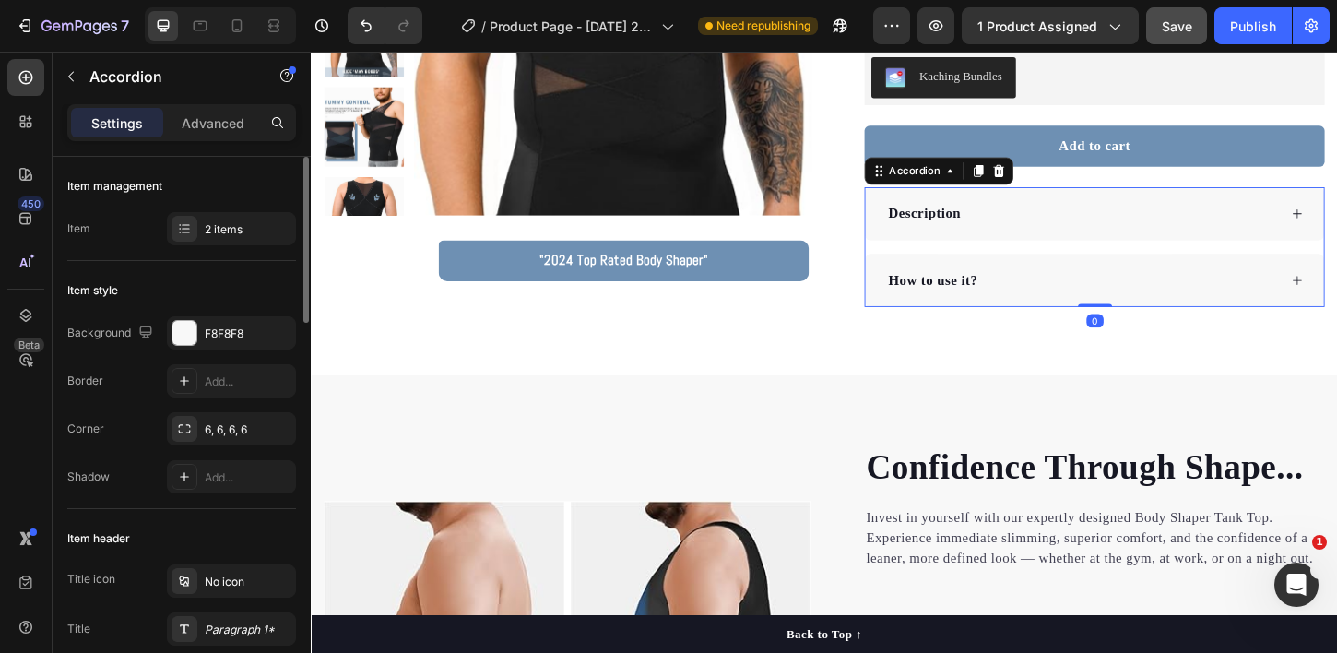
scroll to position [0, 0]
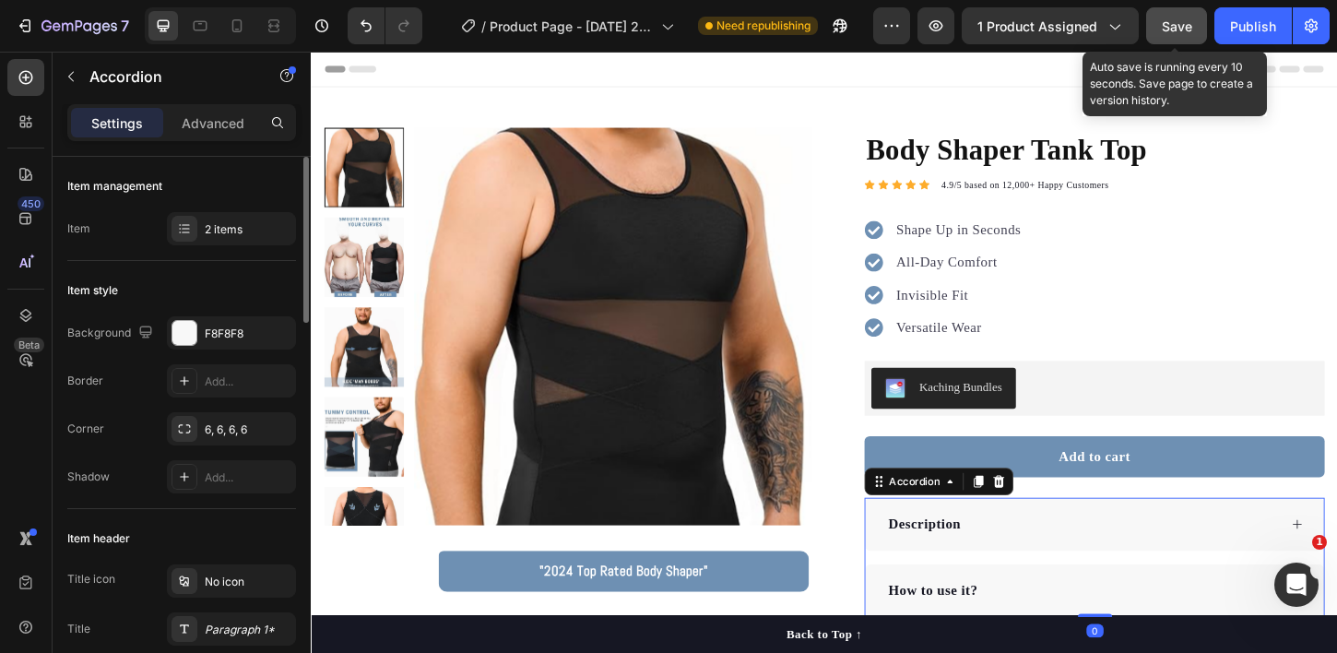
click at [1180, 15] on button "Save" at bounding box center [1176, 25] width 61 height 37
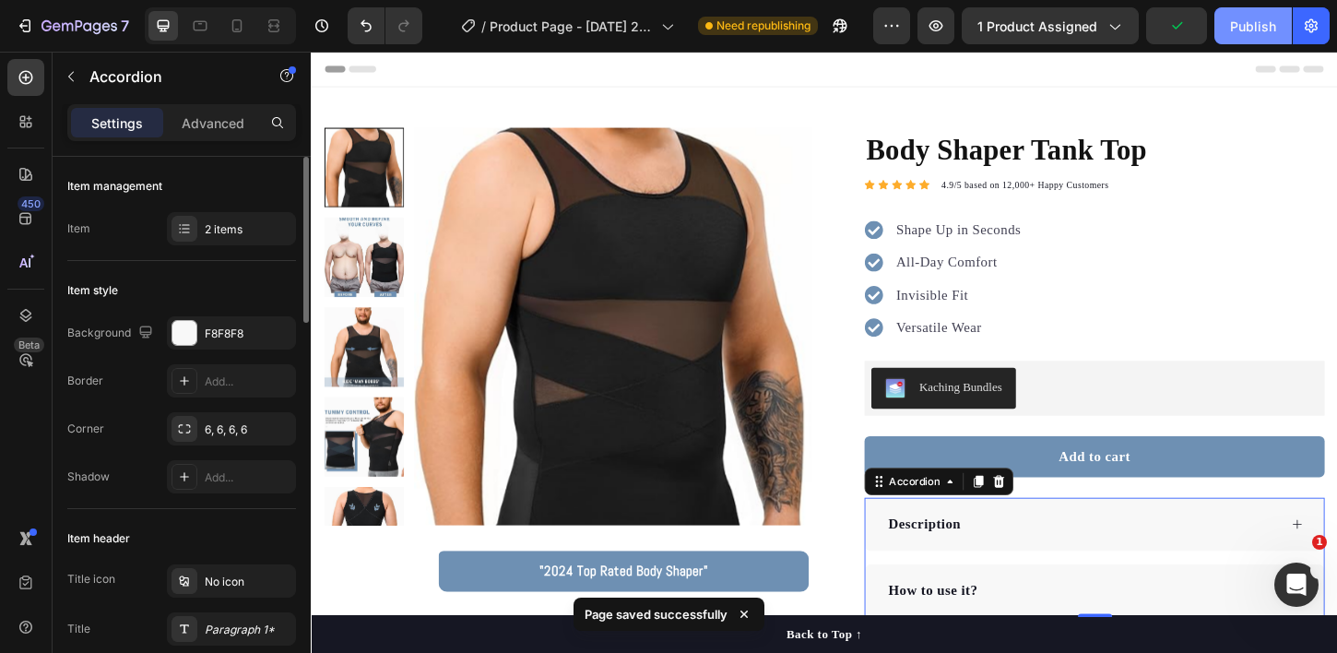
click at [1233, 29] on div "Publish" at bounding box center [1253, 26] width 46 height 19
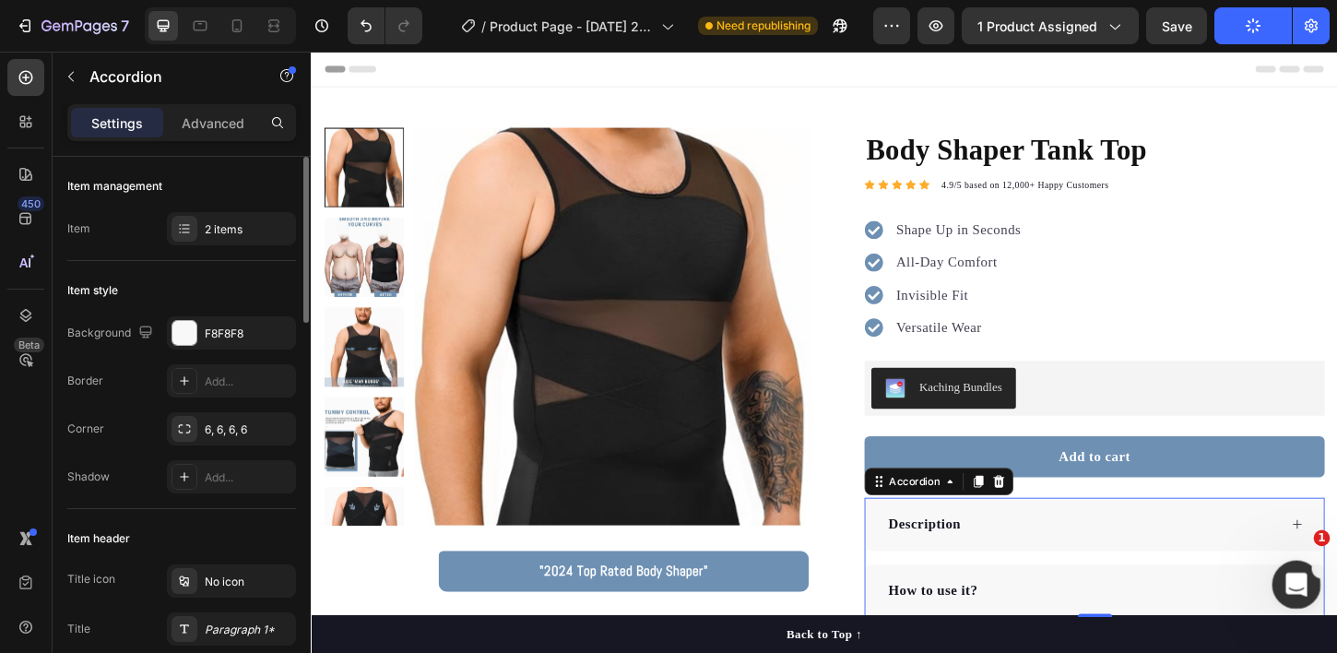
click at [1281, 579] on icon "Open Intercom Messenger" at bounding box center [1294, 582] width 30 height 30
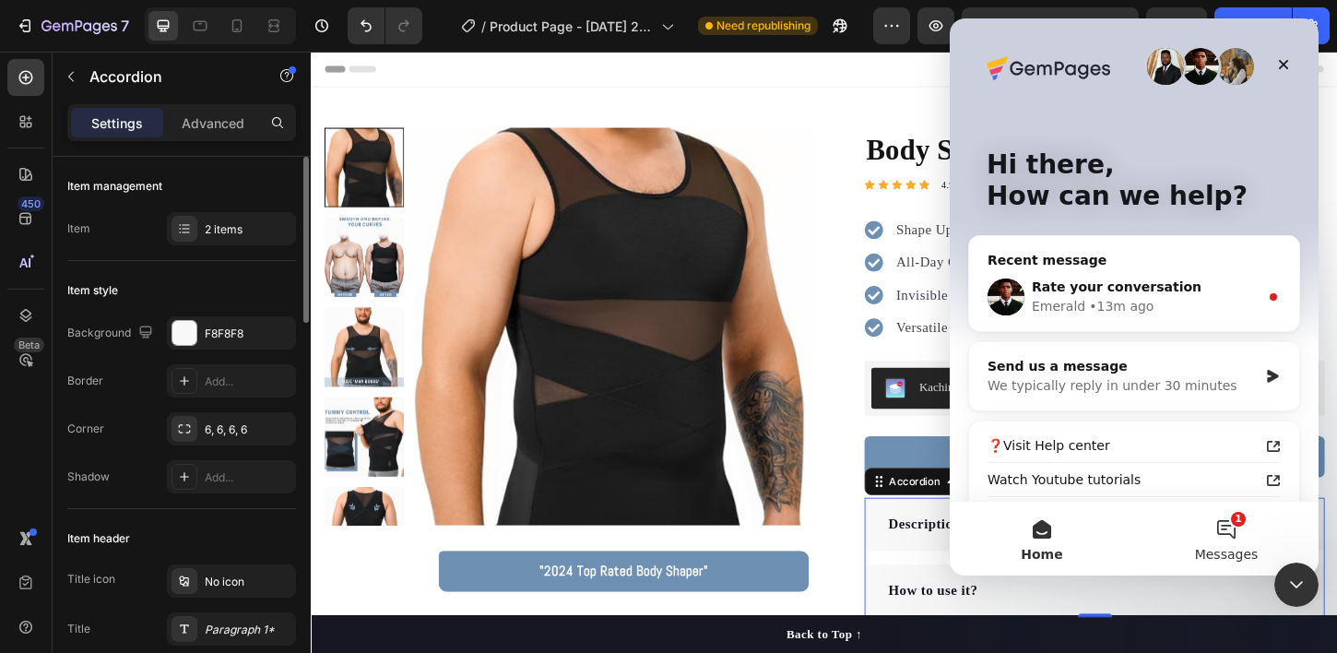
click at [1236, 548] on span "Messages" at bounding box center [1227, 554] width 64 height 13
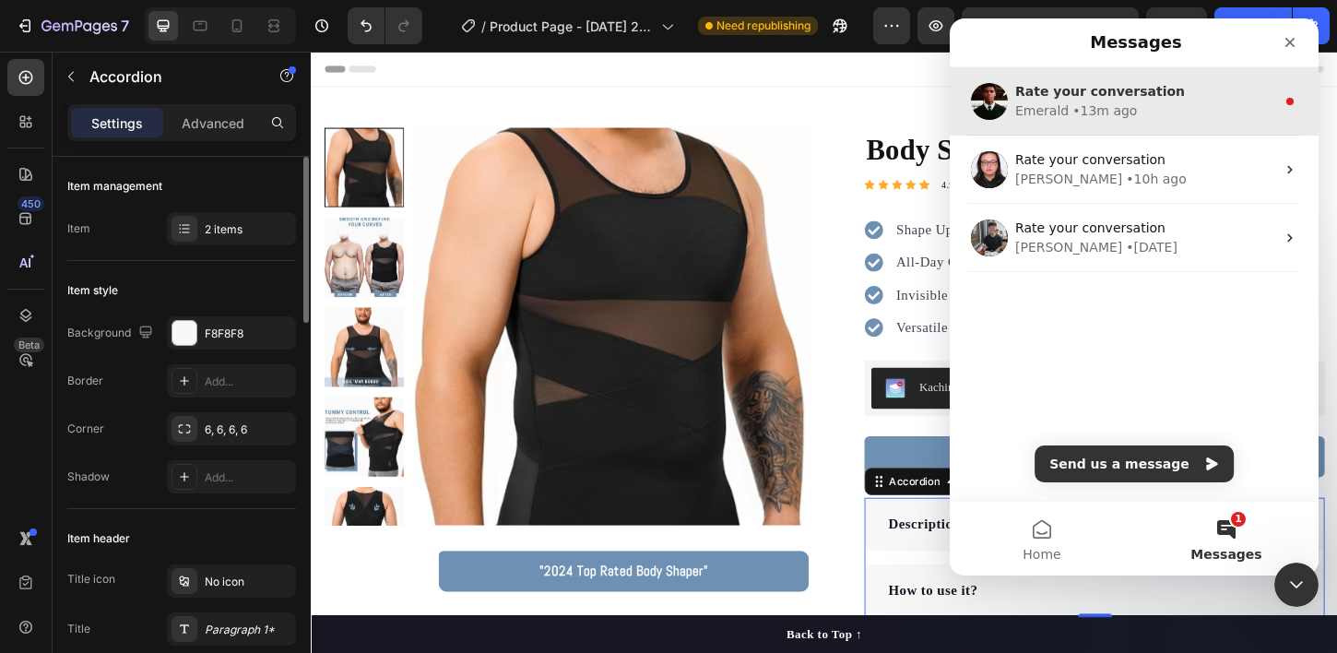
click at [1119, 90] on span "Rate your conversation" at bounding box center [1100, 91] width 170 height 15
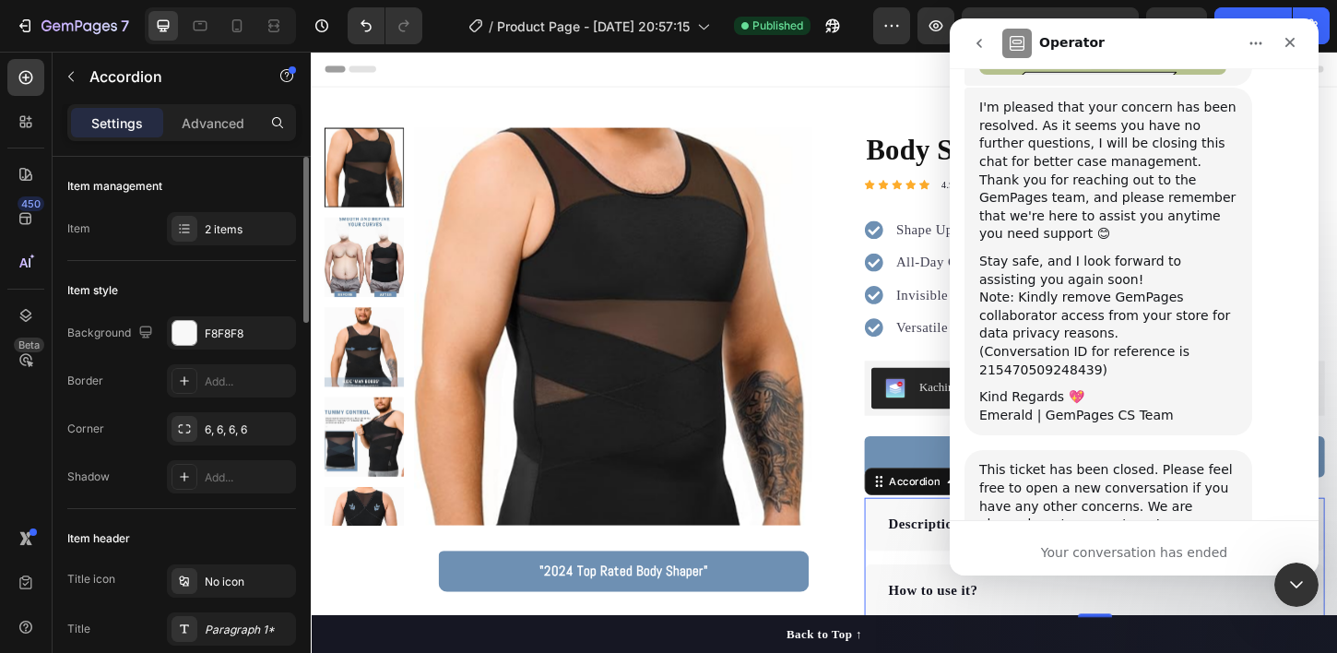
scroll to position [5839, 0]
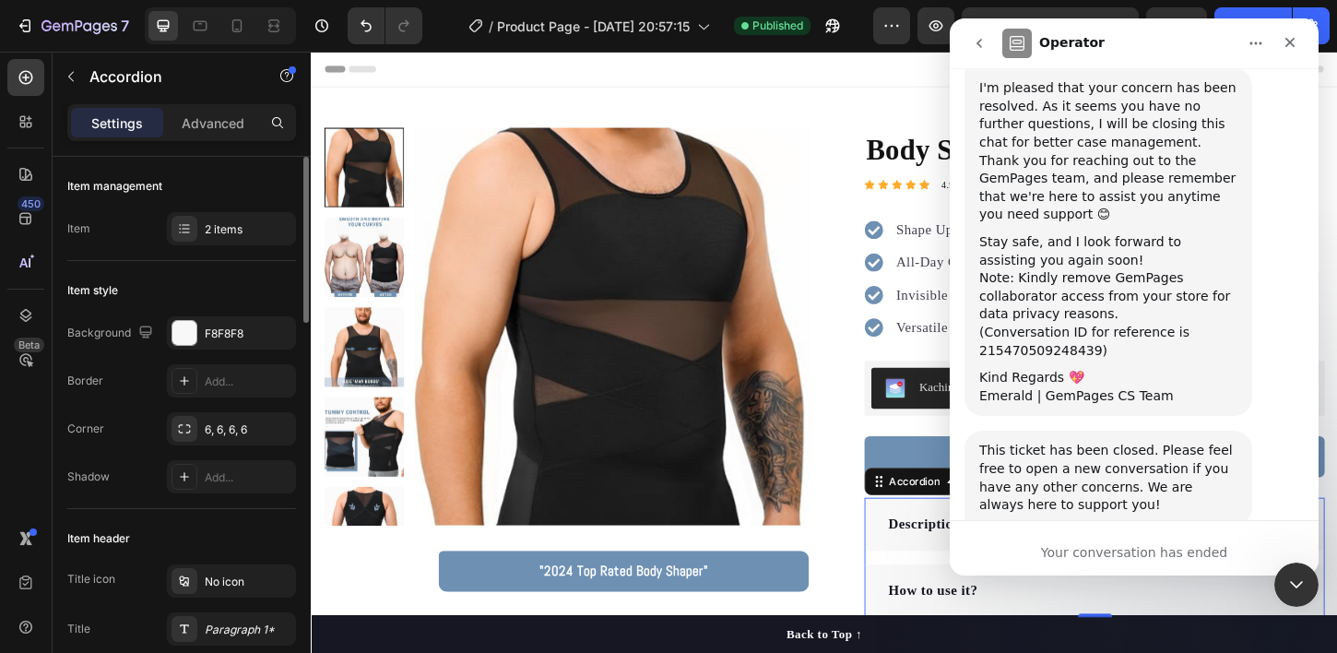
click at [1180, 638] on span "Amazing" at bounding box center [1179, 654] width 33 height 33
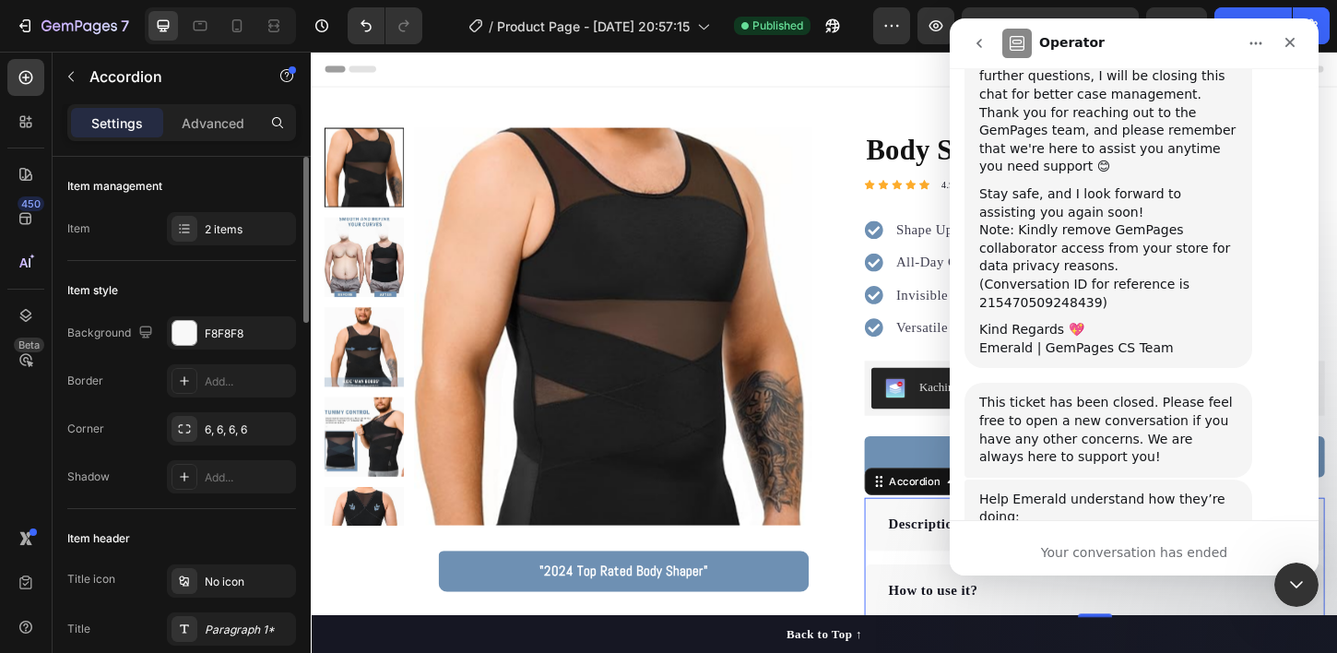
scroll to position [5889, 0]
type textarea "amazing customer service"
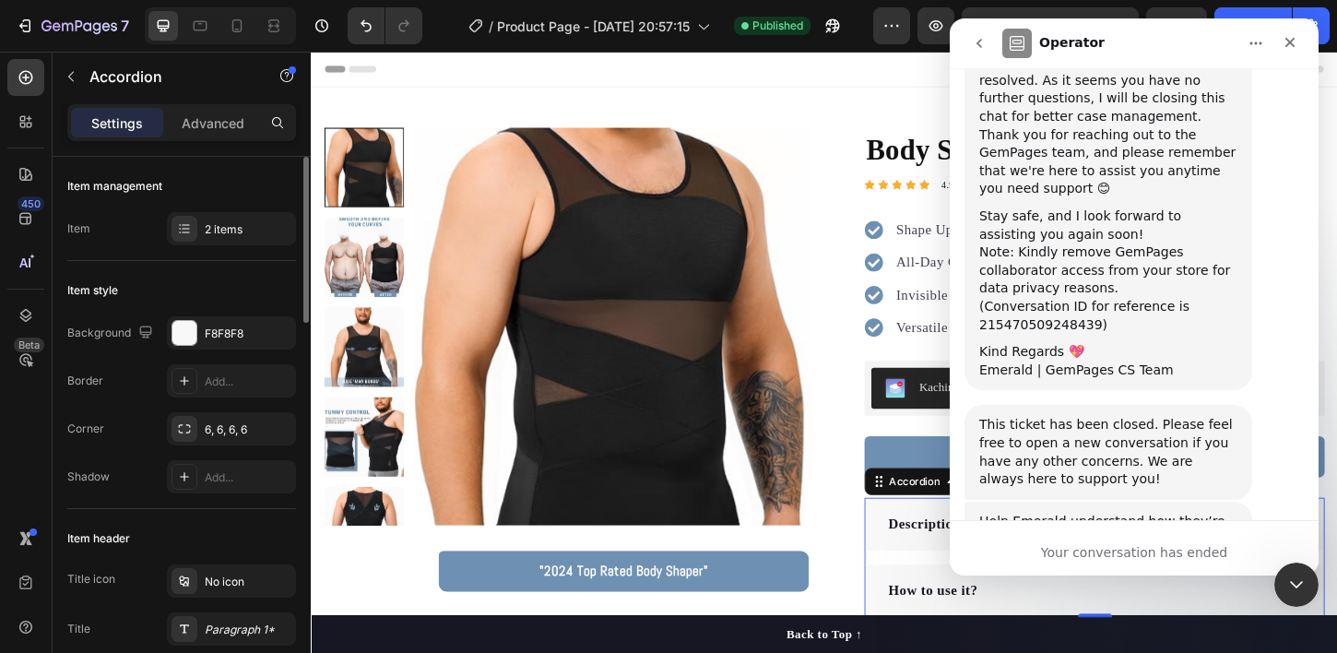
click at [980, 50] on icon "go back" at bounding box center [979, 43] width 15 height 15
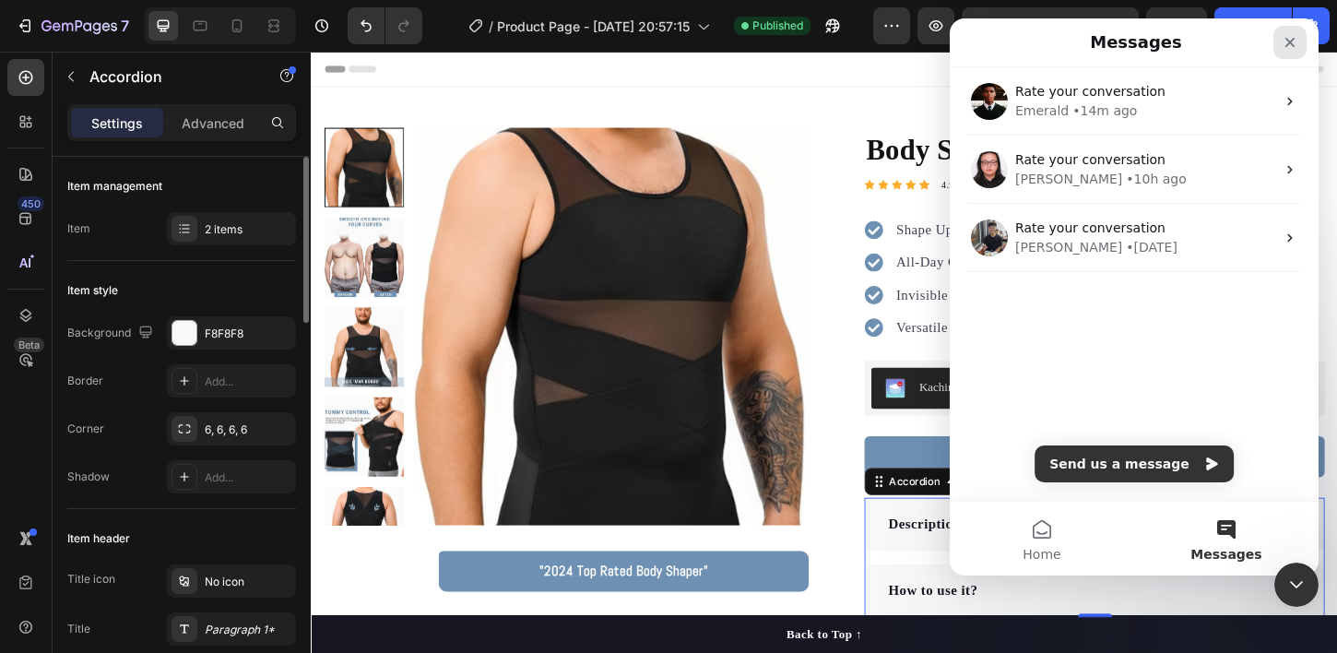
click at [1293, 41] on icon "Close" at bounding box center [1289, 42] width 15 height 15
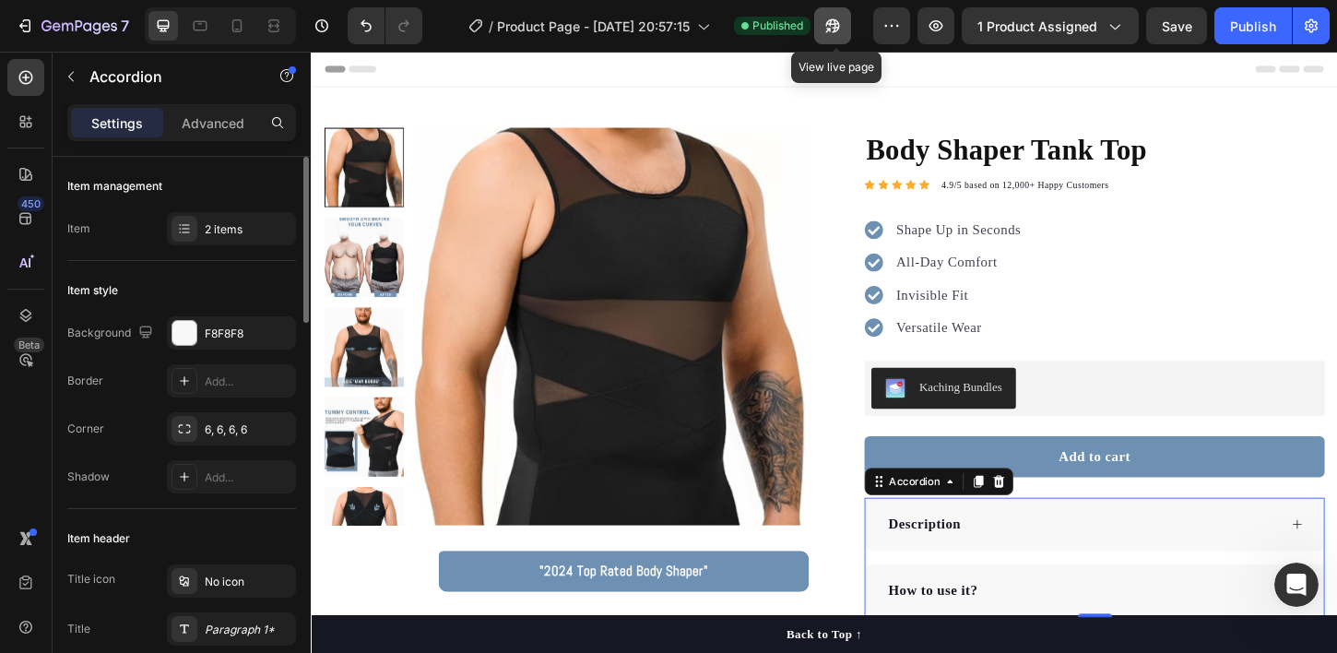
click at [831, 28] on icon "button" at bounding box center [828, 30] width 5 height 5
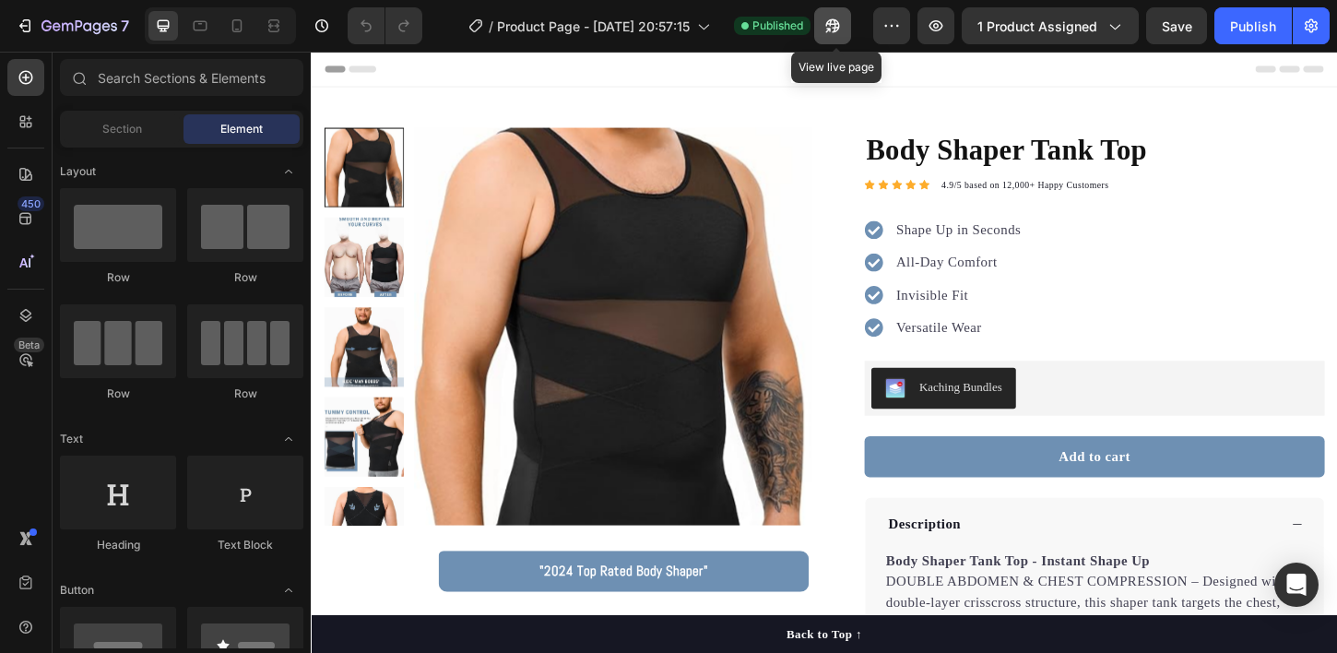
click at [842, 18] on icon "button" at bounding box center [832, 26] width 18 height 18
